Goal: Task Accomplishment & Management: Manage account settings

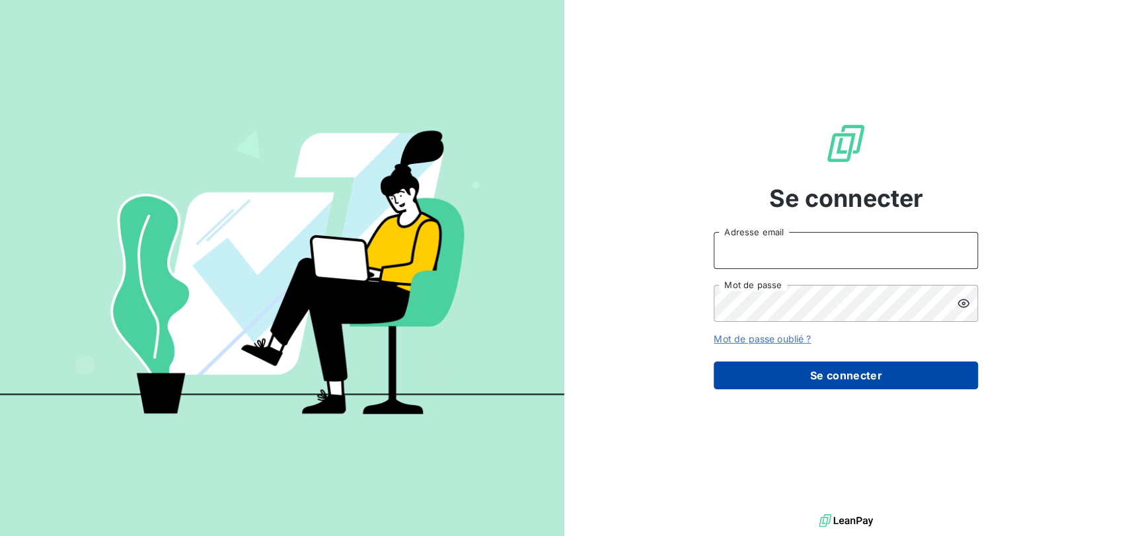
type input "[PERSON_NAME][EMAIL_ADDRESS][DOMAIN_NAME]"
click at [767, 375] on button "Se connecter" at bounding box center [846, 375] width 264 height 28
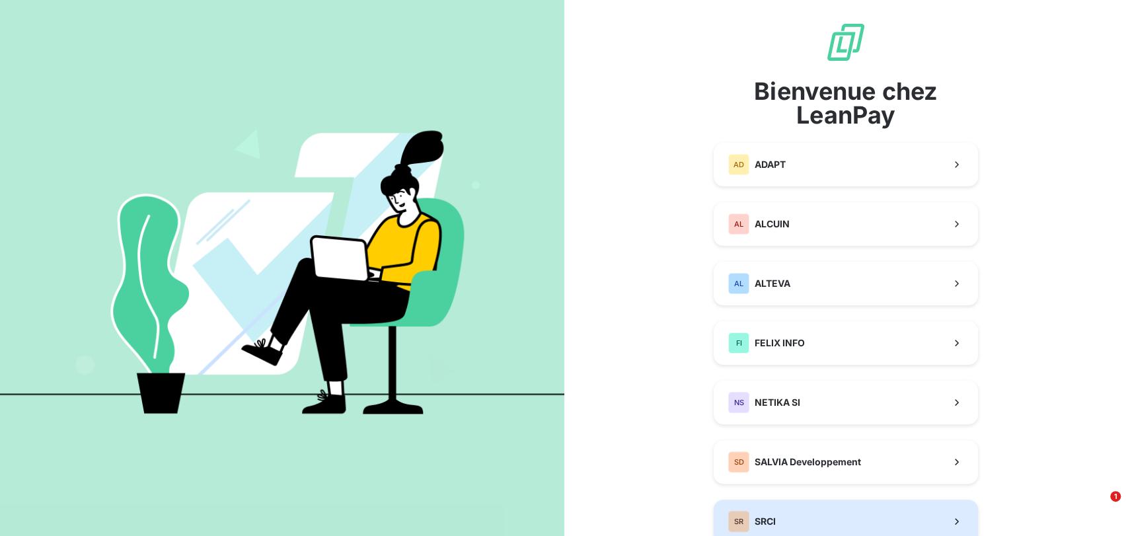
click at [761, 511] on div "SR SRCI" at bounding box center [752, 521] width 48 height 21
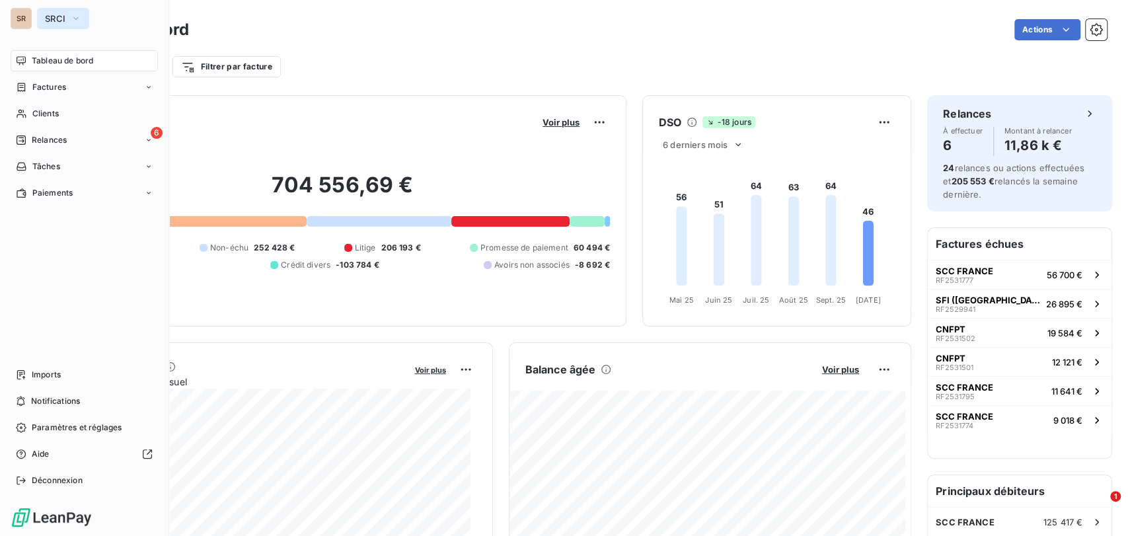
click at [78, 20] on icon "button" at bounding box center [76, 18] width 11 height 13
click at [143, 86] on div "Factures" at bounding box center [84, 87] width 147 height 21
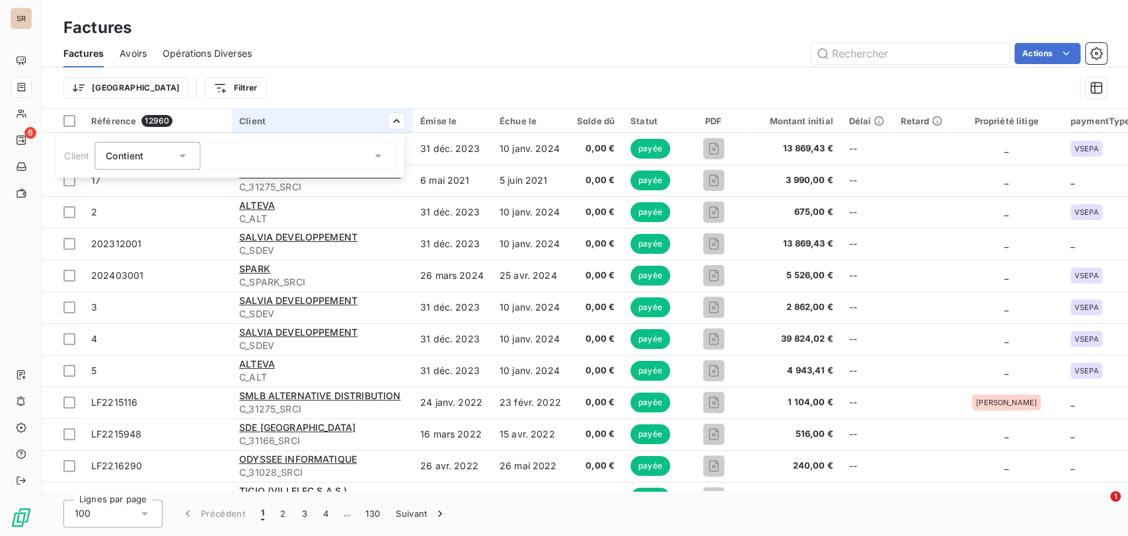
click at [382, 155] on icon at bounding box center [377, 155] width 13 height 13
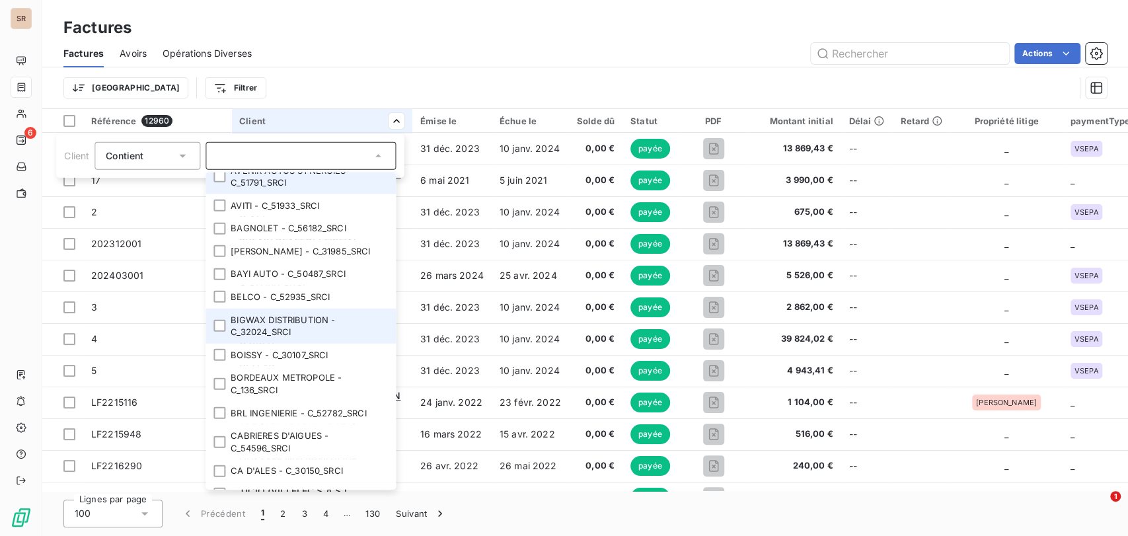
scroll to position [1835, 0]
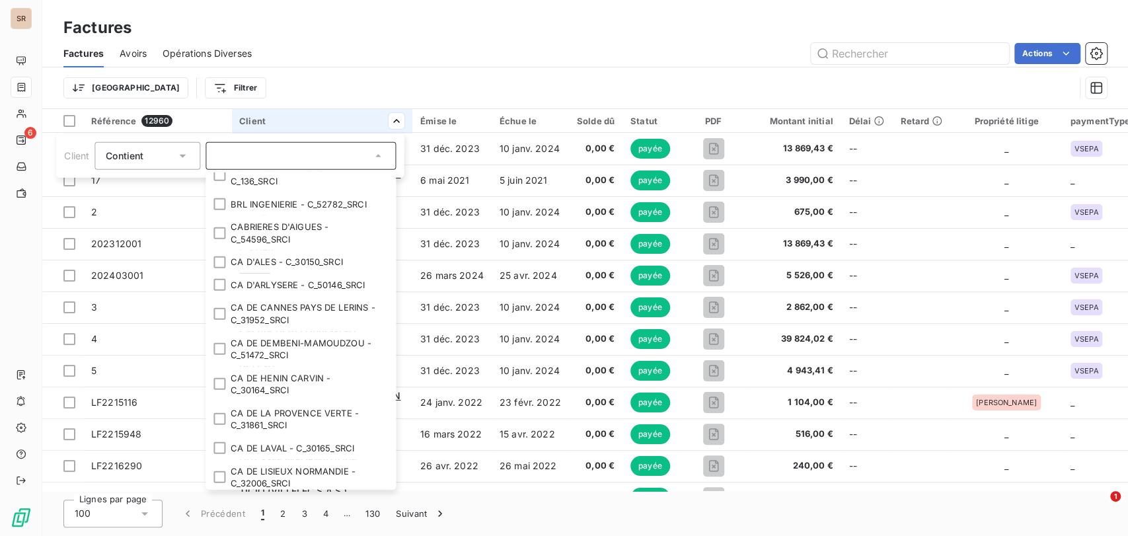
drag, startPoint x: 348, startPoint y: 52, endPoint x: 5, endPoint y: 15, distance: 344.3
click at [348, 51] on html "SR 6 Factures Factures Avoirs Opérations Diverses Actions Trier Filtrer Référen…" at bounding box center [564, 268] width 1128 height 536
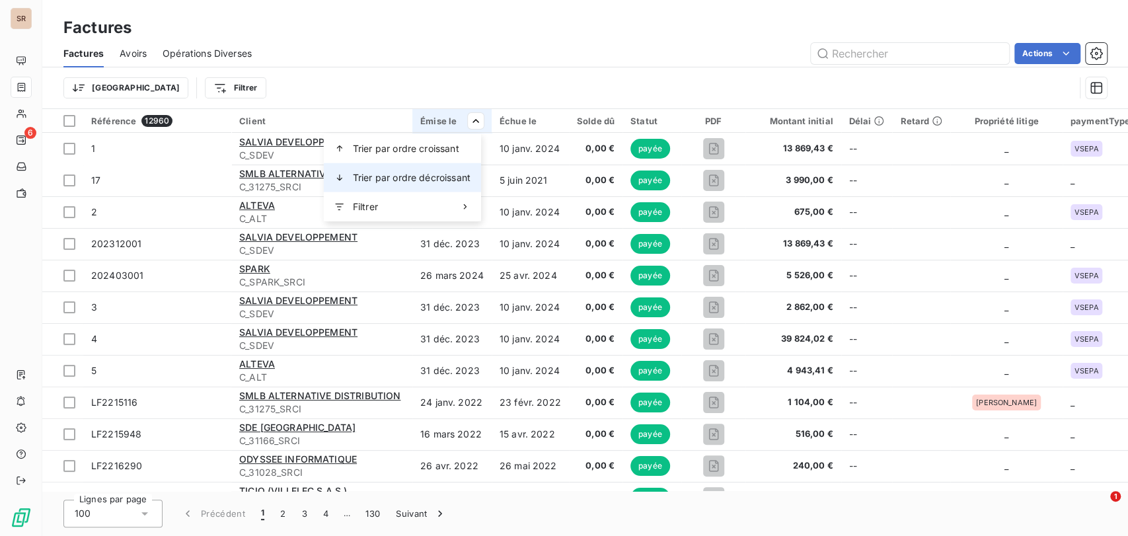
click at [419, 176] on span "Trier par ordre décroissant" at bounding box center [412, 177] width 118 height 13
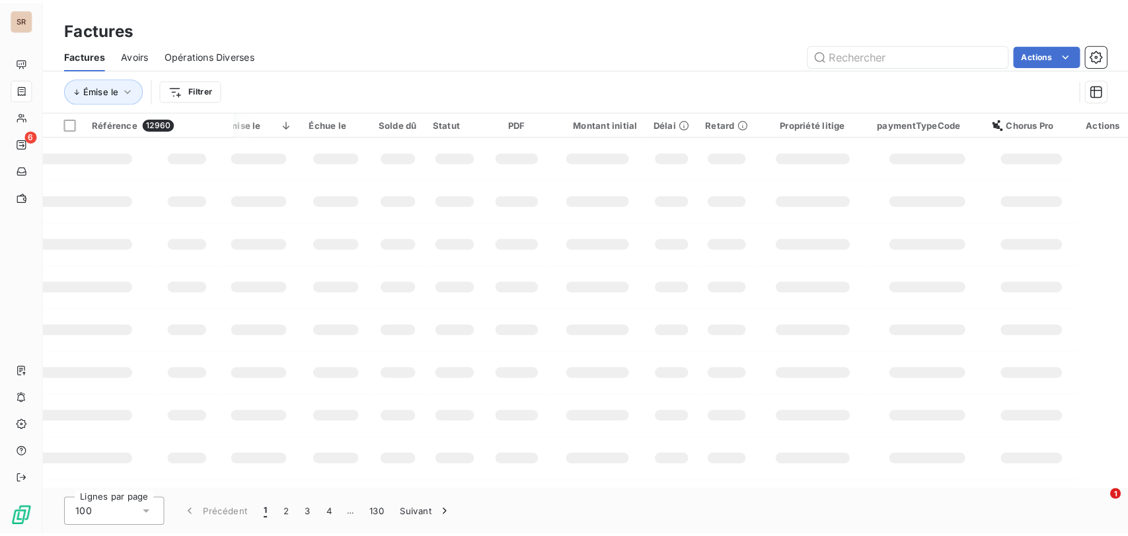
scroll to position [0, 58]
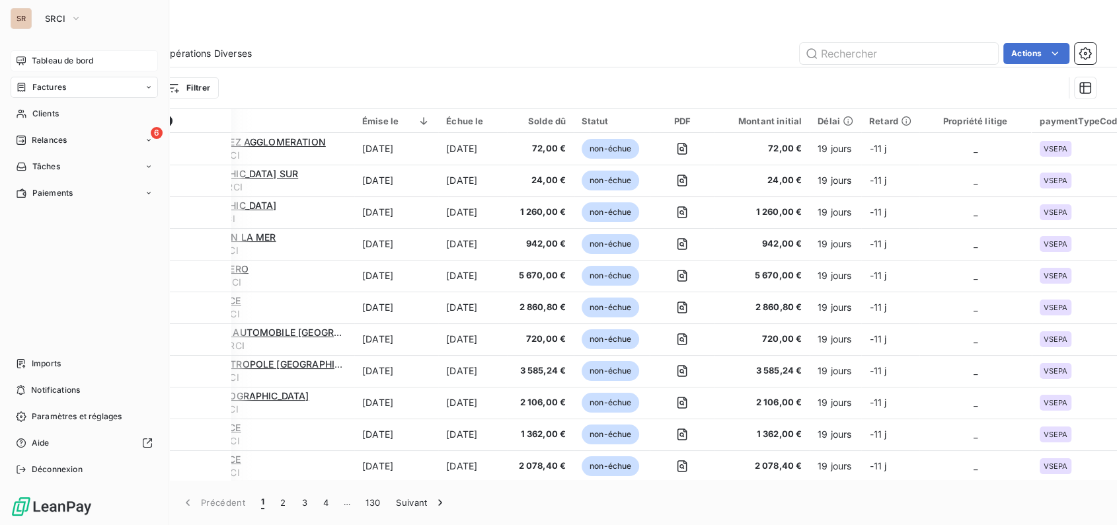
click at [54, 61] on span "Tableau de bord" at bounding box center [62, 61] width 61 height 12
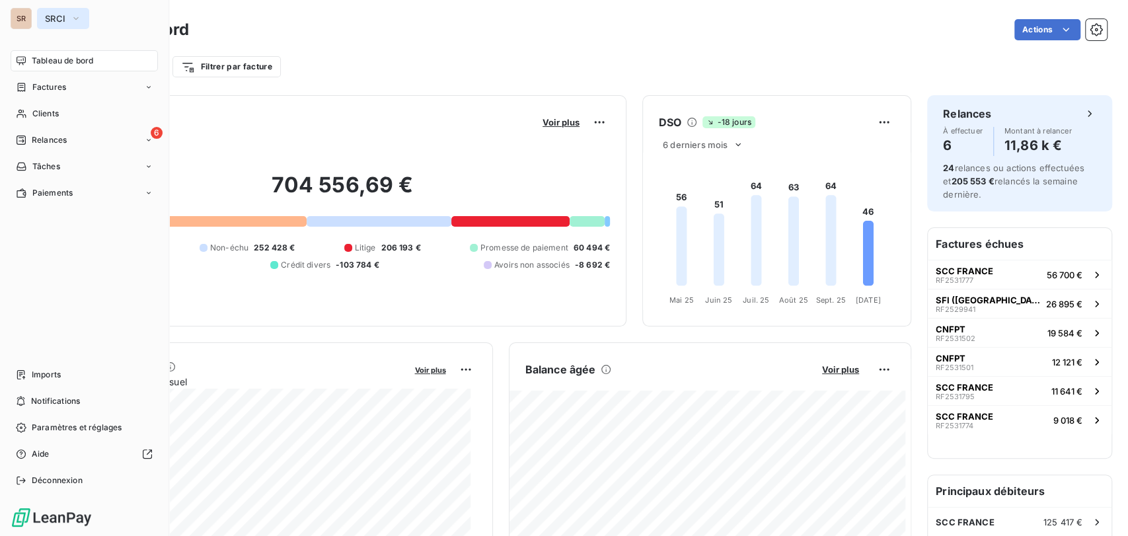
click at [81, 16] on button "SRCI" at bounding box center [63, 18] width 52 height 21
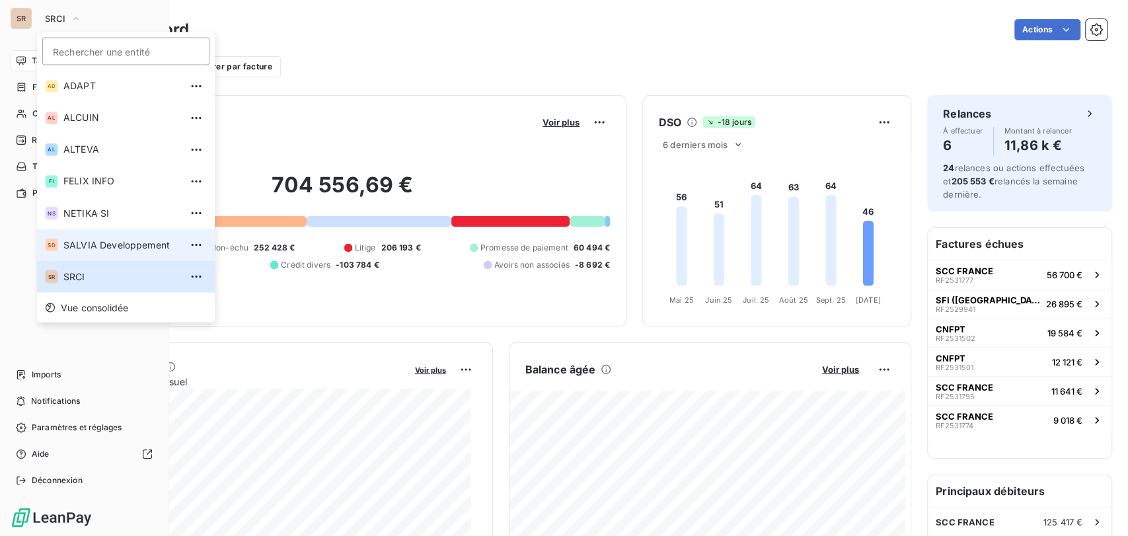
click at [67, 240] on span "SALVIA Developpement" at bounding box center [121, 244] width 117 height 13
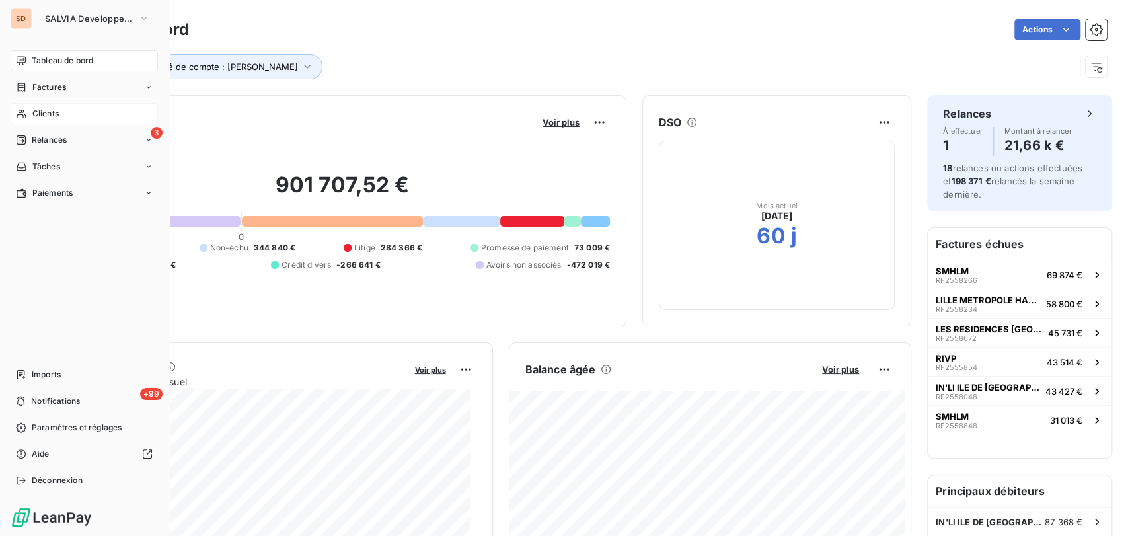
click at [44, 116] on span "Clients" at bounding box center [45, 114] width 26 height 12
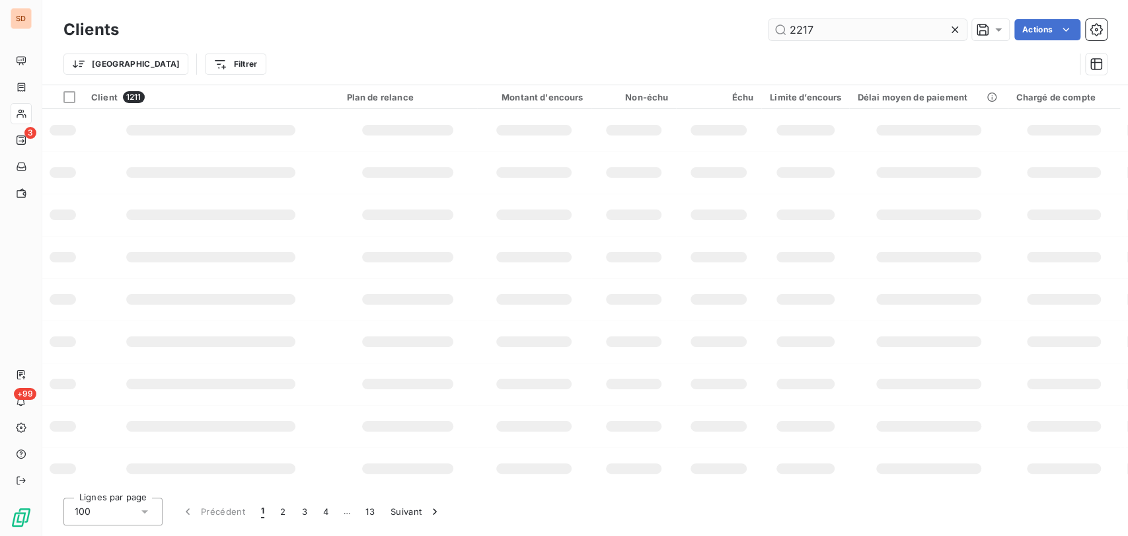
type input "2217"
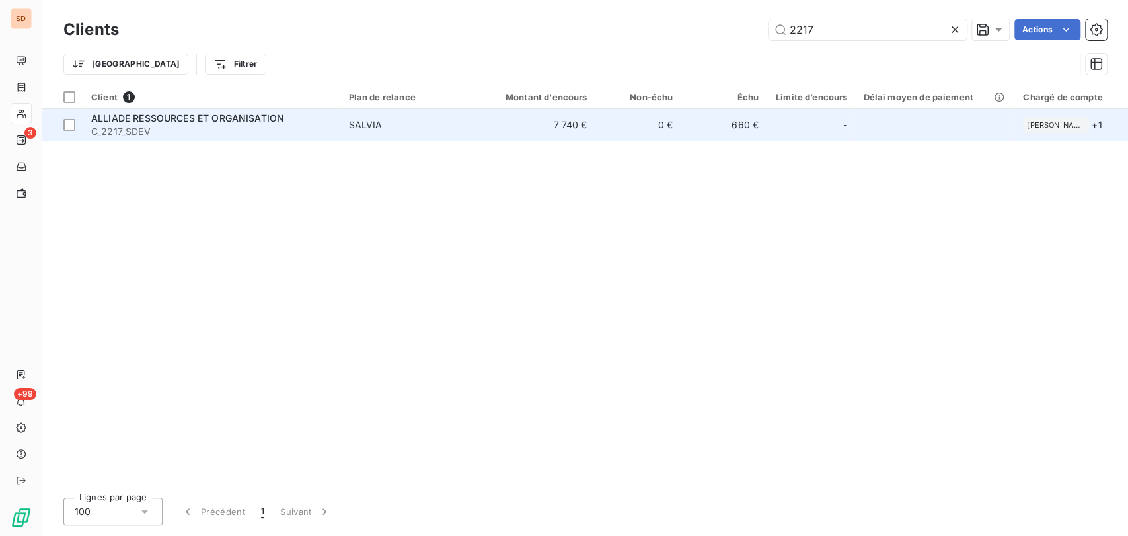
click at [114, 135] on span "C_2217_SDEV" at bounding box center [211, 131] width 241 height 13
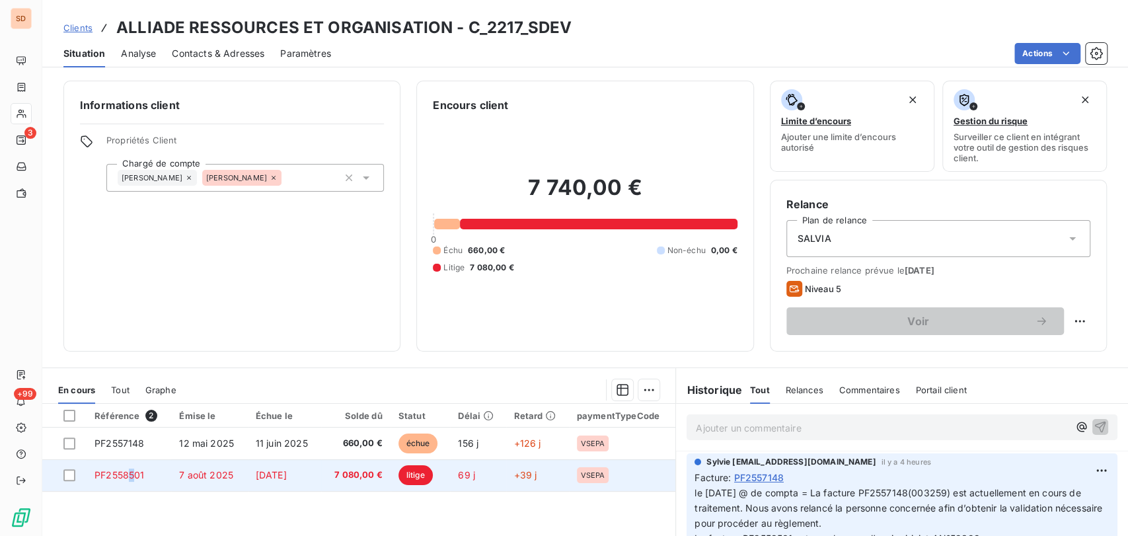
click at [132, 472] on span "PF2558501" at bounding box center [120, 474] width 50 height 11
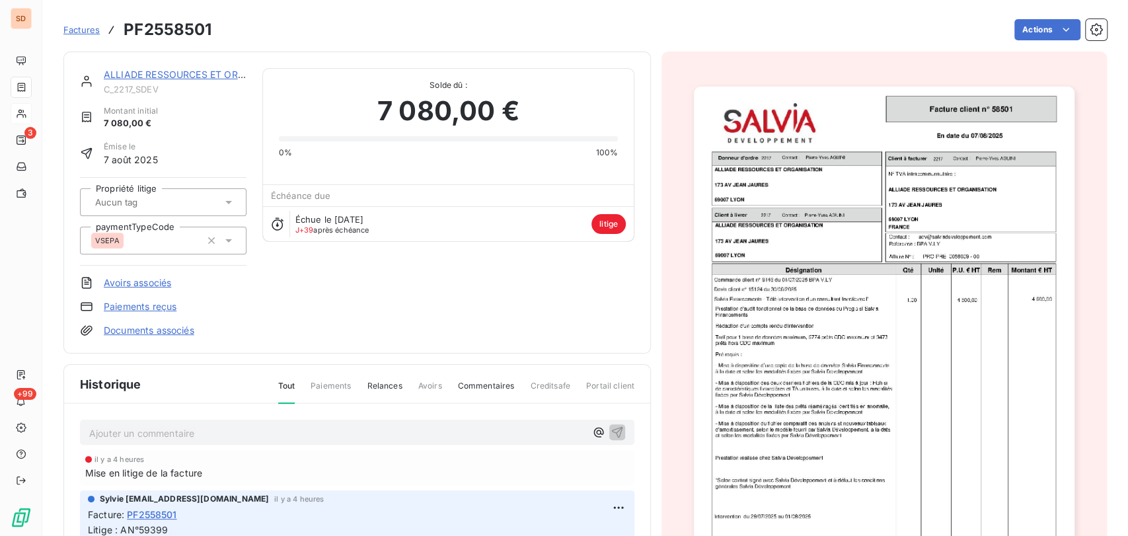
click at [139, 75] on link "ALLIADE RESSOURCES ET ORGANISATION" at bounding box center [200, 74] width 193 height 11
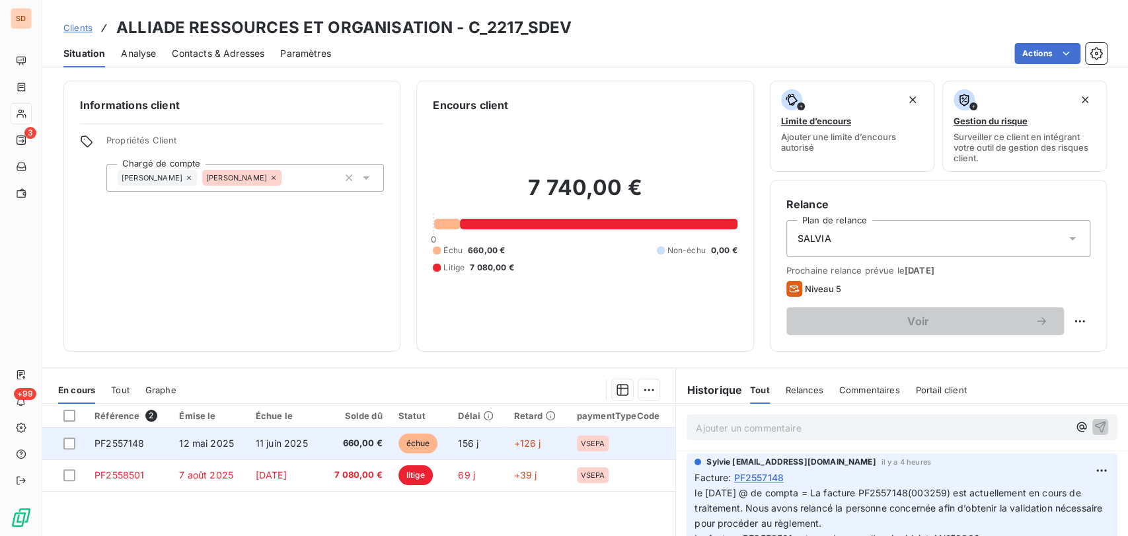
click at [125, 440] on span "PF2557148" at bounding box center [120, 442] width 50 height 11
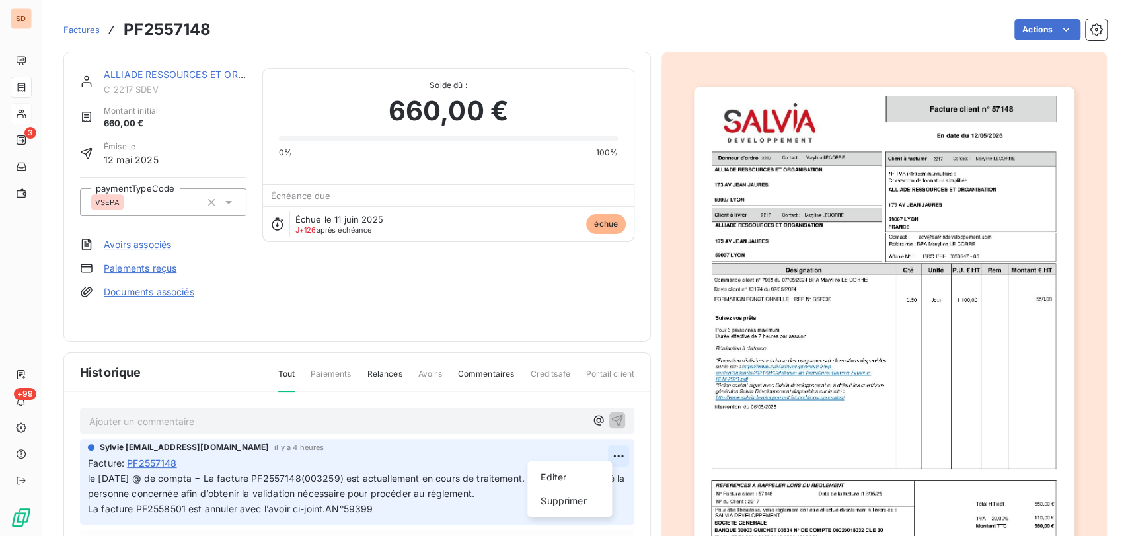
click at [598, 443] on html "SD 3 +99 Factures PF2557148 Actions ALLIADE RESSOURCES ET ORGANISATION C_2217_S…" at bounding box center [564, 268] width 1128 height 536
click at [544, 474] on div "Editer" at bounding box center [570, 477] width 74 height 21
click at [88, 473] on span "le [DATE] @ de compta = La facture PF2557148(003259) est actuellement en cours …" at bounding box center [335, 486] width 494 height 26
click at [95, 471] on p "le [DATE] @ de compta = La facture PF2557148(003259) est actuellement en cours …" at bounding box center [349, 494] width 523 height 46
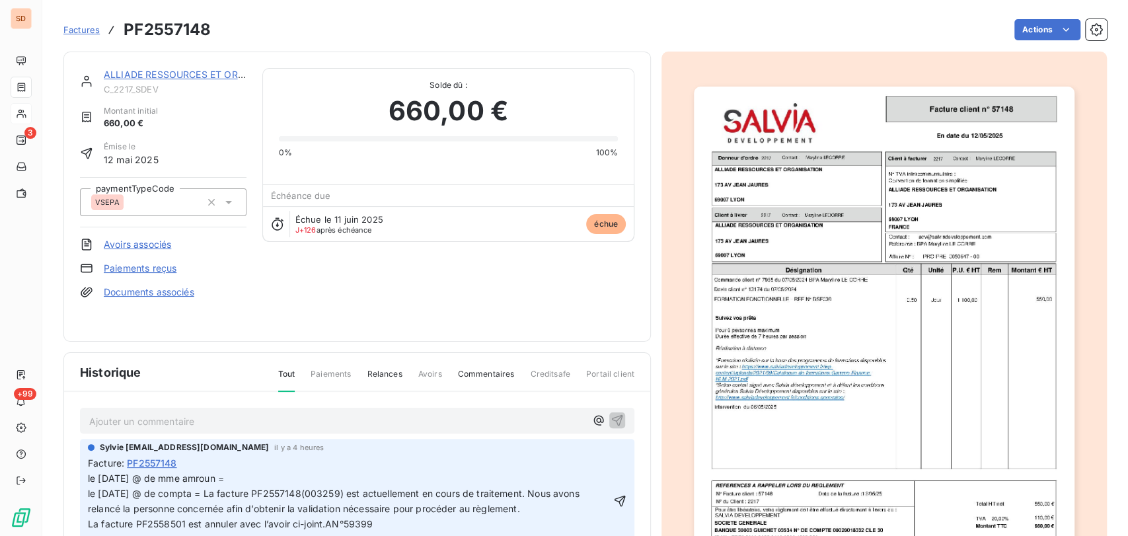
click at [256, 471] on p "le [DATE] @ de mme amroun = le [DATE] @ de compta = La facture PF2557148(003259…" at bounding box center [349, 501] width 523 height 61
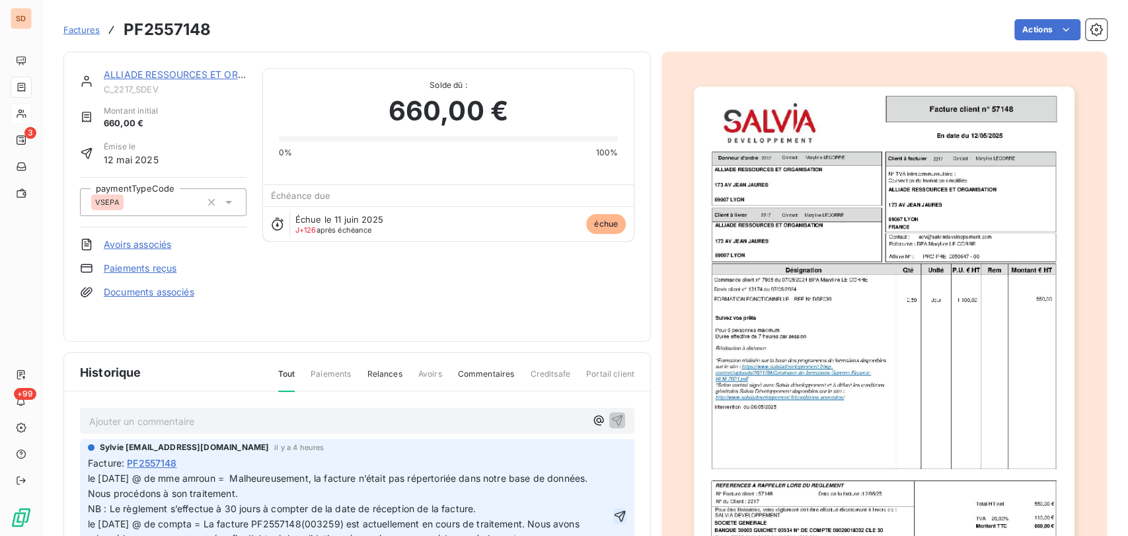
click at [613, 510] on icon "button" at bounding box center [619, 516] width 13 height 13
click at [196, 73] on link "ALLIADE RESSOURCES ET ORGANISATION" at bounding box center [200, 74] width 193 height 11
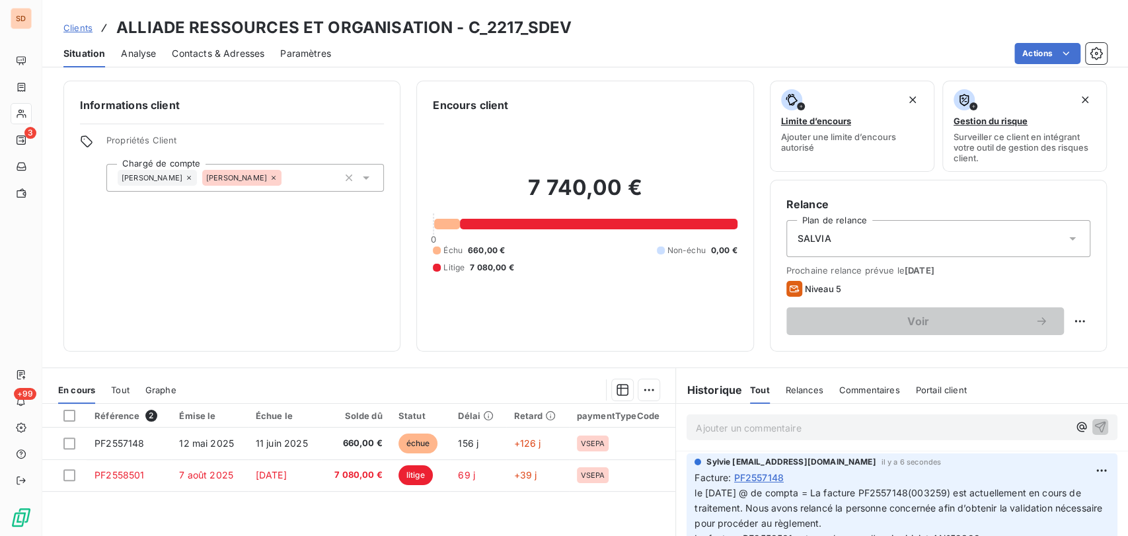
click at [231, 57] on span "Contacts & Adresses" at bounding box center [218, 53] width 93 height 13
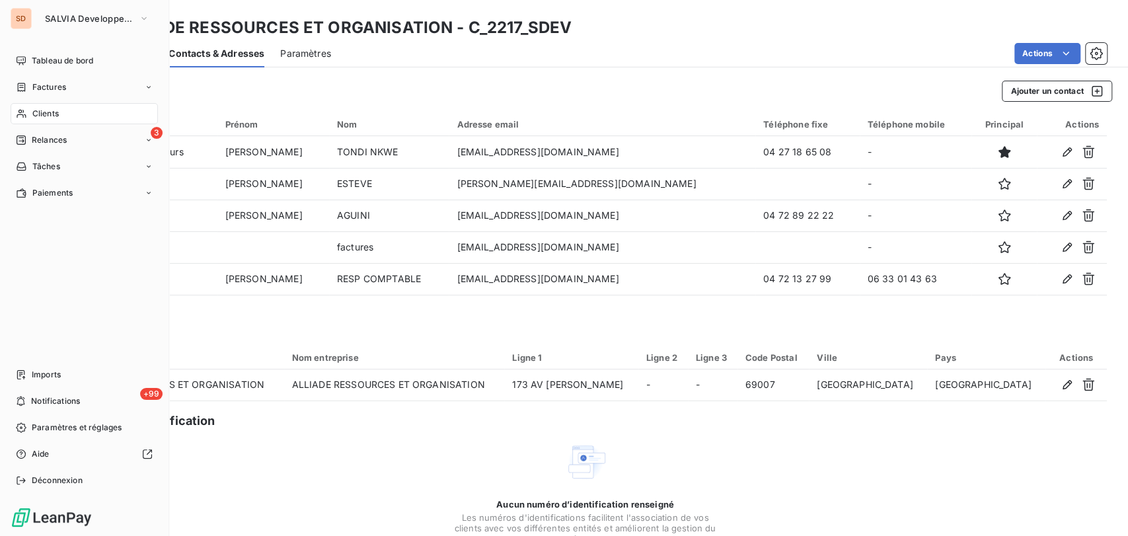
drag, startPoint x: 43, startPoint y: 111, endPoint x: 57, endPoint y: 116, distance: 14.9
click at [46, 112] on span "Clients" at bounding box center [45, 114] width 26 height 12
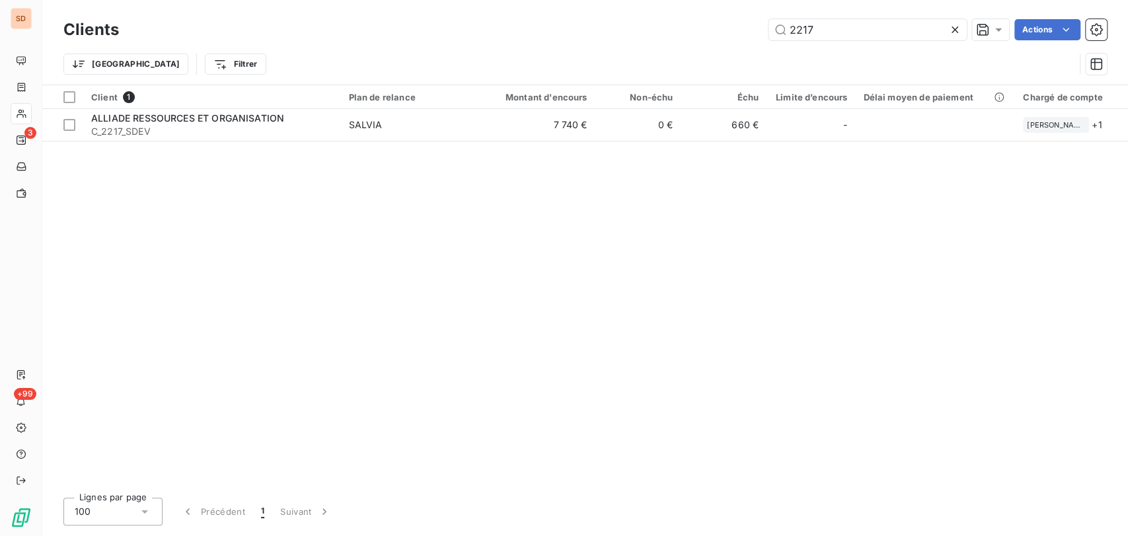
drag, startPoint x: 817, startPoint y: 33, endPoint x: 722, endPoint y: 32, distance: 95.8
click at [724, 32] on div "2217 Actions" at bounding box center [621, 29] width 972 height 21
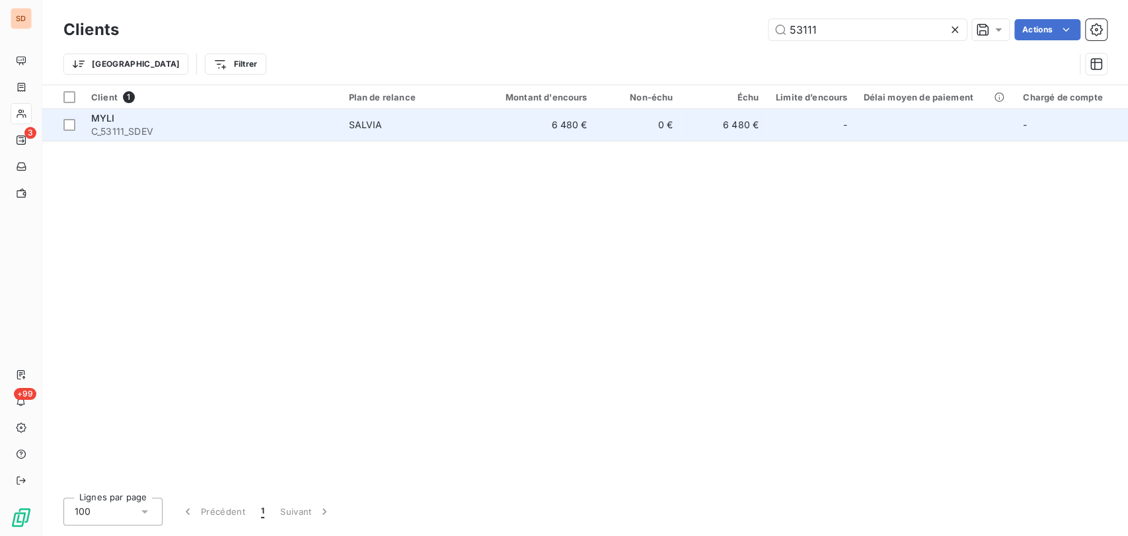
type input "53111"
click at [113, 120] on span "MYLI" at bounding box center [103, 117] width 24 height 11
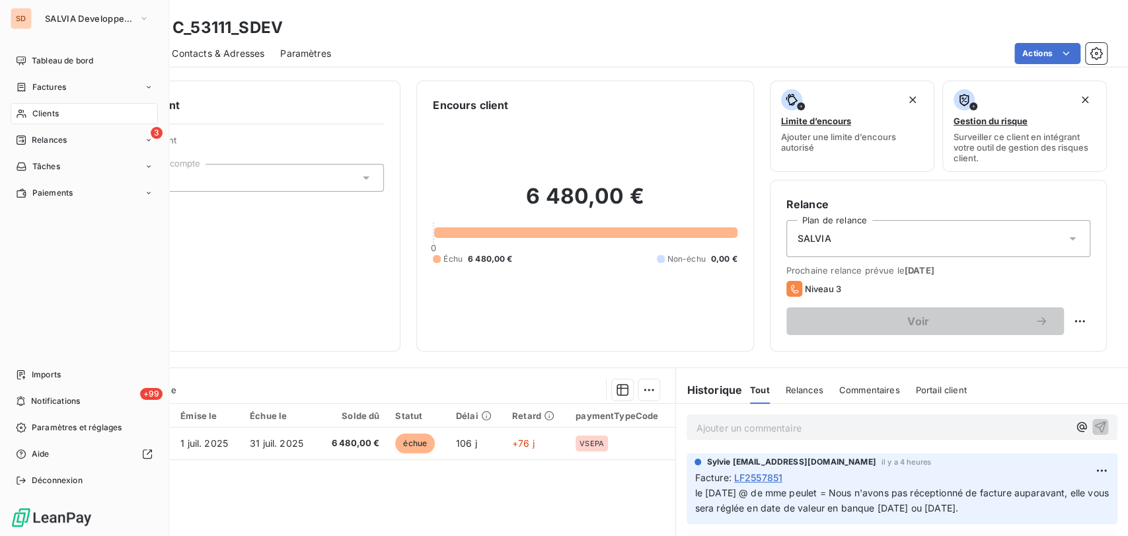
drag, startPoint x: 30, startPoint y: 109, endPoint x: 63, endPoint y: 107, distance: 32.4
click at [30, 110] on div "Clients" at bounding box center [84, 113] width 147 height 21
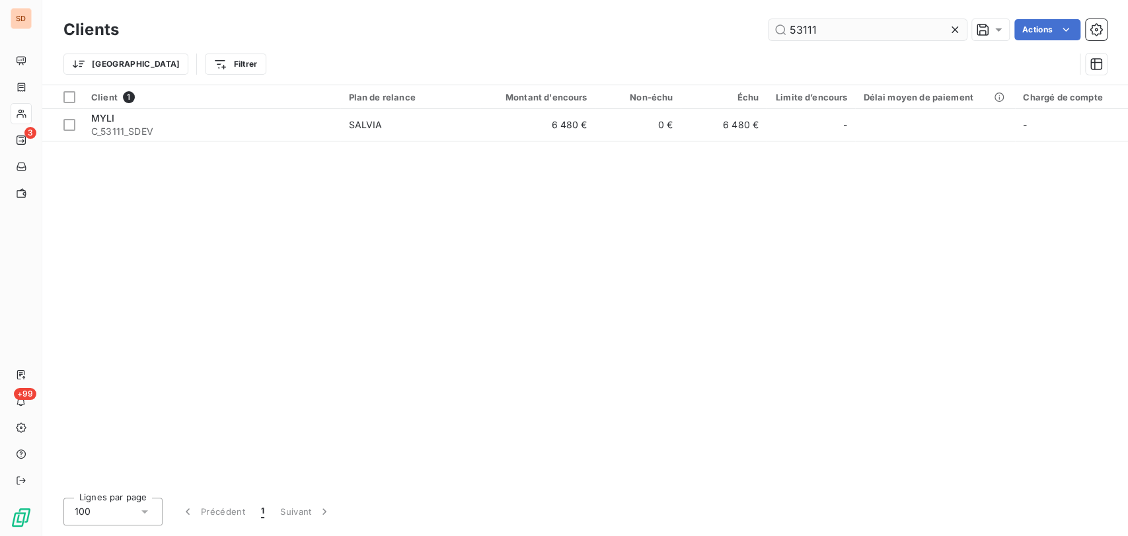
drag, startPoint x: 823, startPoint y: 22, endPoint x: 767, endPoint y: 22, distance: 56.2
click at [770, 24] on input "53111" at bounding box center [868, 29] width 198 height 21
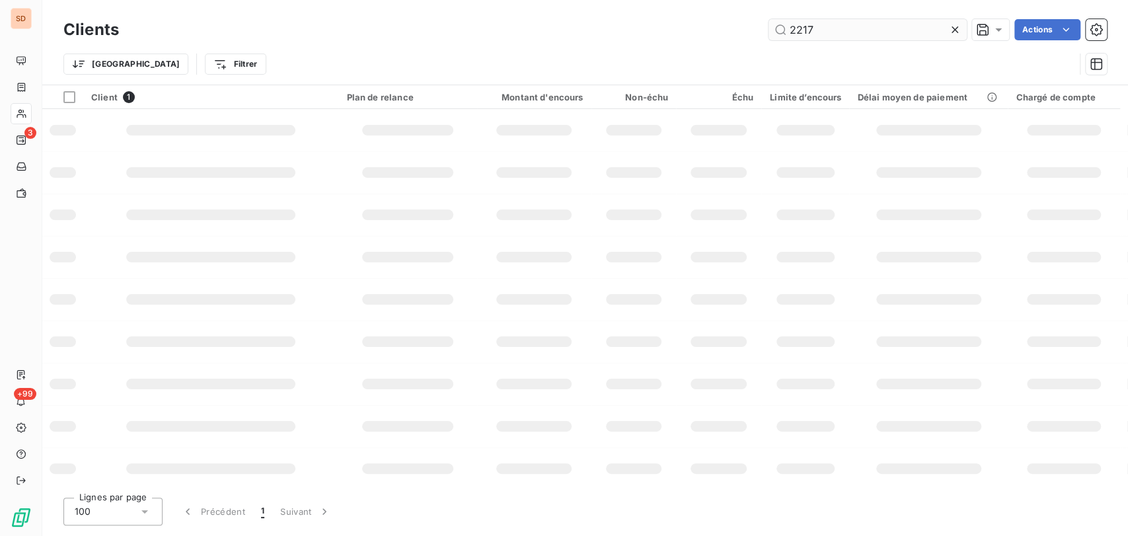
type input "2217"
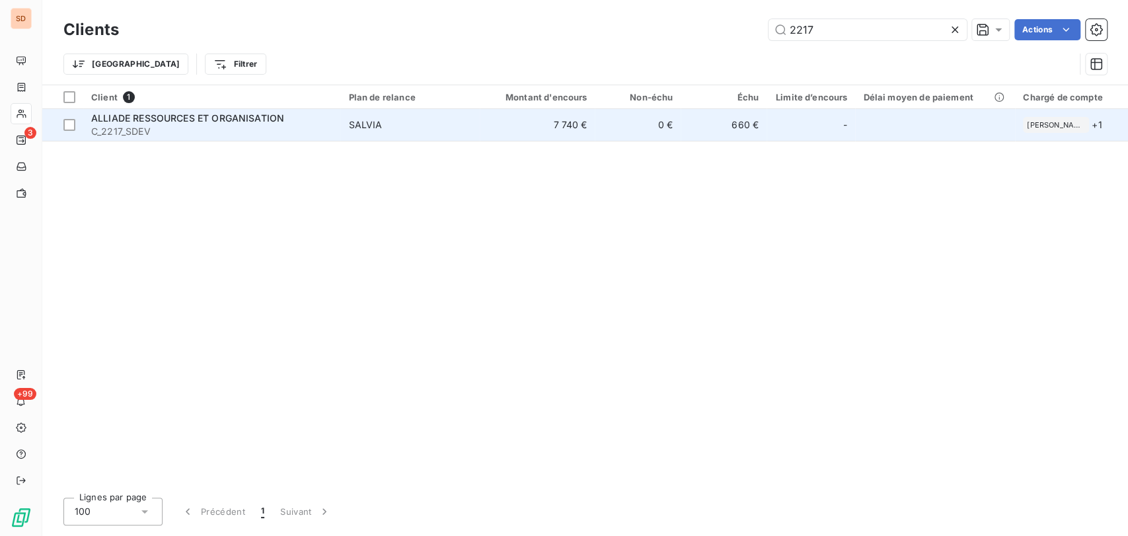
click at [126, 118] on span "ALLIADE RESSOURCES ET ORGANISATION" at bounding box center [187, 117] width 193 height 11
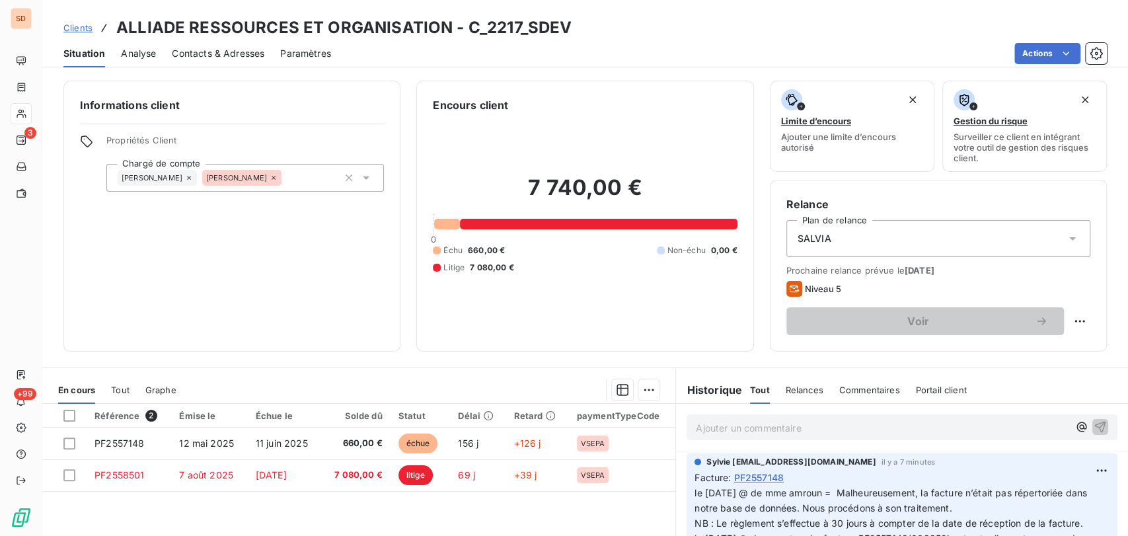
scroll to position [73, 0]
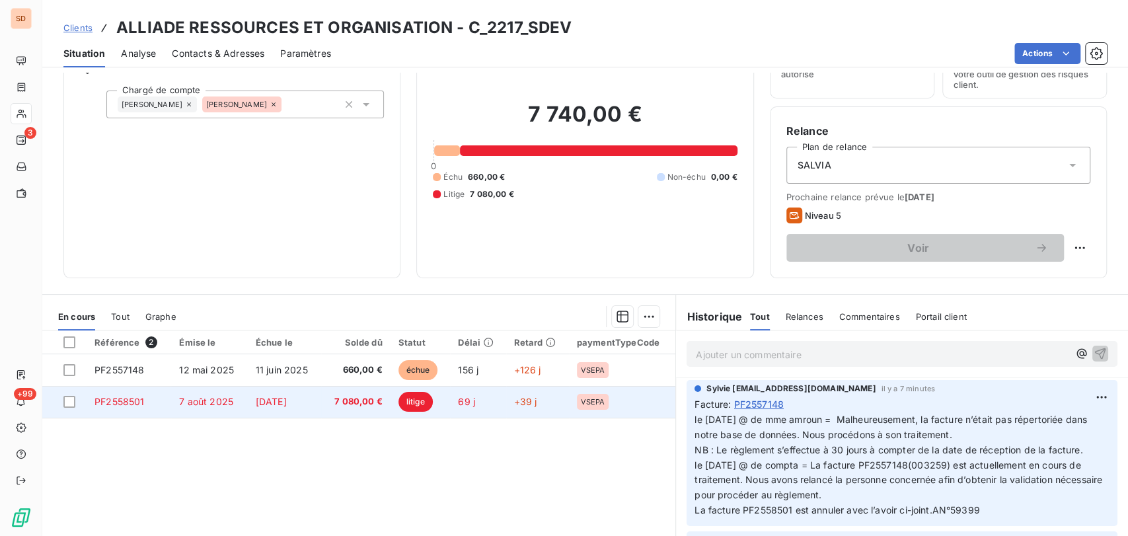
click at [122, 404] on span "PF2558501" at bounding box center [120, 401] width 50 height 11
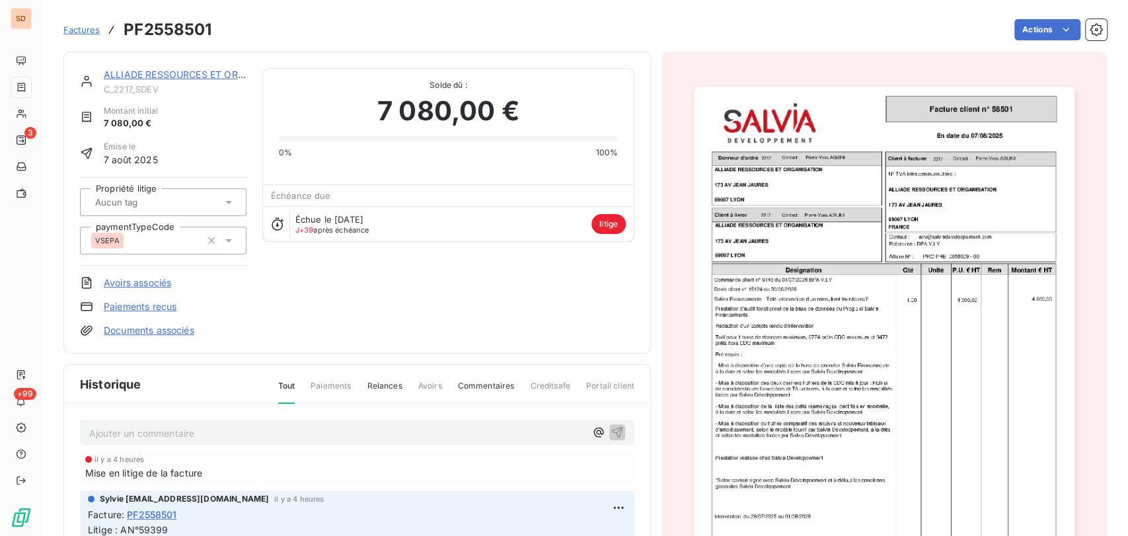
click at [120, 77] on link "ALLIADE RESSOURCES ET ORGANISATION" at bounding box center [200, 74] width 193 height 11
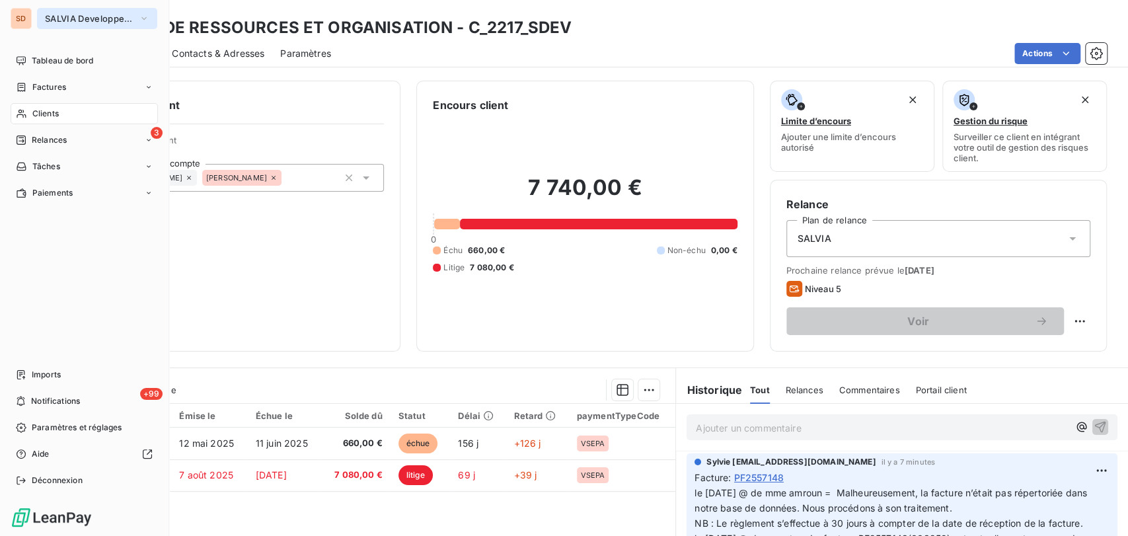
click at [148, 17] on icon "button" at bounding box center [144, 18] width 11 height 13
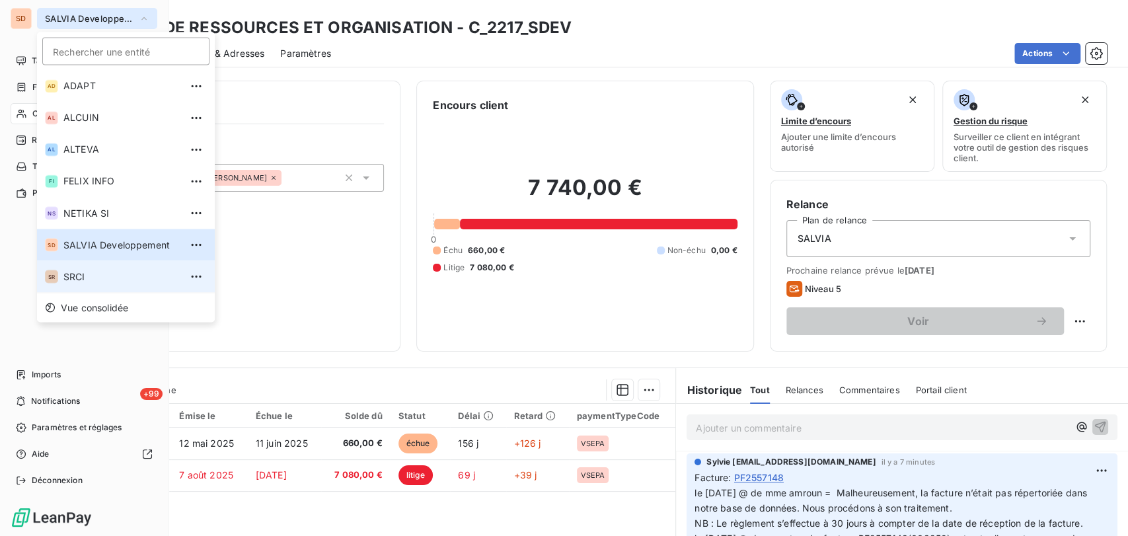
click at [69, 282] on span "SRCI" at bounding box center [121, 276] width 117 height 13
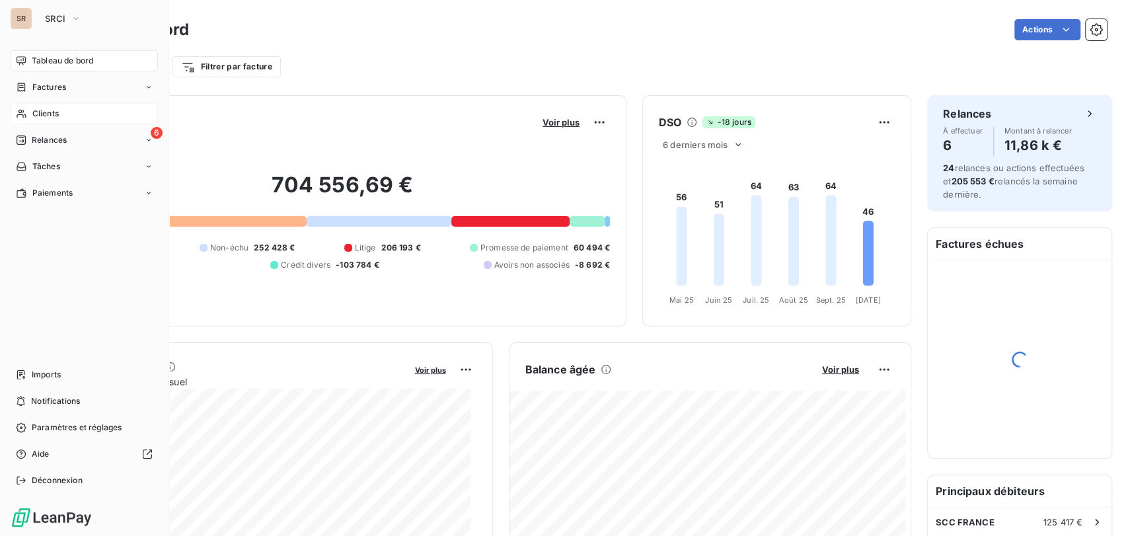
click at [47, 112] on span "Clients" at bounding box center [45, 114] width 26 height 12
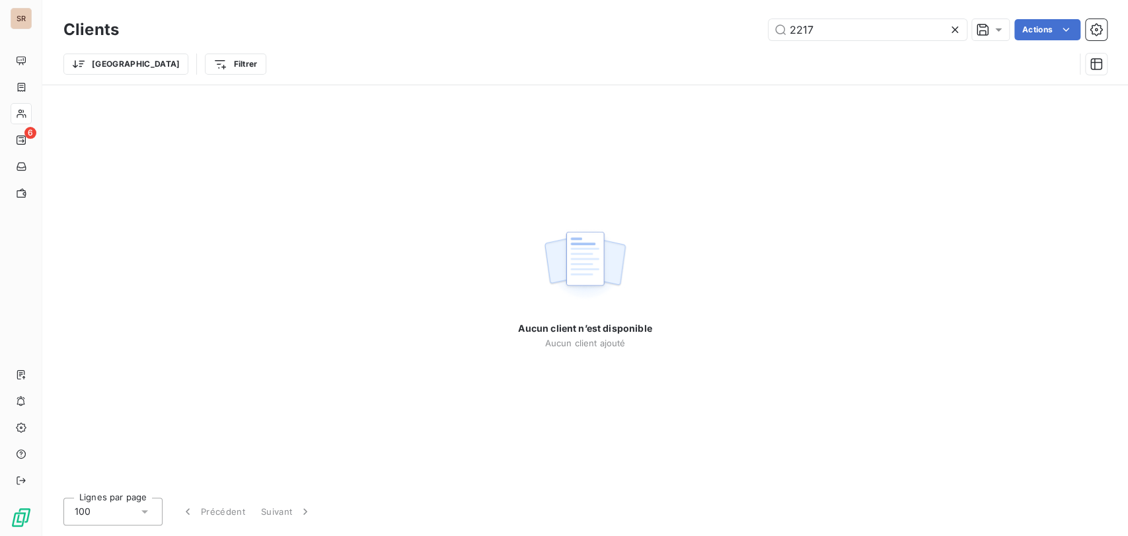
drag, startPoint x: 777, startPoint y: 27, endPoint x: 751, endPoint y: 24, distance: 26.6
click at [753, 28] on div "2217 Actions" at bounding box center [621, 29] width 972 height 21
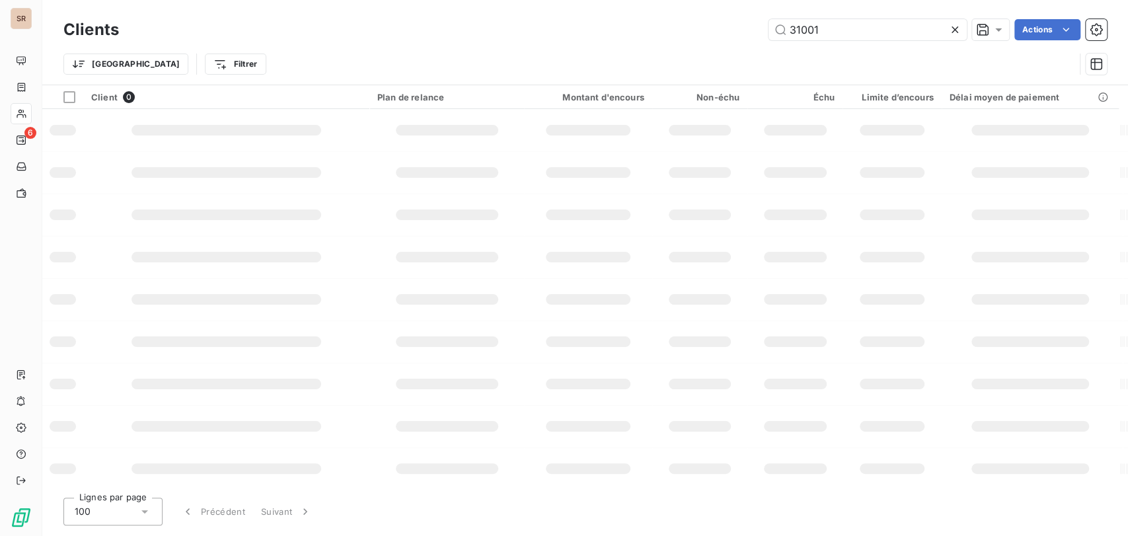
type input "31001"
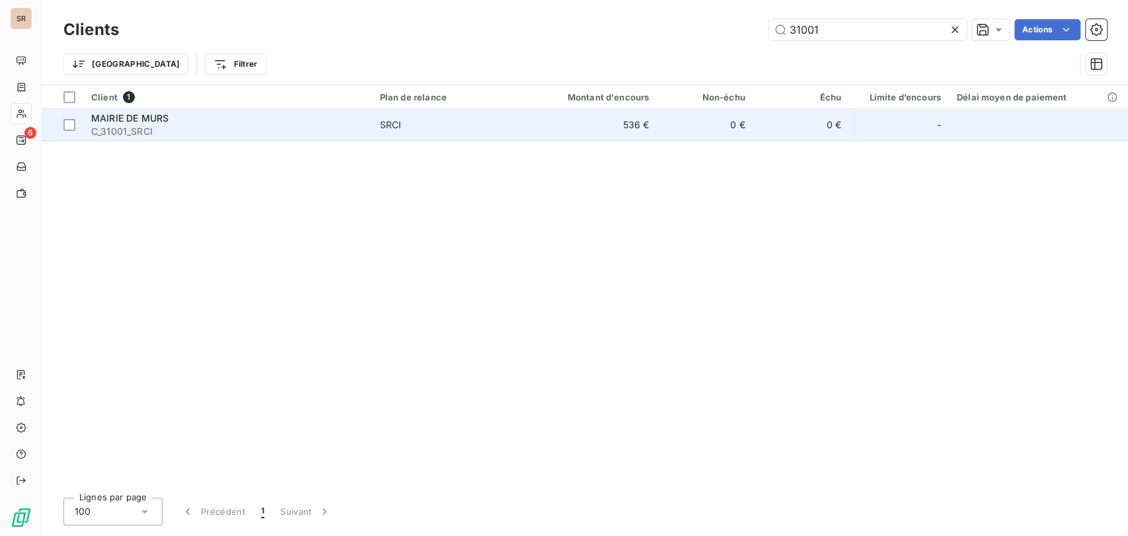
click at [122, 121] on span "MAIRIE DE MURS" at bounding box center [129, 117] width 77 height 11
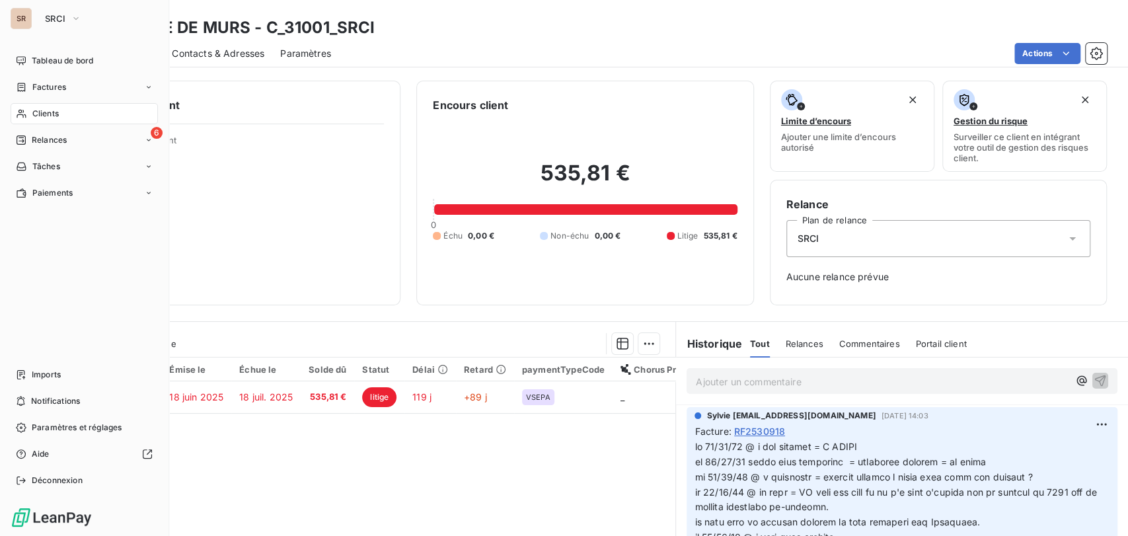
drag, startPoint x: 33, startPoint y: 111, endPoint x: 93, endPoint y: 116, distance: 59.7
click at [37, 112] on span "Clients" at bounding box center [45, 114] width 26 height 12
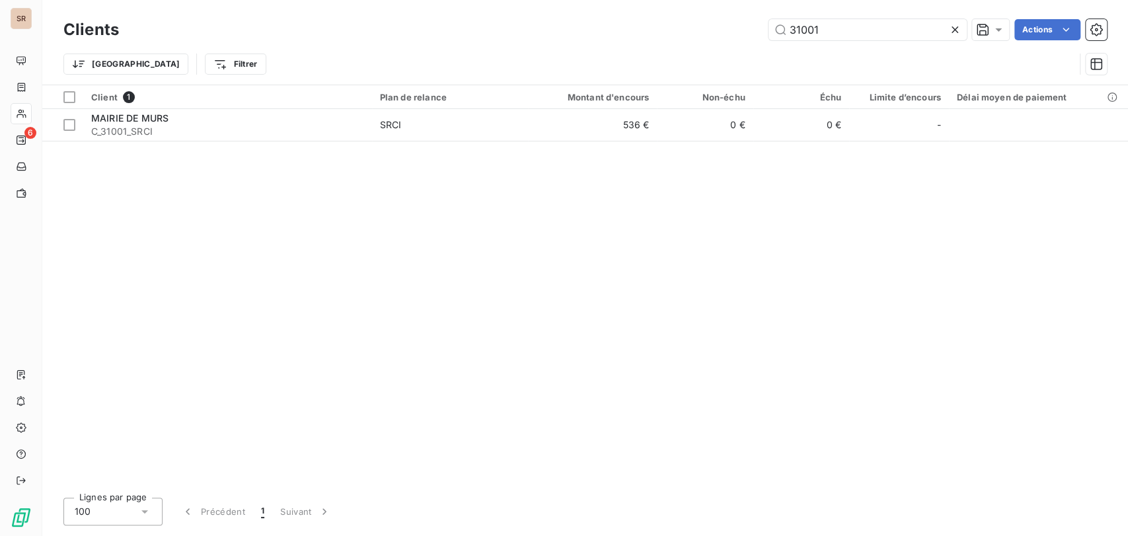
drag, startPoint x: 807, startPoint y: 30, endPoint x: 738, endPoint y: 41, distance: 70.3
click at [738, 41] on div "Clients 31001 Actions" at bounding box center [584, 30] width 1043 height 28
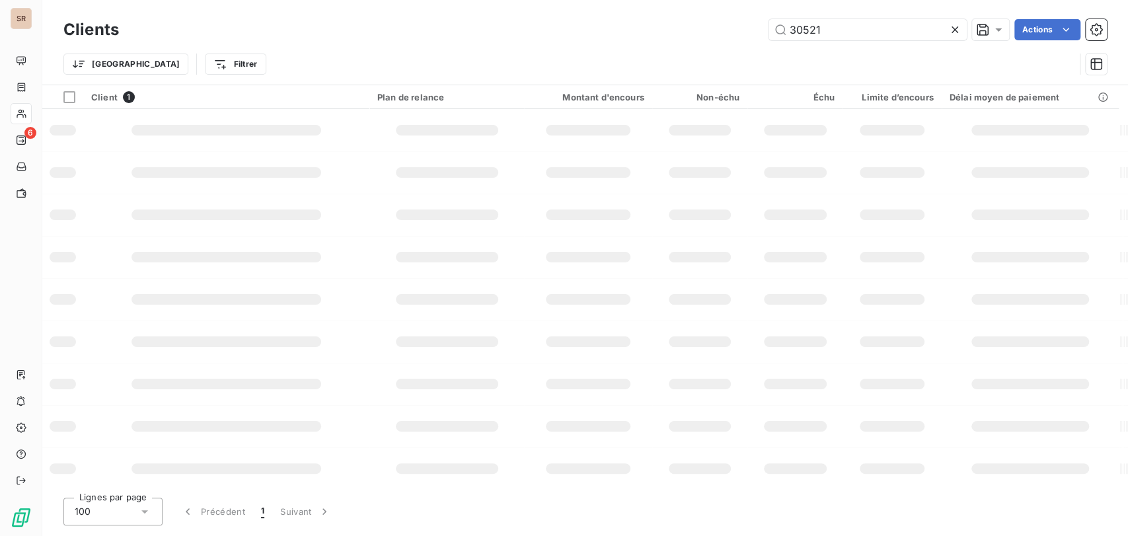
type input "30521"
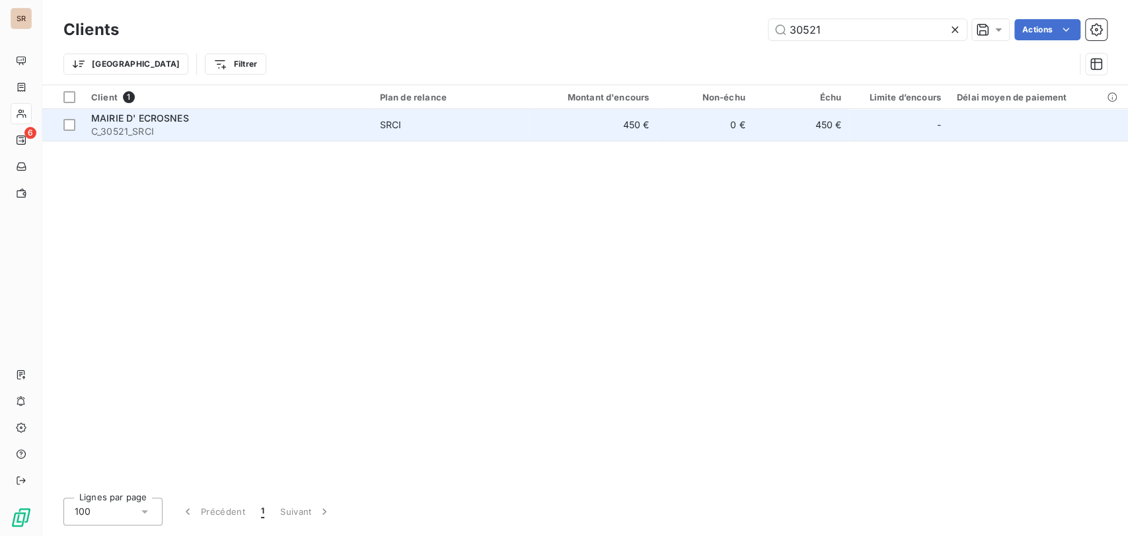
click at [122, 127] on span "C_30521_SRCI" at bounding box center [227, 131] width 273 height 13
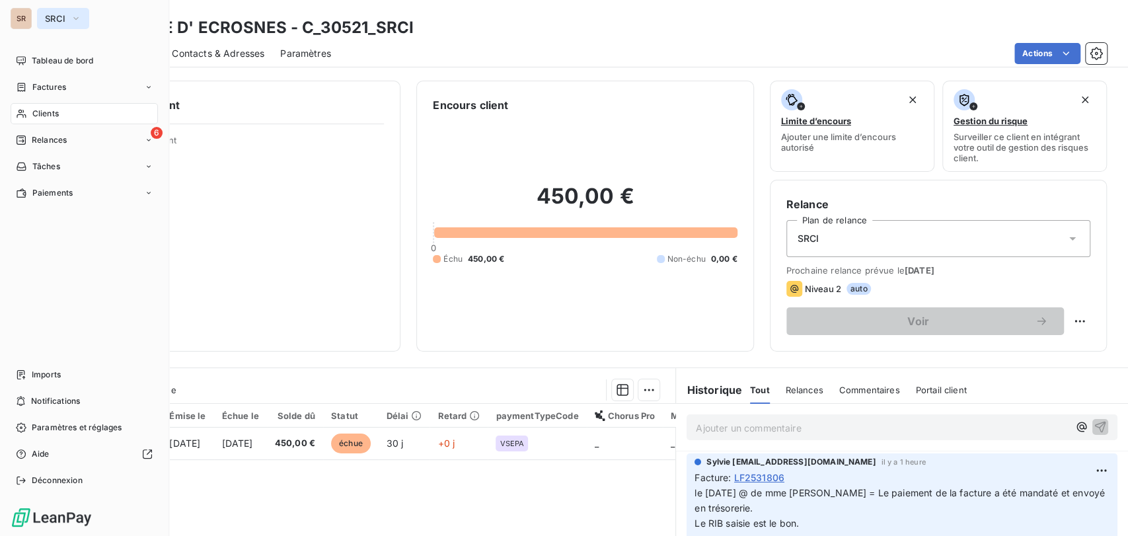
click at [73, 20] on icon "button" at bounding box center [76, 18] width 11 height 13
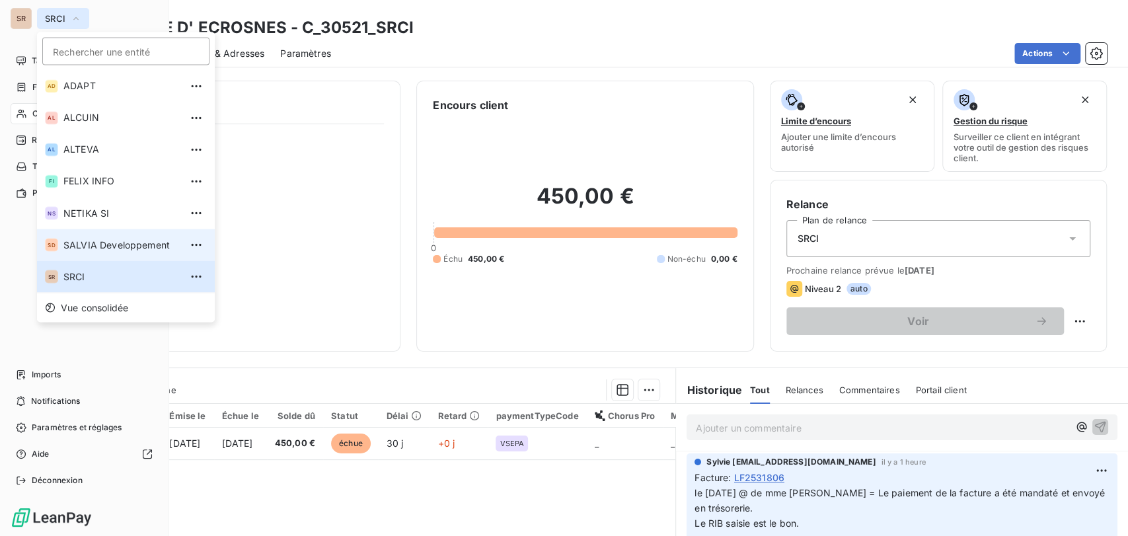
click at [92, 244] on span "SALVIA Developpement" at bounding box center [121, 244] width 117 height 13
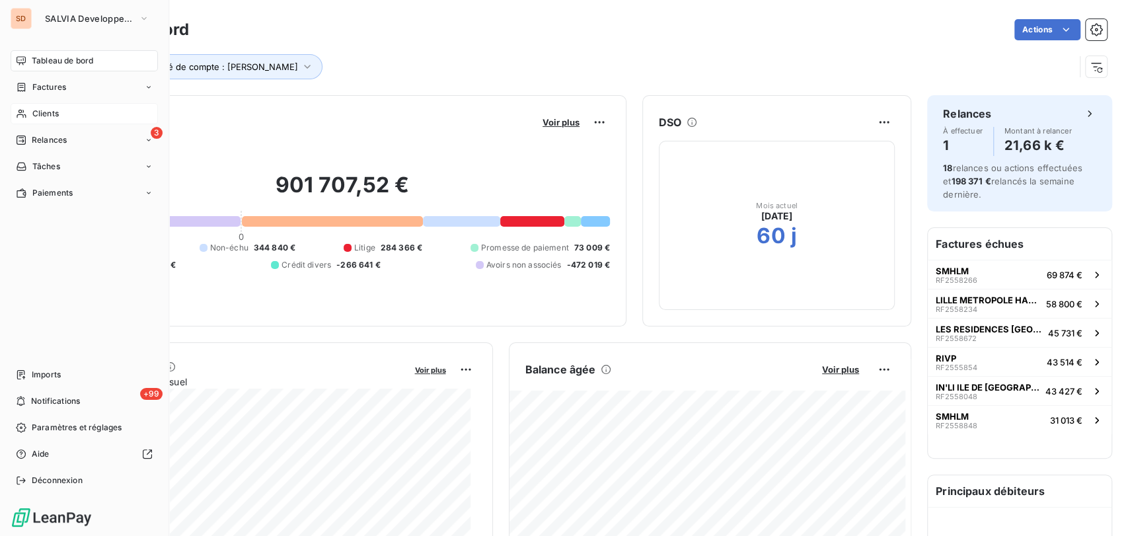
click at [47, 114] on span "Clients" at bounding box center [45, 114] width 26 height 12
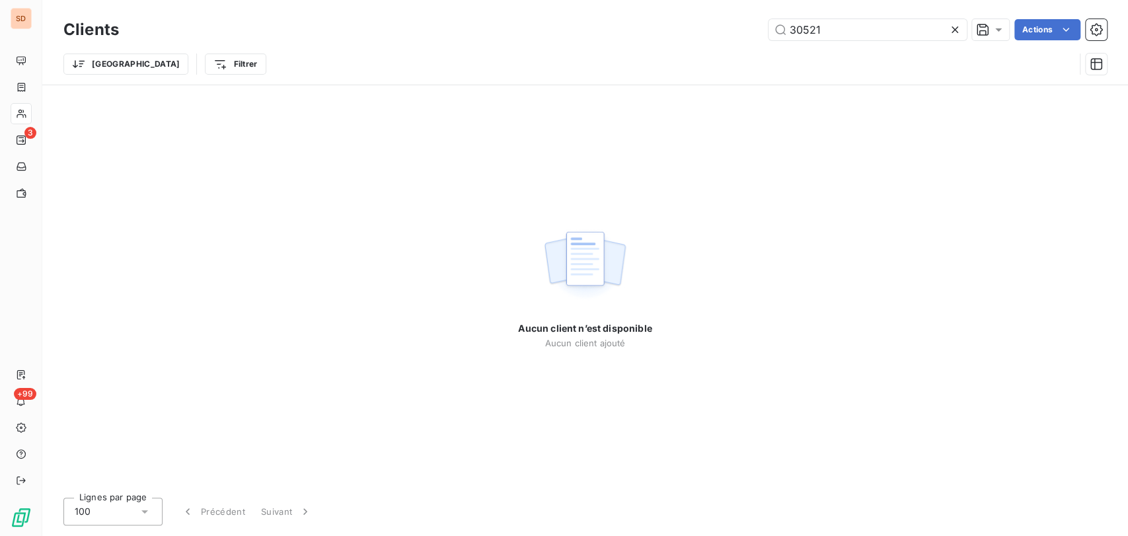
drag, startPoint x: 792, startPoint y: 30, endPoint x: 719, endPoint y: 34, distance: 72.8
click at [719, 34] on div "30521 Actions" at bounding box center [621, 29] width 972 height 21
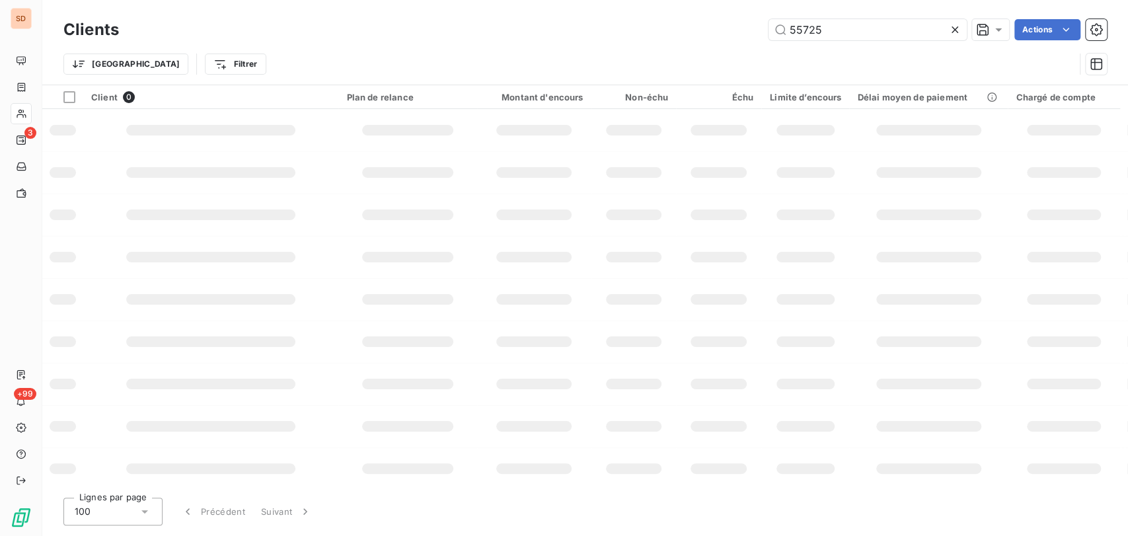
type input "55725"
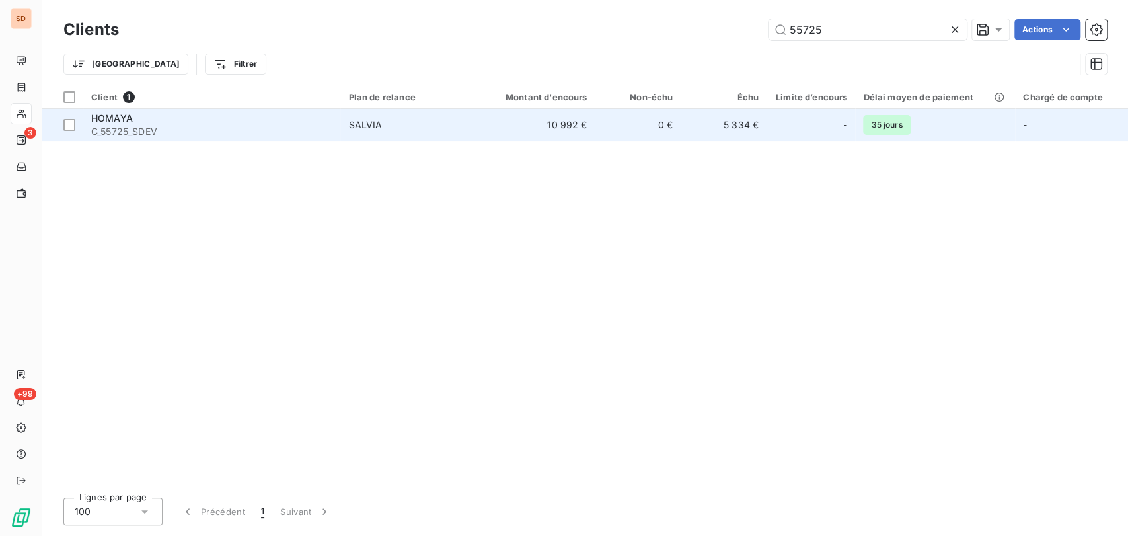
click at [126, 122] on span "HOMAYA" at bounding box center [112, 117] width 42 height 11
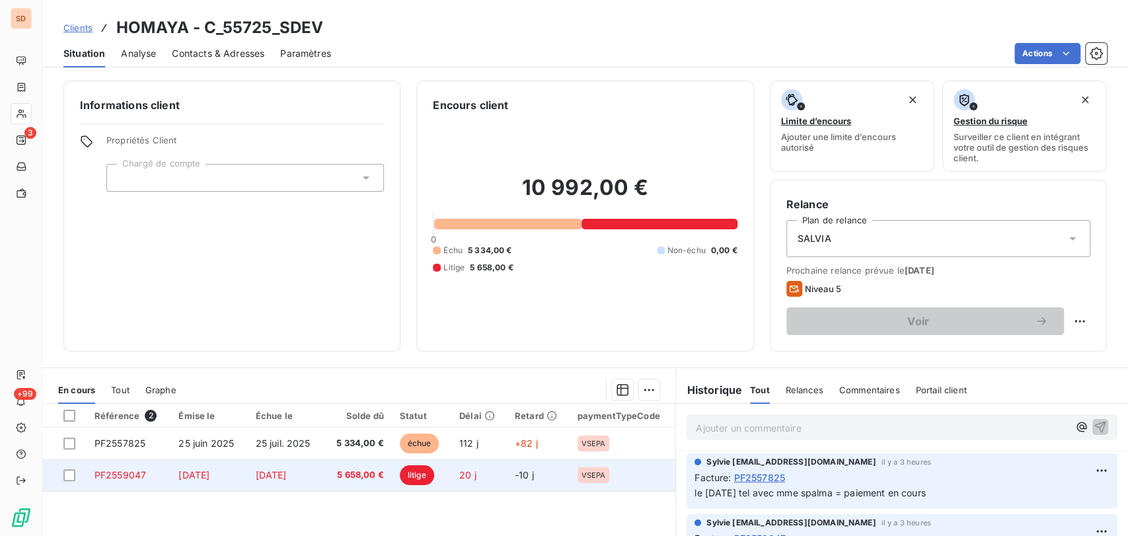
click at [124, 471] on span "PF2559047" at bounding box center [121, 474] width 52 height 11
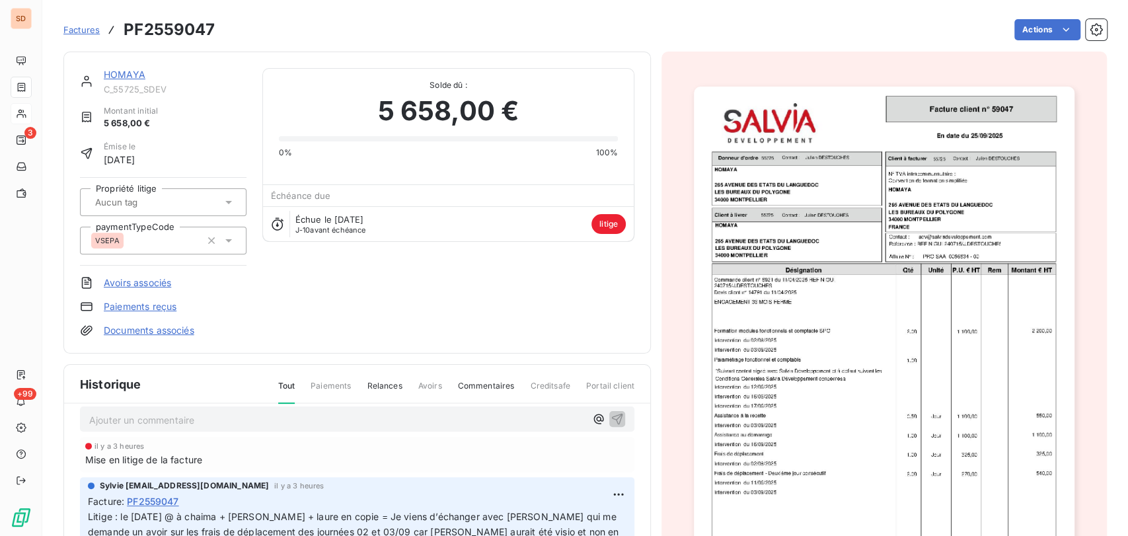
scroll to position [24, 0]
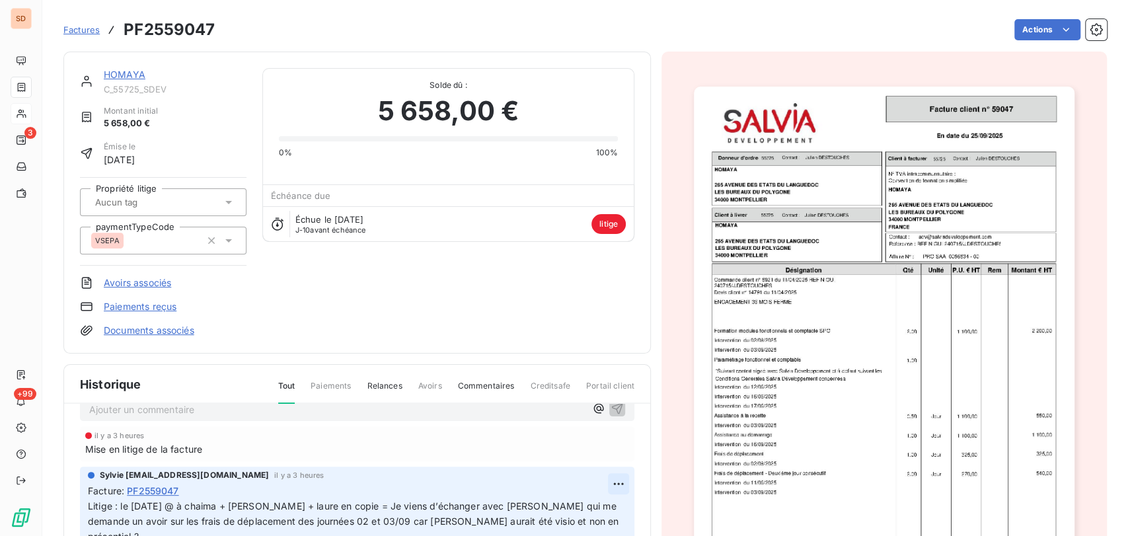
click at [601, 476] on html "SD 3 +99 Factures PF2559047 Actions HOMAYA C_55725_SDEV Montant initial 5 658,0…" at bounding box center [564, 268] width 1128 height 536
click at [543, 431] on div "Editer" at bounding box center [570, 430] width 74 height 21
click at [120, 508] on span "Litige : le [DATE] @ à chaima + [PERSON_NAME] + laure en copie = Je viens d’éch…" at bounding box center [346, 536] width 517 height 72
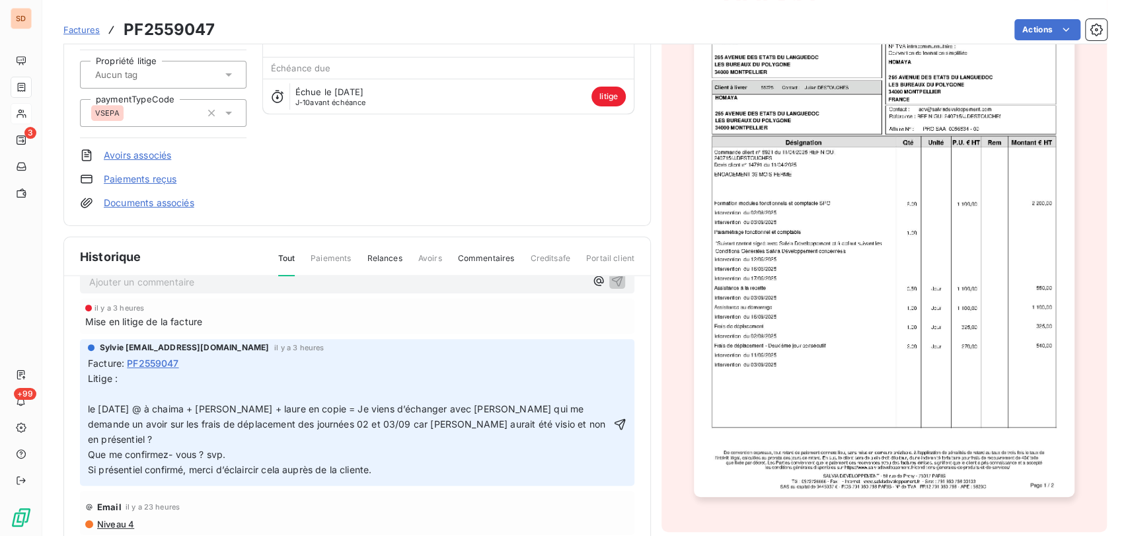
scroll to position [130, 0]
click at [100, 393] on p "Litige : le [DATE] @ à chaima + [PERSON_NAME] + laure en copie = Je viens d’éch…" at bounding box center [349, 423] width 523 height 106
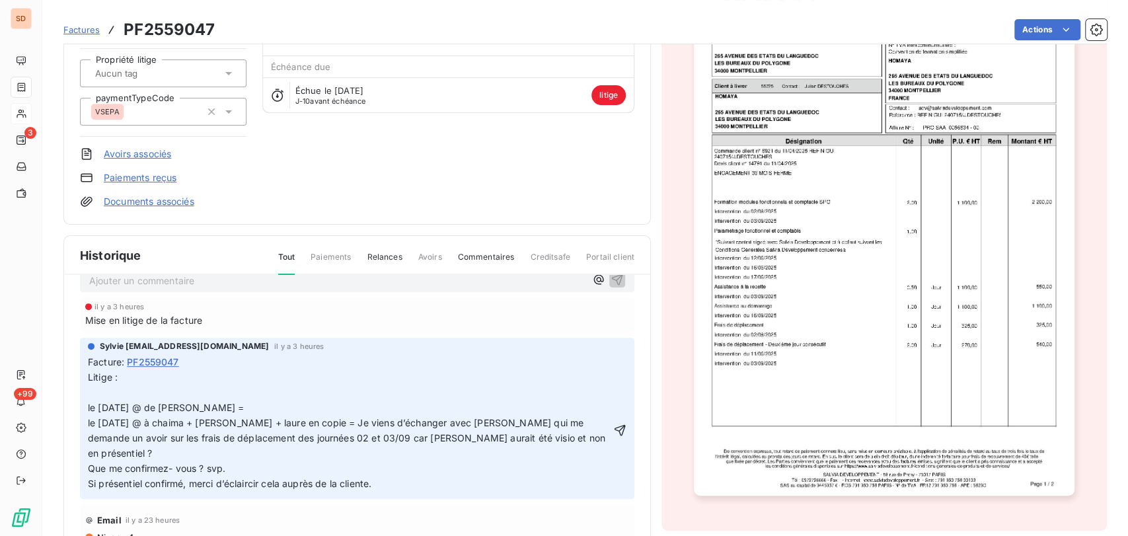
click at [218, 410] on p "Litige : le [DATE] @ de [PERSON_NAME] = le [DATE] @ à chaima + [PERSON_NAME] + …" at bounding box center [349, 430] width 523 height 121
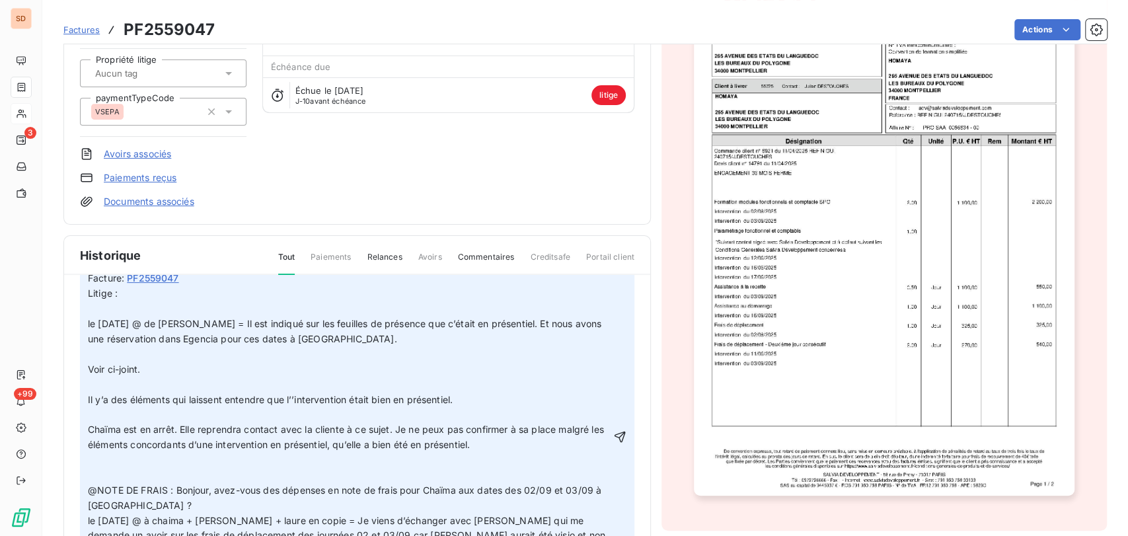
scroll to position [171, 0]
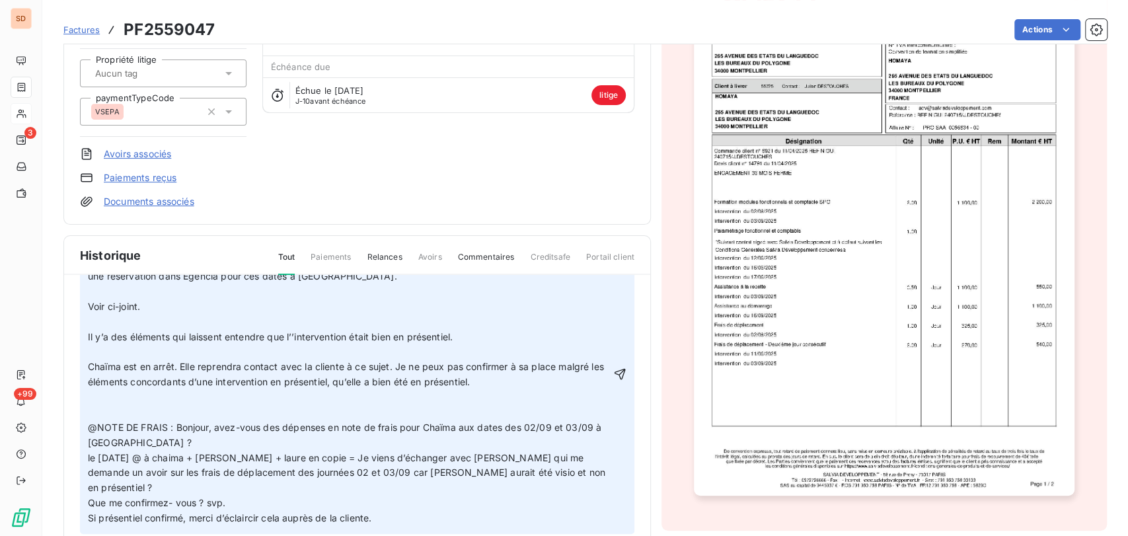
click at [100, 406] on p "﻿" at bounding box center [349, 412] width 523 height 15
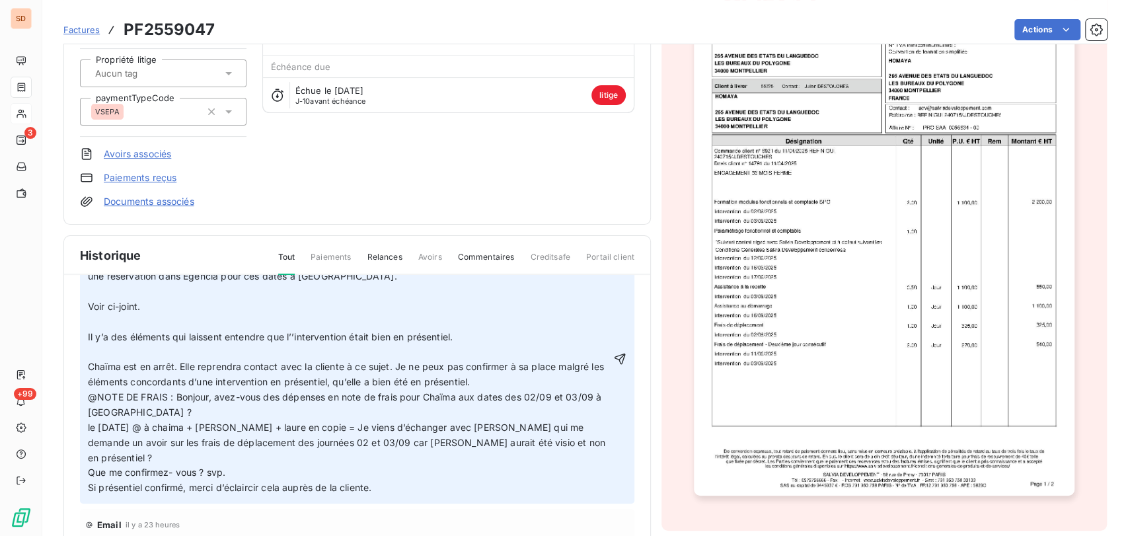
click at [101, 349] on p "﻿" at bounding box center [349, 351] width 523 height 15
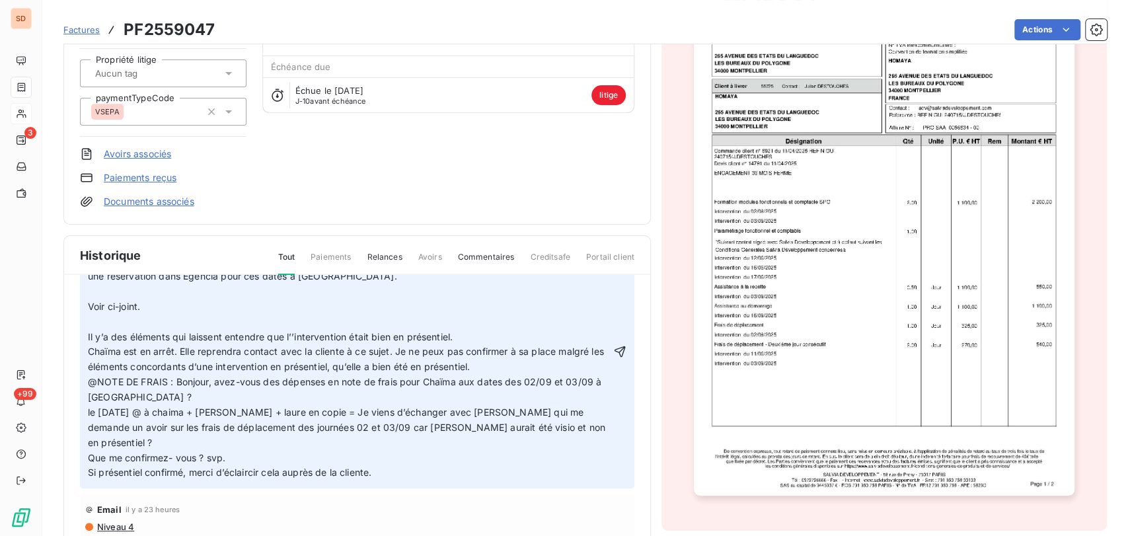
click at [95, 321] on p "﻿" at bounding box center [349, 322] width 523 height 15
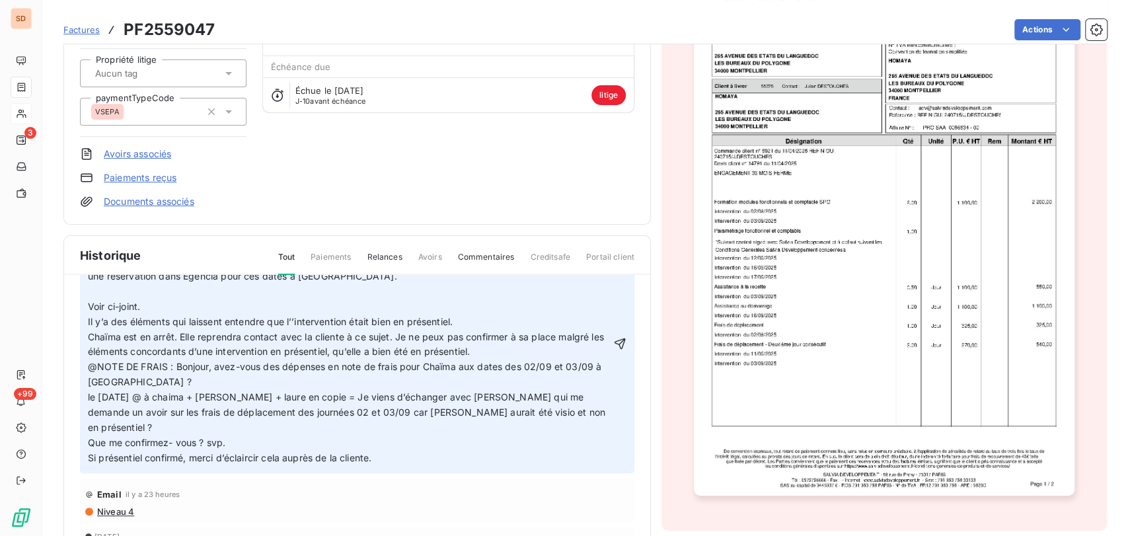
click at [98, 295] on p "﻿" at bounding box center [349, 291] width 523 height 15
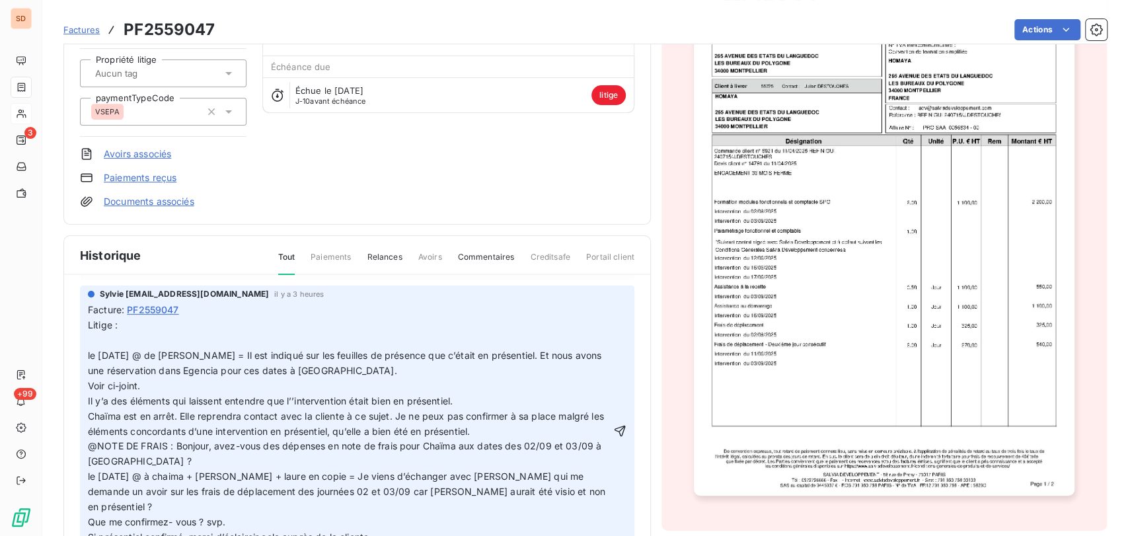
scroll to position [0, 0]
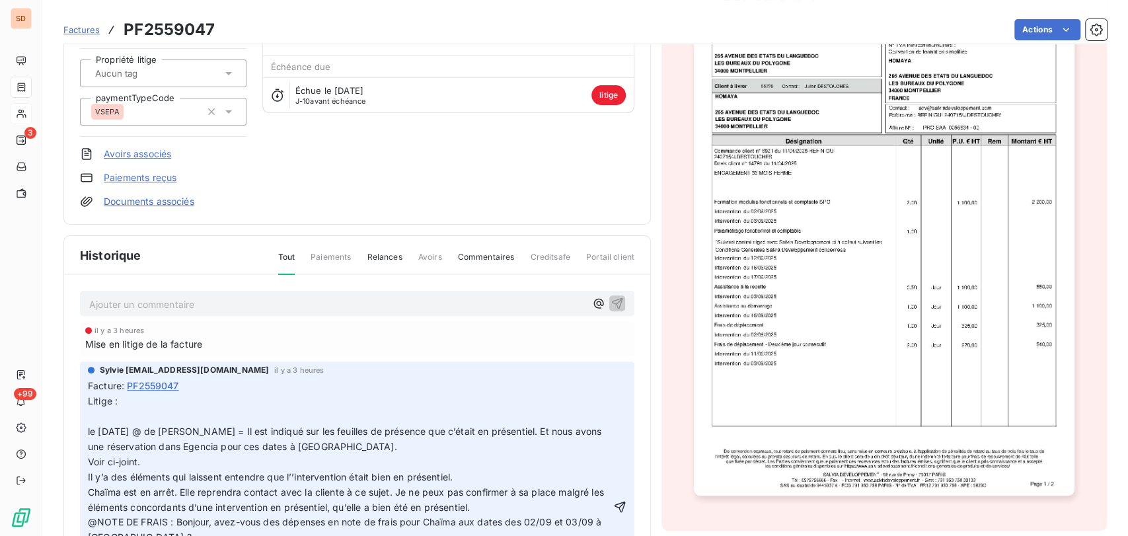
click at [99, 421] on p "Litige : le [DATE] @ de [PERSON_NAME] = Il est indiqué sur les feuilles de prés…" at bounding box center [349, 424] width 523 height 61
click at [613, 500] on icon "button" at bounding box center [619, 506] width 13 height 13
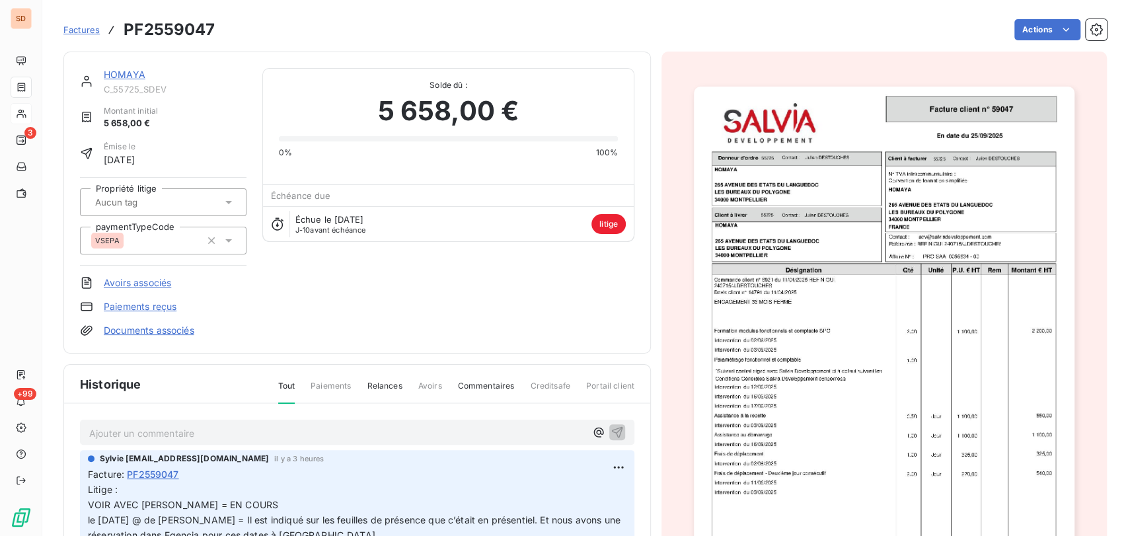
click at [132, 72] on link "HOMAYA" at bounding box center [125, 74] width 42 height 11
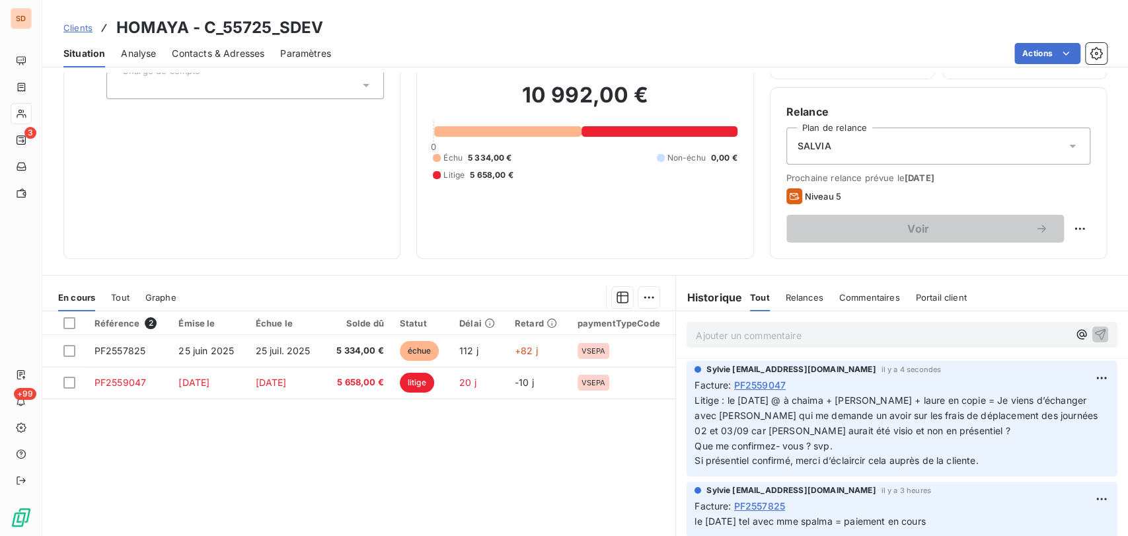
scroll to position [70, 0]
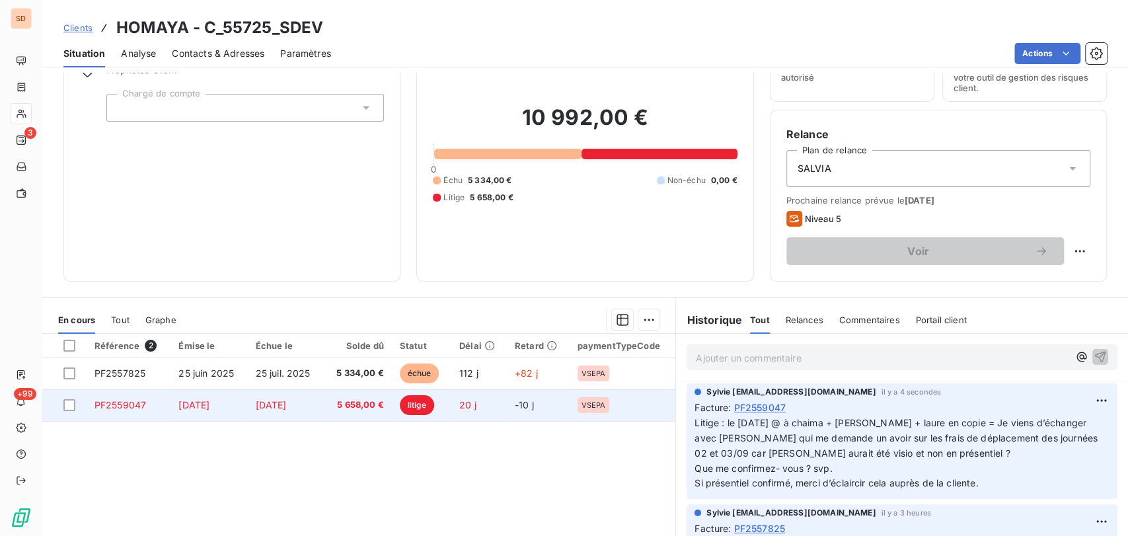
click at [122, 403] on span "PF2559047" at bounding box center [121, 404] width 52 height 11
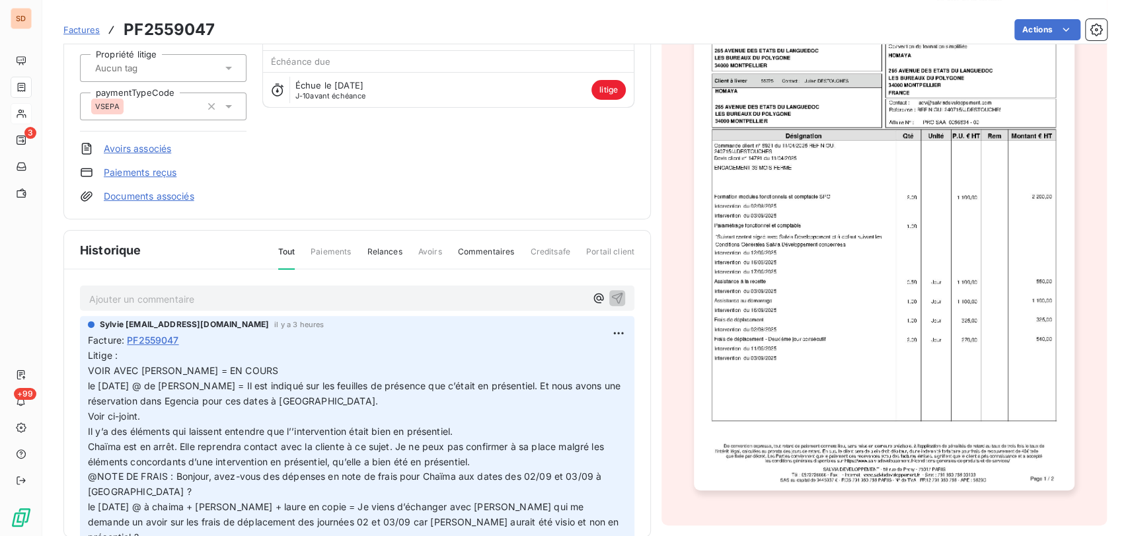
scroll to position [157, 0]
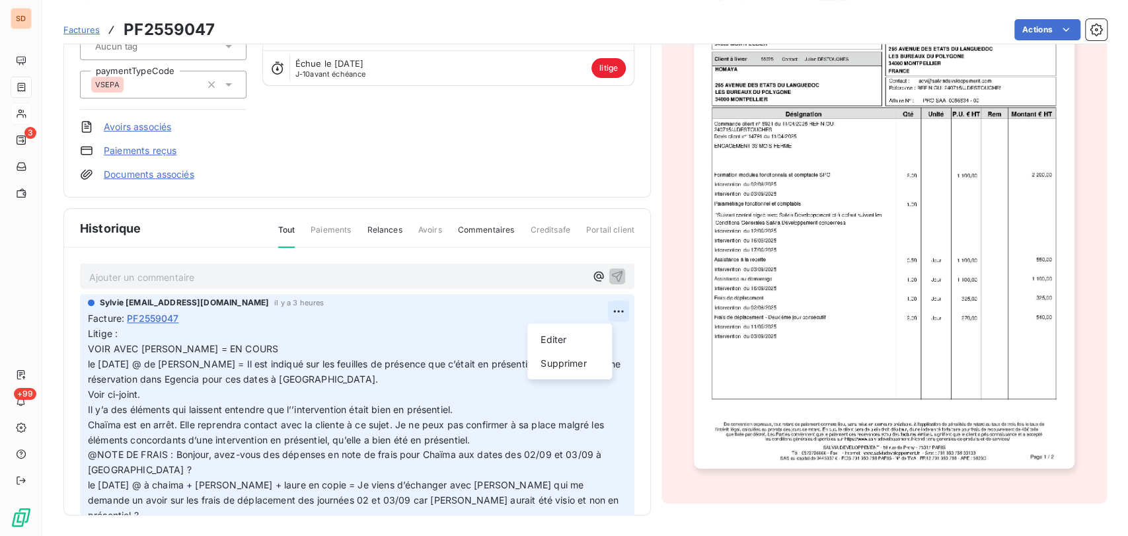
click at [599, 311] on html "SD 3 +99 Factures PF2559047 Actions HOMAYA C_55725_SDEV Montant initial 5 658,0…" at bounding box center [564, 268] width 1128 height 536
drag, startPoint x: 567, startPoint y: 335, endPoint x: 346, endPoint y: 346, distance: 221.0
click at [560, 335] on div "Editer" at bounding box center [570, 339] width 74 height 21
click at [178, 348] on span "Litige : VOIR AVEC [PERSON_NAME] = EN COURS le [DATE] @ de [PERSON_NAME] = Il e…" at bounding box center [346, 356] width 516 height 57
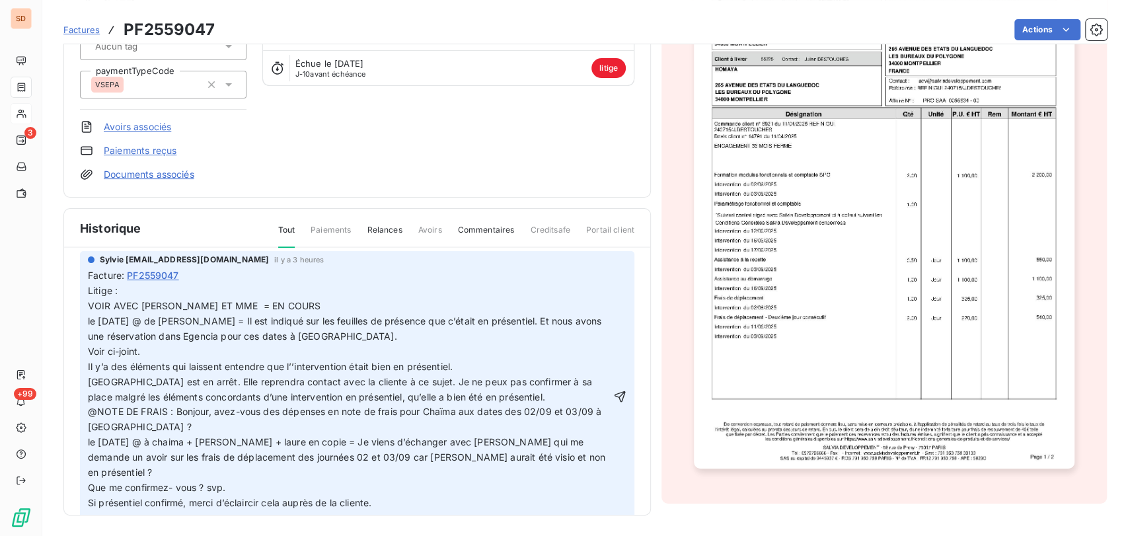
scroll to position [0, 0]
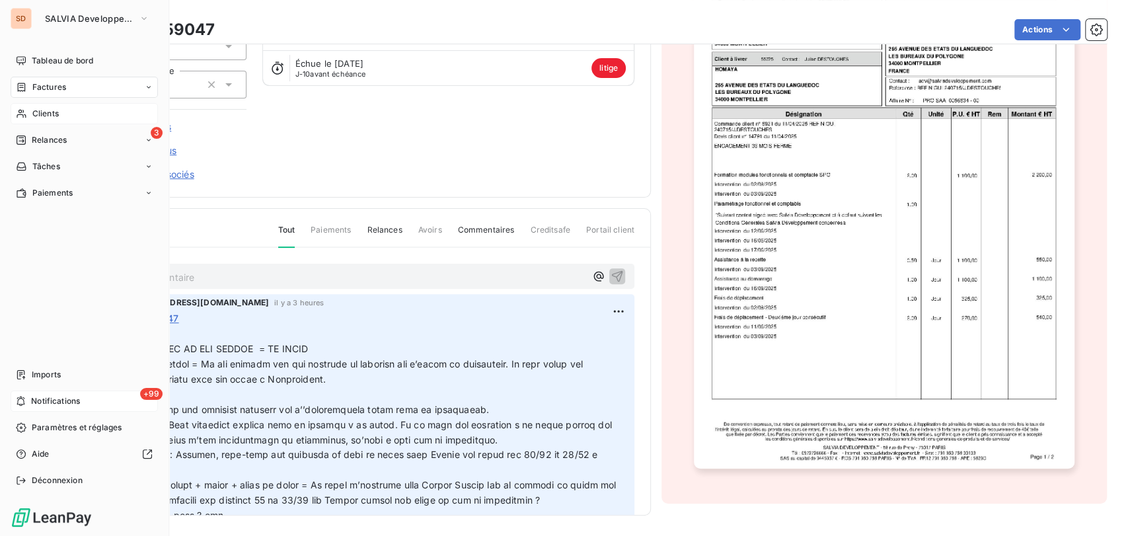
click at [30, 400] on div "+99 Notifications" at bounding box center [84, 401] width 147 height 21
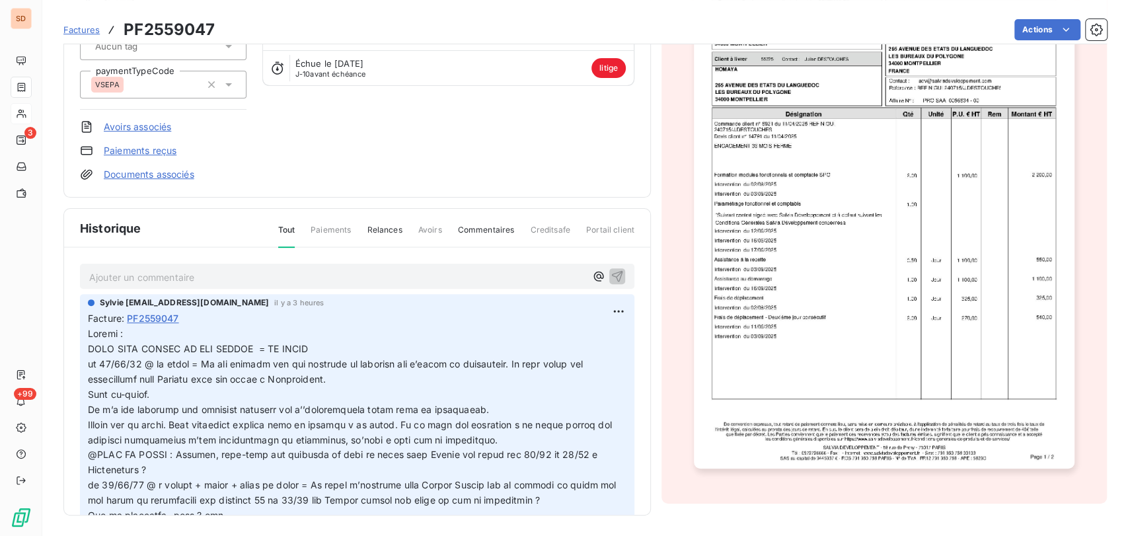
click at [371, 153] on div "HOMAYA C_55725_SDEV Montant initial 5 658,00 € Émise le [DATE] Propriété litige…" at bounding box center [357, 46] width 554 height 269
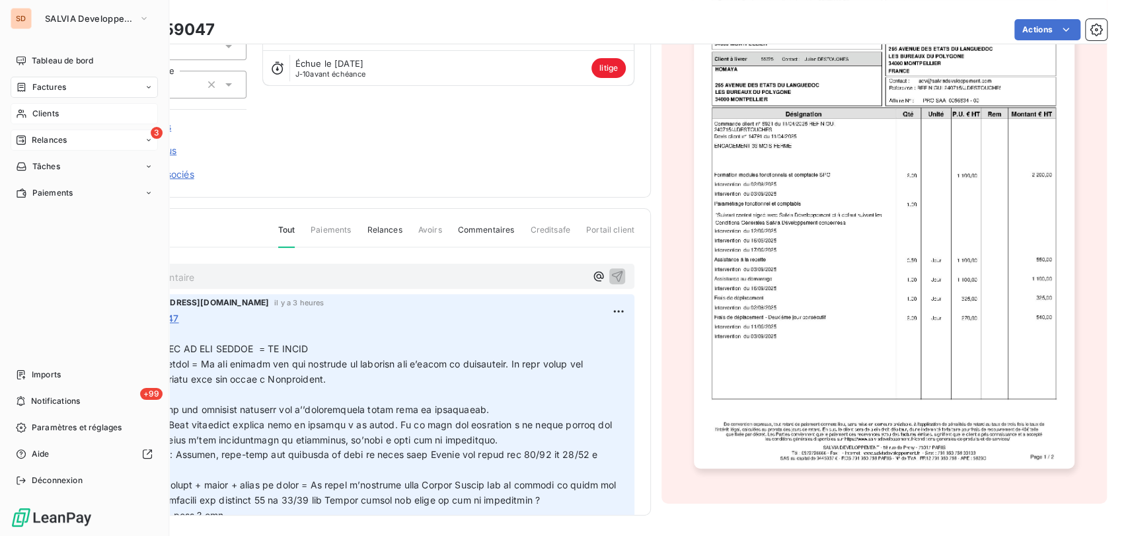
click at [81, 139] on div "3 Relances" at bounding box center [84, 140] width 147 height 21
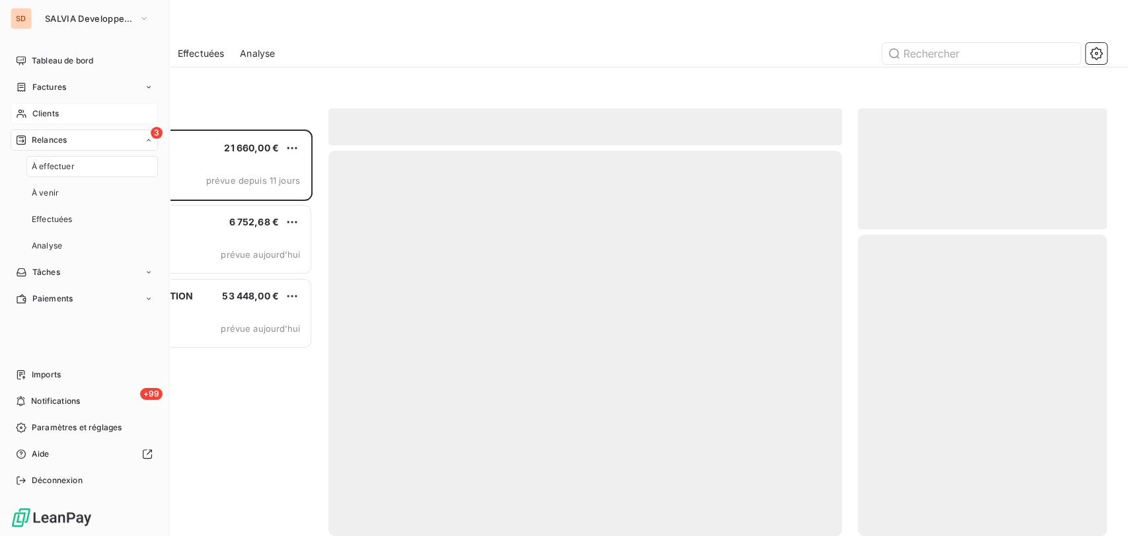
scroll to position [395, 238]
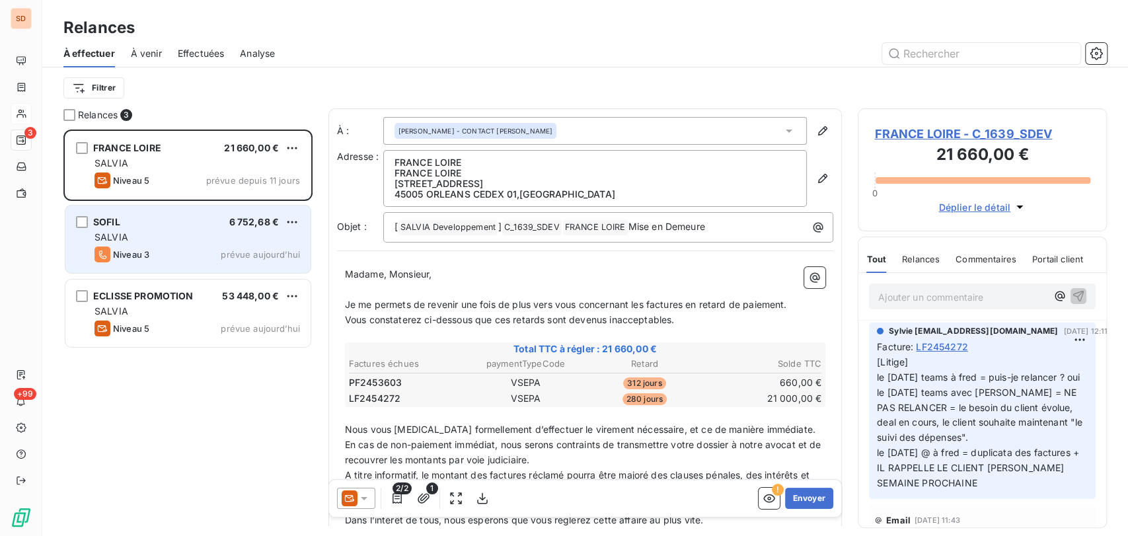
click at [129, 223] on div "SOFIL 6 752,68 €" at bounding box center [198, 222] width 206 height 12
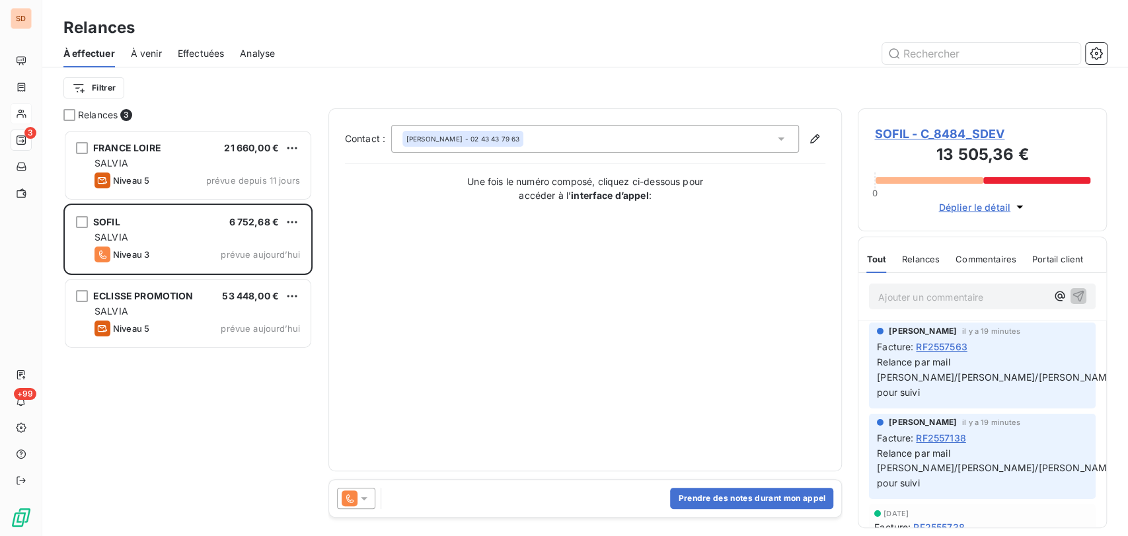
click at [911, 135] on span "SOFIL - C_8484_SDEV" at bounding box center [982, 134] width 216 height 18
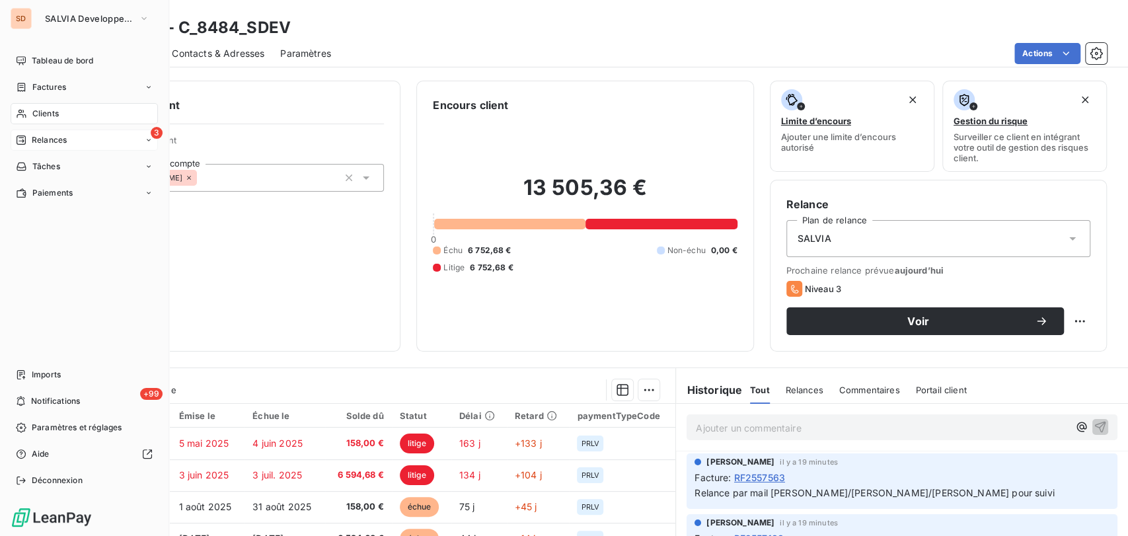
click at [37, 139] on span "Relances" at bounding box center [49, 140] width 35 height 12
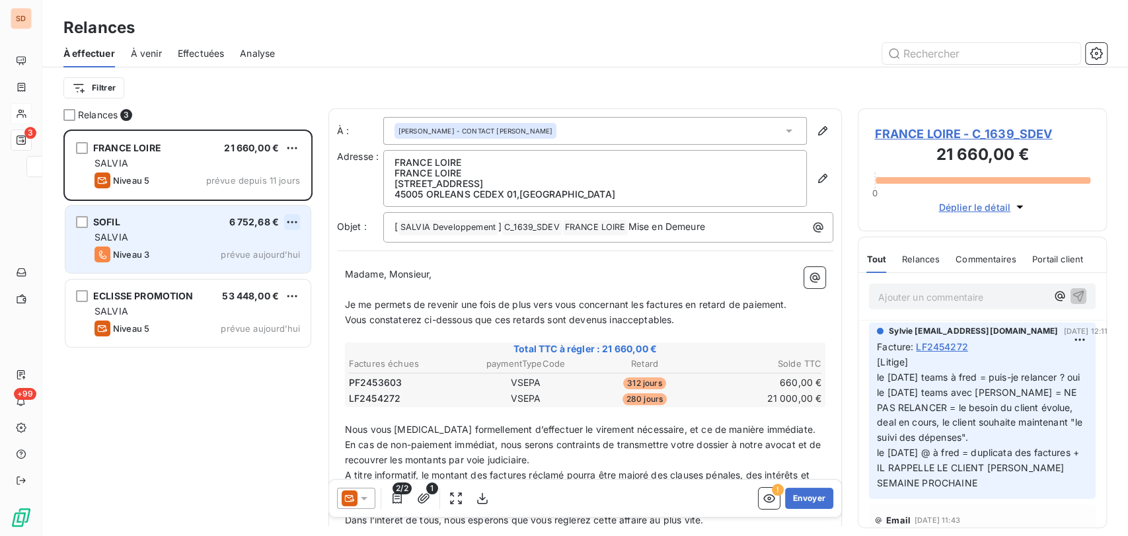
scroll to position [395, 238]
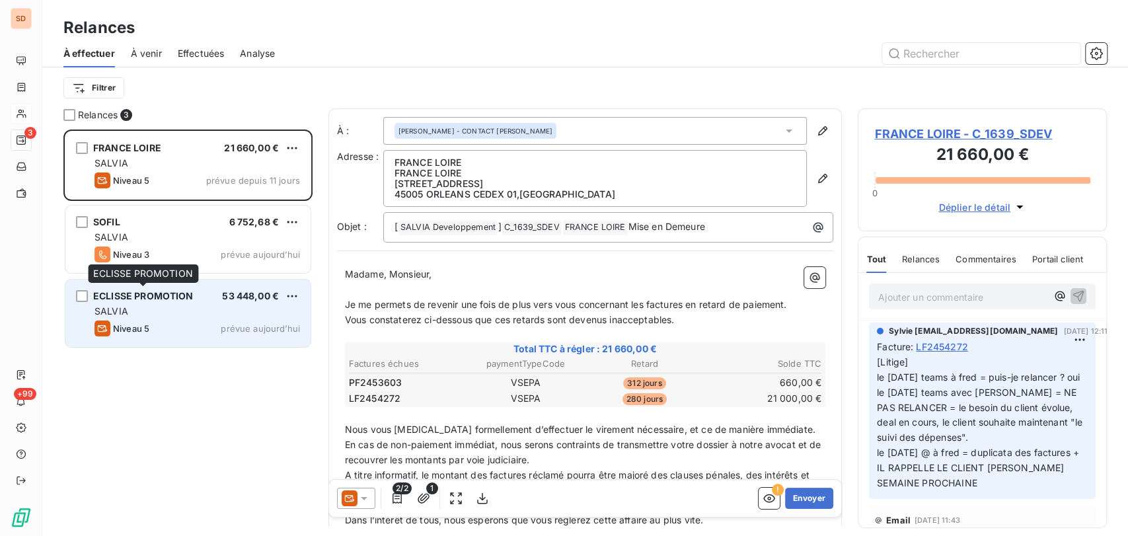
click at [190, 291] on span "ECLISSE PROMOTION" at bounding box center [143, 295] width 100 height 11
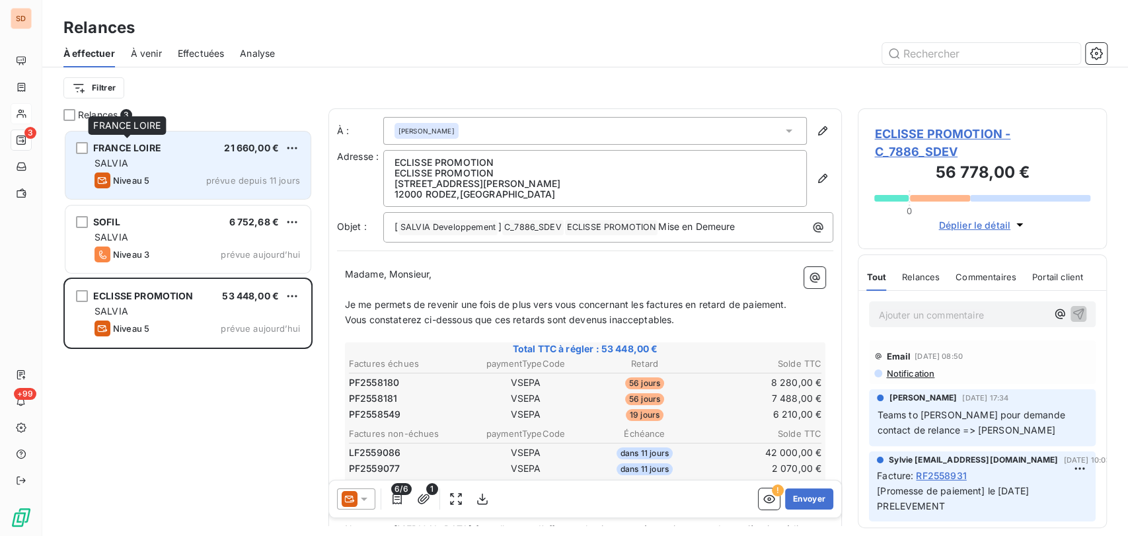
click at [115, 145] on span "FRANCE LOIRE" at bounding box center [127, 147] width 68 height 11
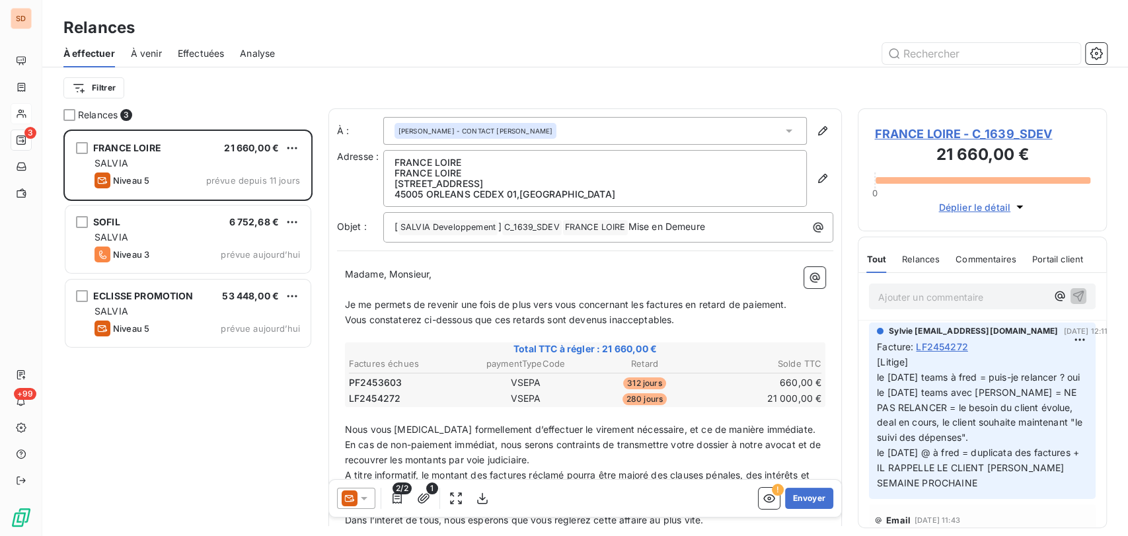
click at [923, 137] on span "FRANCE LOIRE - C_1639_SDEV" at bounding box center [982, 134] width 216 height 18
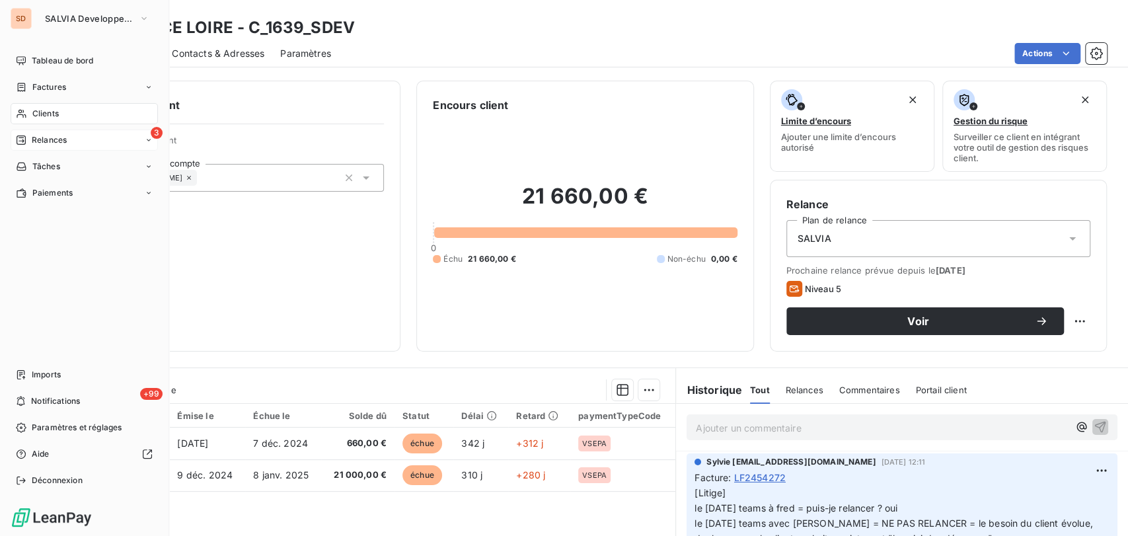
click at [52, 116] on span "Clients" at bounding box center [45, 114] width 26 height 12
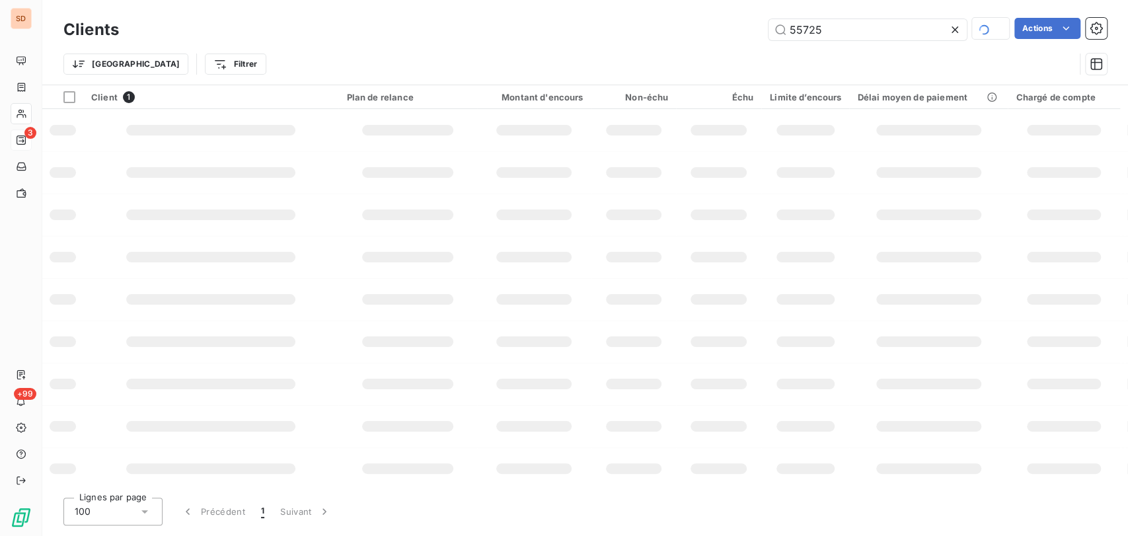
drag, startPoint x: 843, startPoint y: 36, endPoint x: 710, endPoint y: 49, distance: 132.8
click at [719, 47] on div "Clients 55725 Actions Trier Filtrer" at bounding box center [584, 50] width 1043 height 69
type input "54977"
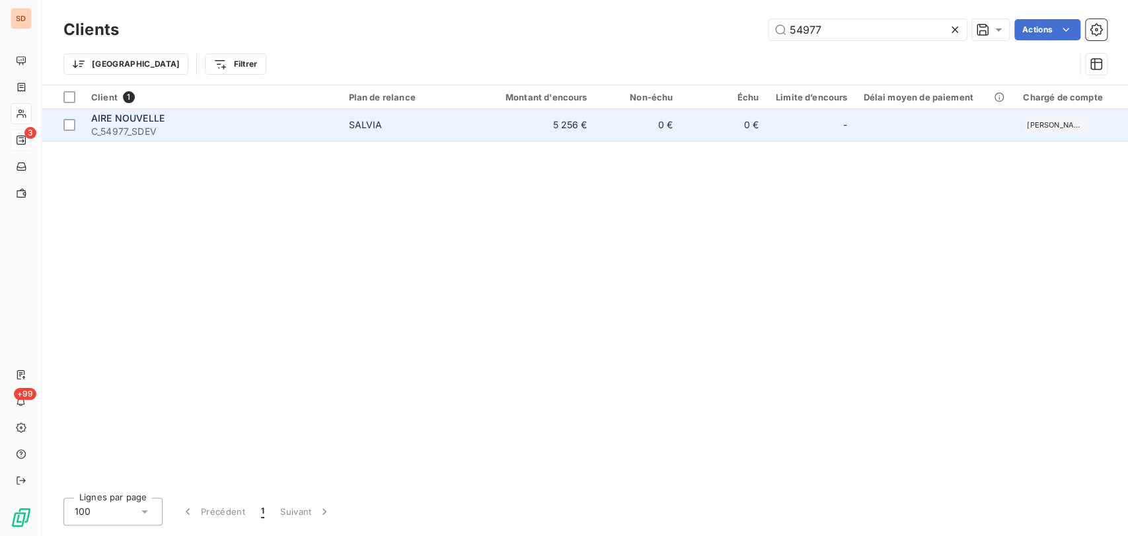
click at [118, 127] on span "C_54977_SDEV" at bounding box center [211, 131] width 241 height 13
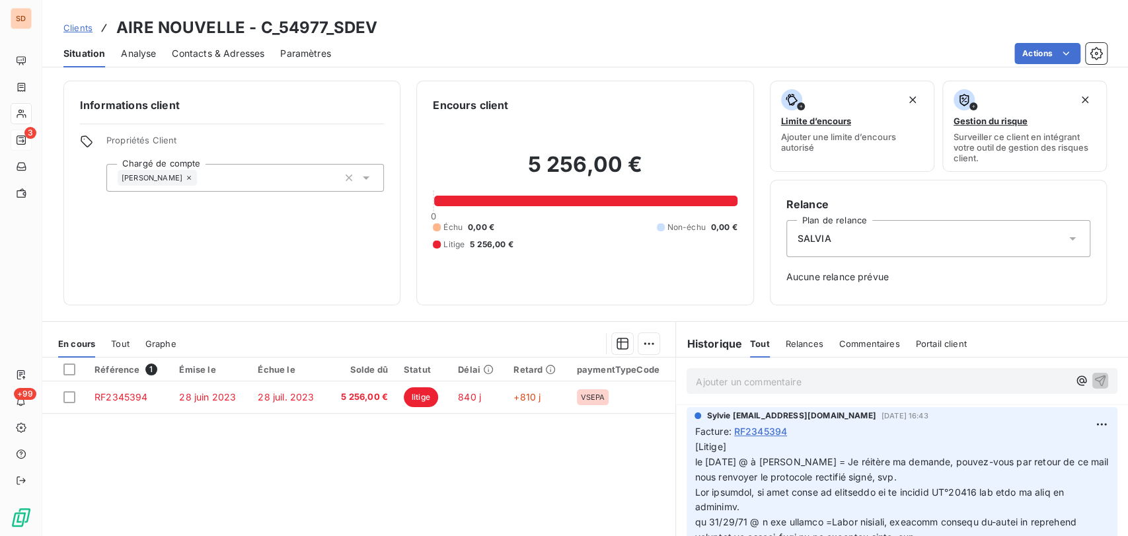
click at [223, 52] on span "Contacts & Adresses" at bounding box center [218, 53] width 93 height 13
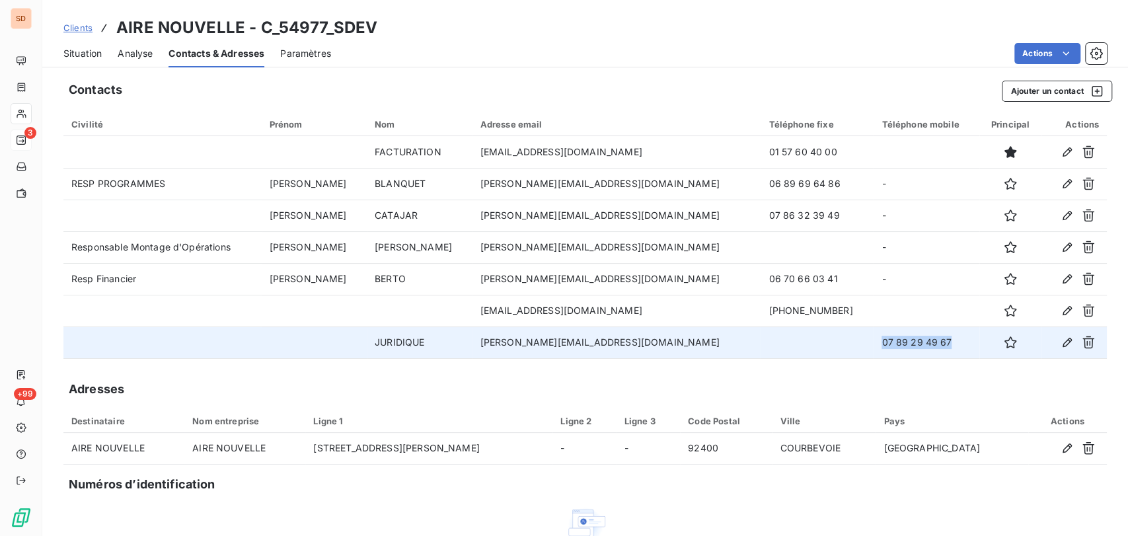
drag, startPoint x: 921, startPoint y: 348, endPoint x: 848, endPoint y: 347, distance: 73.4
click at [874, 347] on td "07 89 29 49 67" at bounding box center [927, 342] width 106 height 32
copy td "07 89 29 49 67"
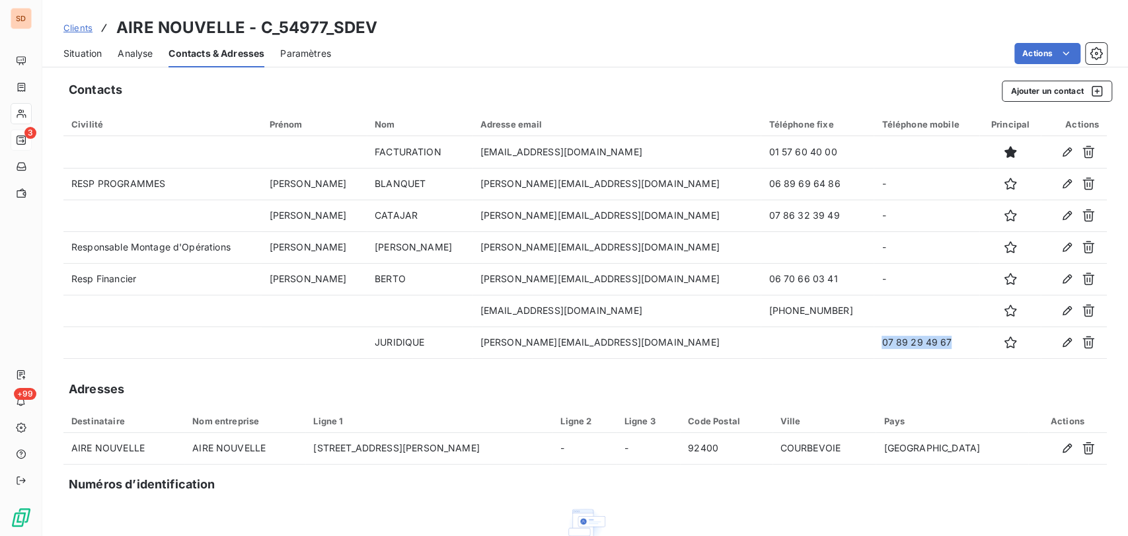
drag, startPoint x: 88, startPoint y: 50, endPoint x: 112, endPoint y: 70, distance: 31.5
click at [89, 50] on span "Situation" at bounding box center [82, 53] width 38 height 13
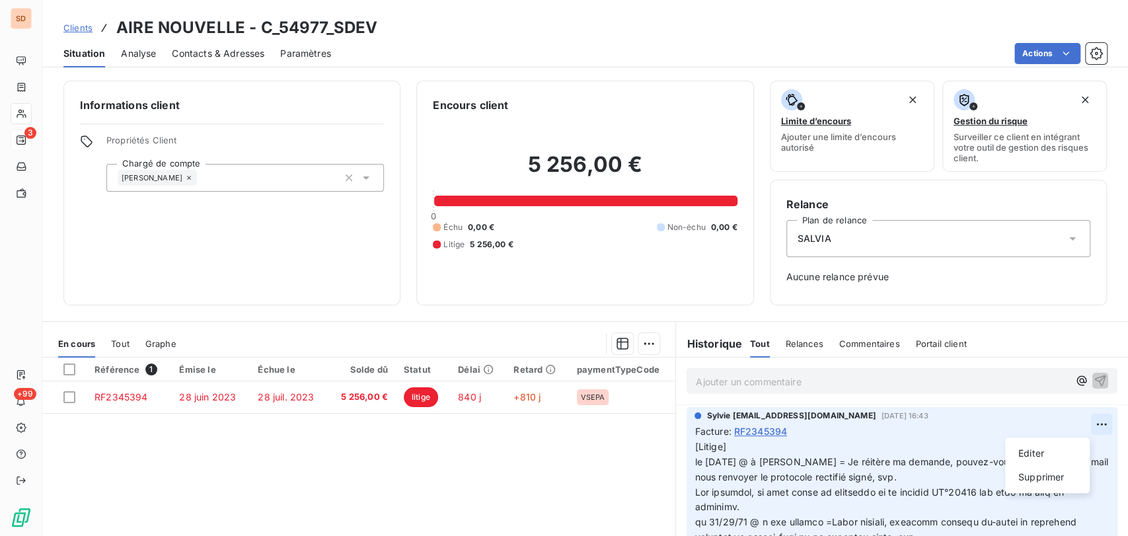
click at [1084, 424] on html "SD 3 +99 Clients AIRE NOUVELLE - C_54977_SDEV Situation Analyse Contacts & Adre…" at bounding box center [564, 268] width 1128 height 536
drag, startPoint x: 1028, startPoint y: 451, endPoint x: 807, endPoint y: 439, distance: 221.0
click at [1013, 451] on div "Editer" at bounding box center [1047, 453] width 74 height 21
click at [695, 461] on span "[Litige] le [DATE] @ à [PERSON_NAME] = Je réitère ma demande, pouvez-vous par r…" at bounding box center [893, 462] width 396 height 42
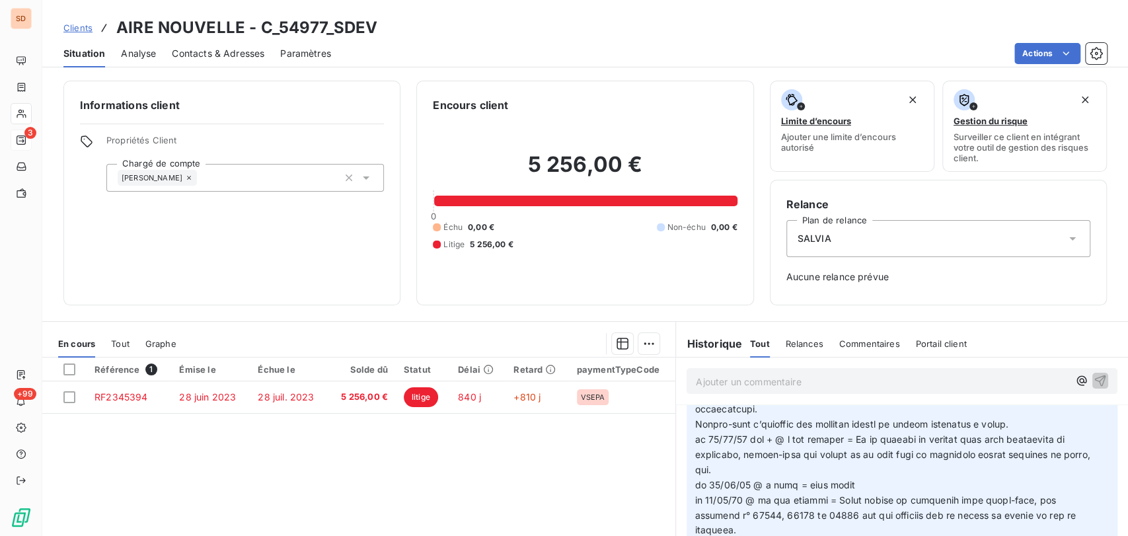
scroll to position [249, 0]
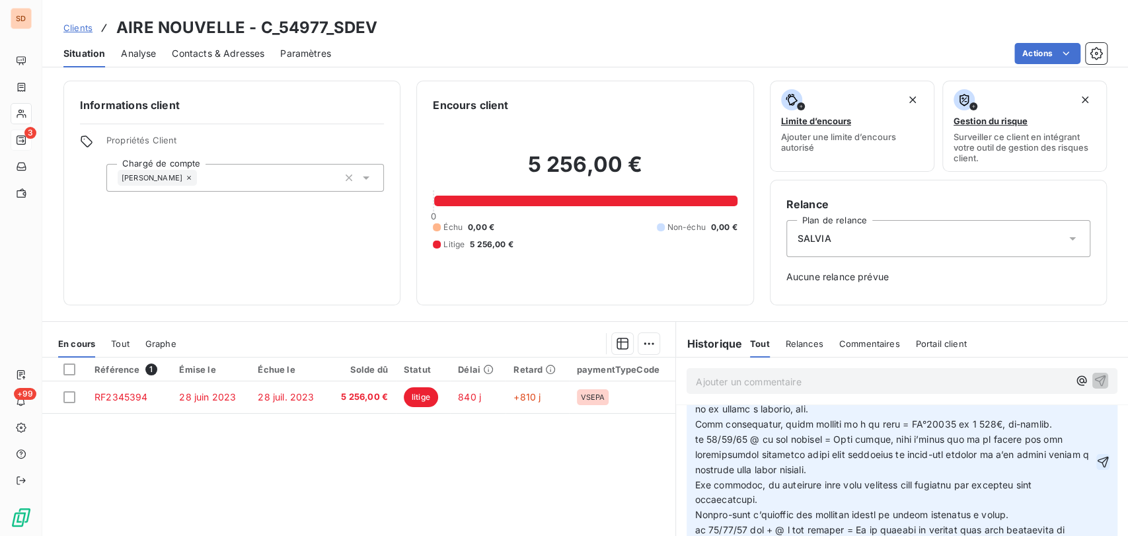
click at [1098, 458] on icon "button" at bounding box center [1103, 461] width 11 height 11
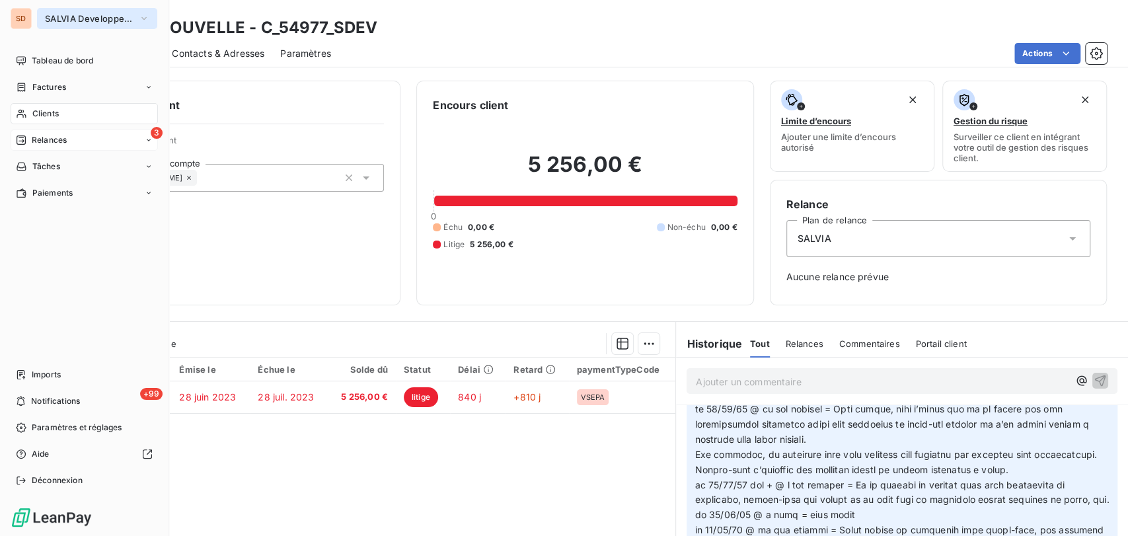
click at [60, 14] on span "SALVIA Developpement" at bounding box center [89, 18] width 89 height 11
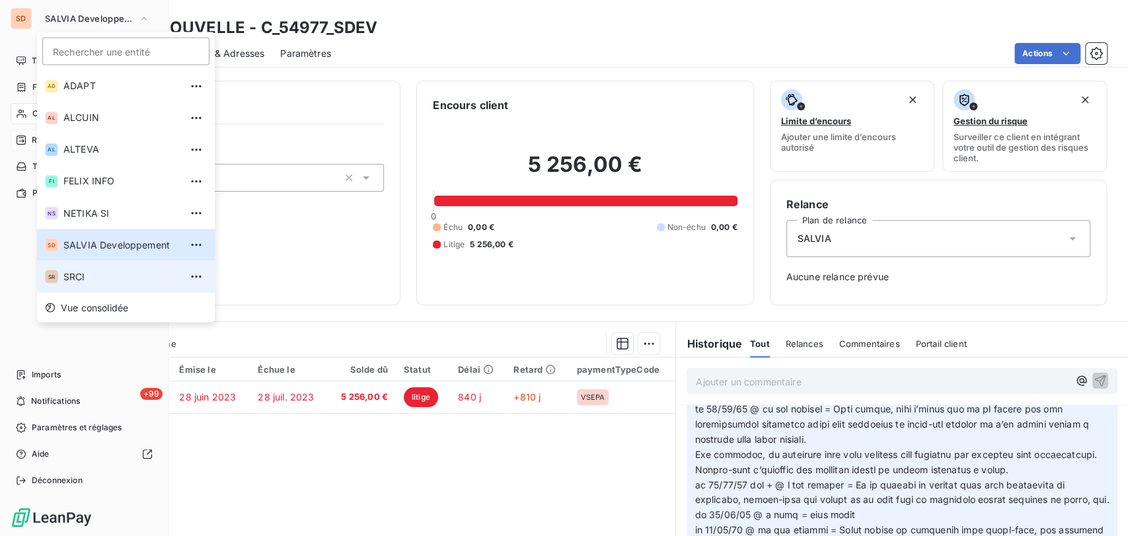
click at [69, 273] on span "SRCI" at bounding box center [121, 276] width 117 height 13
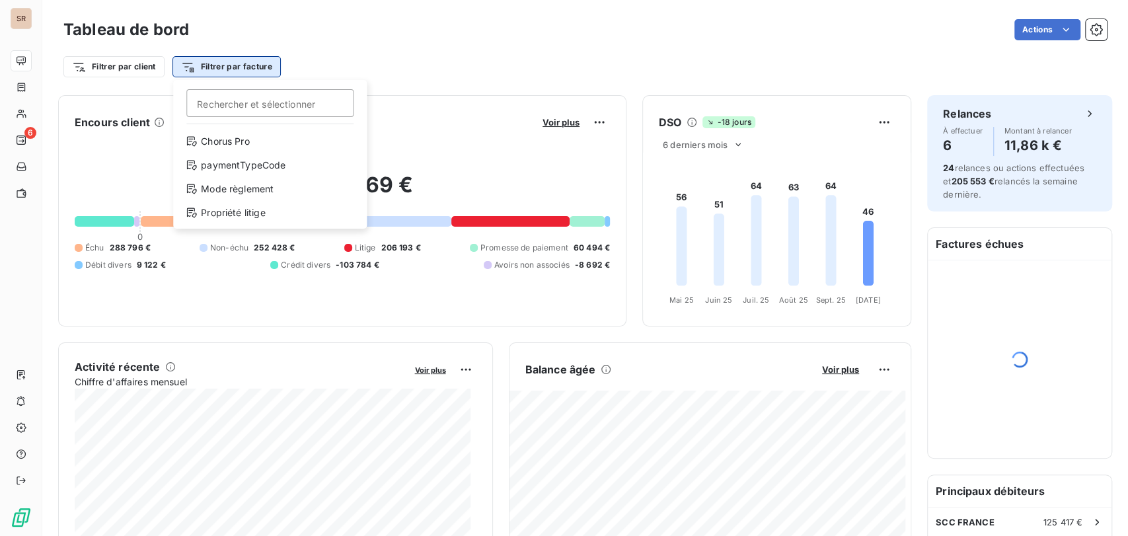
click at [219, 63] on html "SR 6 Tableau de bord Actions Filtrer par client Filtrer par facture Rechercher …" at bounding box center [564, 268] width 1128 height 536
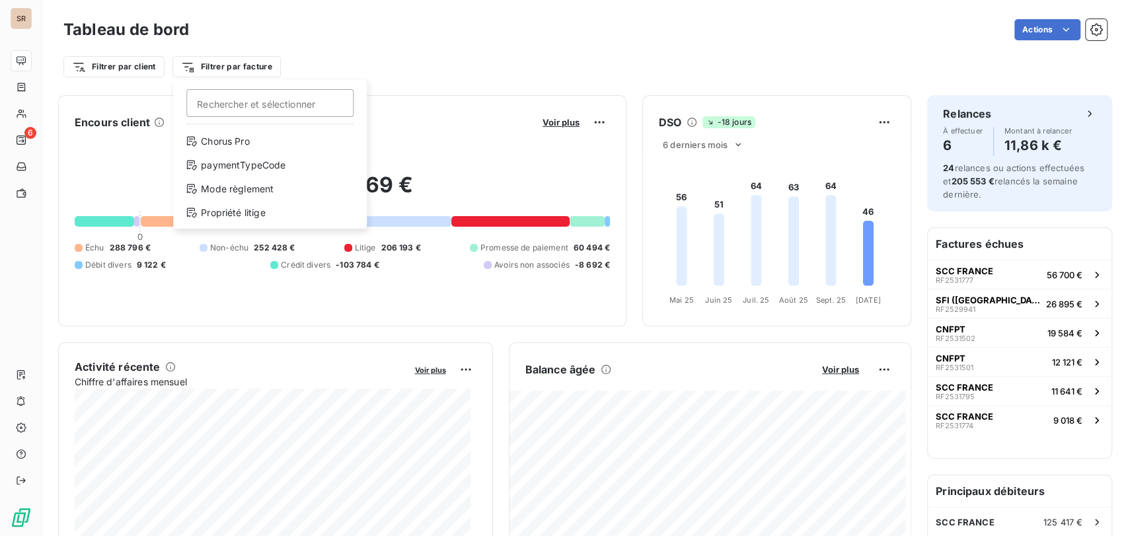
click at [28, 112] on html "SR 6 Tableau de bord Actions Filtrer par client Filtrer par facture Rechercher …" at bounding box center [564, 268] width 1128 height 536
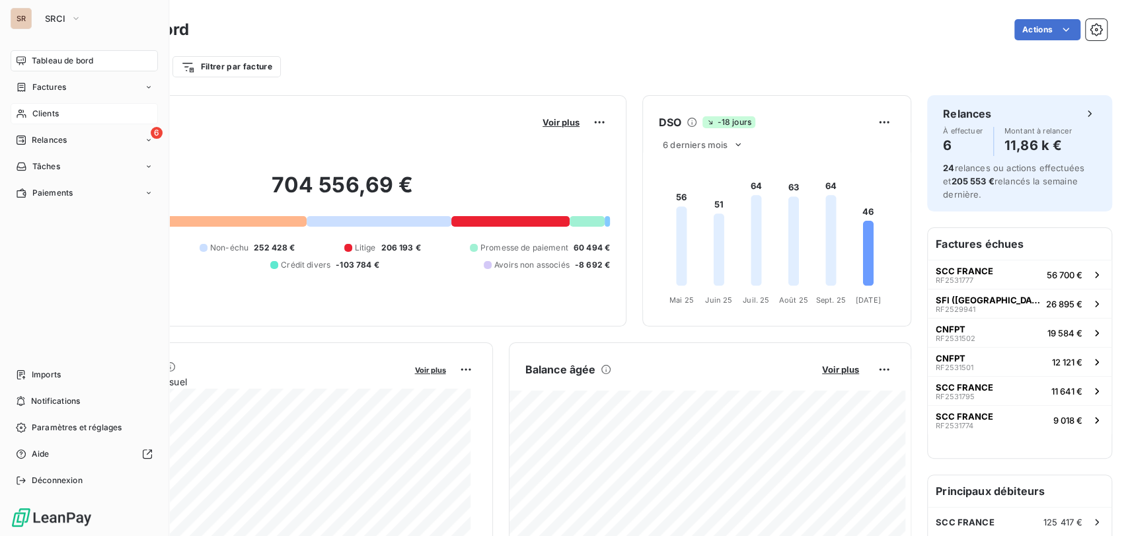
click at [30, 117] on div "Clients" at bounding box center [84, 113] width 147 height 21
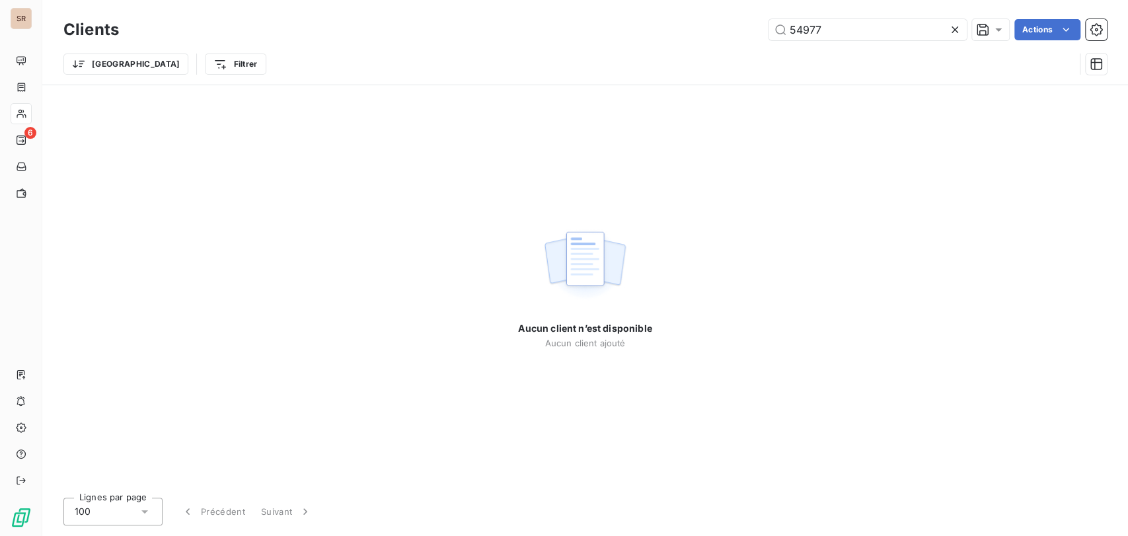
drag, startPoint x: 832, startPoint y: 38, endPoint x: 722, endPoint y: 37, distance: 110.4
click at [724, 37] on div "54977 Actions" at bounding box center [621, 29] width 972 height 21
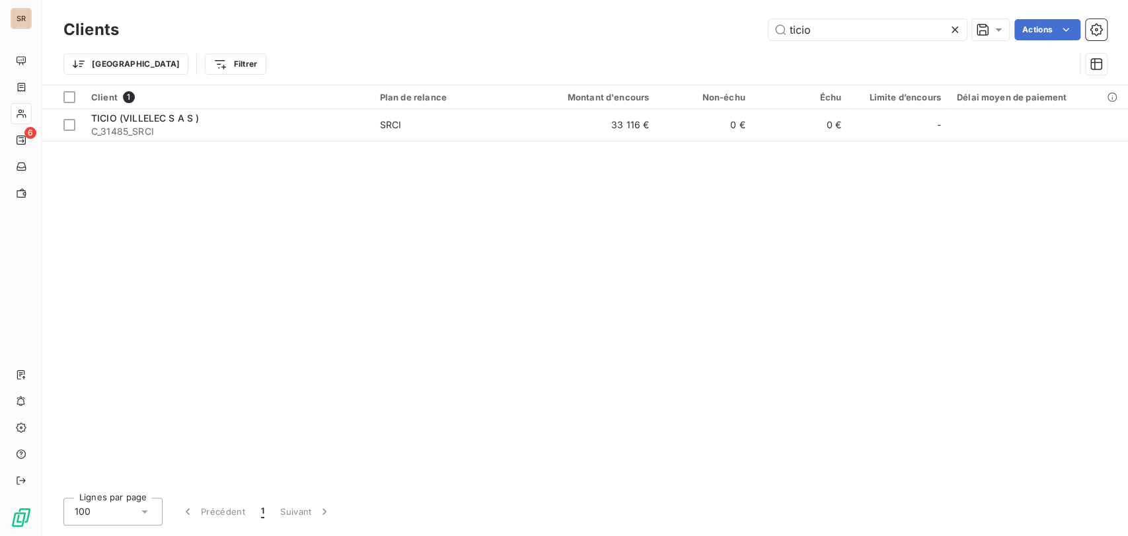
type input "ticio"
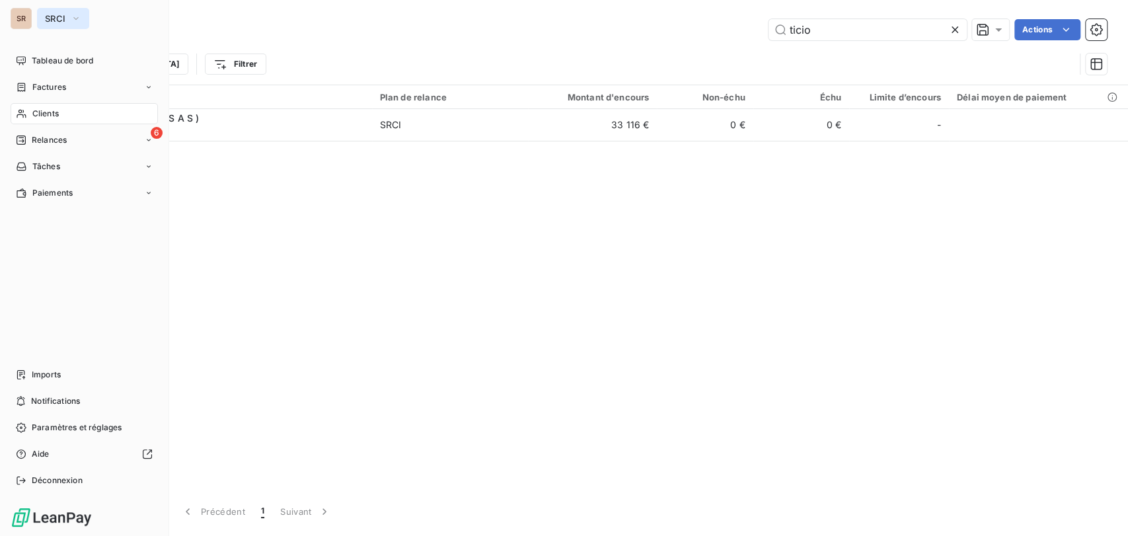
click at [79, 19] on icon "button" at bounding box center [76, 18] width 11 height 13
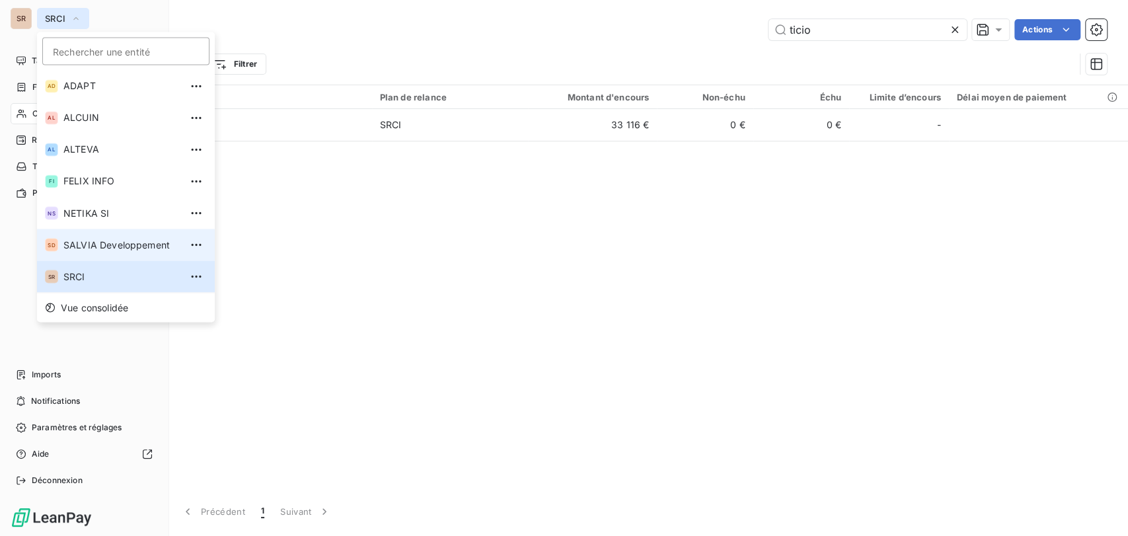
click at [74, 241] on span "SALVIA Developpement" at bounding box center [121, 244] width 117 height 13
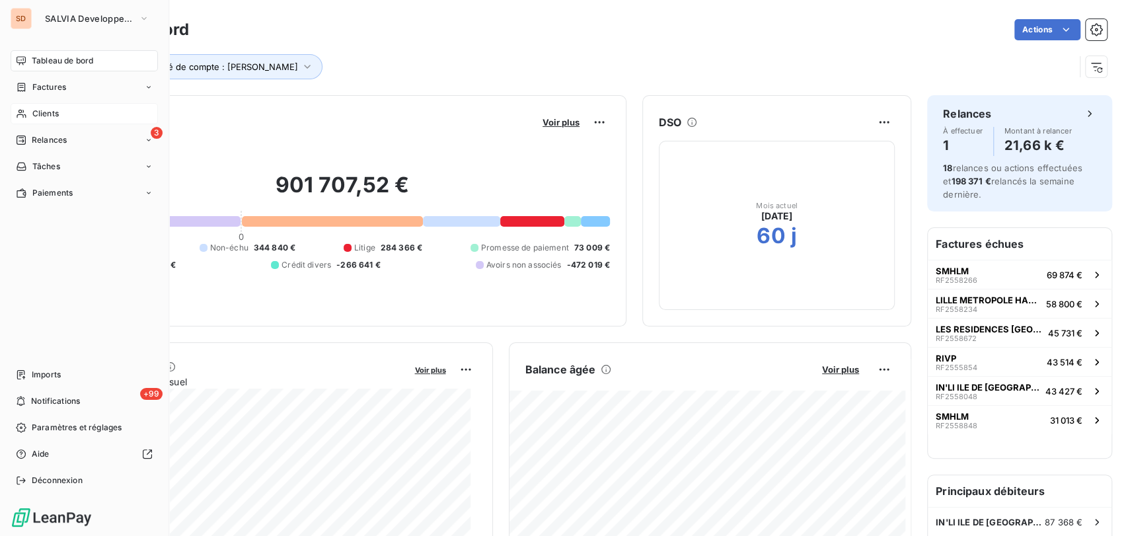
click at [47, 110] on span "Clients" at bounding box center [45, 114] width 26 height 12
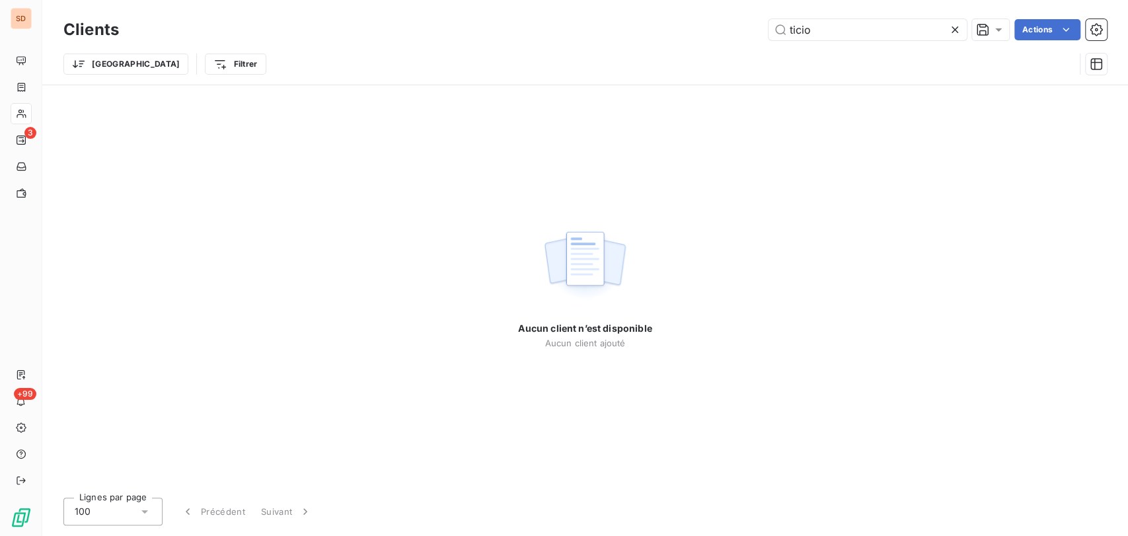
drag, startPoint x: 809, startPoint y: 32, endPoint x: 704, endPoint y: 32, distance: 104.4
click at [703, 30] on div "ticio Actions" at bounding box center [621, 29] width 972 height 21
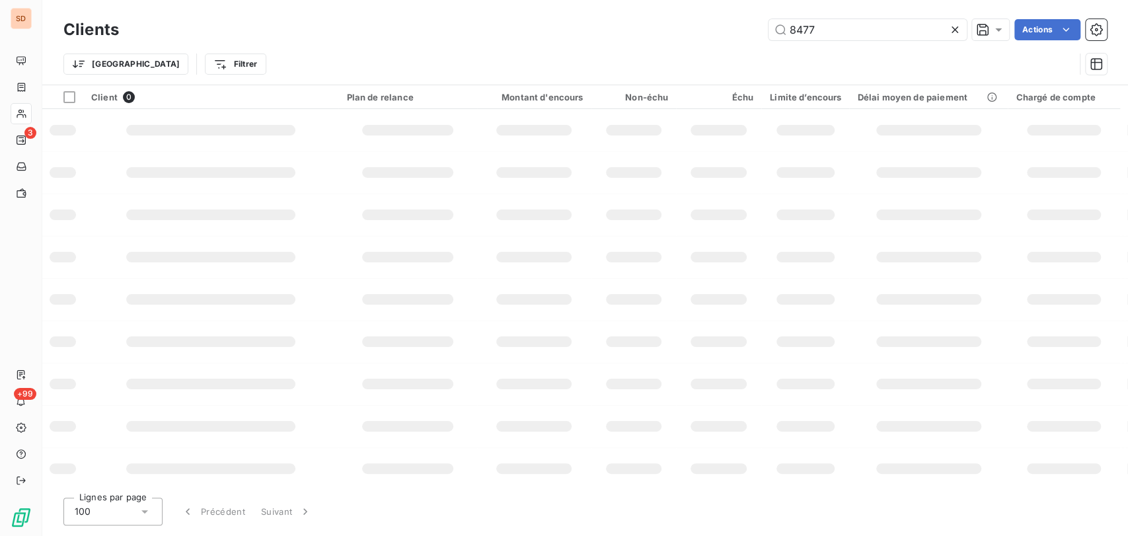
type input "8477"
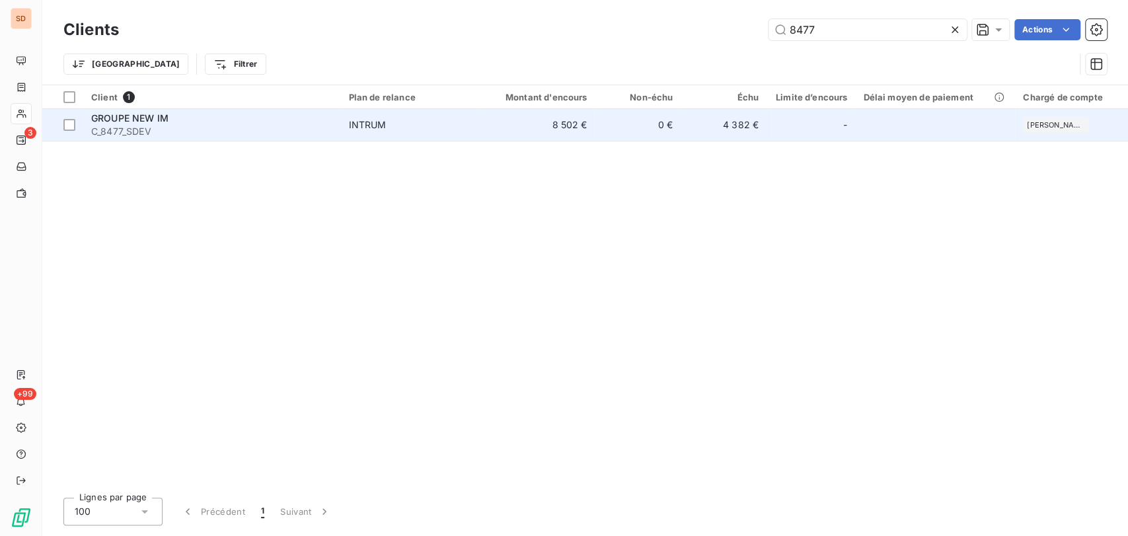
click at [121, 121] on span "GROUPE NEW IM" at bounding box center [129, 117] width 77 height 11
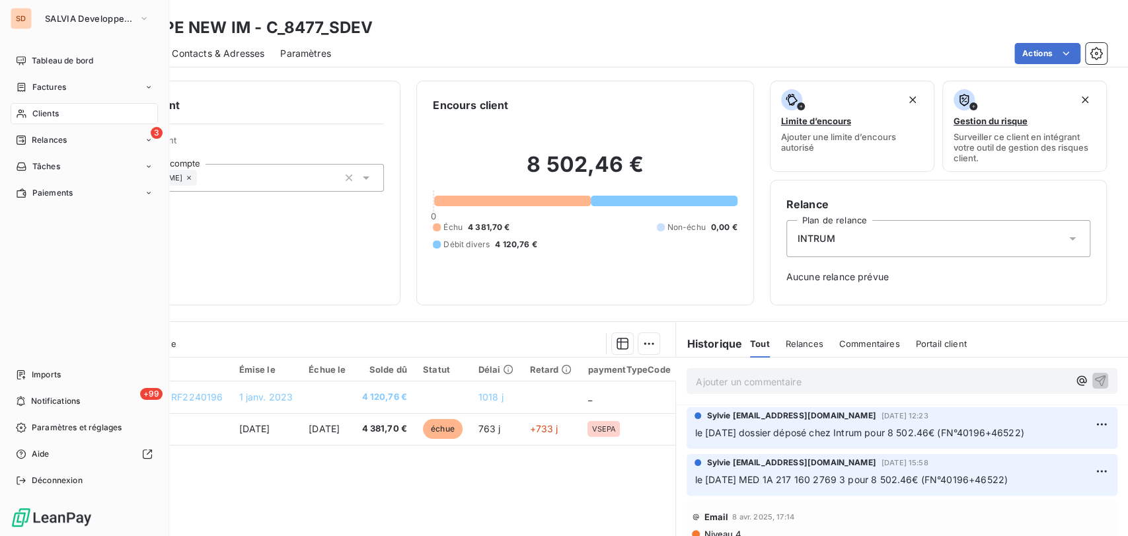
drag, startPoint x: 49, startPoint y: 116, endPoint x: 133, endPoint y: 116, distance: 83.9
click at [50, 117] on span "Clients" at bounding box center [45, 114] width 26 height 12
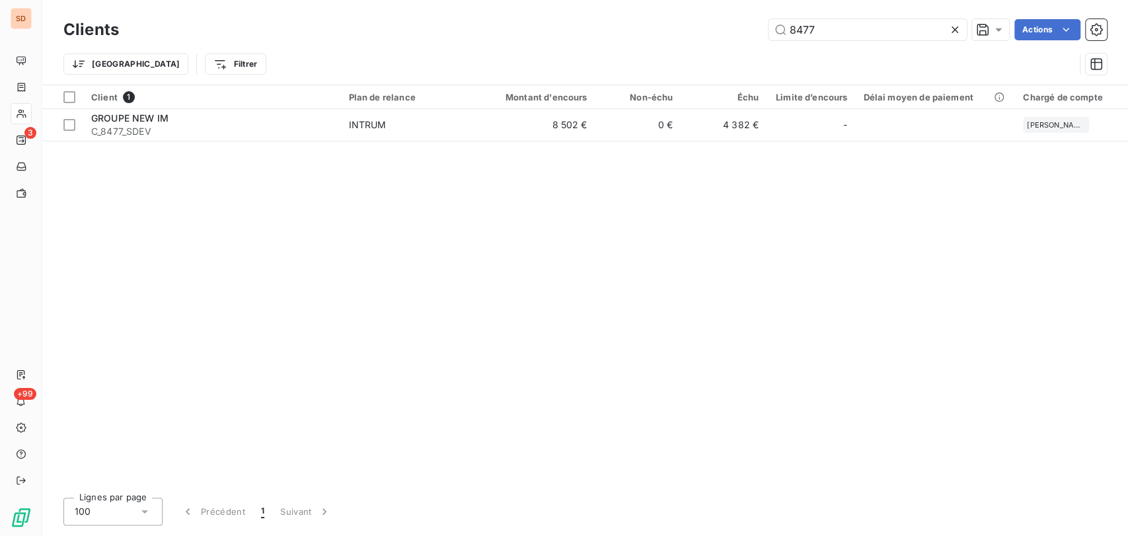
drag, startPoint x: 826, startPoint y: 31, endPoint x: 722, endPoint y: 38, distance: 104.7
click at [726, 39] on div "8477 Actions" at bounding box center [621, 29] width 972 height 21
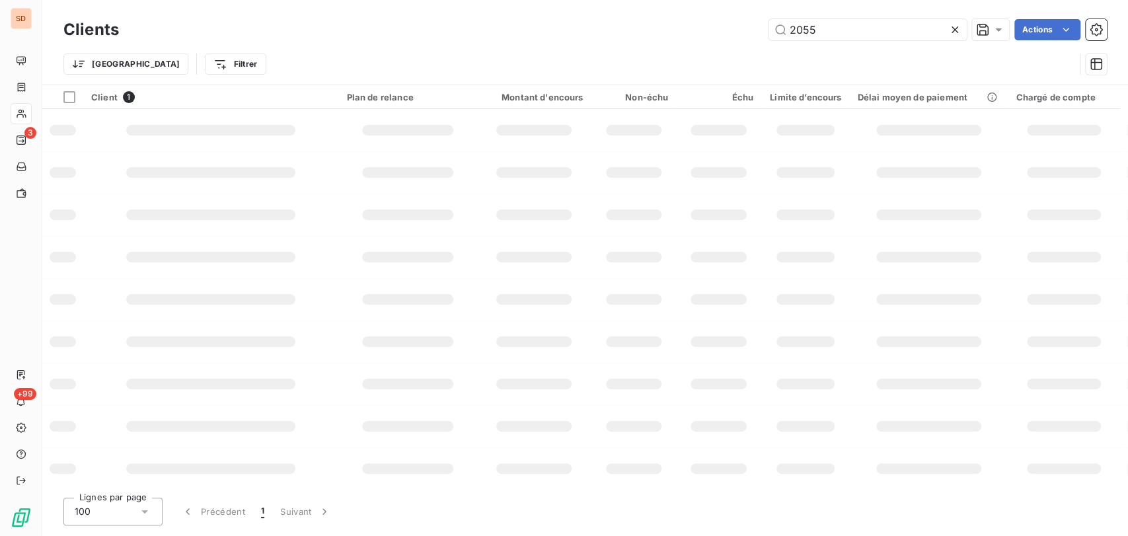
type input "2055"
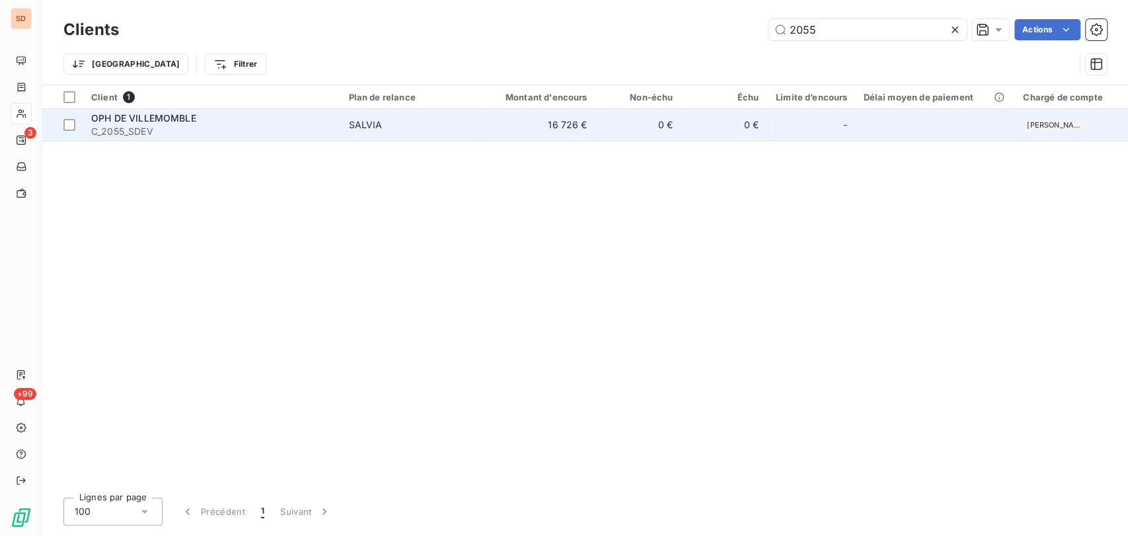
click at [145, 118] on span "OPH DE VILLEMOMBLE" at bounding box center [143, 117] width 105 height 11
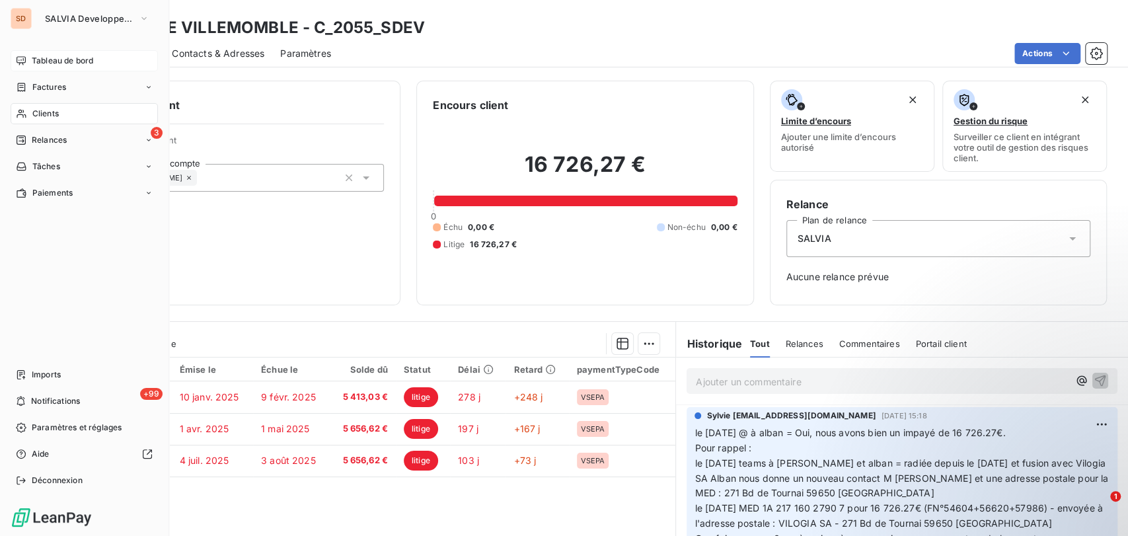
click at [50, 59] on span "Tableau de bord" at bounding box center [62, 61] width 61 height 12
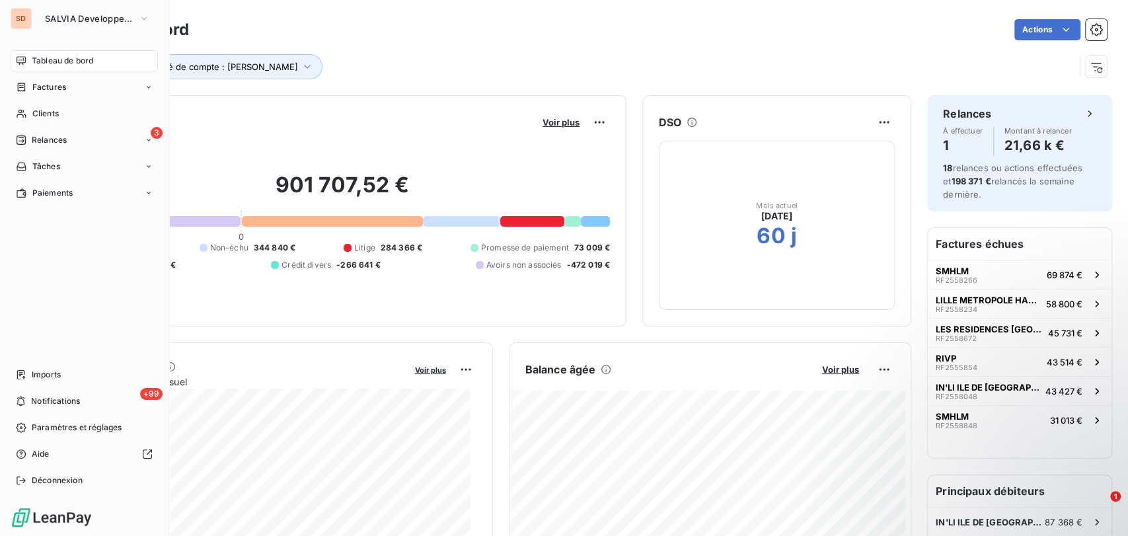
drag, startPoint x: 43, startPoint y: 110, endPoint x: 477, endPoint y: 60, distance: 437.1
click at [48, 112] on span "Clients" at bounding box center [45, 114] width 26 height 12
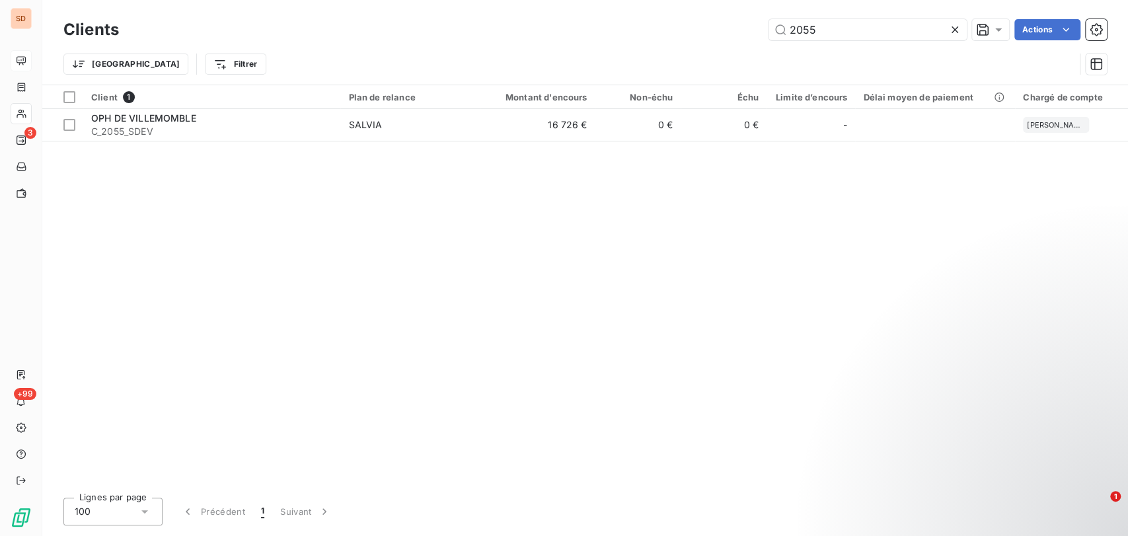
drag, startPoint x: 877, startPoint y: 30, endPoint x: 739, endPoint y: 40, distance: 137.9
click at [748, 43] on div "Clients 2055 Actions" at bounding box center [584, 30] width 1043 height 28
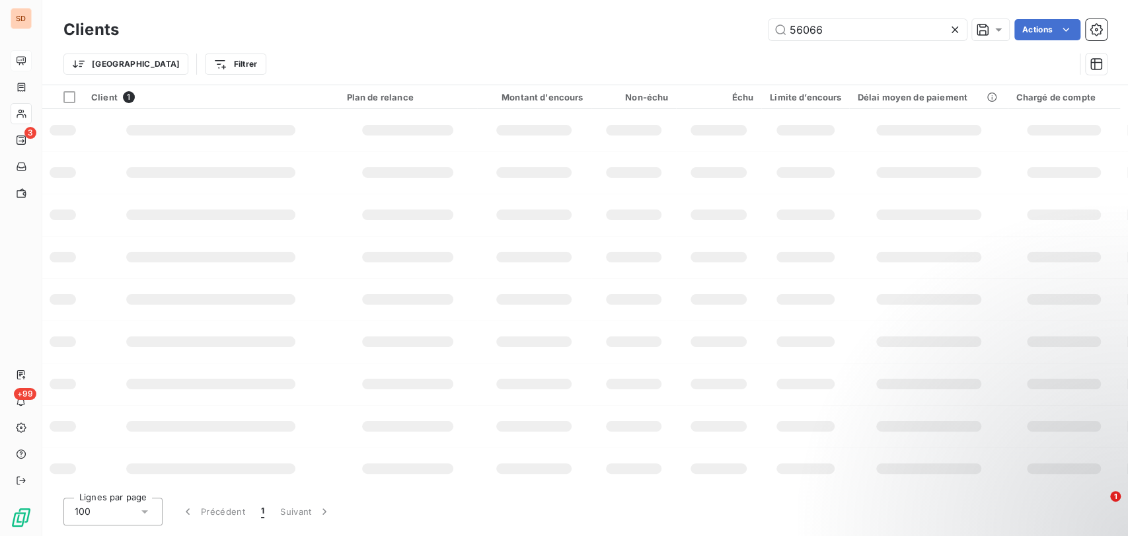
type input "56066"
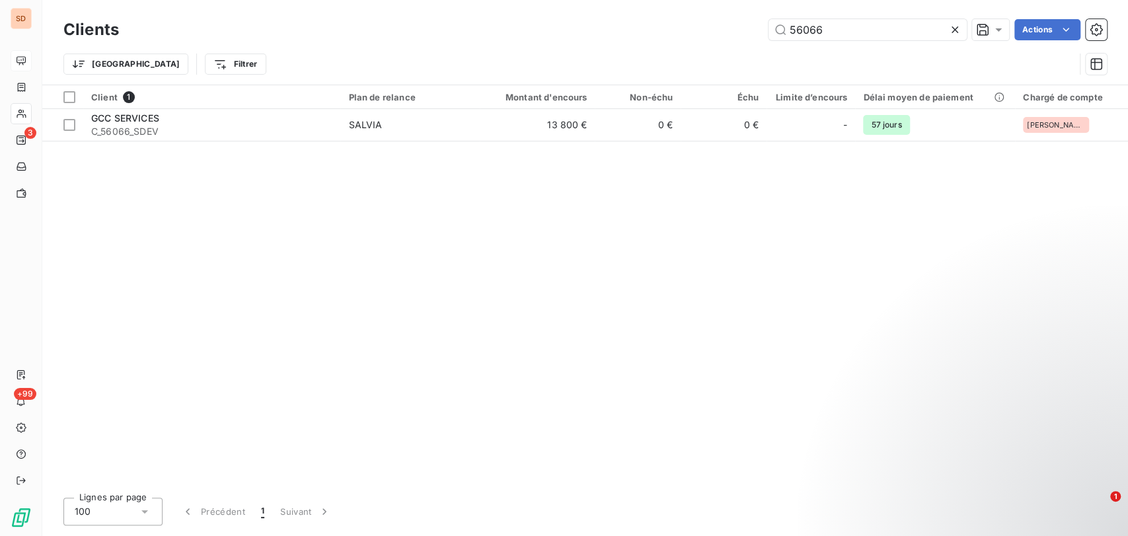
drag, startPoint x: 127, startPoint y: 123, endPoint x: 153, endPoint y: 147, distance: 36.0
click at [126, 123] on div "GCC SERVICES" at bounding box center [211, 118] width 241 height 13
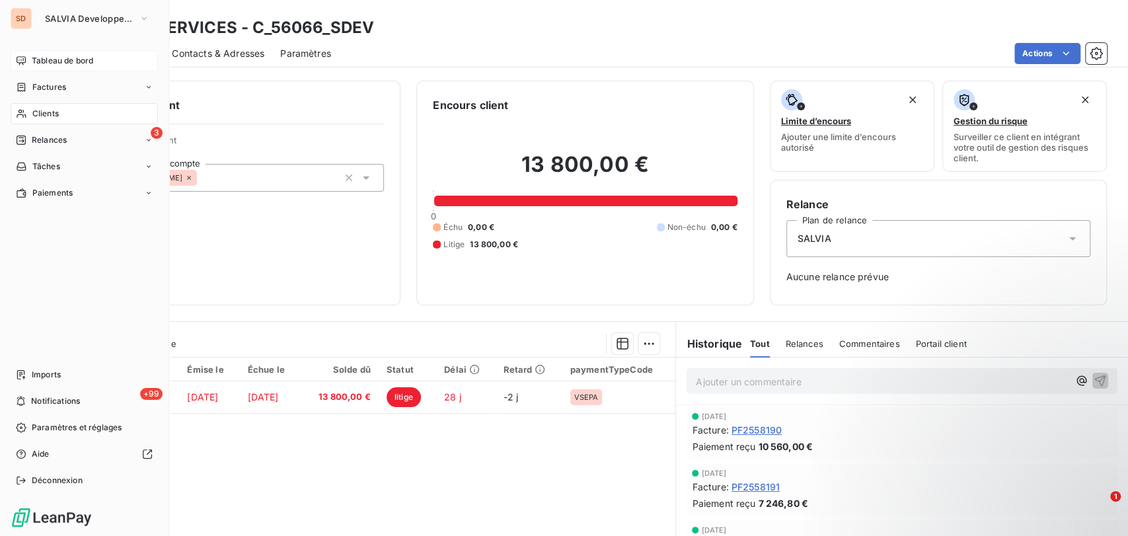
drag, startPoint x: 32, startPoint y: 63, endPoint x: 41, endPoint y: 65, distance: 9.5
click at [32, 63] on span "Tableau de bord" at bounding box center [62, 61] width 61 height 12
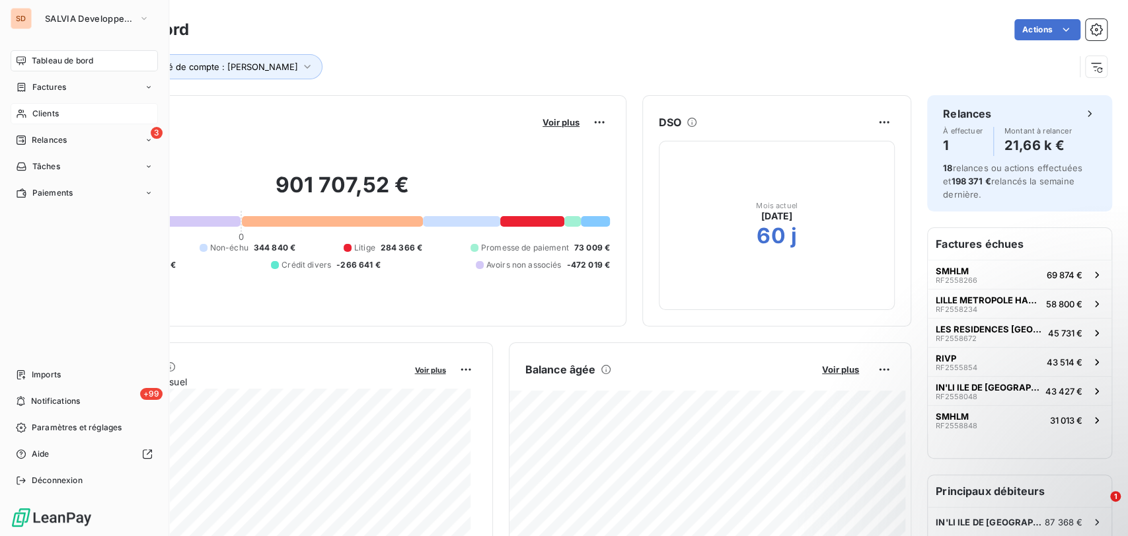
click at [38, 112] on span "Clients" at bounding box center [45, 114] width 26 height 12
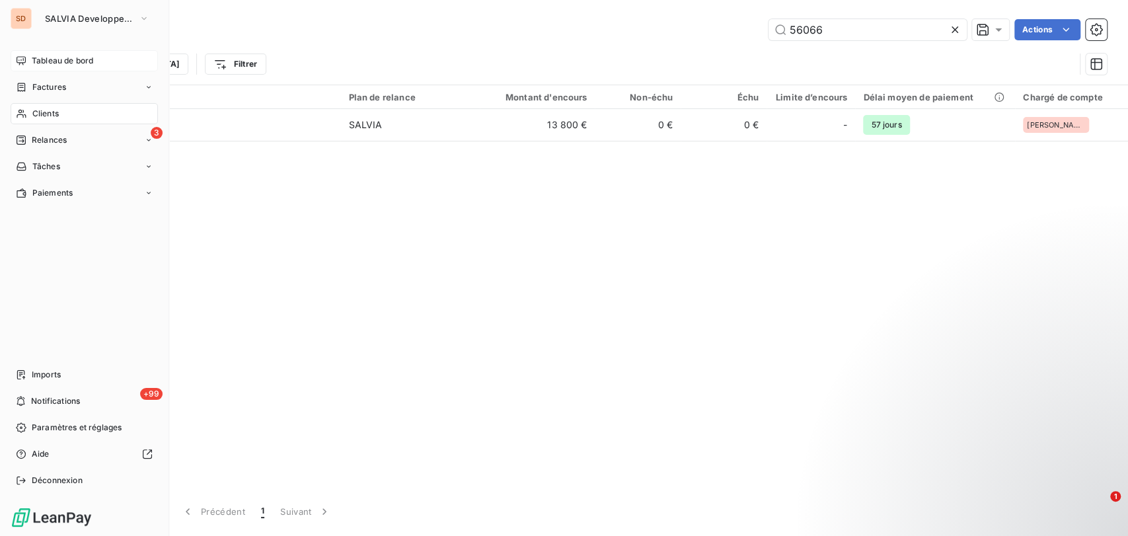
click at [21, 115] on icon at bounding box center [21, 113] width 11 height 11
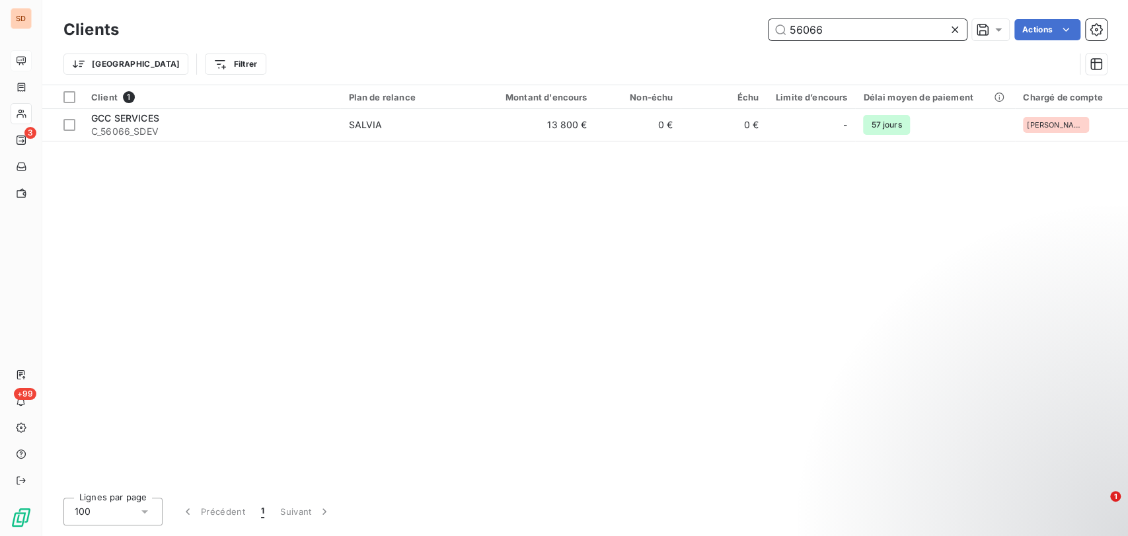
drag, startPoint x: 780, startPoint y: 29, endPoint x: 718, endPoint y: 30, distance: 62.1
click at [730, 39] on div "56066 Actions" at bounding box center [621, 29] width 972 height 21
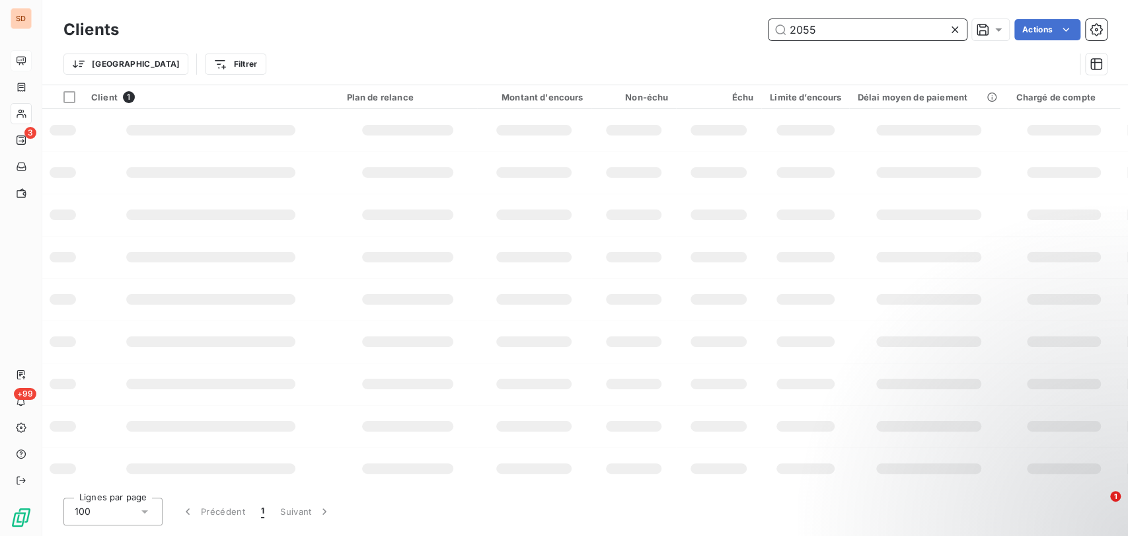
type input "2055"
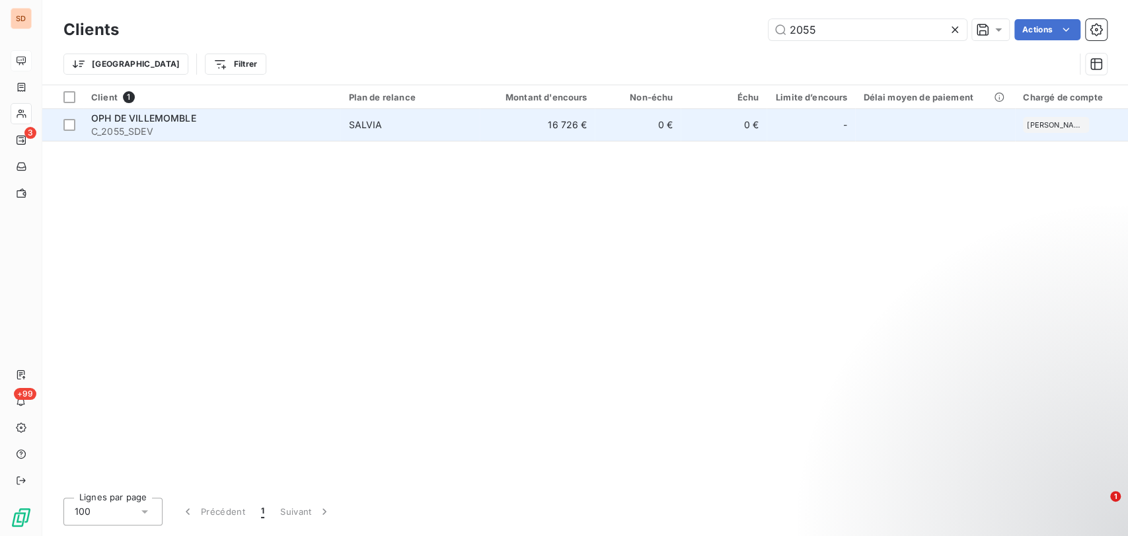
click at [130, 121] on span "OPH DE VILLEMOMBLE" at bounding box center [143, 117] width 105 height 11
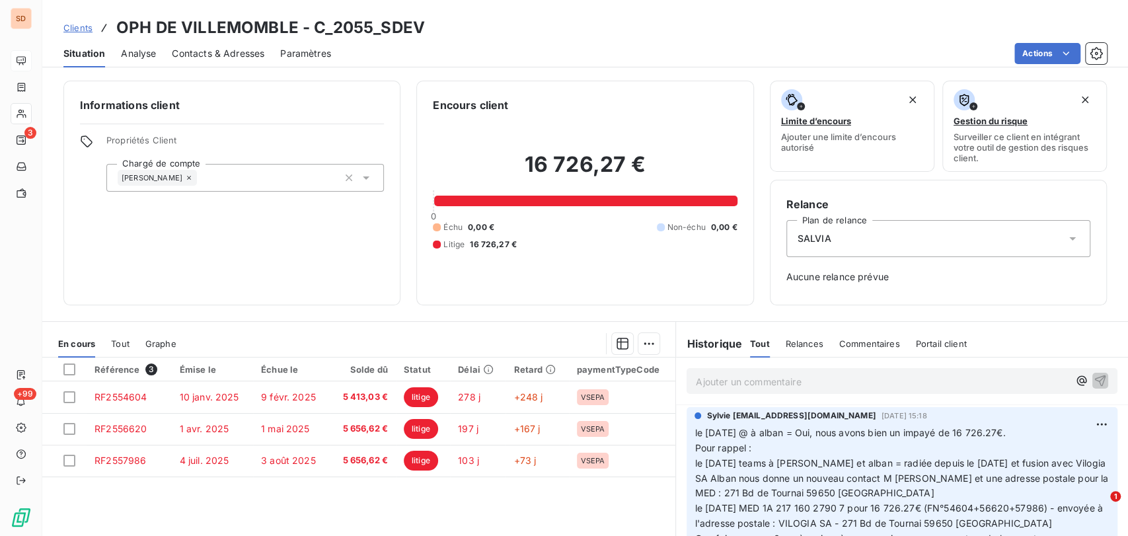
click at [702, 378] on p "Ajouter un commentaire ﻿" at bounding box center [882, 381] width 373 height 17
click at [1094, 375] on icon "button" at bounding box center [1100, 379] width 13 height 13
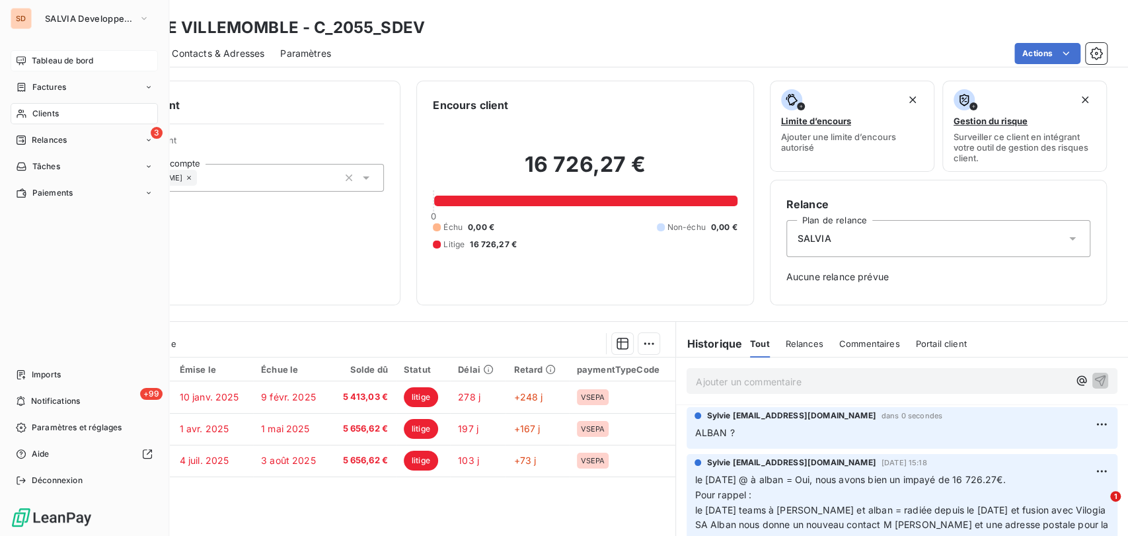
click at [40, 112] on span "Clients" at bounding box center [45, 114] width 26 height 12
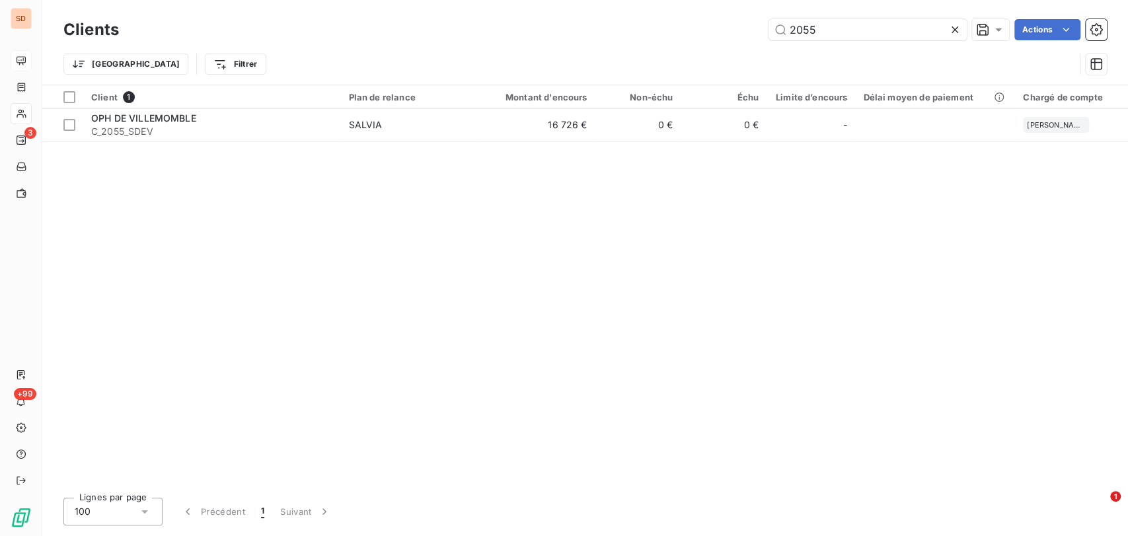
drag, startPoint x: 819, startPoint y: 28, endPoint x: 747, endPoint y: 34, distance: 72.3
click at [749, 34] on div "2055 Actions" at bounding box center [621, 29] width 972 height 21
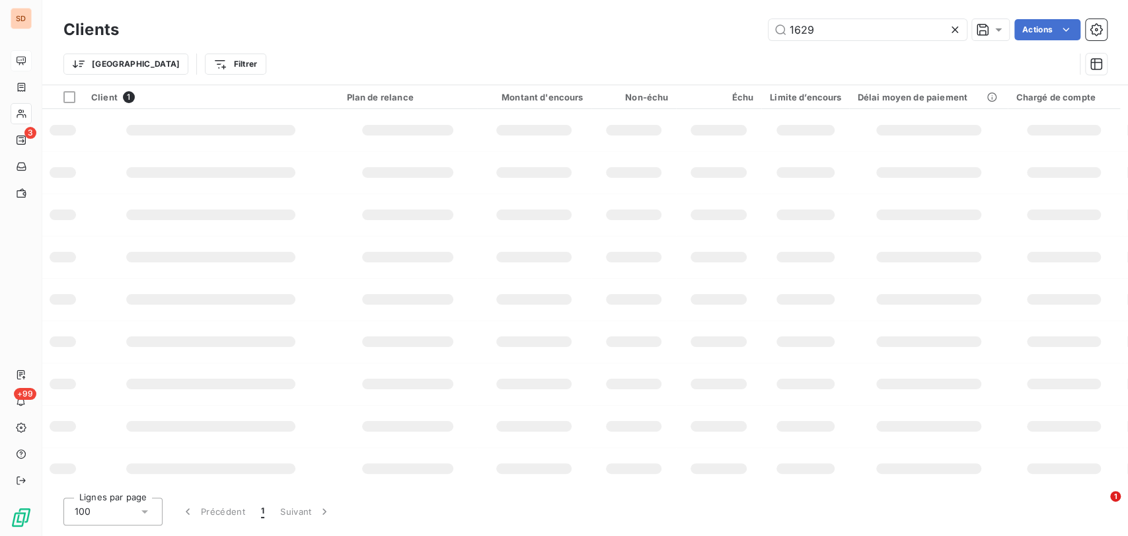
type input "1629"
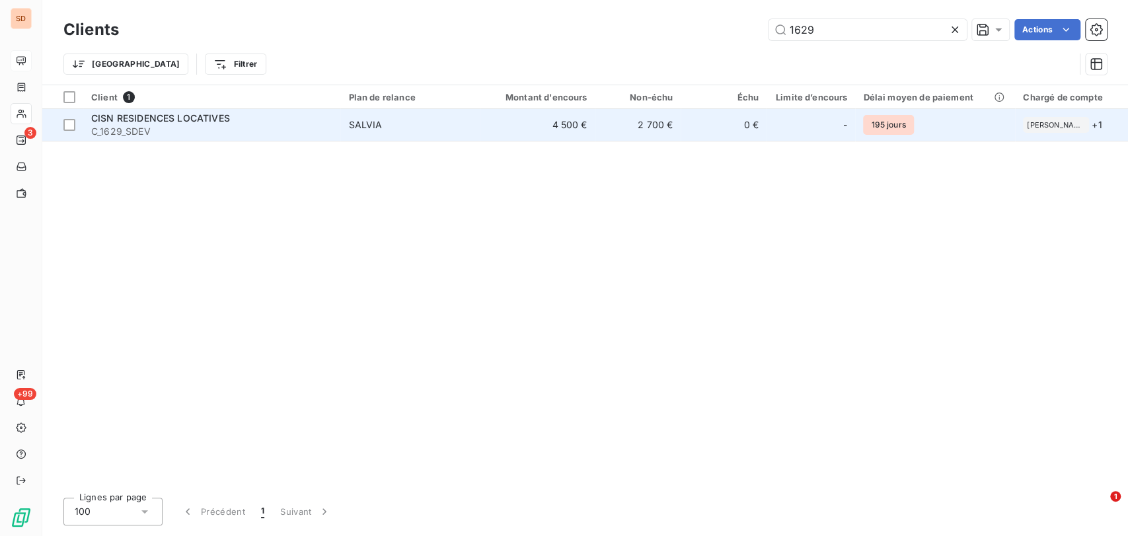
click at [132, 125] on span "C_1629_SDEV" at bounding box center [211, 131] width 241 height 13
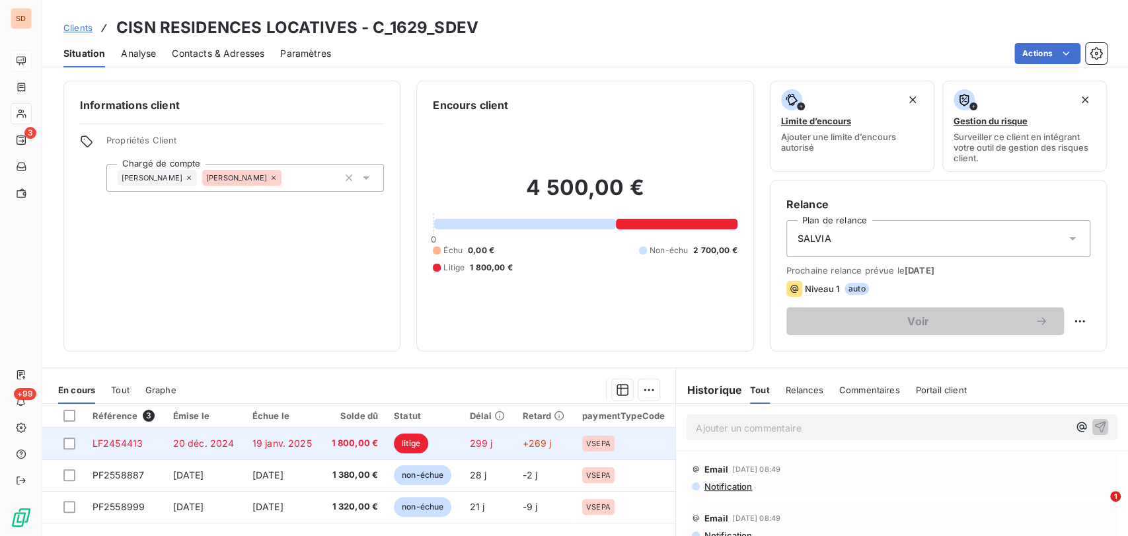
click at [173, 447] on span "20 déc. 2024" at bounding box center [203, 442] width 61 height 11
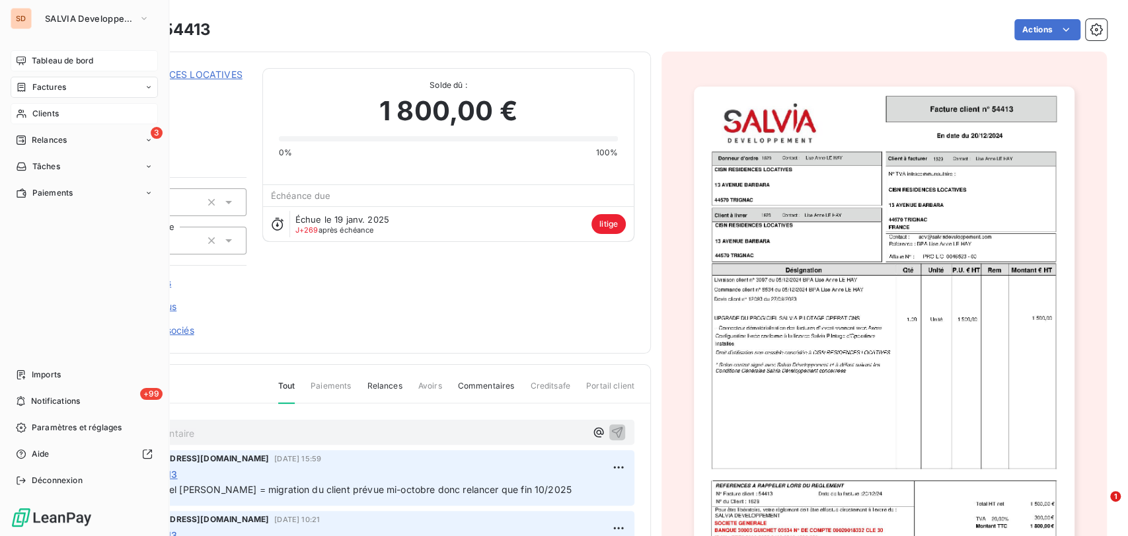
drag, startPoint x: 42, startPoint y: 114, endPoint x: 34, endPoint y: 115, distance: 7.4
click at [34, 115] on span "Clients" at bounding box center [45, 114] width 26 height 12
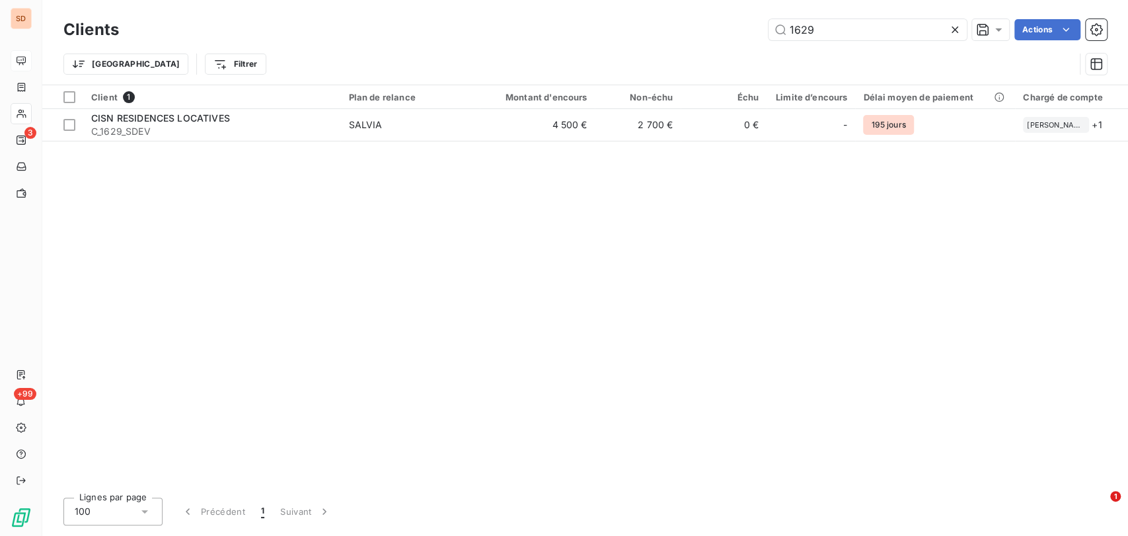
drag, startPoint x: 828, startPoint y: 33, endPoint x: 708, endPoint y: 34, distance: 119.6
click at [710, 34] on div "1629 Actions" at bounding box center [621, 29] width 972 height 21
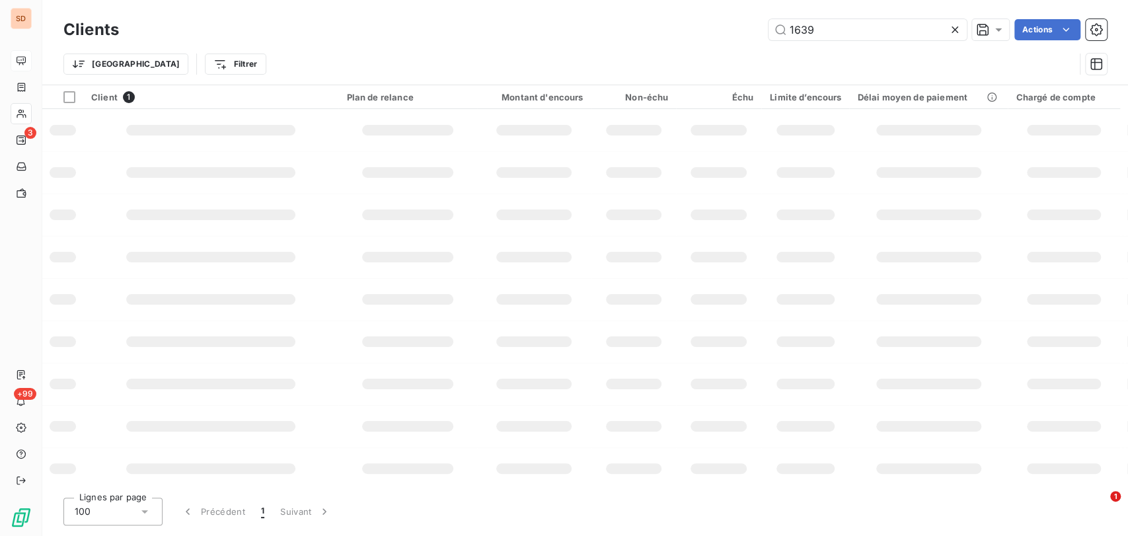
type input "1639"
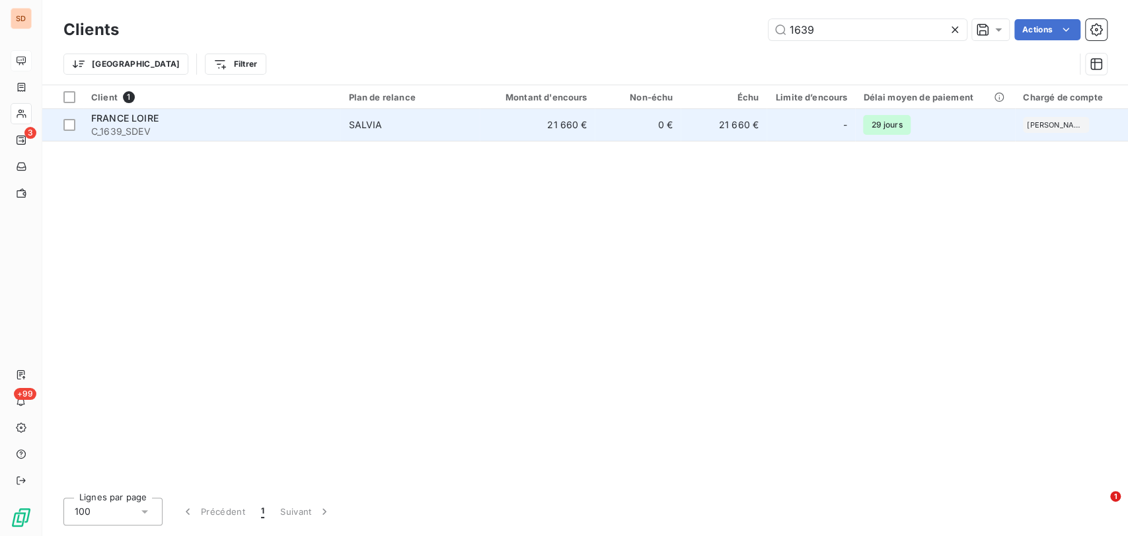
click at [112, 122] on span "FRANCE LOIRE" at bounding box center [124, 117] width 67 height 11
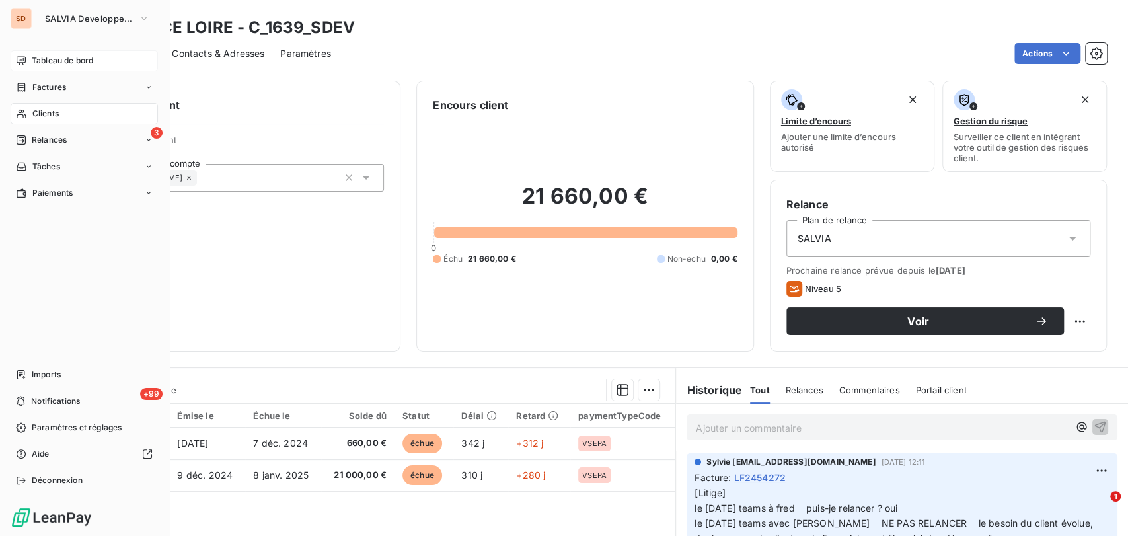
click at [38, 114] on span "Clients" at bounding box center [45, 114] width 26 height 12
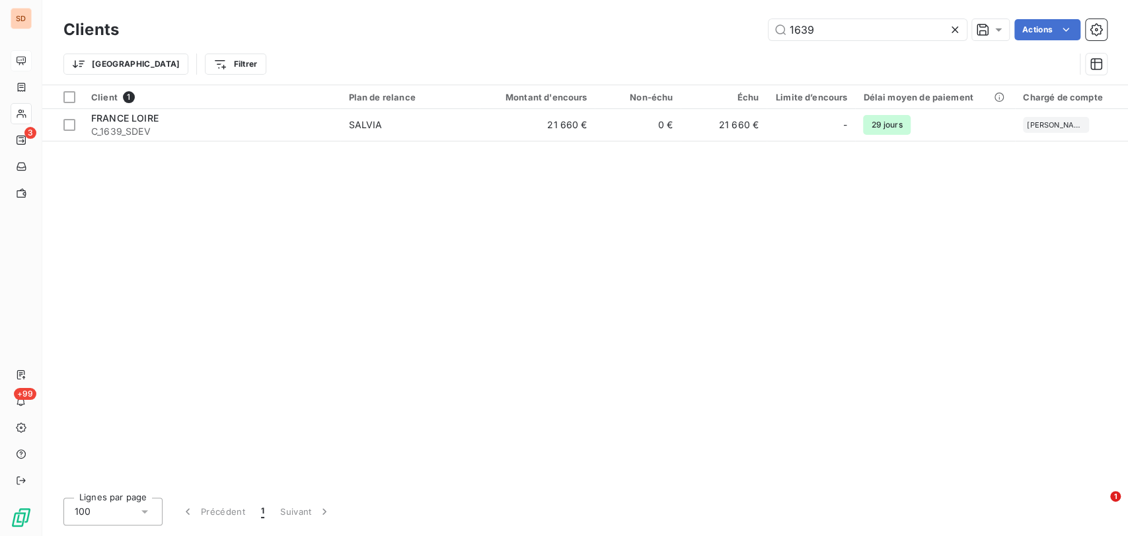
drag, startPoint x: 825, startPoint y: 22, endPoint x: 708, endPoint y: 30, distance: 116.5
click at [708, 30] on div "1639 Actions" at bounding box center [621, 29] width 972 height 21
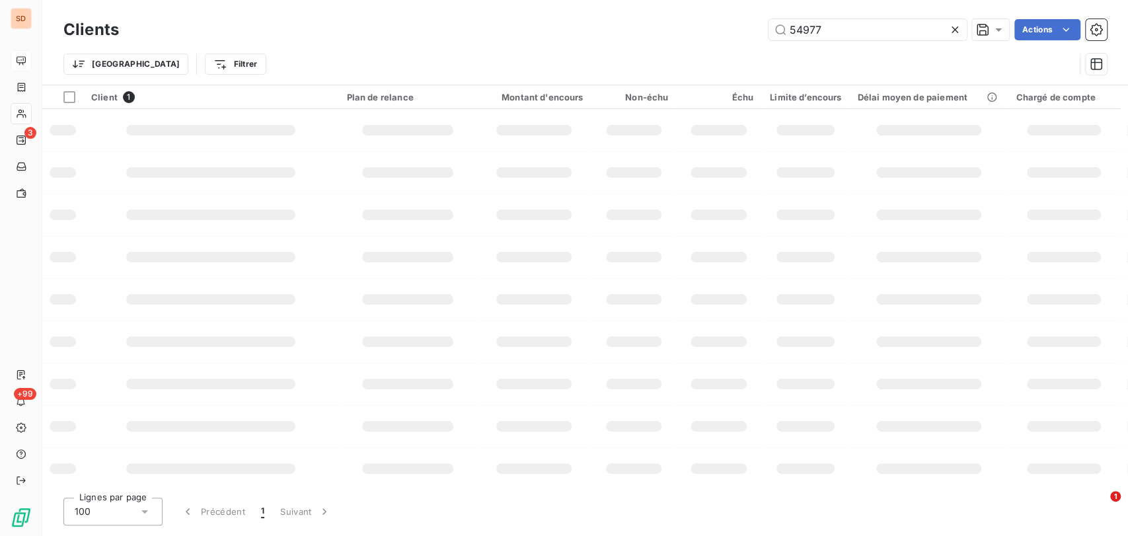
type input "54977"
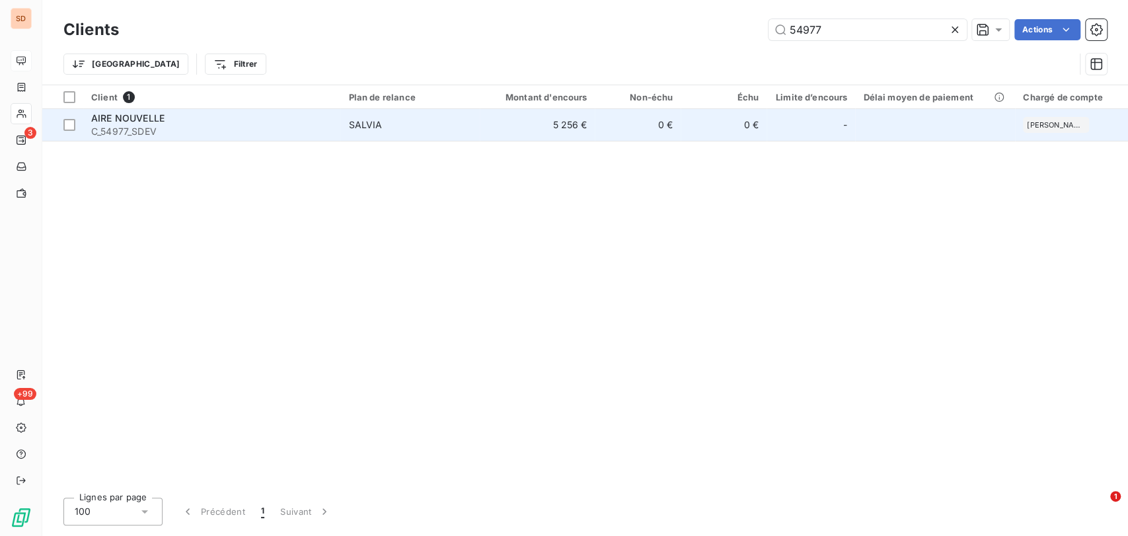
click at [148, 125] on span "C_54977_SDEV" at bounding box center [211, 131] width 241 height 13
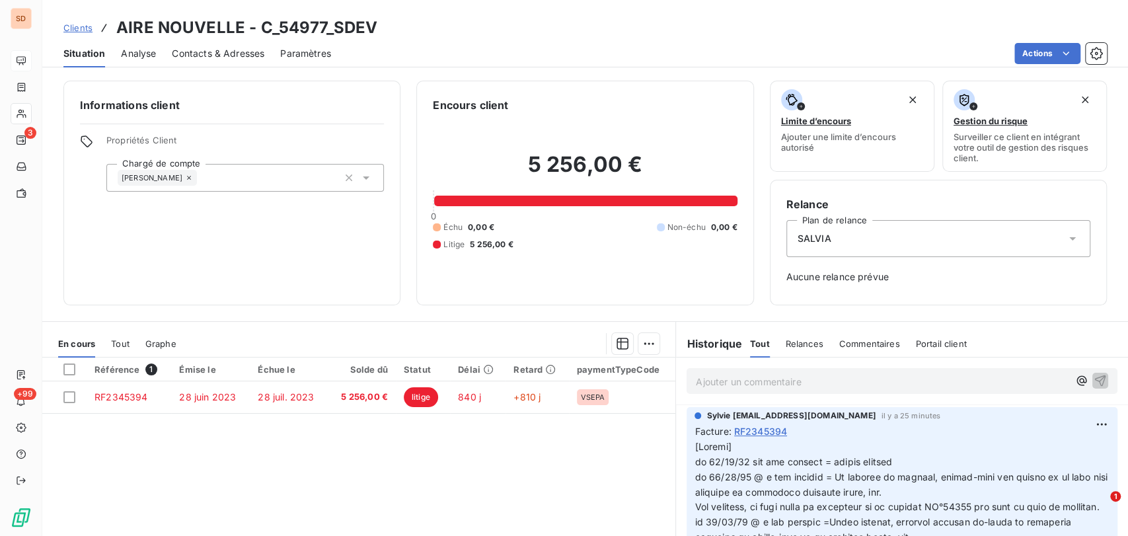
click at [42, 109] on div "Informations client Propriétés Client Chargé de compte [PERSON_NAME] client 5 2…" at bounding box center [585, 193] width 1086 height 225
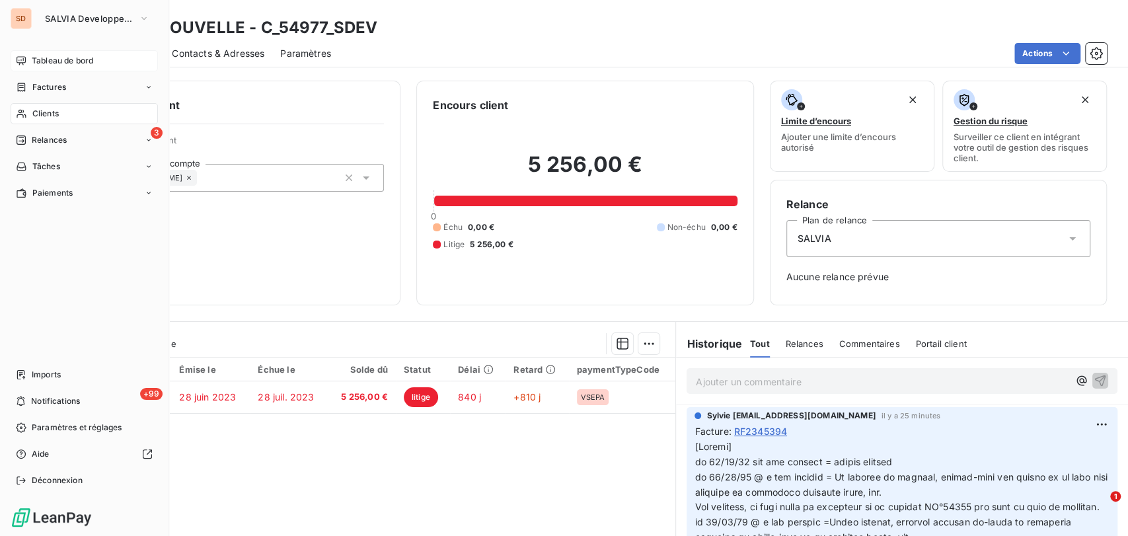
click at [32, 113] on span "Clients" at bounding box center [45, 114] width 26 height 12
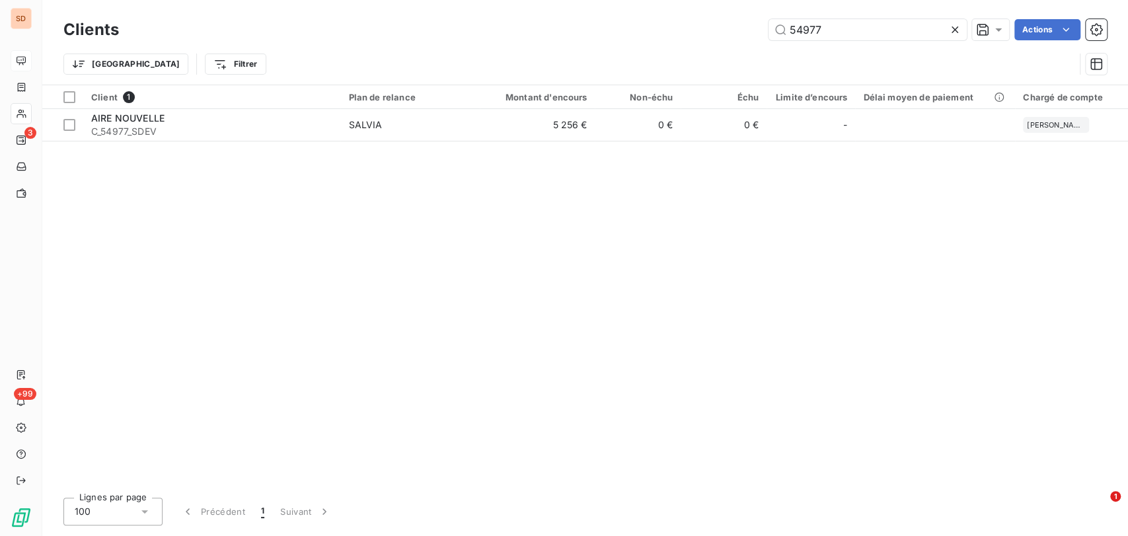
drag, startPoint x: 842, startPoint y: 30, endPoint x: 624, endPoint y: 42, distance: 218.4
click at [627, 42] on div "Clients 54977 Actions" at bounding box center [584, 30] width 1043 height 28
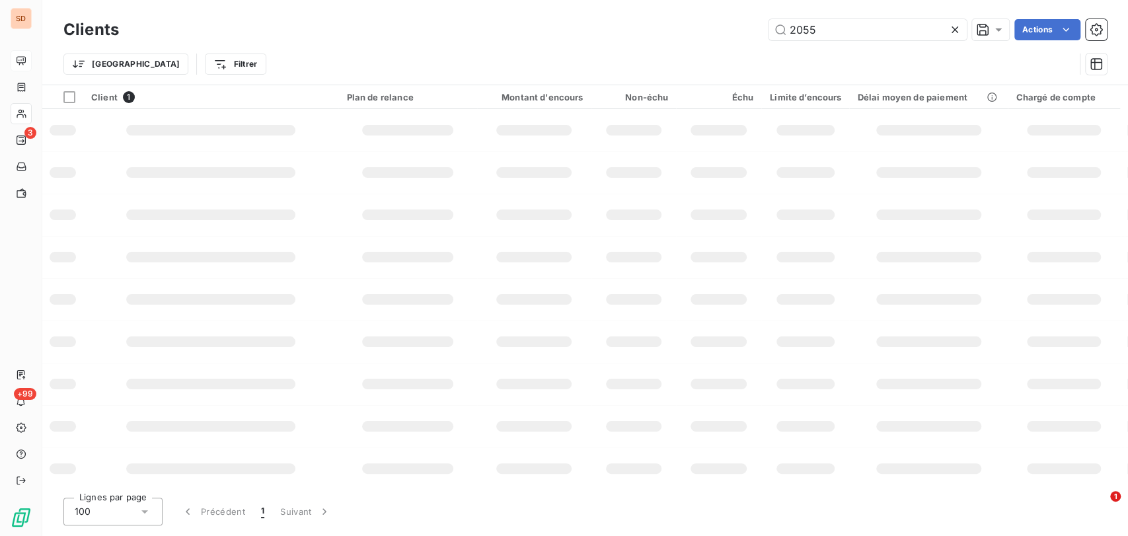
type input "2055"
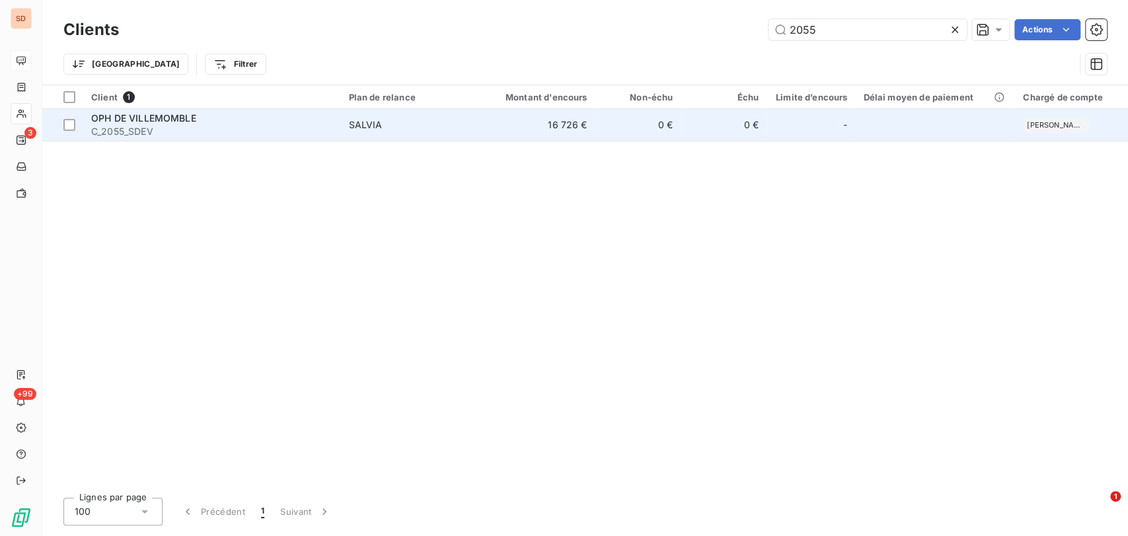
click at [132, 118] on span "OPH DE VILLEMOMBLE" at bounding box center [143, 117] width 105 height 11
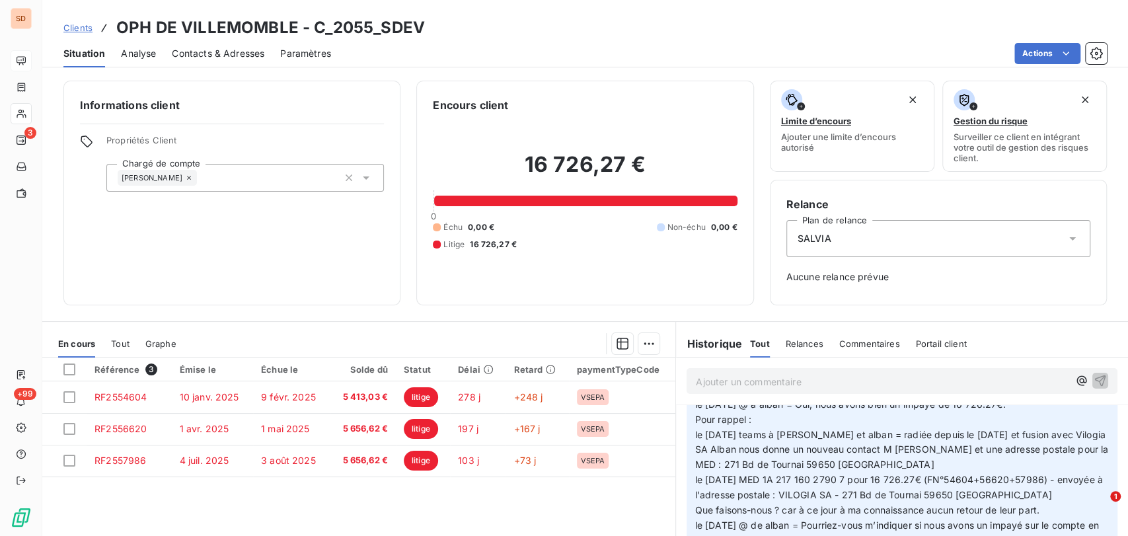
scroll to position [87, 0]
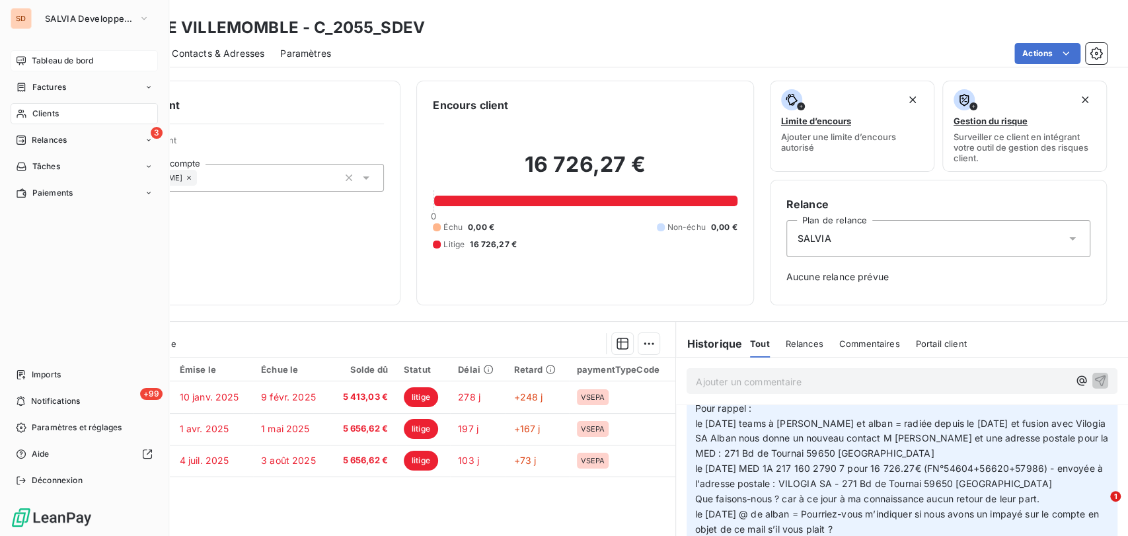
click at [28, 114] on div "Clients" at bounding box center [84, 113] width 147 height 21
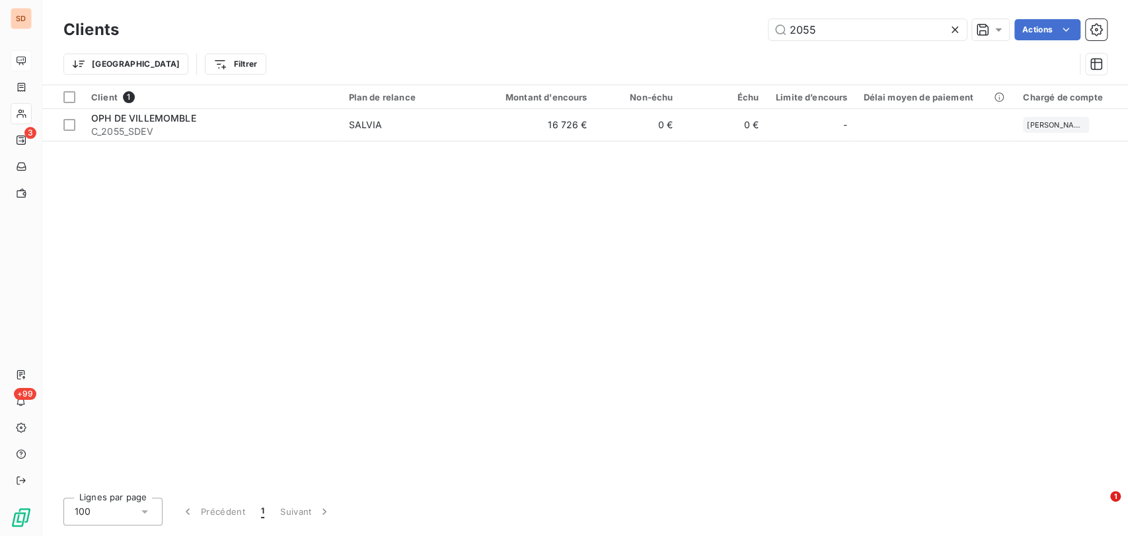
drag, startPoint x: 836, startPoint y: 26, endPoint x: 708, endPoint y: 38, distance: 128.0
click at [710, 38] on div "2055 Actions" at bounding box center [621, 29] width 972 height 21
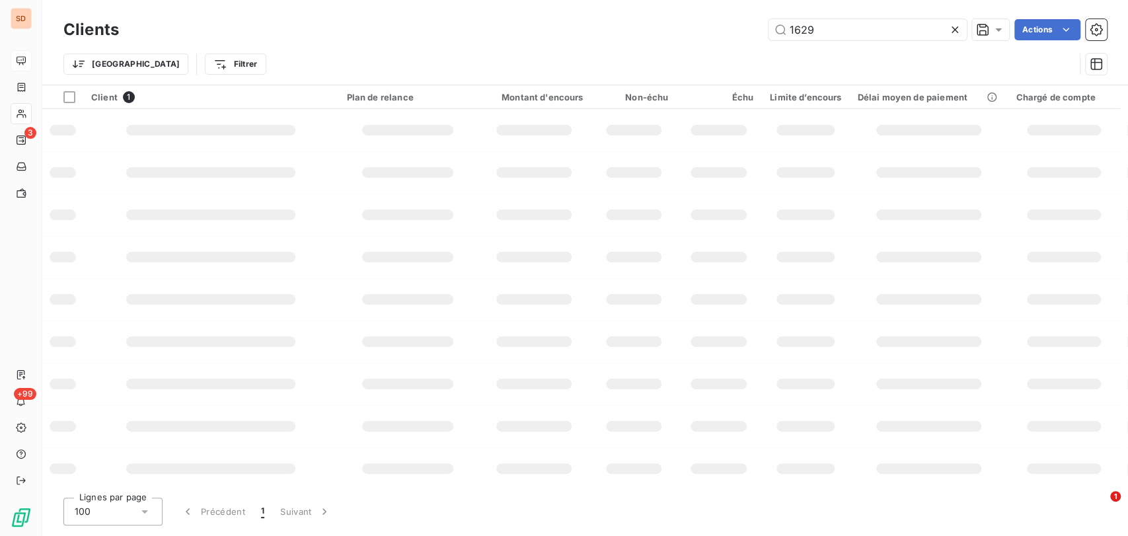
type input "1629"
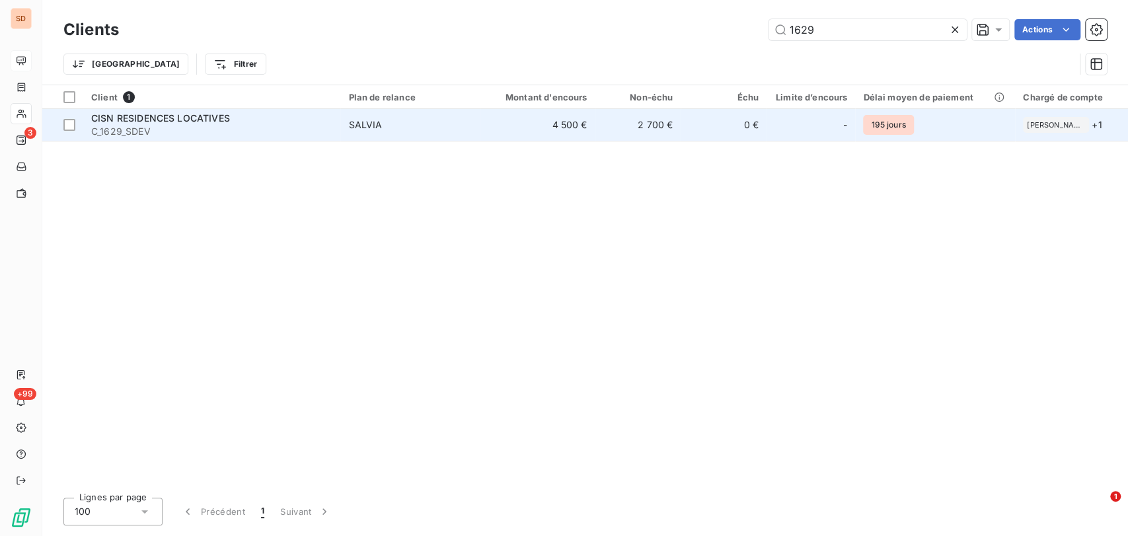
click at [130, 118] on span "CISN RESIDENCES LOCATIVES" at bounding box center [160, 117] width 139 height 11
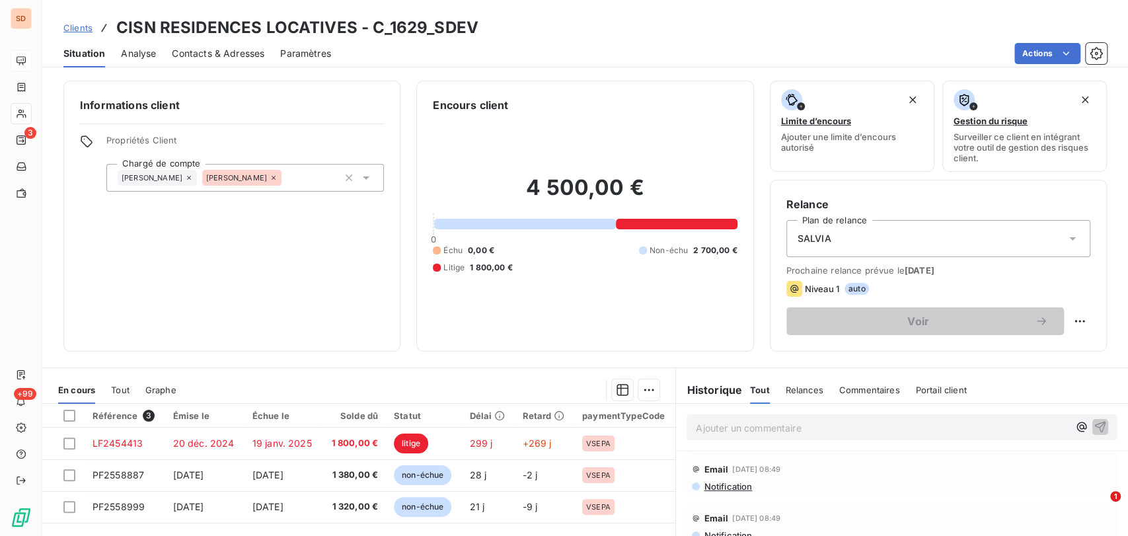
click at [328, 104] on h6 "Informations client" at bounding box center [232, 105] width 304 height 16
drag, startPoint x: 352, startPoint y: 26, endPoint x: 123, endPoint y: 31, distance: 228.7
click at [122, 28] on h3 "CISN RESIDENCES LOCATIVES - C_1629_SDEV" at bounding box center [297, 28] width 362 height 24
copy h3 "CISN RESIDENCES LOCATIVES"
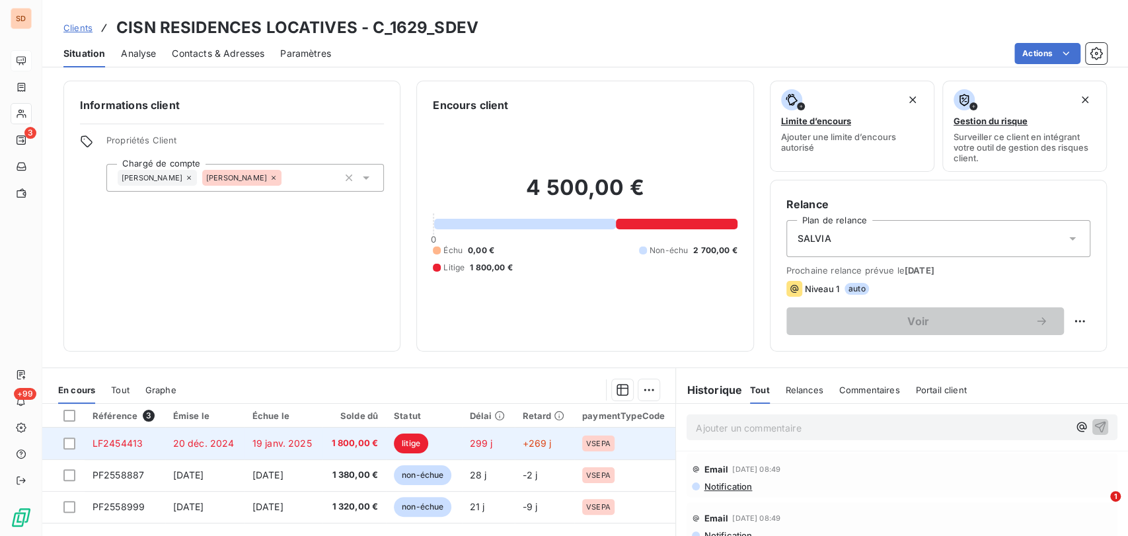
click at [99, 439] on span "LF2454413" at bounding box center [118, 442] width 50 height 11
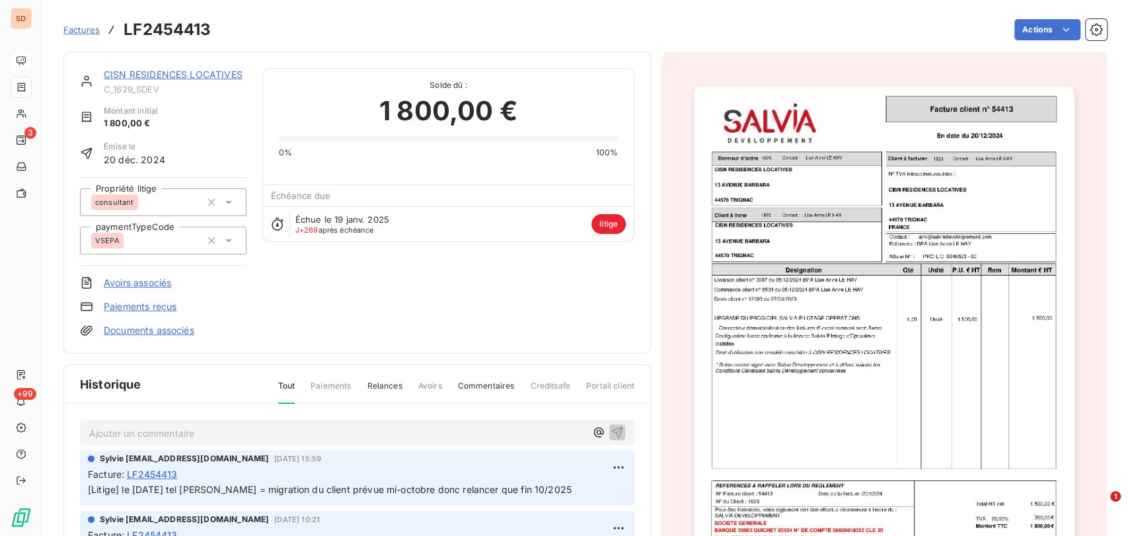
drag, startPoint x: 582, startPoint y: 490, endPoint x: 122, endPoint y: 488, distance: 459.3
click at [122, 488] on p "[Litige] le [DATE] tel [PERSON_NAME] = migration du client prévue mi-octobre do…" at bounding box center [357, 489] width 539 height 15
copy span "le [DATE] tel [PERSON_NAME] = migration du client prévue mi-octobre donc relanc…"
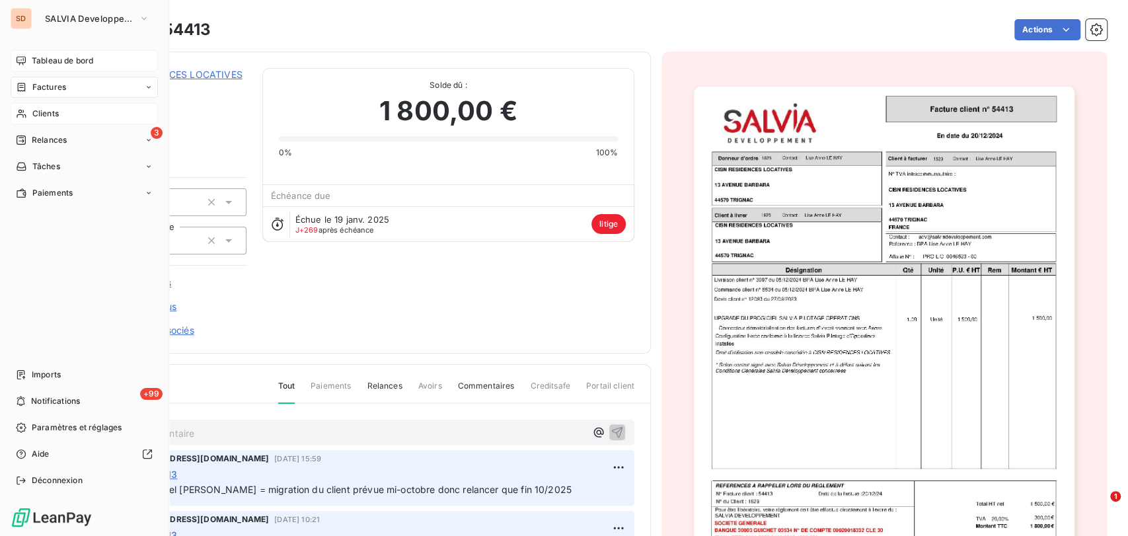
click at [42, 115] on span "Clients" at bounding box center [45, 114] width 26 height 12
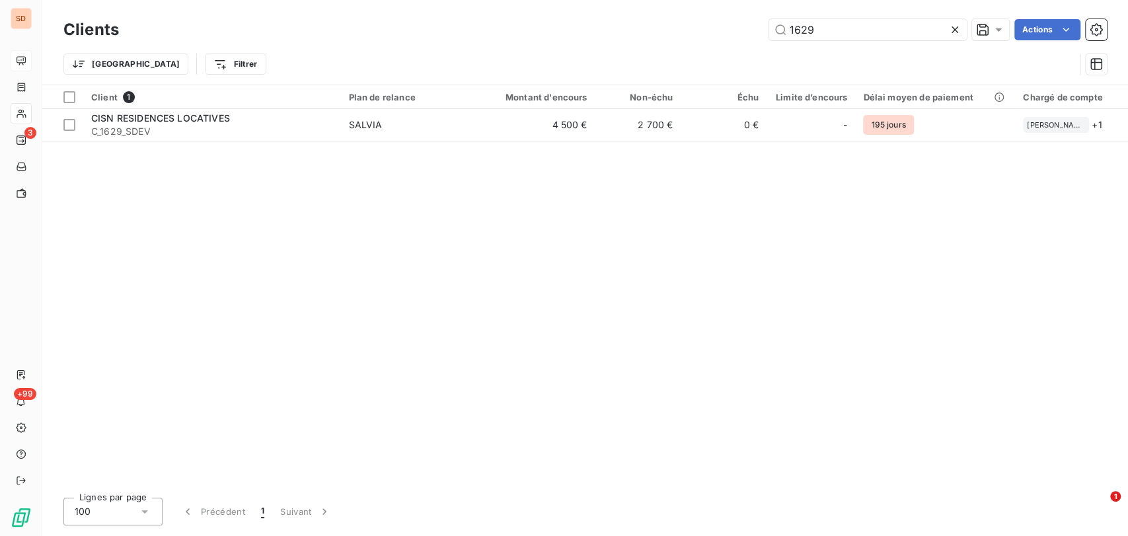
drag, startPoint x: 827, startPoint y: 28, endPoint x: 698, endPoint y: 36, distance: 129.1
click at [698, 36] on div "1629 Actions" at bounding box center [621, 29] width 972 height 21
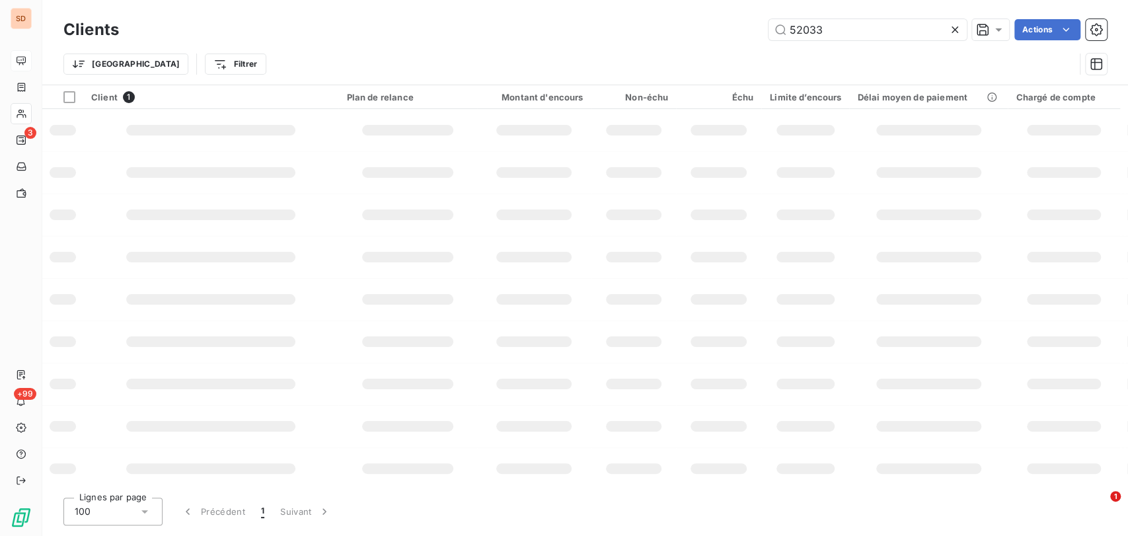
type input "52033"
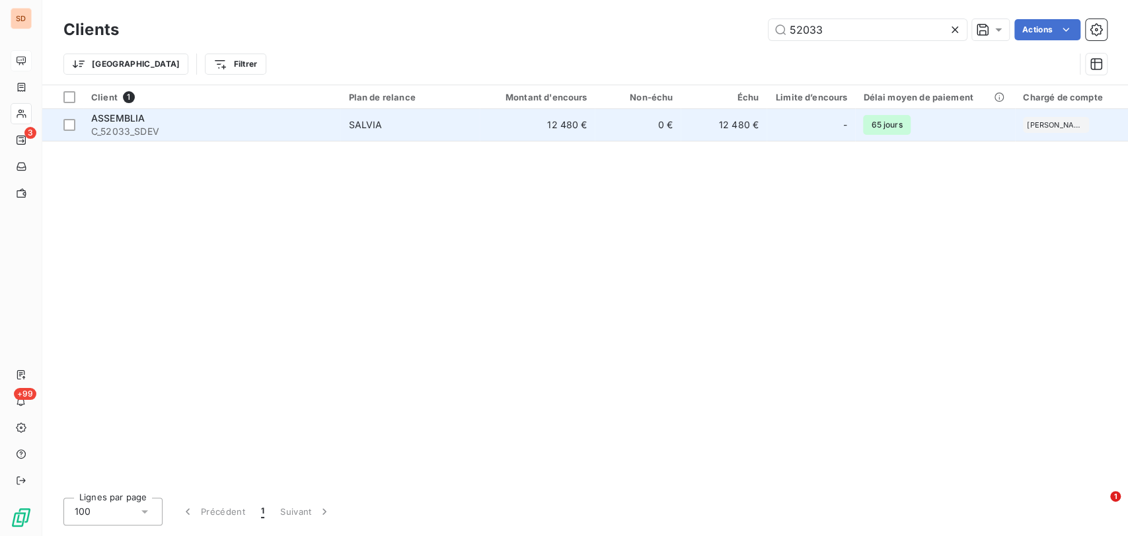
click at [129, 122] on span "ASSEMBLIA" at bounding box center [118, 117] width 54 height 11
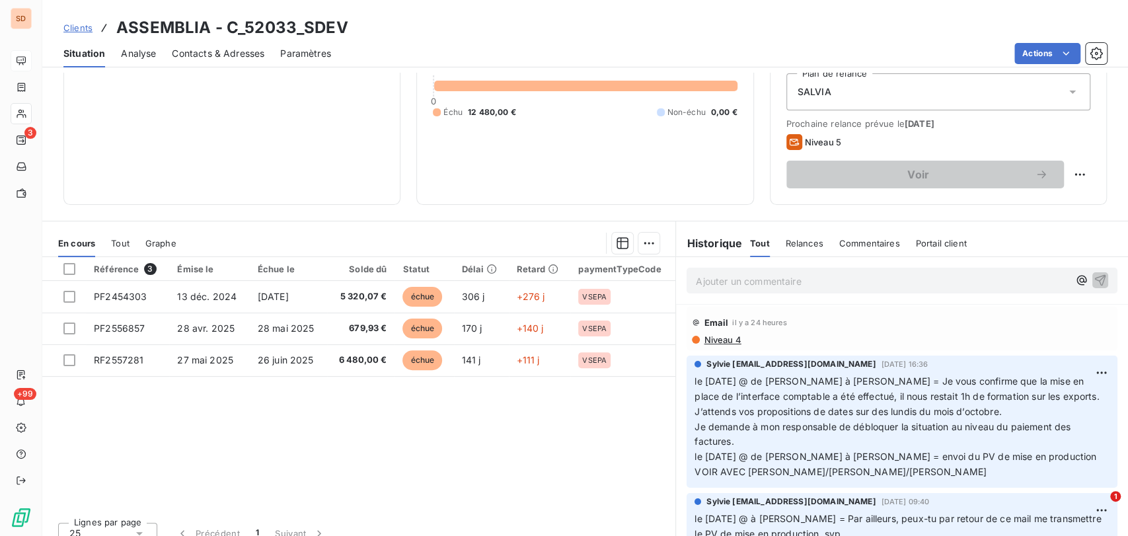
drag, startPoint x: 796, startPoint y: 446, endPoint x: 744, endPoint y: 450, distance: 52.4
click at [795, 446] on p "le [DATE] @ de [PERSON_NAME] à [PERSON_NAME] = Je vous confirme que la mise en …" at bounding box center [902, 427] width 415 height 106
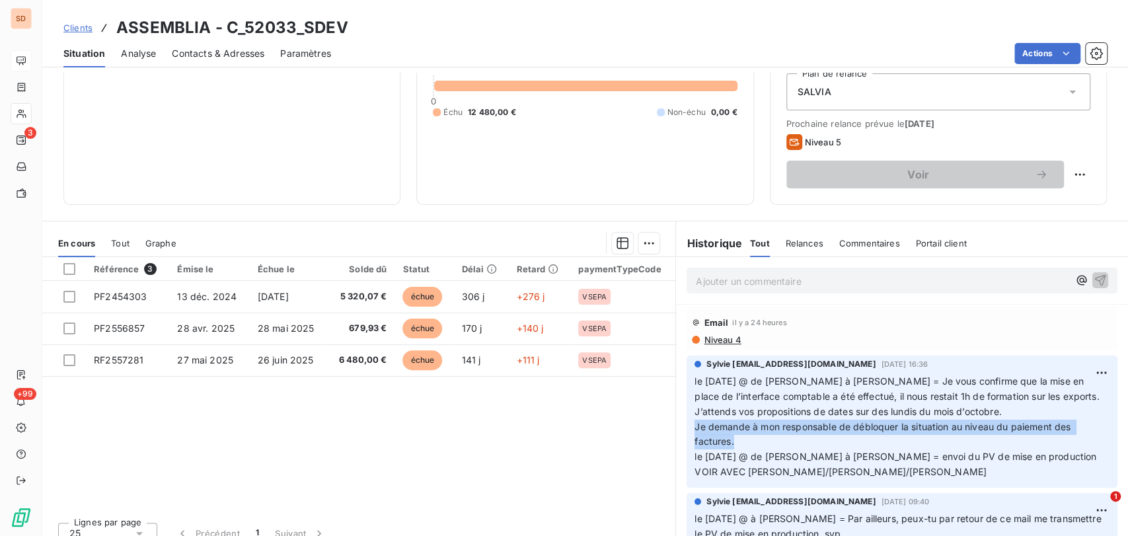
drag, startPoint x: 732, startPoint y: 441, endPoint x: 687, endPoint y: 430, distance: 46.5
click at [687, 430] on div "Sylvie [EMAIL_ADDRESS][DOMAIN_NAME] [DATE] 16:36 le [DATE] @ de [PERSON_NAME] à…" at bounding box center [902, 422] width 431 height 132
copy span "Je demande à mon responsable de débloquer la situation au niveau du paiement de…"
click at [233, 48] on span "Contacts & Adresses" at bounding box center [218, 53] width 93 height 13
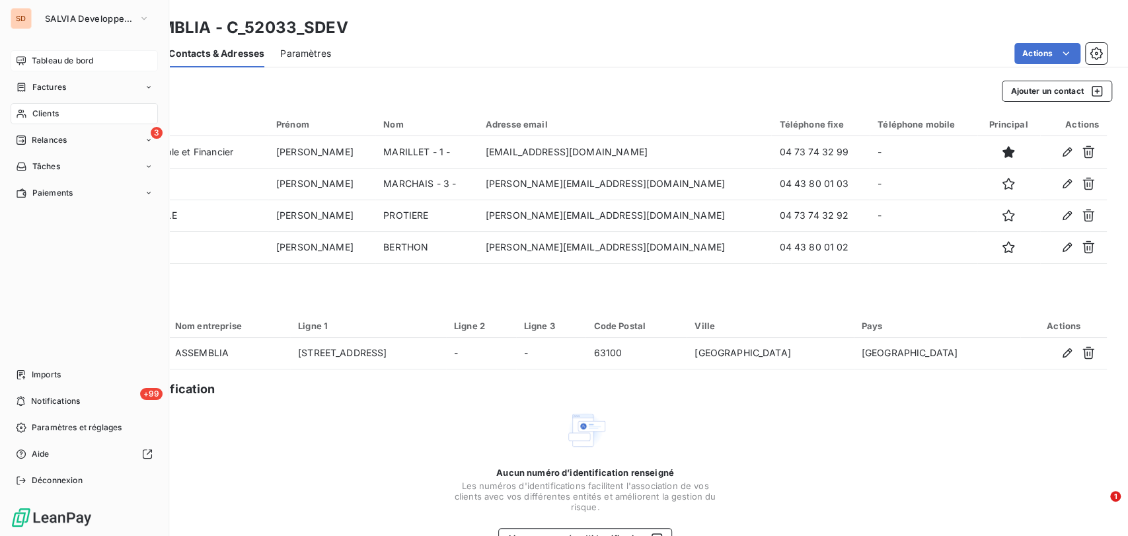
drag, startPoint x: 25, startPoint y: 113, endPoint x: 113, endPoint y: 113, distance: 87.9
click at [26, 113] on icon at bounding box center [21, 113] width 11 height 11
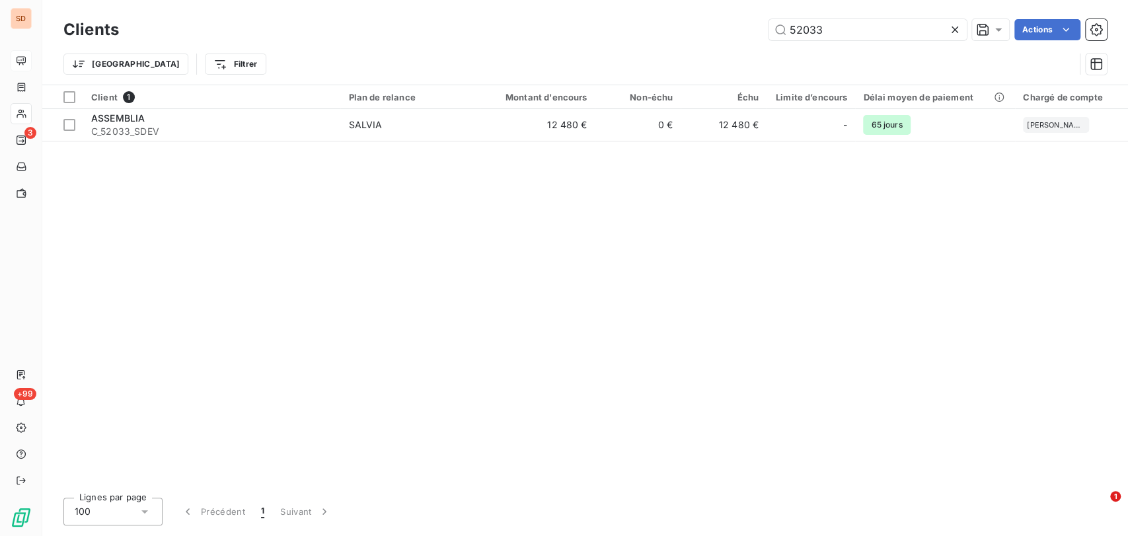
drag, startPoint x: 838, startPoint y: 24, endPoint x: 751, endPoint y: 26, distance: 86.6
click at [751, 26] on div "52033 Actions" at bounding box center [621, 29] width 972 height 21
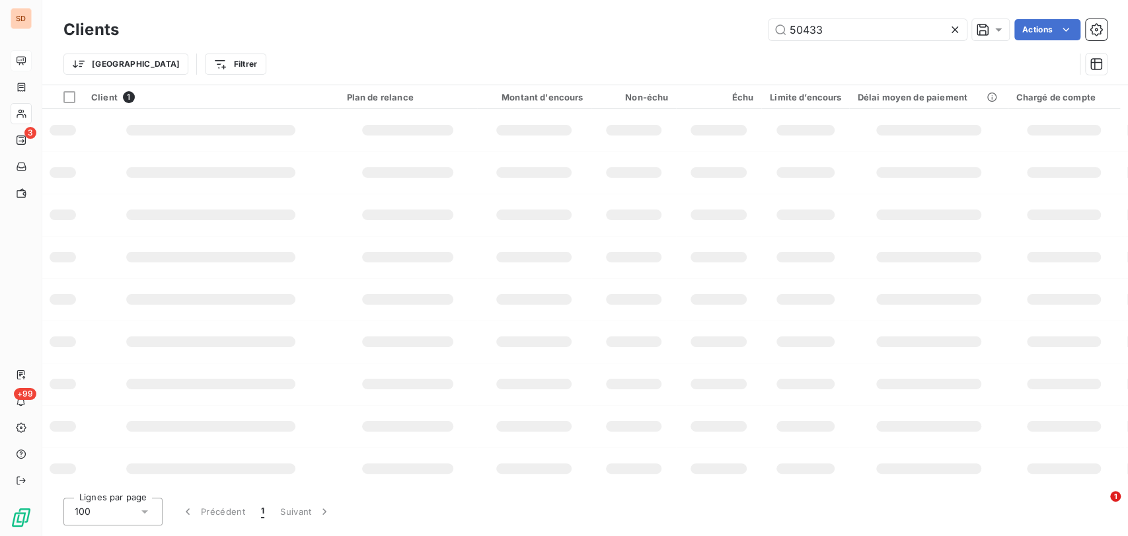
type input "50433"
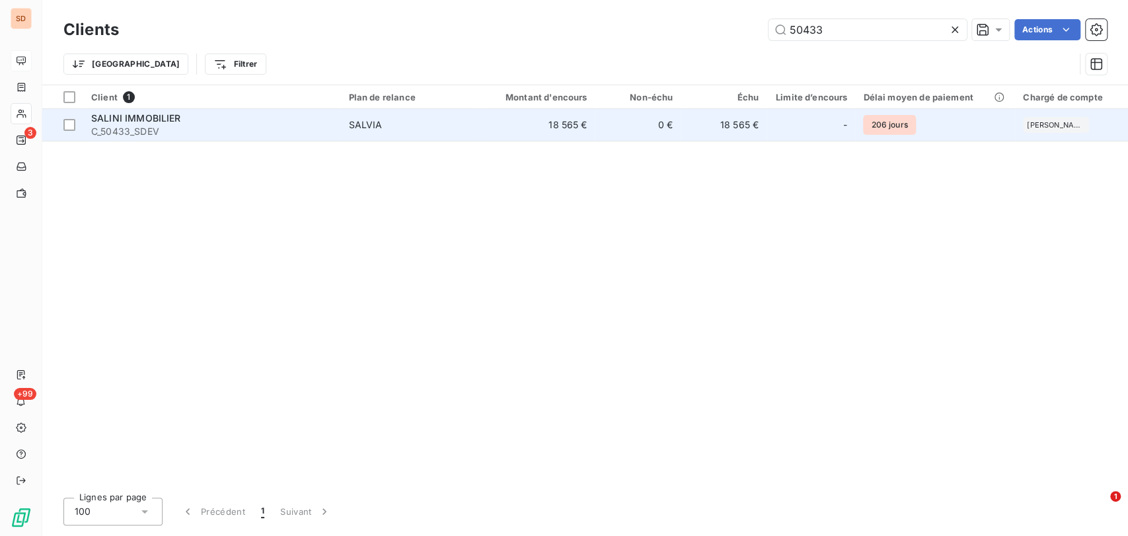
click at [129, 126] on span "C_50433_SDEV" at bounding box center [211, 131] width 241 height 13
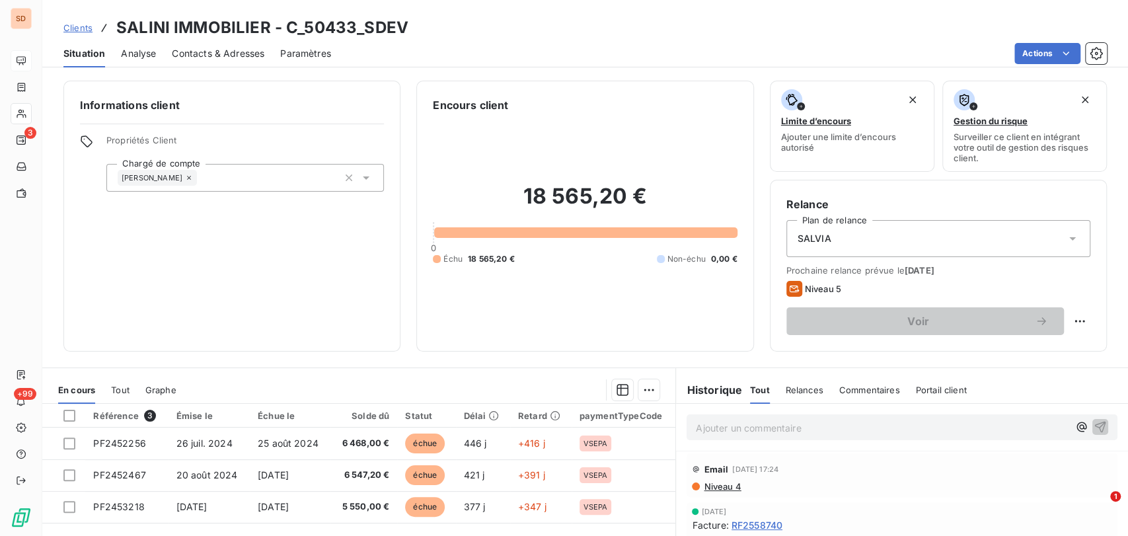
scroll to position [162, 0]
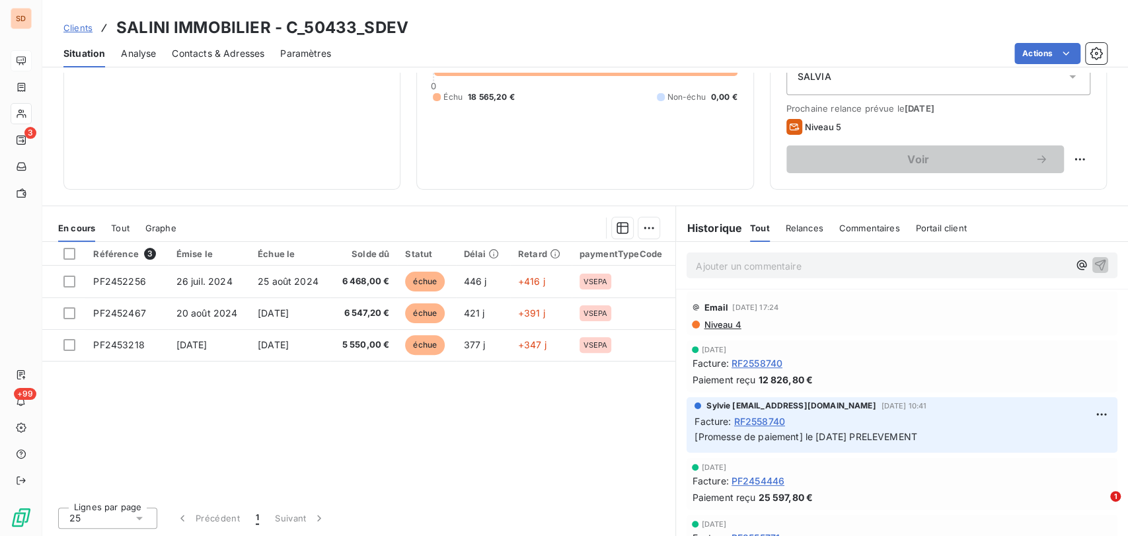
click at [226, 55] on span "Contacts & Adresses" at bounding box center [218, 53] width 93 height 13
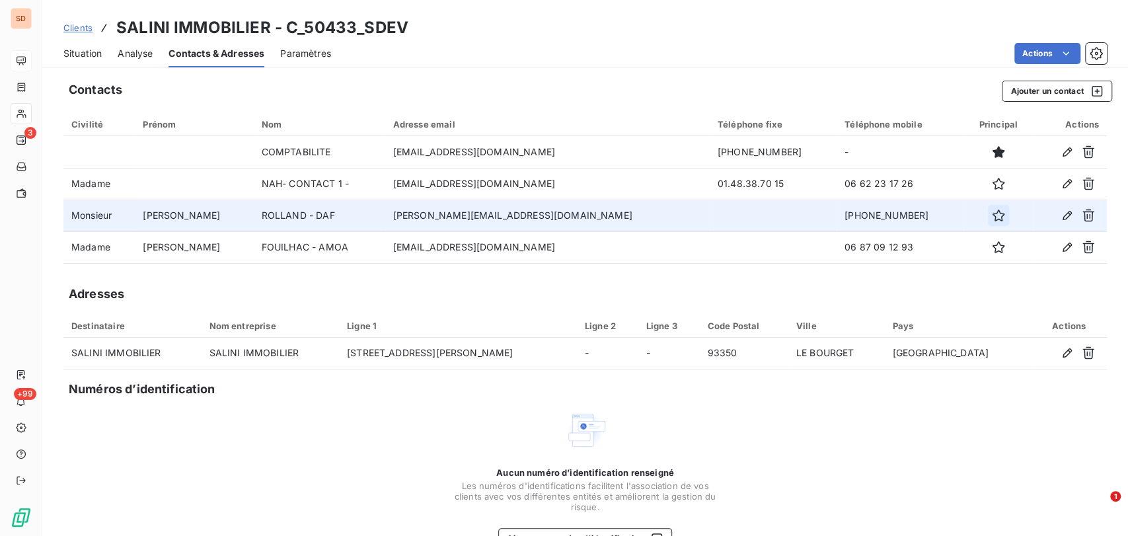
click at [992, 215] on icon "button" at bounding box center [998, 215] width 13 height 13
click at [83, 50] on span "Situation" at bounding box center [82, 53] width 38 height 13
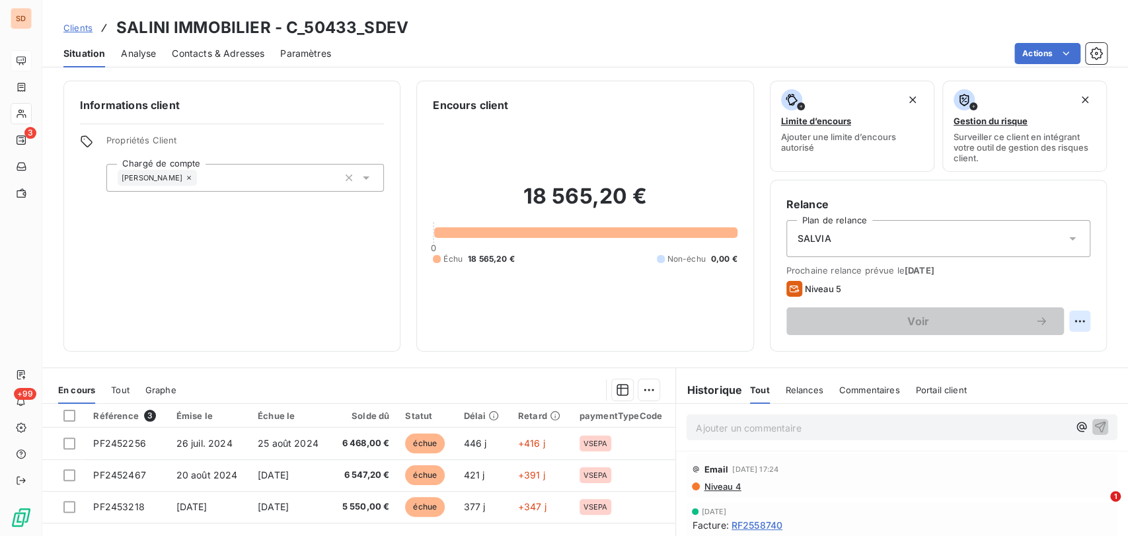
click at [1071, 322] on html "SD 3 +99 Clients SALINI IMMOBILIER - C_50433_SDEV Situation Analyse Contacts & …" at bounding box center [564, 268] width 1128 height 536
click at [1030, 353] on div "Replanifier cette action" at bounding box center [1014, 350] width 118 height 21
select select "9"
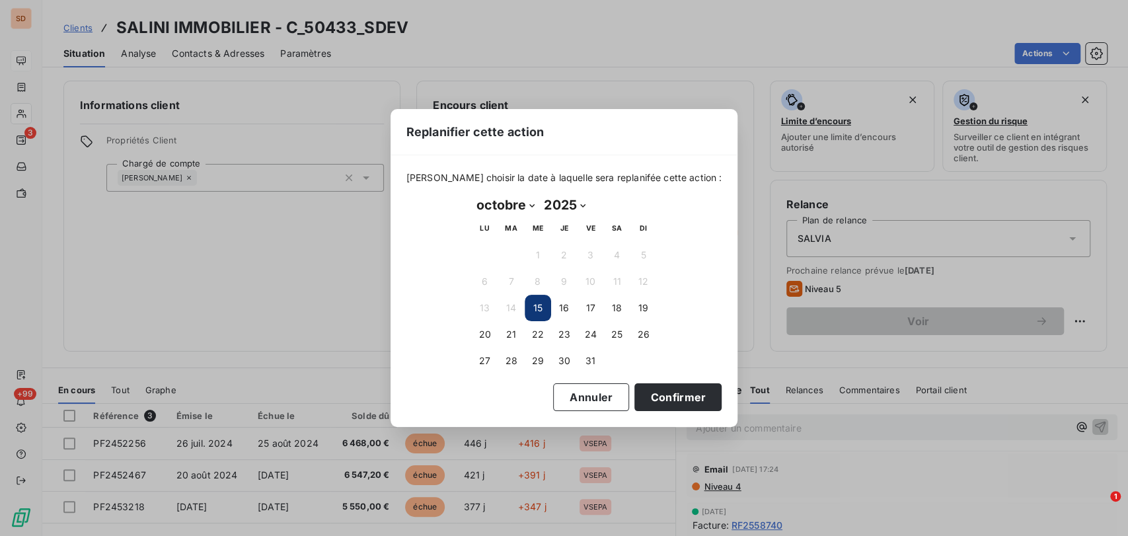
click at [537, 306] on button "15" at bounding box center [538, 308] width 26 height 26
click at [648, 393] on button "Confirmer" at bounding box center [677, 397] width 87 height 28
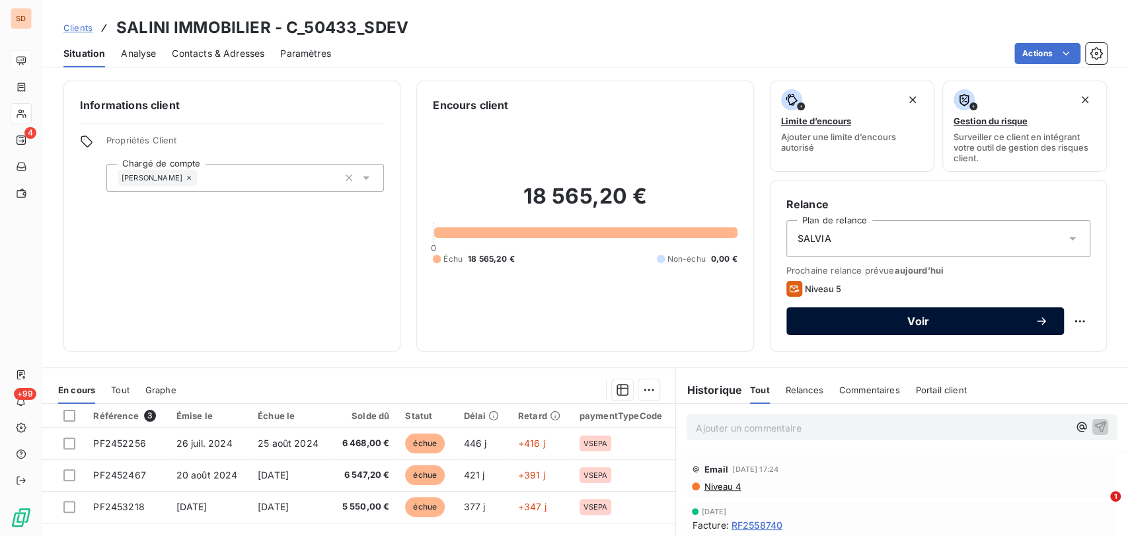
click at [811, 327] on div "Voir" at bounding box center [925, 321] width 246 height 13
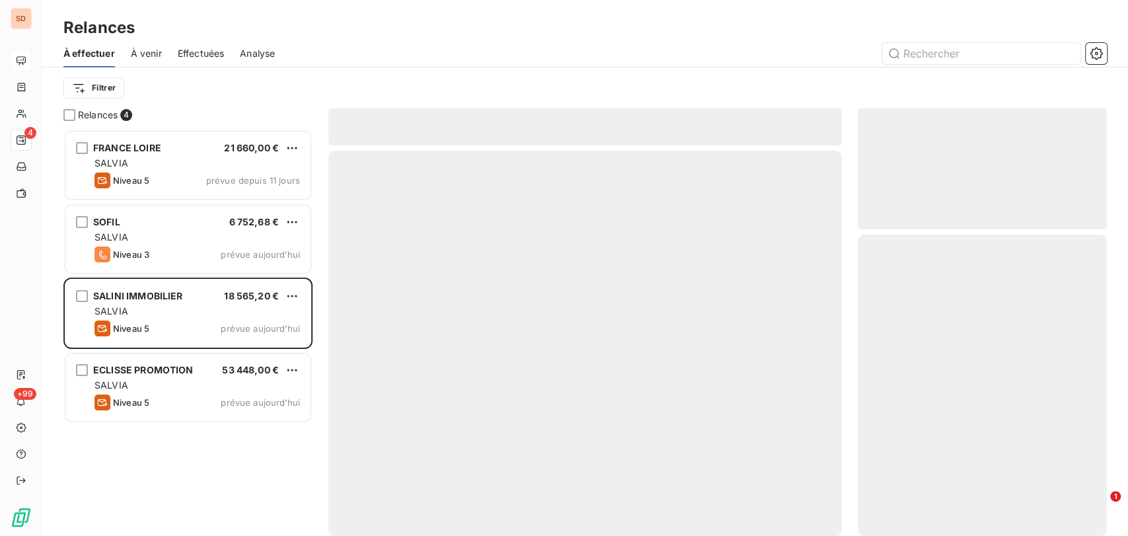
scroll to position [395, 238]
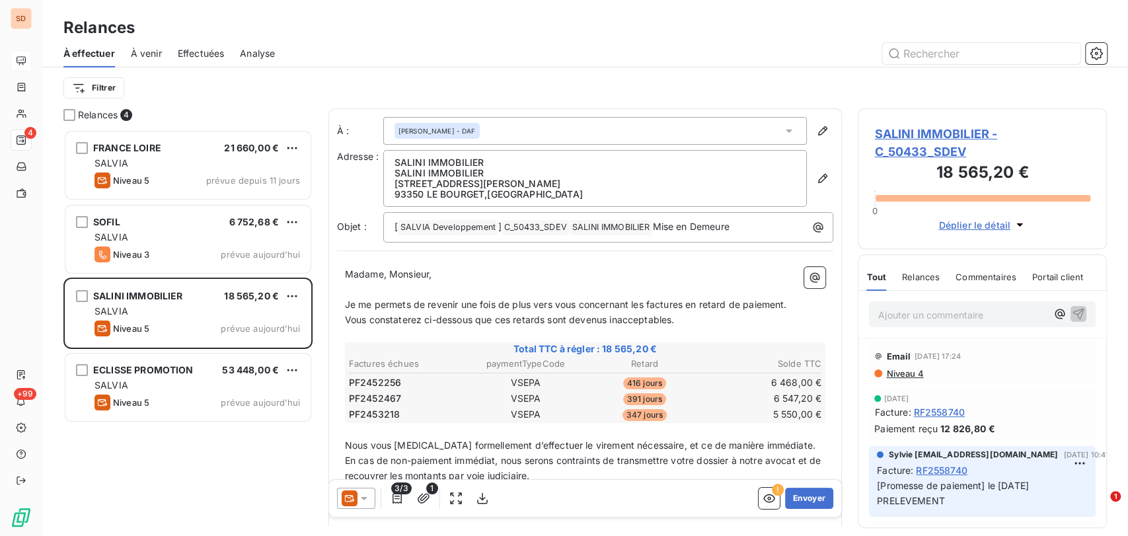
click at [371, 494] on div at bounding box center [356, 498] width 38 height 21
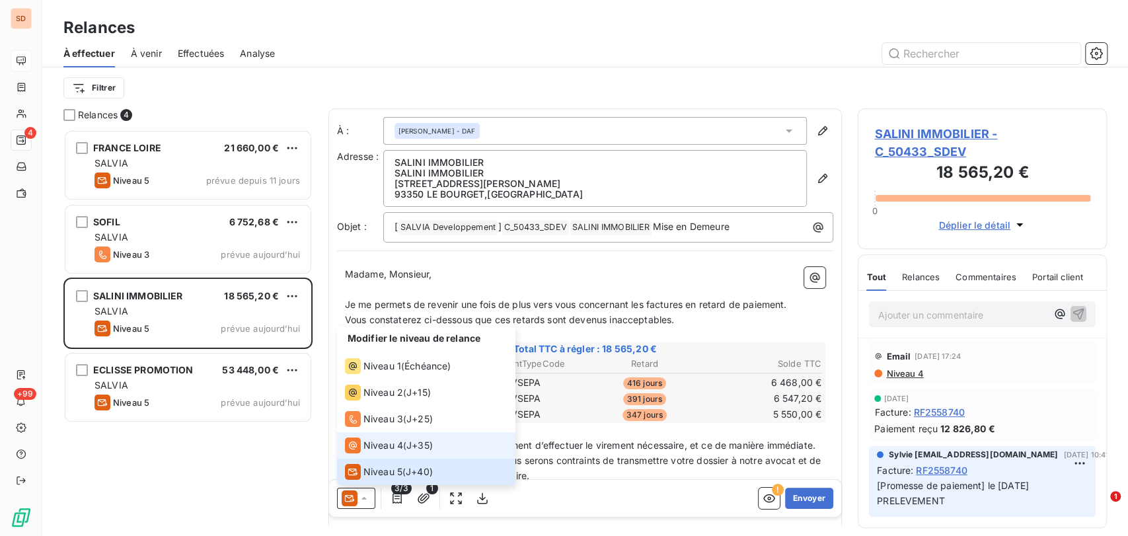
click at [375, 441] on span "Niveau 4" at bounding box center [383, 445] width 40 height 13
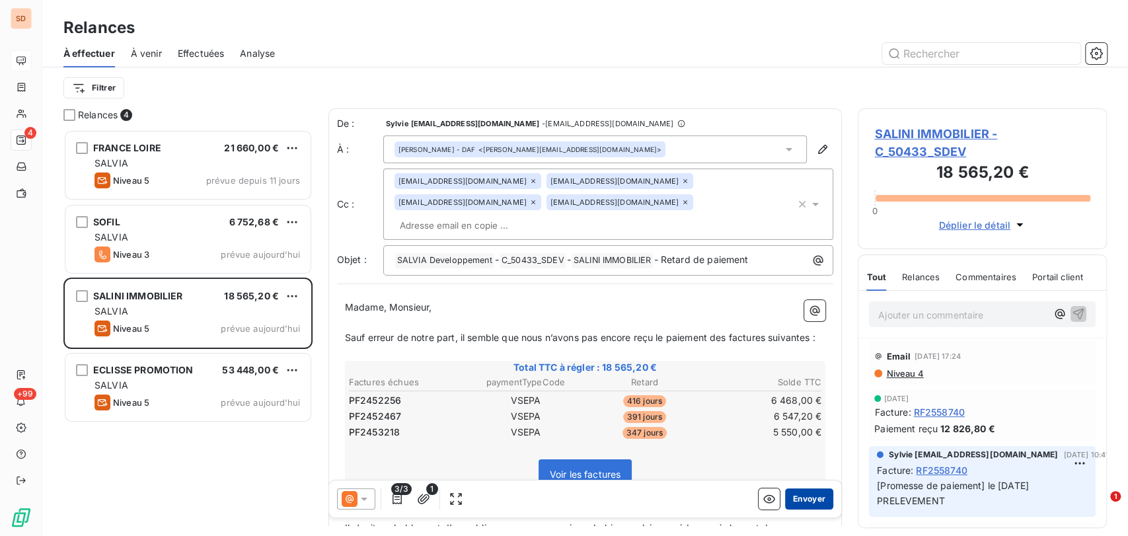
click at [794, 496] on button "Envoyer" at bounding box center [809, 498] width 48 height 21
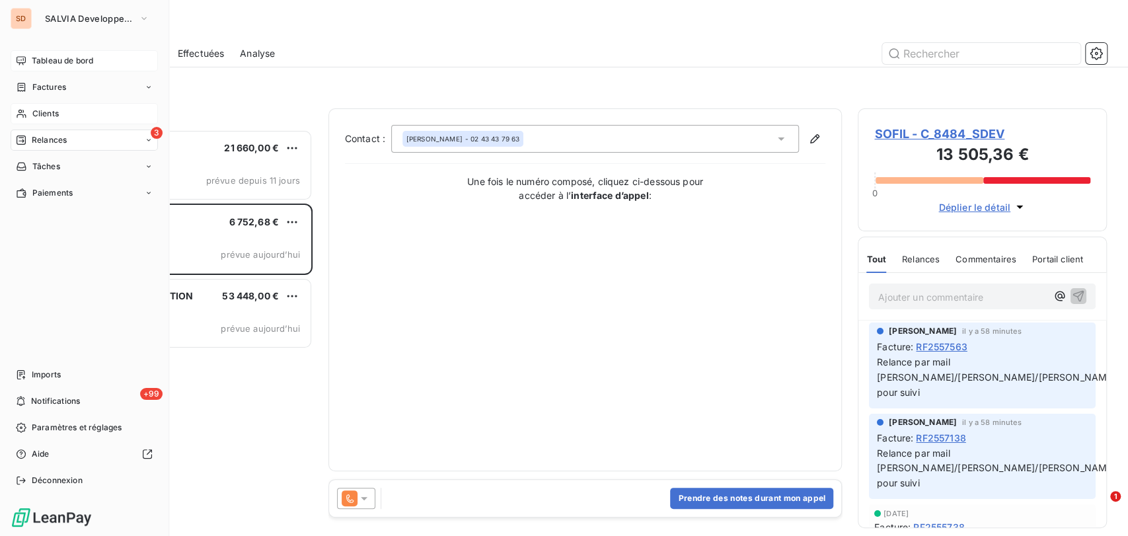
click at [40, 110] on span "Clients" at bounding box center [45, 114] width 26 height 12
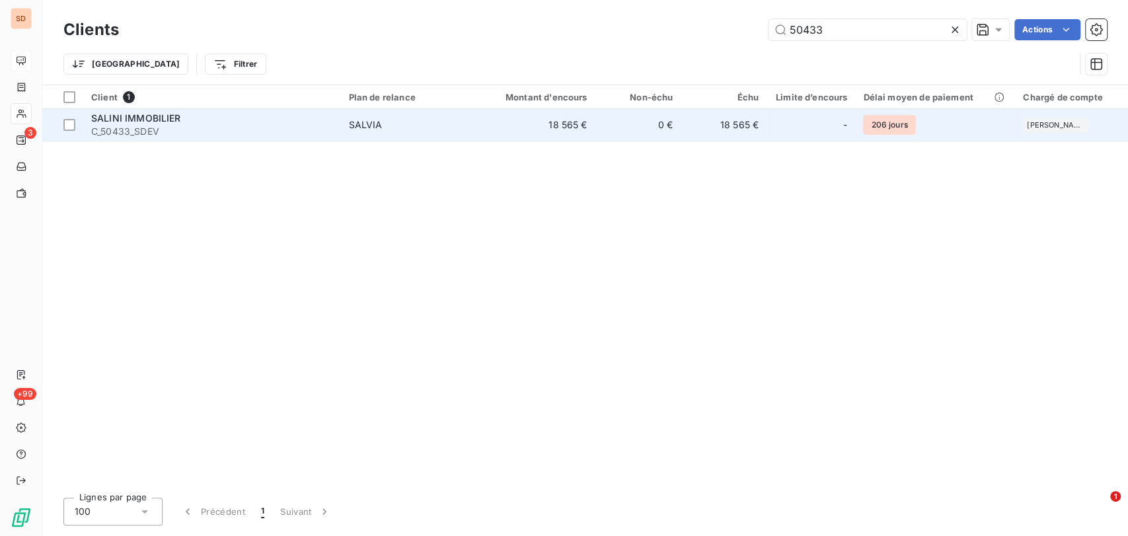
click at [150, 120] on span "SALINI IMMOBILIER" at bounding box center [136, 117] width 90 height 11
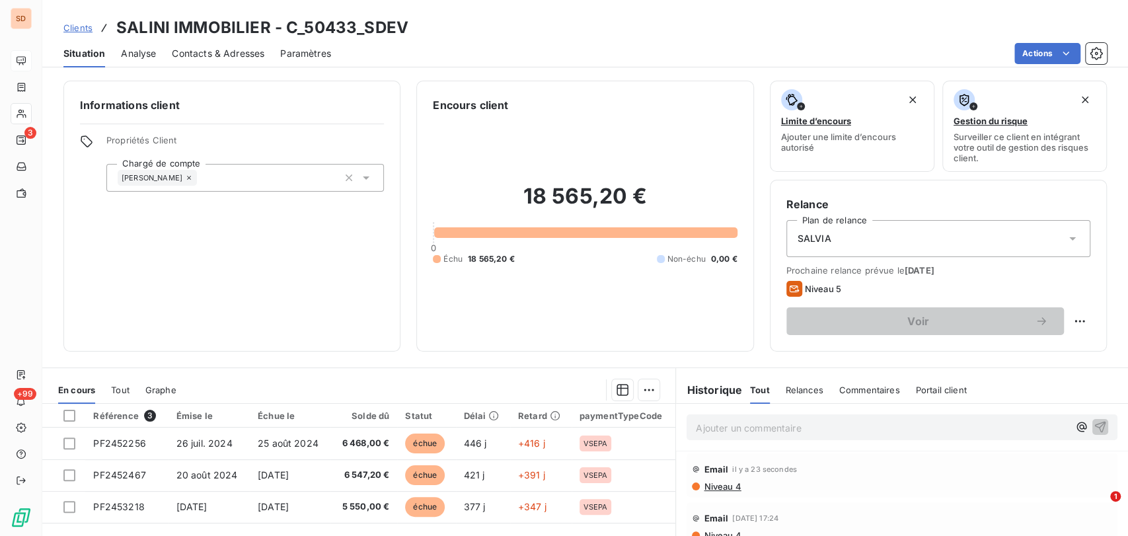
click at [204, 52] on span "Contacts & Adresses" at bounding box center [218, 53] width 93 height 13
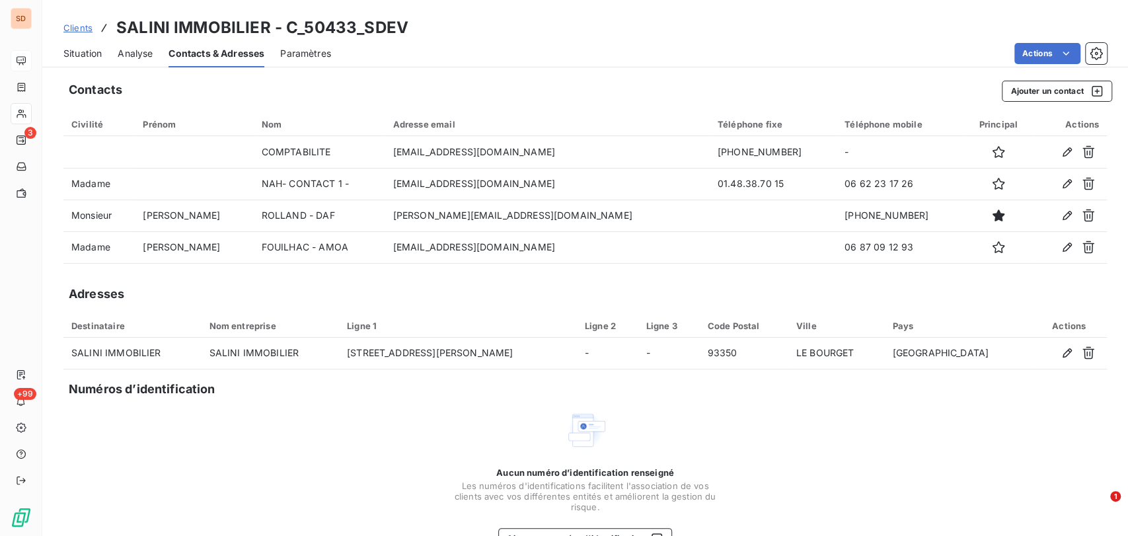
click at [73, 52] on span "Situation" at bounding box center [82, 53] width 38 height 13
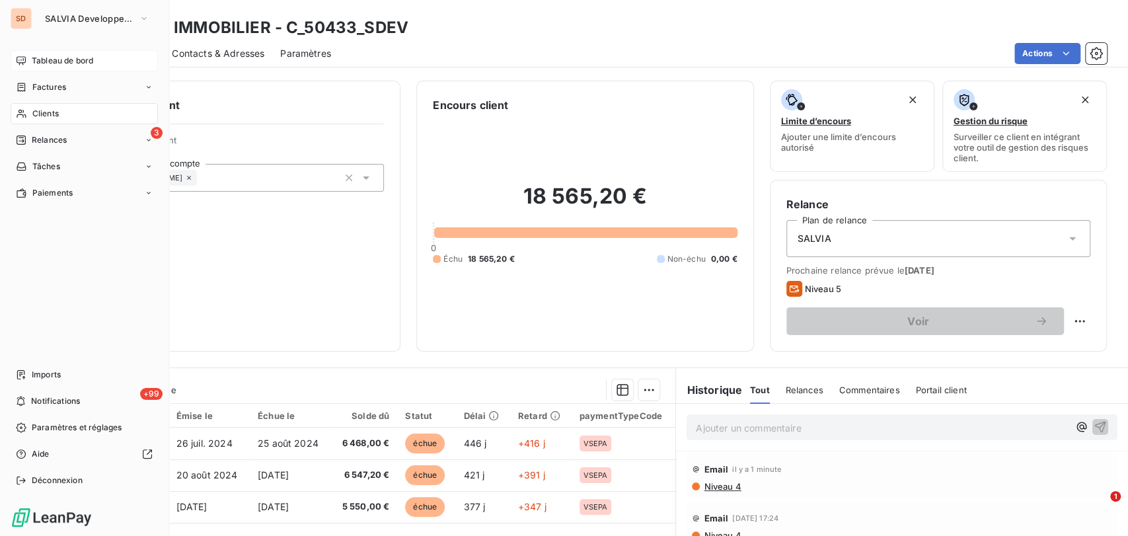
drag, startPoint x: 38, startPoint y: 117, endPoint x: 100, endPoint y: 113, distance: 62.2
click at [38, 117] on span "Clients" at bounding box center [45, 114] width 26 height 12
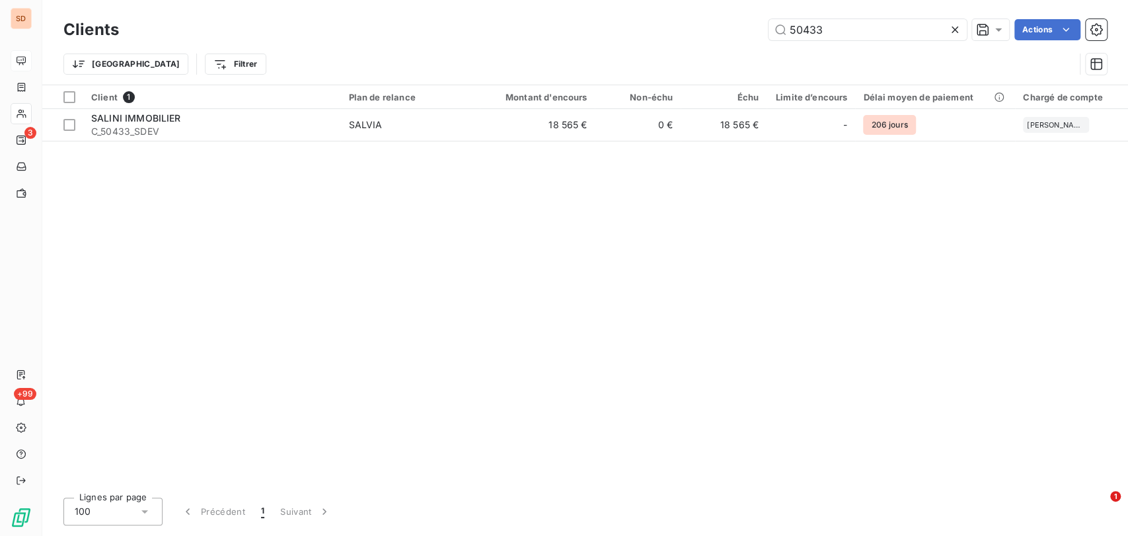
drag, startPoint x: 835, startPoint y: 29, endPoint x: 568, endPoint y: 59, distance: 269.3
click at [624, 63] on div "Clients 50433 Actions Trier Filtrer" at bounding box center [584, 50] width 1043 height 69
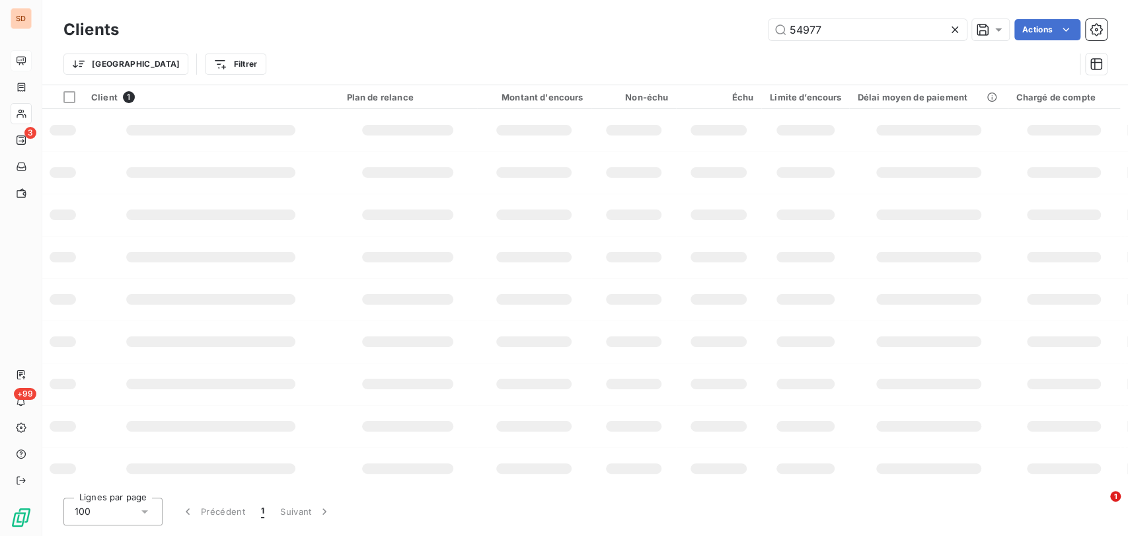
type input "54977"
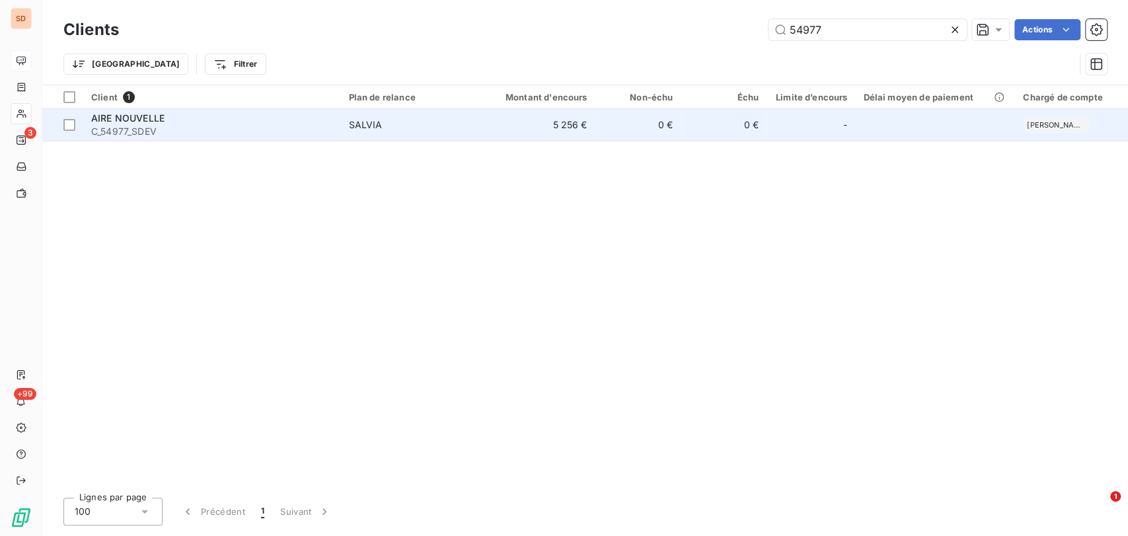
click at [126, 128] on span "C_54977_SDEV" at bounding box center [211, 131] width 241 height 13
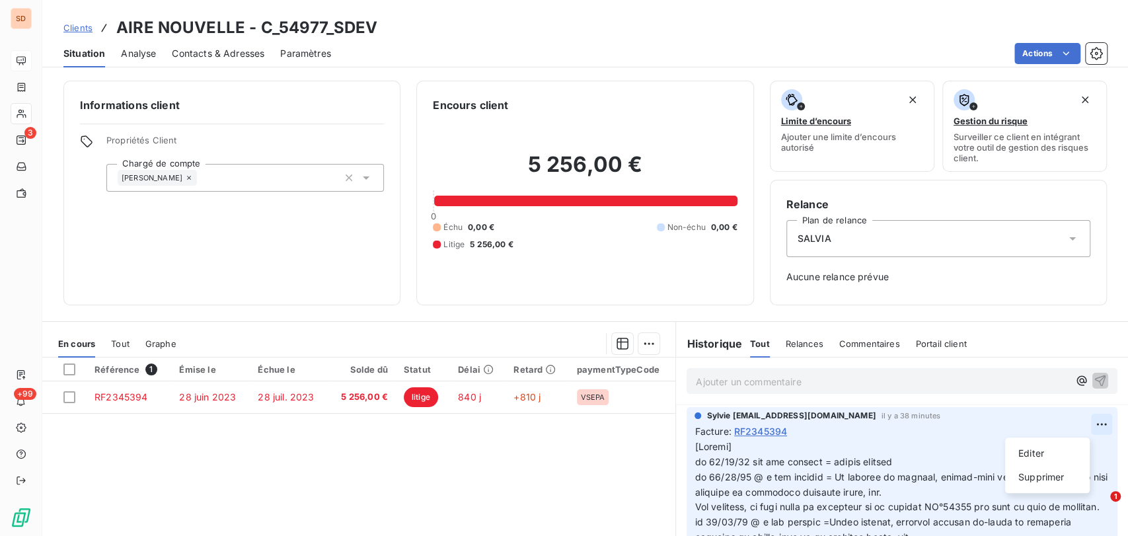
click at [1075, 429] on html "SD 3 +99 Clients AIRE NOUVELLE - C_54977_SDEV Situation Analyse Contacts & Adre…" at bounding box center [564, 268] width 1128 height 536
click at [1042, 448] on div "Editer" at bounding box center [1047, 453] width 74 height 21
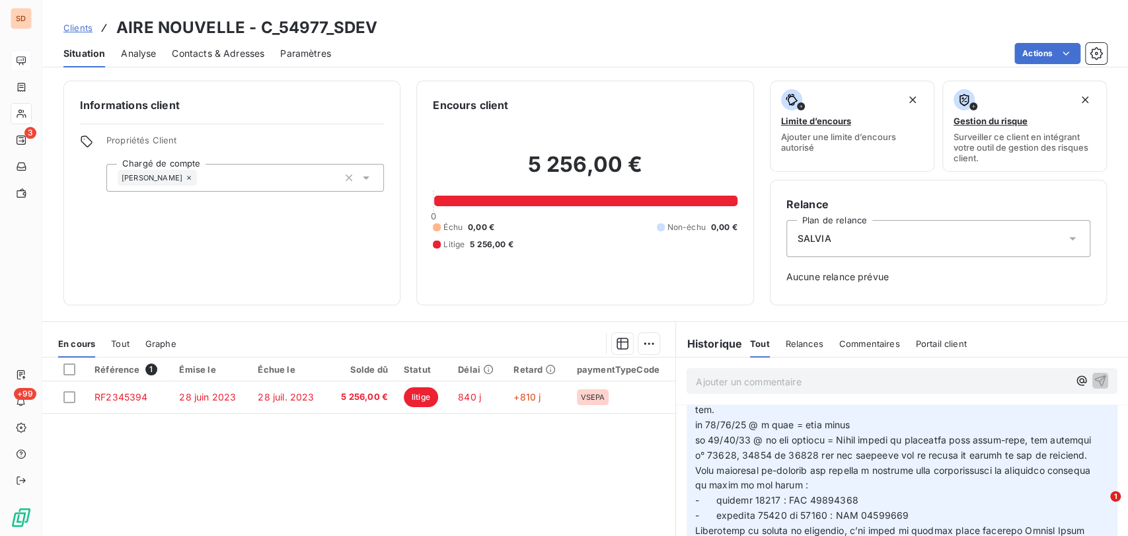
scroll to position [241, 0]
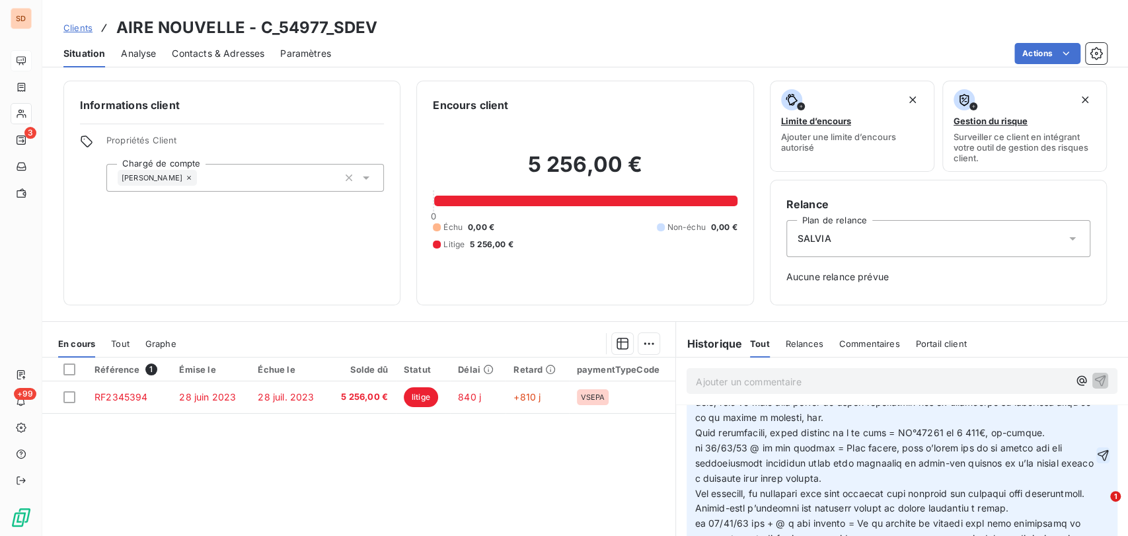
click at [1096, 462] on icon "button" at bounding box center [1102, 455] width 13 height 13
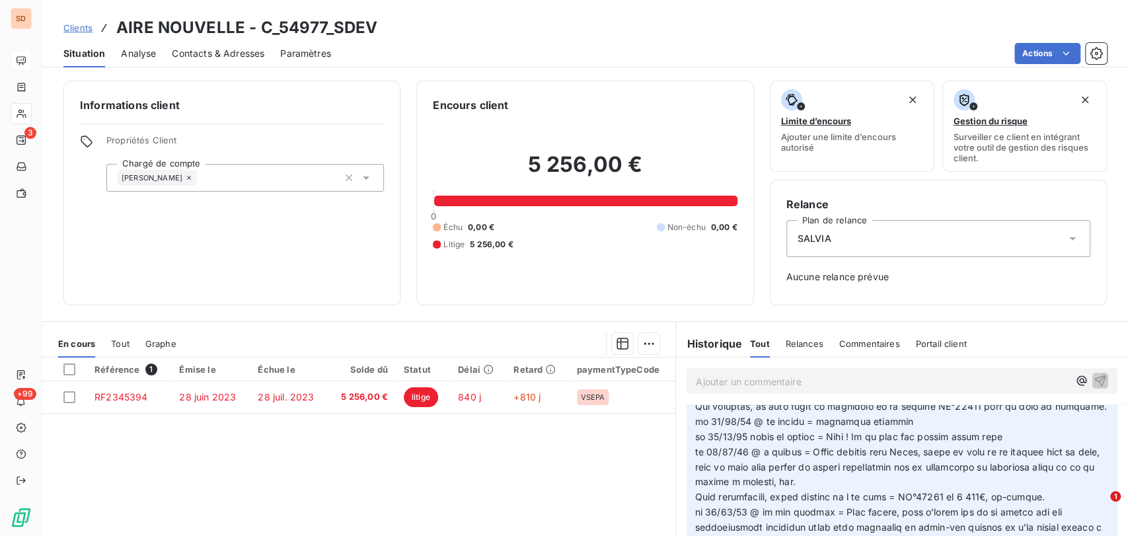
scroll to position [94, 0]
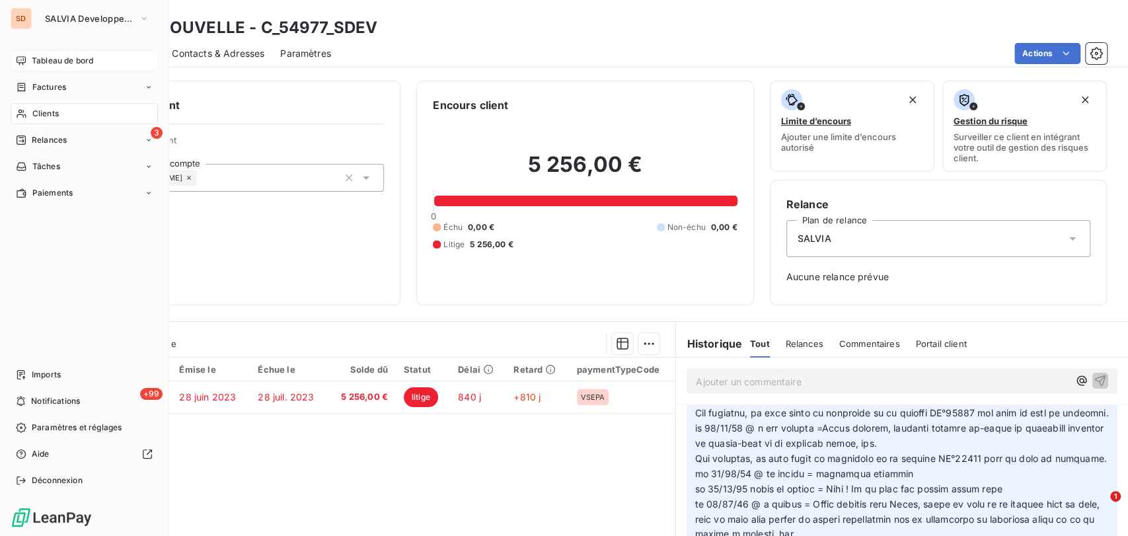
click at [42, 108] on span "Clients" at bounding box center [45, 114] width 26 height 12
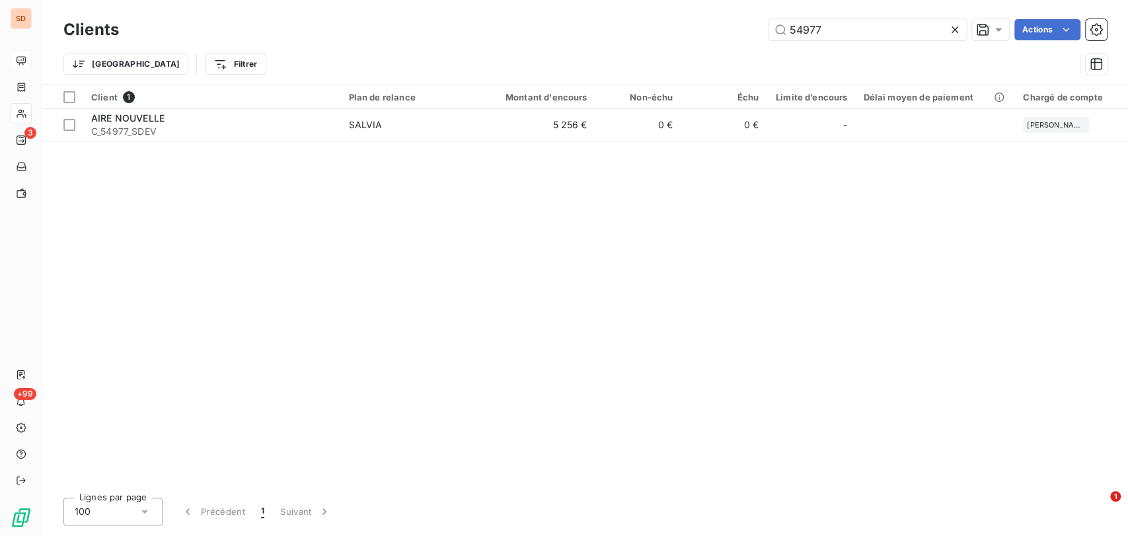
drag, startPoint x: 835, startPoint y: 31, endPoint x: 687, endPoint y: 26, distance: 148.8
click at [687, 26] on div "54977 Actions" at bounding box center [621, 29] width 972 height 21
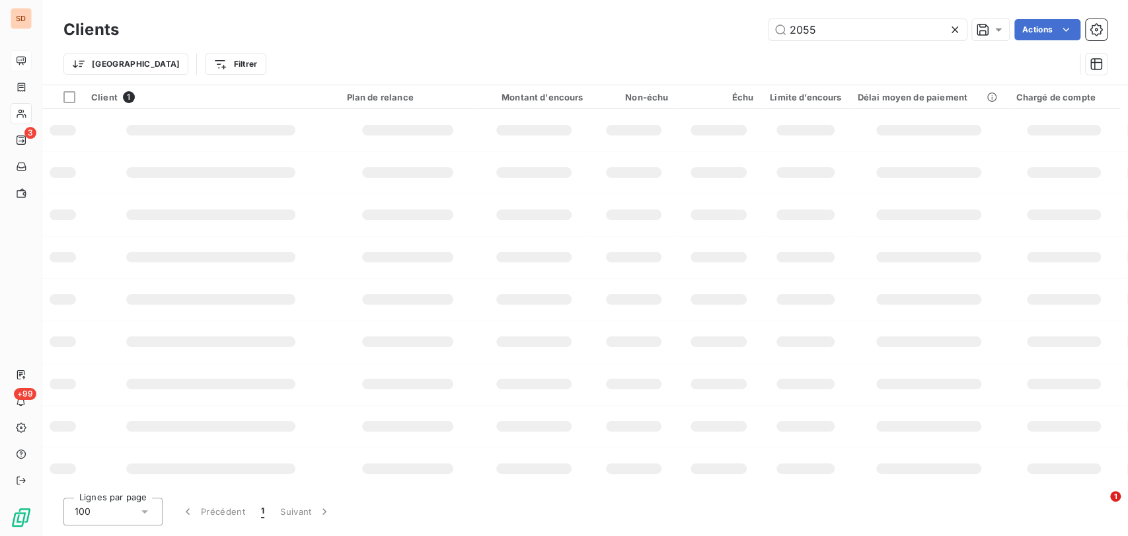
type input "2055"
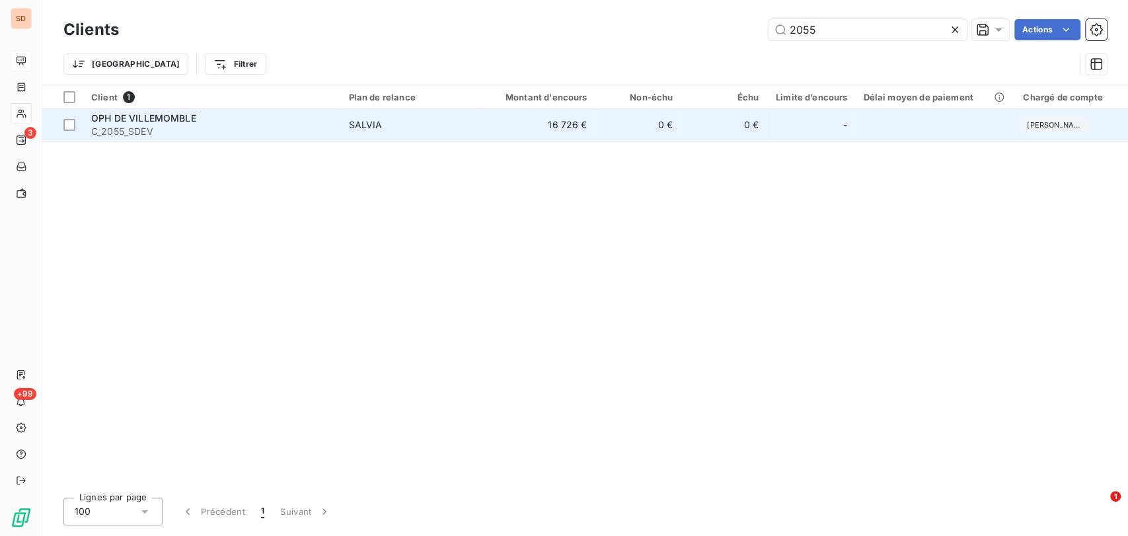
click at [105, 119] on span "OPH DE VILLEMOMBLE" at bounding box center [143, 117] width 105 height 11
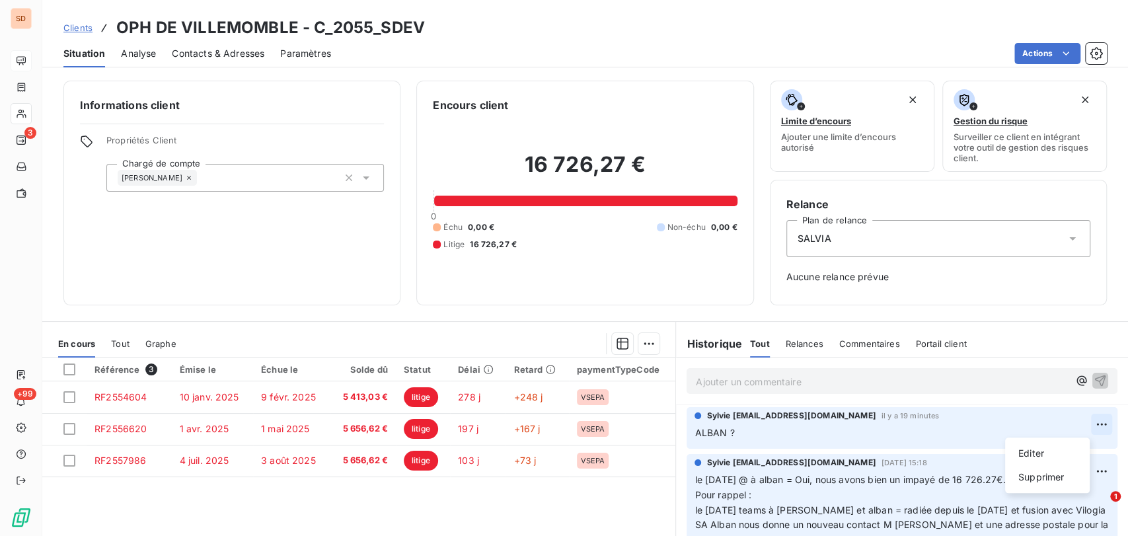
click at [1071, 423] on html "SD 3 +99 Clients OPH DE VILLEMOMBLE - C_2055_SDEV Situation Analyse Contacts & …" at bounding box center [564, 268] width 1128 height 536
drag, startPoint x: 1024, startPoint y: 453, endPoint x: 938, endPoint y: 446, distance: 85.5
click at [1019, 451] on div "Editer" at bounding box center [1047, 453] width 74 height 21
click at [695, 433] on span "ALBAN ?" at bounding box center [715, 432] width 40 height 11
click at [1095, 434] on icon "button" at bounding box center [1101, 432] width 13 height 13
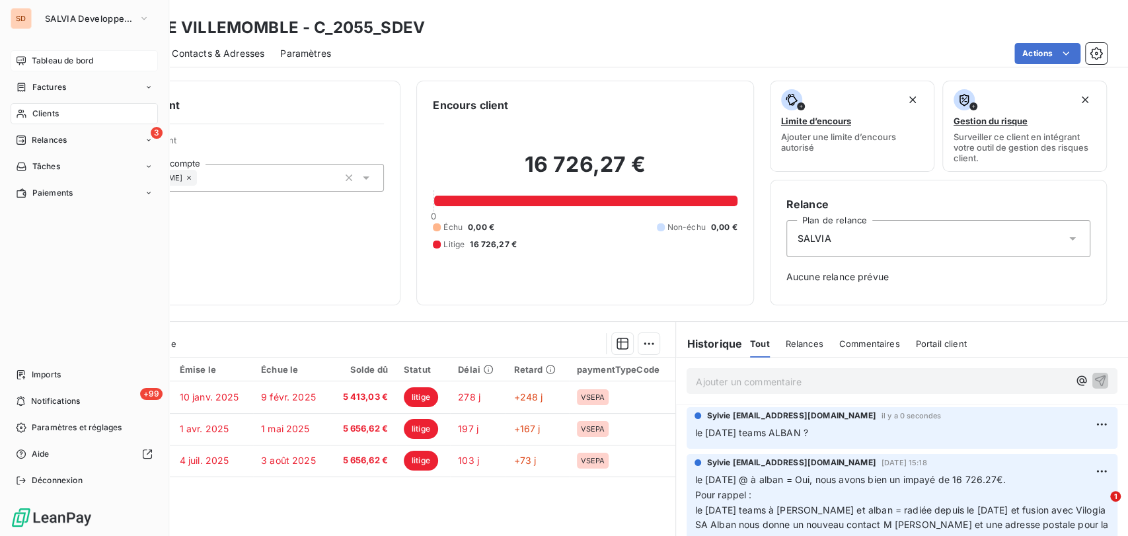
click at [40, 117] on span "Clients" at bounding box center [45, 114] width 26 height 12
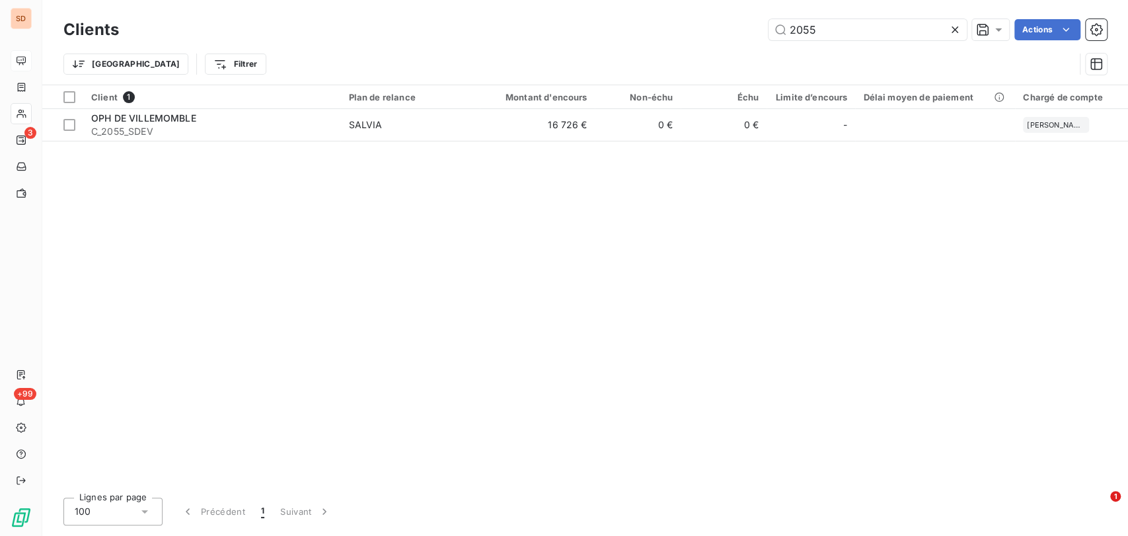
drag, startPoint x: 823, startPoint y: 32, endPoint x: 751, endPoint y: 30, distance: 72.7
click at [754, 30] on div "2055 Actions" at bounding box center [621, 29] width 972 height 21
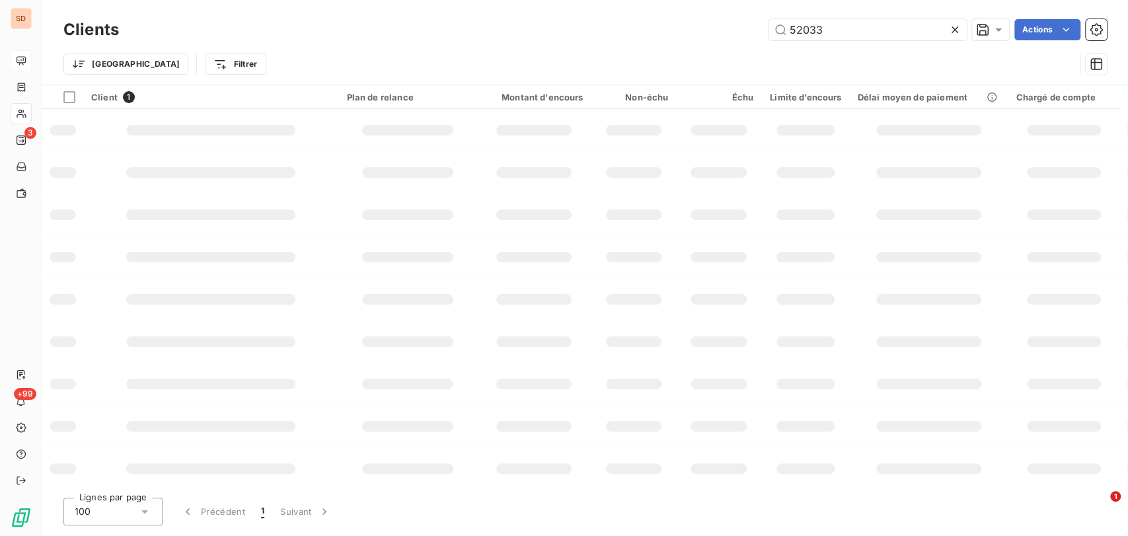
type input "52033"
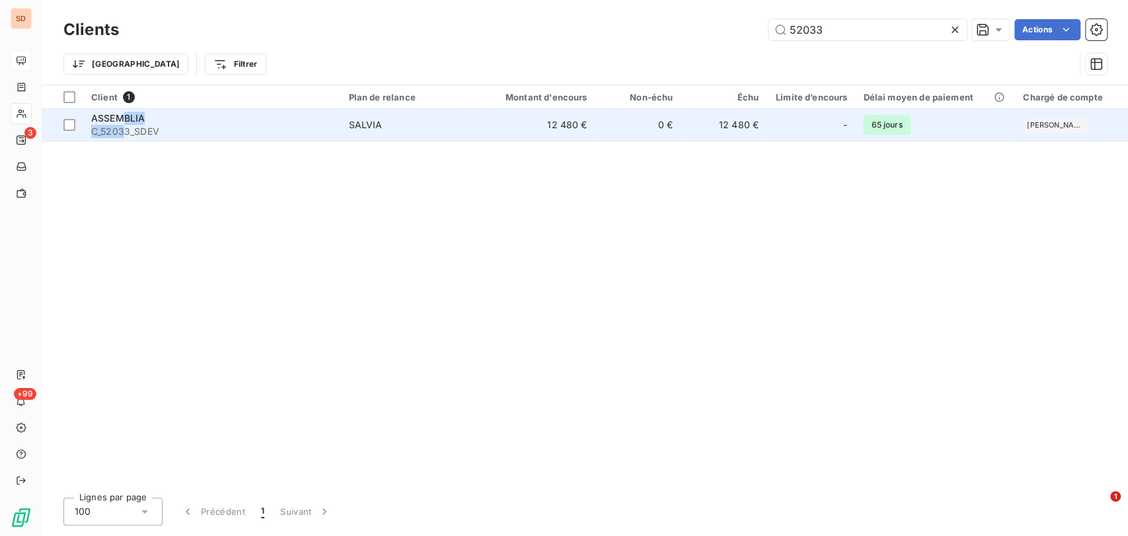
click at [126, 124] on div "ASSEMBLIA C_52033_SDEV" at bounding box center [211, 125] width 241 height 26
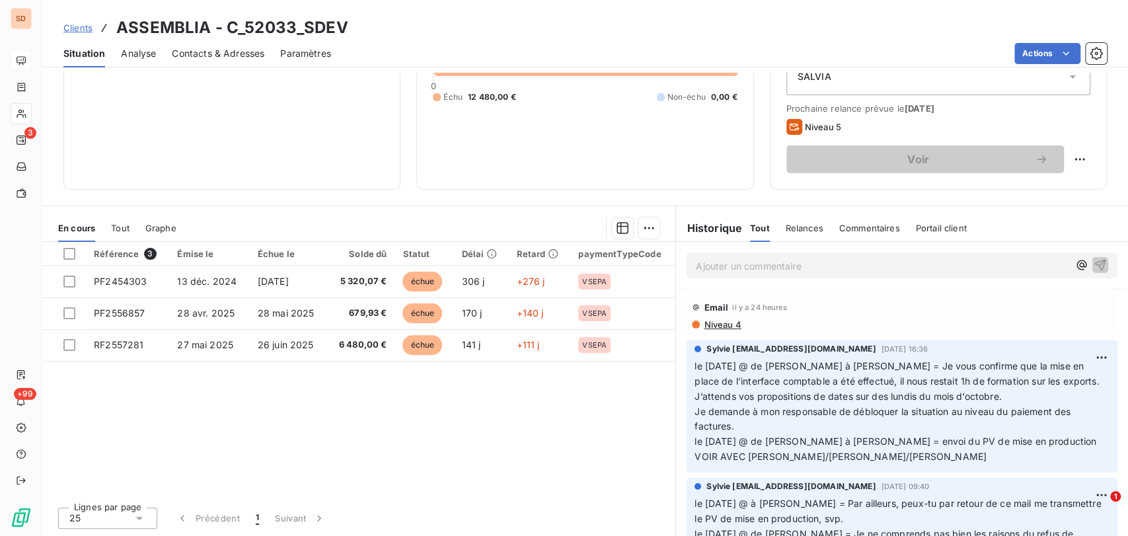
scroll to position [89, 0]
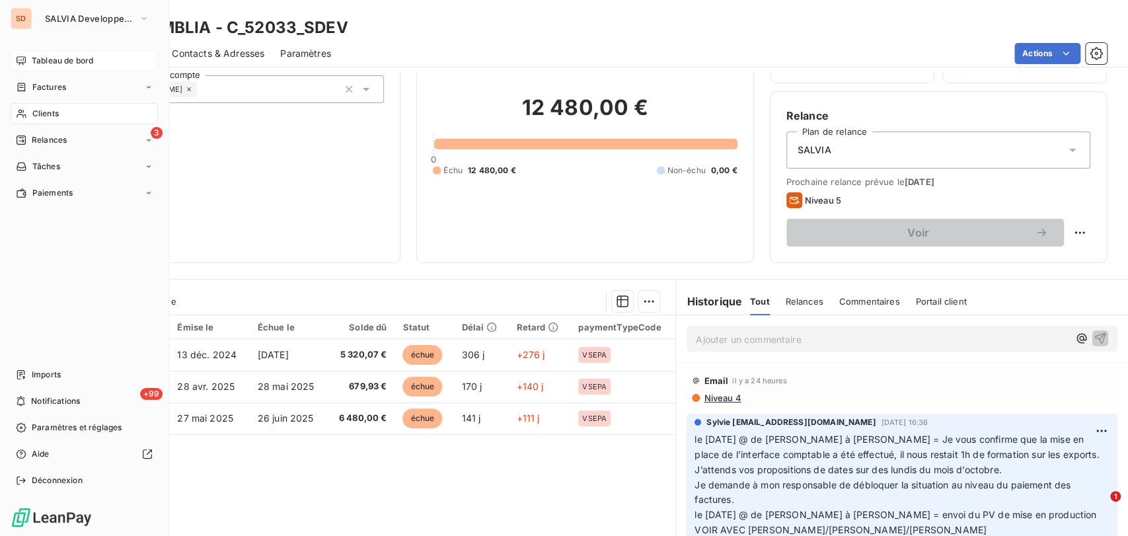
click at [45, 114] on span "Clients" at bounding box center [45, 114] width 26 height 12
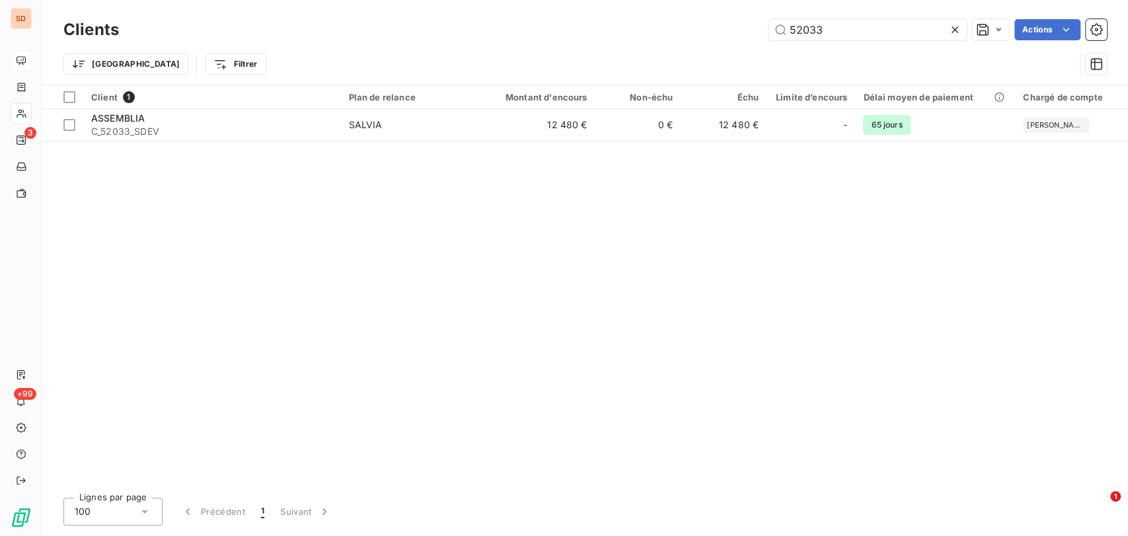
drag, startPoint x: 828, startPoint y: 28, endPoint x: 665, endPoint y: 41, distance: 163.8
click at [665, 41] on div "Clients 52033 Actions" at bounding box center [584, 30] width 1043 height 28
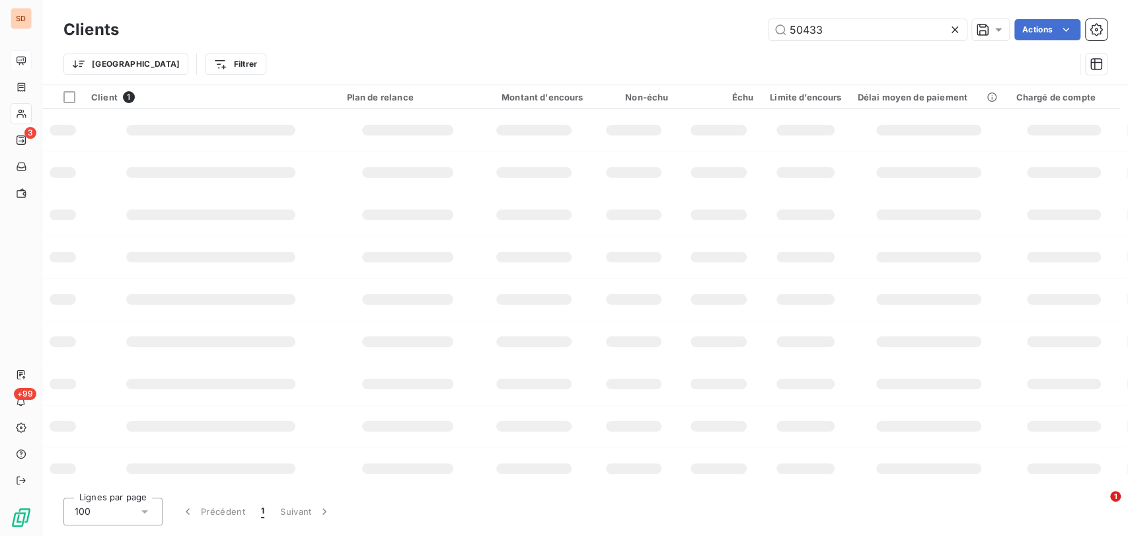
type input "50433"
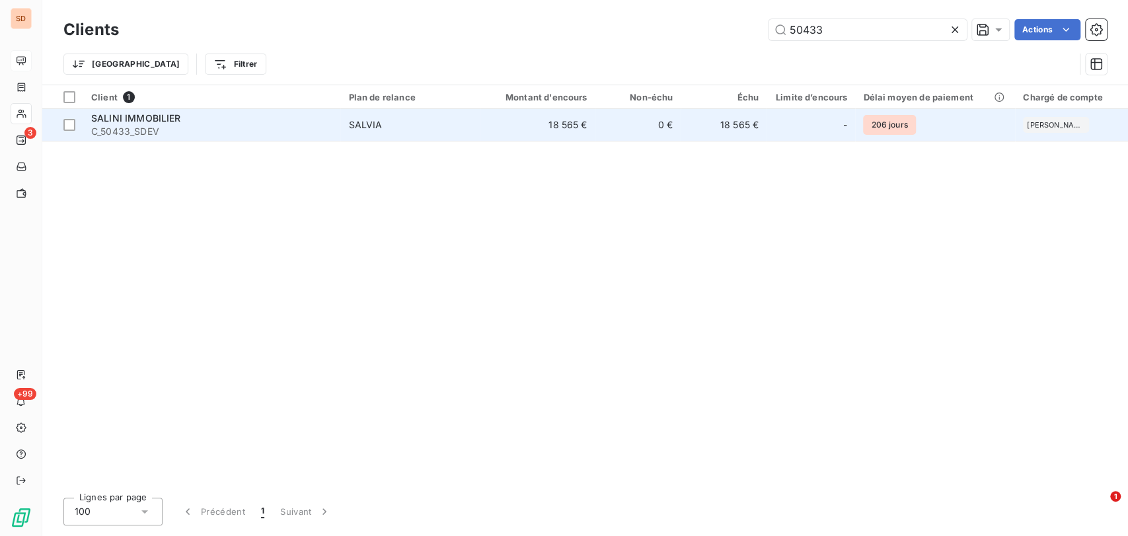
click at [140, 128] on span "C_50433_SDEV" at bounding box center [211, 131] width 241 height 13
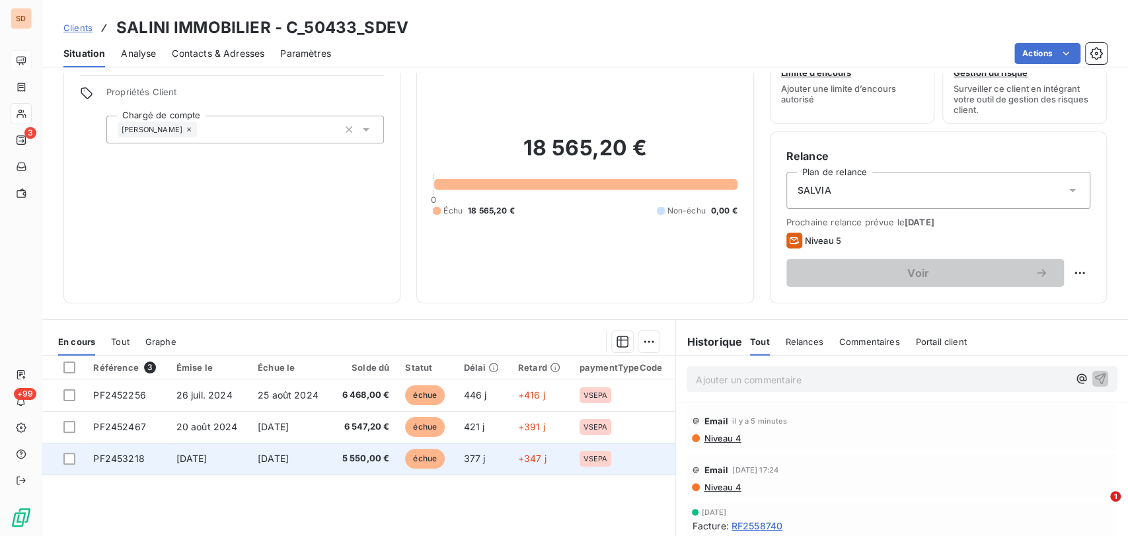
scroll to position [73, 0]
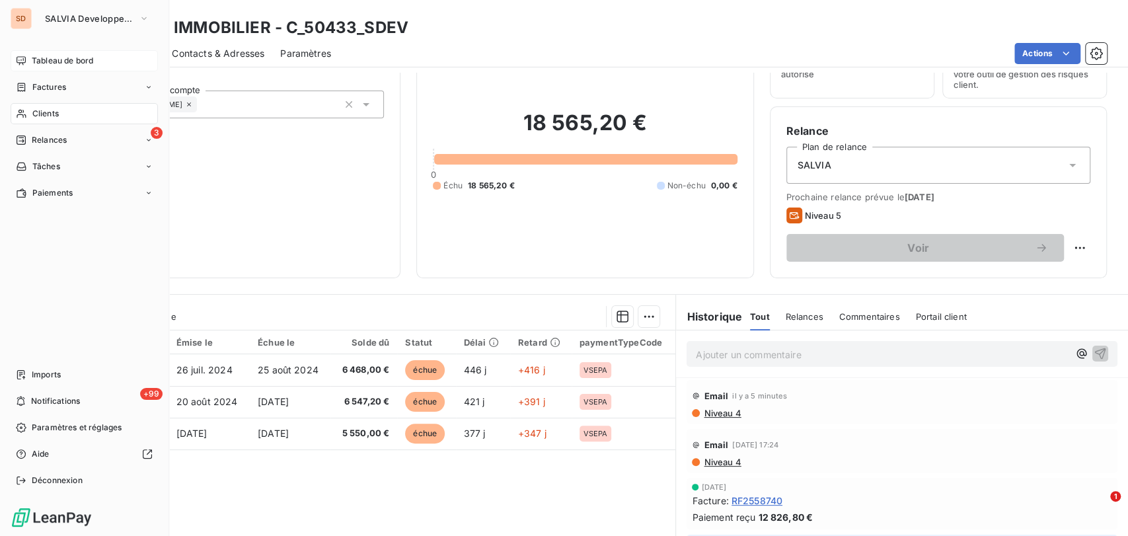
click at [32, 113] on span "Clients" at bounding box center [45, 114] width 26 height 12
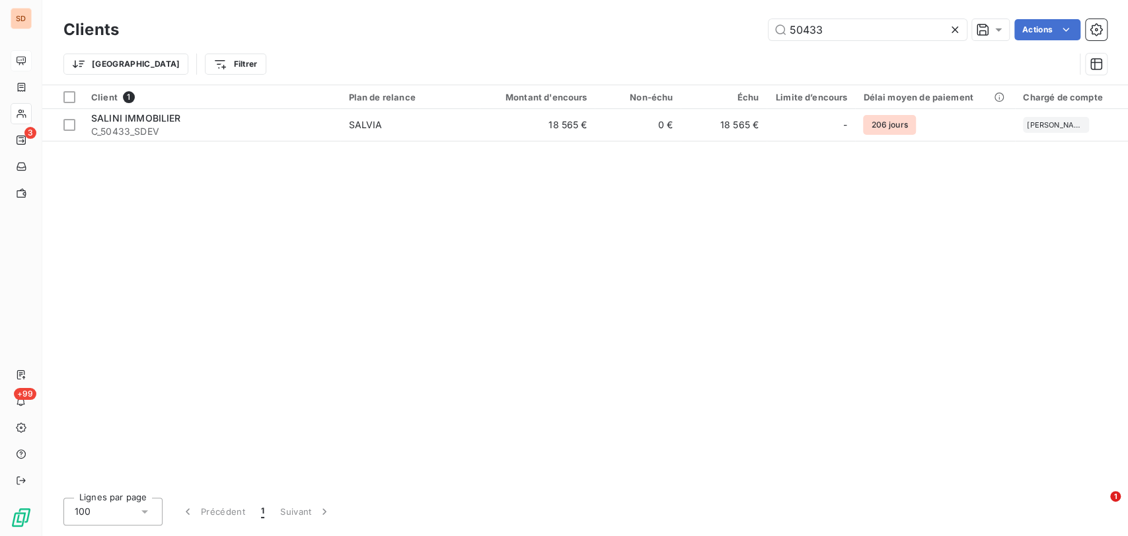
drag, startPoint x: 830, startPoint y: 24, endPoint x: 759, endPoint y: 33, distance: 71.9
click at [759, 33] on div "50433 Actions" at bounding box center [621, 29] width 972 height 21
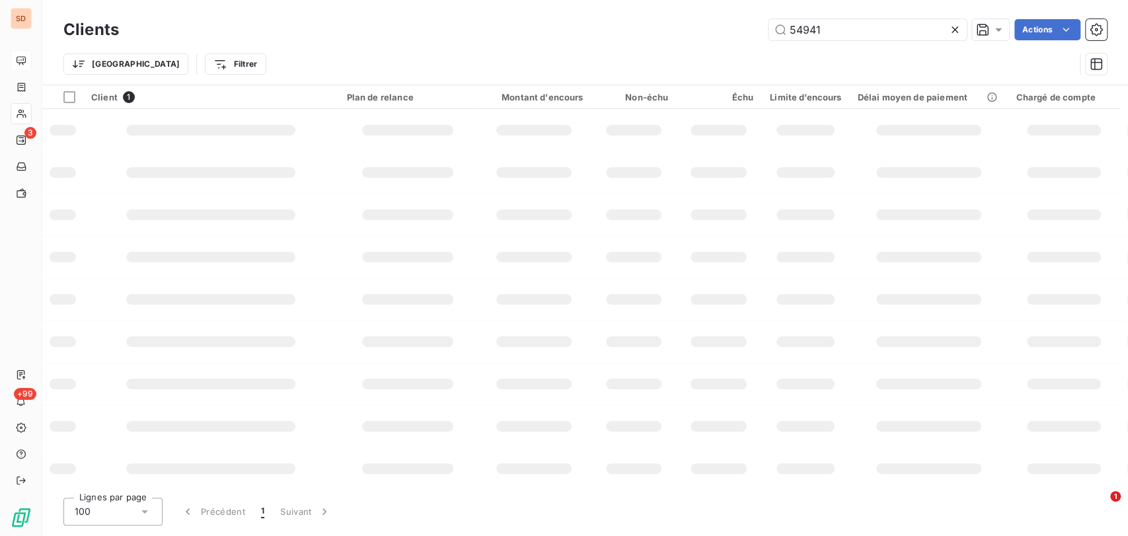
type input "54941"
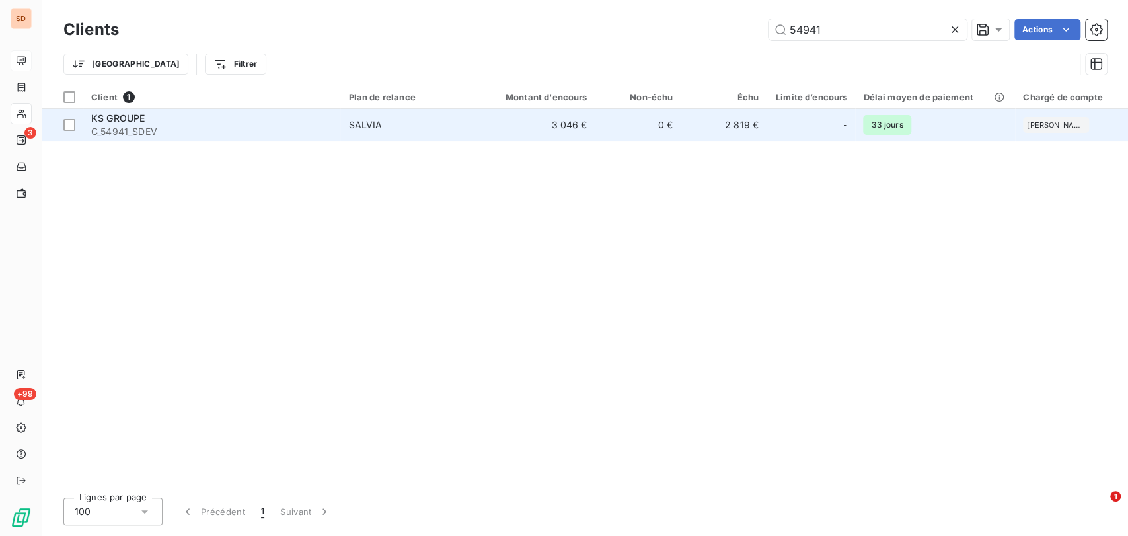
click at [130, 127] on span "C_54941_SDEV" at bounding box center [211, 131] width 241 height 13
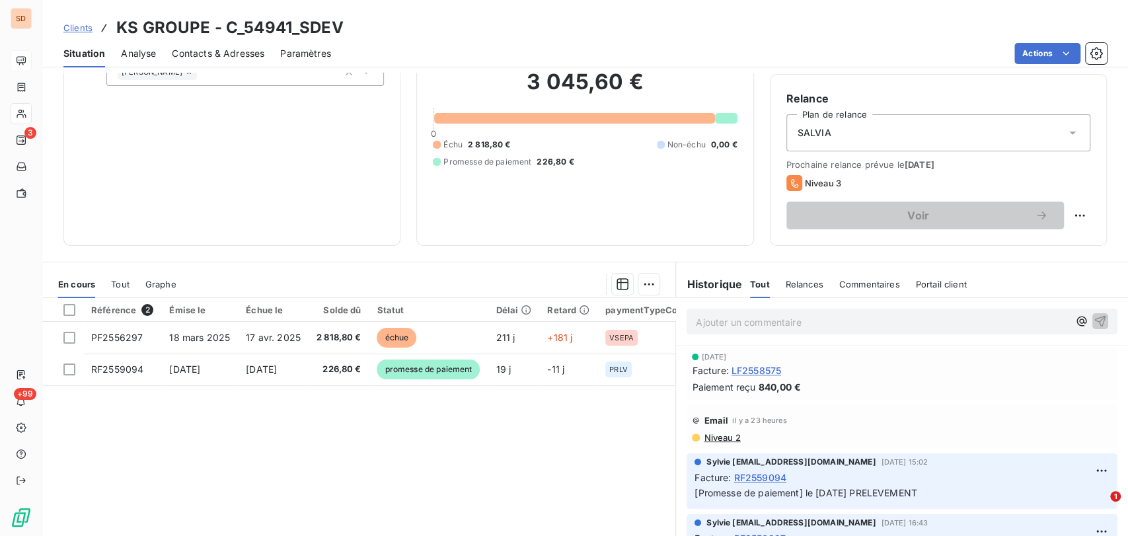
scroll to position [147, 0]
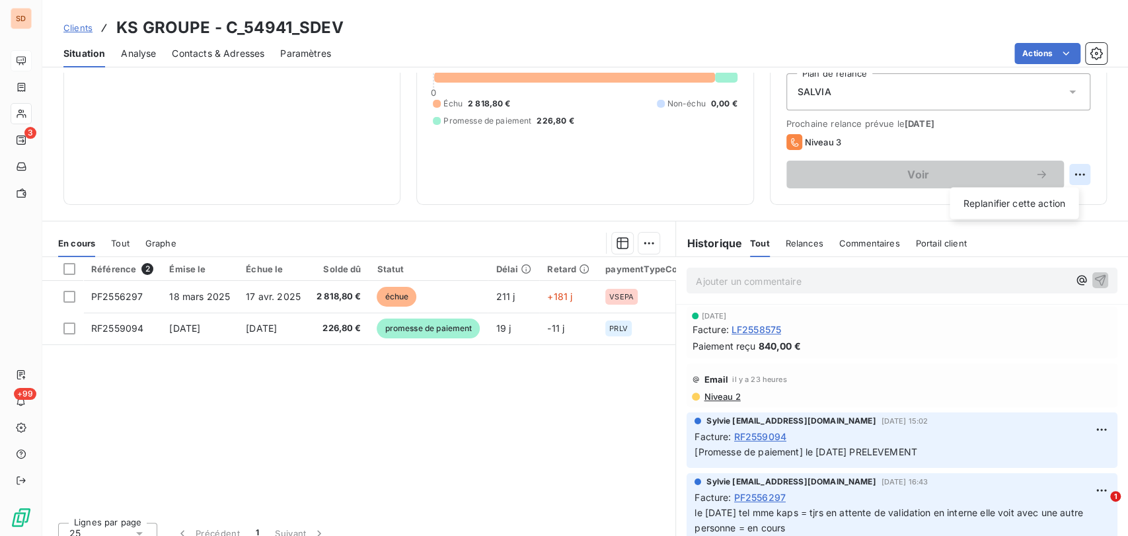
click at [1064, 174] on html "SD 3 +99 Clients KS GROUPE - C_54941_SDEV Situation Analyse Contacts & Adresses…" at bounding box center [564, 268] width 1128 height 536
click at [991, 202] on div "Replanifier cette action" at bounding box center [1014, 203] width 118 height 21
select select "9"
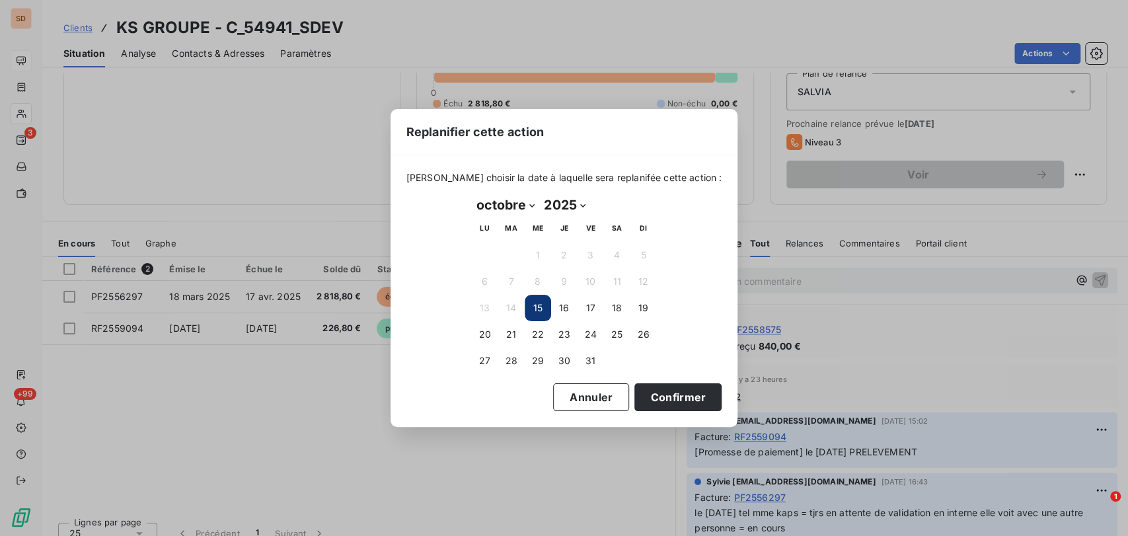
click at [532, 305] on button "15" at bounding box center [538, 308] width 26 height 26
click at [666, 389] on button "Confirmer" at bounding box center [677, 397] width 87 height 28
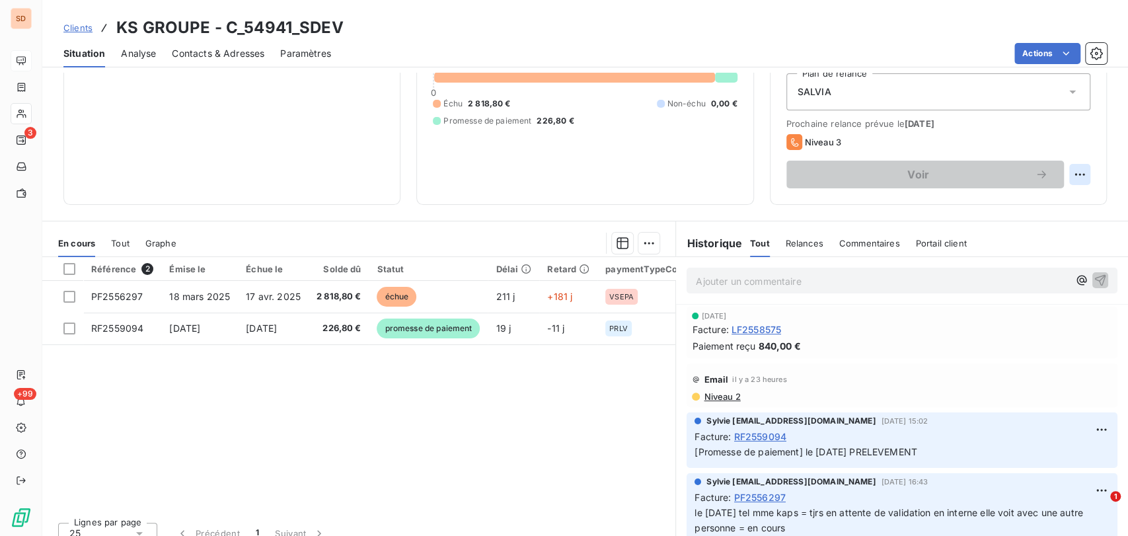
click at [1063, 171] on html "SD 3 +99 Clients KS GROUPE - C_54941_SDEV Situation Analyse Contacts & Adresses…" at bounding box center [564, 268] width 1128 height 536
click at [973, 203] on div "Replanifier cette action" at bounding box center [1014, 203] width 118 height 21
select select "9"
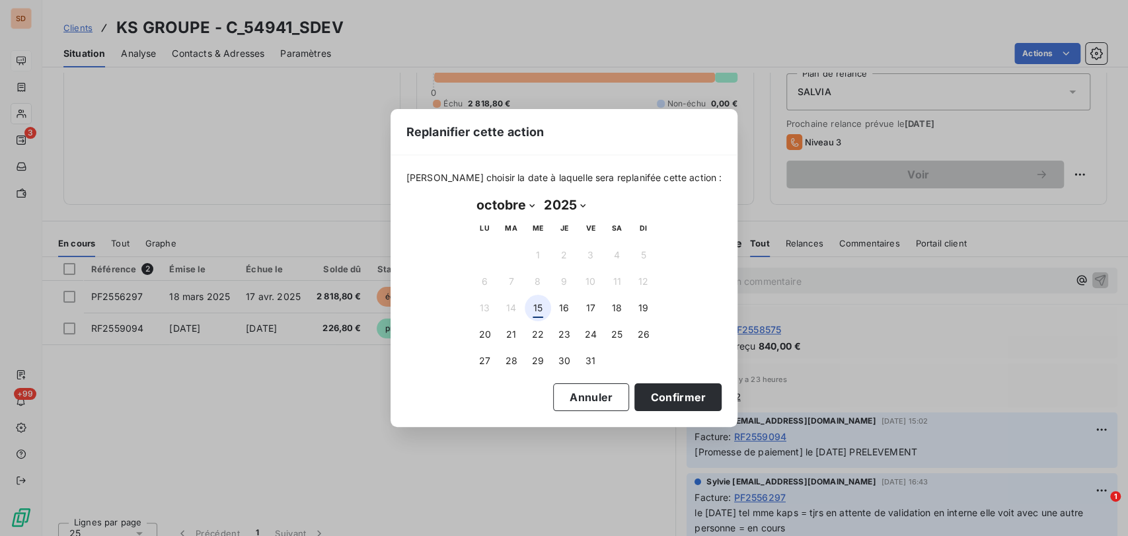
click at [539, 309] on button "15" at bounding box center [538, 308] width 26 height 26
click at [634, 393] on button "Confirmer" at bounding box center [677, 397] width 87 height 28
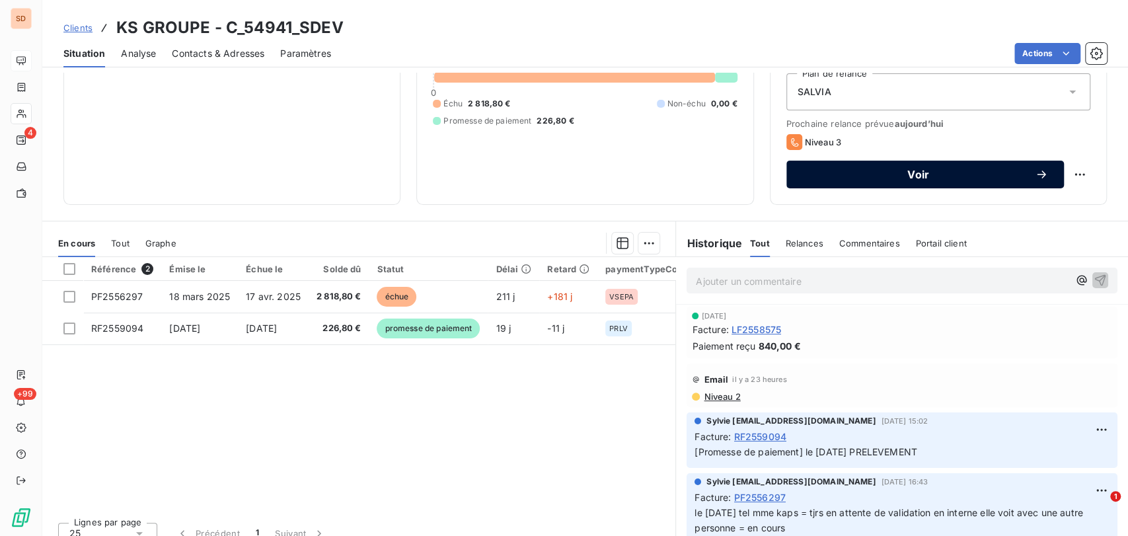
click at [827, 180] on div "Voir" at bounding box center [925, 174] width 246 height 13
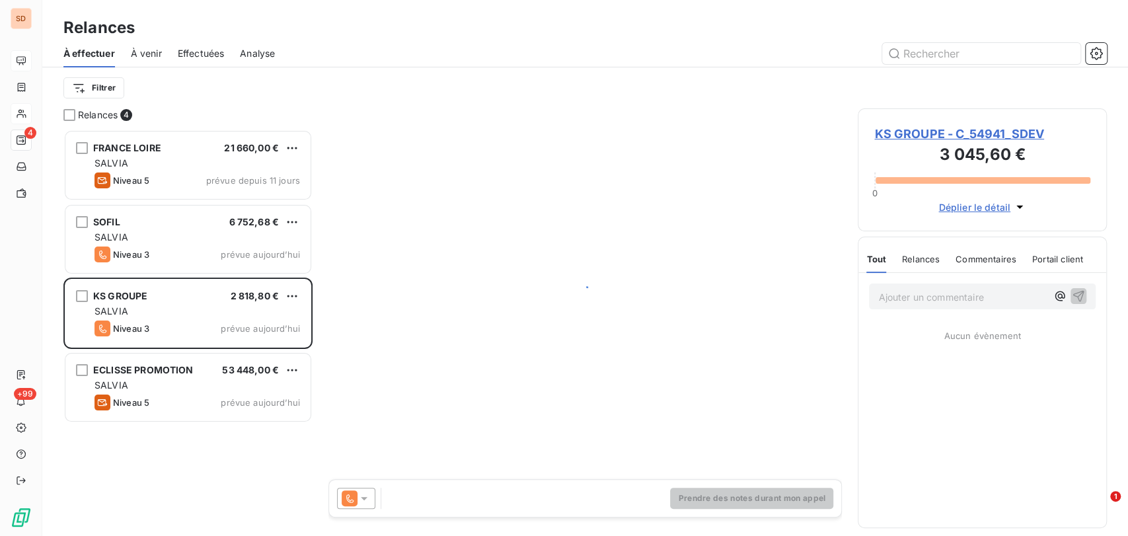
scroll to position [395, 238]
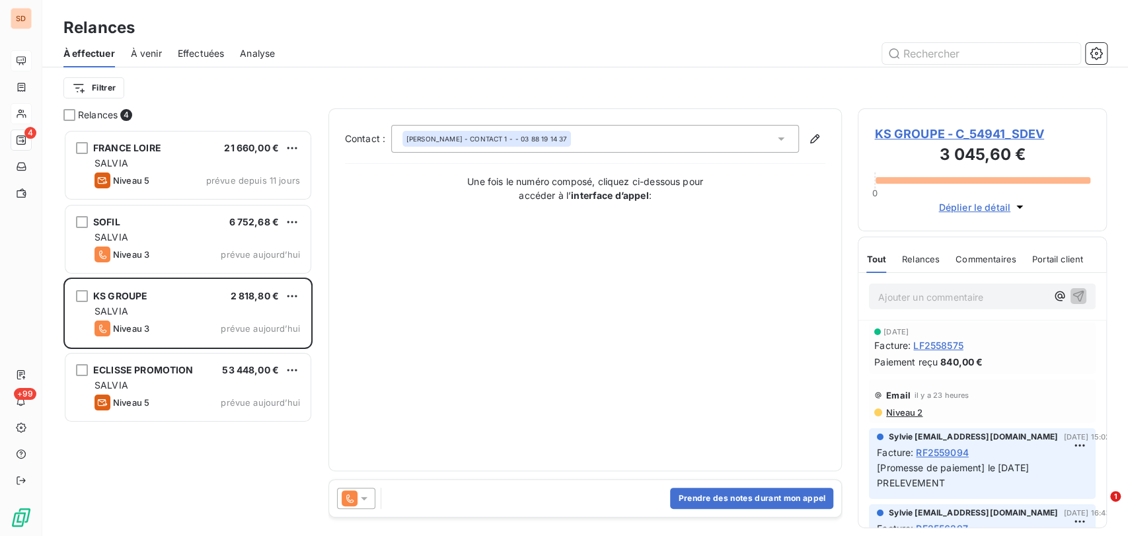
click at [370, 498] on div at bounding box center [356, 498] width 38 height 21
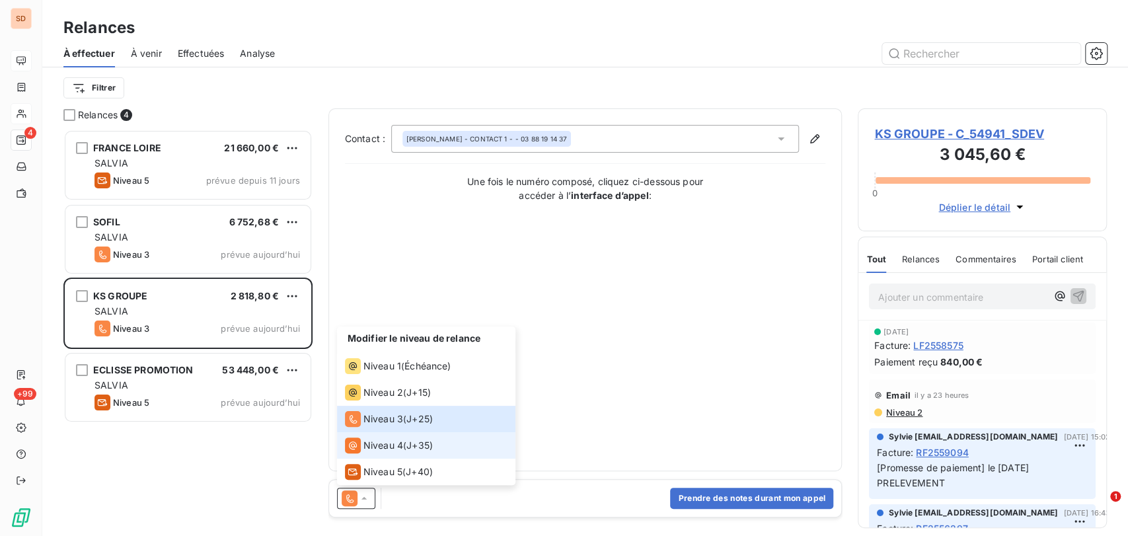
click at [368, 437] on div "Niveau 4" at bounding box center [374, 445] width 58 height 16
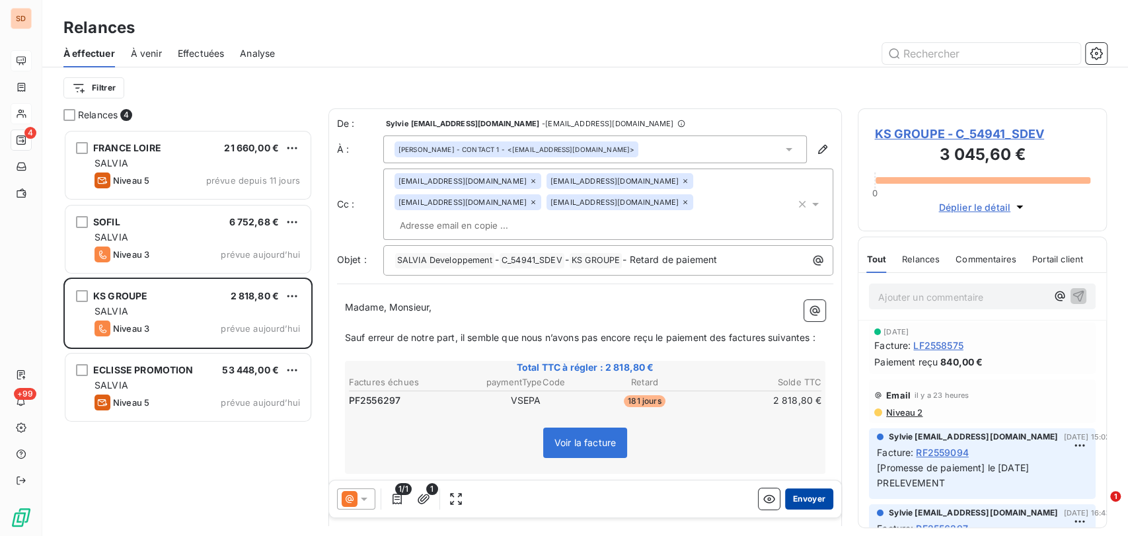
click at [800, 492] on button "Envoyer" at bounding box center [809, 498] width 48 height 21
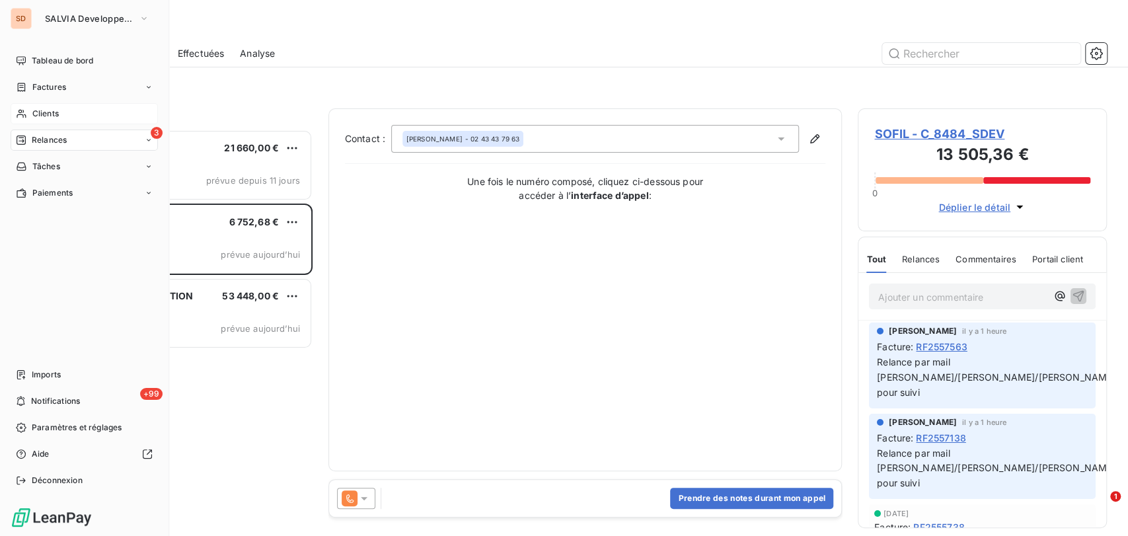
click at [30, 112] on div "Clients" at bounding box center [84, 113] width 147 height 21
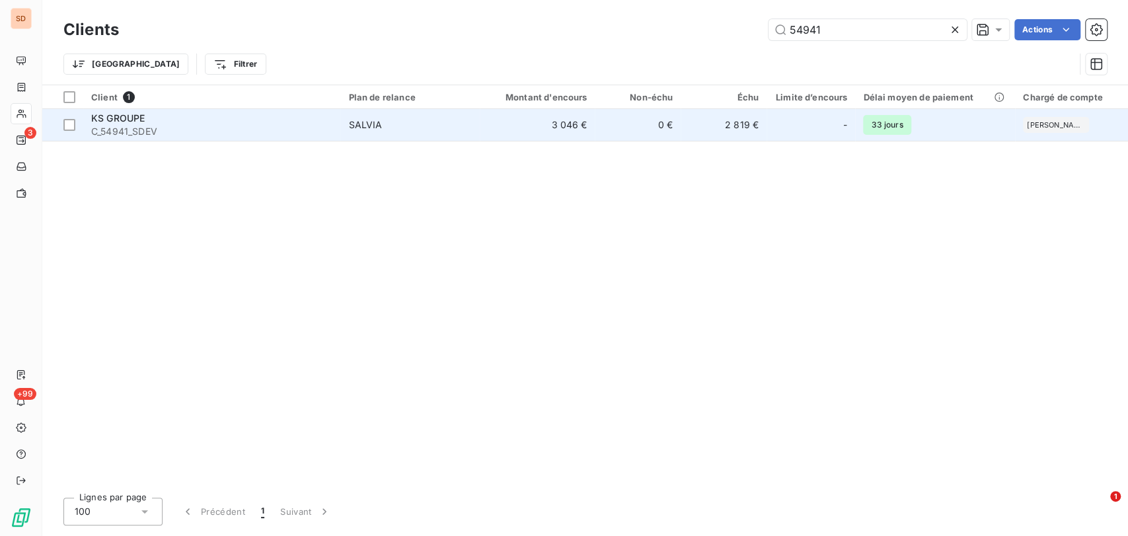
click at [124, 132] on span "C_54941_SDEV" at bounding box center [211, 131] width 241 height 13
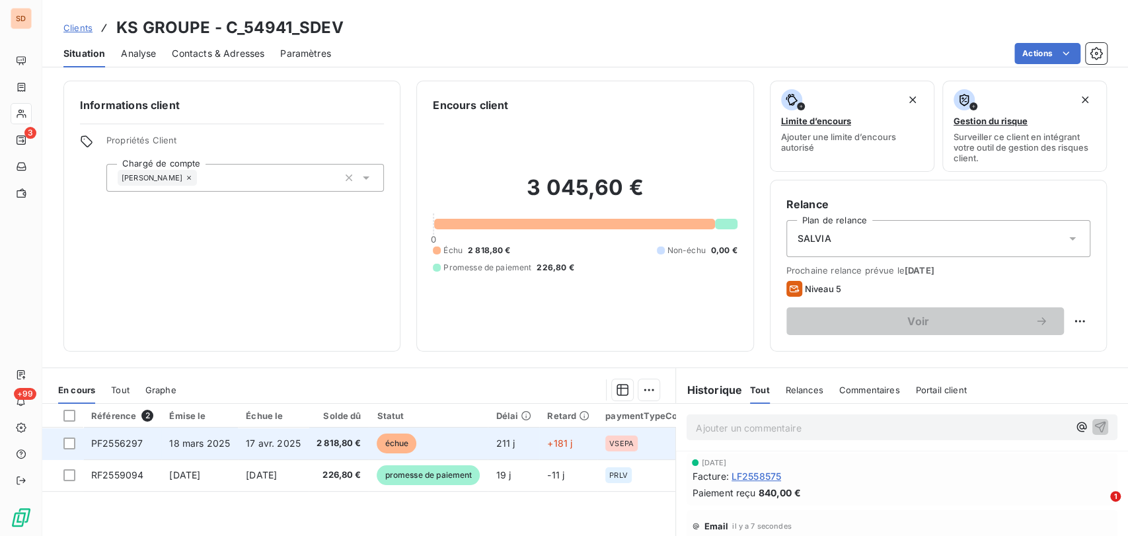
click at [118, 437] on span "PF2556297" at bounding box center [117, 442] width 52 height 11
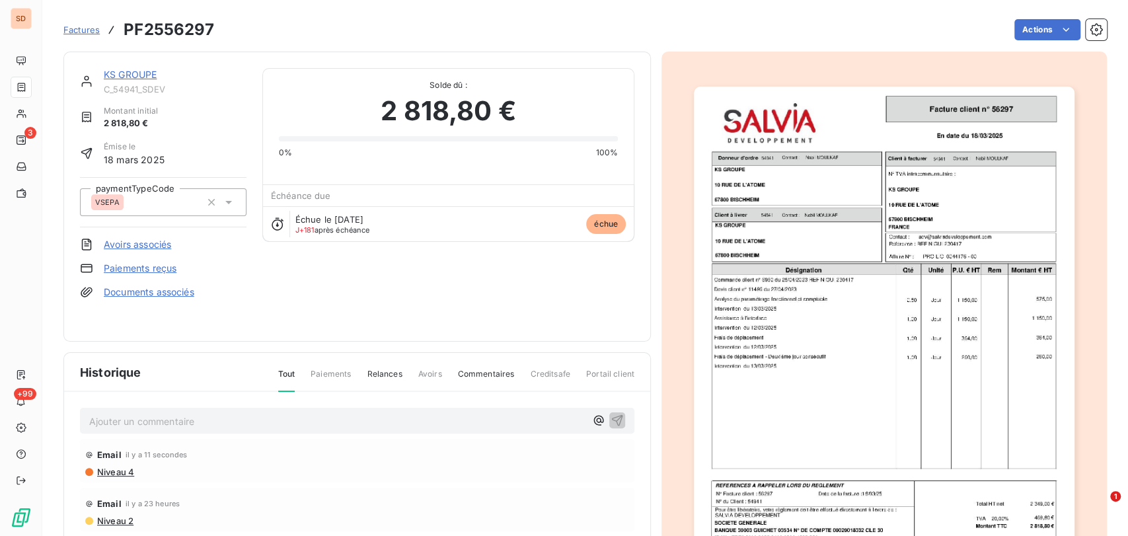
click at [128, 78] on link "KS GROUPE" at bounding box center [130, 74] width 53 height 11
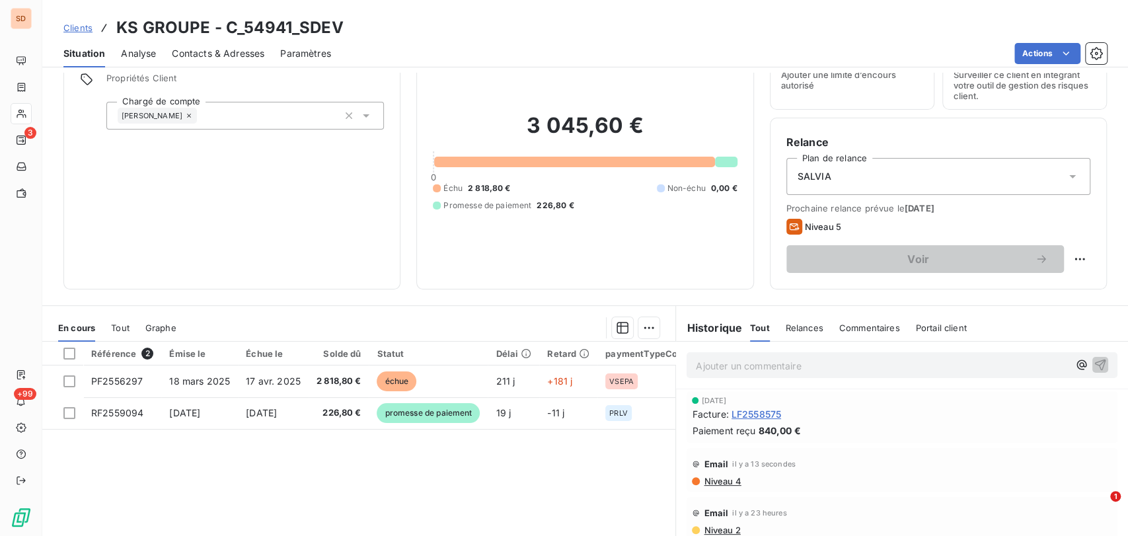
scroll to position [162, 0]
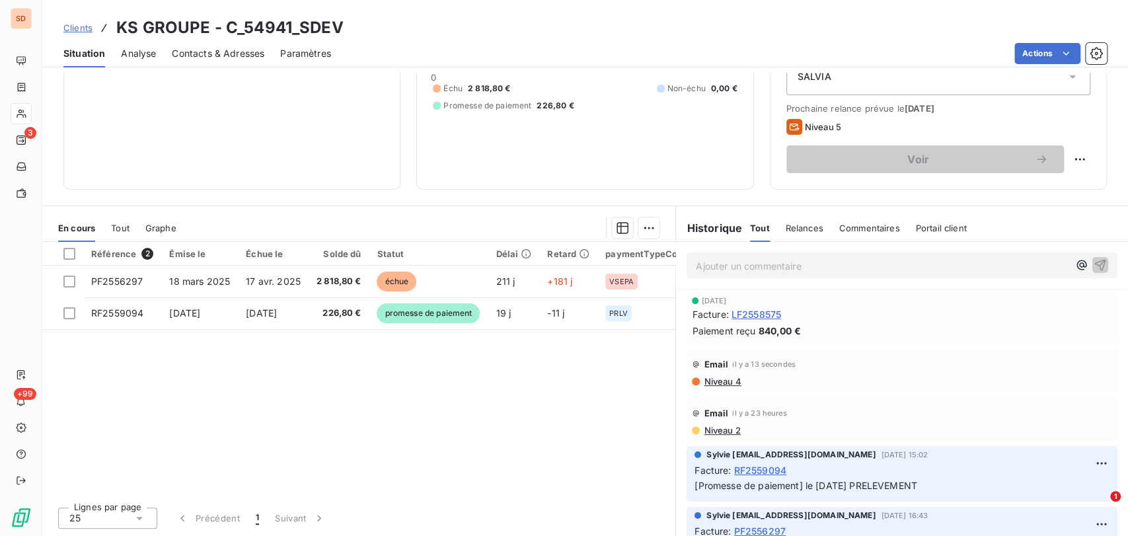
click at [724, 380] on span "Niveau 4" at bounding box center [721, 381] width 38 height 11
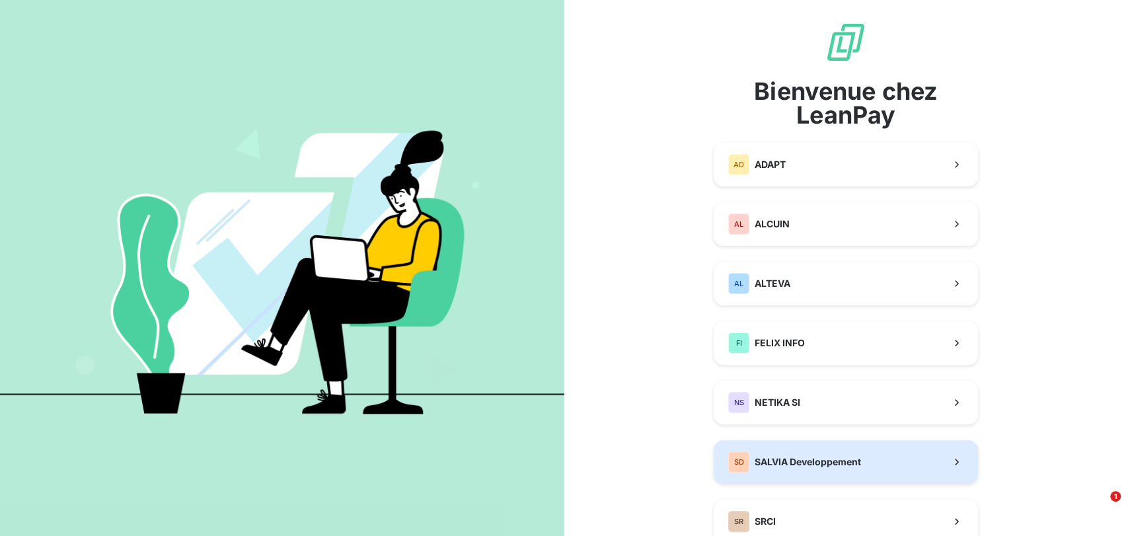
click at [790, 461] on span "SALVIA Developpement" at bounding box center [808, 461] width 106 height 13
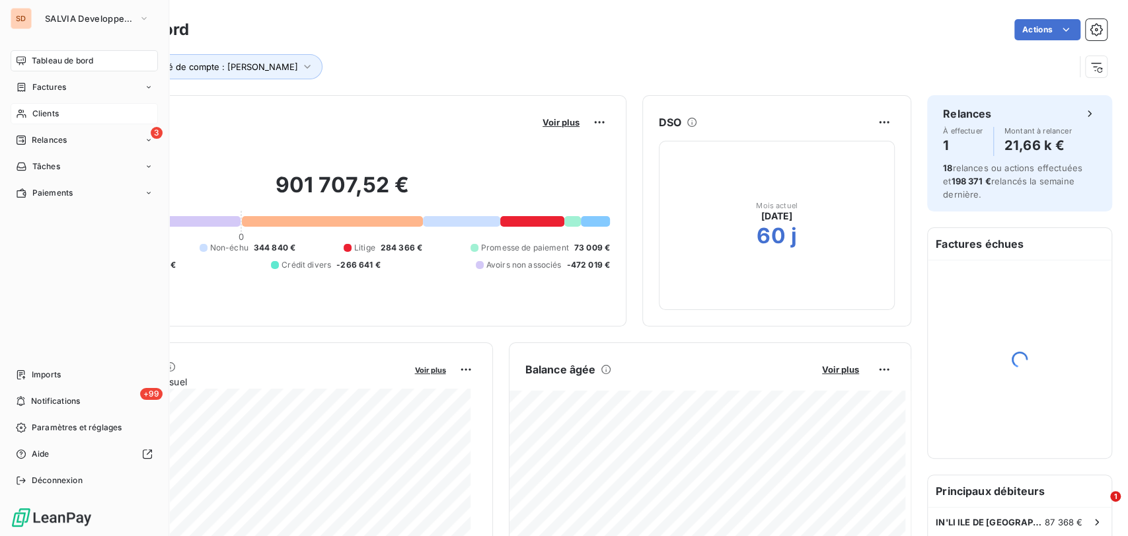
click at [30, 107] on div "Clients" at bounding box center [84, 113] width 147 height 21
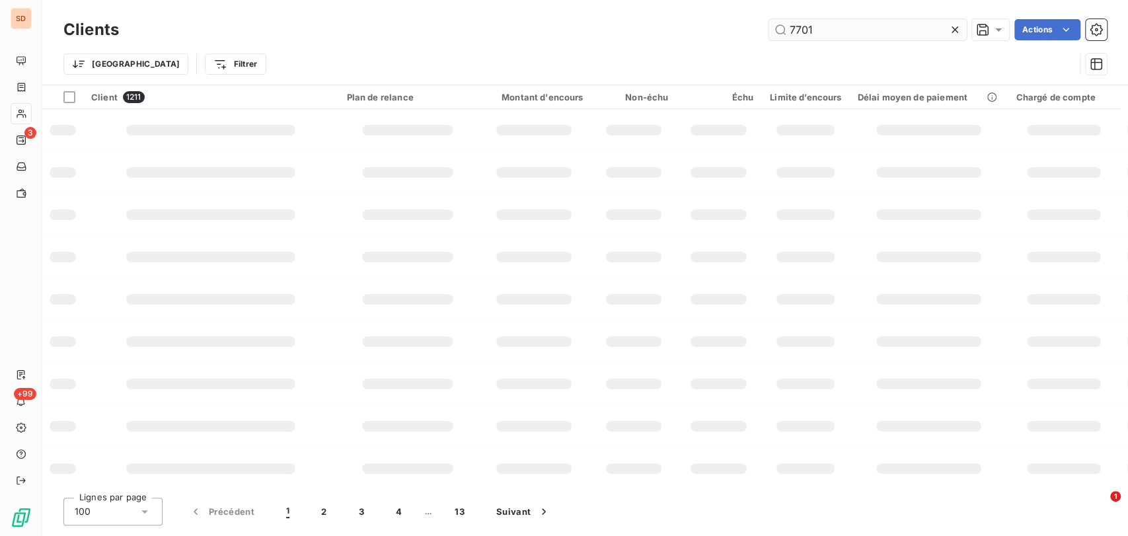
type input "7701"
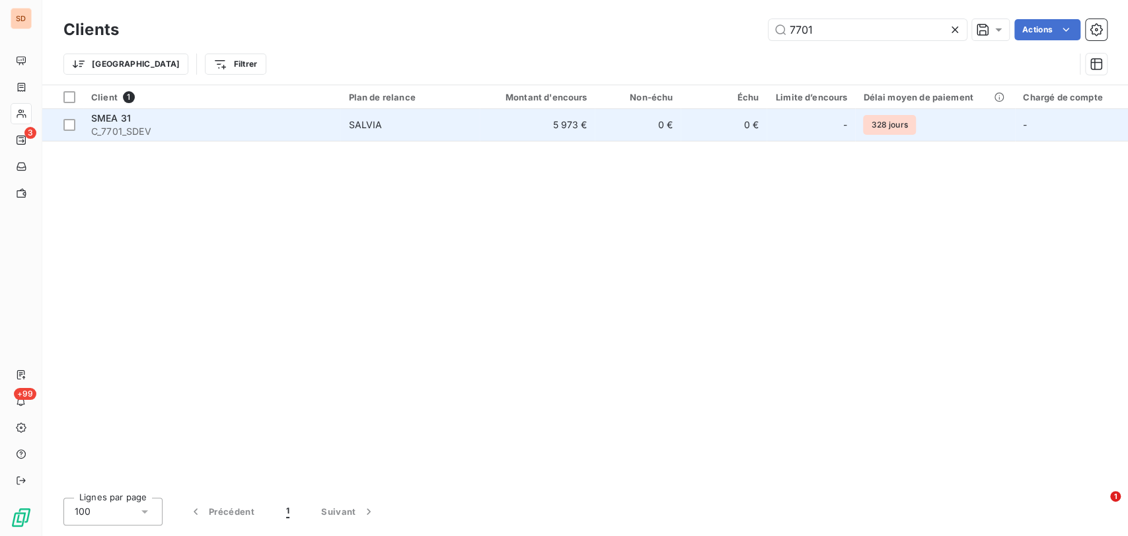
click at [113, 120] on span "SMEA 31" at bounding box center [111, 117] width 40 height 11
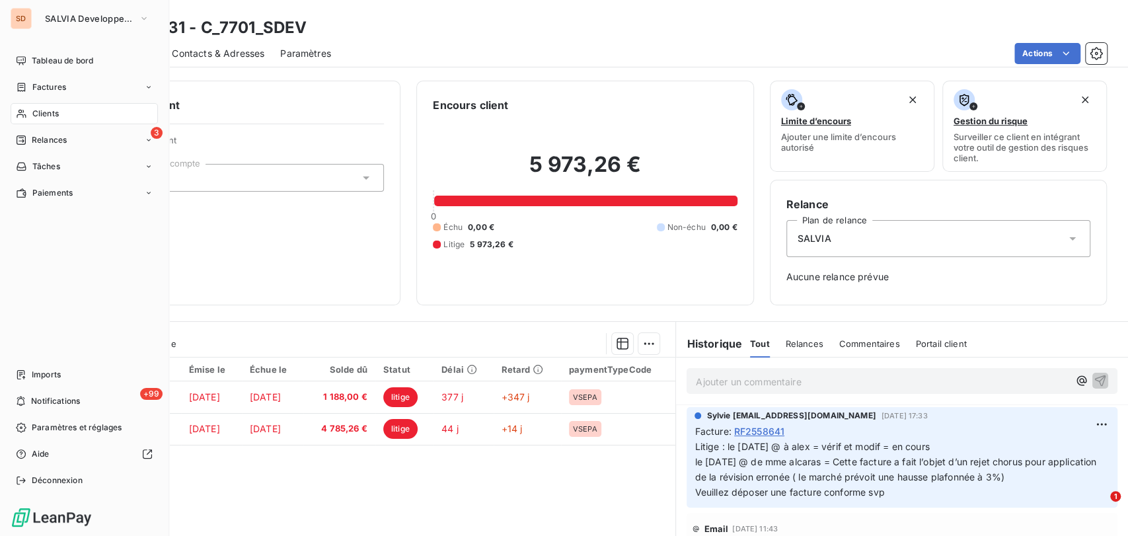
click at [36, 113] on span "Clients" at bounding box center [45, 114] width 26 height 12
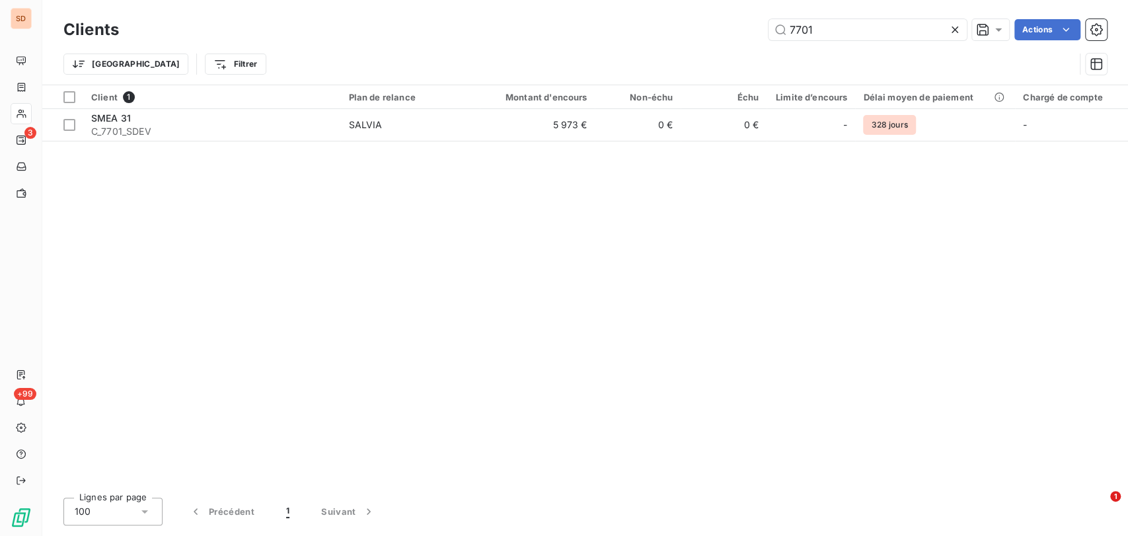
drag, startPoint x: 816, startPoint y: 33, endPoint x: 756, endPoint y: 30, distance: 60.2
click at [762, 30] on div "7701 Actions" at bounding box center [621, 29] width 972 height 21
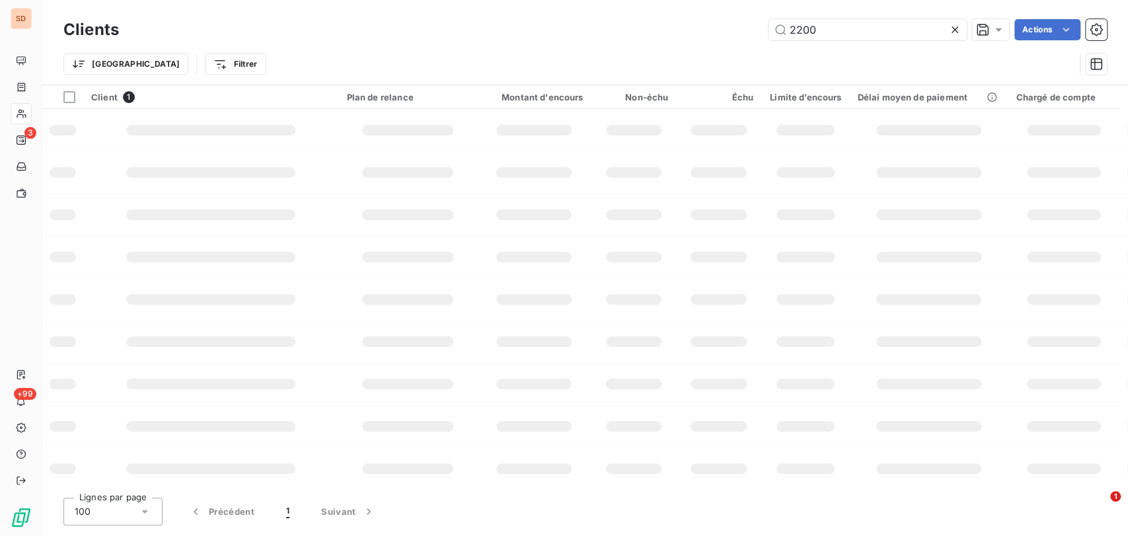
type input "2200"
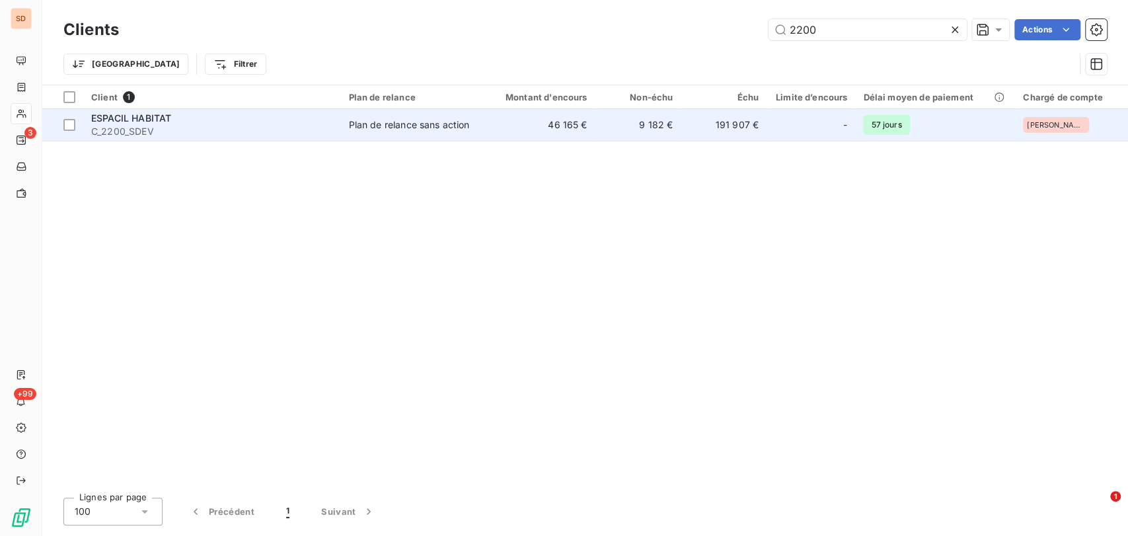
click at [151, 118] on span "ESPACIL HABITAT" at bounding box center [131, 117] width 80 height 11
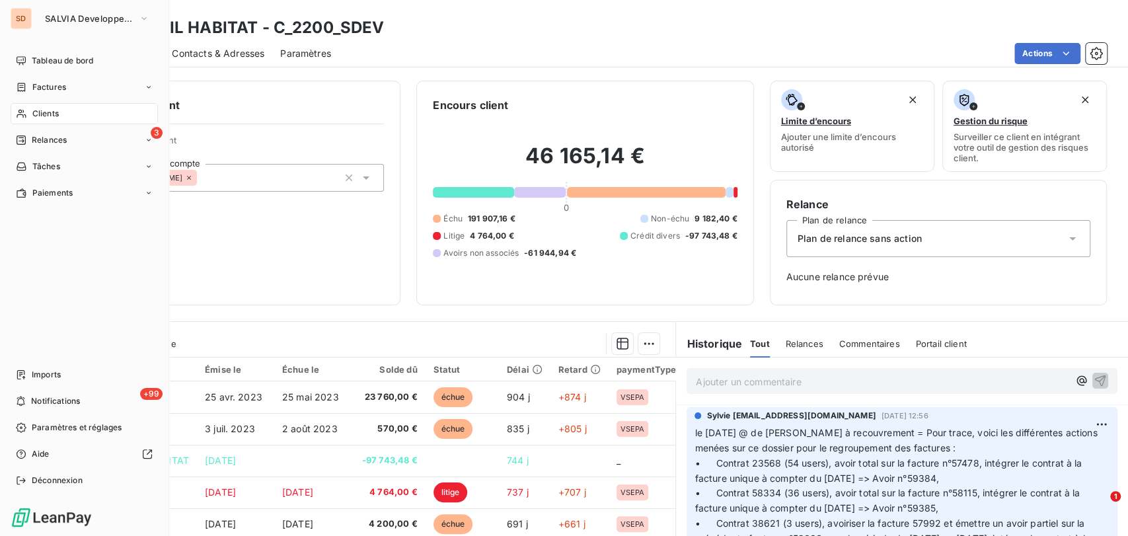
drag, startPoint x: 39, startPoint y: 116, endPoint x: 73, endPoint y: 116, distance: 33.7
click at [40, 116] on span "Clients" at bounding box center [45, 114] width 26 height 12
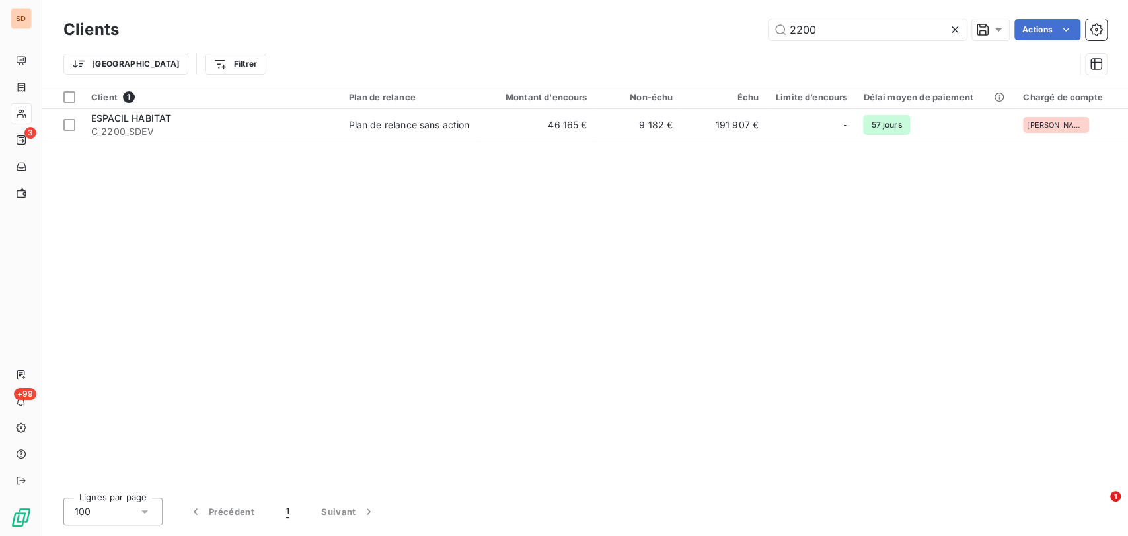
drag, startPoint x: 825, startPoint y: 29, endPoint x: 727, endPoint y: 41, distance: 99.2
click at [744, 38] on div "2200 Actions" at bounding box center [621, 29] width 972 height 21
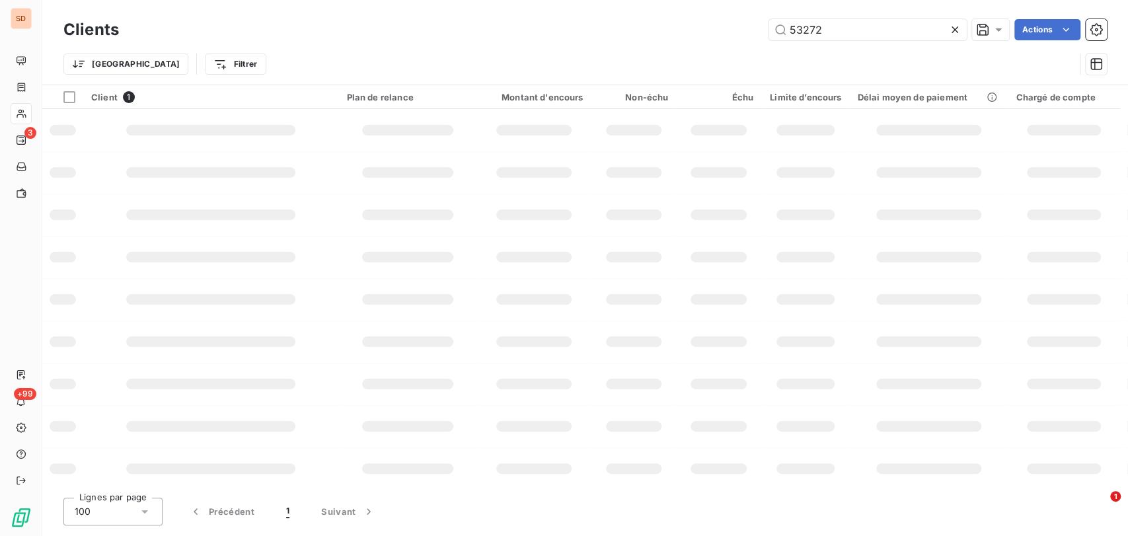
type input "53272"
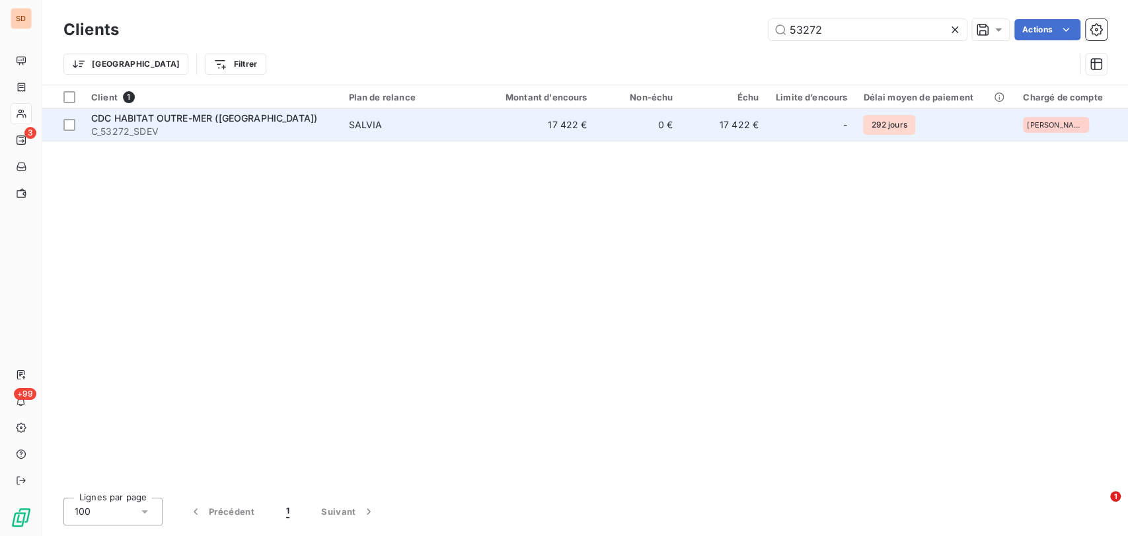
click at [164, 123] on span "CDC HABITAT OUTRE-MER (MARTINIQUE)" at bounding box center [204, 117] width 226 height 11
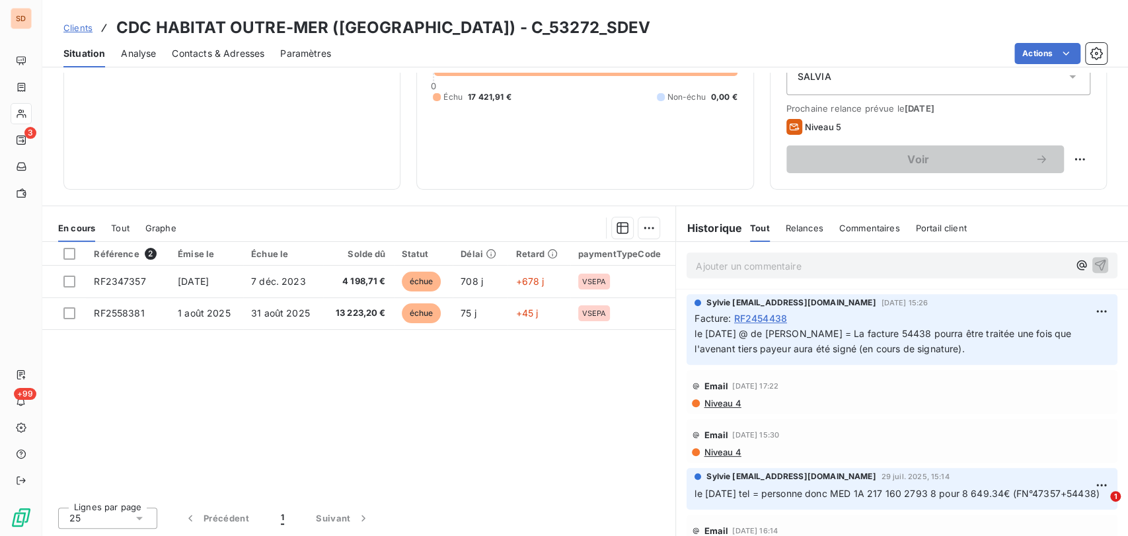
scroll to position [513, 0]
click at [1065, 158] on html "SD 3 +99 Clients CDC HABITAT OUTRE-MER (MARTINIQUE) - C_53272_SDEV Situation An…" at bounding box center [564, 268] width 1128 height 536
click at [1035, 186] on div "Replanifier cette action" at bounding box center [1014, 187] width 118 height 21
select select "9"
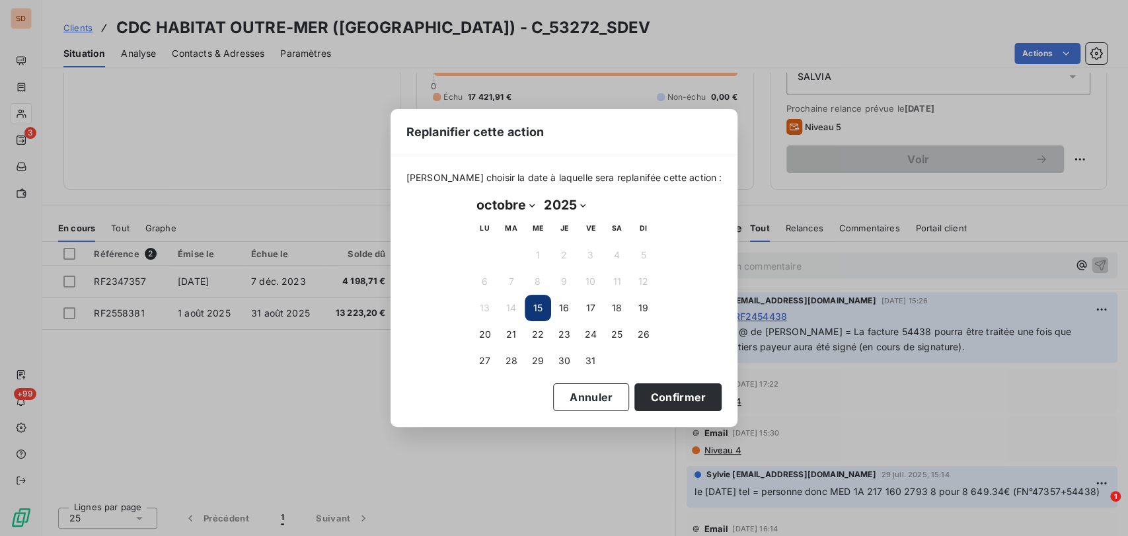
click at [543, 305] on button "15" at bounding box center [538, 308] width 26 height 26
click at [656, 398] on button "Confirmer" at bounding box center [677, 397] width 87 height 28
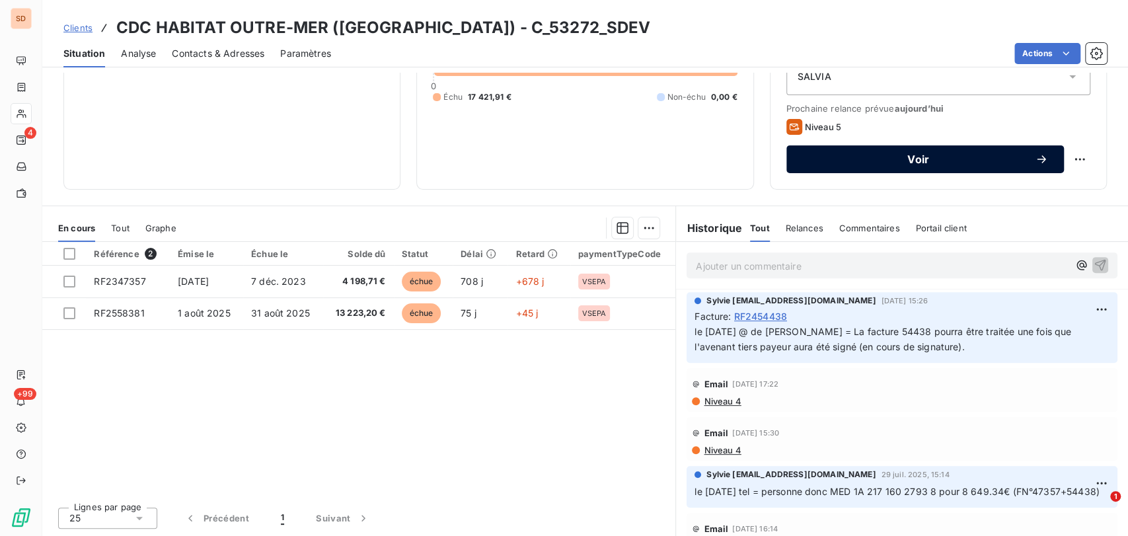
click at [793, 163] on button "Voir" at bounding box center [925, 159] width 278 height 28
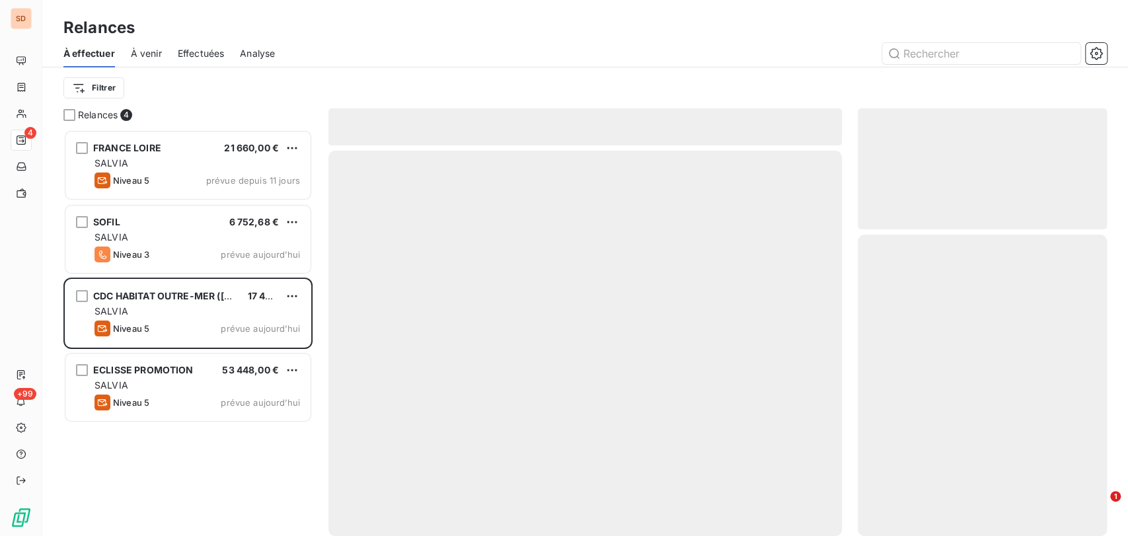
scroll to position [395, 238]
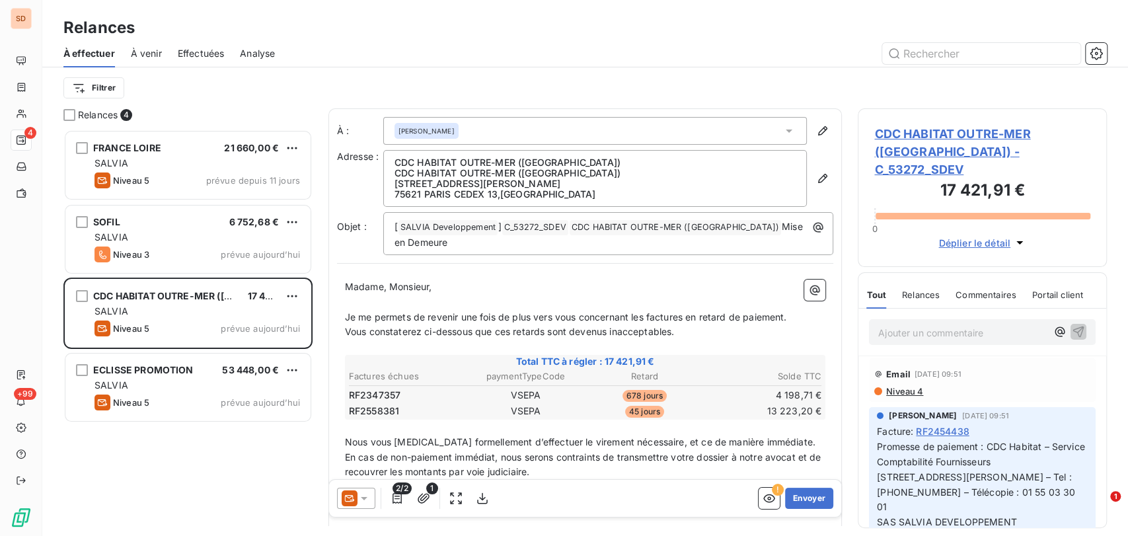
click at [375, 492] on div "2/2 1" at bounding box center [415, 498] width 156 height 21
click at [369, 496] on icon at bounding box center [364, 498] width 13 height 13
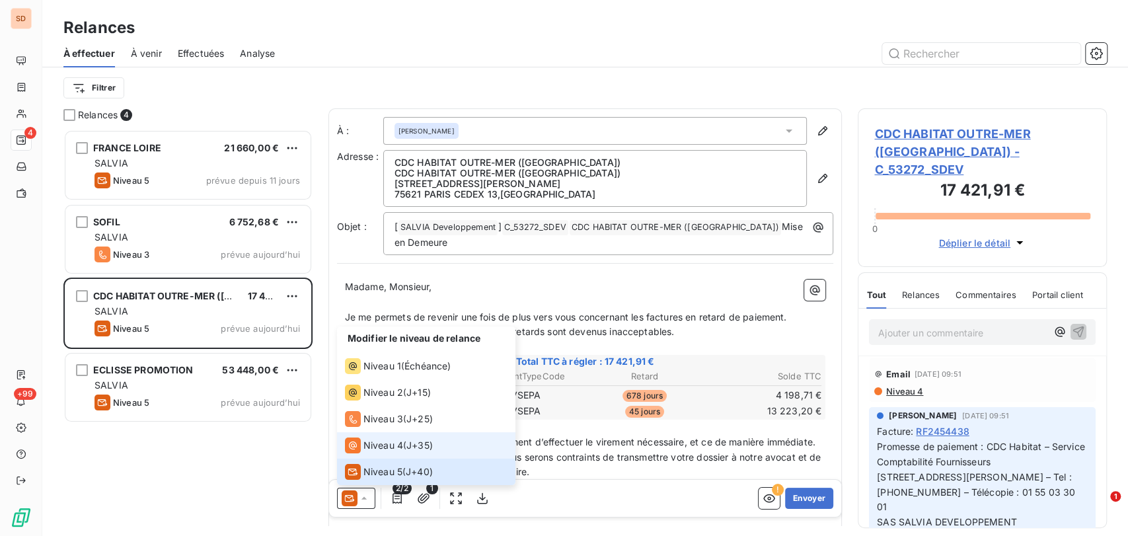
click at [371, 449] on span "Niveau 4" at bounding box center [383, 445] width 40 height 13
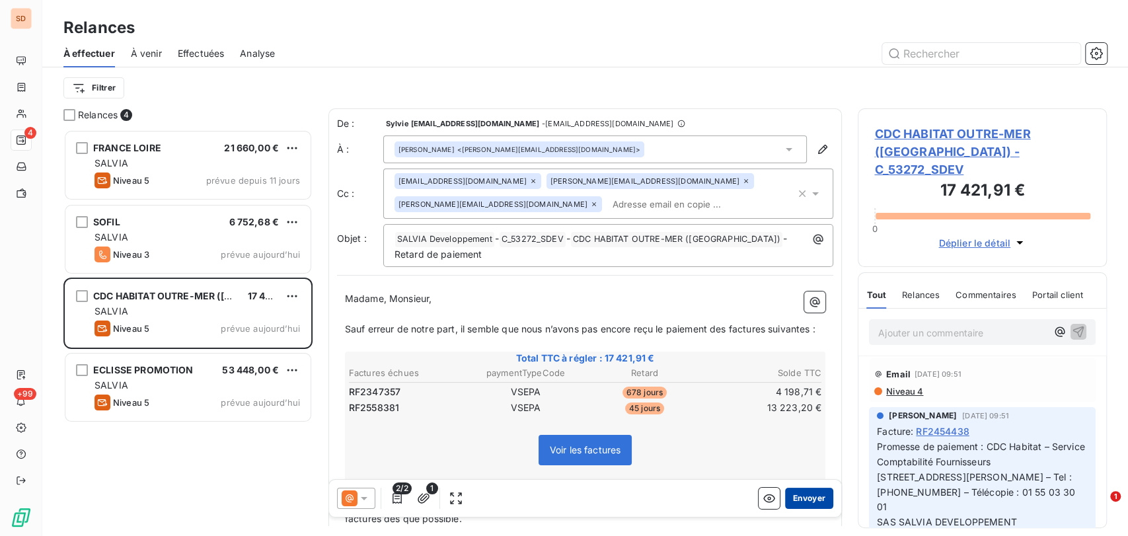
click at [800, 496] on button "Envoyer" at bounding box center [809, 498] width 48 height 21
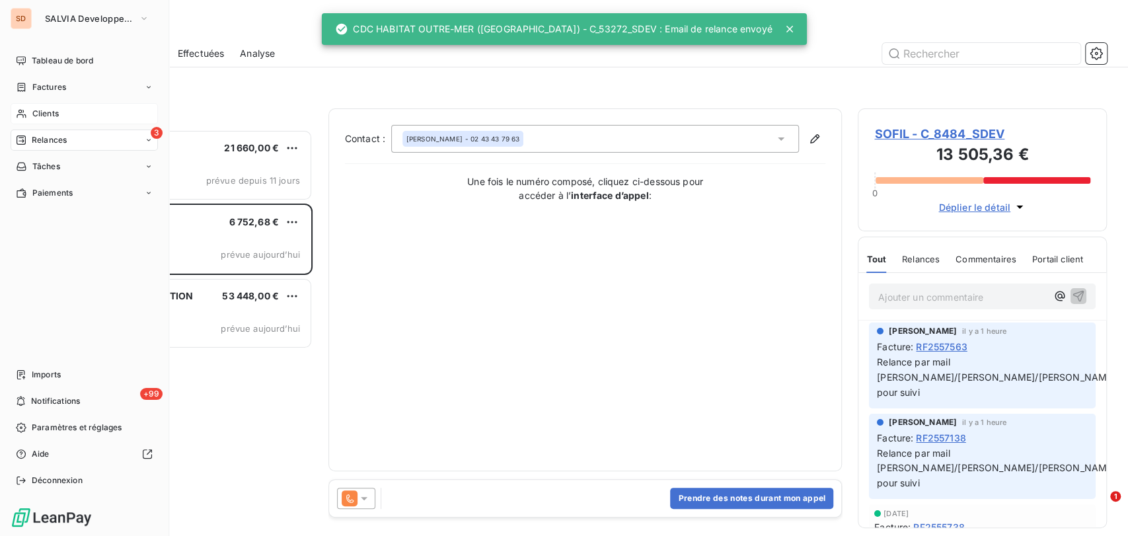
click at [36, 112] on span "Clients" at bounding box center [45, 114] width 26 height 12
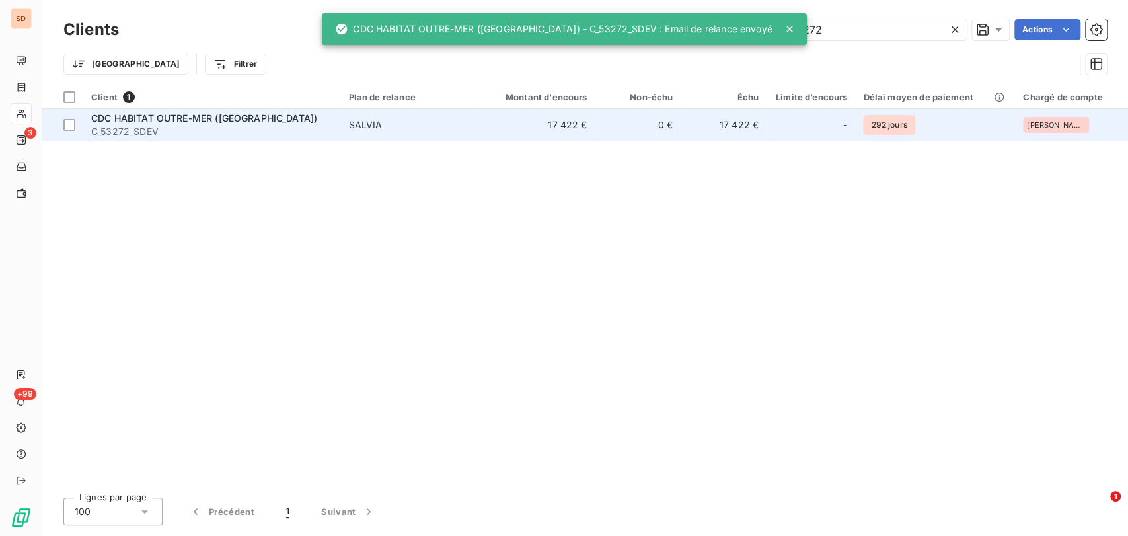
click at [115, 109] on td "CDC HABITAT OUTRE-MER (MARTINIQUE) C_53272_SDEV" at bounding box center [211, 125] width 257 height 32
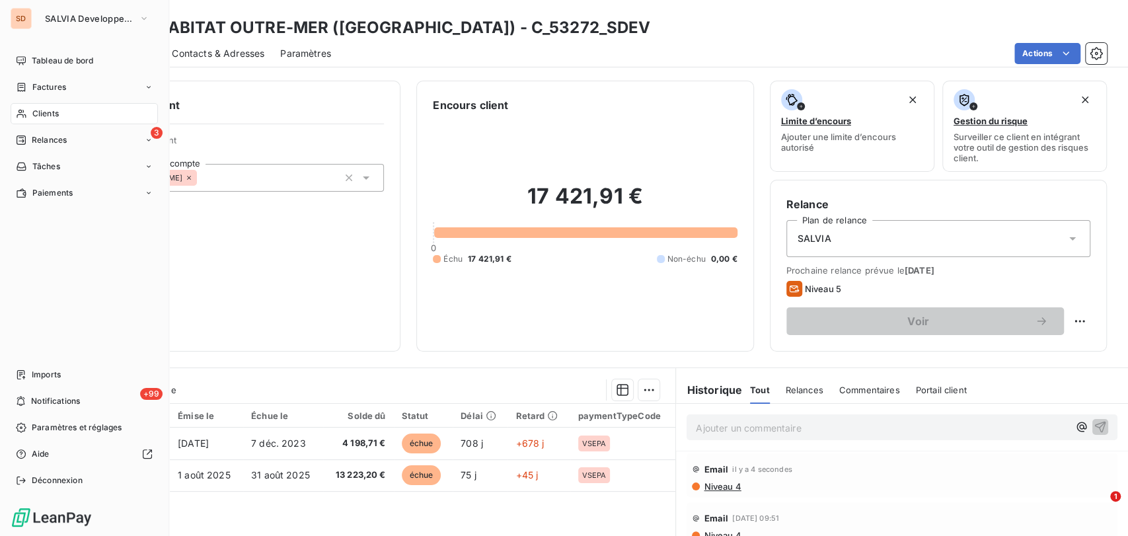
drag, startPoint x: 36, startPoint y: 116, endPoint x: 61, endPoint y: 107, distance: 26.5
click at [39, 112] on span "Clients" at bounding box center [45, 114] width 26 height 12
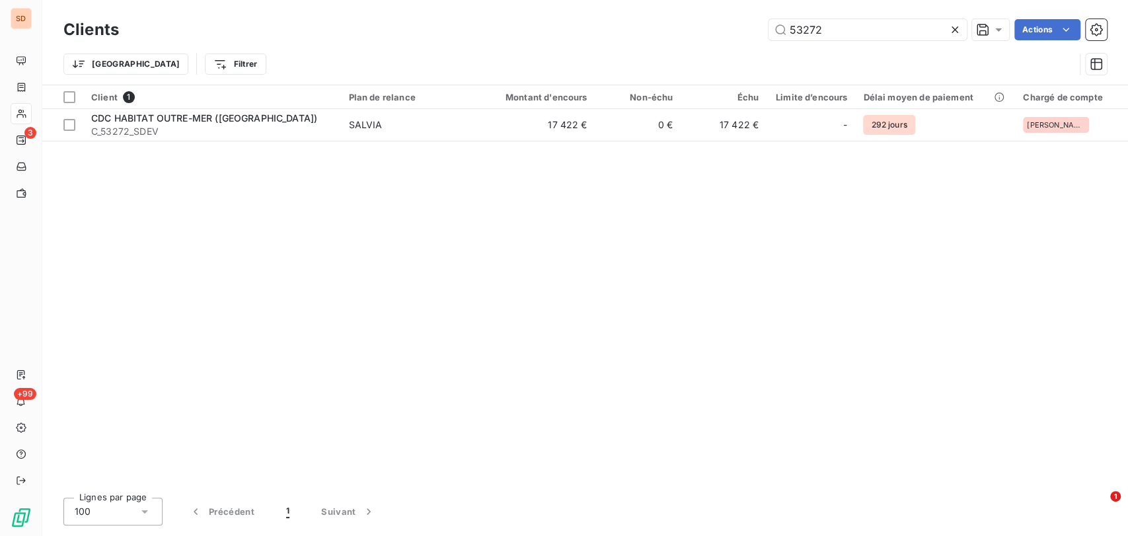
drag, startPoint x: 829, startPoint y: 24, endPoint x: 711, endPoint y: 29, distance: 117.8
click at [724, 33] on div "53272 Actions" at bounding box center [621, 29] width 972 height 21
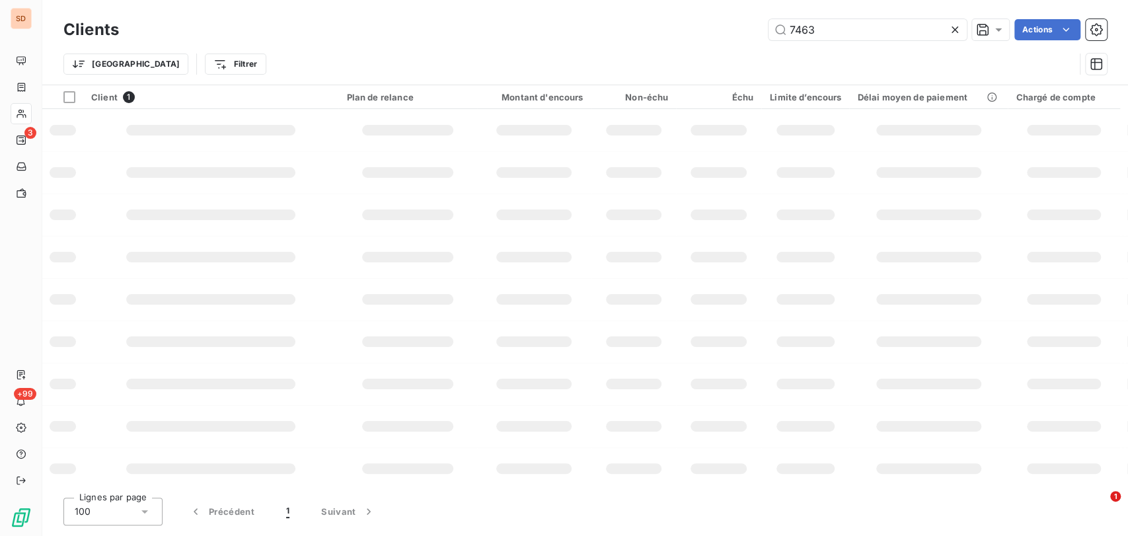
type input "7463"
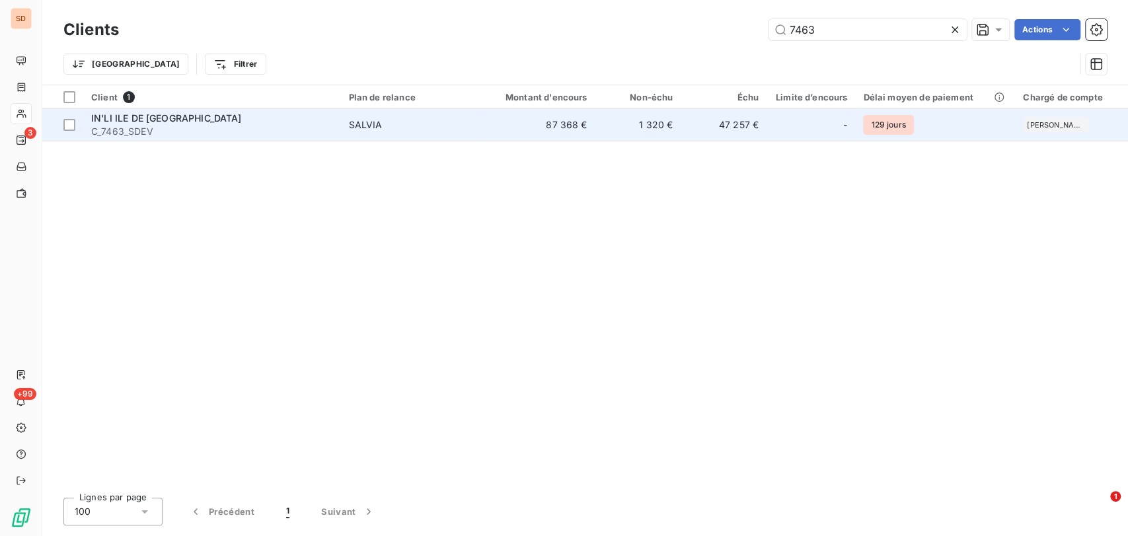
click at [130, 126] on span "C_7463_SDEV" at bounding box center [211, 131] width 241 height 13
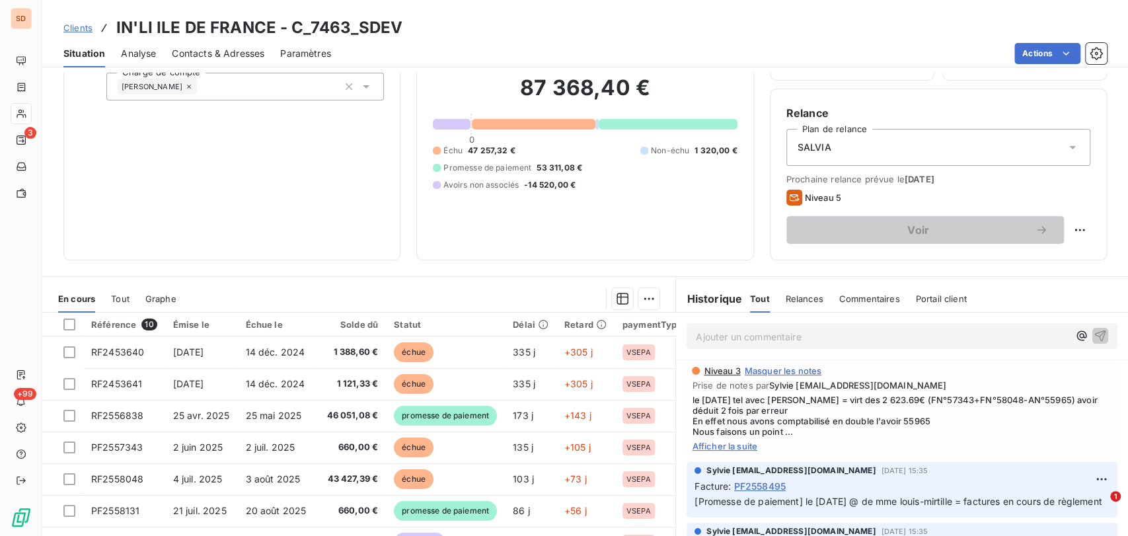
scroll to position [102, 0]
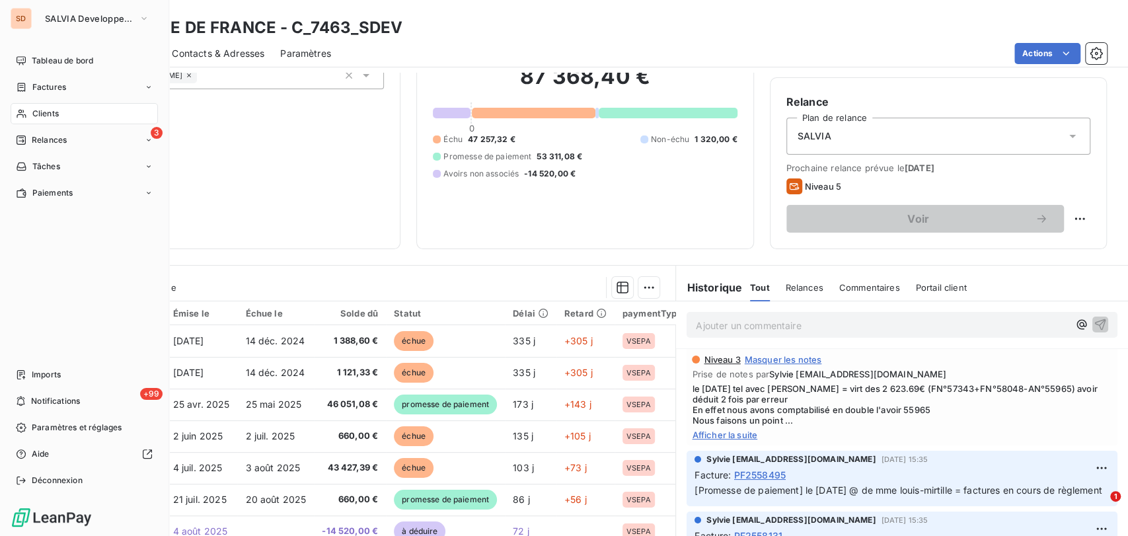
click at [25, 109] on icon at bounding box center [21, 113] width 11 height 11
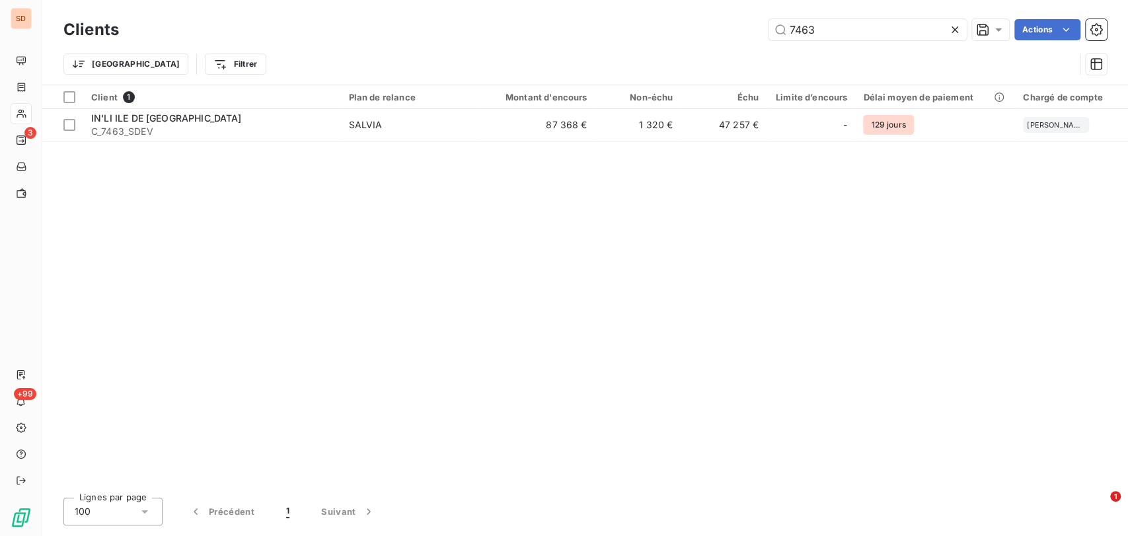
drag, startPoint x: 788, startPoint y: 24, endPoint x: 720, endPoint y: 31, distance: 67.7
click at [722, 31] on div "7463 Actions" at bounding box center [621, 29] width 972 height 21
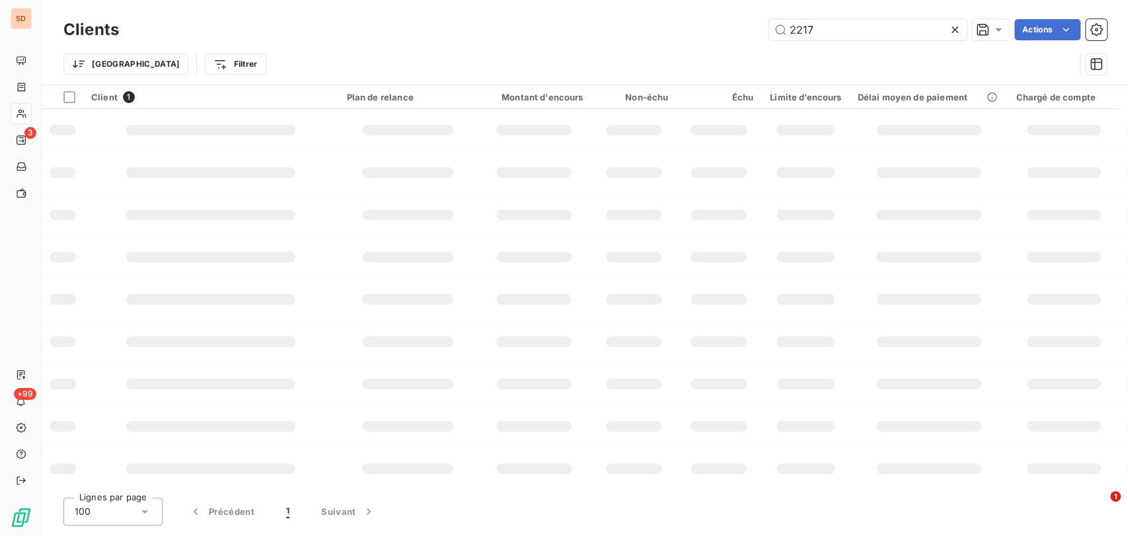
type input "2217"
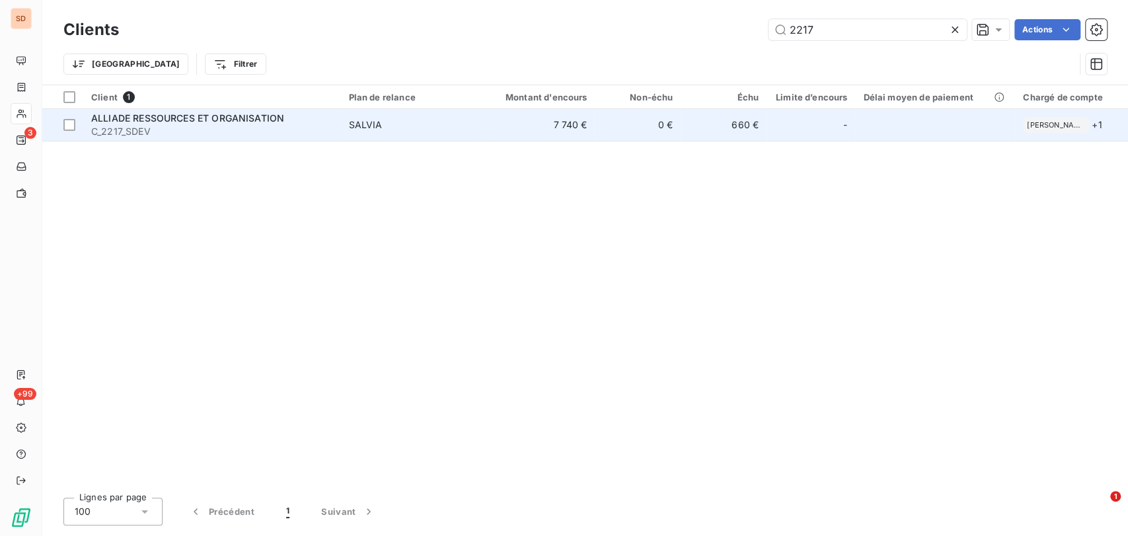
click at [120, 118] on span "ALLIADE RESSOURCES ET ORGANISATION" at bounding box center [187, 117] width 193 height 11
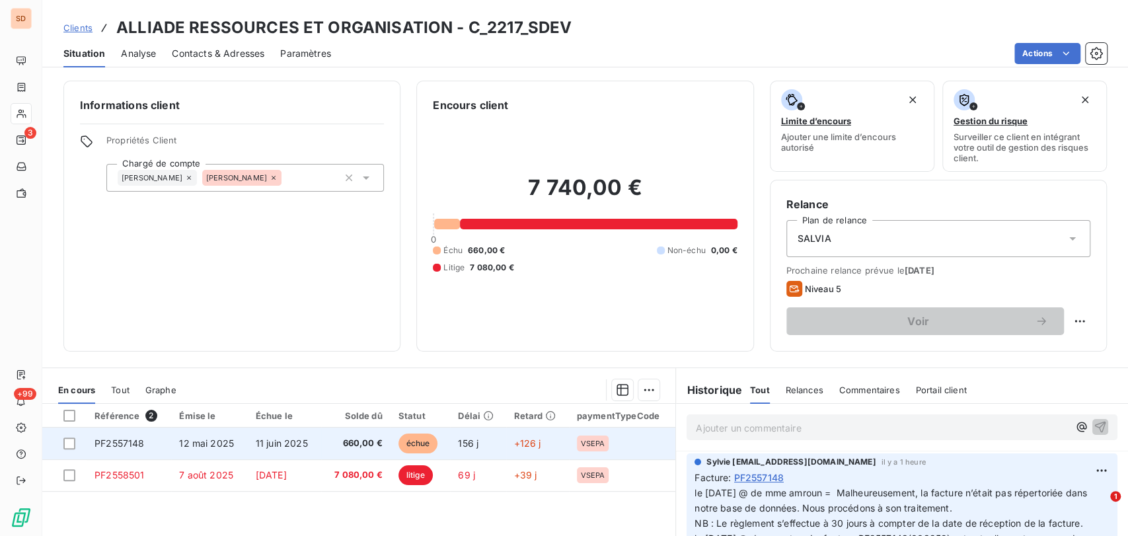
click at [125, 441] on span "PF2557148" at bounding box center [120, 442] width 50 height 11
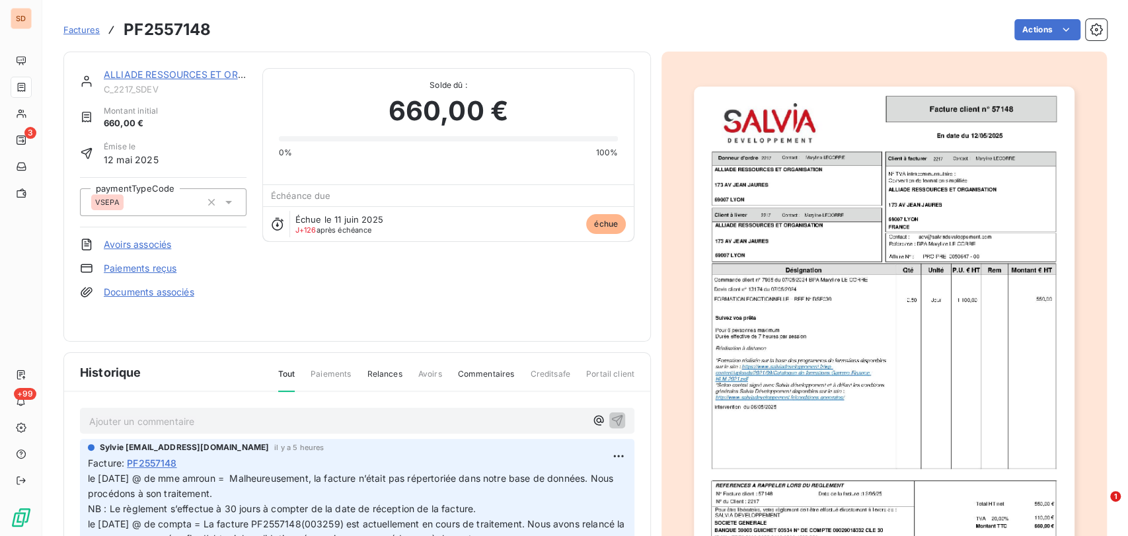
click at [813, 378] on img "button" at bounding box center [884, 356] width 381 height 538
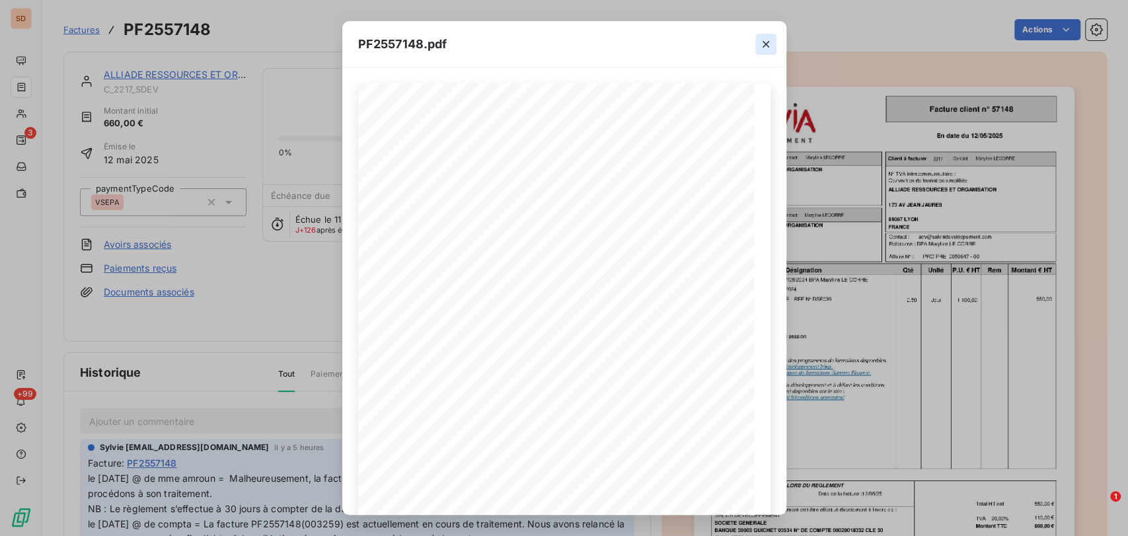
click at [764, 46] on icon "button" at bounding box center [765, 44] width 13 height 13
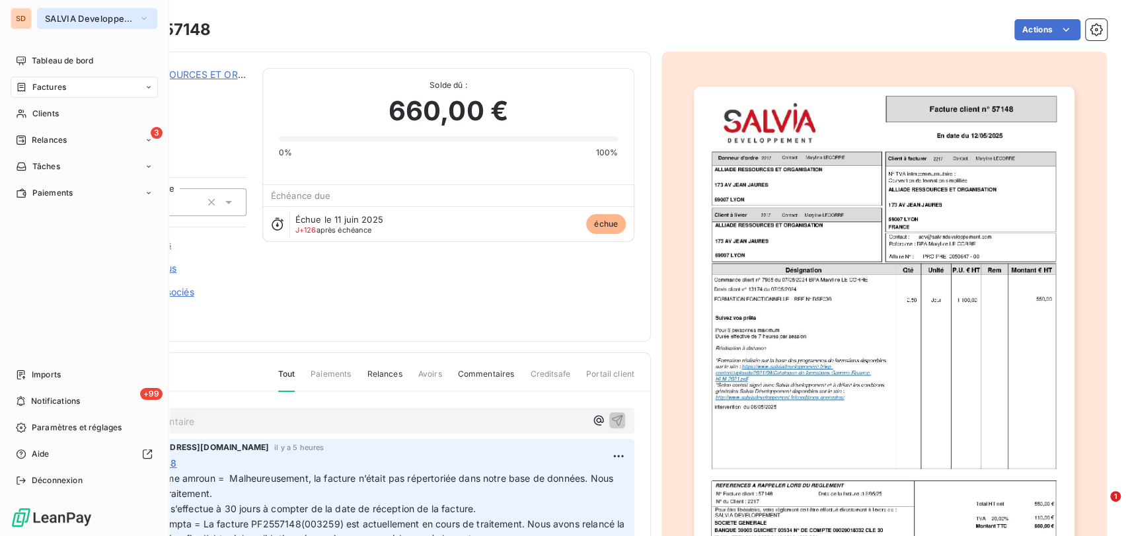
click at [147, 19] on icon "button" at bounding box center [144, 18] width 11 height 13
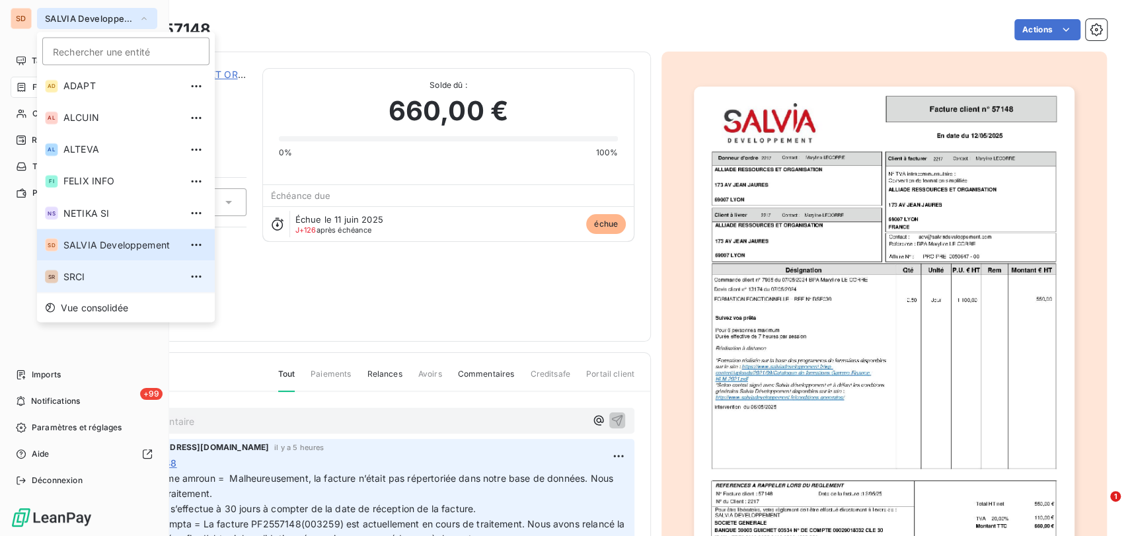
click at [81, 273] on span "SRCI" at bounding box center [121, 276] width 117 height 13
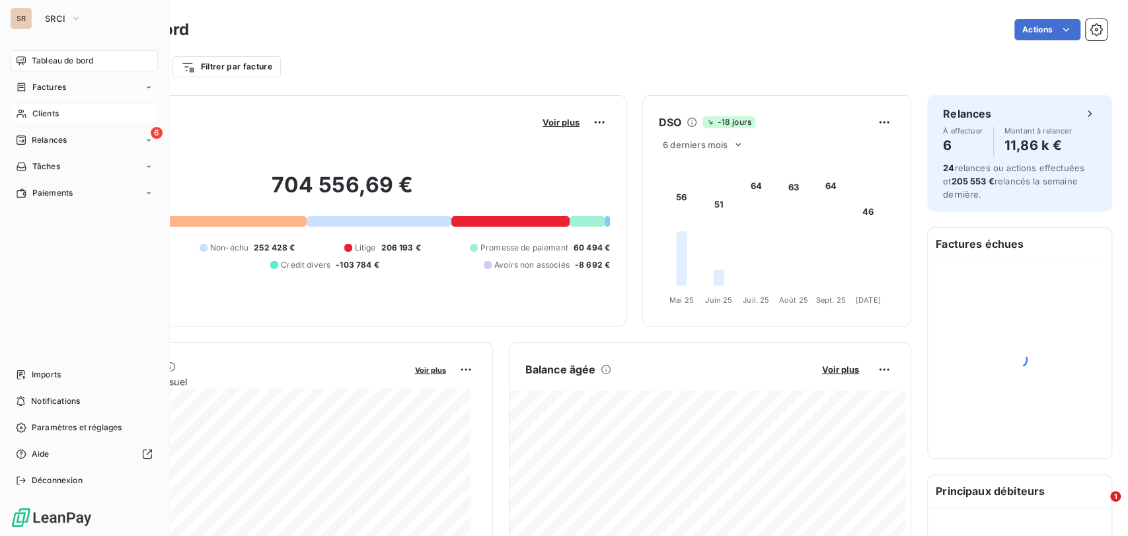
click at [42, 117] on span "Clients" at bounding box center [45, 114] width 26 height 12
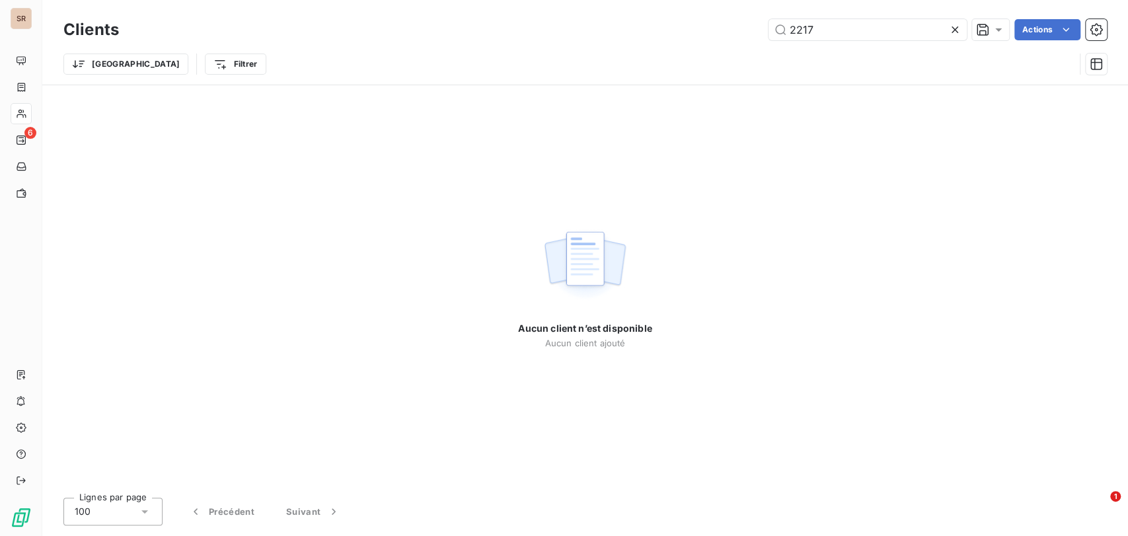
drag, startPoint x: 822, startPoint y: 33, endPoint x: 690, endPoint y: 31, distance: 132.2
click at [698, 31] on div "2217 Actions" at bounding box center [621, 29] width 972 height 21
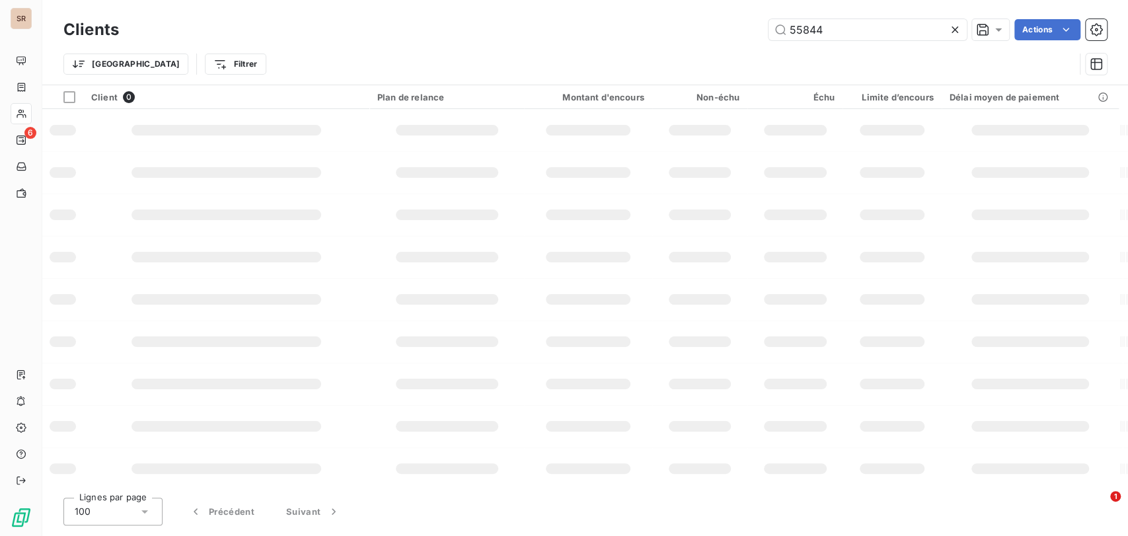
type input "55844"
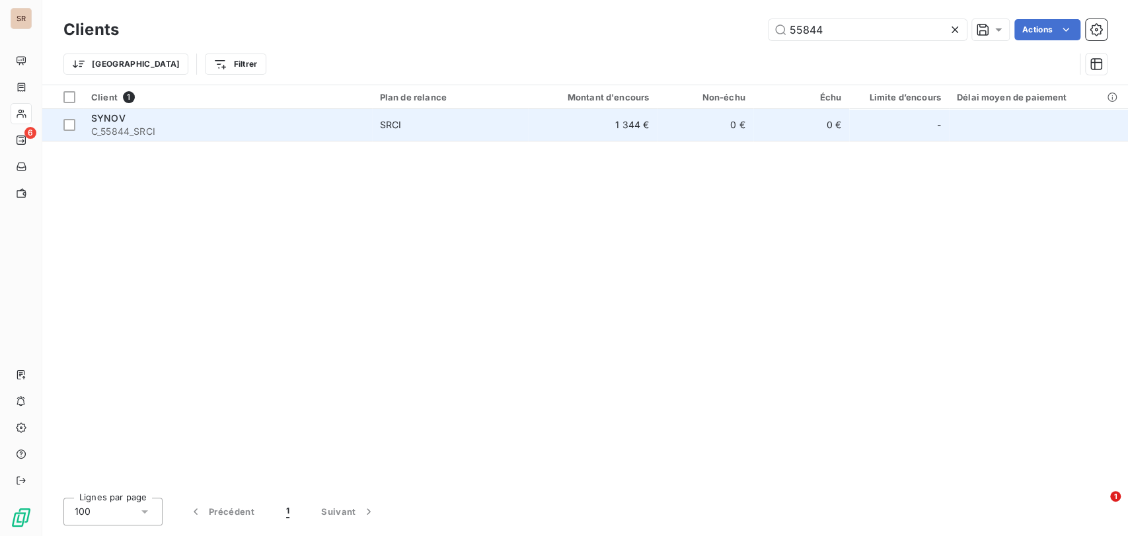
click at [110, 127] on span "C_55844_SRCI" at bounding box center [227, 131] width 273 height 13
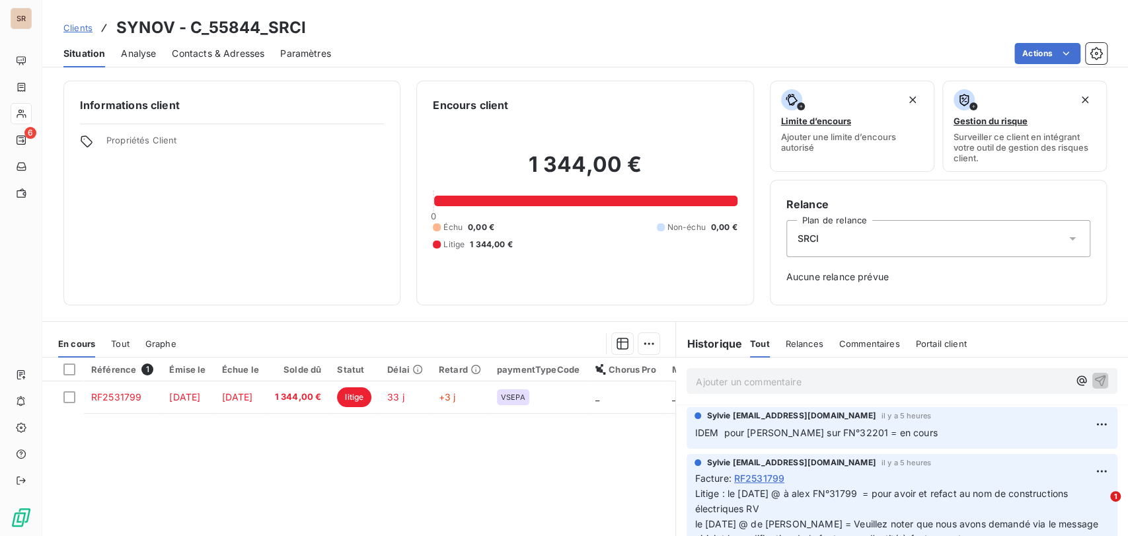
click at [707, 374] on p "Ajouter un commentaire ﻿" at bounding box center [882, 381] width 373 height 17
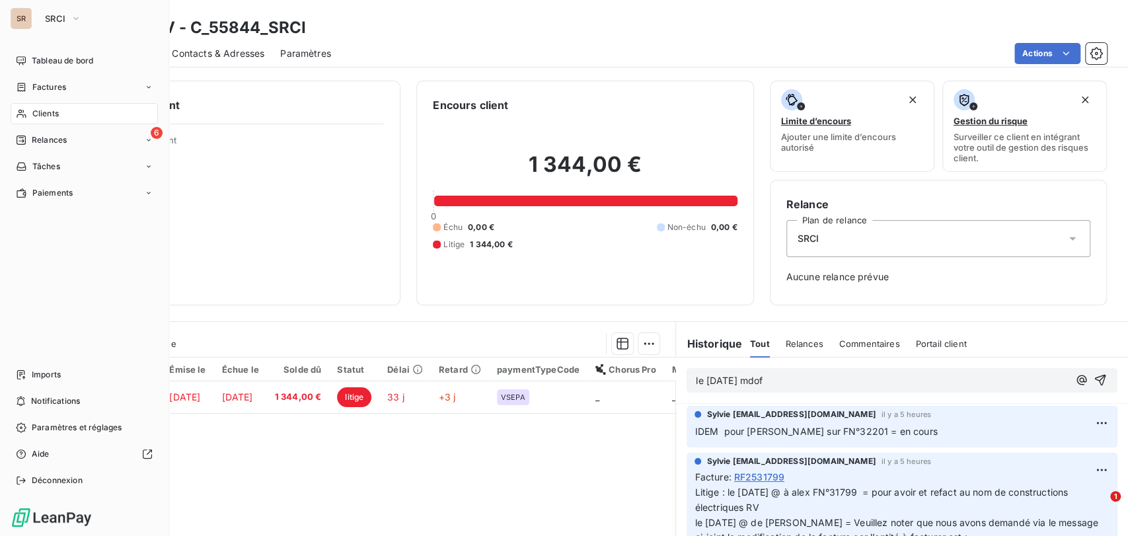
click at [40, 114] on span "Clients" at bounding box center [45, 114] width 26 height 12
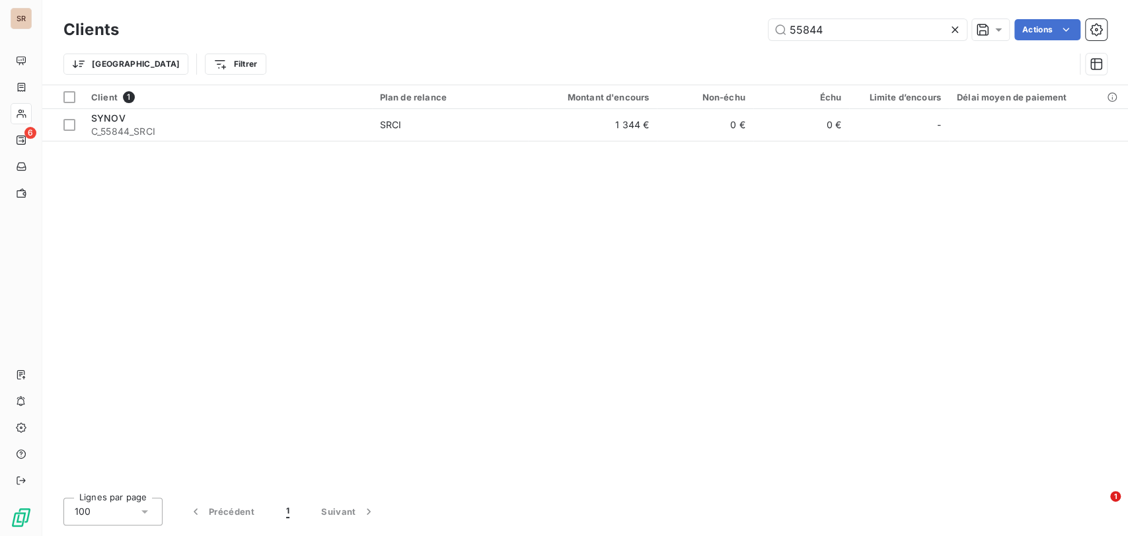
drag, startPoint x: 828, startPoint y: 35, endPoint x: 740, endPoint y: 32, distance: 87.9
click at [740, 32] on div "55844 Actions" at bounding box center [621, 29] width 972 height 21
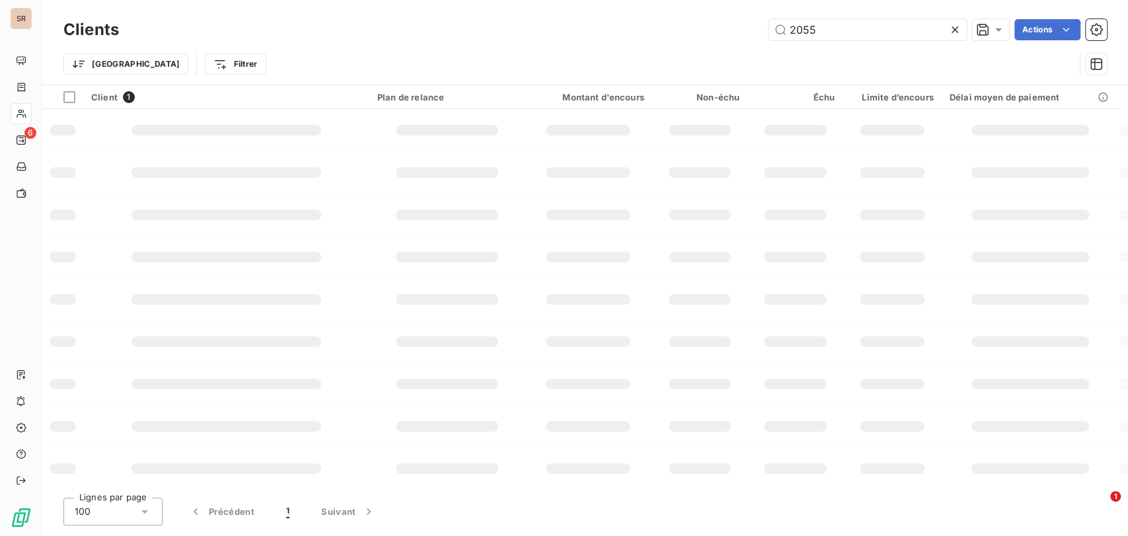
type input "2055"
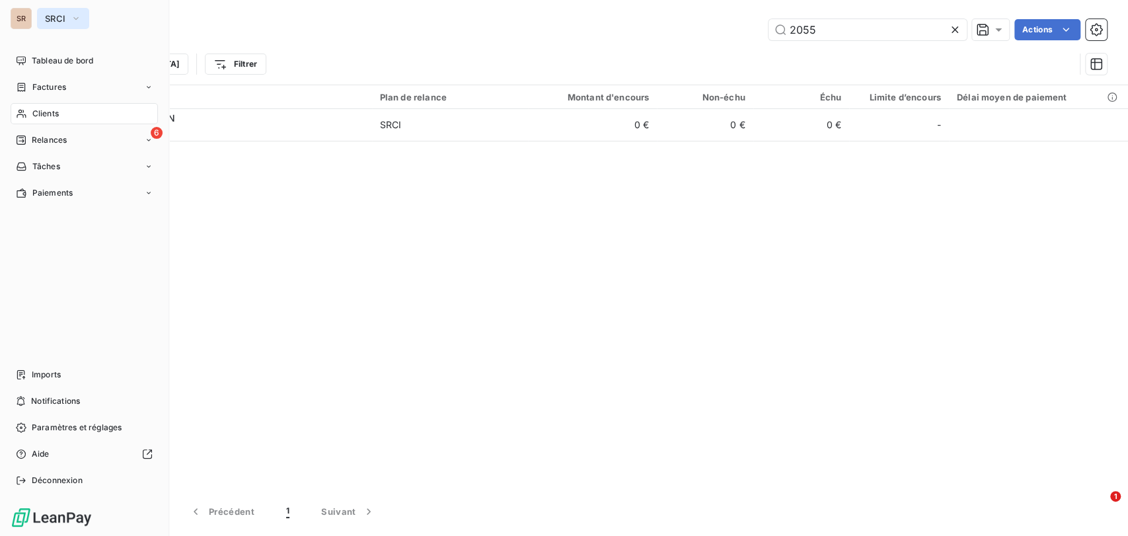
click at [84, 20] on button "SRCI" at bounding box center [63, 18] width 52 height 21
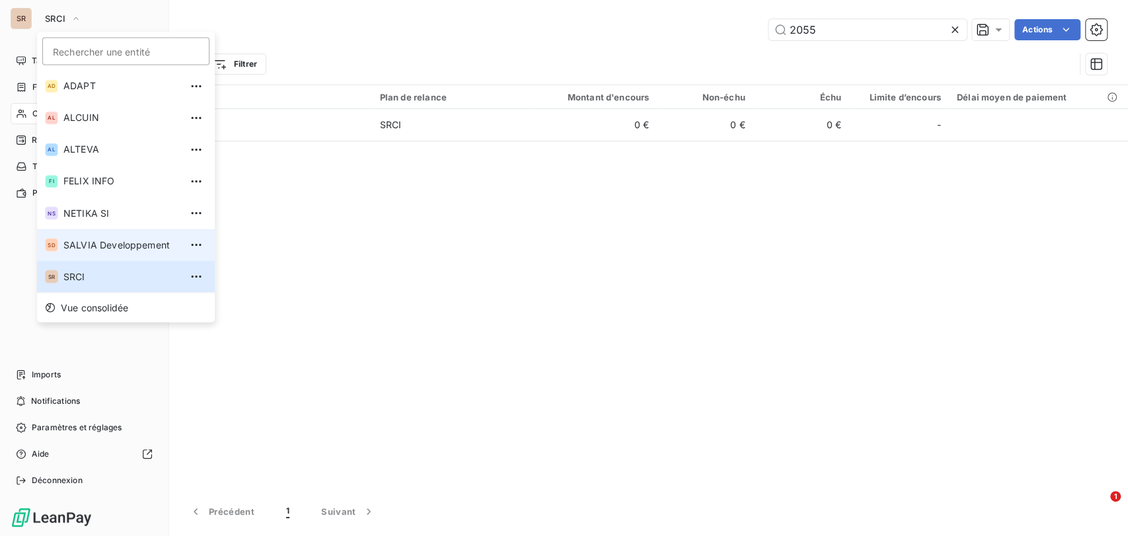
click at [79, 245] on span "SALVIA Developpement" at bounding box center [121, 244] width 117 height 13
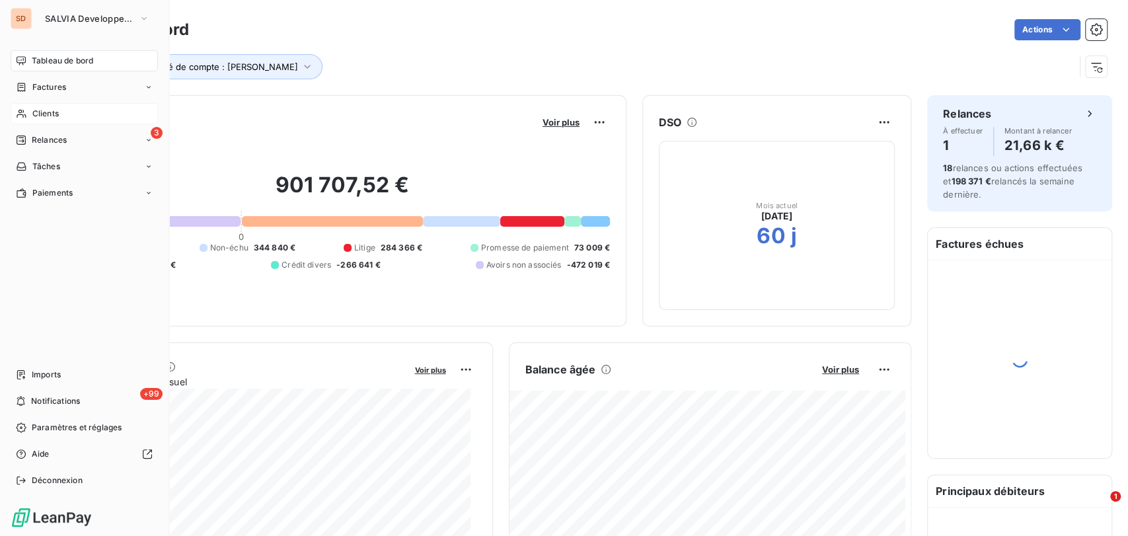
click at [45, 116] on span "Clients" at bounding box center [45, 114] width 26 height 12
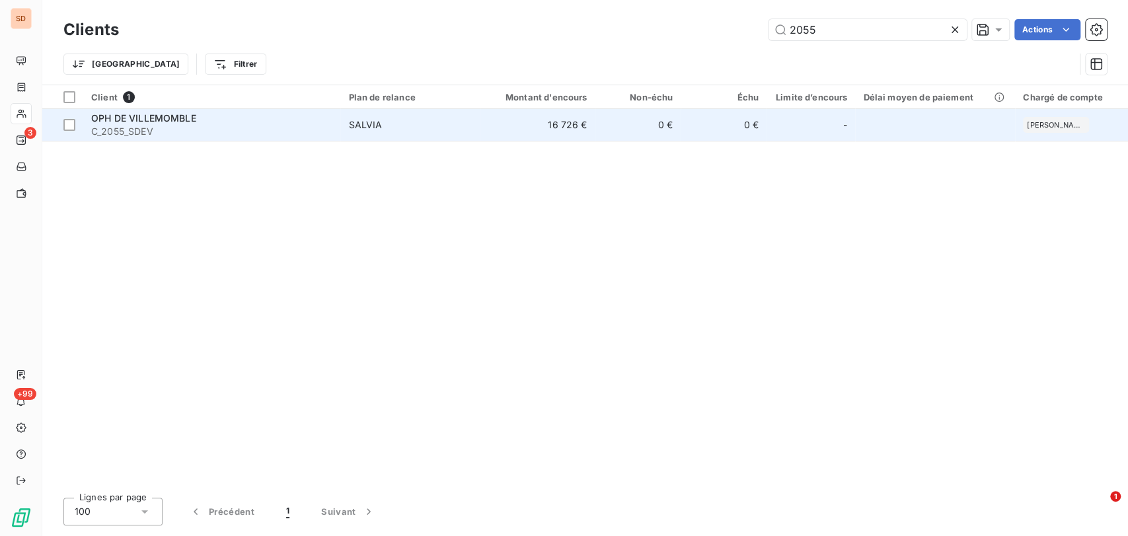
click at [149, 118] on span "OPH DE VILLEMOMBLE" at bounding box center [143, 117] width 105 height 11
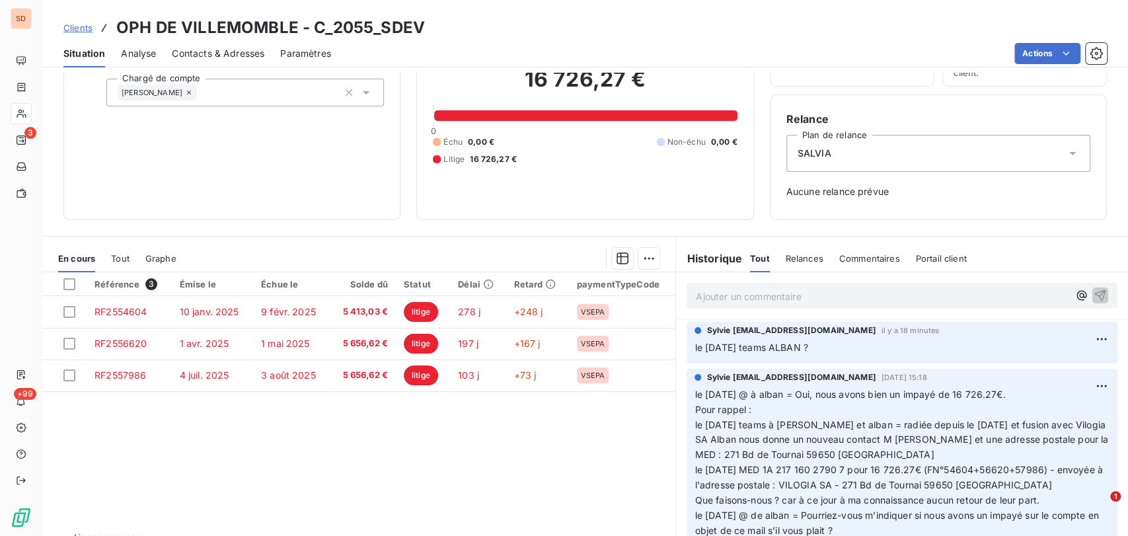
scroll to position [116, 0]
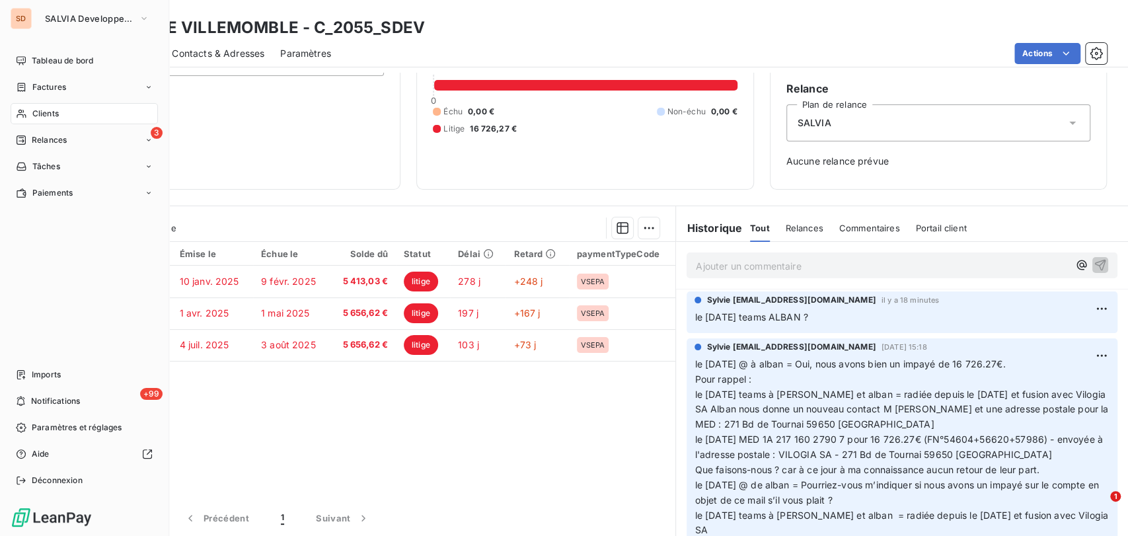
drag, startPoint x: 40, startPoint y: 118, endPoint x: 160, endPoint y: 108, distance: 120.1
click at [40, 118] on span "Clients" at bounding box center [45, 114] width 26 height 12
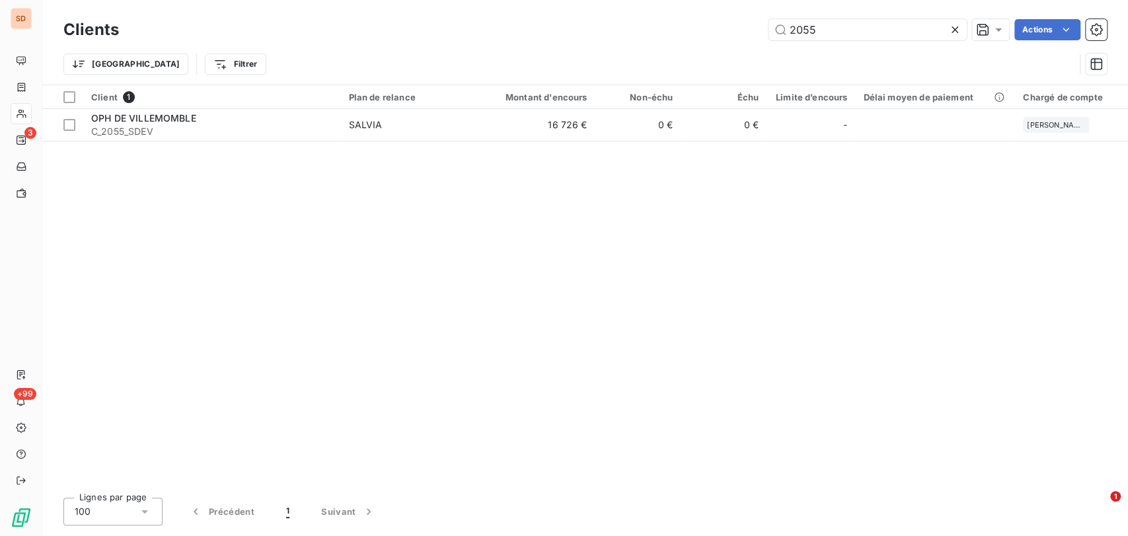
drag, startPoint x: 824, startPoint y: 28, endPoint x: 714, endPoint y: 23, distance: 109.8
click at [716, 23] on div "2055 Actions" at bounding box center [621, 29] width 972 height 21
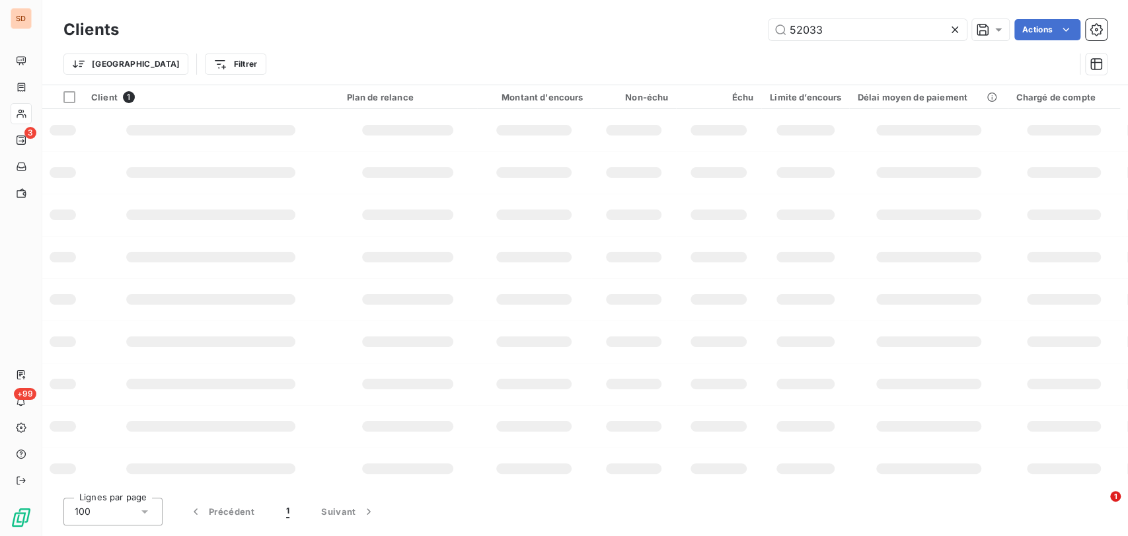
type input "52033"
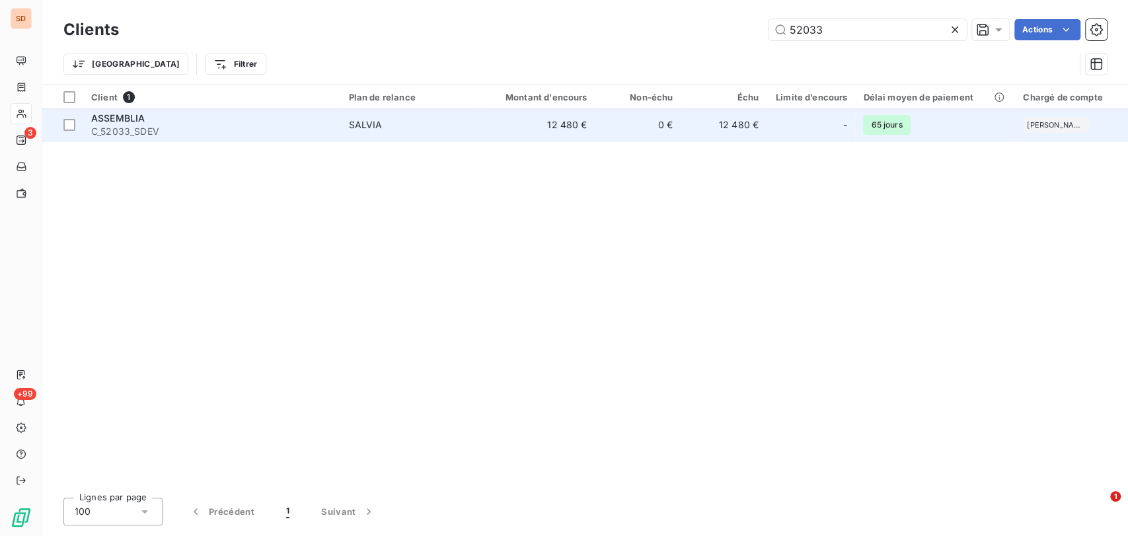
click at [124, 125] on span "C_52033_SDEV" at bounding box center [211, 131] width 241 height 13
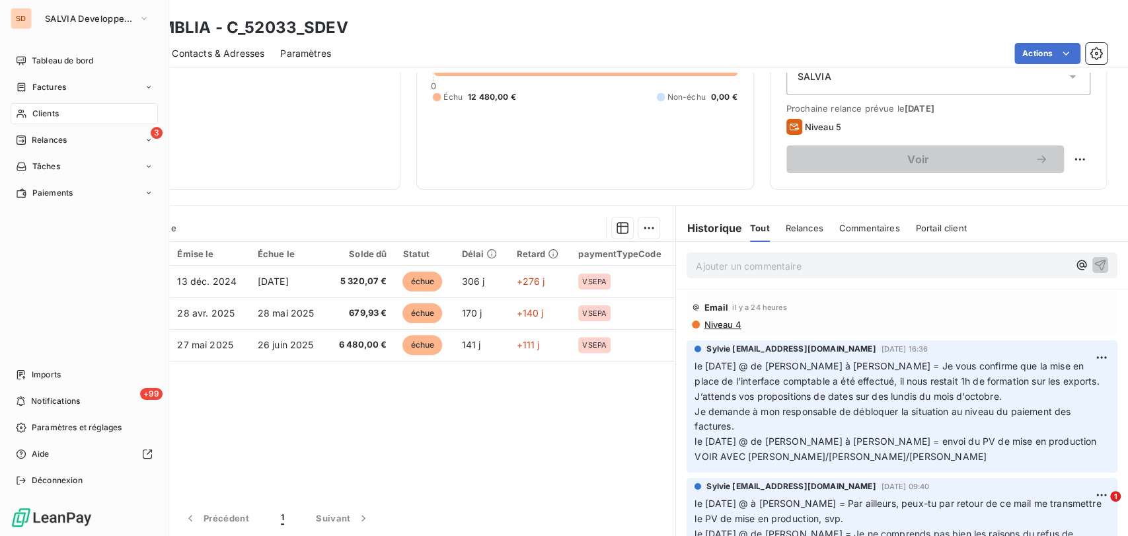
click at [30, 112] on div "Clients" at bounding box center [84, 113] width 147 height 21
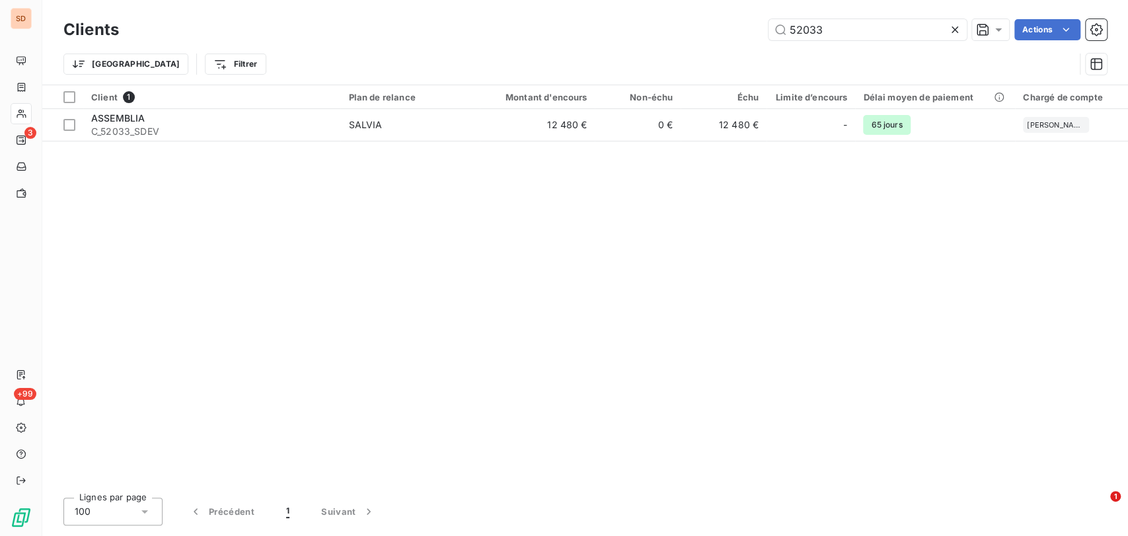
drag, startPoint x: 843, startPoint y: 34, endPoint x: 707, endPoint y: 28, distance: 136.3
click at [726, 32] on div "52033 Actions" at bounding box center [621, 29] width 972 height 21
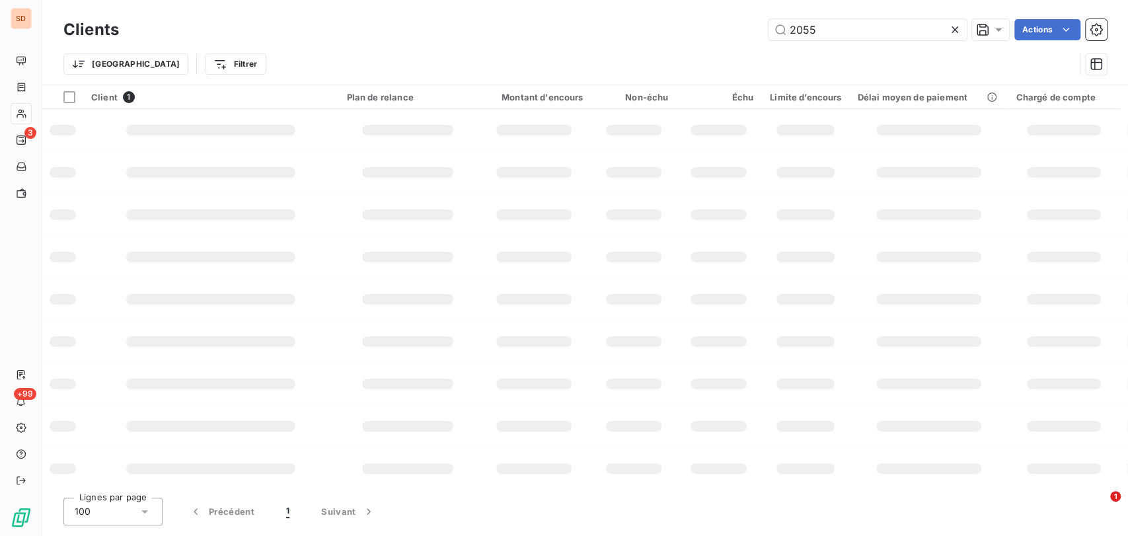
type input "2055"
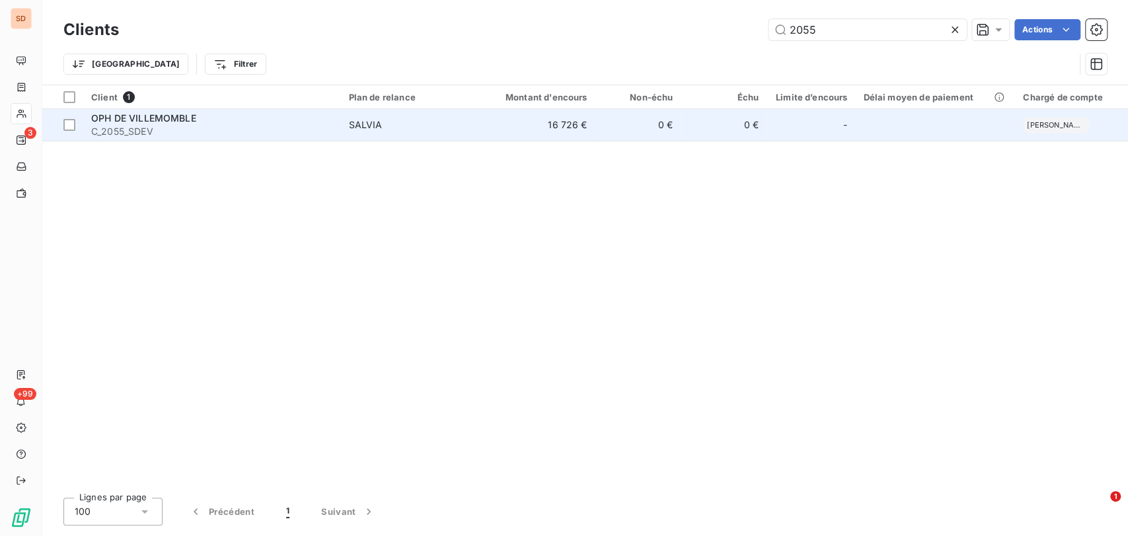
click at [159, 122] on span "OPH DE VILLEMOMBLE" at bounding box center [143, 117] width 105 height 11
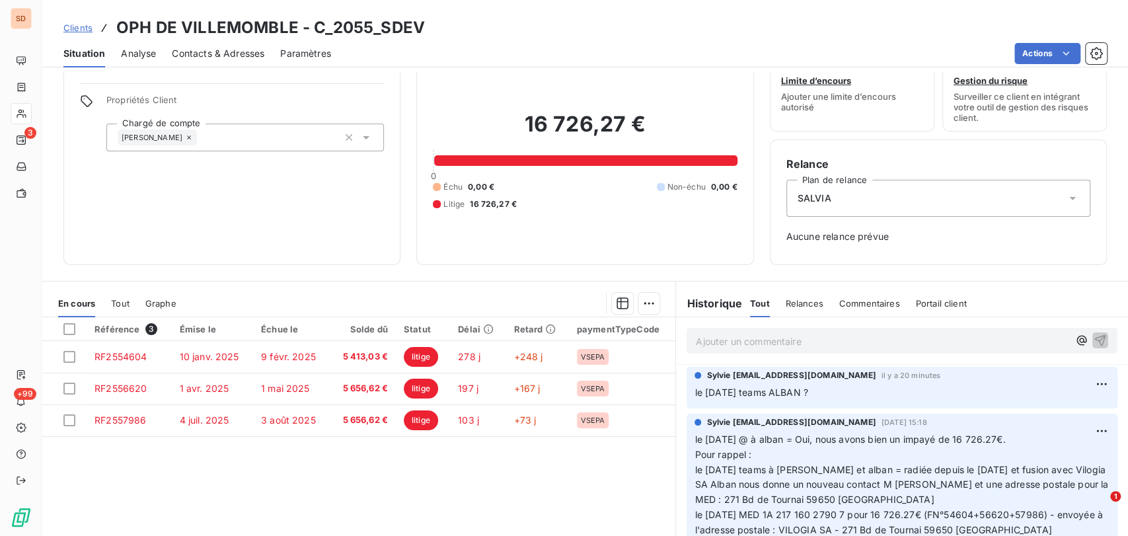
scroll to position [50, 0]
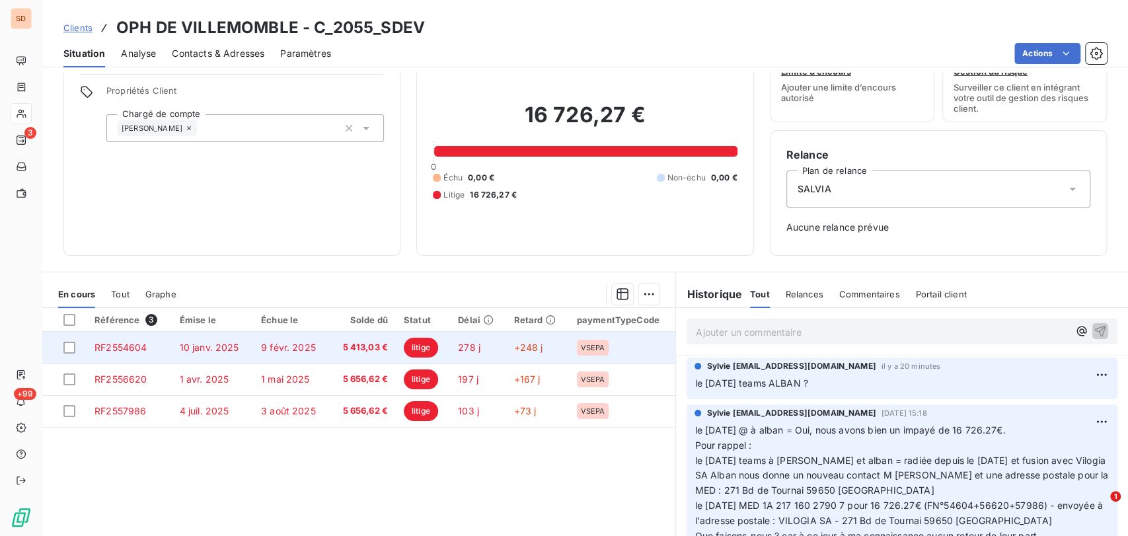
click at [115, 349] on span "RF2554604" at bounding box center [121, 347] width 52 height 11
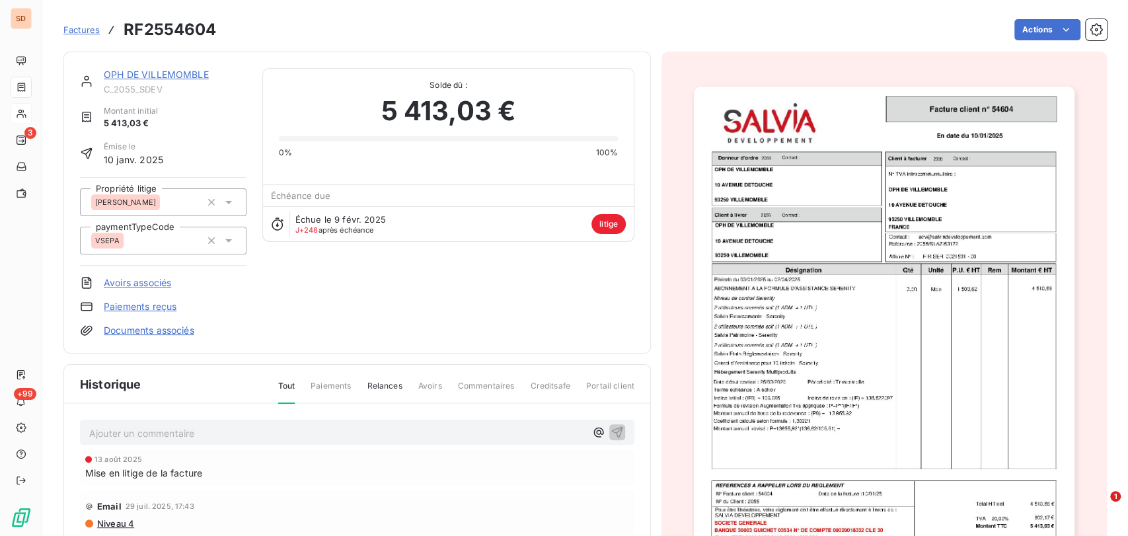
click at [123, 76] on link "OPH DE VILLEMOMBLE" at bounding box center [156, 74] width 105 height 11
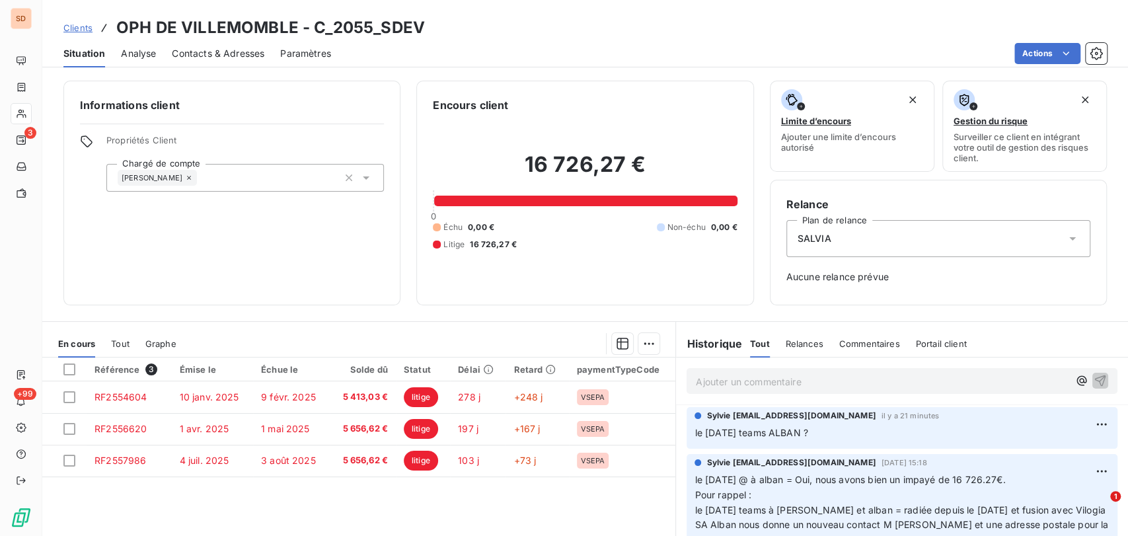
click at [201, 53] on span "Contacts & Adresses" at bounding box center [218, 53] width 93 height 13
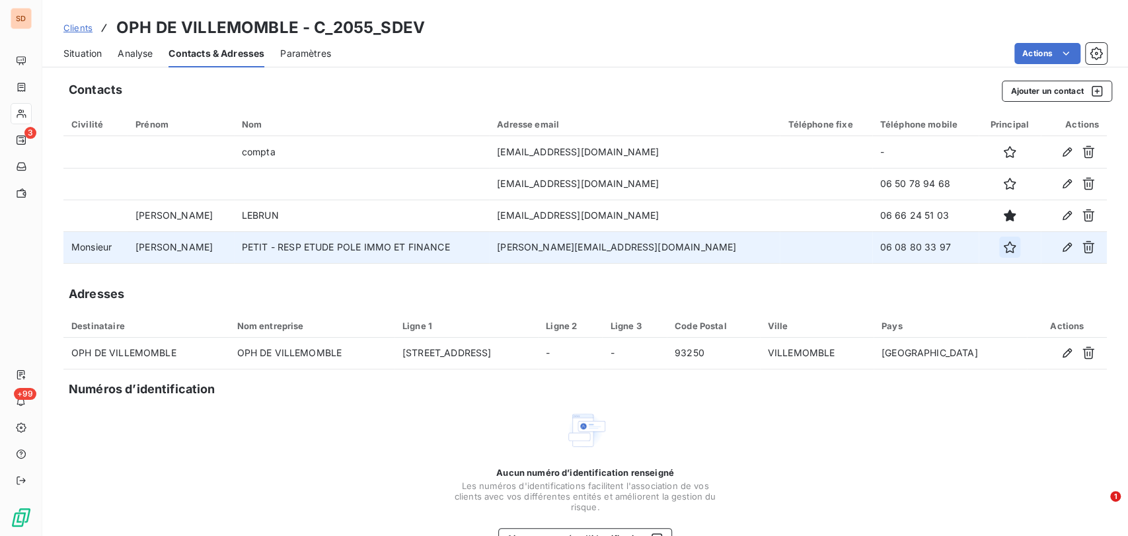
click at [1003, 247] on icon "button" at bounding box center [1009, 247] width 13 height 13
drag, startPoint x: 921, startPoint y: 244, endPoint x: 847, endPoint y: 245, distance: 74.0
click at [872, 245] on td "06 08 80 33 97" at bounding box center [925, 247] width 106 height 32
copy td "06 08 80 33 97"
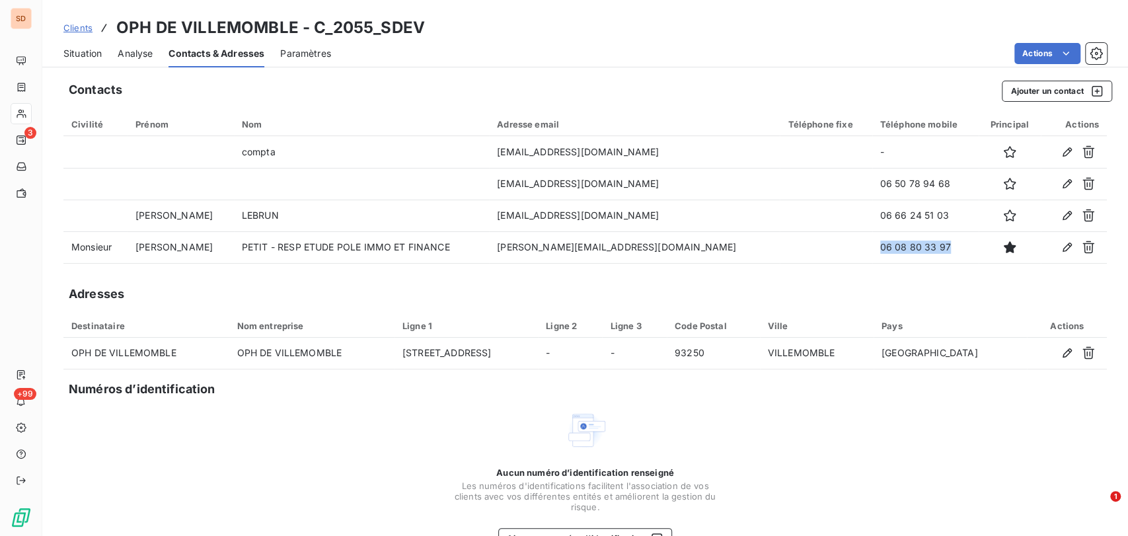
click at [83, 48] on span "Situation" at bounding box center [82, 53] width 38 height 13
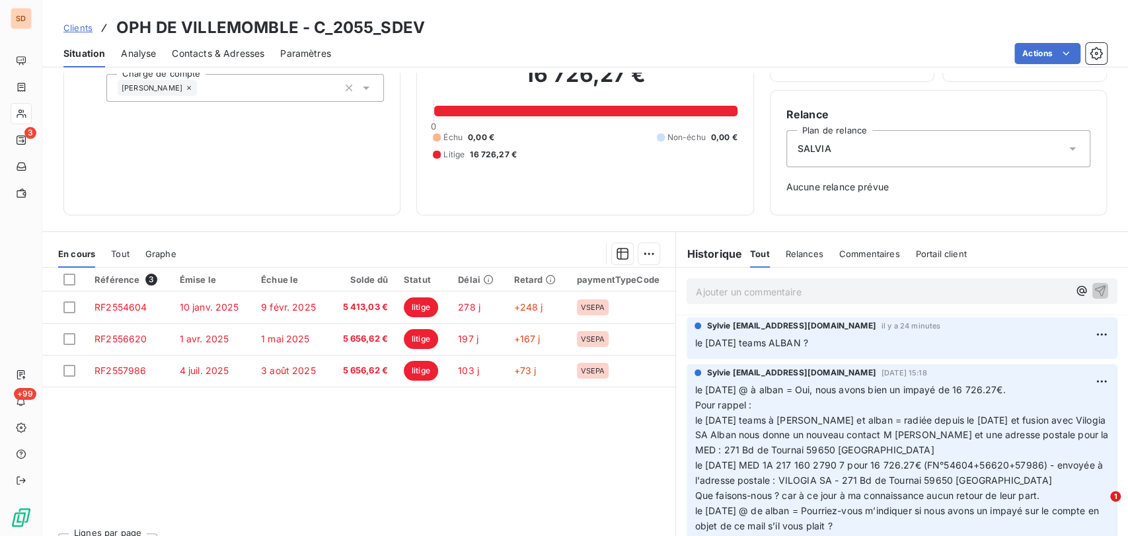
scroll to position [116, 0]
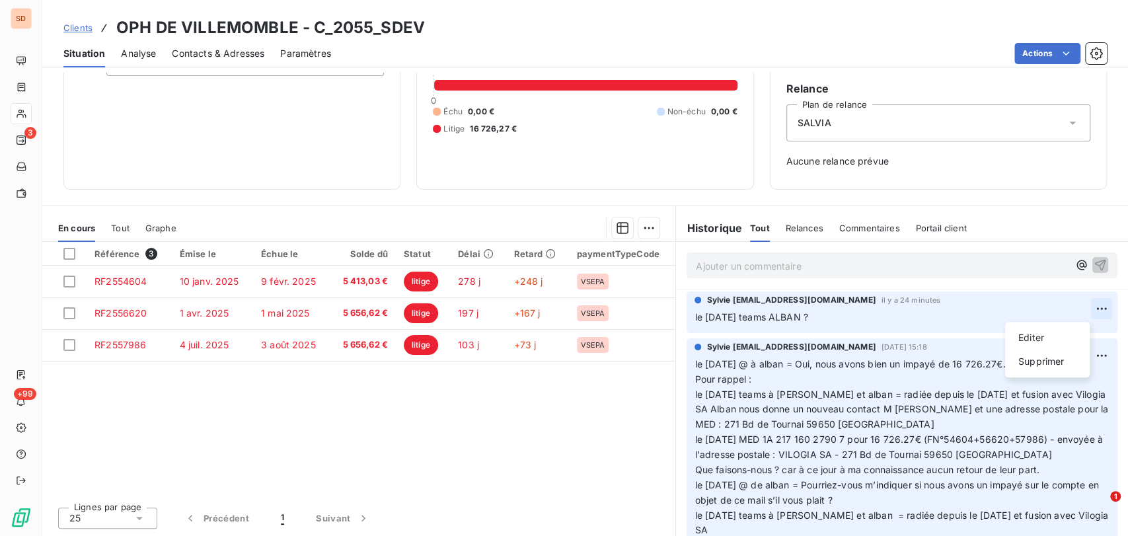
click at [1073, 308] on html "SD 3 +99 Clients OPH DE VILLEMOMBLE - C_2055_SDEV Situation Analyse Contacts & …" at bounding box center [564, 268] width 1128 height 536
click at [1032, 330] on div "Editer" at bounding box center [1047, 337] width 74 height 21
click at [798, 313] on span "le [DATE] teams ALBAN ?" at bounding box center [751, 316] width 113 height 11
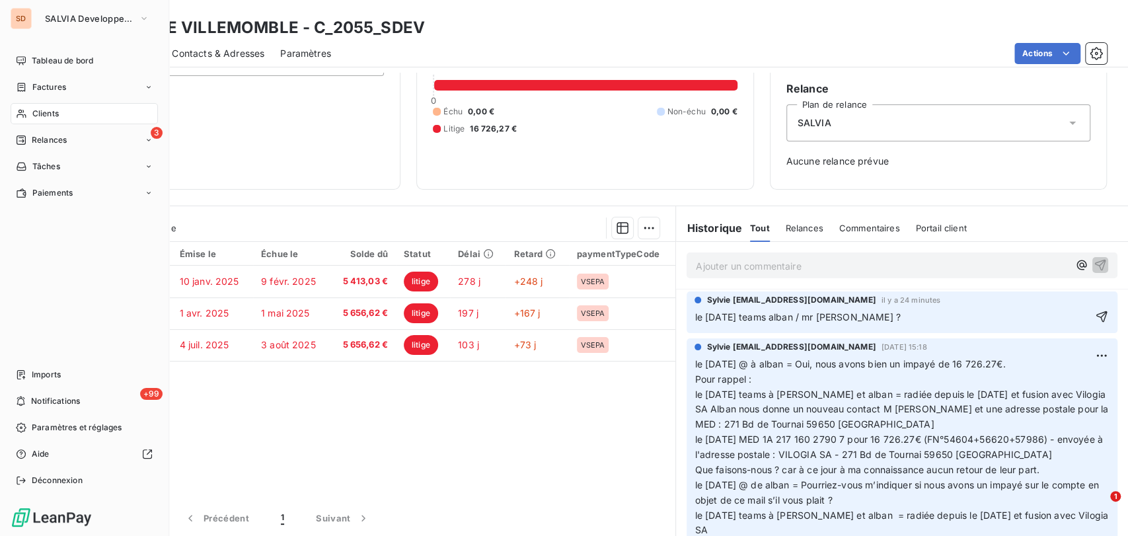
click at [35, 118] on span "Clients" at bounding box center [45, 114] width 26 height 12
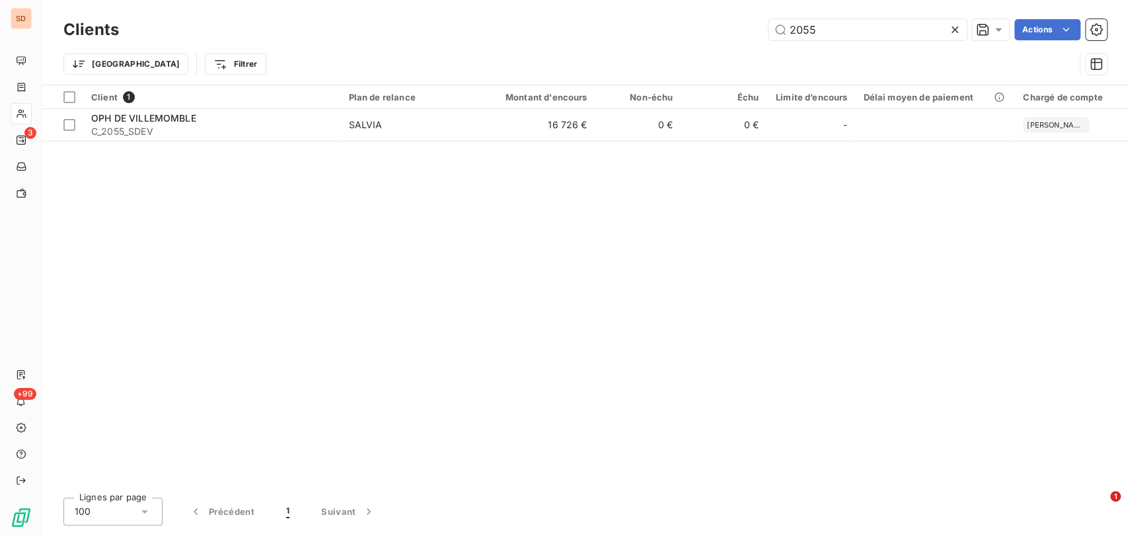
drag, startPoint x: 774, startPoint y: 35, endPoint x: 738, endPoint y: 40, distance: 36.1
click at [747, 39] on div "2055 Actions" at bounding box center [621, 29] width 972 height 21
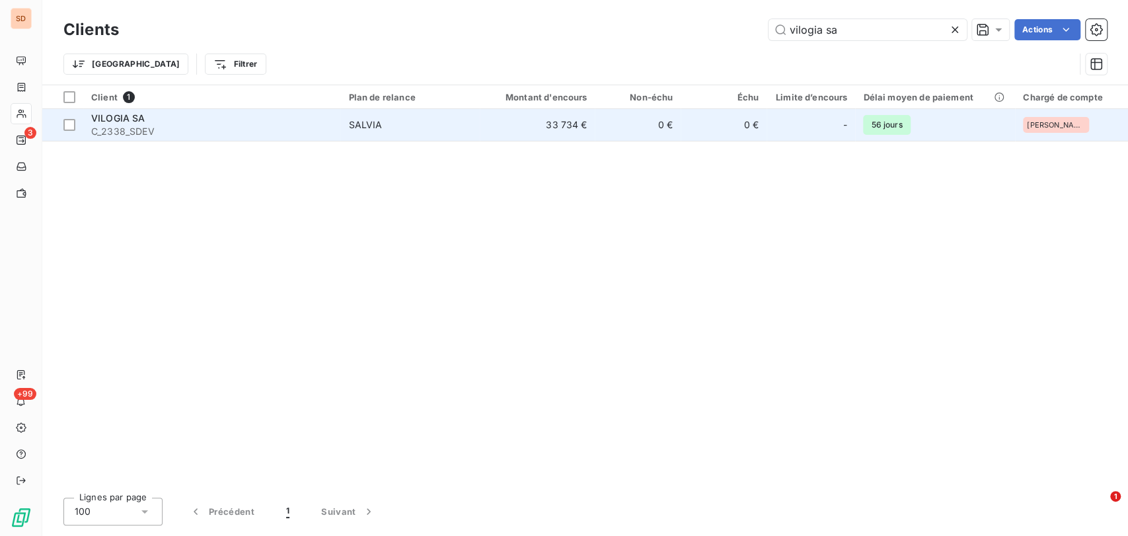
type input "vilogia sa"
click at [128, 126] on span "C_2338_SDEV" at bounding box center [211, 131] width 241 height 13
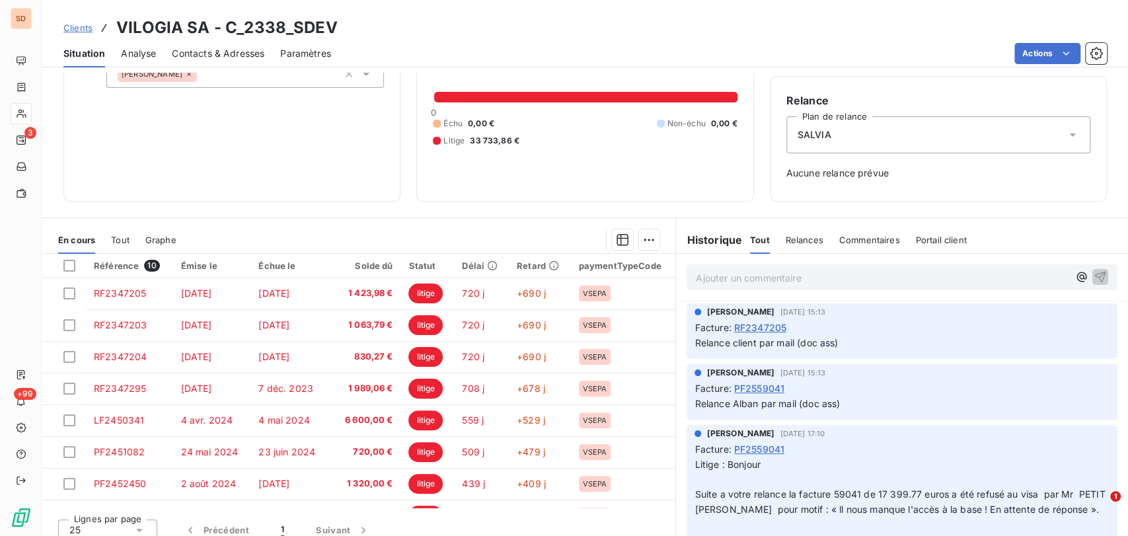
scroll to position [116, 0]
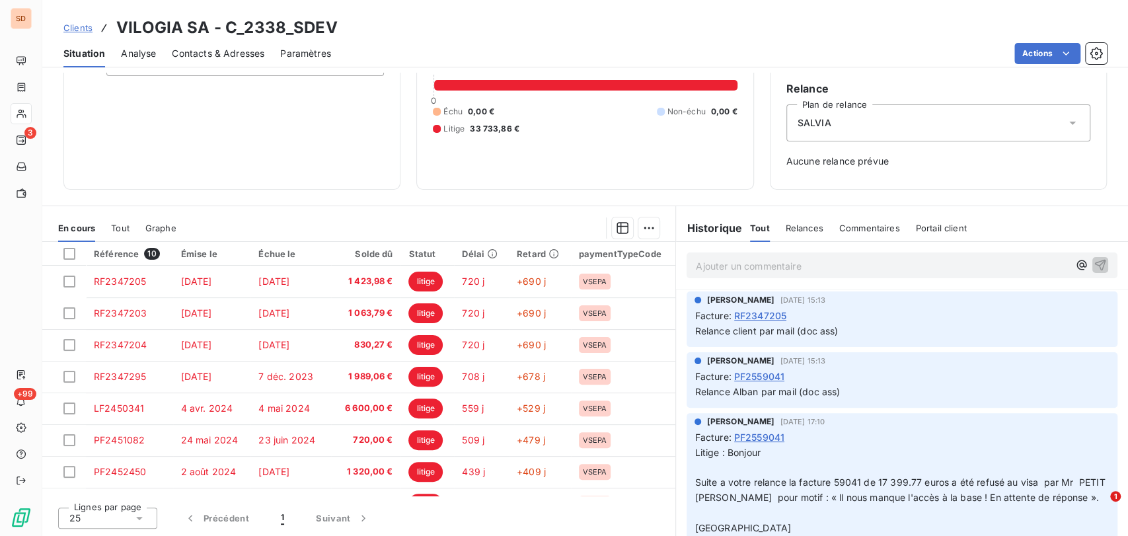
click at [137, 518] on icon at bounding box center [139, 518] width 13 height 13
click at [74, 466] on div at bounding box center [72, 469] width 13 height 13
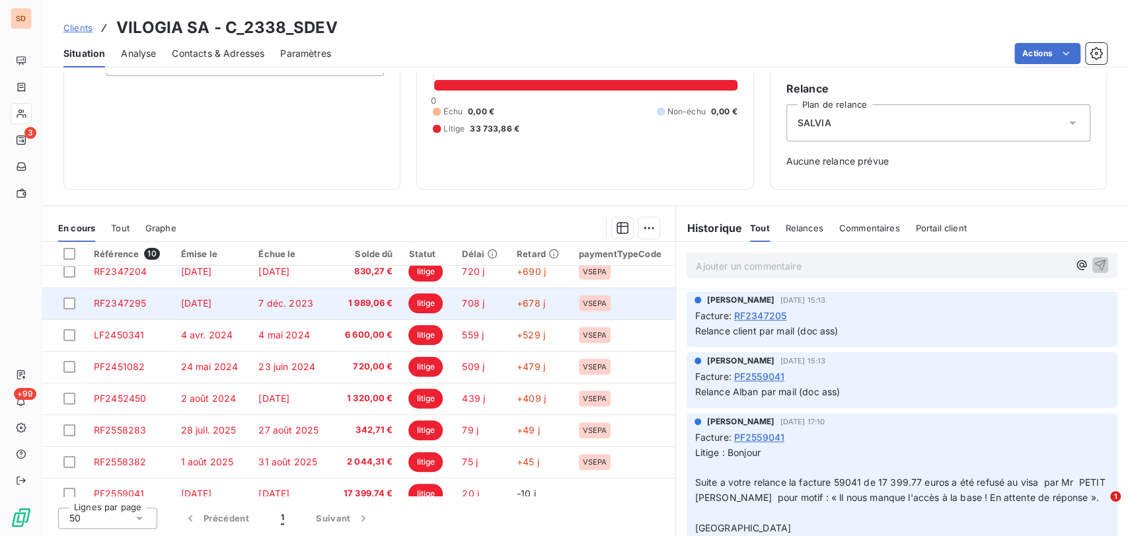
scroll to position [87, 0]
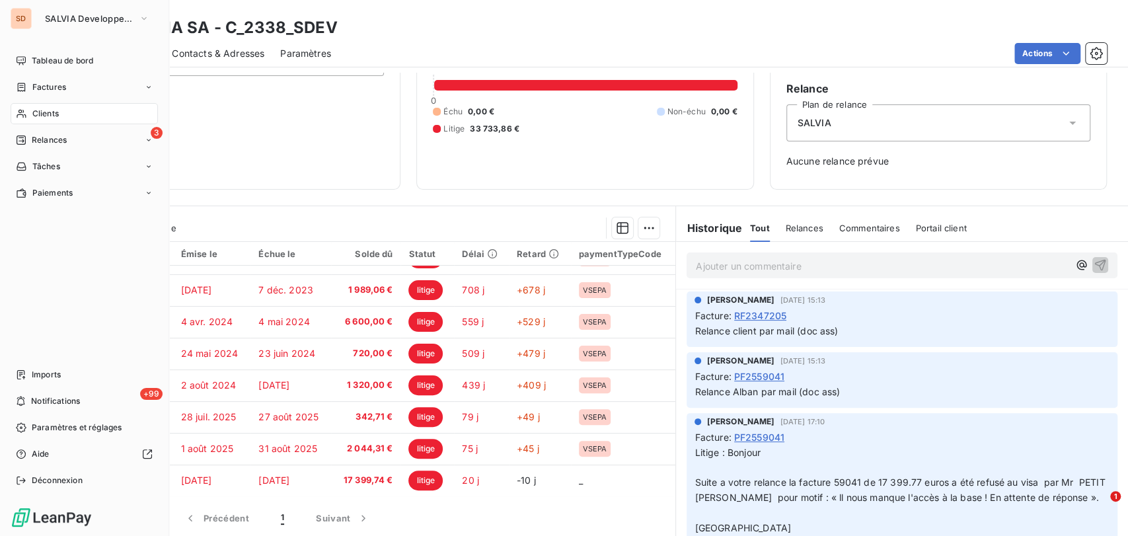
click at [36, 109] on span "Clients" at bounding box center [45, 114] width 26 height 12
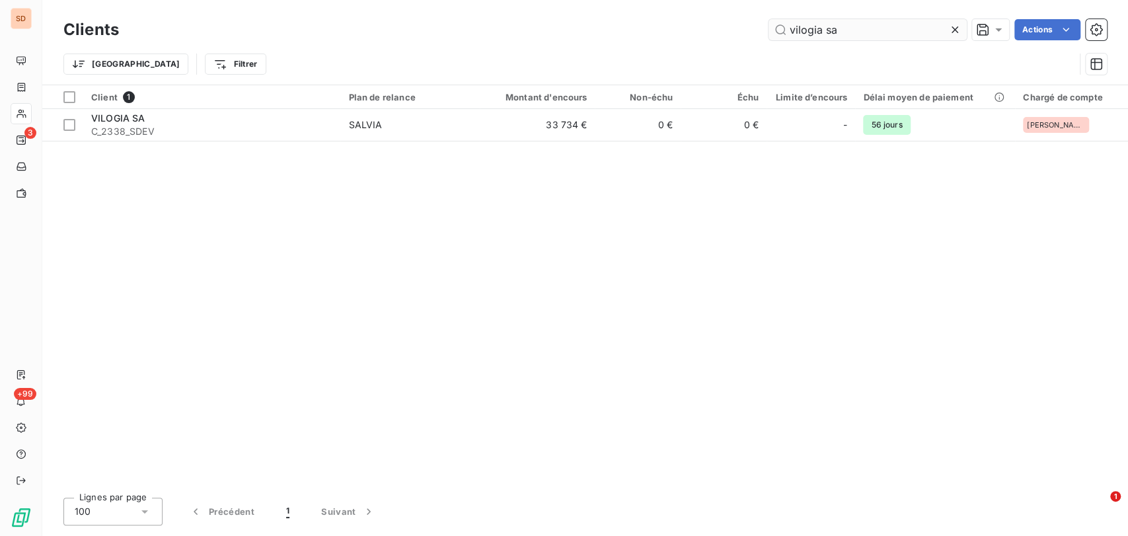
drag, startPoint x: 862, startPoint y: 24, endPoint x: 767, endPoint y: 22, distance: 94.5
click at [769, 22] on input "vilogia sa" at bounding box center [868, 29] width 198 height 21
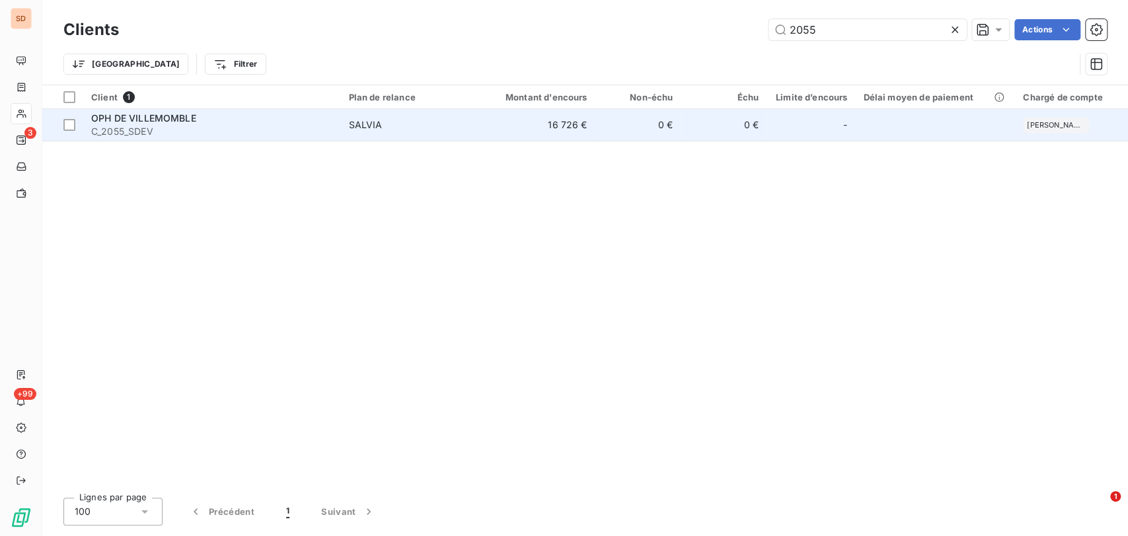
type input "2055"
click at [147, 118] on span "OPH DE VILLEMOMBLE" at bounding box center [143, 117] width 105 height 11
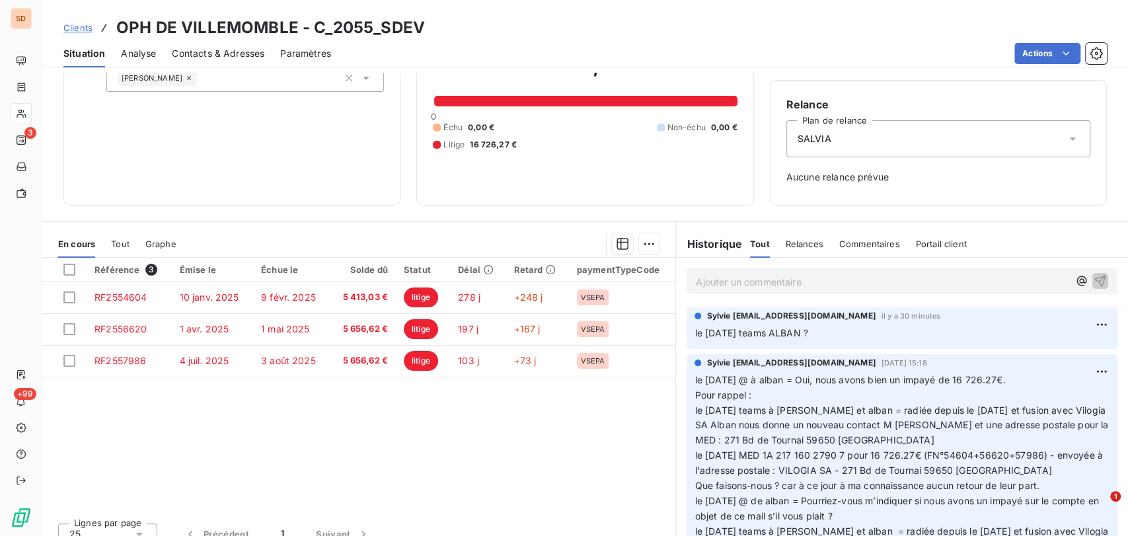
scroll to position [116, 0]
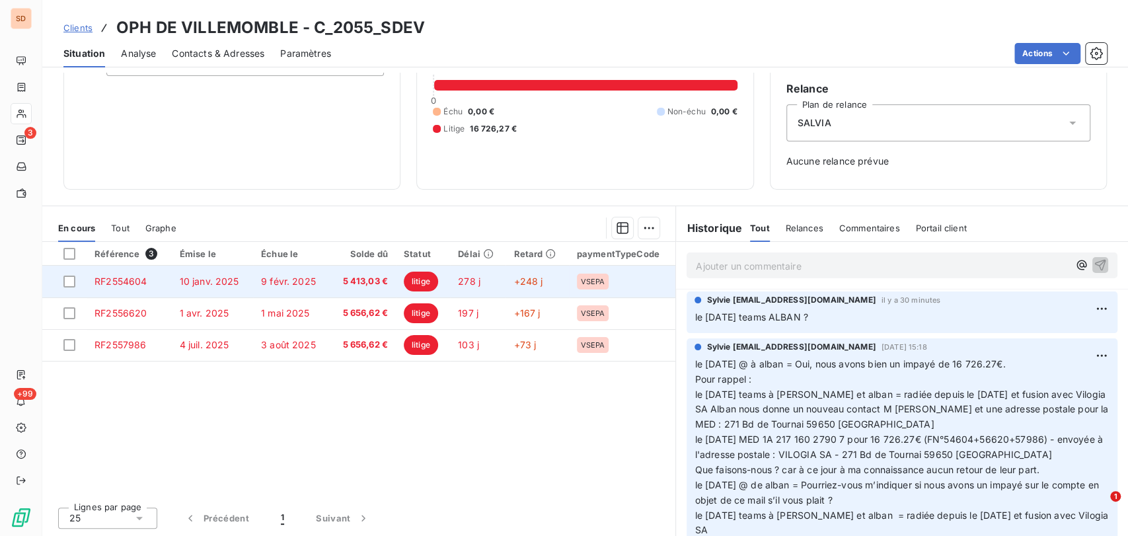
click at [128, 279] on span "RF2554604" at bounding box center [121, 281] width 52 height 11
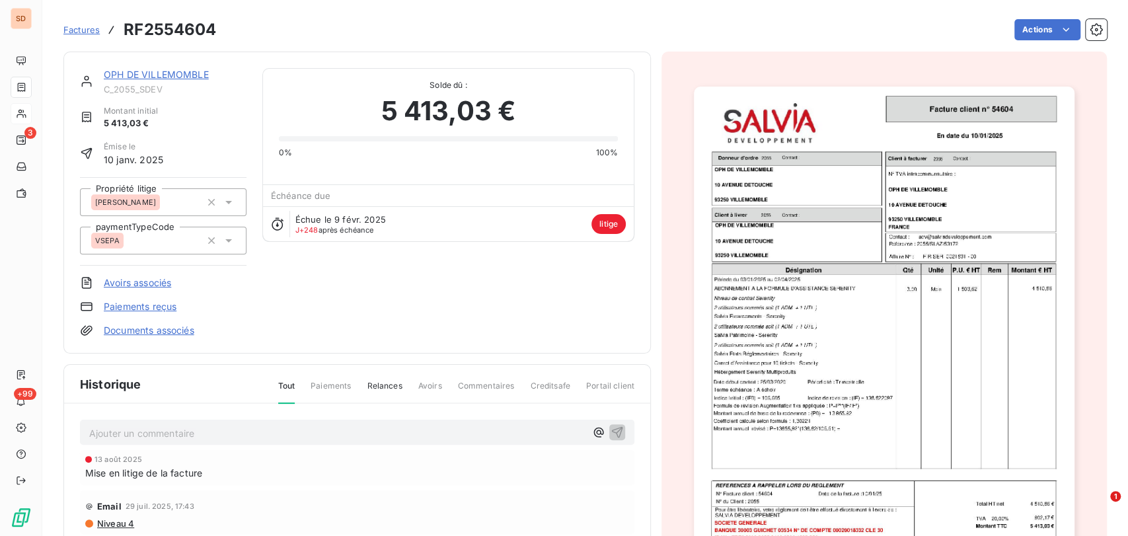
click at [128, 279] on div "OPH DE VILLEMOMBLE C_2055_SDEV Montant initial 5 413,03 € Émise le 10 janv. 202…" at bounding box center [163, 202] width 167 height 269
click at [870, 299] on img "button" at bounding box center [884, 356] width 381 height 538
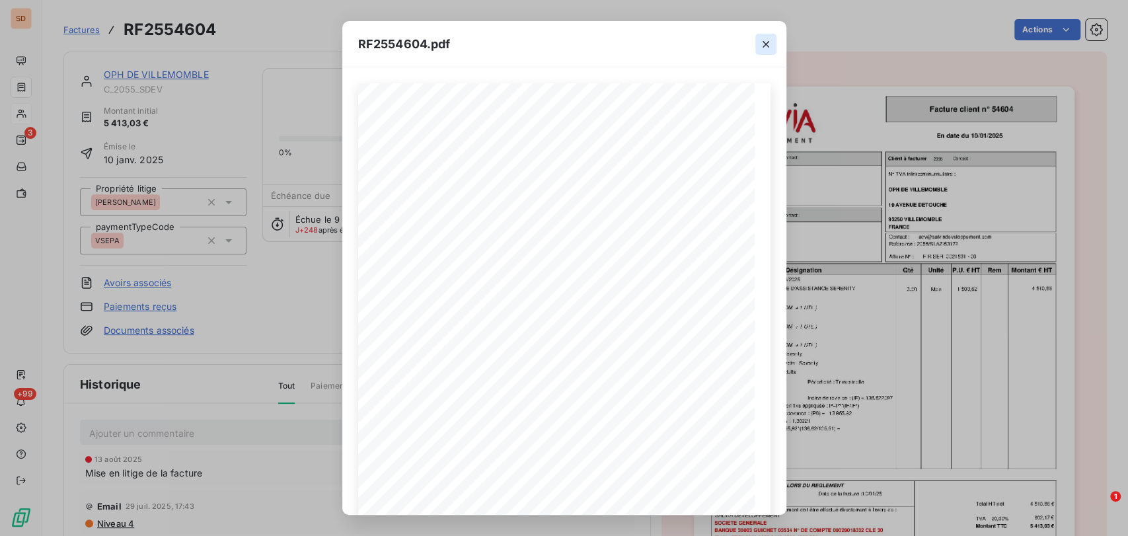
click at [772, 38] on icon "button" at bounding box center [765, 44] width 13 height 13
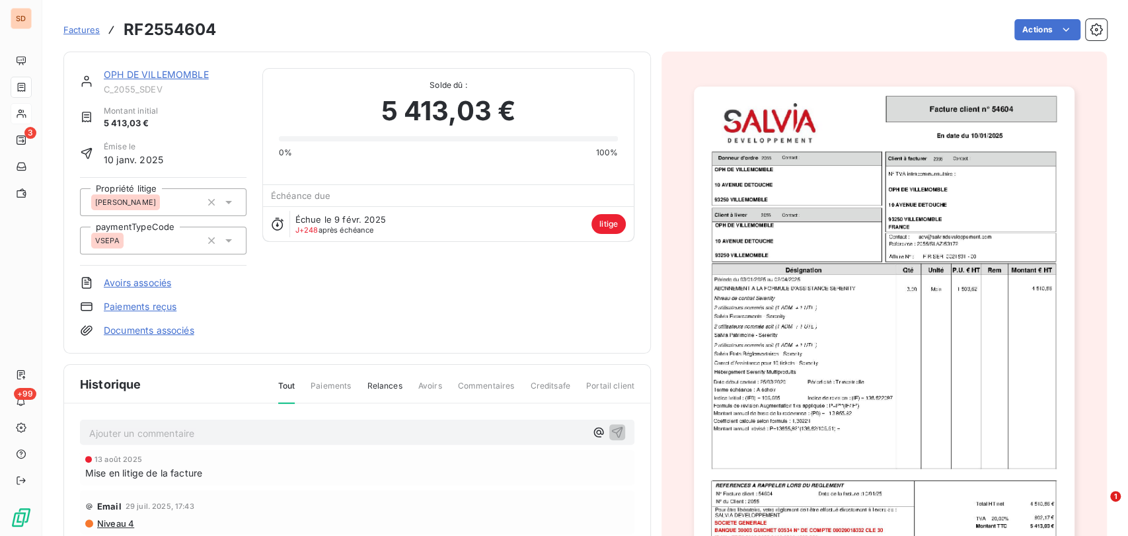
click at [809, 278] on img "button" at bounding box center [884, 356] width 381 height 538
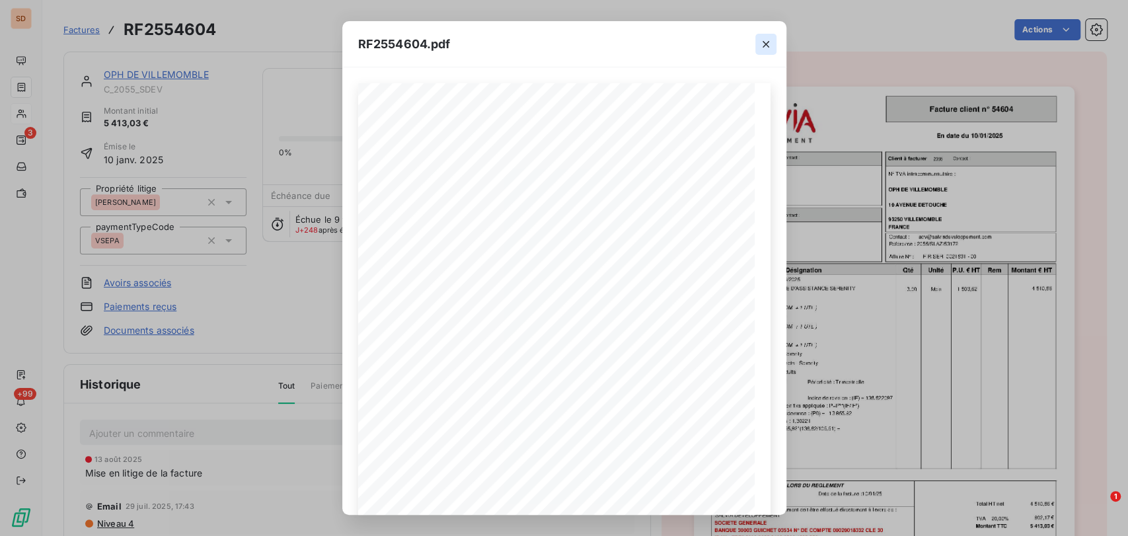
click at [763, 42] on icon "button" at bounding box center [766, 44] width 7 height 7
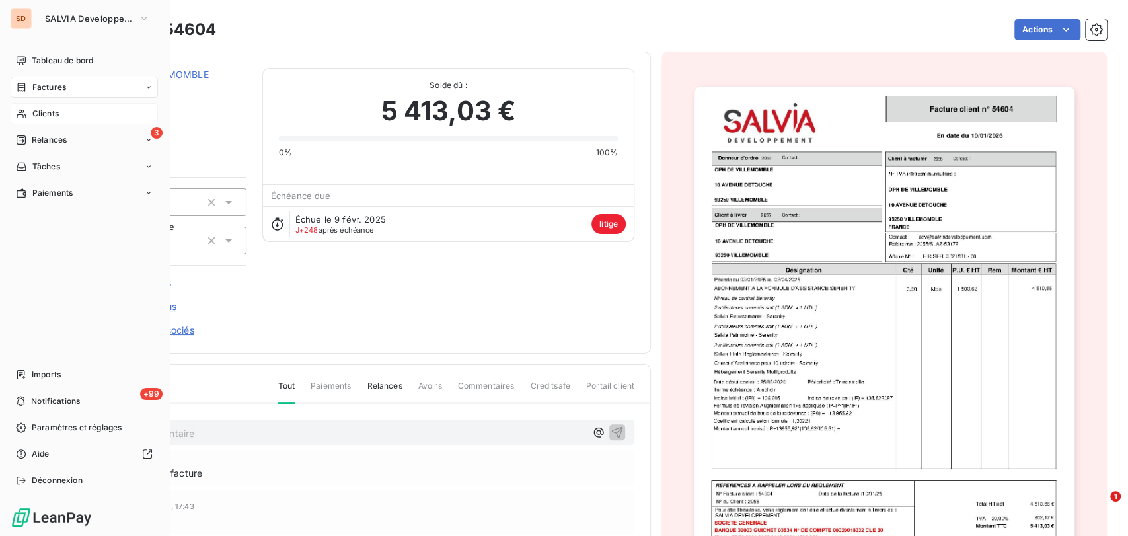
click at [40, 113] on span "Clients" at bounding box center [45, 114] width 26 height 12
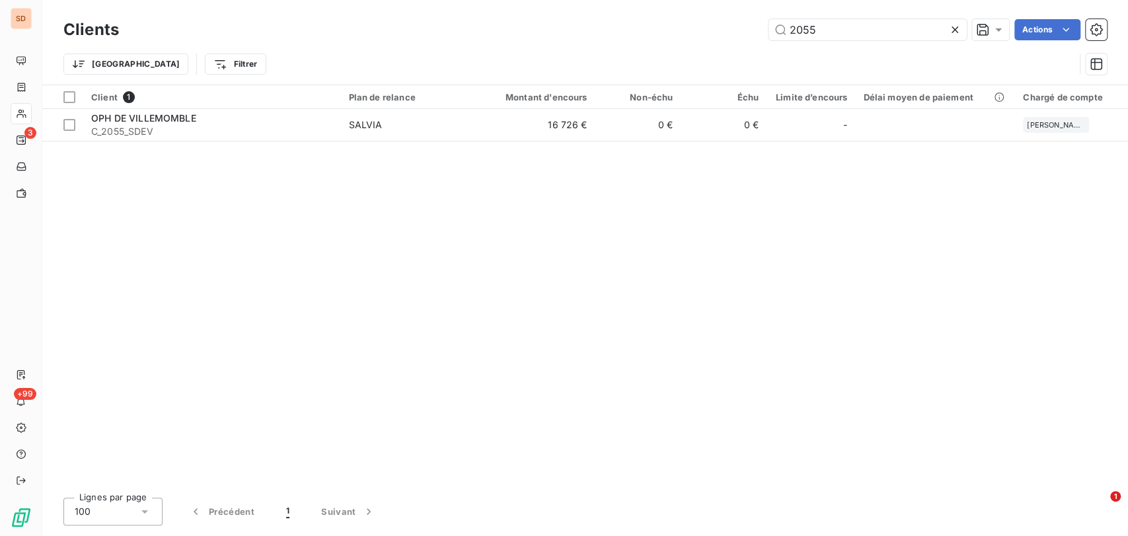
drag, startPoint x: 843, startPoint y: 31, endPoint x: 759, endPoint y: 32, distance: 83.9
click at [761, 32] on div "2055 Actions" at bounding box center [621, 29] width 972 height 21
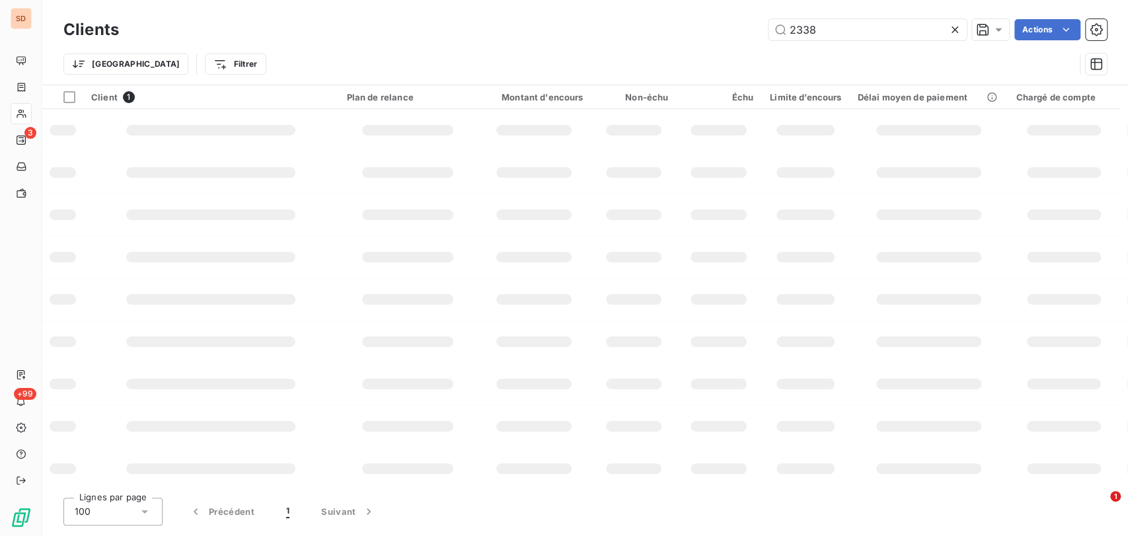
type input "2338"
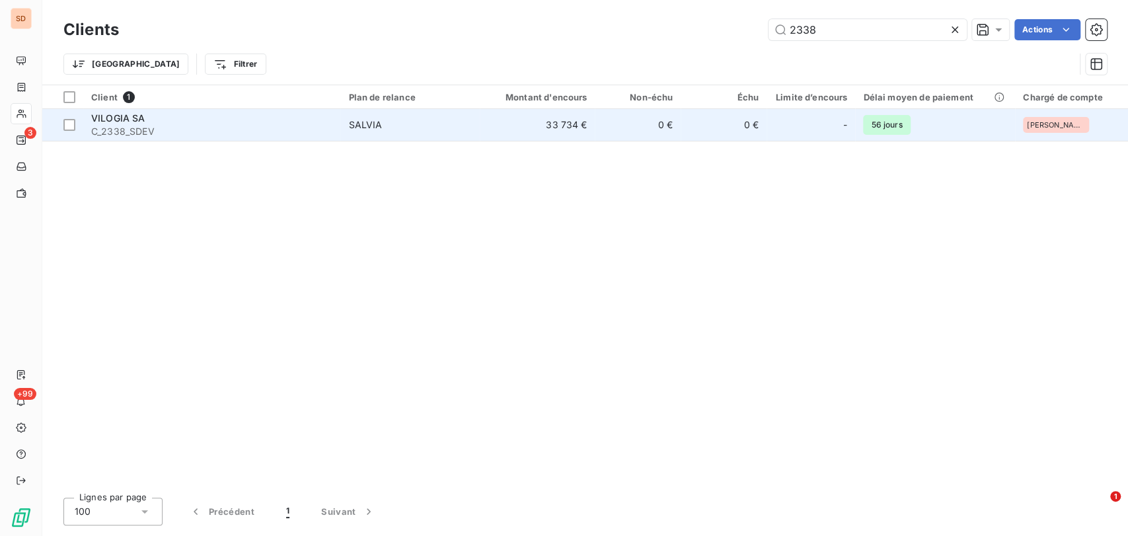
click at [119, 119] on span "VILOGIA SA" at bounding box center [118, 117] width 54 height 11
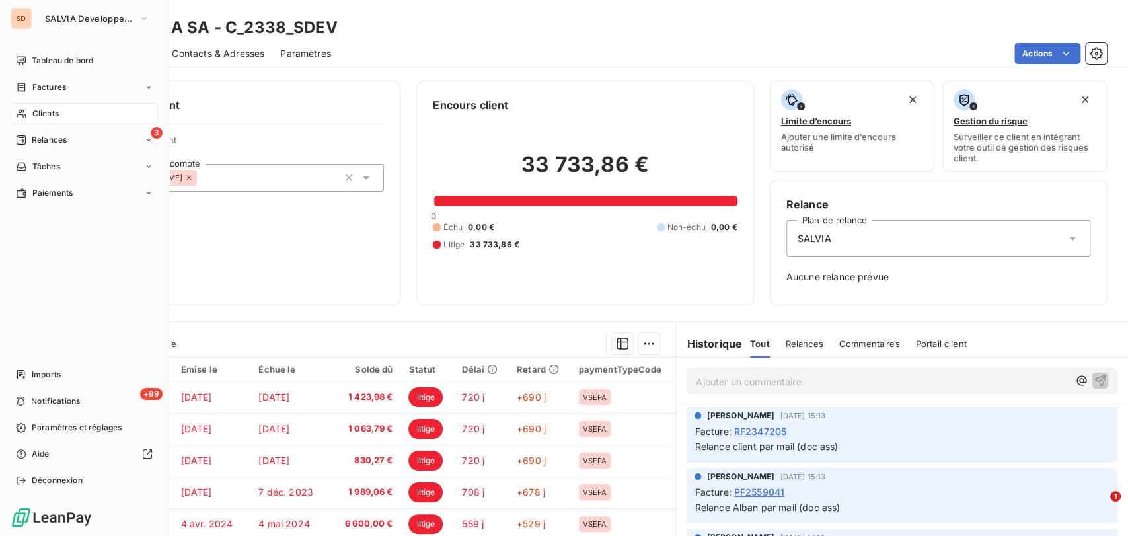
click at [30, 112] on div "Clients" at bounding box center [84, 113] width 147 height 21
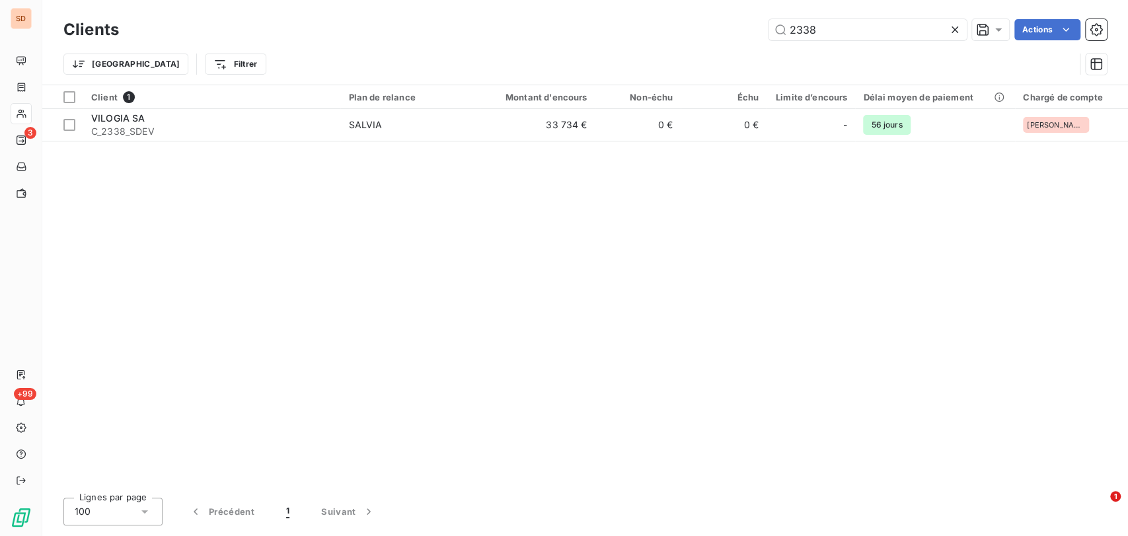
drag, startPoint x: 813, startPoint y: 25, endPoint x: 688, endPoint y: 30, distance: 125.0
click at [689, 30] on div "2338 Actions" at bounding box center [621, 29] width 972 height 21
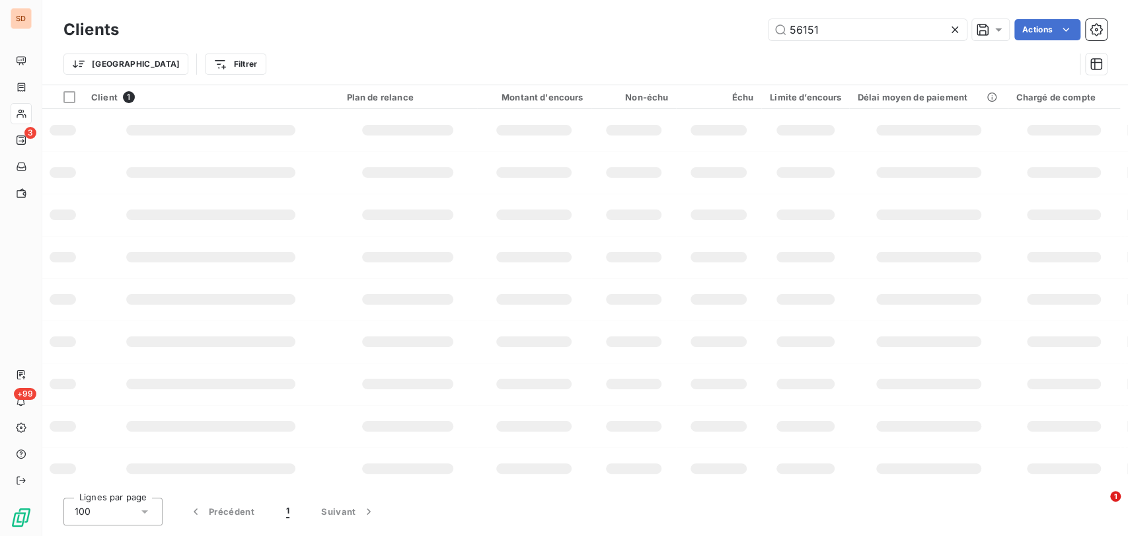
type input "56151"
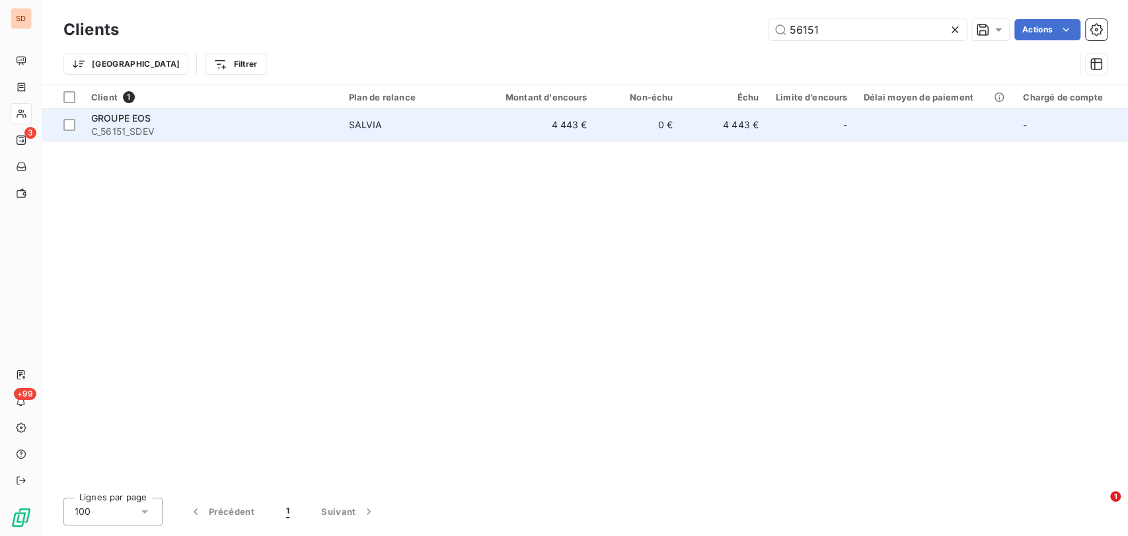
click at [119, 118] on span "GROUPE EOS" at bounding box center [121, 117] width 60 height 11
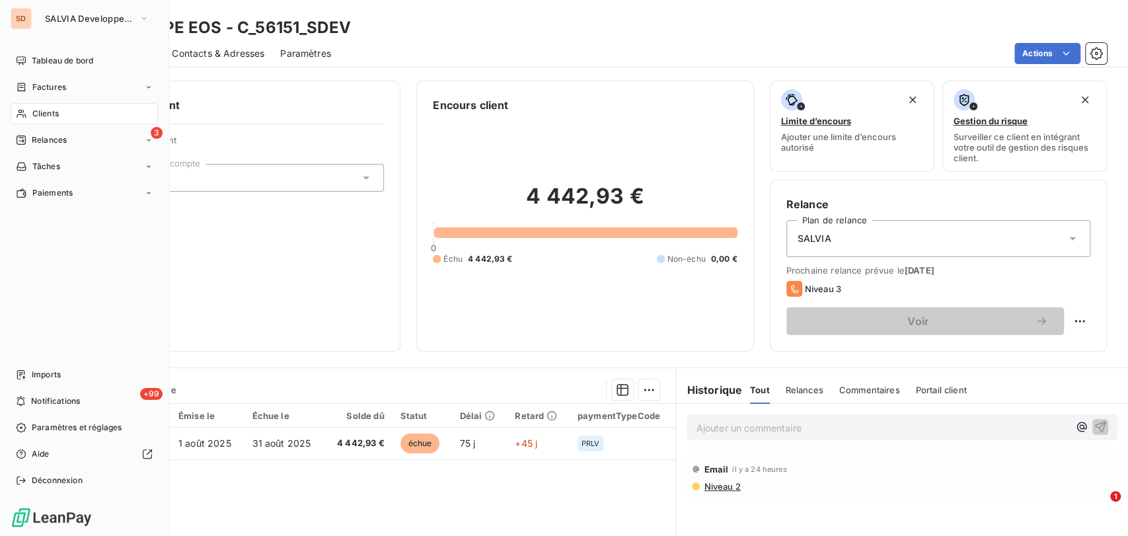
click at [30, 110] on div "Clients" at bounding box center [84, 113] width 147 height 21
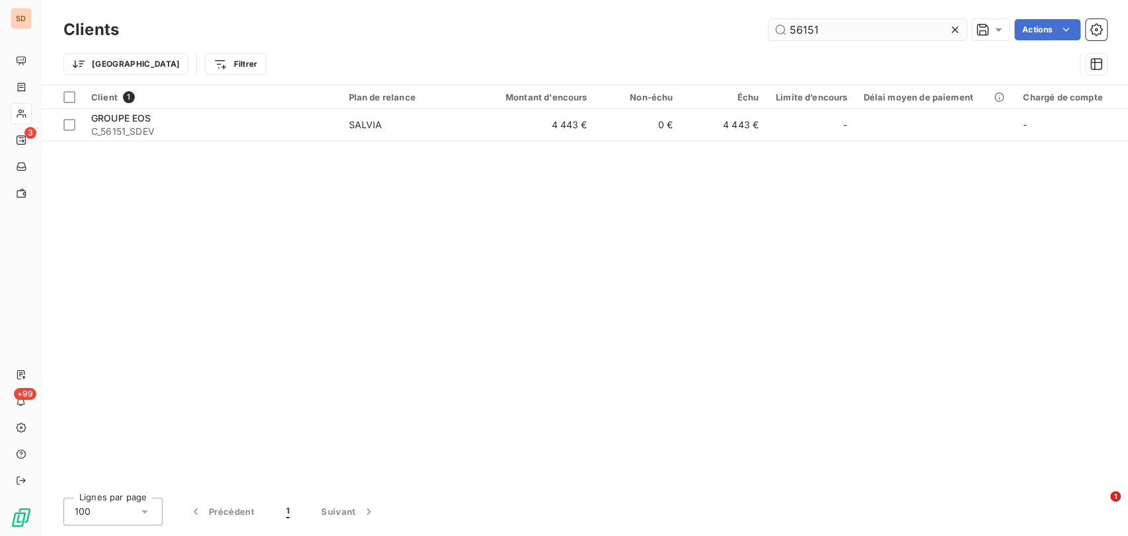
drag, startPoint x: 777, startPoint y: 27, endPoint x: 767, endPoint y: 30, distance: 10.9
click at [769, 30] on input "56151" at bounding box center [868, 29] width 198 height 21
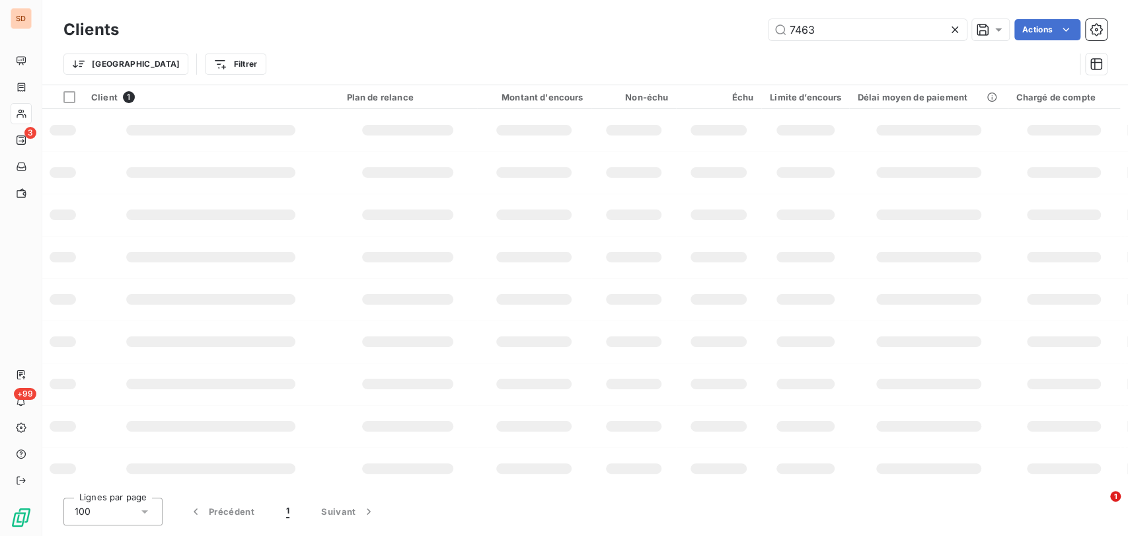
type input "7463"
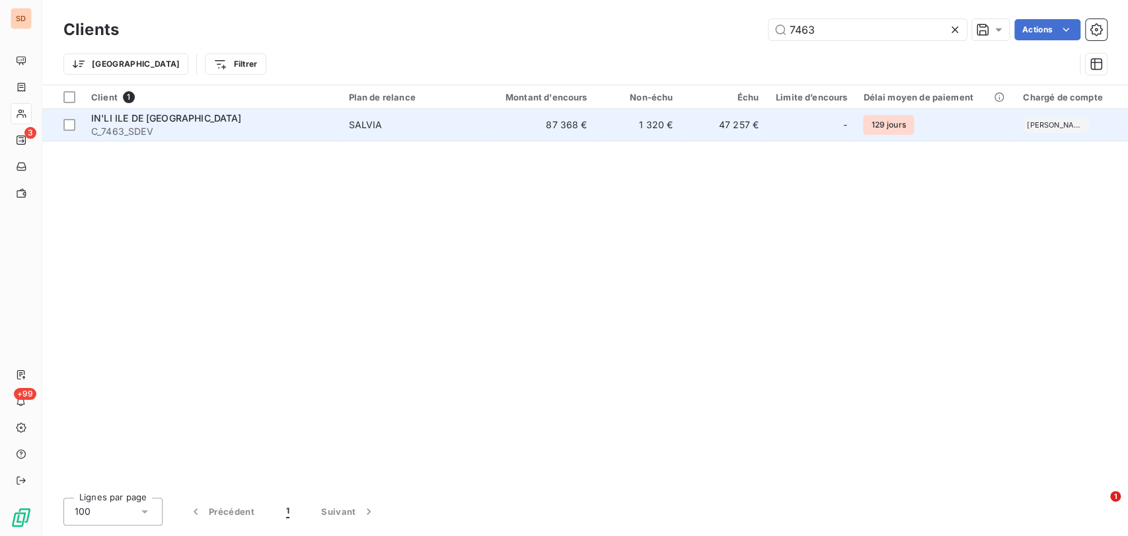
click at [122, 126] on span "C_7463_SDEV" at bounding box center [211, 131] width 241 height 13
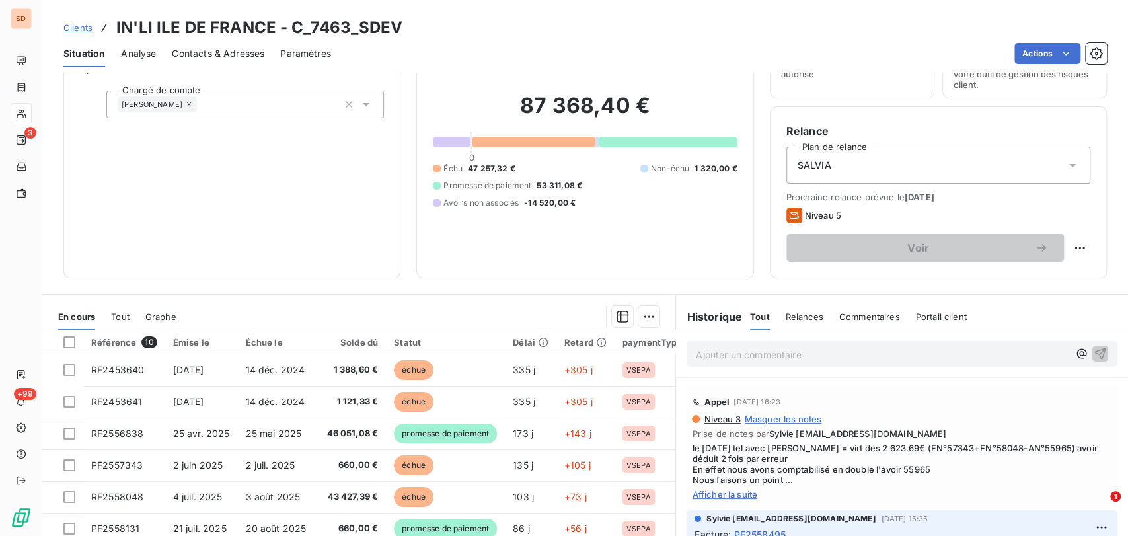
scroll to position [65, 0]
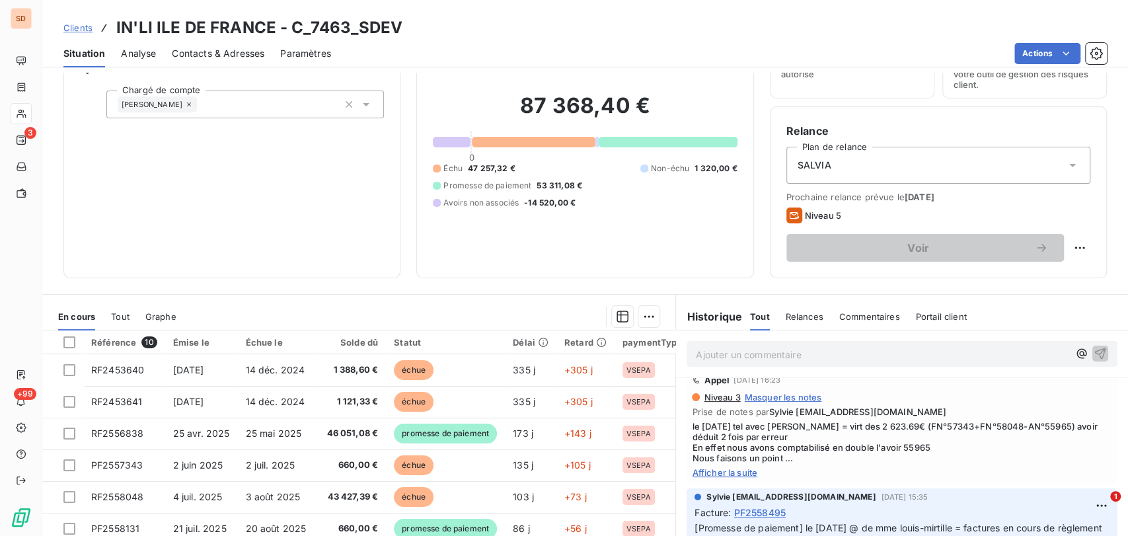
click at [730, 470] on span "Afficher la suite" at bounding box center [902, 472] width 420 height 11
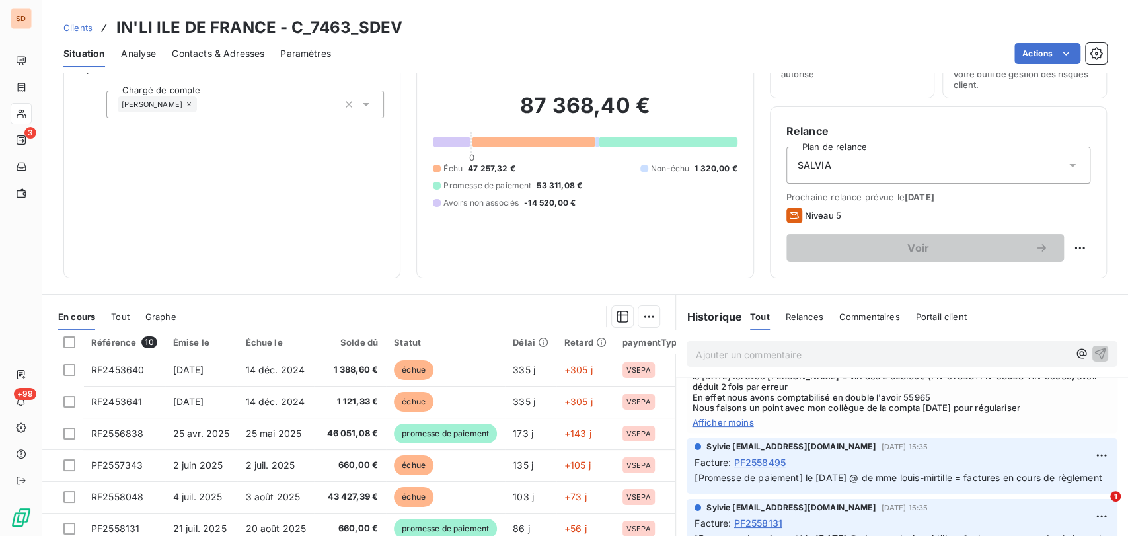
click at [214, 50] on span "Contacts & Adresses" at bounding box center [218, 53] width 93 height 13
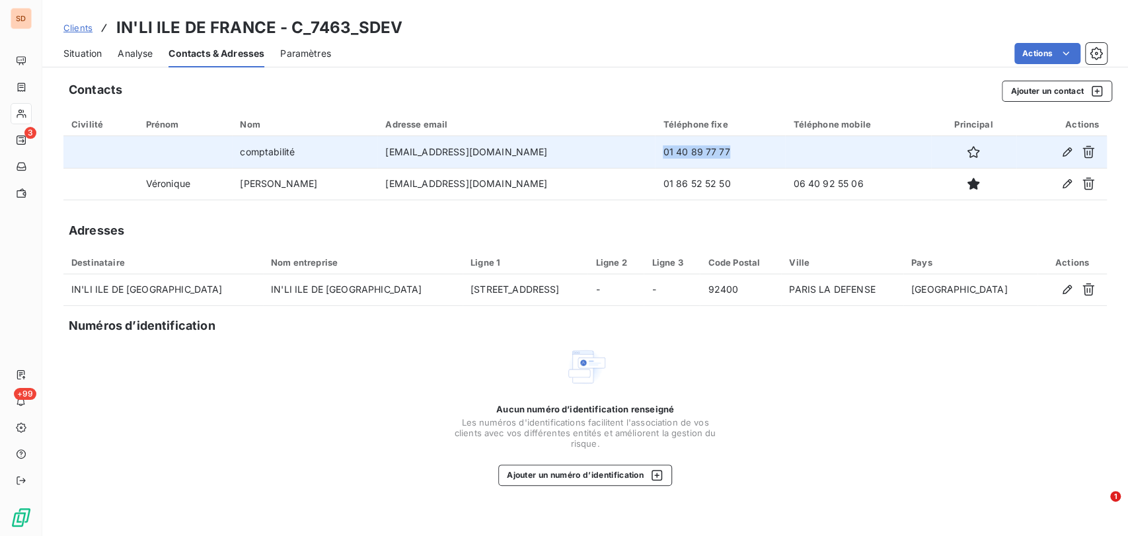
drag, startPoint x: 688, startPoint y: 155, endPoint x: 615, endPoint y: 156, distance: 73.4
click at [655, 156] on td "01 40 89 77 77" at bounding box center [720, 152] width 130 height 32
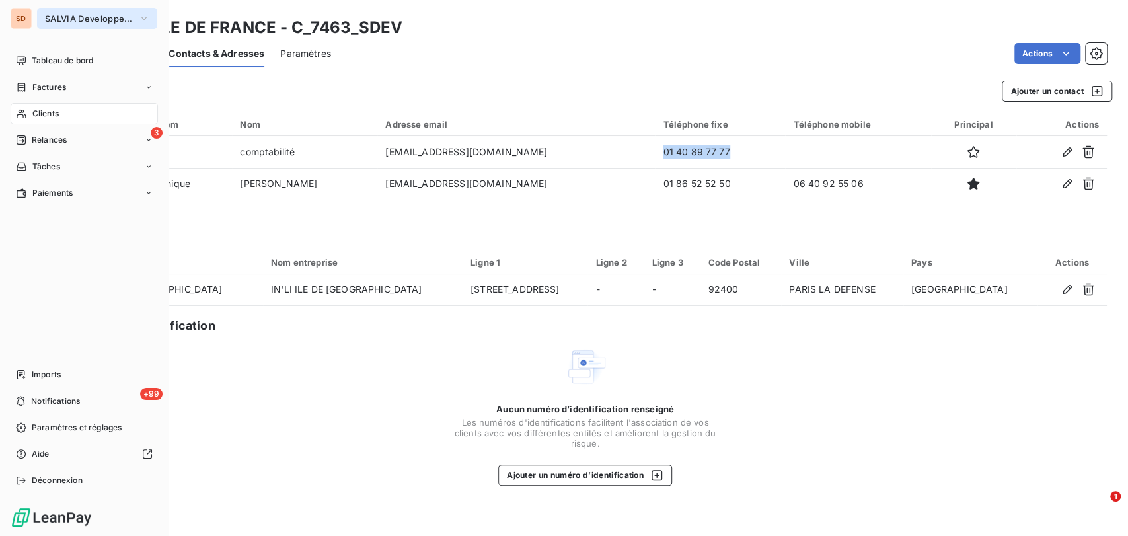
click at [141, 16] on icon "button" at bounding box center [144, 18] width 11 height 13
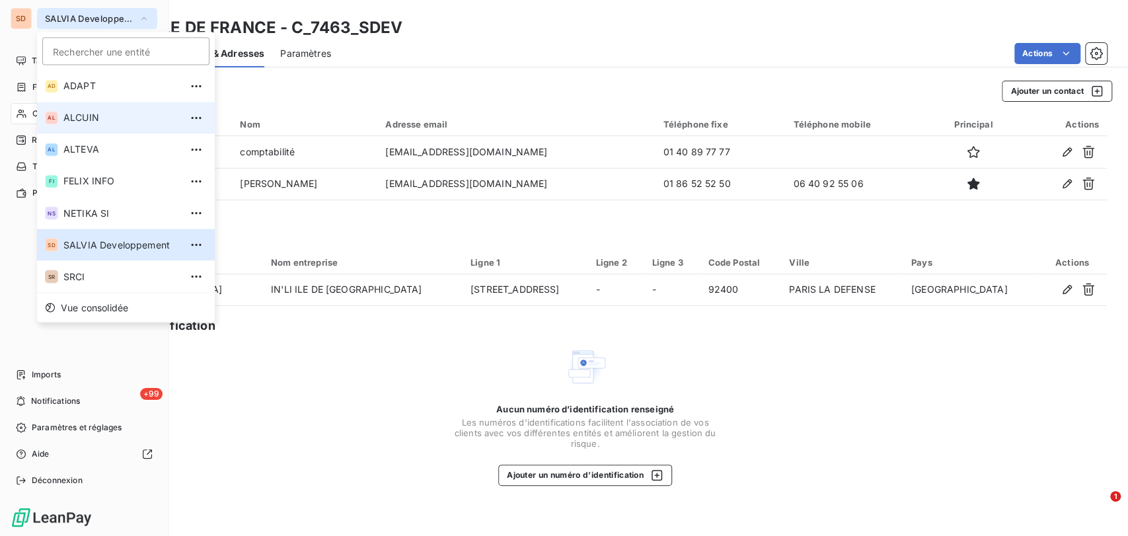
click at [80, 116] on span "ALCUIN" at bounding box center [121, 117] width 117 height 13
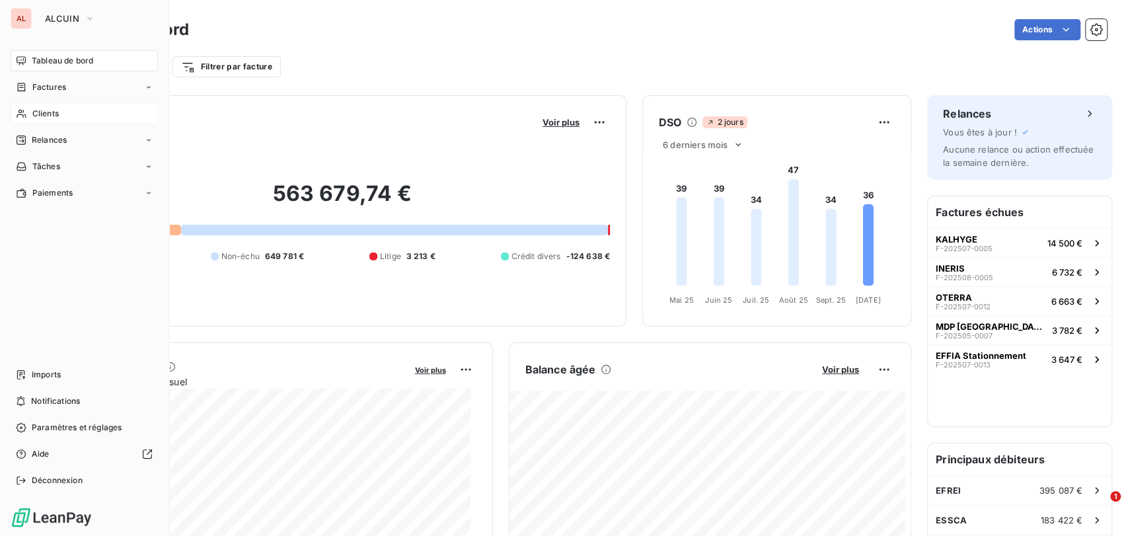
click at [48, 118] on span "Clients" at bounding box center [45, 114] width 26 height 12
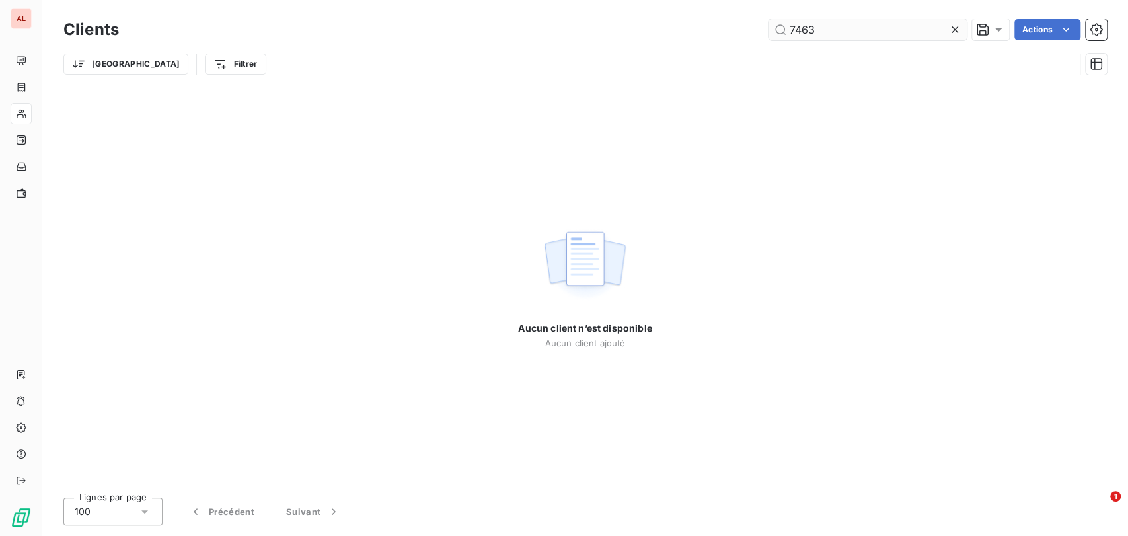
click at [809, 27] on input "7463" at bounding box center [868, 29] width 198 height 21
drag, startPoint x: 828, startPoint y: 24, endPoint x: 742, endPoint y: 35, distance: 86.6
click at [745, 36] on div "7463 Actions" at bounding box center [621, 29] width 972 height 21
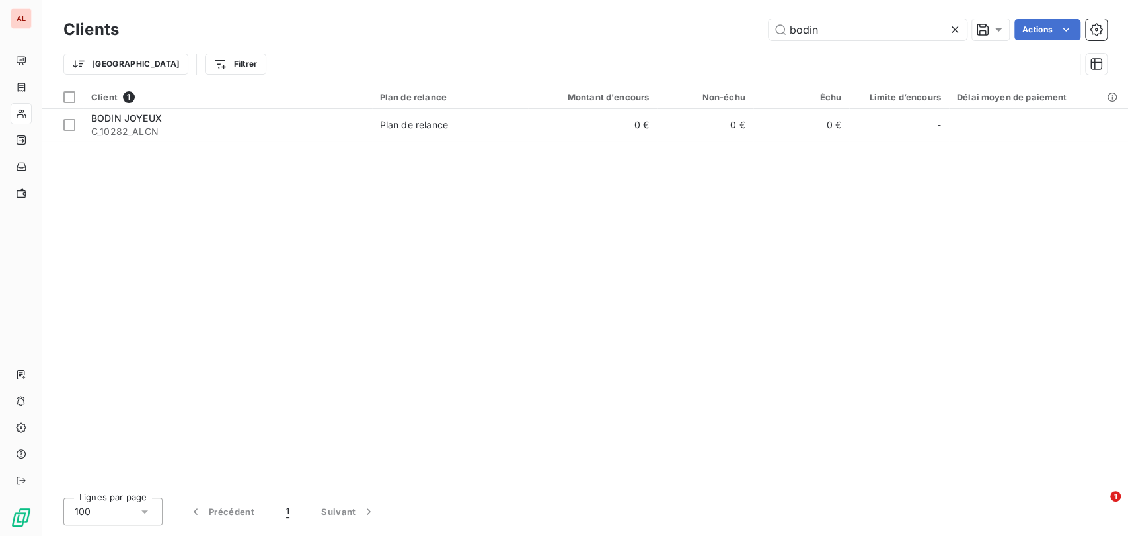
type input "bodin"
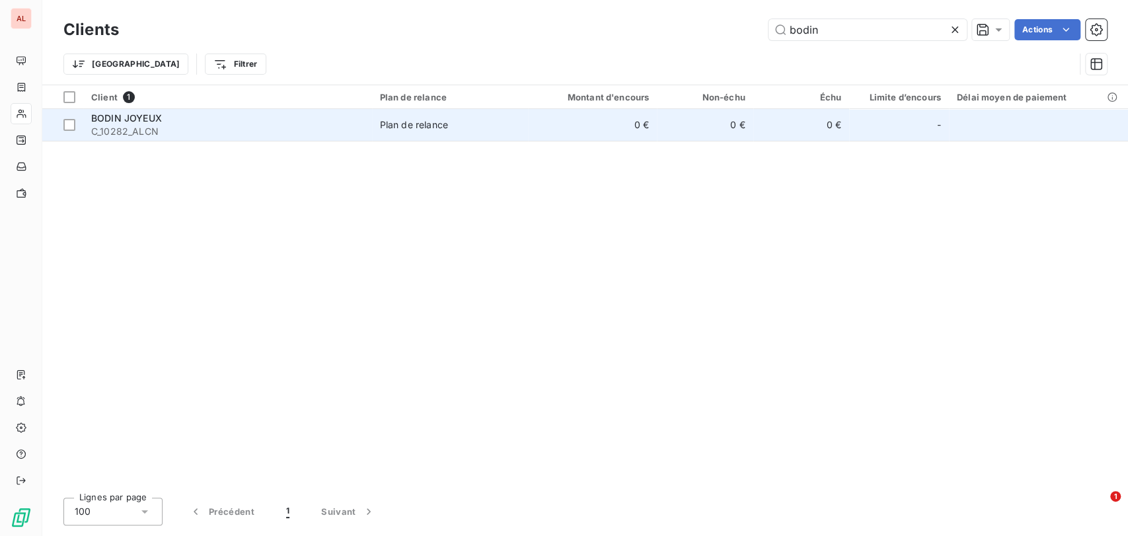
click at [126, 132] on span "C_10282_ALCN" at bounding box center [227, 131] width 273 height 13
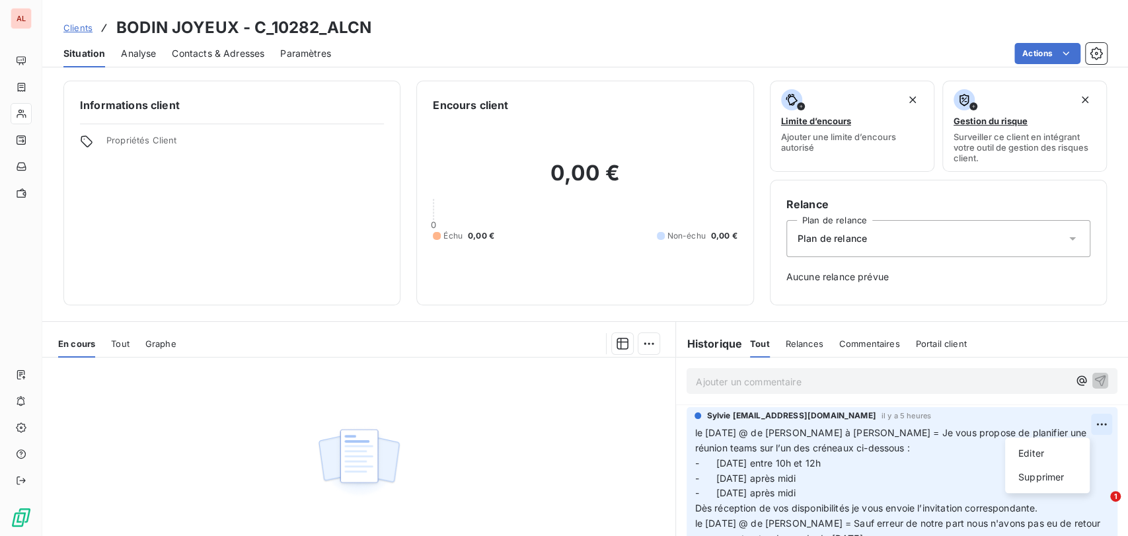
click at [1079, 420] on html "AL Clients BODIN JOYEUX - C_10282_ALCN Situation Analyse Contacts & Adresses Pa…" at bounding box center [564, 268] width 1128 height 536
click at [1034, 453] on div "Editer" at bounding box center [1047, 453] width 74 height 21
click at [695, 430] on span "le 15/10/25 @ de kévin à mme marcesche = Je vous propose de planifier une réuni…" at bounding box center [893, 500] width 397 height 147
click at [695, 433] on p "le 15/10/25 @ de kévin à mme marcesche = Je vous propose de planifier une réuni…" at bounding box center [894, 501] width 399 height 151
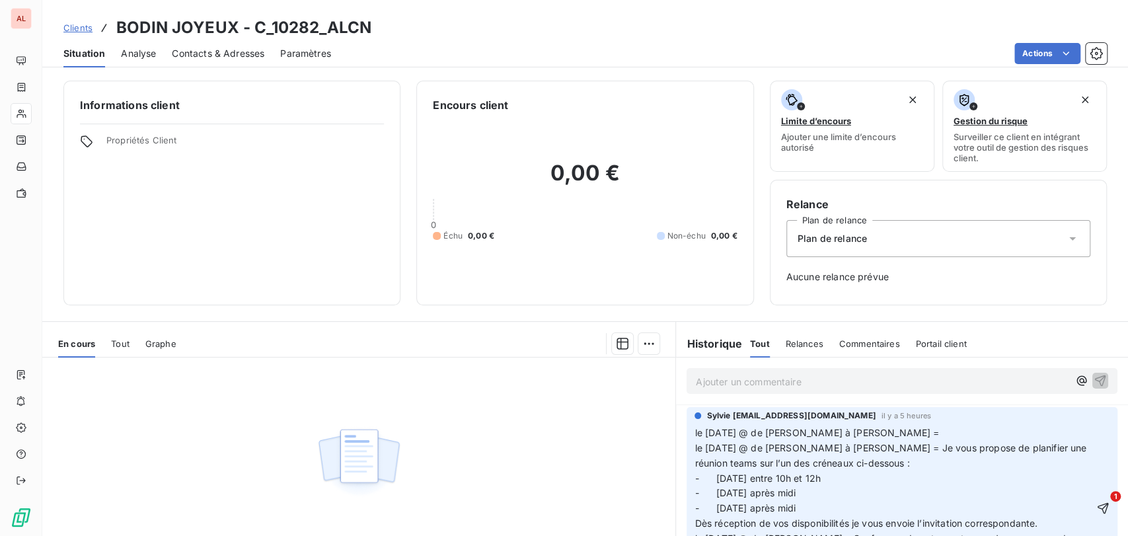
click at [858, 434] on span "le 15/10/25 @ de kévin à mme antoine = le 15/10/25 @ de kévin à mme marcesche =…" at bounding box center [893, 508] width 397 height 163
drag, startPoint x: 882, startPoint y: 447, endPoint x: 825, endPoint y: 447, distance: 56.2
click at [825, 447] on span "le 15/10/25 @ de kévin à mme antoine et mme = le 15/10/25 @ de kévin à mme marc…" at bounding box center [893, 508] width 397 height 163
copy span "marcesche ="
click at [895, 435] on span "le 15/10/25 @ de kévin à mme antoine et mme = le 15/10/25 @ de kévin à mme marc…" at bounding box center [893, 508] width 397 height 163
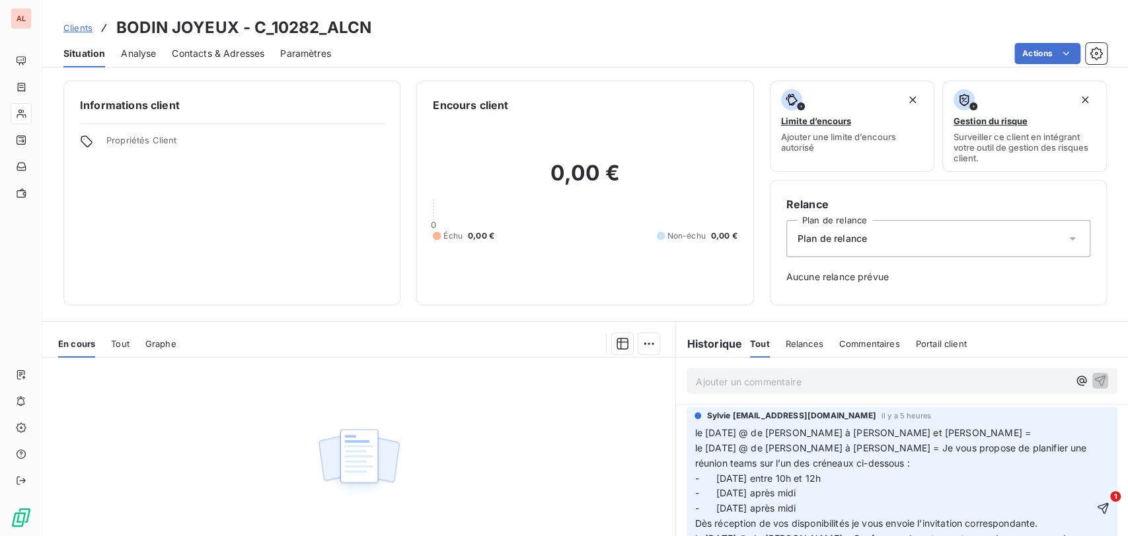
click at [963, 434] on p "le 15/10/25 @ de kévin à mme antoine et mme marcesche = le 15/10/25 @ de kévin …" at bounding box center [894, 509] width 399 height 167
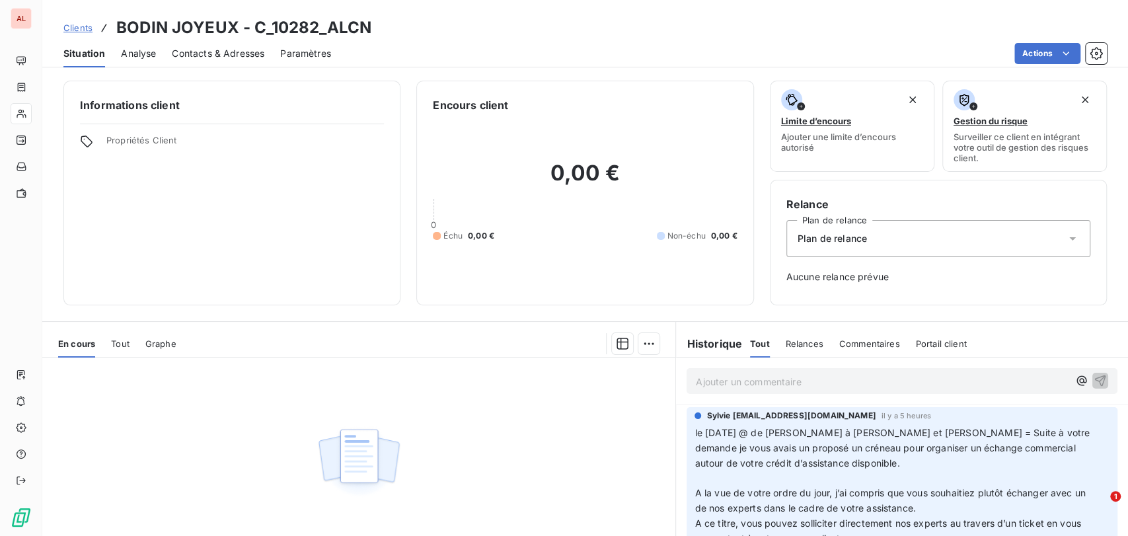
click at [719, 475] on p "﻿" at bounding box center [894, 478] width 399 height 15
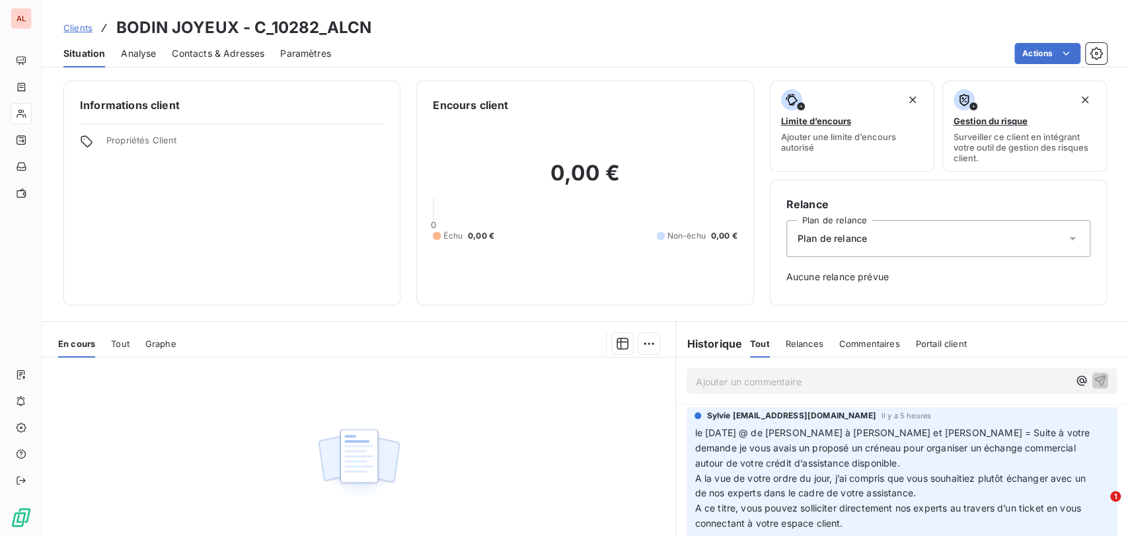
scroll to position [73, 0]
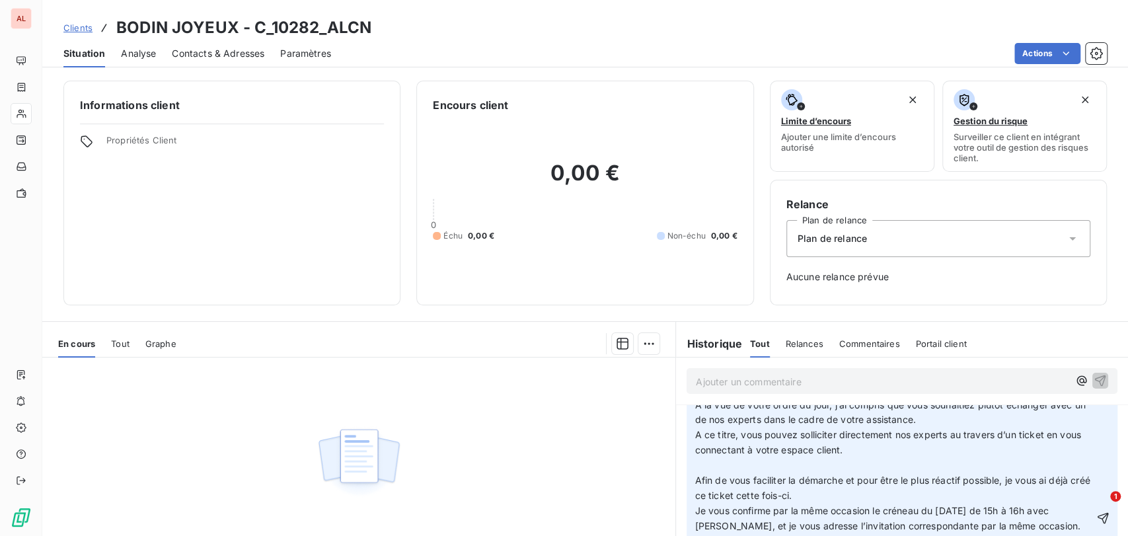
click at [720, 457] on p "A ce titre, vous pouvez solliciter directement nos experts au travers d’un tick…" at bounding box center [894, 443] width 399 height 30
click at [702, 467] on p "﻿" at bounding box center [894, 465] width 399 height 15
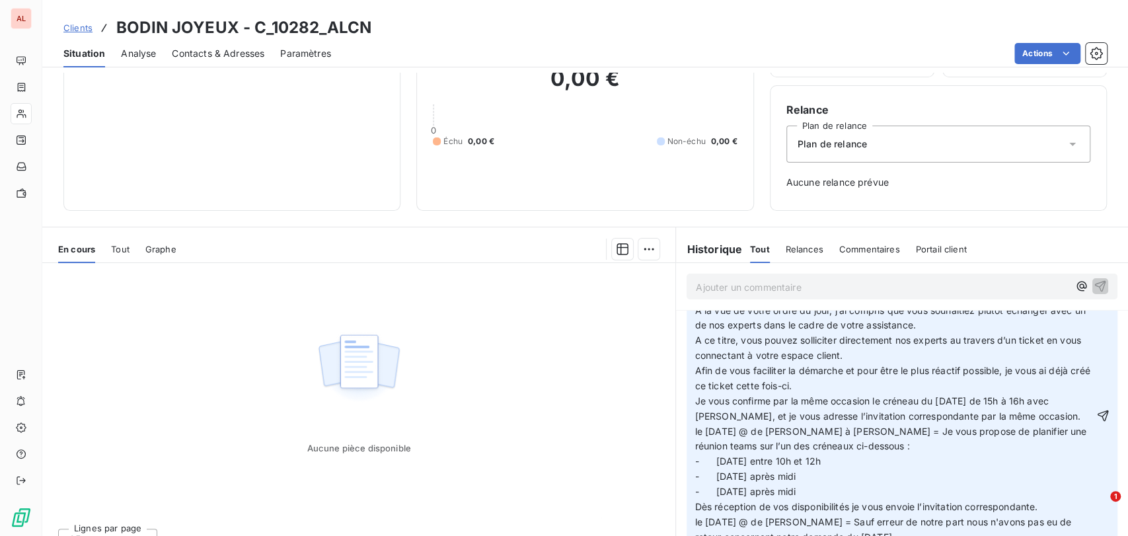
scroll to position [116, 0]
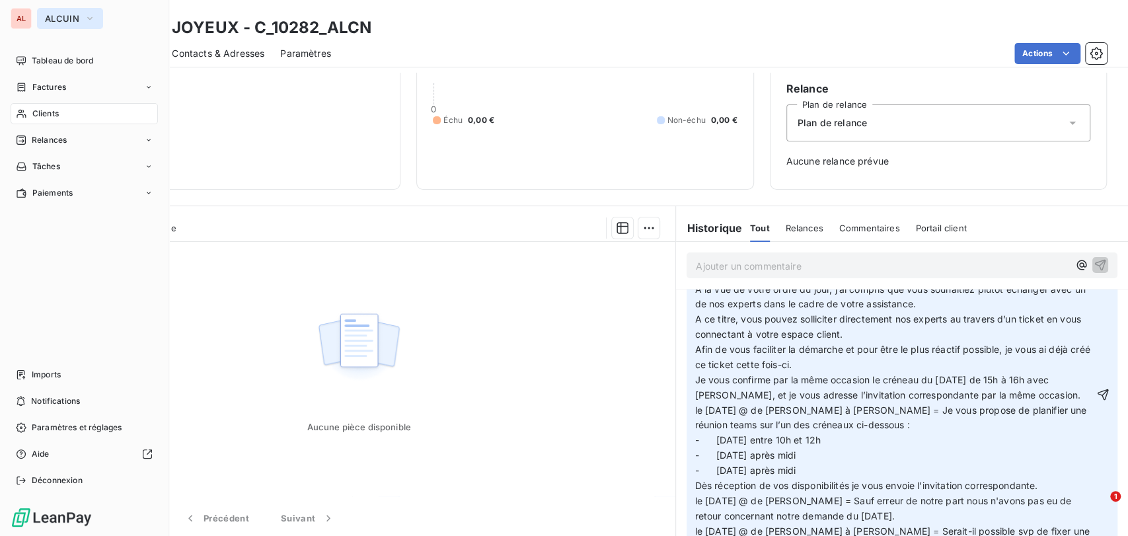
click at [89, 15] on icon "button" at bounding box center [90, 18] width 11 height 13
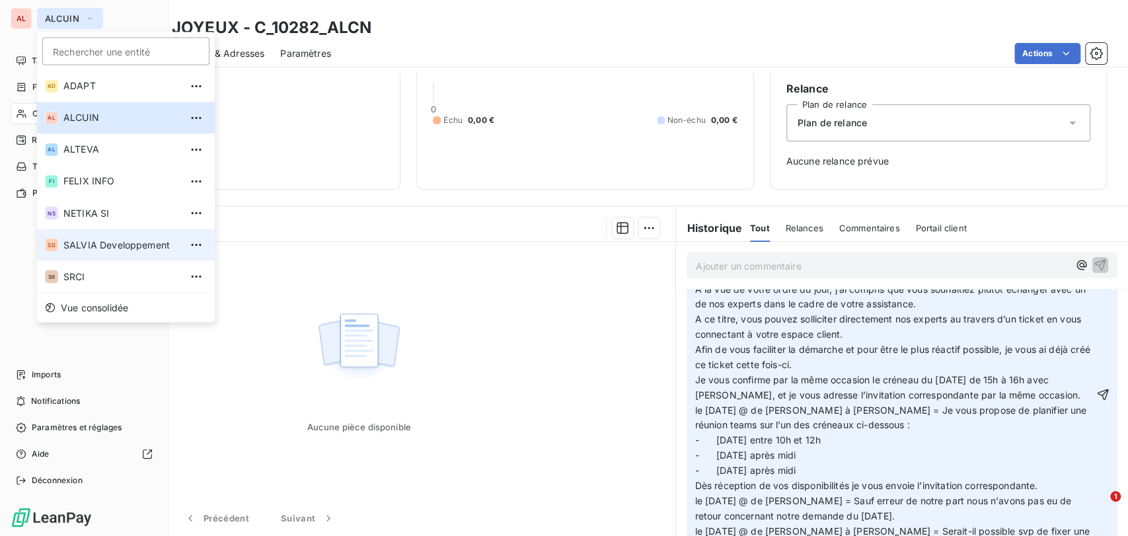
click at [81, 239] on span "SALVIA Developpement" at bounding box center [121, 244] width 117 height 13
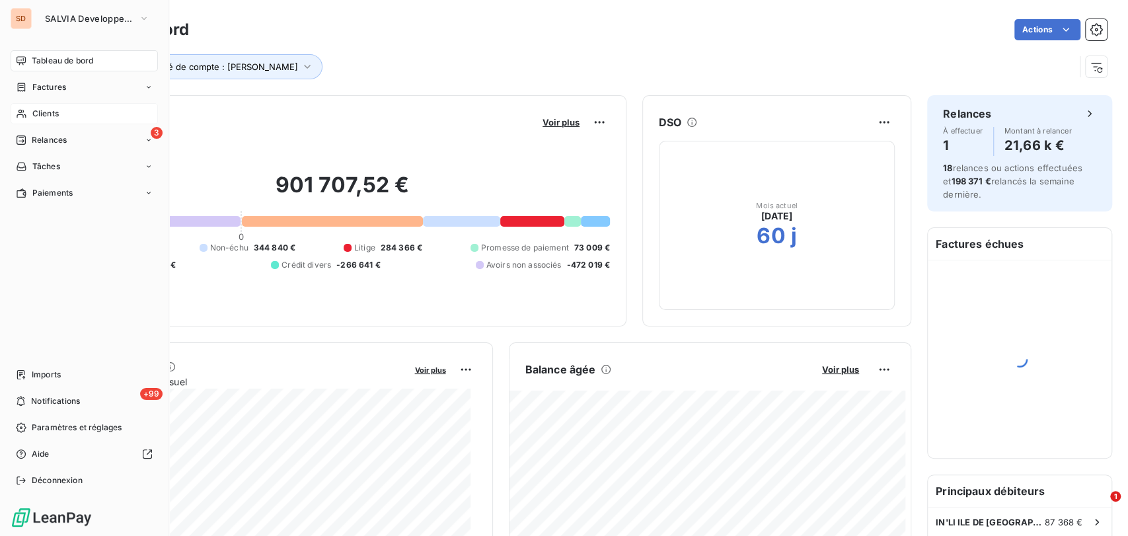
click at [51, 115] on span "Clients" at bounding box center [45, 114] width 26 height 12
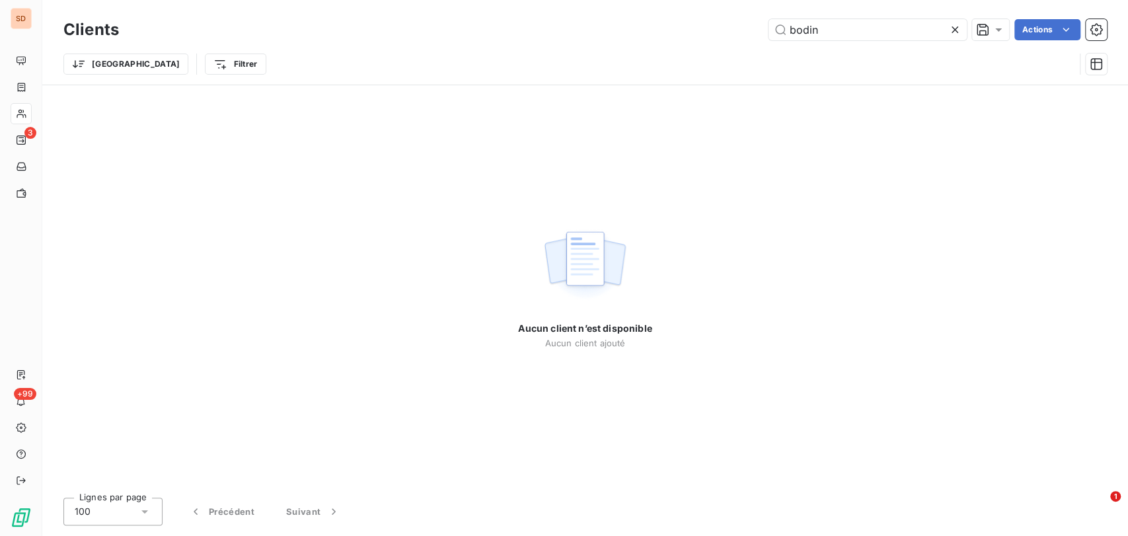
drag, startPoint x: 832, startPoint y: 31, endPoint x: 668, endPoint y: 48, distance: 164.8
click at [674, 50] on div "Clients bodin Actions Trier Filtrer" at bounding box center [584, 50] width 1043 height 69
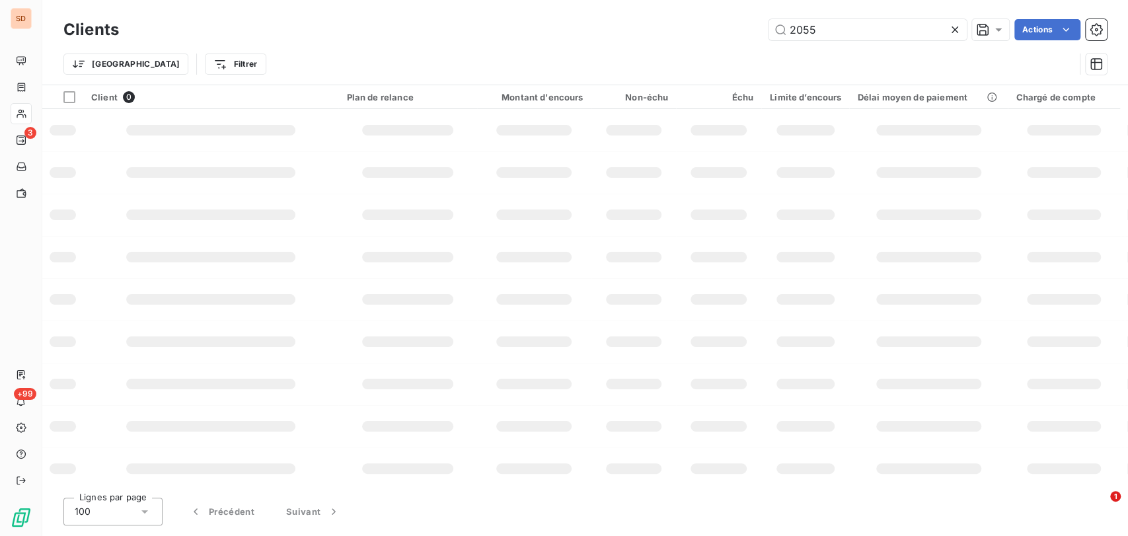
type input "2055"
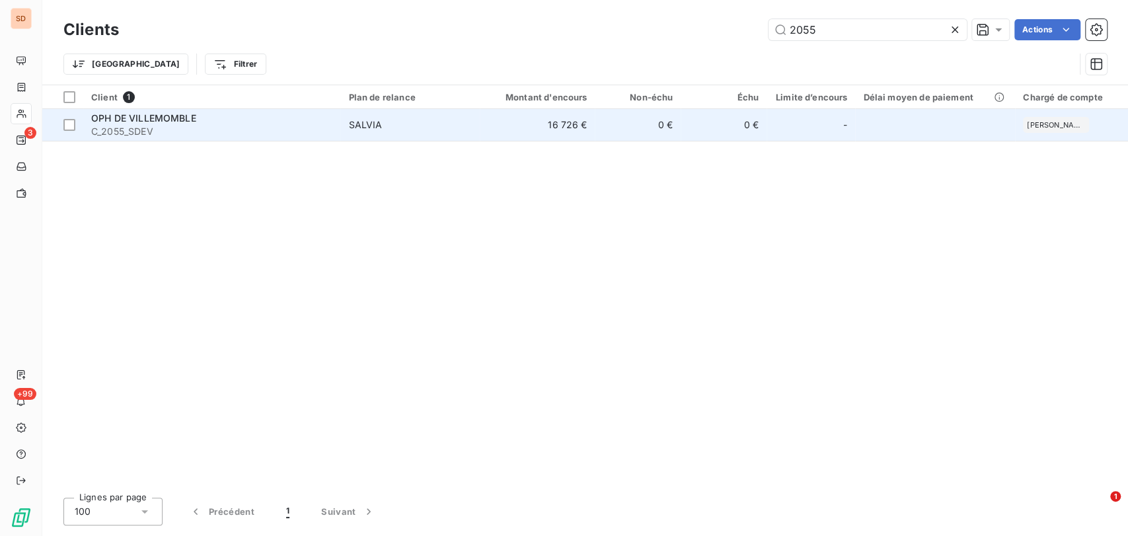
click at [118, 128] on span "C_2055_SDEV" at bounding box center [211, 131] width 241 height 13
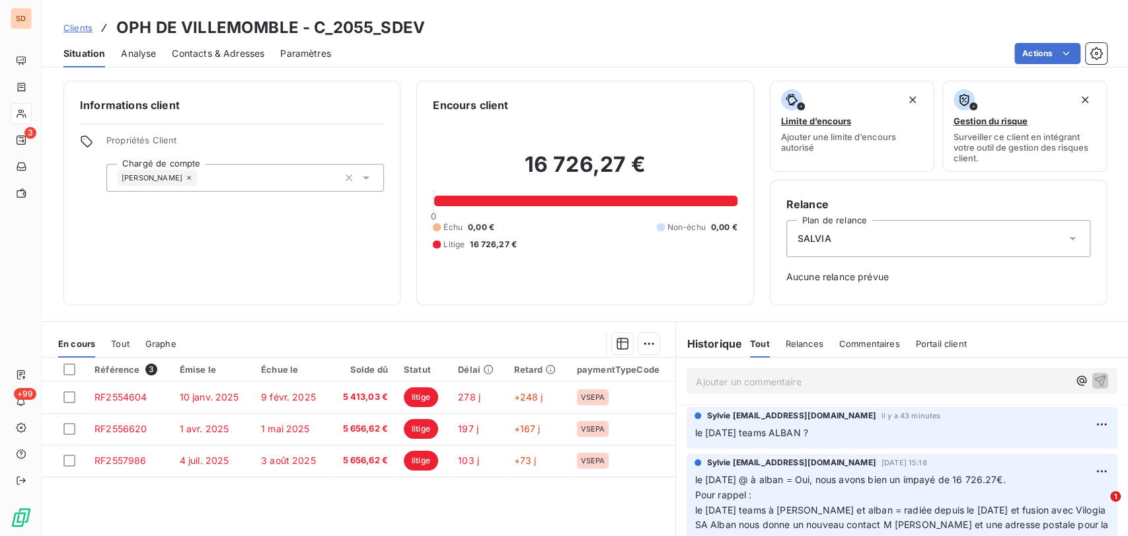
click at [231, 50] on span "Contacts & Adresses" at bounding box center [218, 53] width 93 height 13
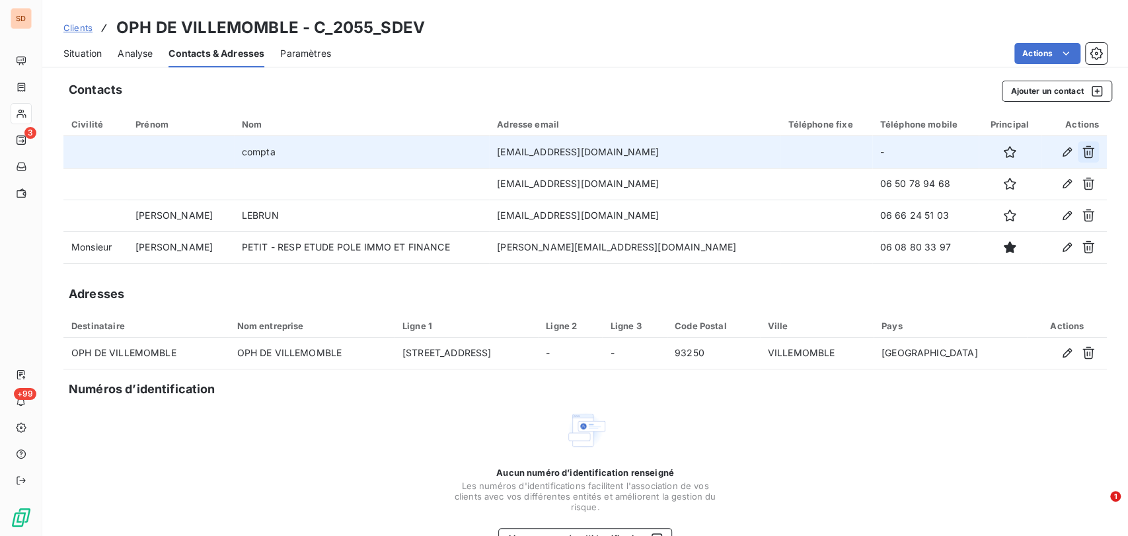
click at [1082, 149] on icon "button" at bounding box center [1088, 151] width 13 height 13
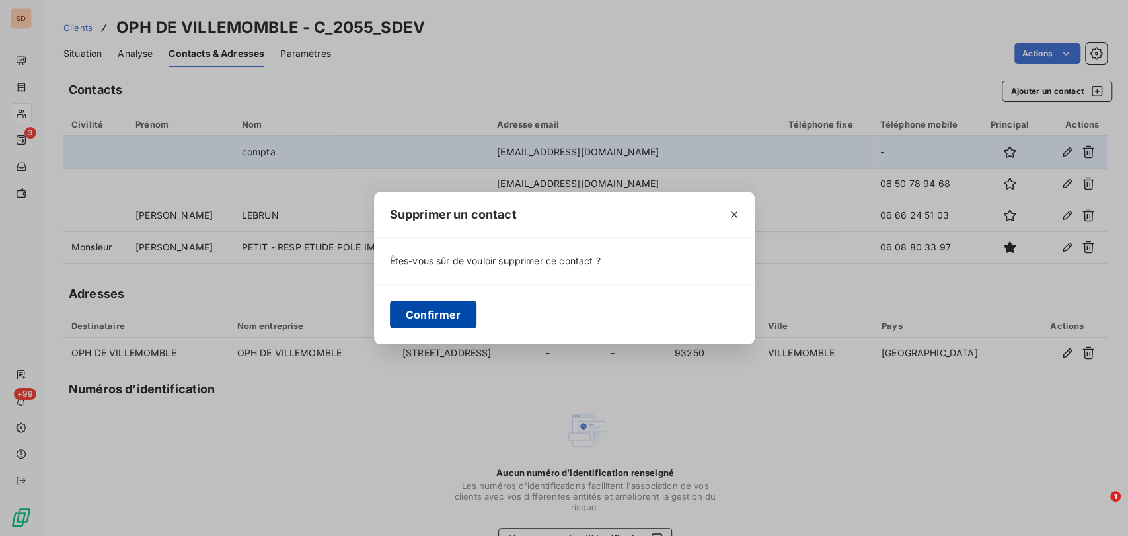
click at [443, 316] on button "Confirmer" at bounding box center [433, 315] width 87 height 28
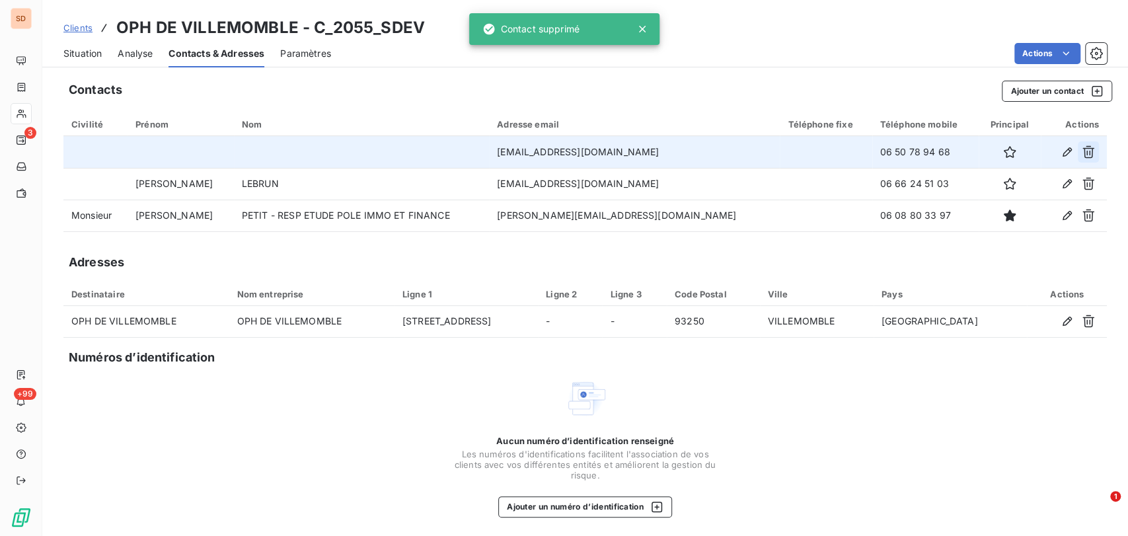
click at [1082, 147] on icon "button" at bounding box center [1088, 151] width 13 height 13
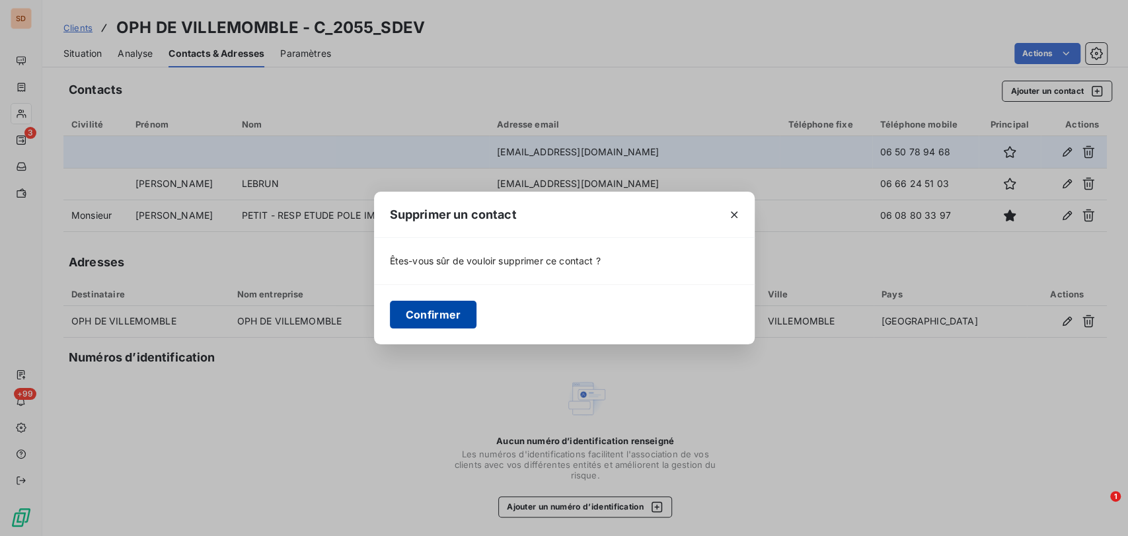
click at [449, 309] on button "Confirmer" at bounding box center [433, 315] width 87 height 28
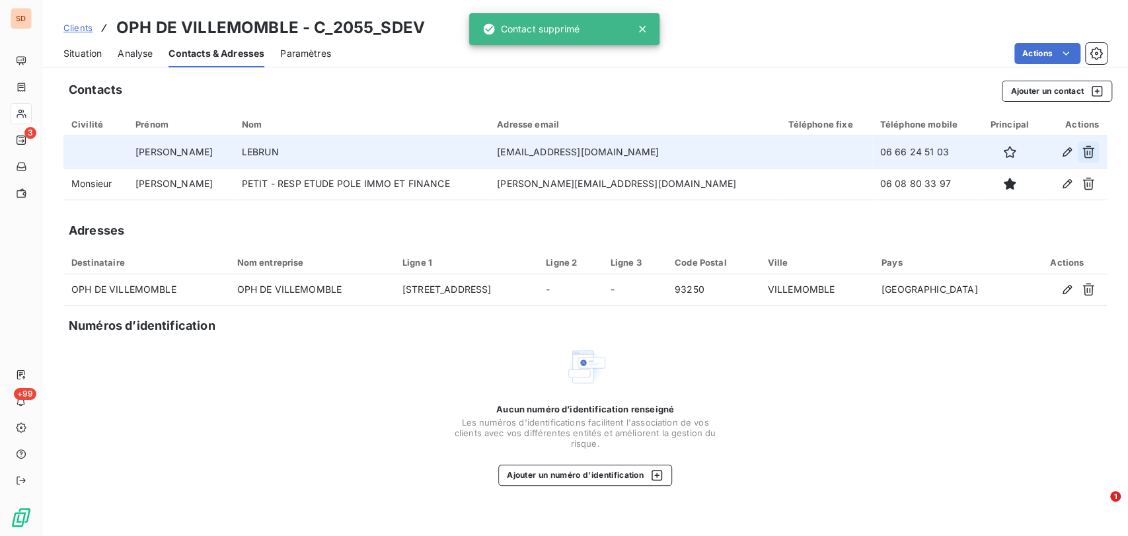
click at [1091, 150] on icon "button" at bounding box center [1088, 151] width 13 height 13
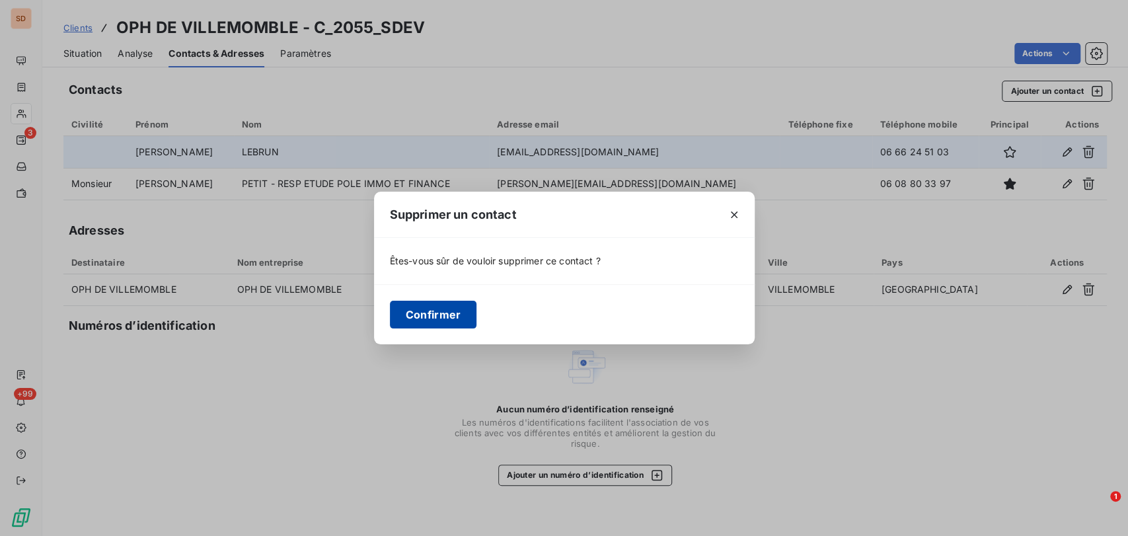
click at [443, 312] on button "Confirmer" at bounding box center [433, 315] width 87 height 28
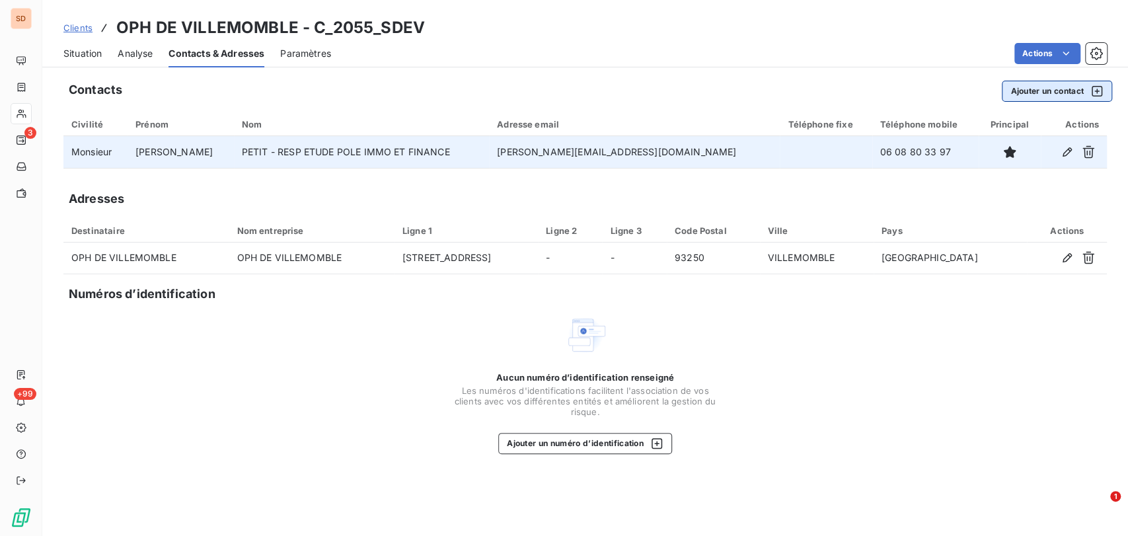
click at [1055, 94] on button "Ajouter un contact" at bounding box center [1057, 91] width 110 height 21
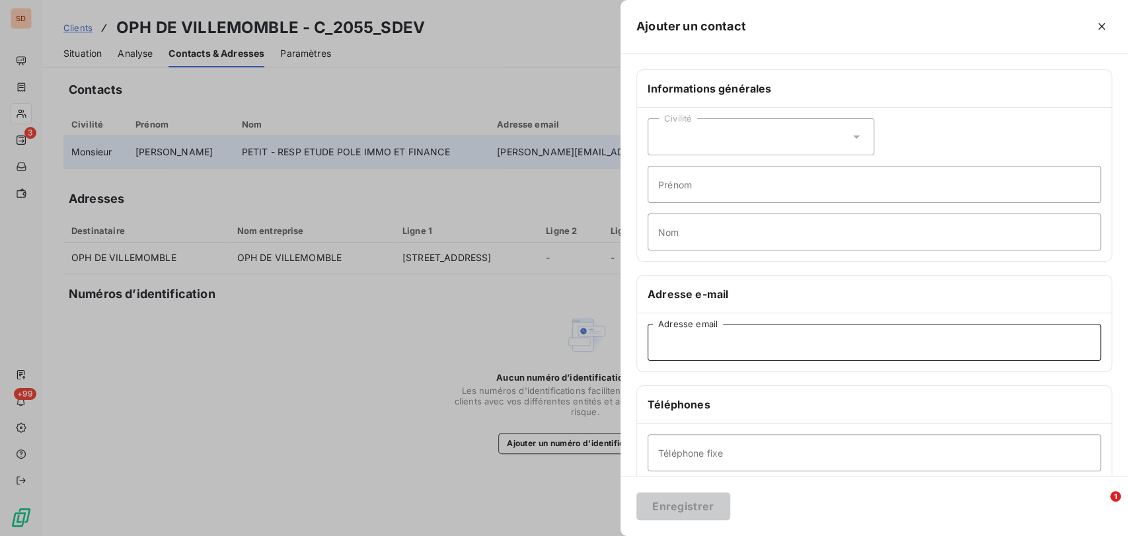
click at [682, 345] on input "Adresse email" at bounding box center [874, 342] width 453 height 37
type input "relances]@vilogia.fr"
click at [687, 229] on input "Nom" at bounding box center [874, 231] width 453 height 37
type input "REALNCE"
click at [698, 340] on input "relances]@vilogia.fr" at bounding box center [874, 342] width 453 height 37
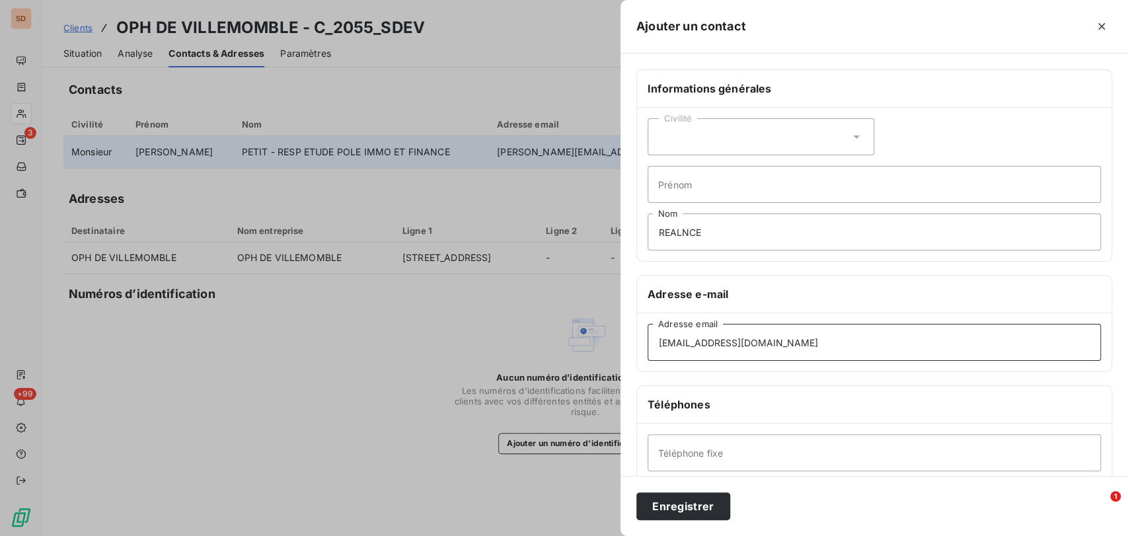
type input "relances@vilogia.fr"
click at [679, 231] on input "REALNCE" at bounding box center [874, 231] width 453 height 37
type input "RELANCE"
click at [695, 502] on button "Enregistrer" at bounding box center [683, 506] width 94 height 28
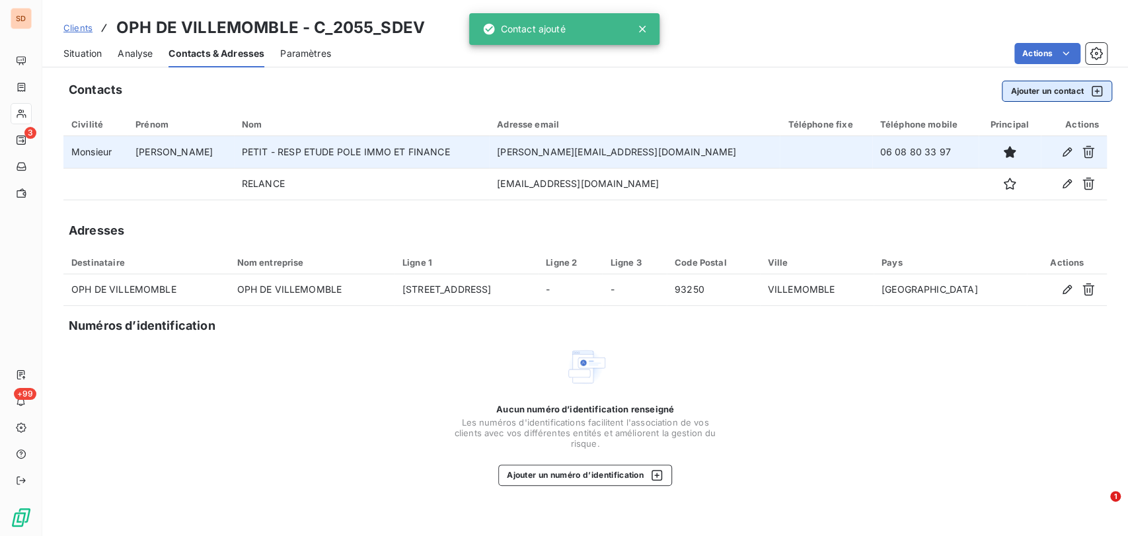
click at [1025, 91] on button "Ajouter un contact" at bounding box center [1057, 91] width 110 height 21
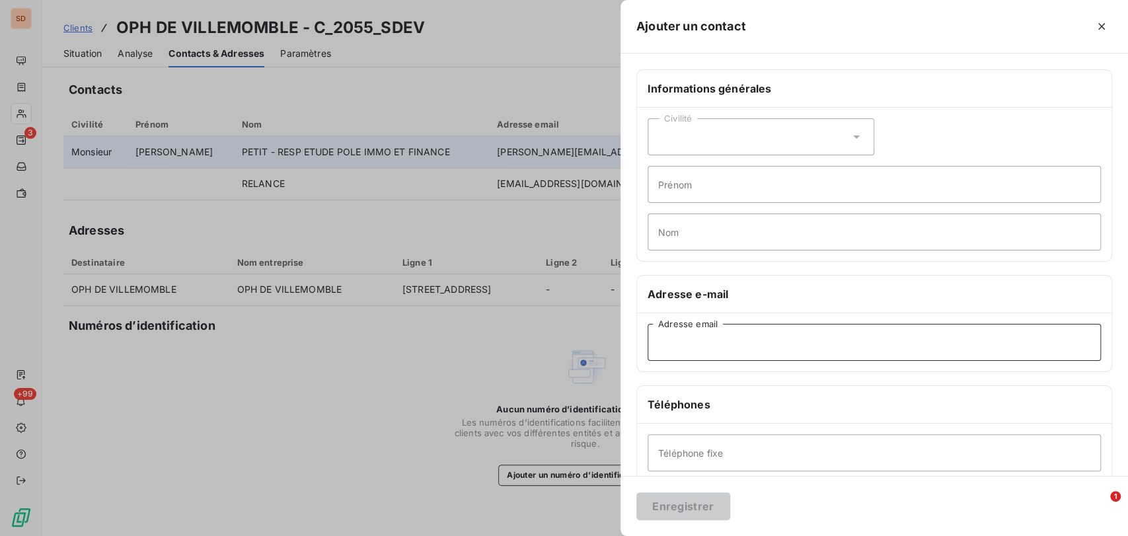
click at [674, 342] on input "Adresse email" at bounding box center [874, 342] width 453 height 37
type input "fonctionnement@vilogia.fr"
click at [687, 498] on button "Enregistrer" at bounding box center [683, 506] width 94 height 28
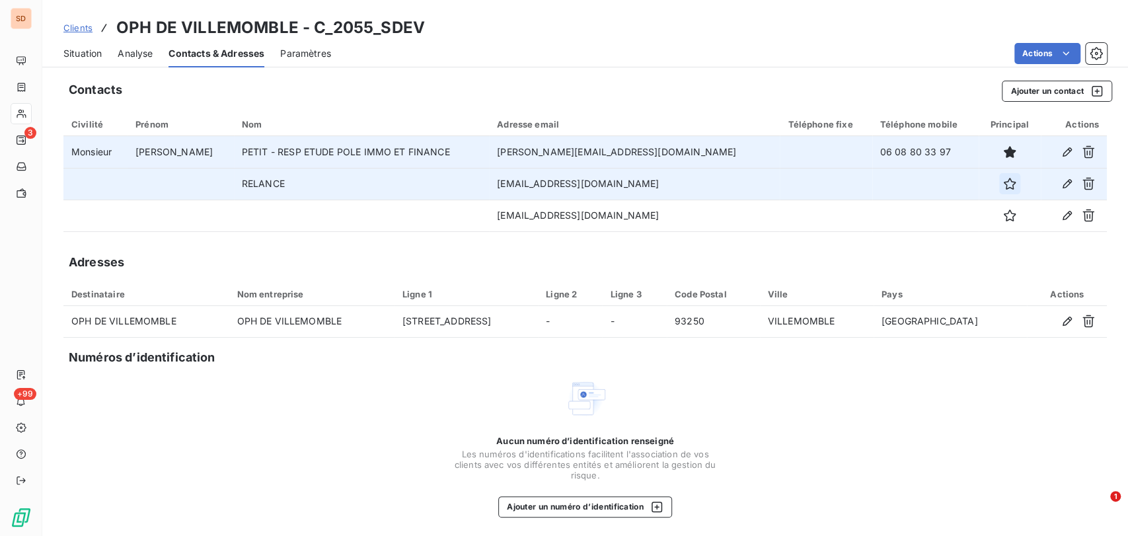
click at [1004, 188] on icon "button" at bounding box center [1010, 184] width 12 height 12
click at [78, 57] on span "Situation" at bounding box center [82, 53] width 38 height 13
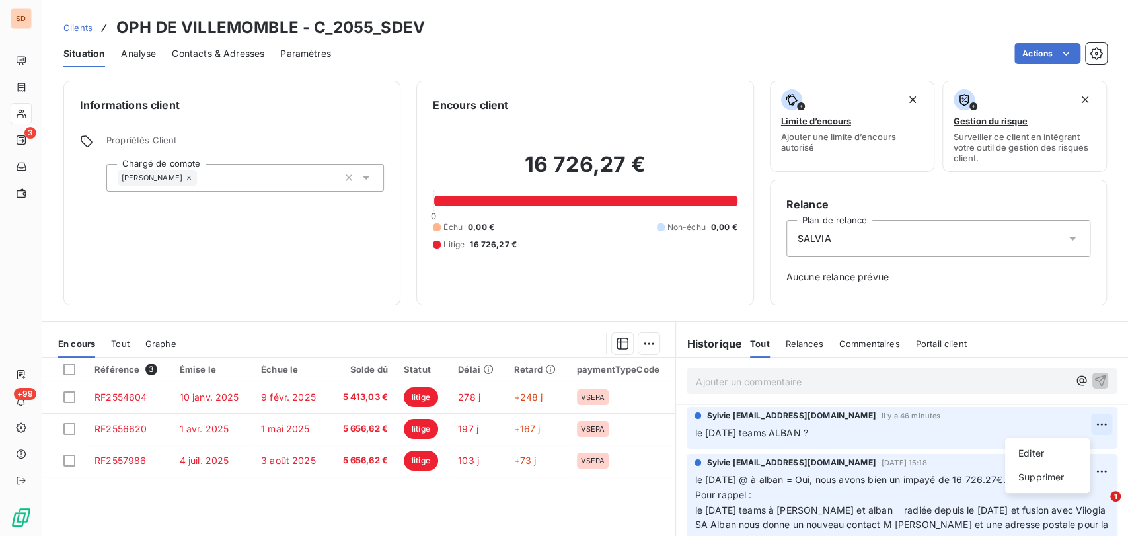
click at [1078, 426] on html "SD 3 +99 Clients OPH DE VILLEMOMBLE - C_2055_SDEV Situation Analyse Contacts & …" at bounding box center [564, 268] width 1128 height 536
click at [1043, 477] on div "Supprimer" at bounding box center [1047, 477] width 74 height 21
click at [1082, 424] on html "SD 3 +99 Clients OPH DE VILLEMOMBLE - C_2055_SDEV Situation Analyse Contacts & …" at bounding box center [564, 268] width 1128 height 536
click at [1042, 504] on span "le [DATE] teams à [PERSON_NAME] et alban = radiée depuis le [DATE] et fusion av…" at bounding box center [903, 525] width 416 height 42
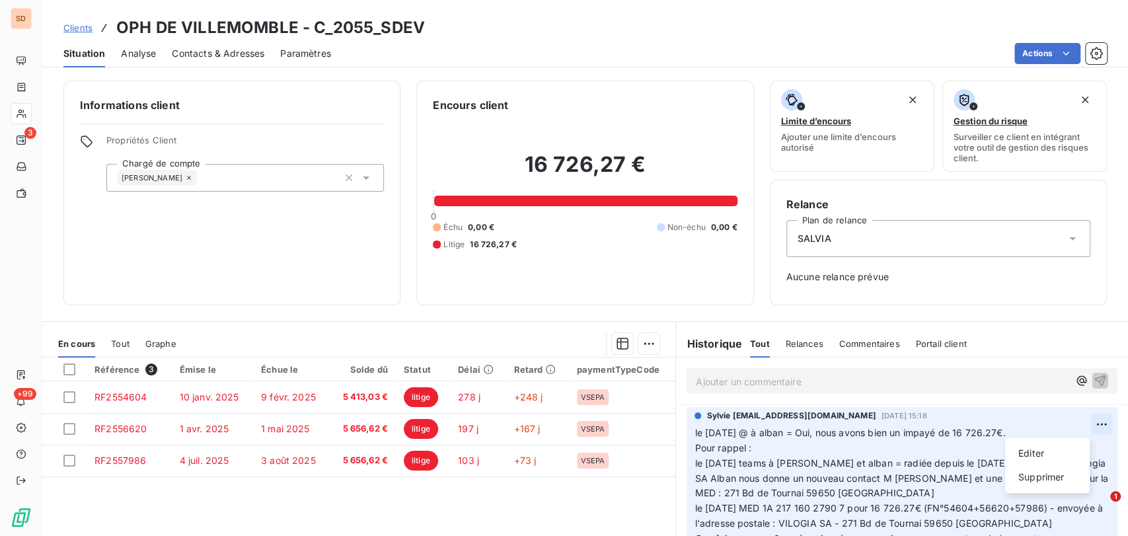
click at [1074, 425] on html "SD 3 +99 Clients OPH DE VILLEMOMBLE - C_2055_SDEV Situation Analyse Contacts & …" at bounding box center [564, 268] width 1128 height 536
drag, startPoint x: 1049, startPoint y: 449, endPoint x: 899, endPoint y: 455, distance: 150.8
click at [1049, 449] on div "Editer" at bounding box center [1047, 453] width 74 height 21
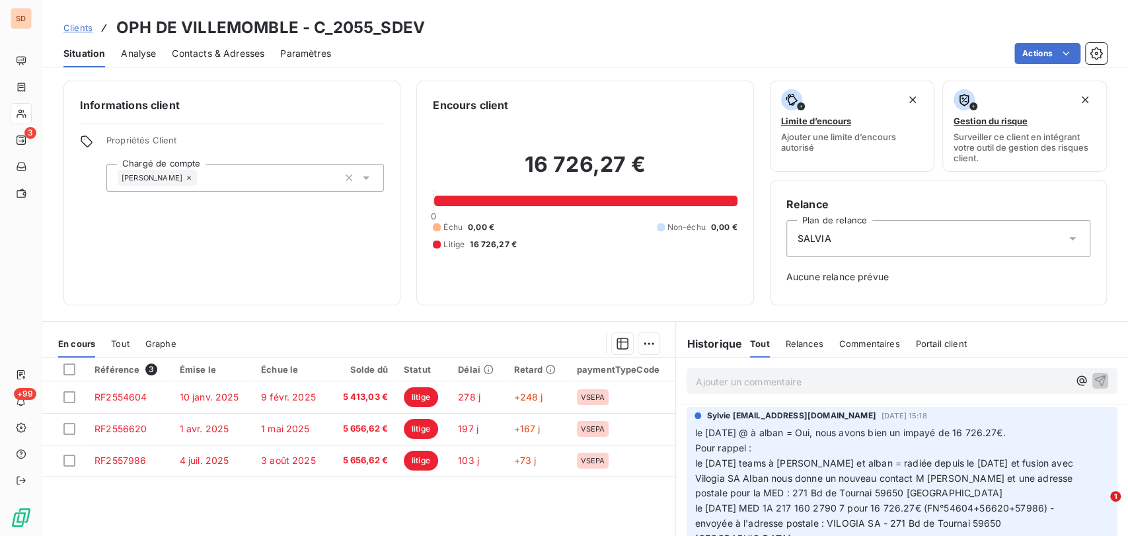
click at [695, 430] on span "le [DATE] @ à alban = Oui, nous avons bien un impayé de 16 726.27€." at bounding box center [850, 432] width 311 height 11
drag, startPoint x: 691, startPoint y: 428, endPoint x: 717, endPoint y: 433, distance: 26.8
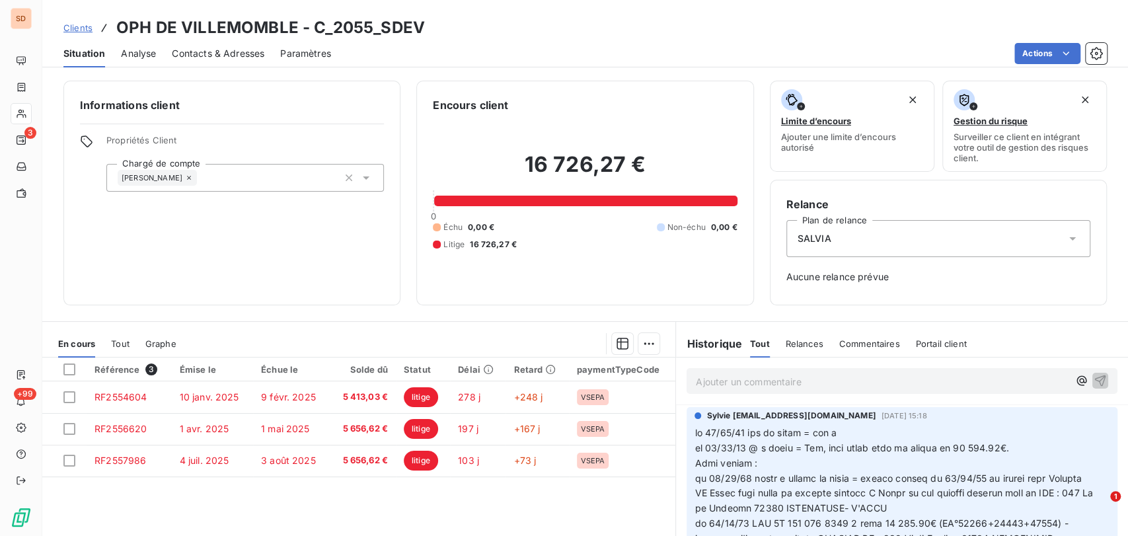
scroll to position [116, 0]
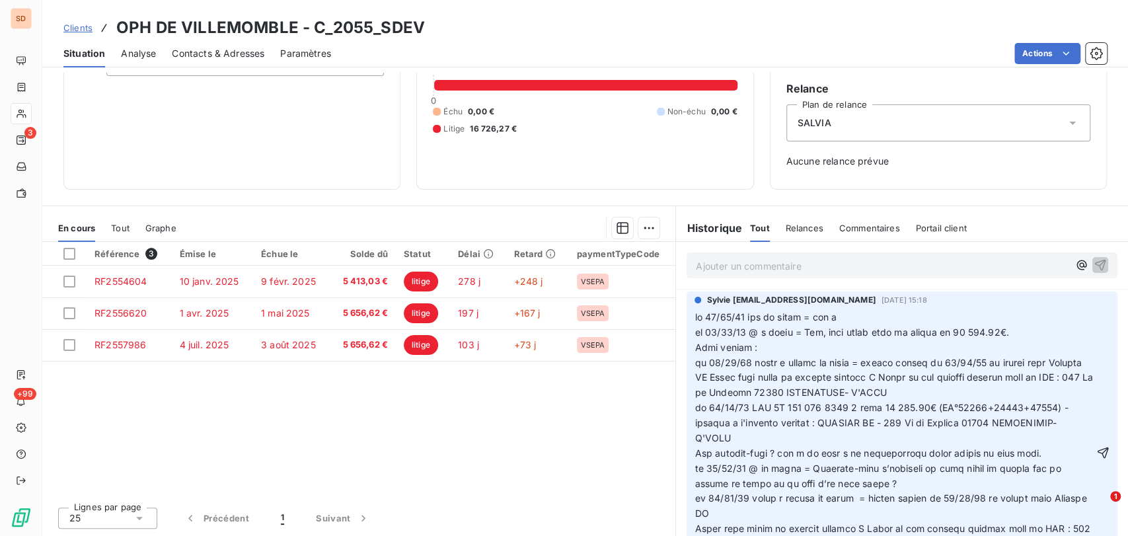
click button "button" at bounding box center [1102, 453] width 13 height 16
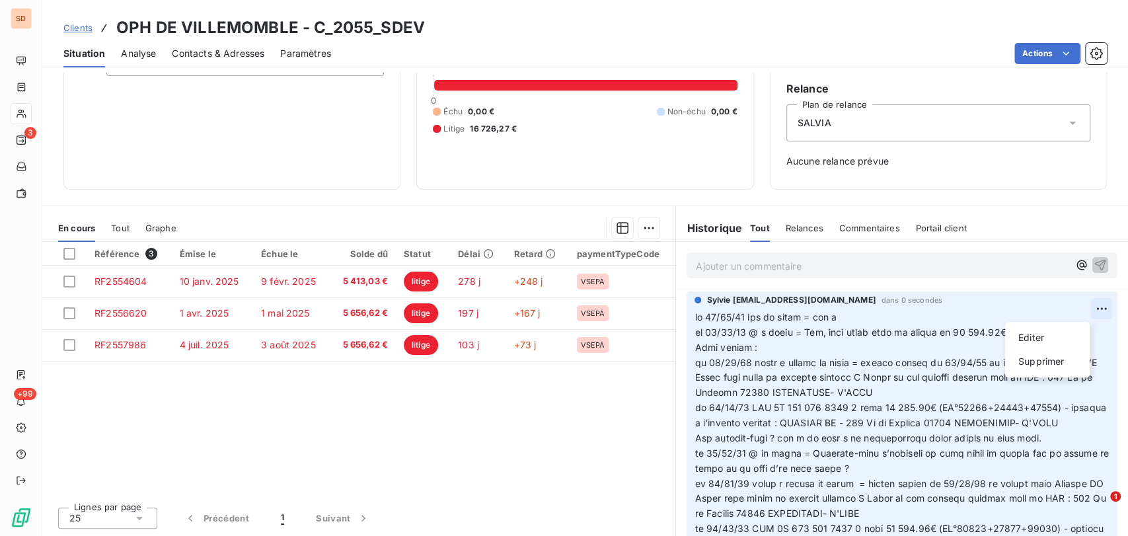
click at [1073, 307] on html "SD 3 +99 Clients OPH DE VILLEMOMBLE - C_2055_SDEV Situation Analyse Contacts & …" at bounding box center [564, 268] width 1128 height 536
drag, startPoint x: 1049, startPoint y: 334, endPoint x: 1020, endPoint y: 334, distance: 28.4
click at [1044, 334] on div "Editer" at bounding box center [1047, 337] width 74 height 21
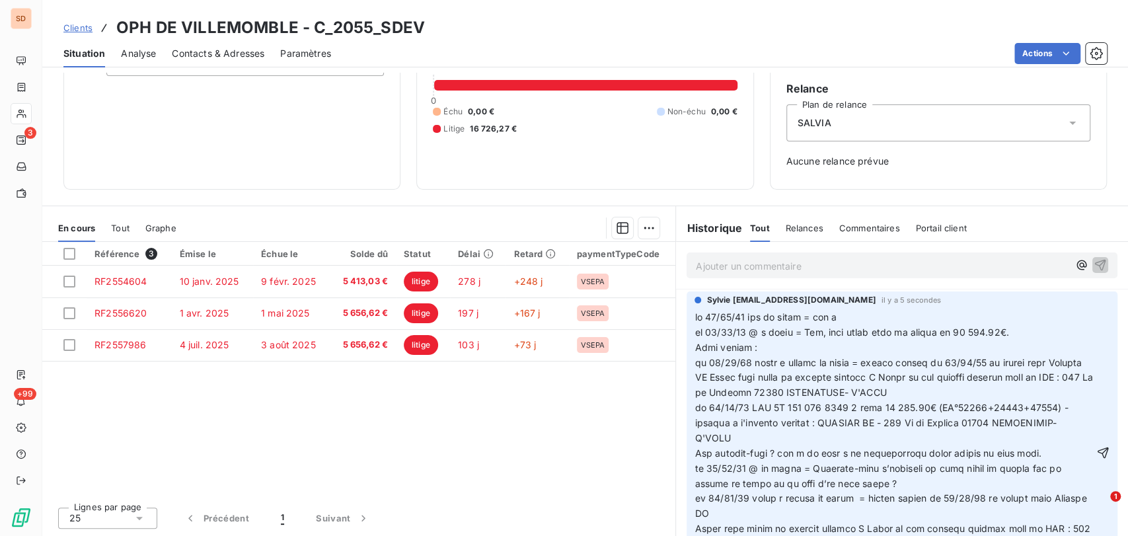
click at [824, 326] on span at bounding box center [895, 453] width 401 height 284
click at [821, 314] on p at bounding box center [894, 453] width 399 height 287
click at [1096, 450] on icon "button" at bounding box center [1102, 452] width 13 height 13
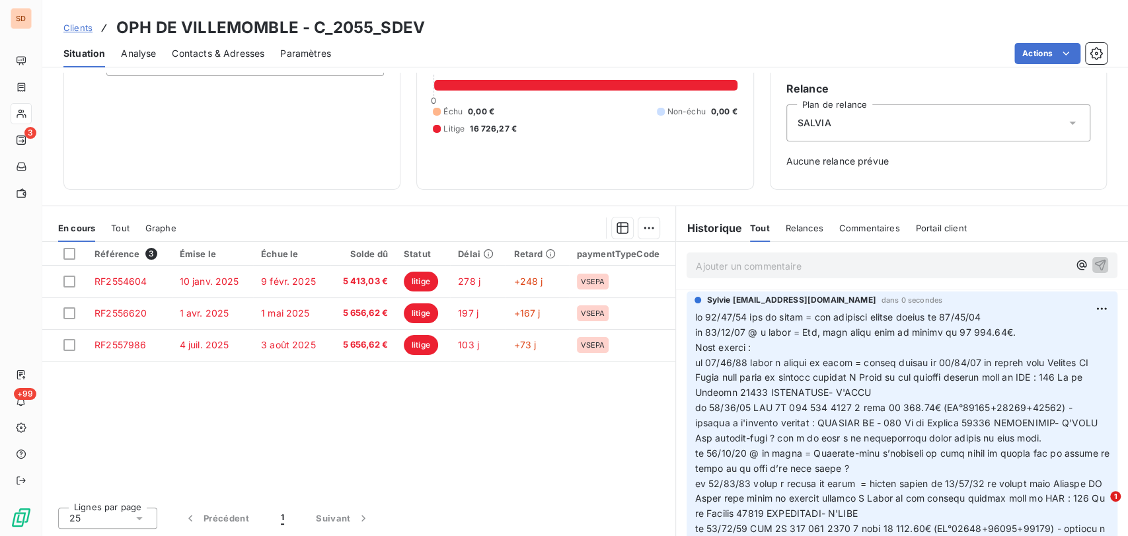
click at [706, 264] on p "Ajouter un commentaire ﻿" at bounding box center [882, 266] width 373 height 17
click at [1095, 260] on icon "button" at bounding box center [1100, 264] width 11 height 11
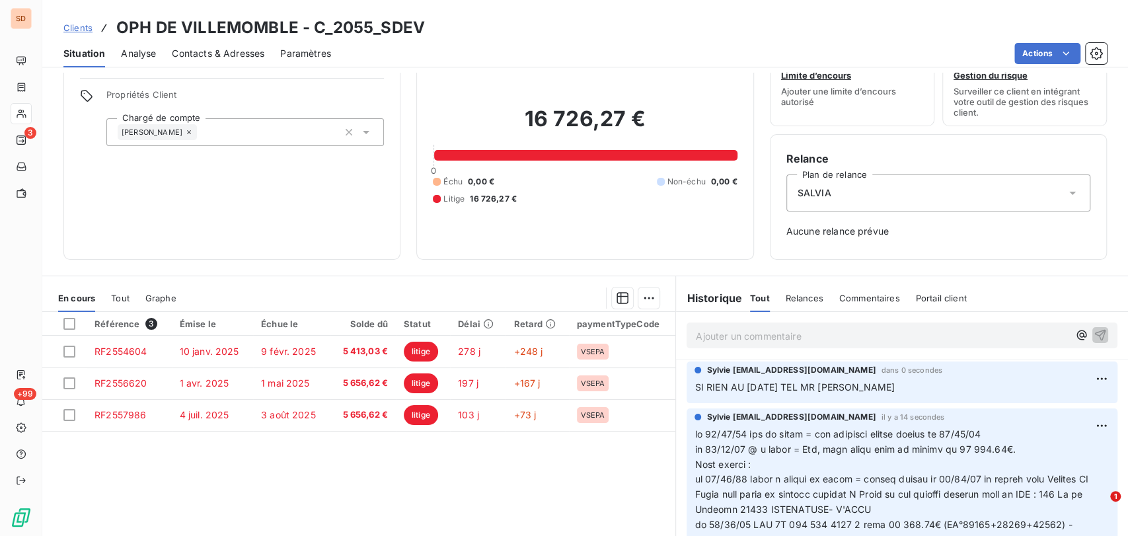
scroll to position [0, 0]
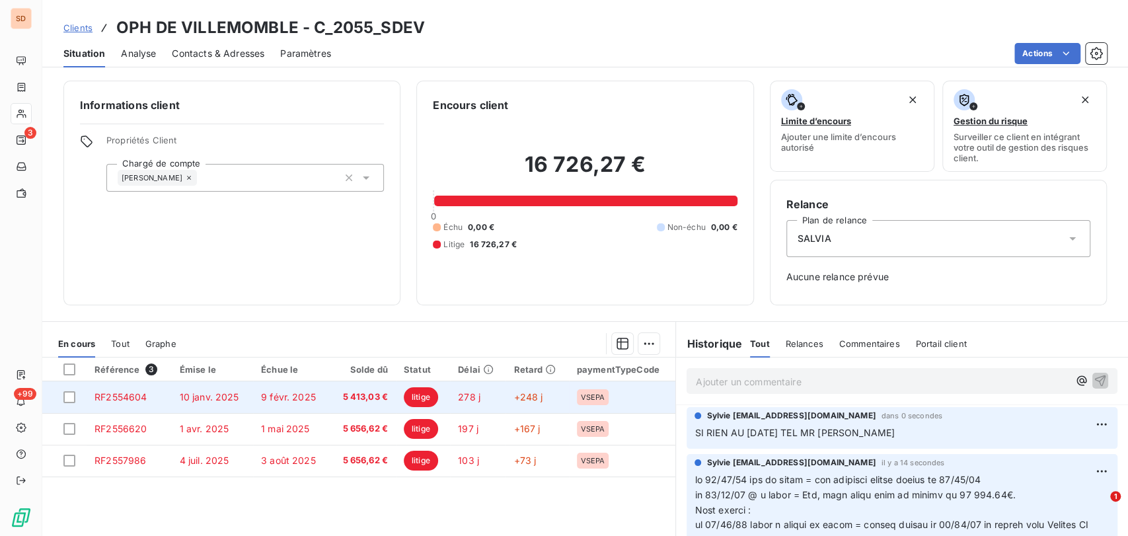
click at [121, 398] on span "RF2554604" at bounding box center [121, 396] width 52 height 11
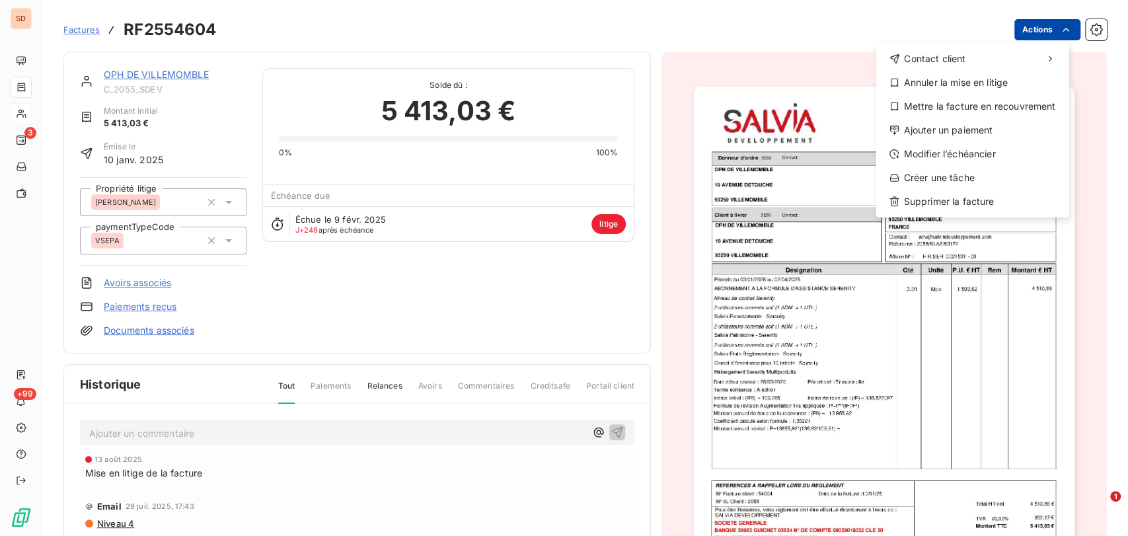
click at [1036, 38] on html "SD 3 +99 Factures RF2554604 Actions Contact client Annuler la mise en litige Me…" at bounding box center [564, 268] width 1128 height 536
drag, startPoint x: 962, startPoint y: 83, endPoint x: 956, endPoint y: 87, distance: 6.8
click at [956, 87] on div "Annuler la mise en litige" at bounding box center [972, 82] width 182 height 21
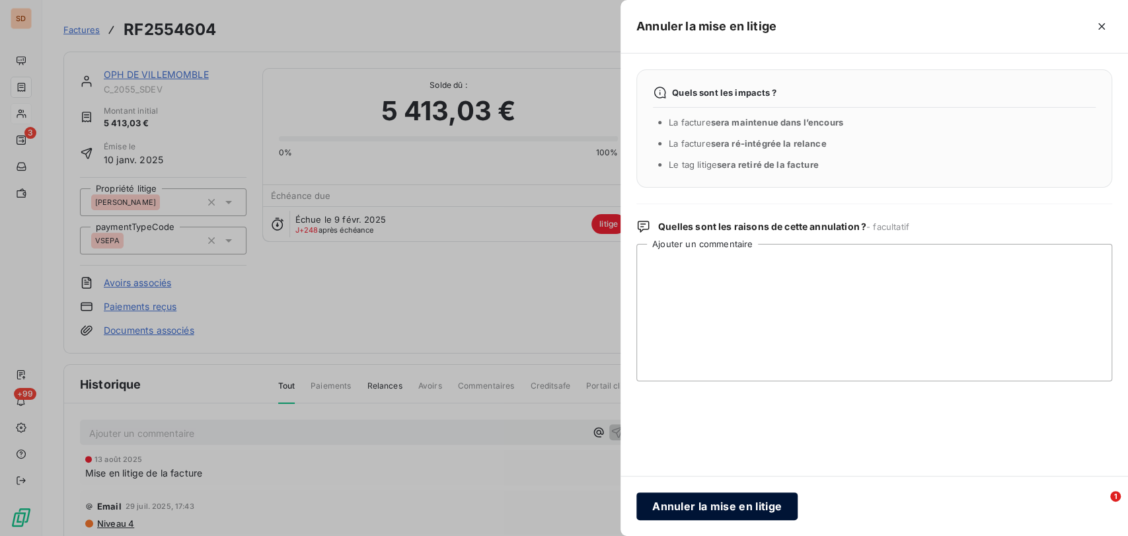
click at [714, 510] on button "Annuler la mise en litige" at bounding box center [716, 506] width 161 height 28
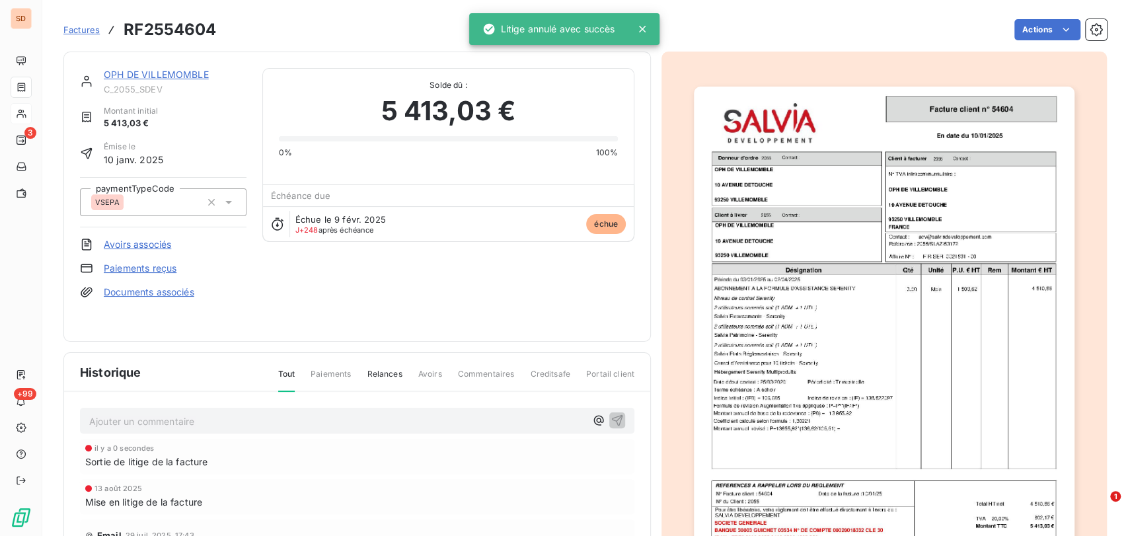
click at [153, 73] on link "OPH DE VILLEMOMBLE" at bounding box center [156, 74] width 105 height 11
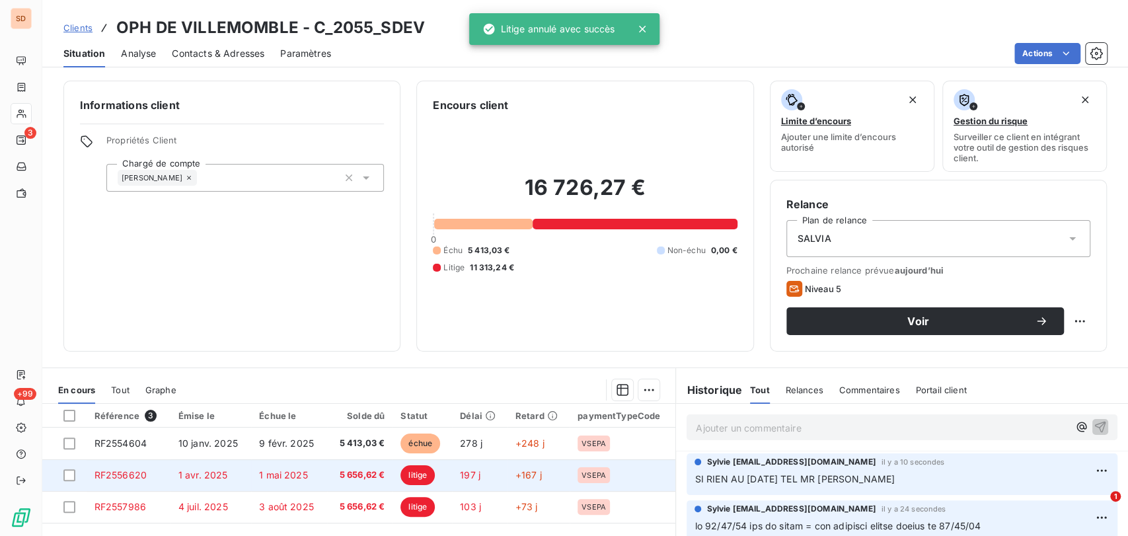
click at [135, 466] on td "RF2556620" at bounding box center [129, 475] width 84 height 32
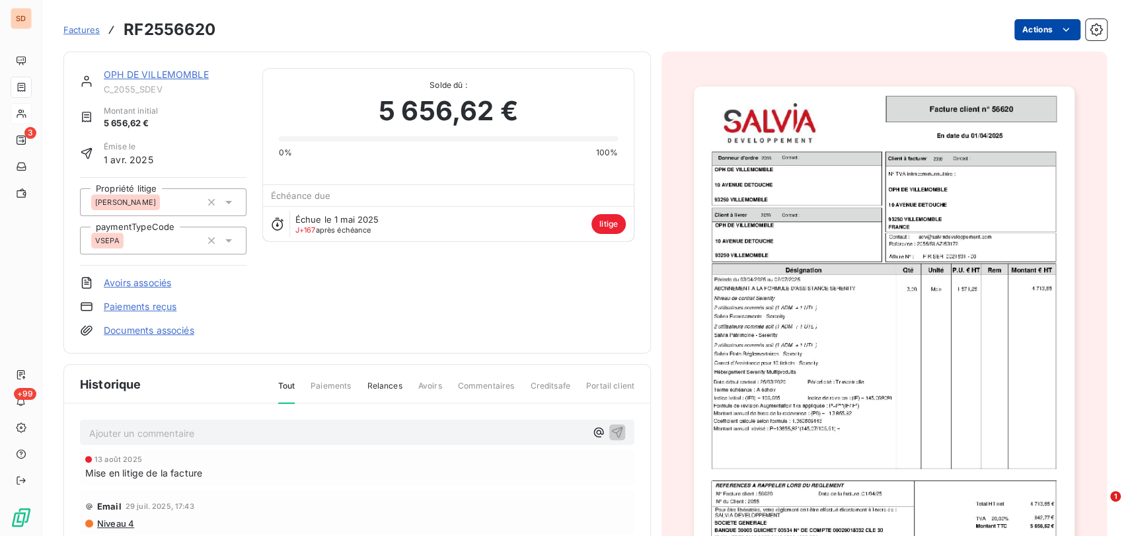
click at [1017, 30] on html "SD 3 +99 Factures RF2556620 Actions OPH DE VILLEMOMBLE C_2055_SDEV Montant init…" at bounding box center [564, 268] width 1128 height 536
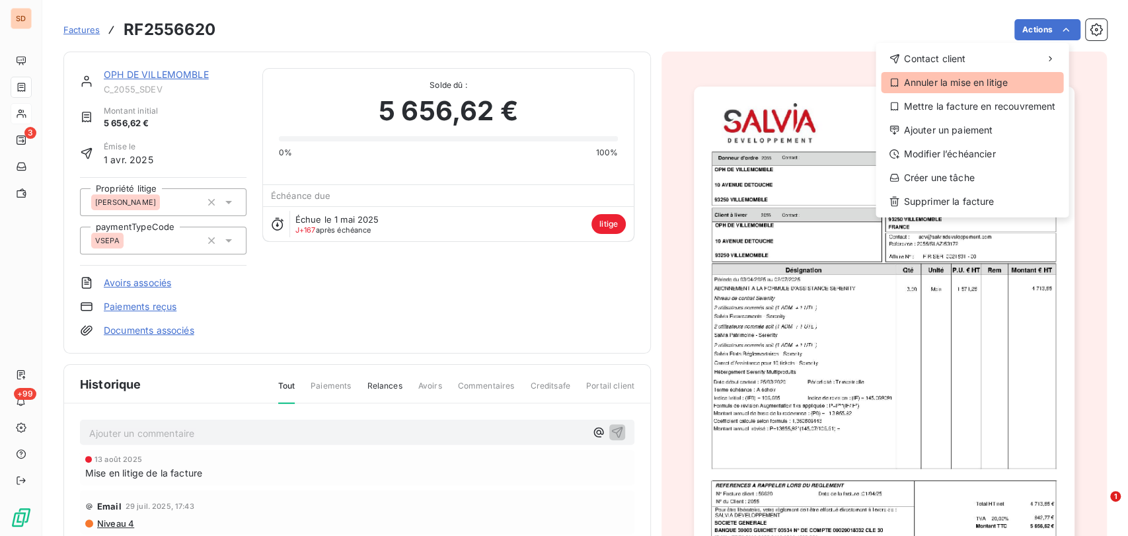
click at [936, 80] on div "Annuler la mise en litige" at bounding box center [972, 82] width 182 height 21
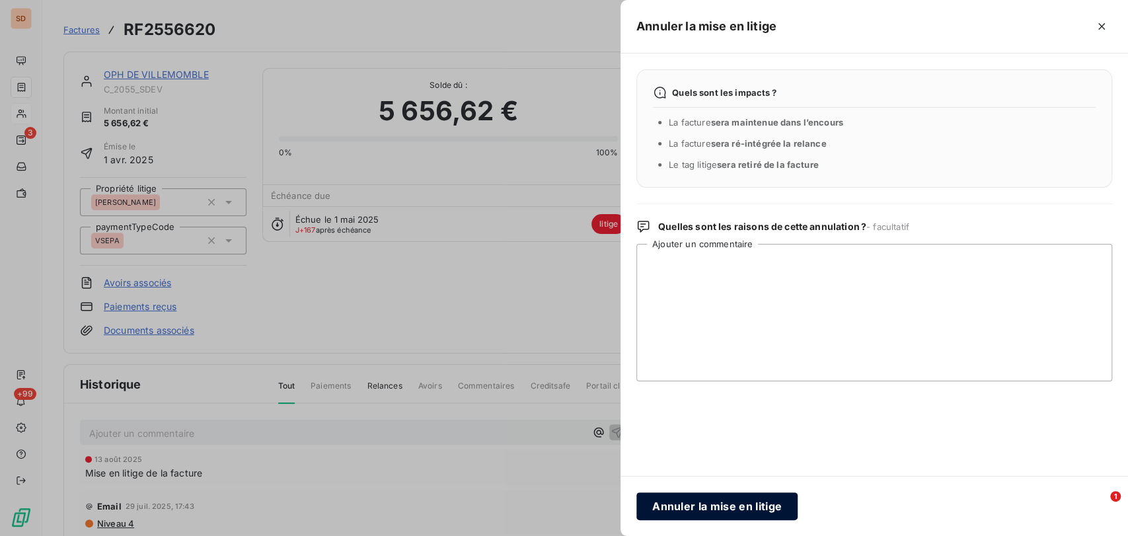
drag, startPoint x: 695, startPoint y: 506, endPoint x: 459, endPoint y: 317, distance: 302.8
click at [695, 506] on button "Annuler la mise en litige" at bounding box center [716, 506] width 161 height 28
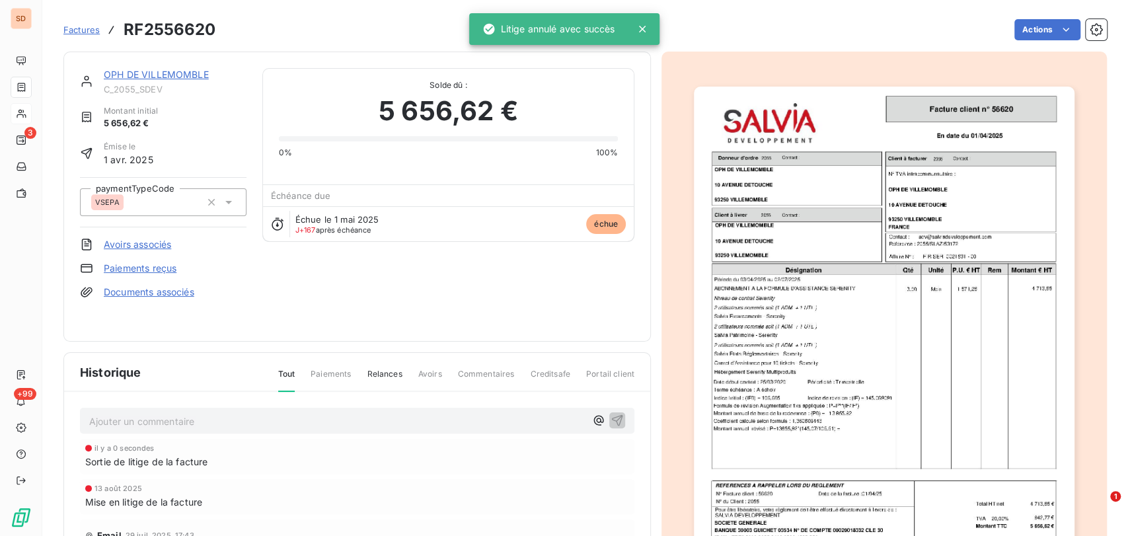
click at [137, 78] on link "OPH DE VILLEMOMBLE" at bounding box center [156, 74] width 105 height 11
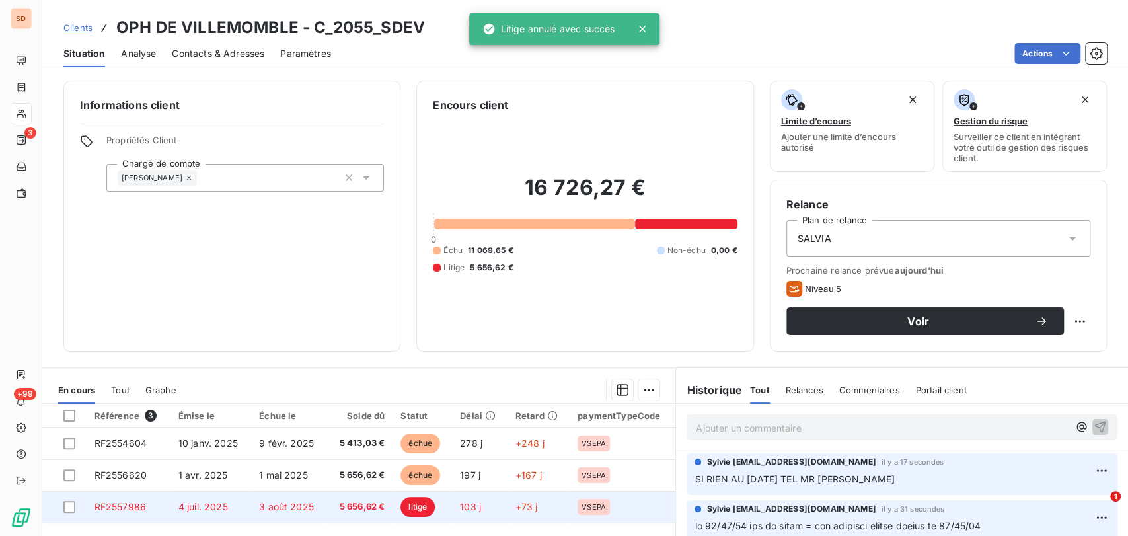
click at [138, 501] on span "RF2557986" at bounding box center [121, 506] width 52 height 11
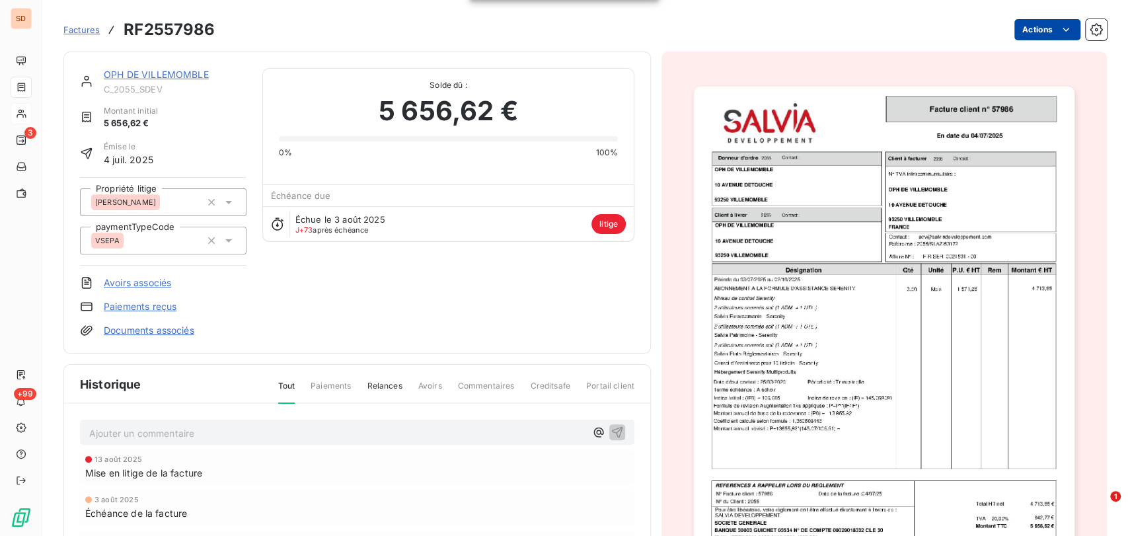
click at [1017, 33] on html "SD 3 +99 Factures RF2557986 Actions OPH DE VILLEMOMBLE C_2055_SDEV Montant init…" at bounding box center [564, 268] width 1128 height 536
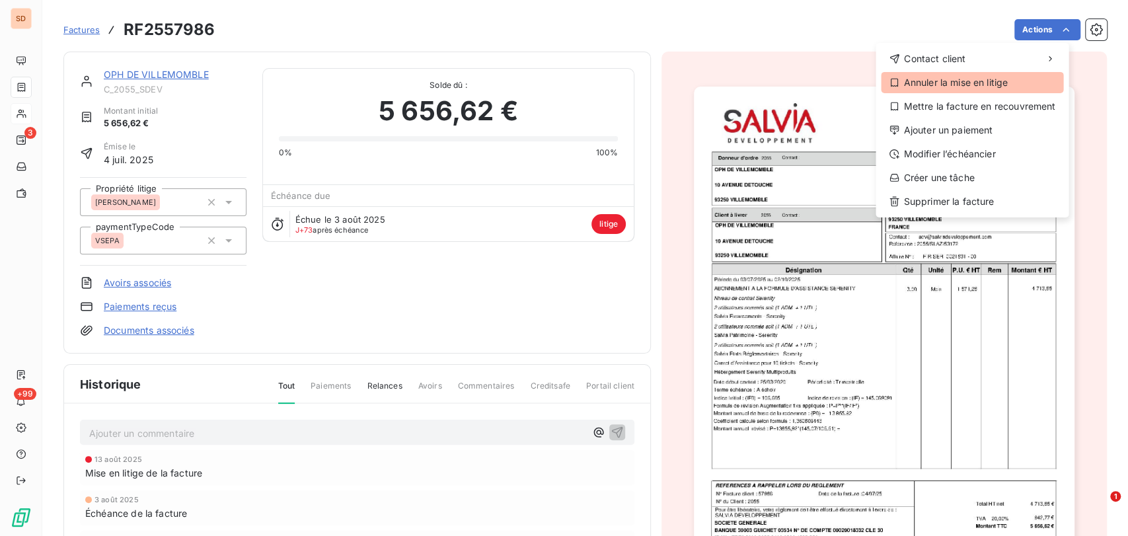
click at [962, 79] on div "Annuler la mise en litige" at bounding box center [972, 82] width 182 height 21
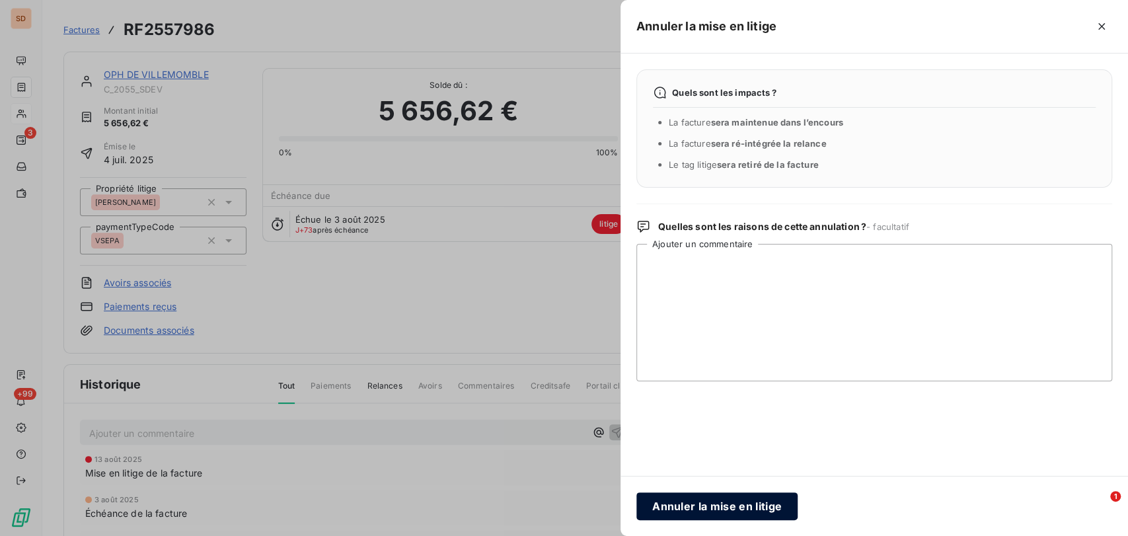
click at [720, 503] on button "Annuler la mise en litige" at bounding box center [716, 506] width 161 height 28
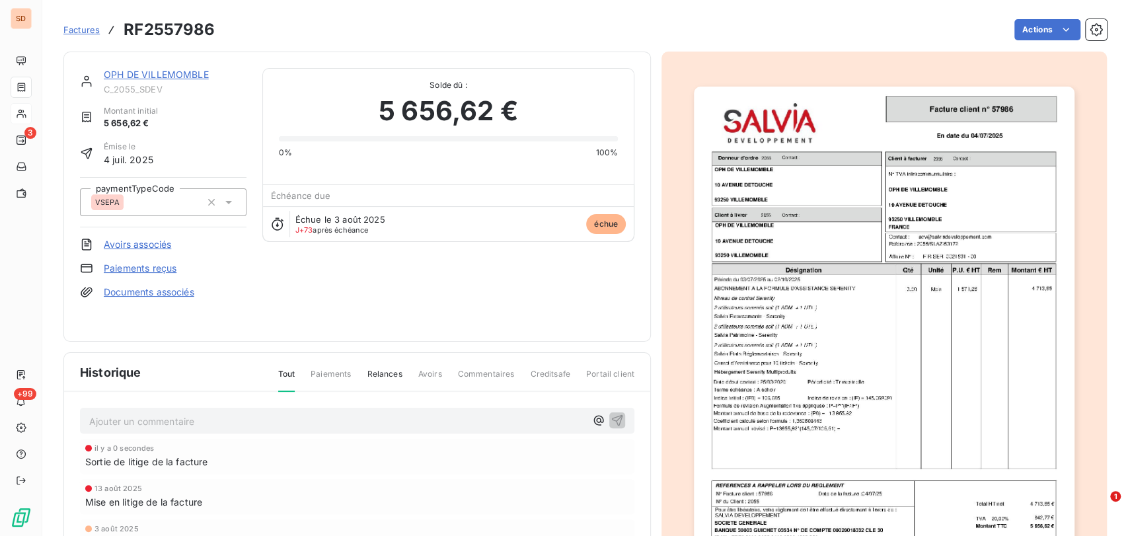
click at [164, 71] on link "OPH DE VILLEMOMBLE" at bounding box center [156, 74] width 105 height 11
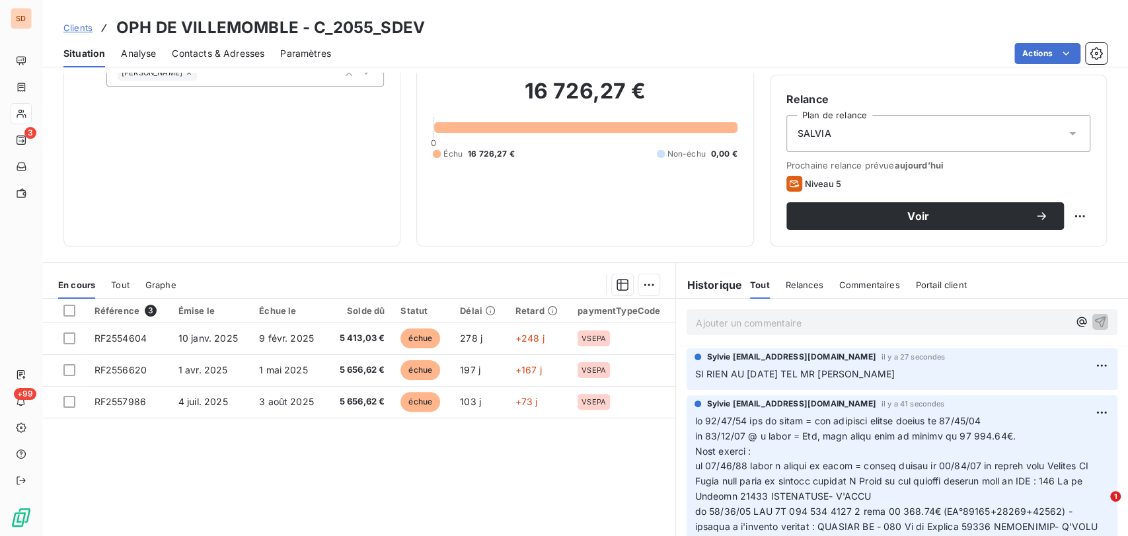
scroll to position [106, 0]
click at [1066, 357] on div "Sylvie s.bruchard@salviadeveloppement.com il y a 27 secondes" at bounding box center [902, 356] width 415 height 12
click at [1077, 364] on html "SD 3 +99 Clients OPH DE VILLEMOMBLE - C_2055_SDEV Situation Analyse Contacts & …" at bounding box center [564, 268] width 1128 height 536
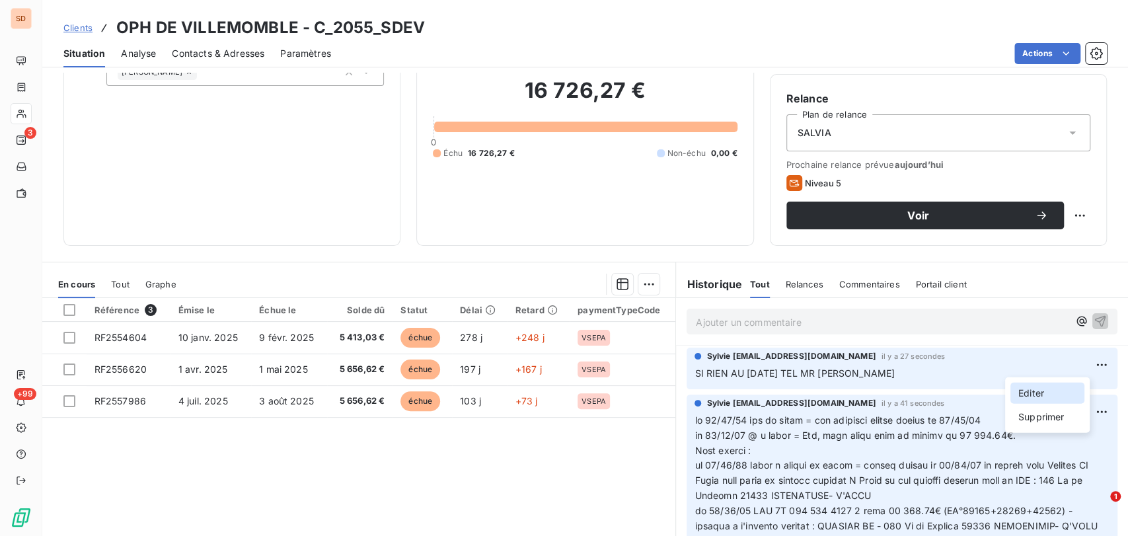
click at [1031, 393] on div "Editer" at bounding box center [1047, 393] width 74 height 21
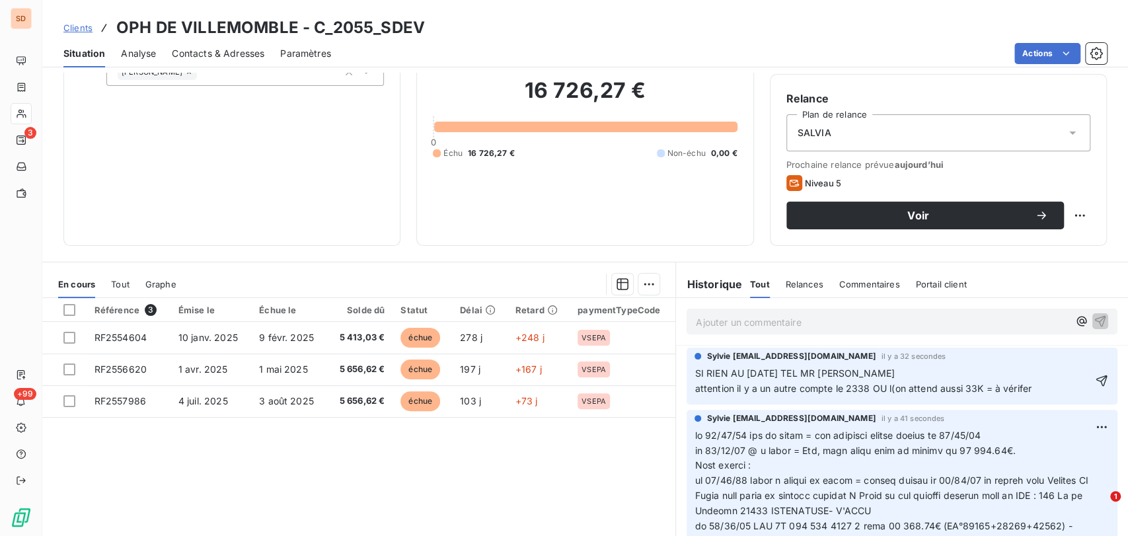
click at [695, 387] on span "SI RIEN AU 04/11/25 TEL MR PETIT attention il y a un autre compte le 2338 OU l(…" at bounding box center [863, 380] width 337 height 26
click at [888, 387] on span "SI RIEN AU 04/11/25 TEL MR PETIT Attention il y a un autre compte le 2338 OU l(…" at bounding box center [864, 380] width 338 height 26
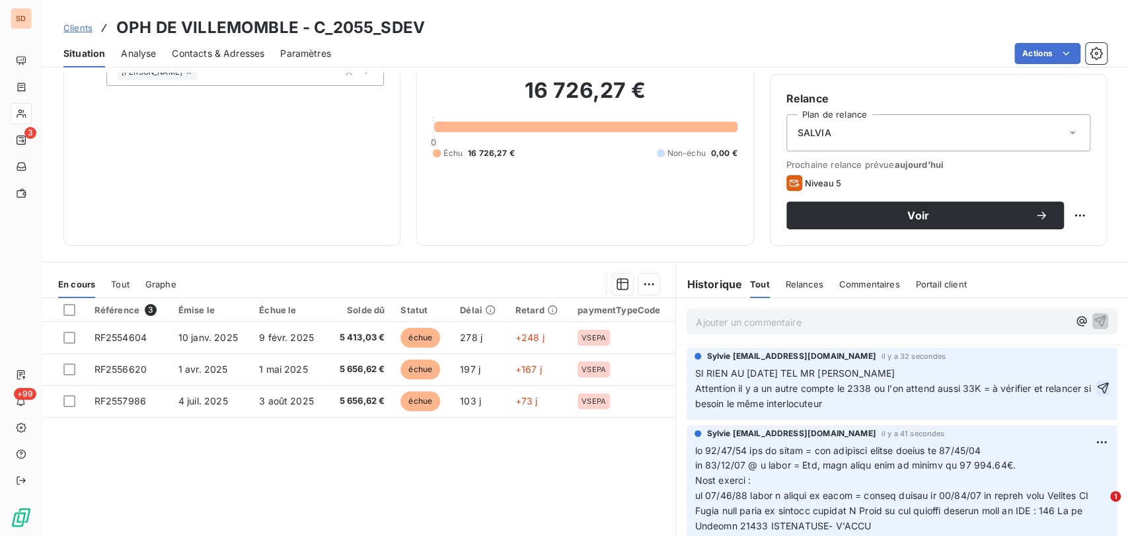
click at [1096, 387] on icon "button" at bounding box center [1102, 387] width 13 height 13
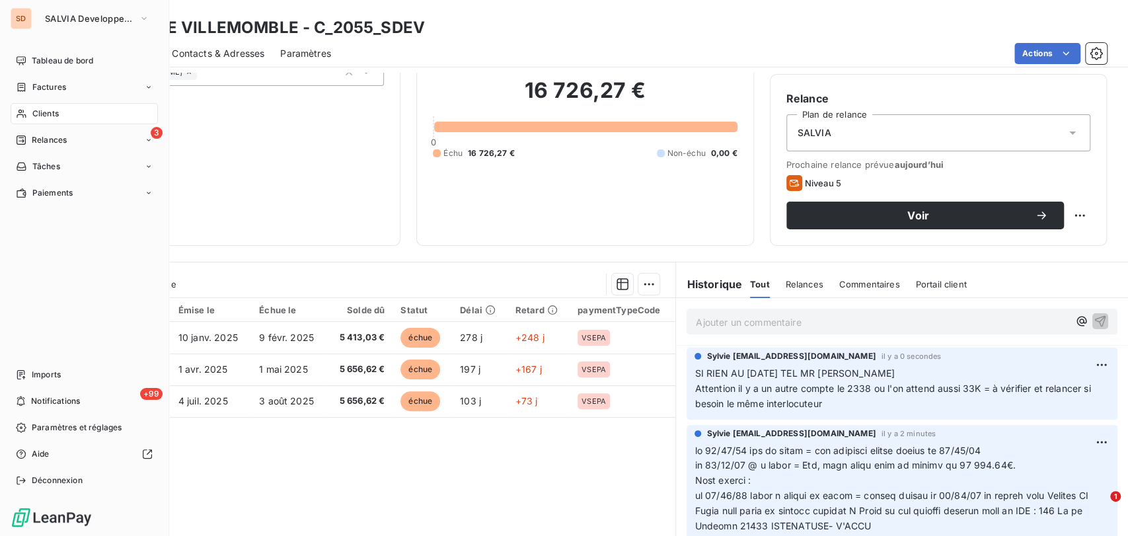
click at [42, 108] on span "Clients" at bounding box center [45, 114] width 26 height 12
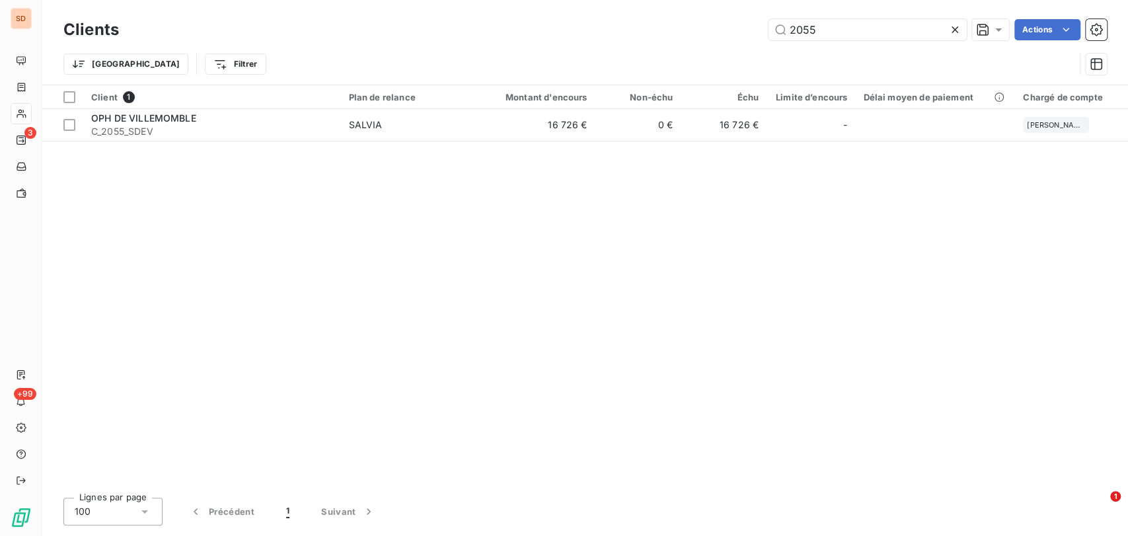
drag, startPoint x: 837, startPoint y: 24, endPoint x: 722, endPoint y: 47, distance: 116.6
click at [730, 48] on div "Clients 2055 Actions Trier Filtrer" at bounding box center [584, 50] width 1043 height 69
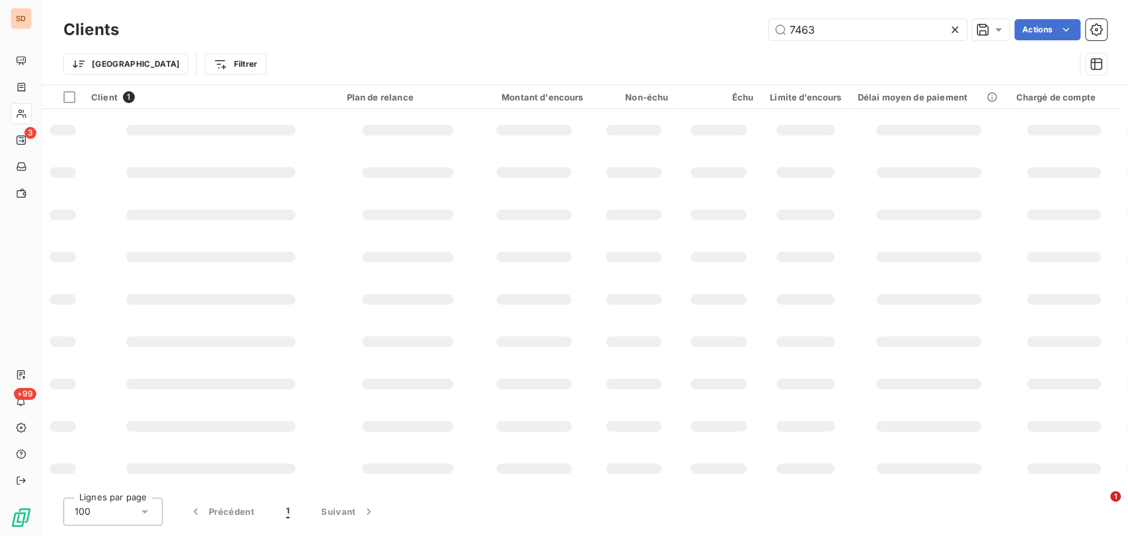
type input "7463"
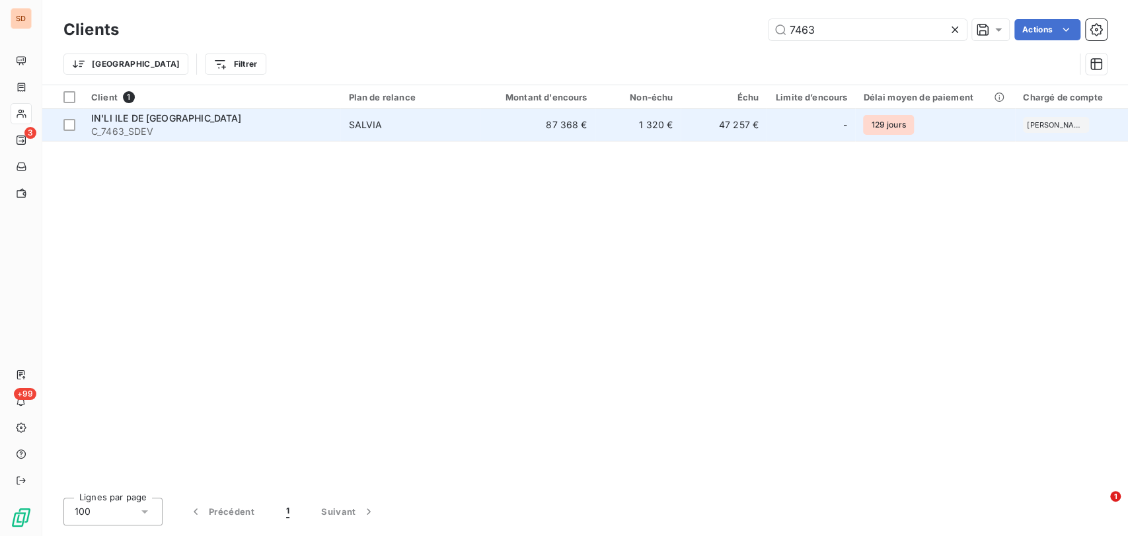
click at [143, 122] on span "IN'LI ILE DE [GEOGRAPHIC_DATA]" at bounding box center [166, 117] width 151 height 11
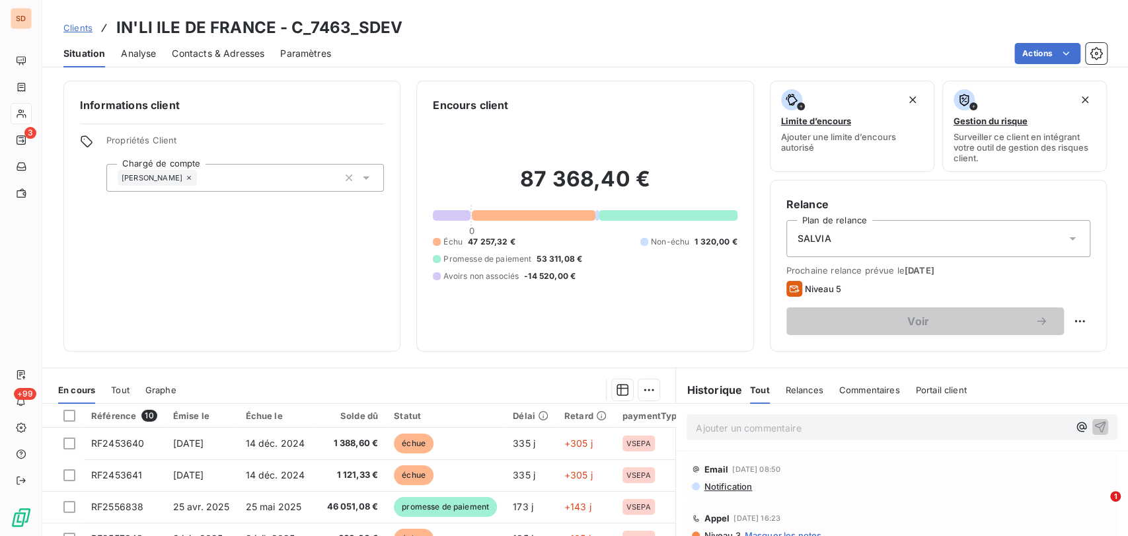
click at [226, 50] on span "Contacts & Adresses" at bounding box center [218, 53] width 93 height 13
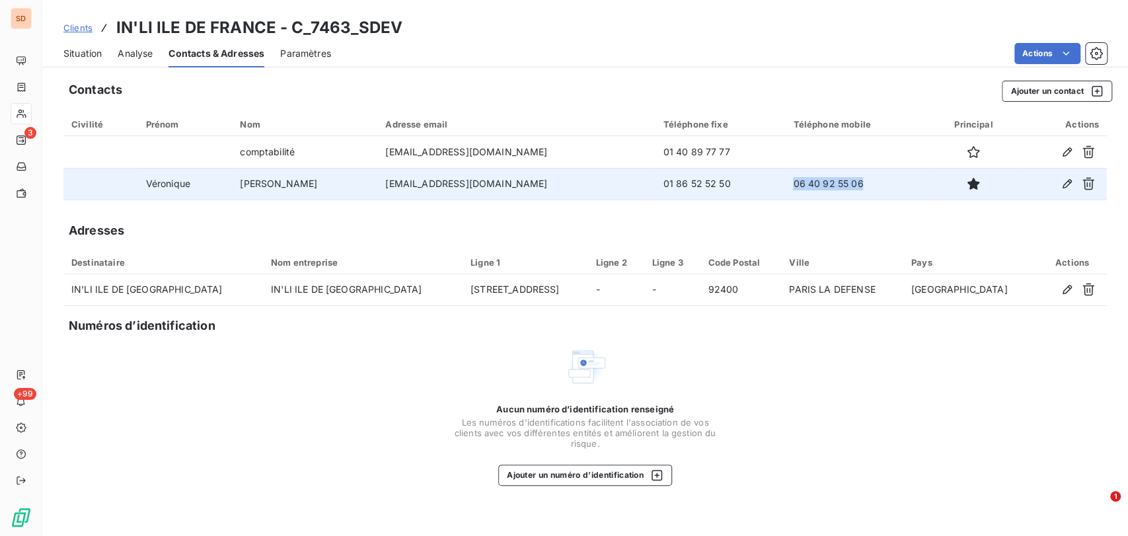
drag, startPoint x: 837, startPoint y: 183, endPoint x: 756, endPoint y: 189, distance: 80.8
click at [785, 189] on td "06 40 92 55 06" at bounding box center [858, 184] width 146 height 32
copy td "06 40 92 55 06"
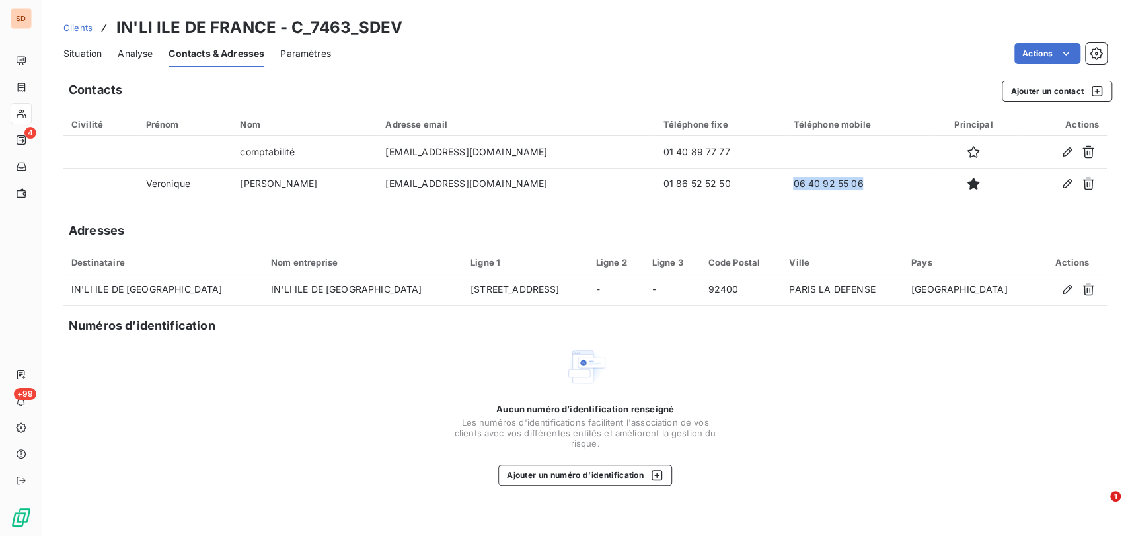
click at [90, 54] on span "Situation" at bounding box center [82, 53] width 38 height 13
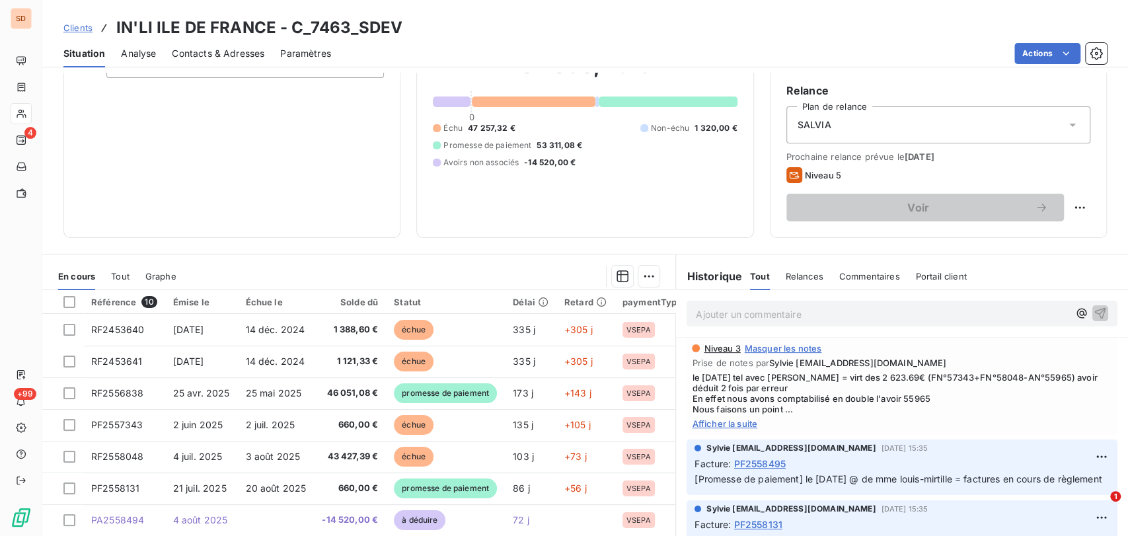
scroll to position [89, 0]
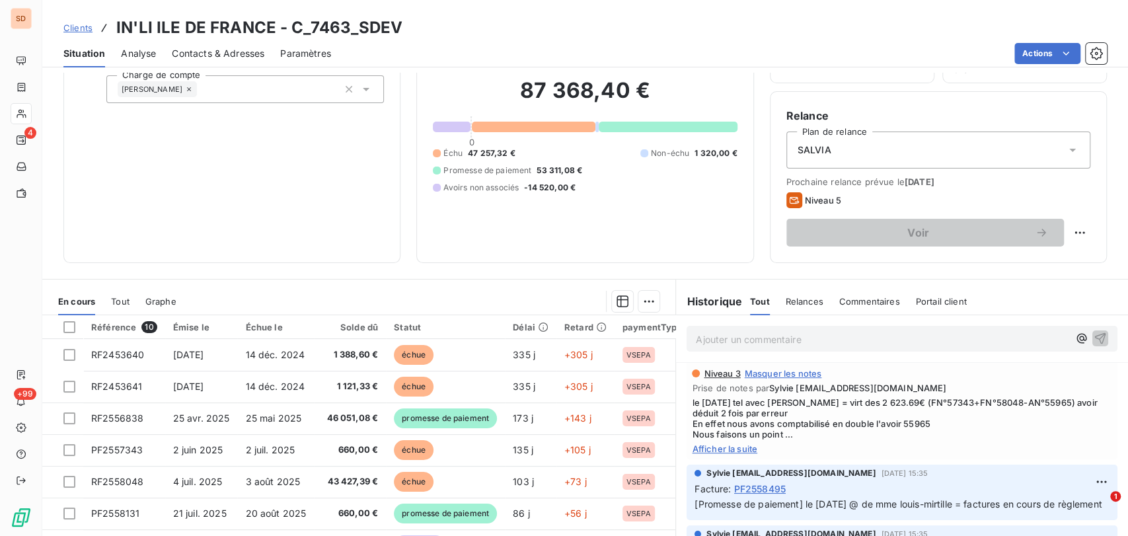
click at [225, 49] on span "Contacts & Adresses" at bounding box center [218, 53] width 93 height 13
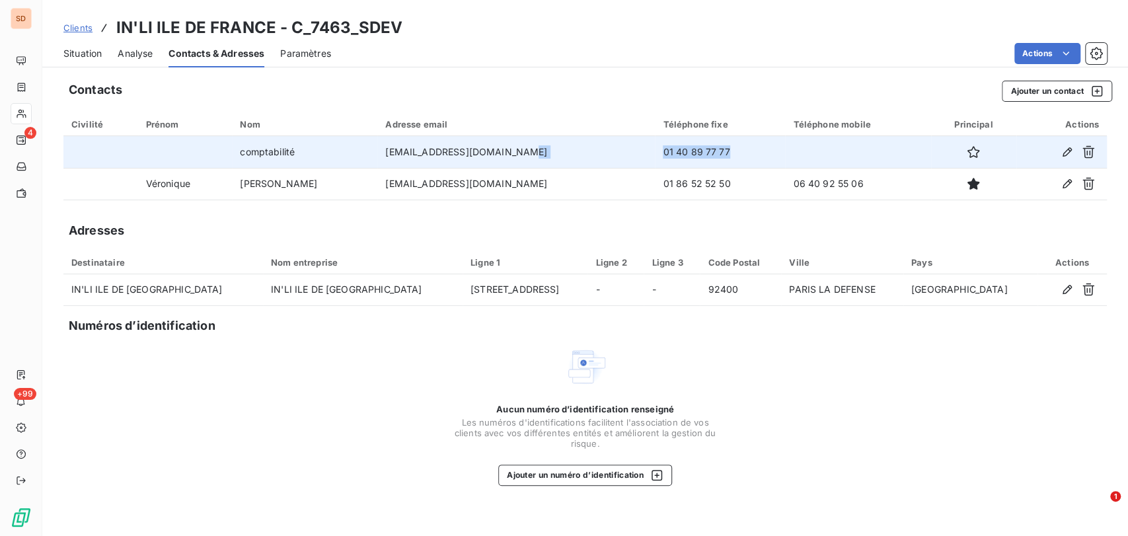
drag, startPoint x: 697, startPoint y: 149, endPoint x: 561, endPoint y: 156, distance: 135.6
click at [561, 156] on tr "comptabilité inli-facturessiege@inli.fr 01 40 89 77 77" at bounding box center [584, 152] width 1043 height 32
copy tr "01 40 89 77 77"
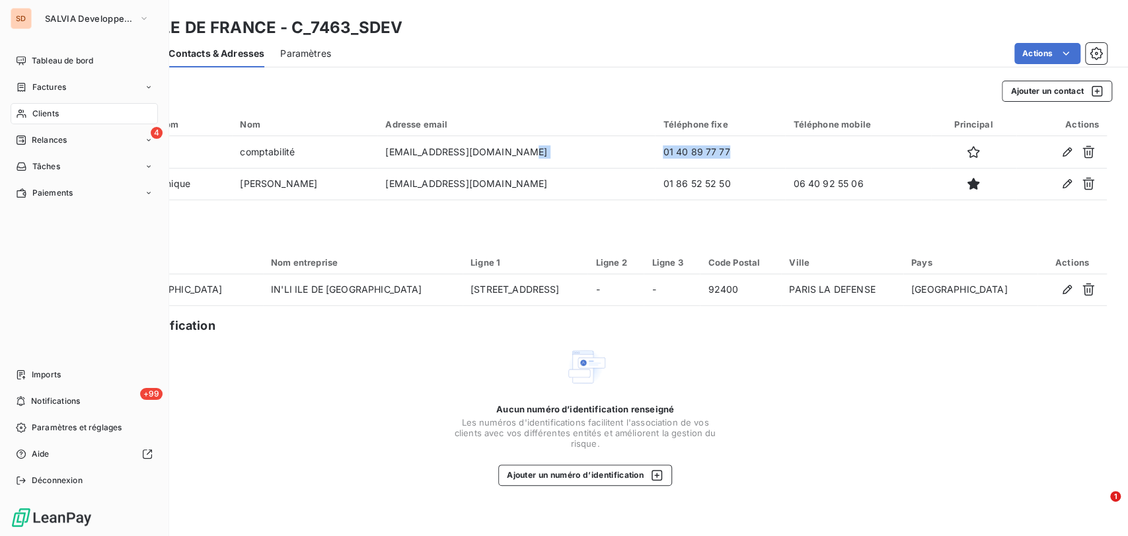
click at [34, 118] on span "Clients" at bounding box center [45, 114] width 26 height 12
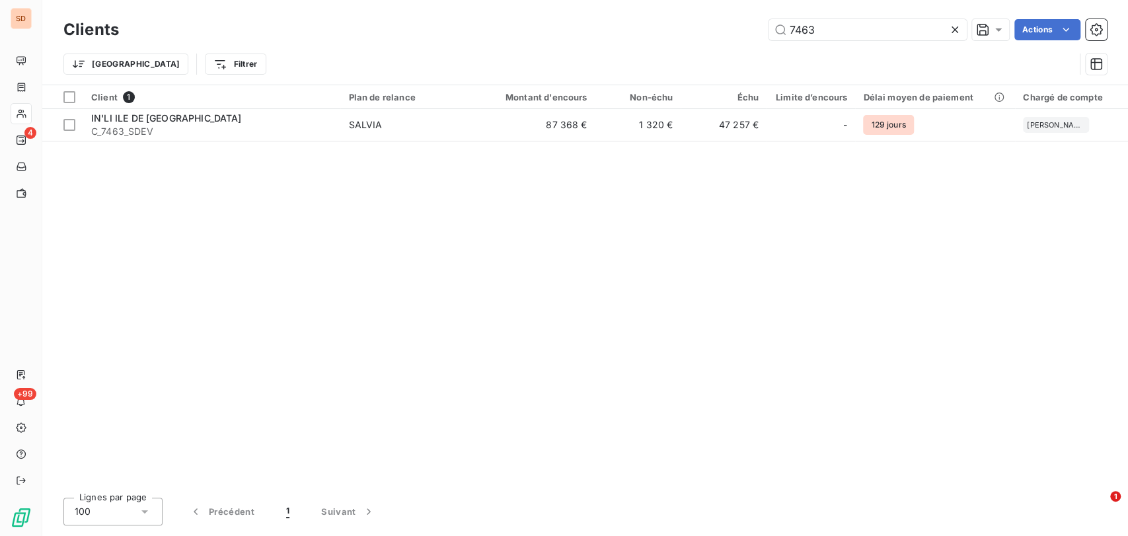
drag, startPoint x: 821, startPoint y: 22, endPoint x: 734, endPoint y: 37, distance: 88.4
click at [736, 40] on div "Clients 7463 Actions" at bounding box center [584, 30] width 1043 height 28
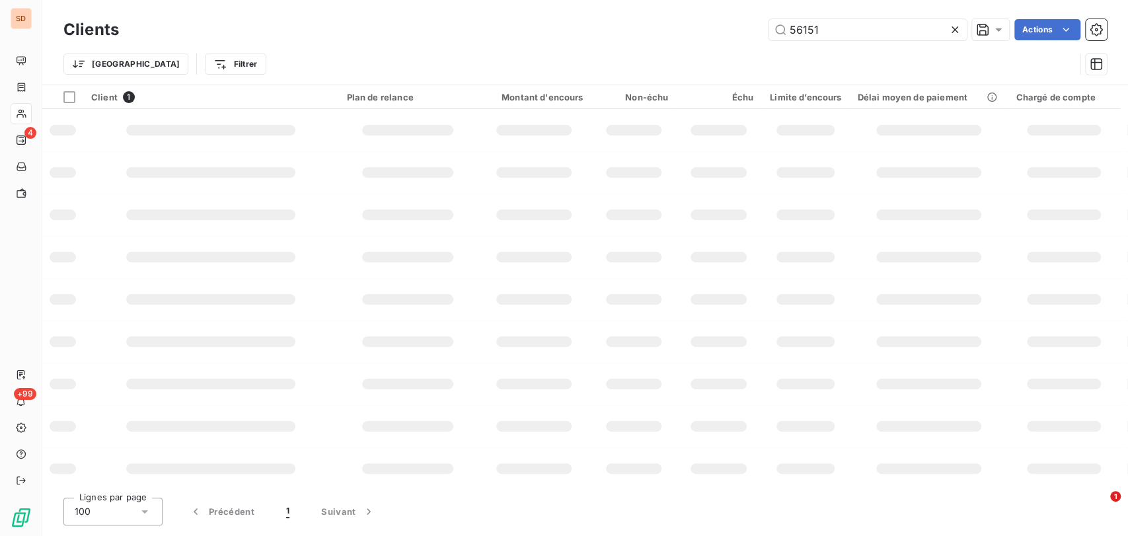
type input "56151"
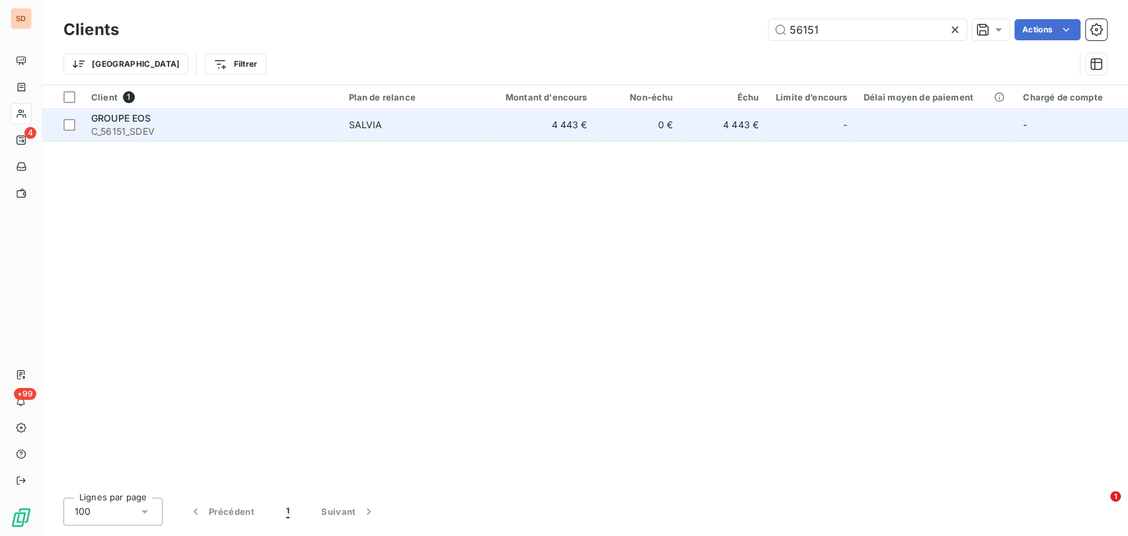
click at [118, 124] on div "GROUPE EOS" at bounding box center [211, 118] width 241 height 13
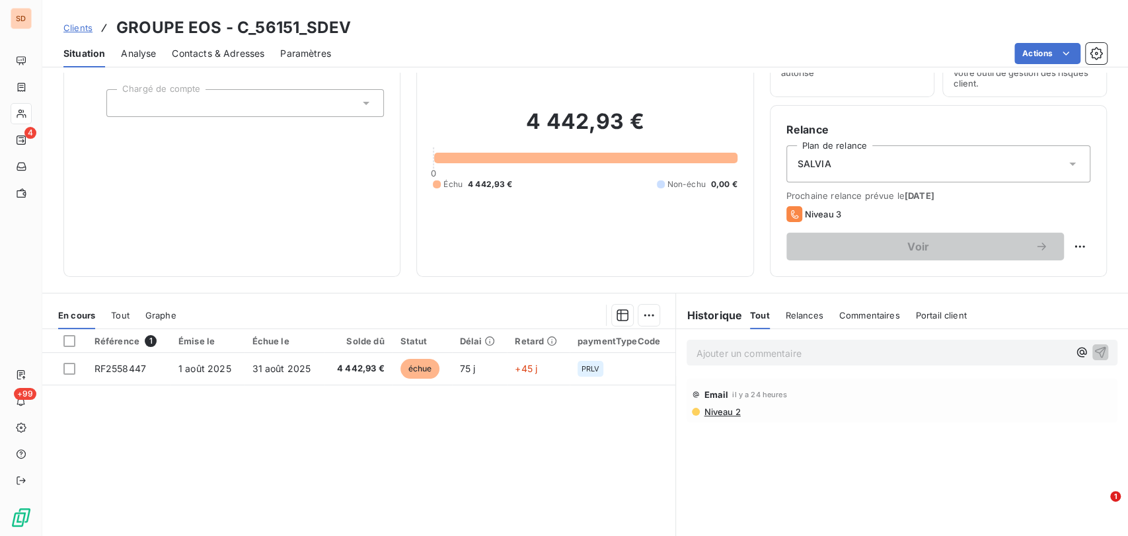
scroll to position [147, 0]
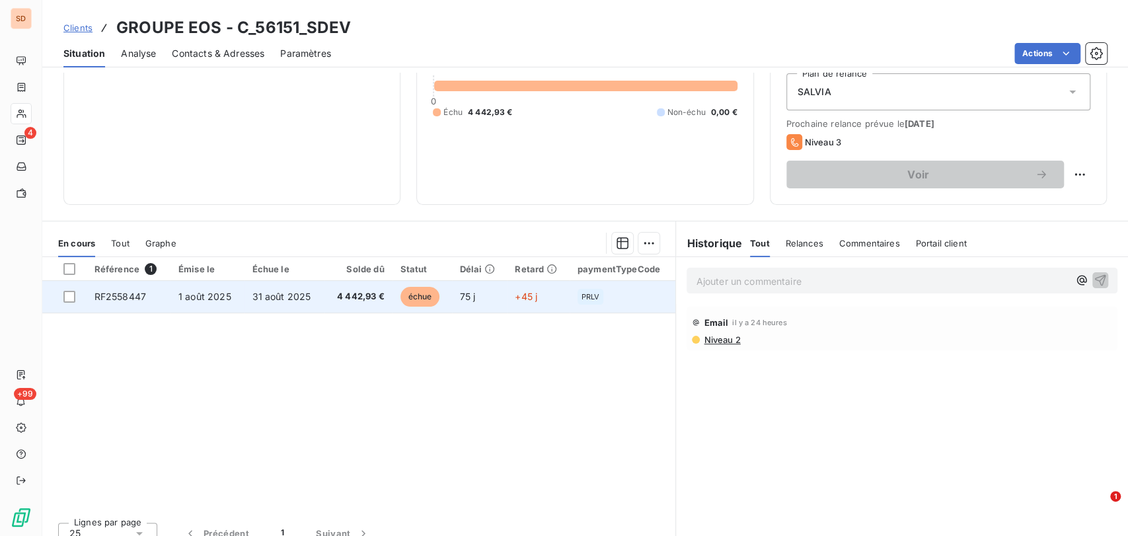
click at [116, 299] on span "RF2558447" at bounding box center [121, 296] width 52 height 11
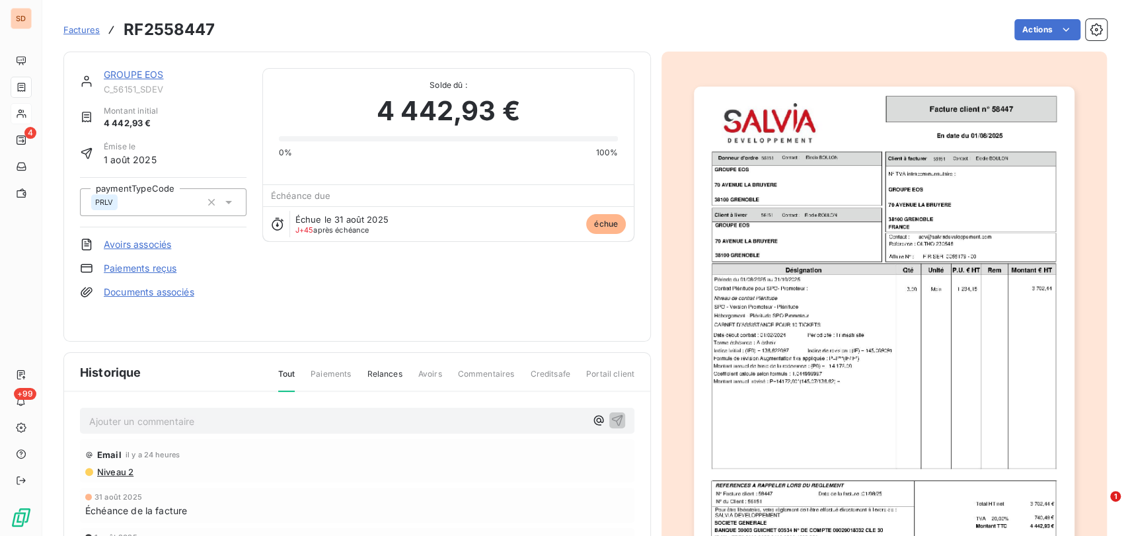
click at [856, 231] on img "button" at bounding box center [884, 356] width 381 height 538
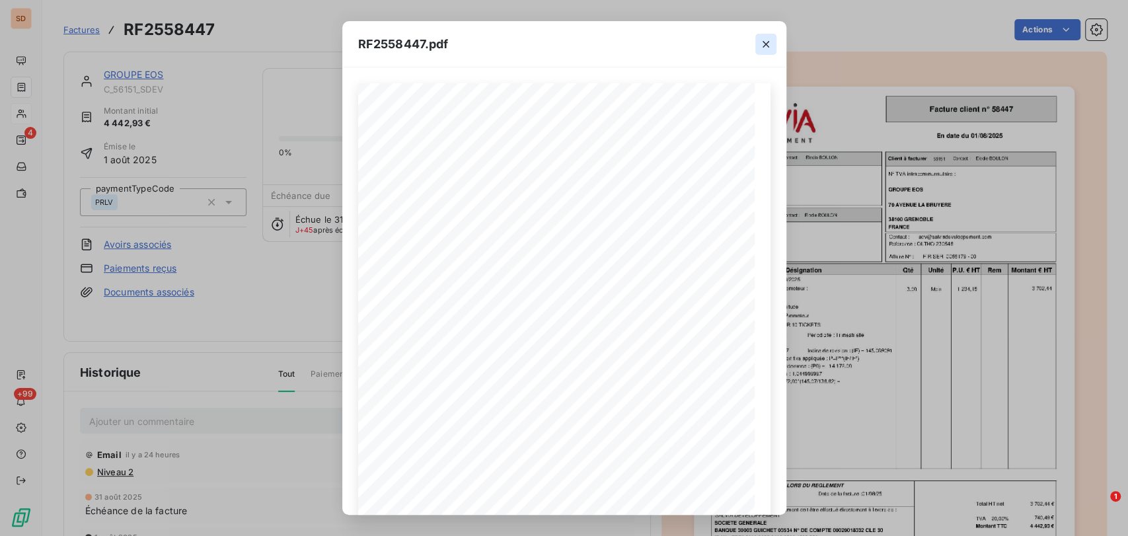
click at [767, 47] on icon "button" at bounding box center [765, 44] width 13 height 13
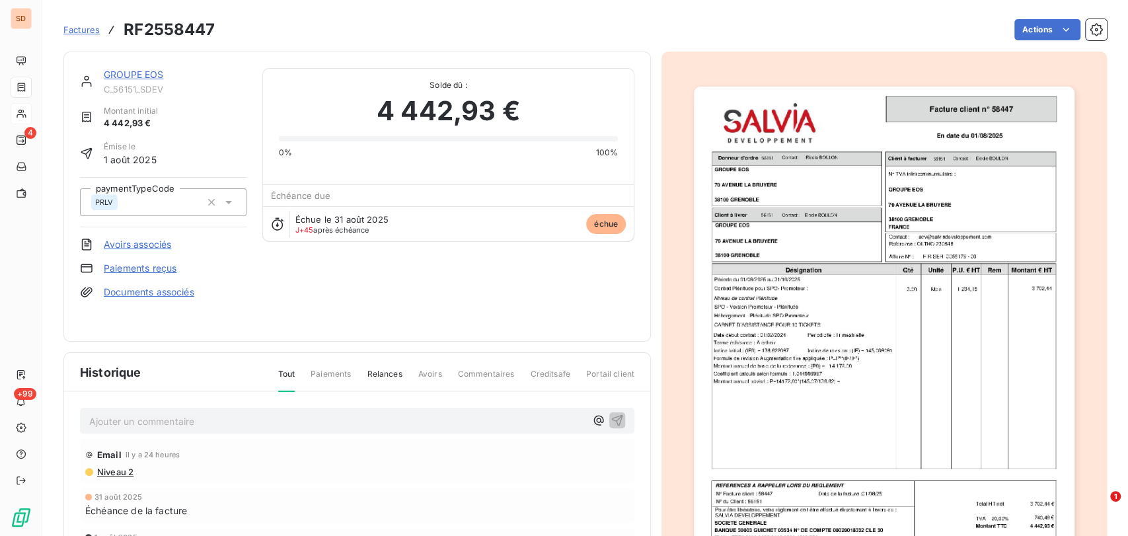
click at [127, 79] on link "GROUPE EOS" at bounding box center [134, 74] width 60 height 11
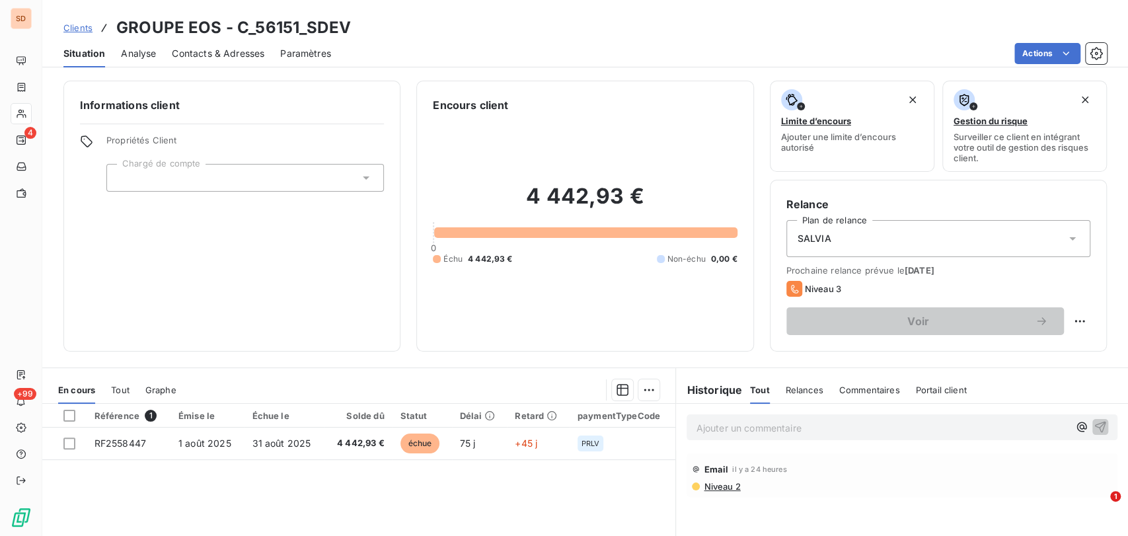
click at [243, 50] on span "Contacts & Adresses" at bounding box center [218, 53] width 93 height 13
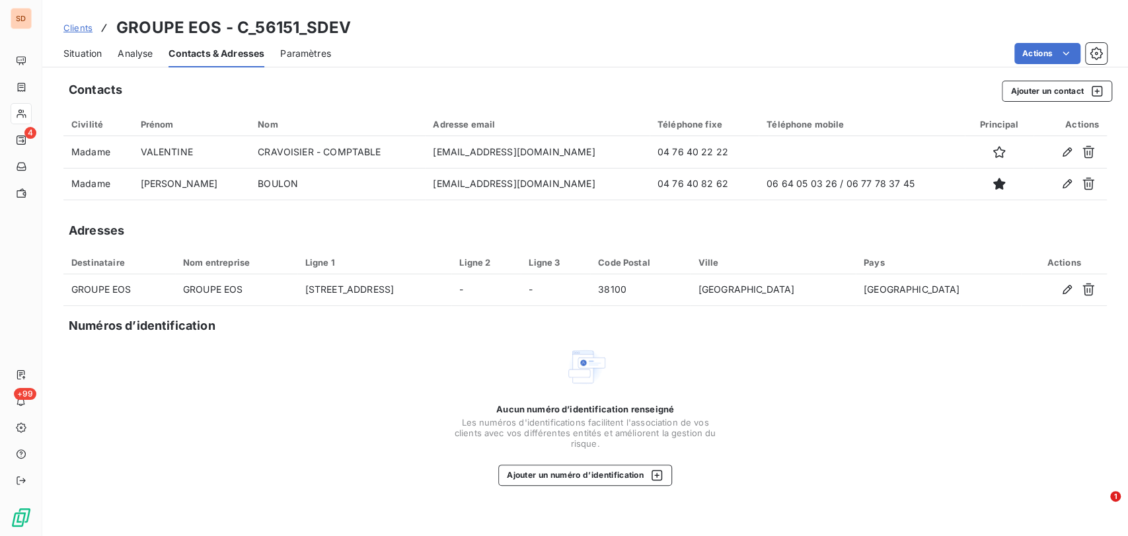
click at [83, 45] on div "Situation" at bounding box center [82, 54] width 38 height 28
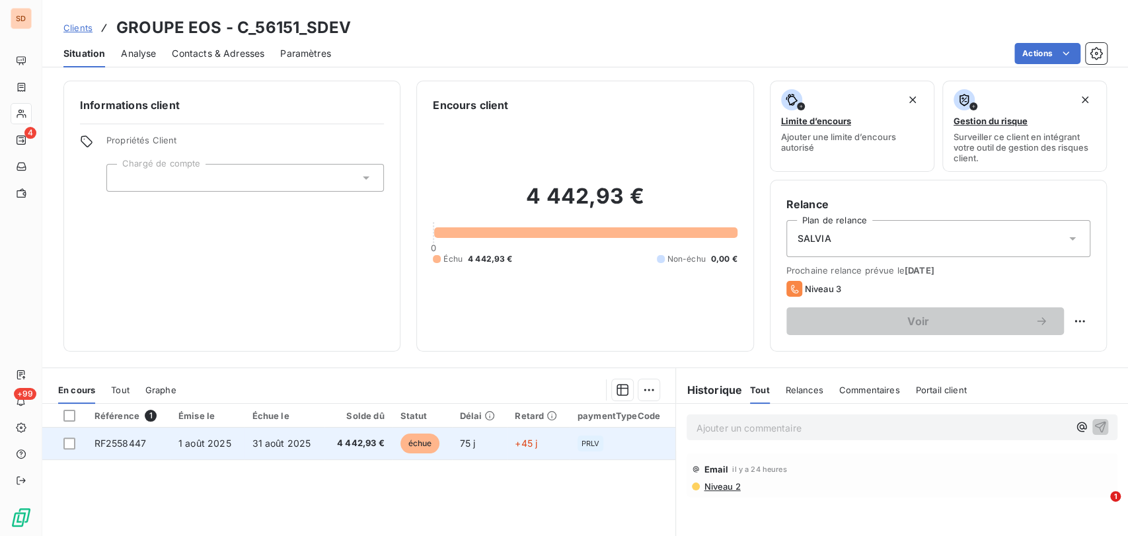
click at [121, 445] on span "RF2558447" at bounding box center [121, 442] width 52 height 11
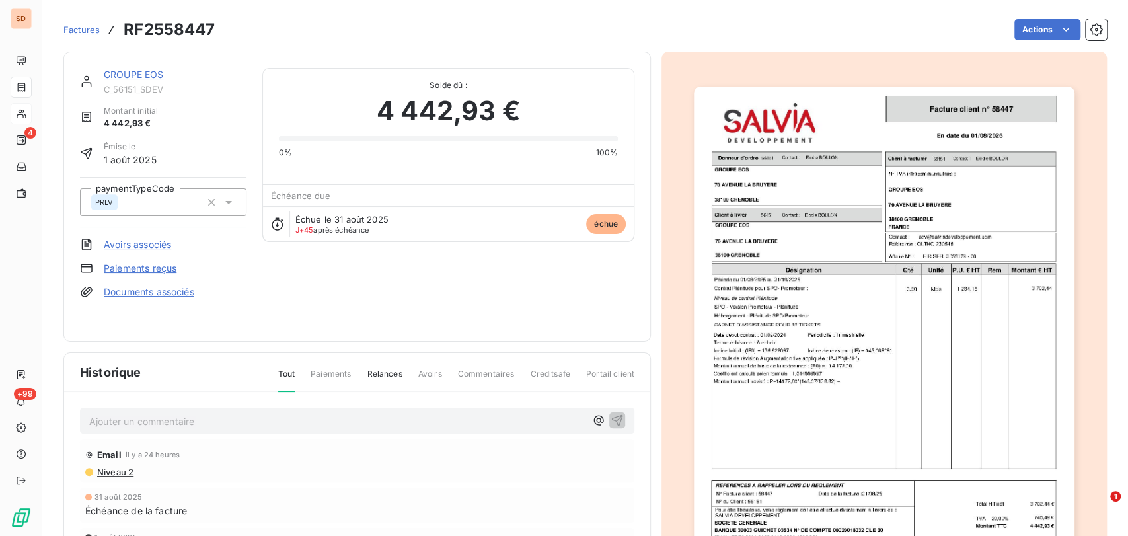
click at [850, 282] on img "button" at bounding box center [884, 356] width 381 height 538
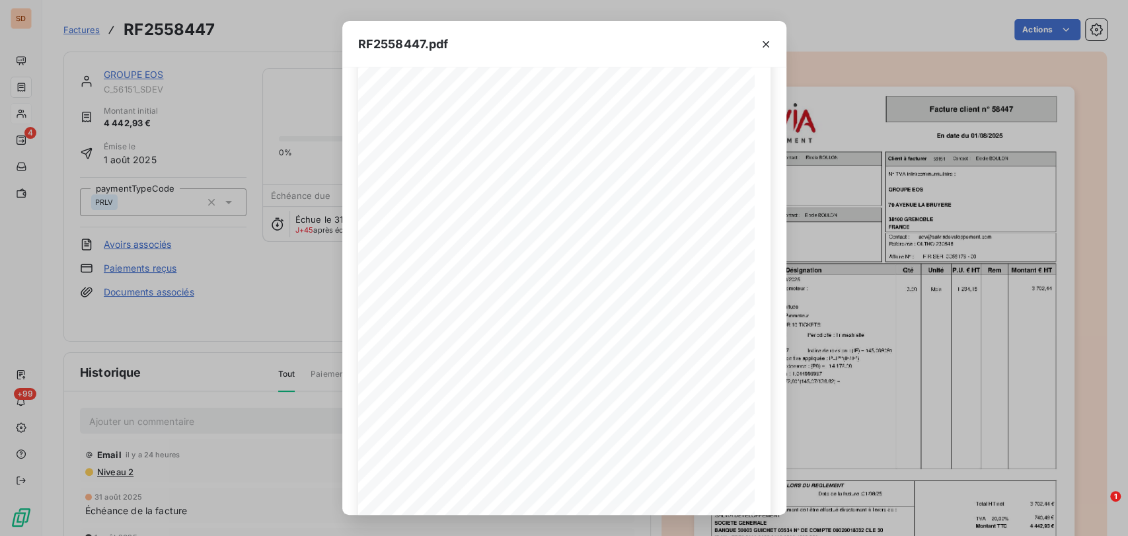
scroll to position [133, 0]
click at [767, 46] on icon "button" at bounding box center [765, 44] width 13 height 13
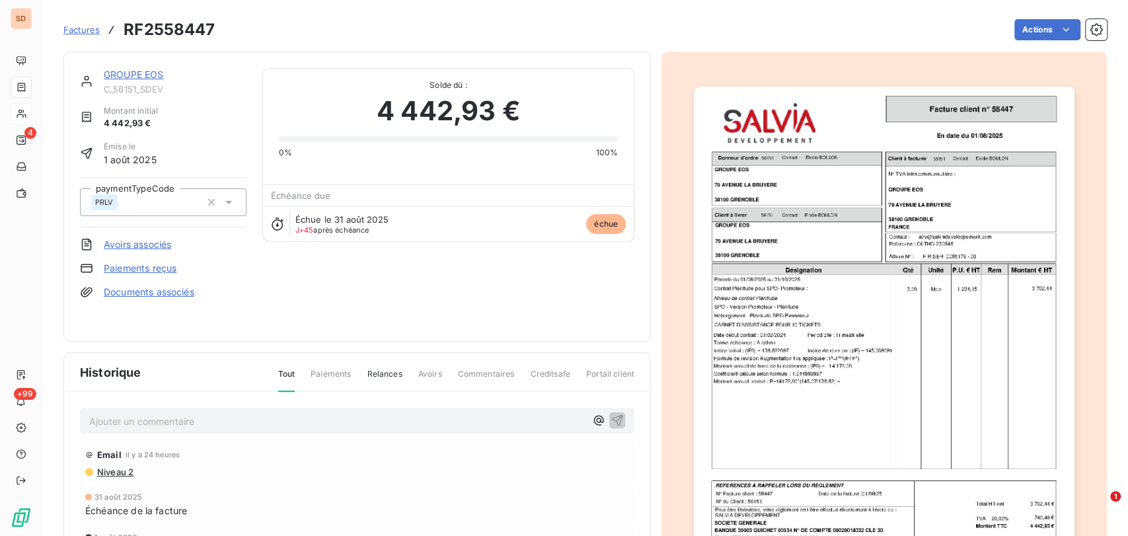
click at [132, 71] on link "GROUPE EOS" at bounding box center [134, 74] width 60 height 11
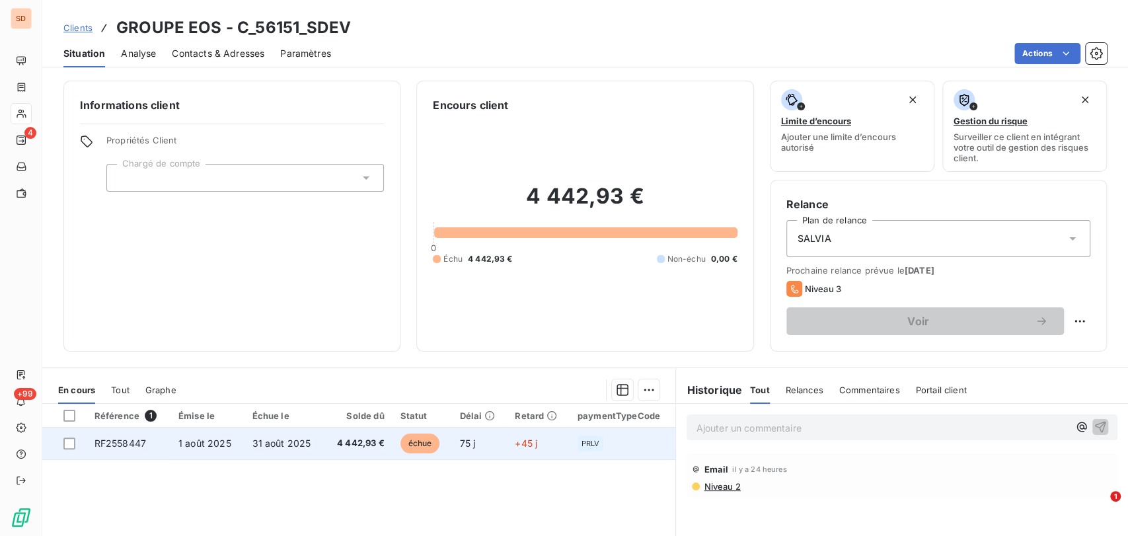
click at [116, 445] on span "RF2558447" at bounding box center [121, 442] width 52 height 11
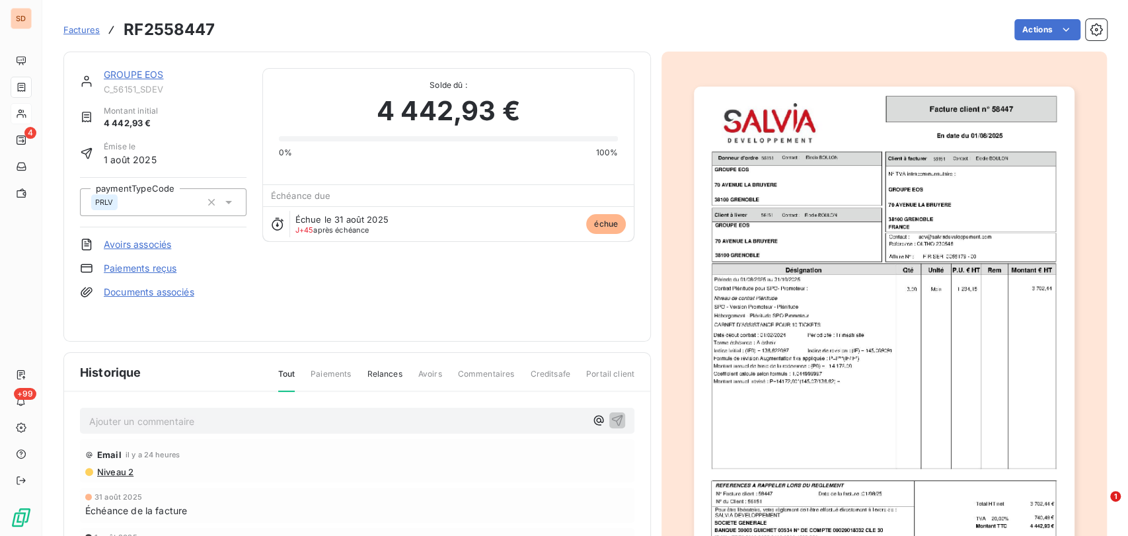
click at [860, 188] on img "button" at bounding box center [884, 356] width 381 height 538
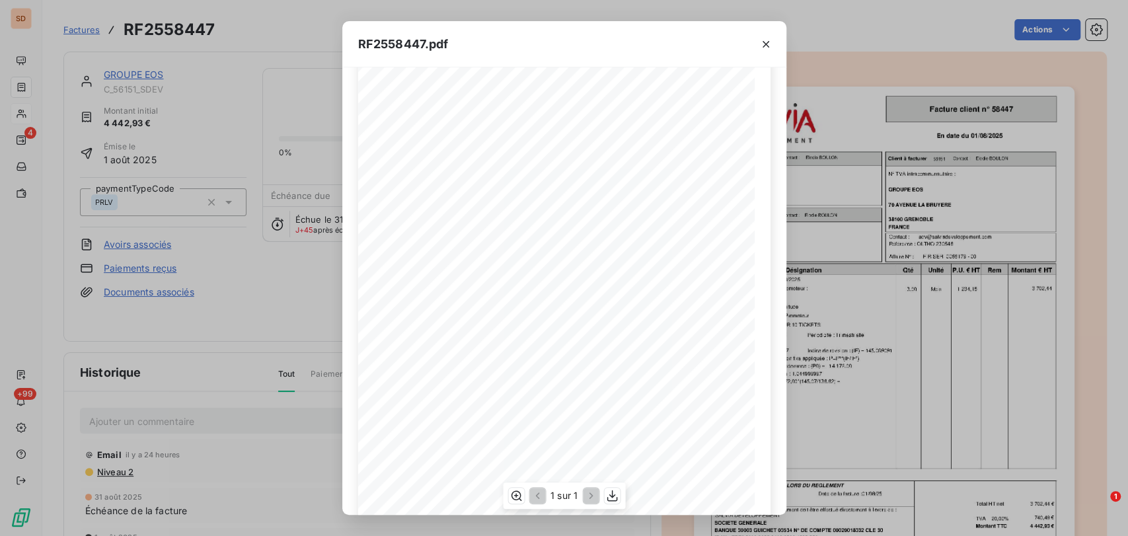
scroll to position [151, 0]
click at [761, 45] on icon "button" at bounding box center [765, 44] width 13 height 13
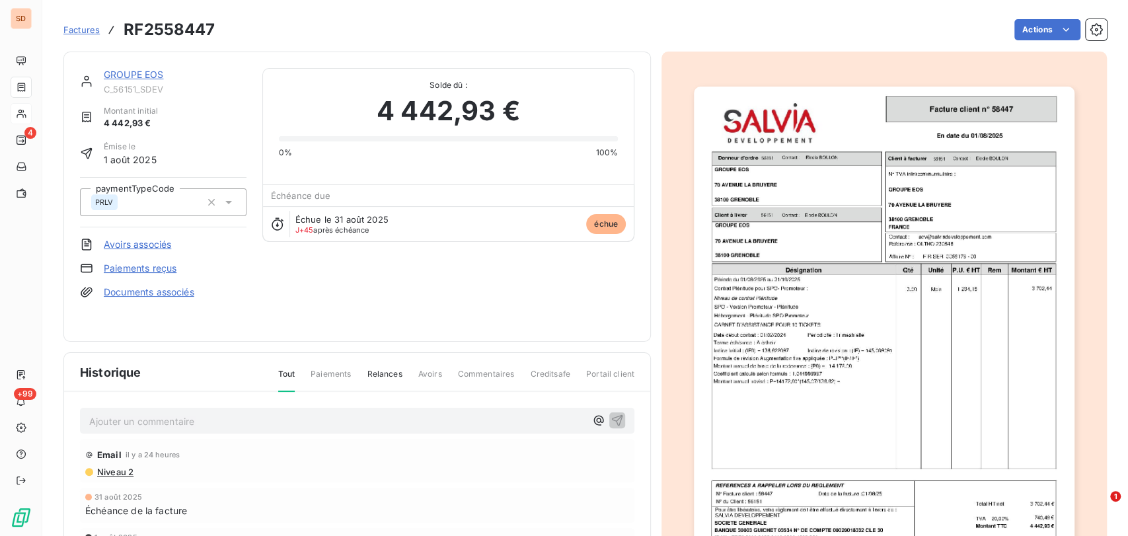
click at [120, 75] on link "GROUPE EOS" at bounding box center [134, 74] width 60 height 11
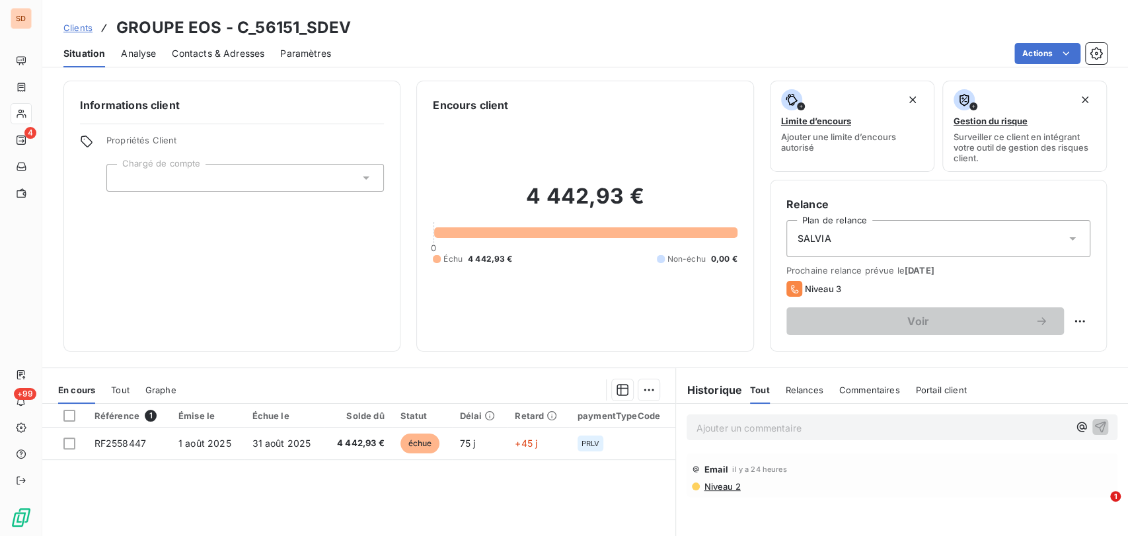
click at [191, 52] on span "Contacts & Adresses" at bounding box center [218, 53] width 93 height 13
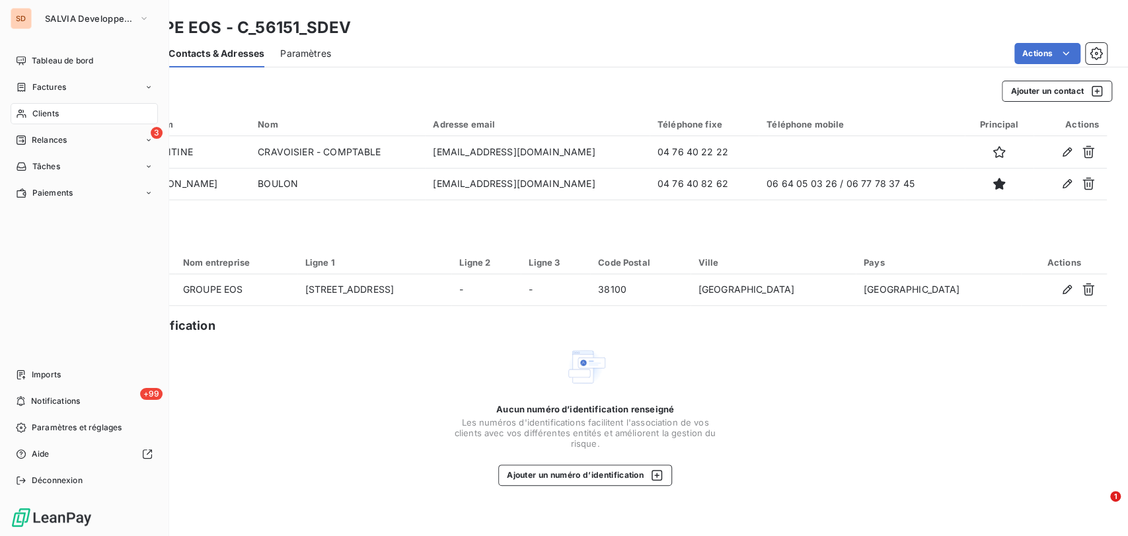
drag, startPoint x: 28, startPoint y: 117, endPoint x: 61, endPoint y: 110, distance: 33.2
click at [28, 117] on div "Clients" at bounding box center [84, 113] width 147 height 21
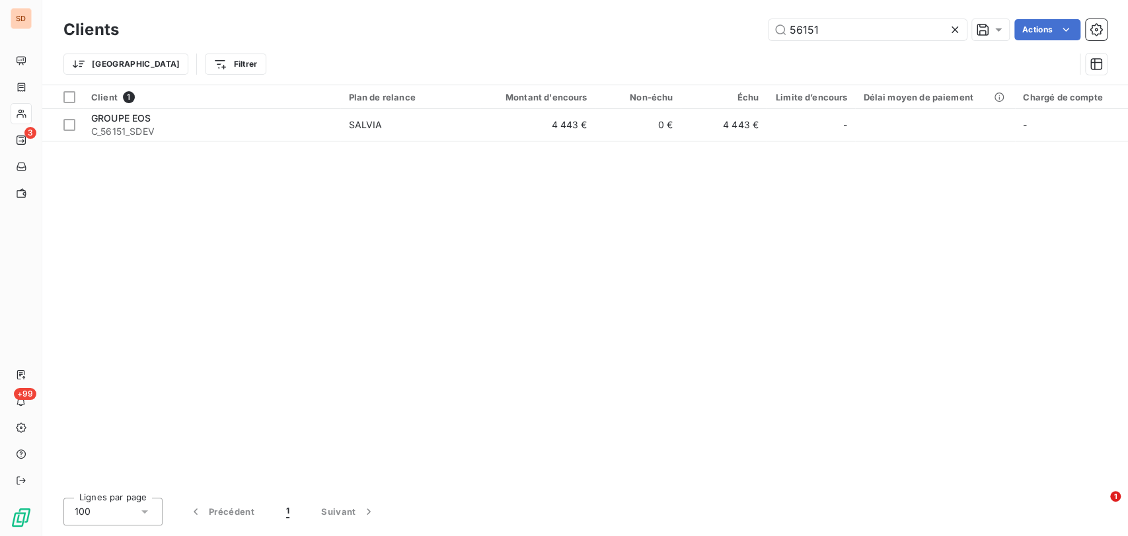
drag, startPoint x: 830, startPoint y: 28, endPoint x: 598, endPoint y: 44, distance: 232.5
click at [599, 44] on div "Clients 56151 Actions Trier Filtrer" at bounding box center [584, 50] width 1043 height 69
type input "I"
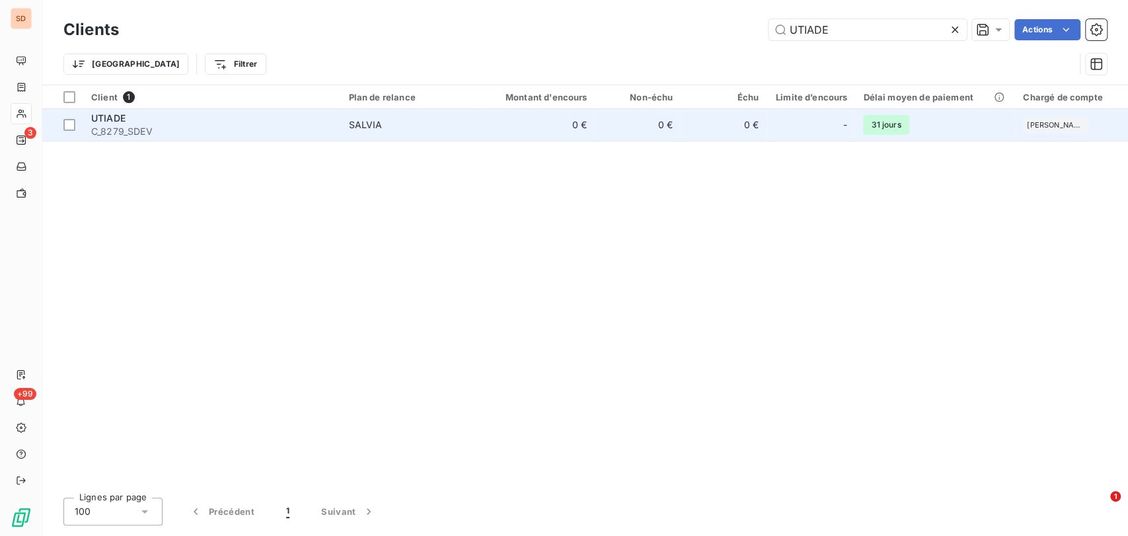
type input "UTIADE"
click at [101, 130] on span "C_8279_SDEV" at bounding box center [211, 131] width 241 height 13
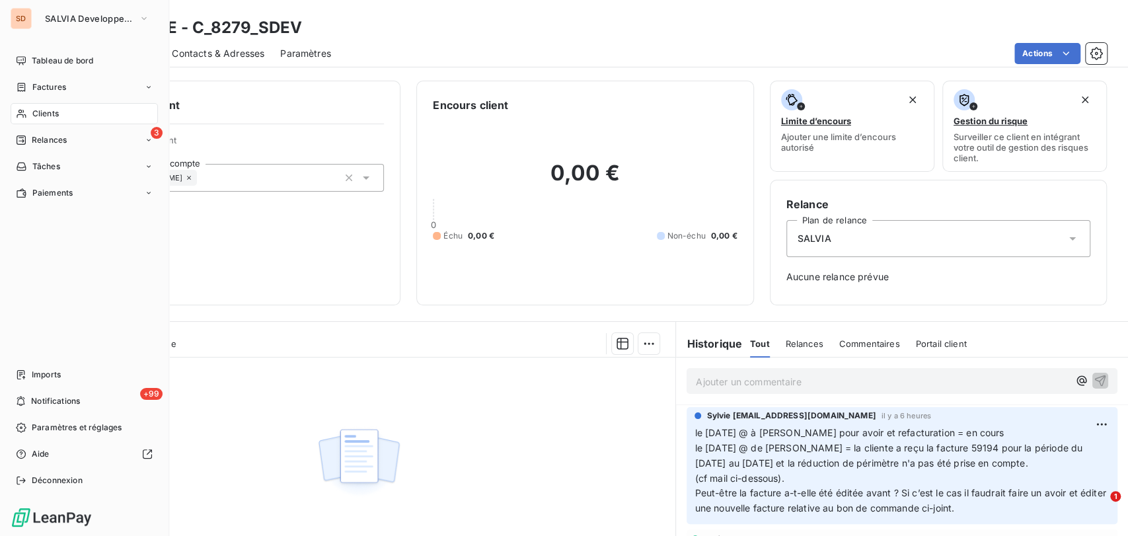
click at [42, 112] on span "Clients" at bounding box center [45, 114] width 26 height 12
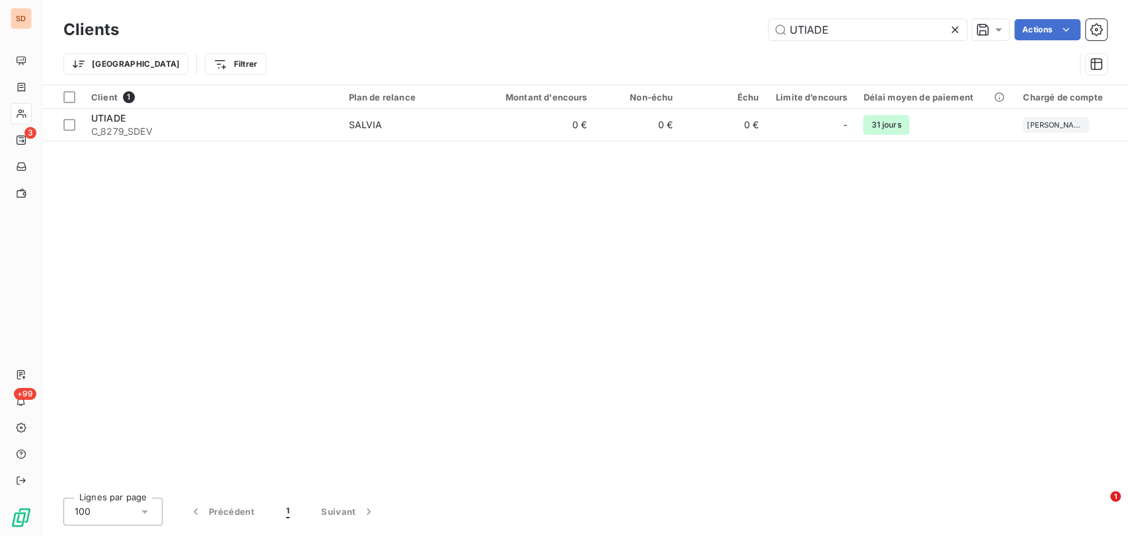
drag, startPoint x: 839, startPoint y: 28, endPoint x: 734, endPoint y: 36, distance: 106.0
click at [734, 36] on div "UTIADE Actions" at bounding box center [621, 29] width 972 height 21
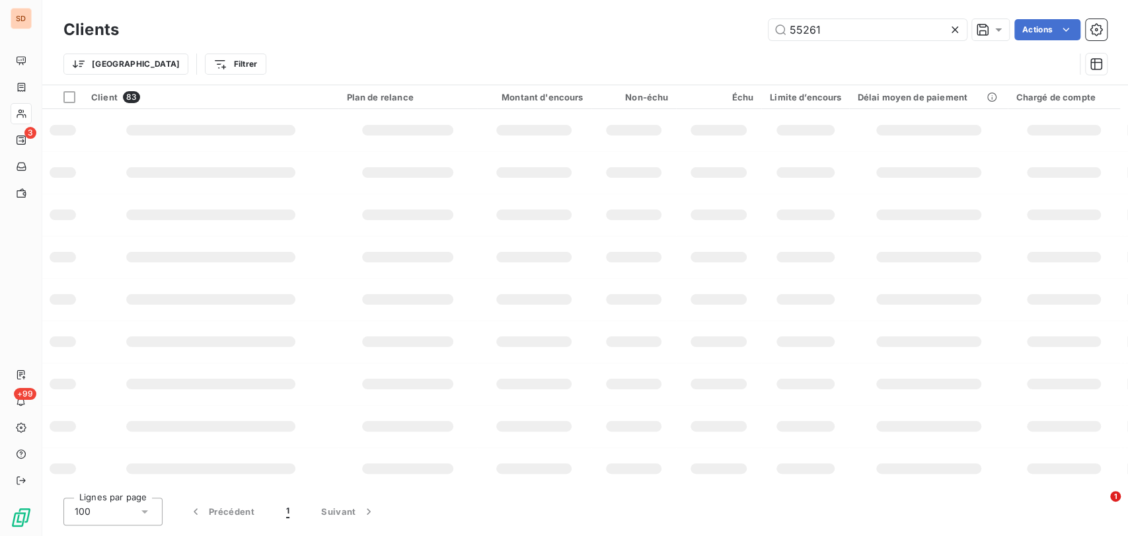
type input "55261"
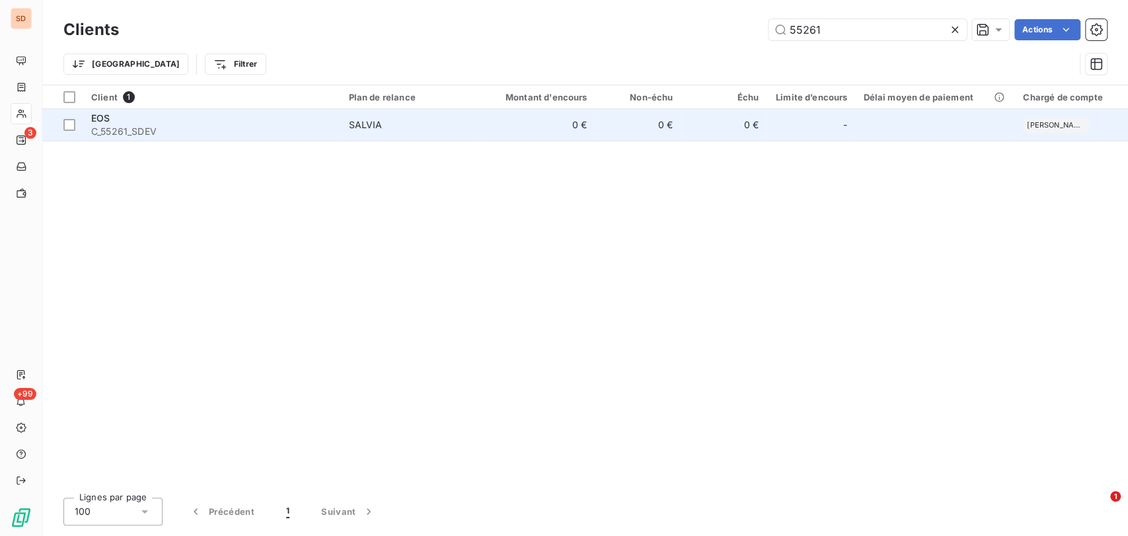
click at [115, 118] on div "EOS" at bounding box center [211, 118] width 241 height 13
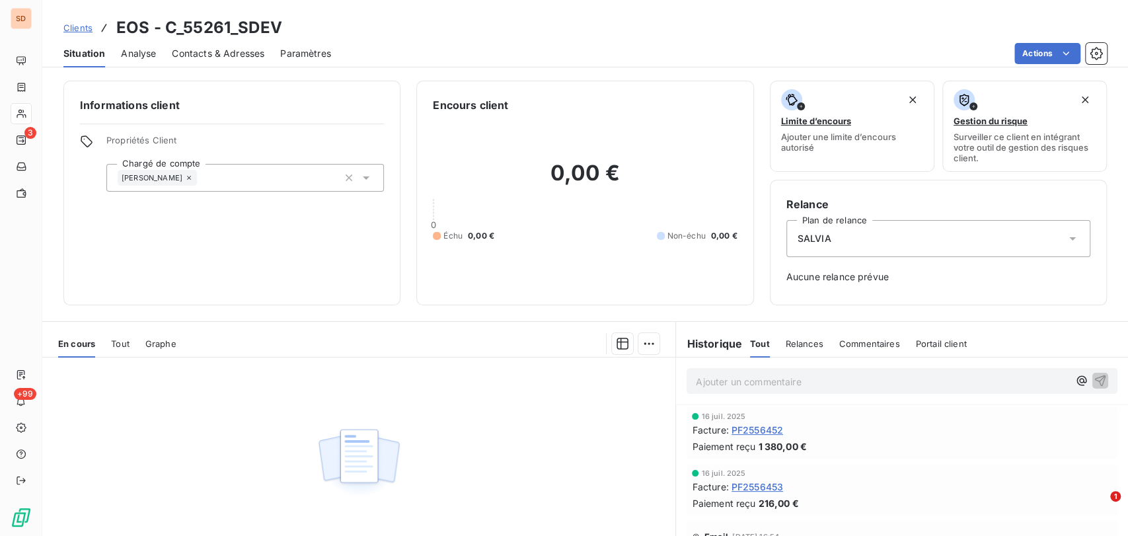
click at [194, 54] on span "Contacts & Adresses" at bounding box center [218, 53] width 93 height 13
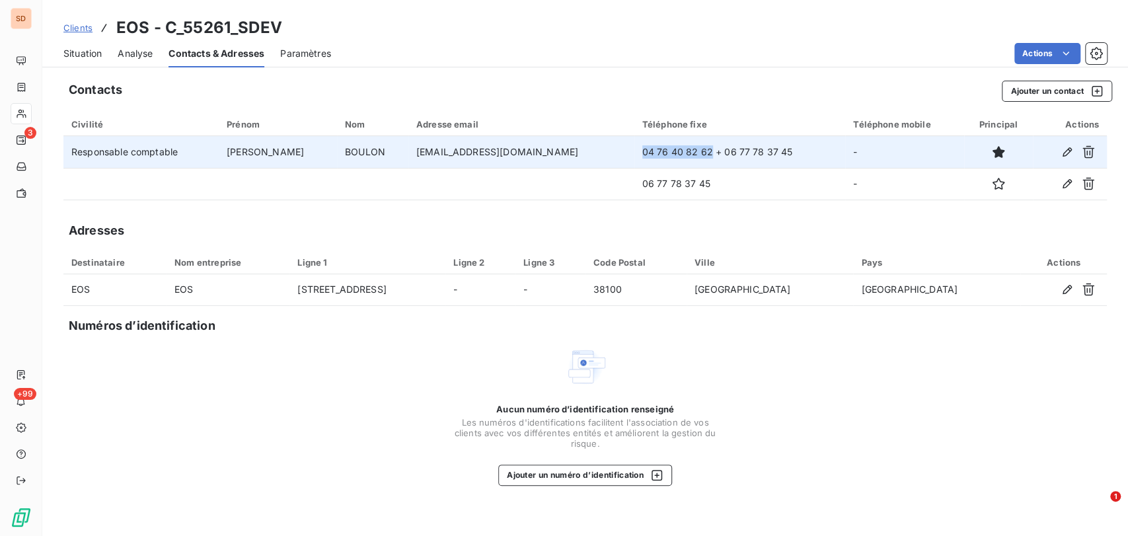
drag, startPoint x: 640, startPoint y: 149, endPoint x: 575, endPoint y: 150, distance: 65.4
click at [634, 150] on td "04 76 40 82 62 + 06 77 78 37 45" at bounding box center [739, 152] width 211 height 32
copy td "04 76 40 82 62"
drag, startPoint x: 722, startPoint y: 151, endPoint x: 654, endPoint y: 147, distance: 68.1
click at [654, 147] on td "04 76 40 82 62 + 06 77 78 37 45" at bounding box center [739, 152] width 211 height 32
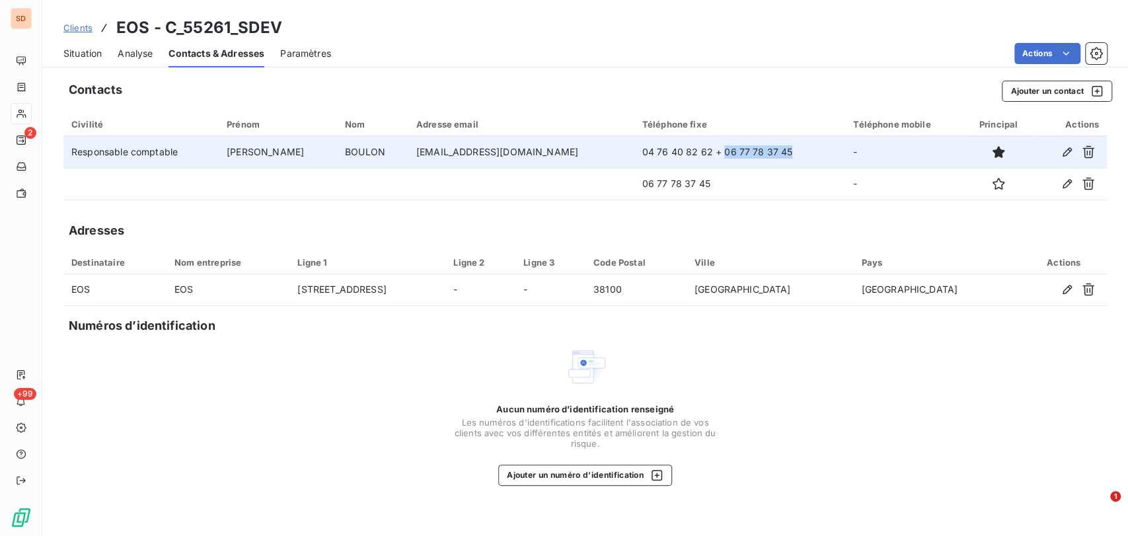
copy td "06 77 78 37 45"
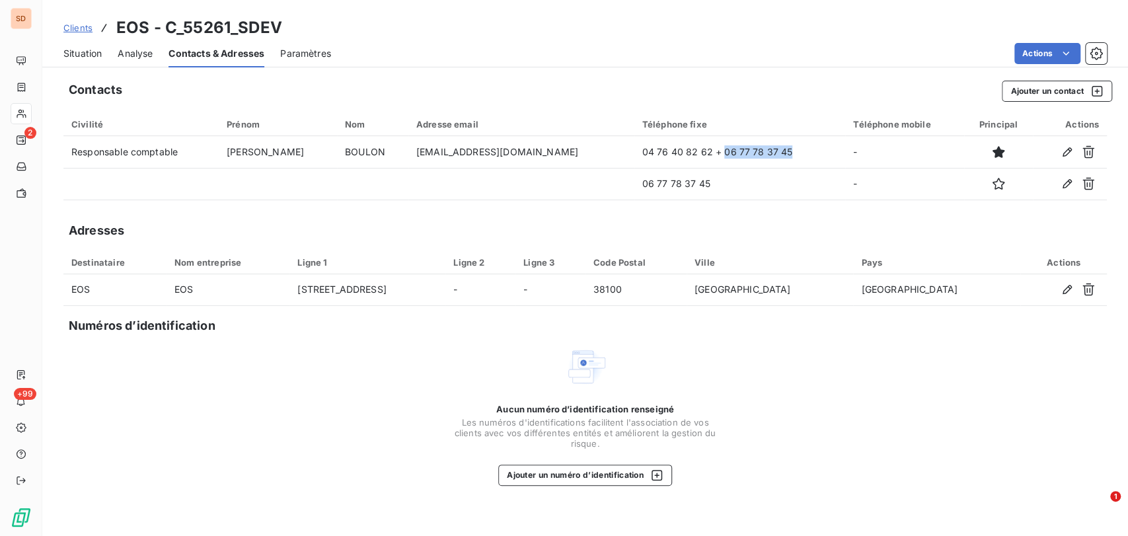
click at [91, 50] on span "Situation" at bounding box center [82, 53] width 38 height 13
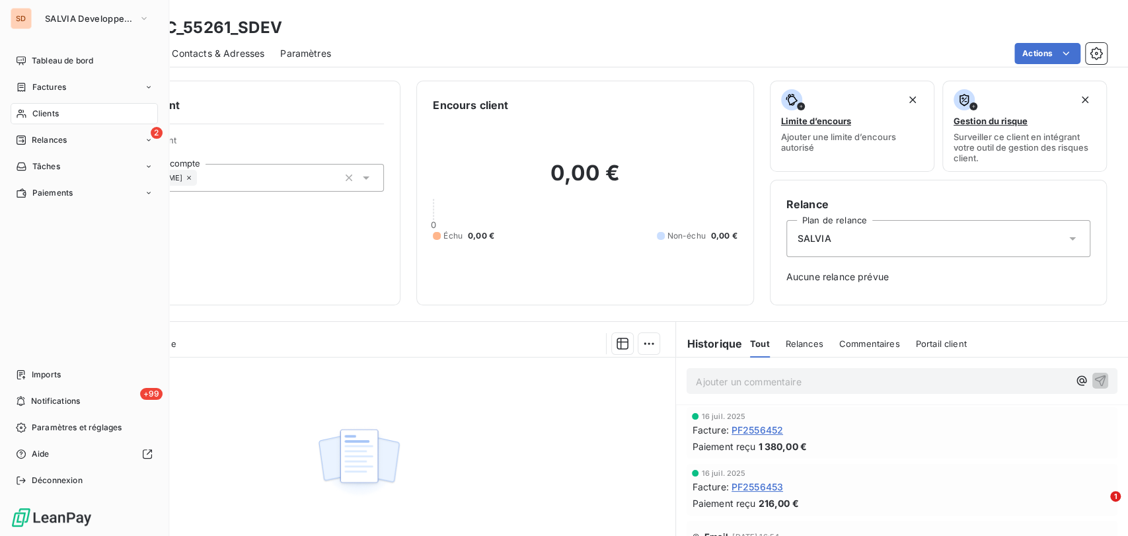
click at [38, 112] on span "Clients" at bounding box center [45, 114] width 26 height 12
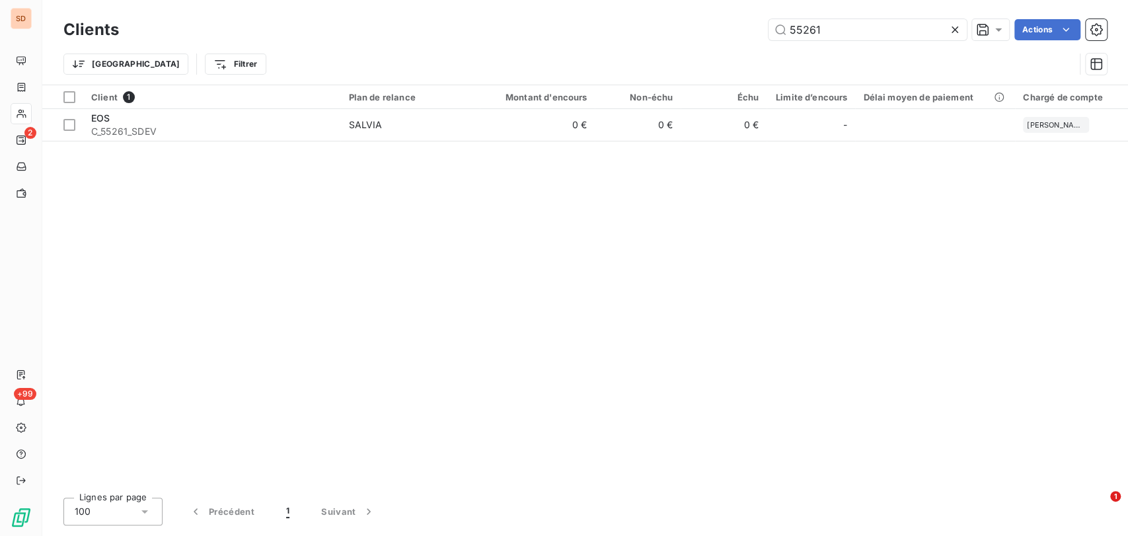
drag, startPoint x: 833, startPoint y: 26, endPoint x: 720, endPoint y: 26, distance: 113.0
click at [722, 27] on div "55261 Actions" at bounding box center [621, 29] width 972 height 21
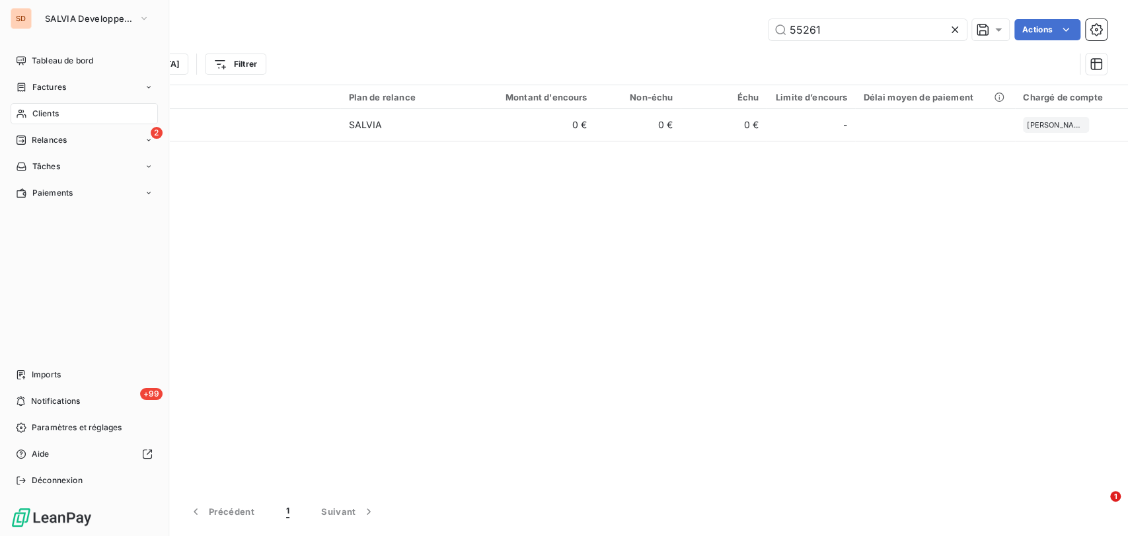
click at [33, 110] on span "Clients" at bounding box center [45, 114] width 26 height 12
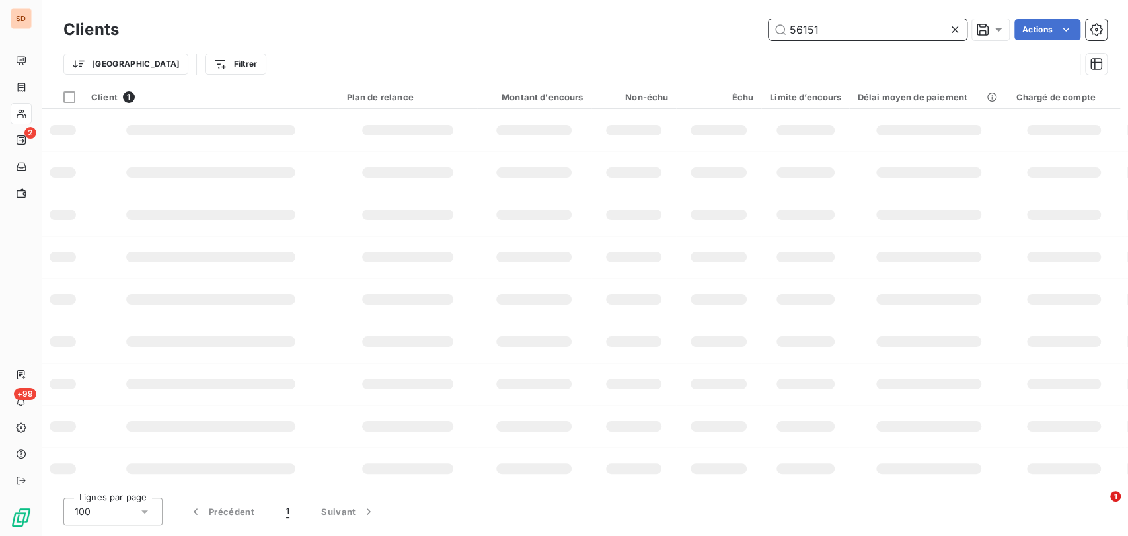
type input "56151"
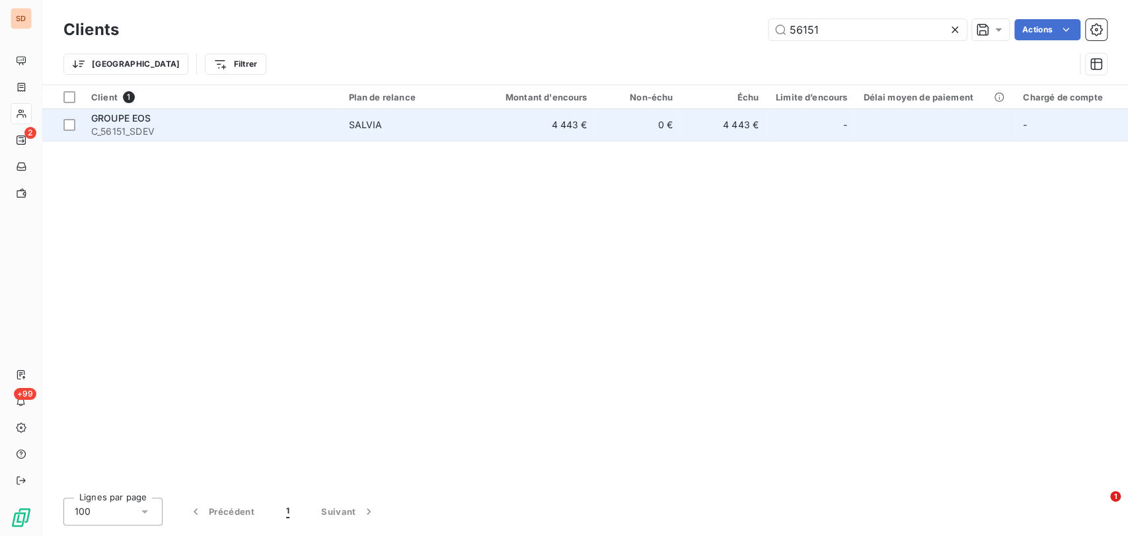
click at [135, 114] on span "GROUPE EOS" at bounding box center [121, 117] width 60 height 11
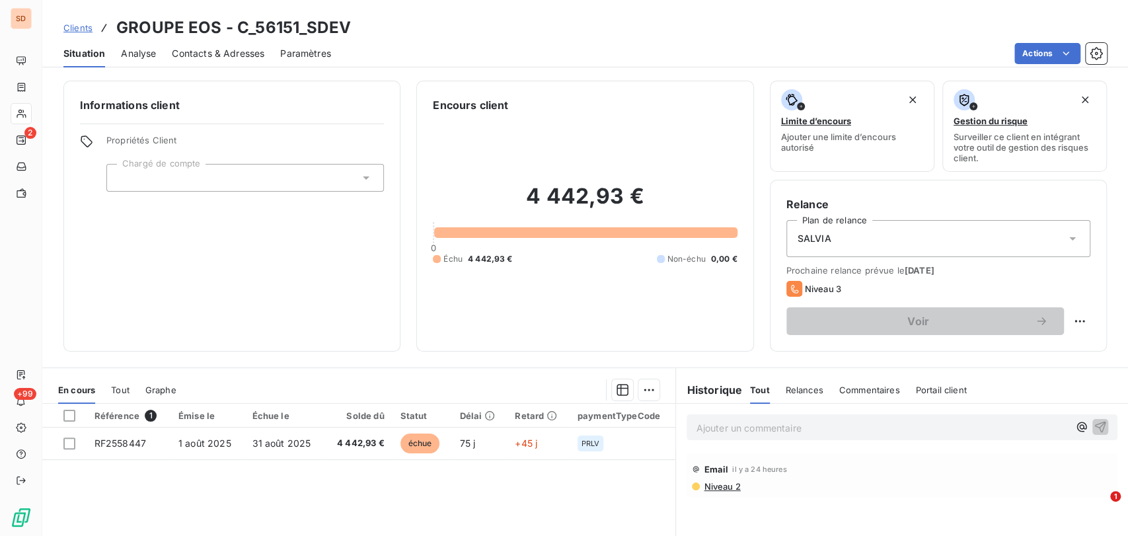
click at [190, 59] on span "Contacts & Adresses" at bounding box center [218, 53] width 93 height 13
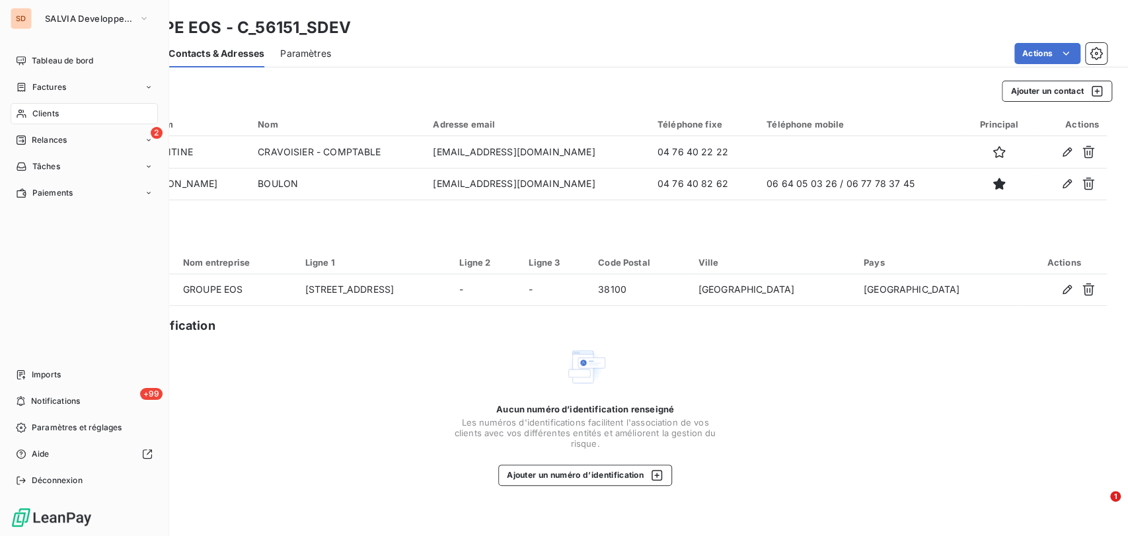
click at [52, 114] on span "Clients" at bounding box center [45, 114] width 26 height 12
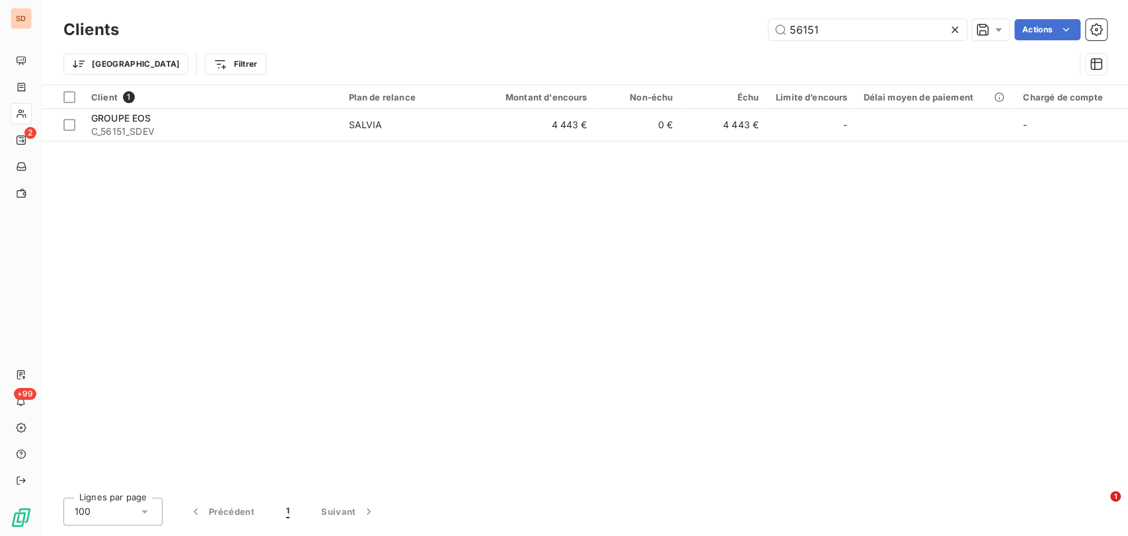
drag, startPoint x: 855, startPoint y: 26, endPoint x: 697, endPoint y: 28, distance: 158.0
click at [697, 28] on div "56151 Actions" at bounding box center [621, 29] width 972 height 21
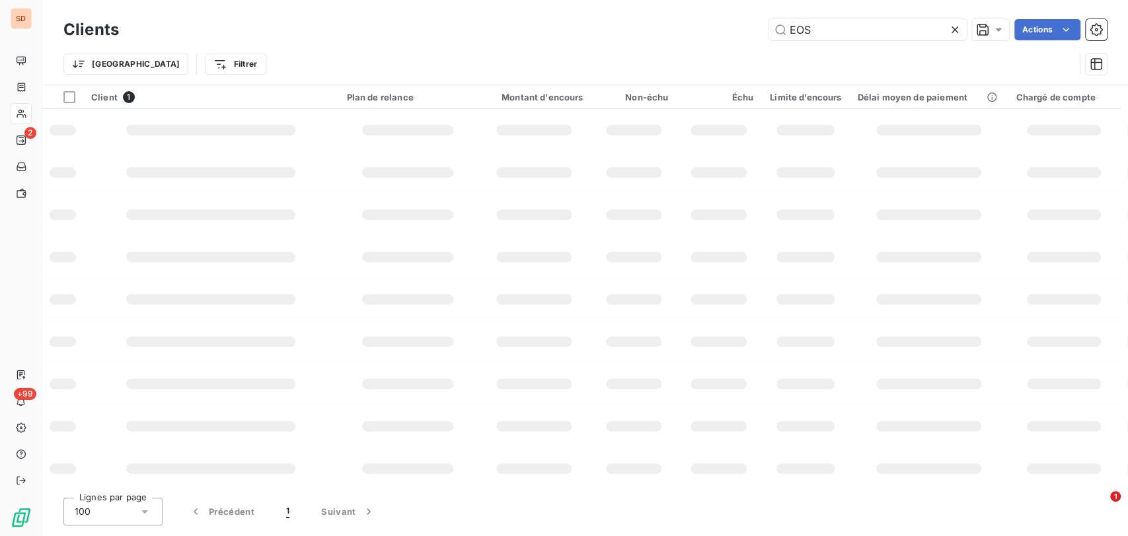
type input "EOS"
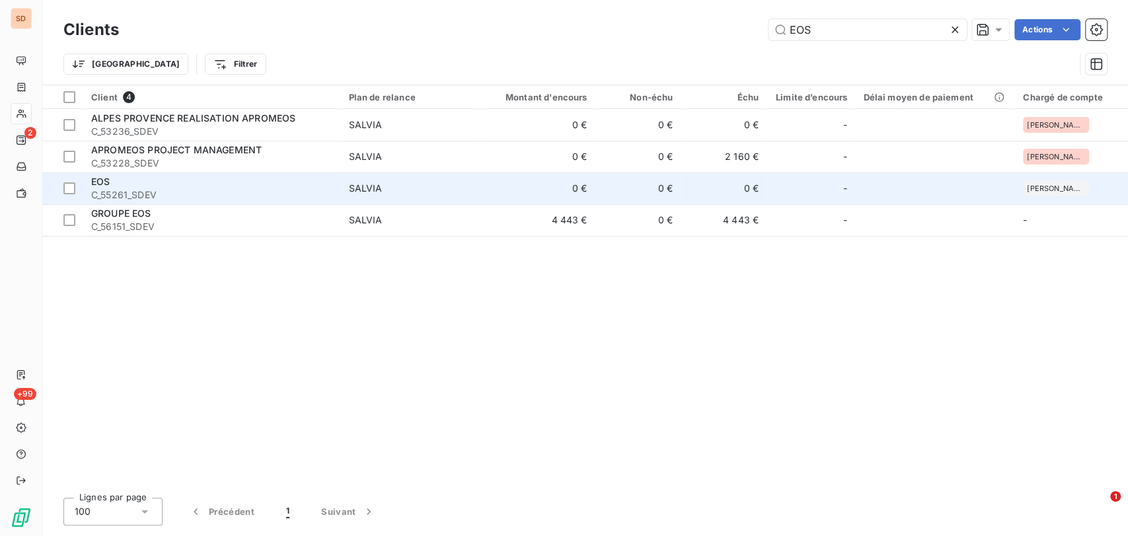
click at [113, 186] on div "EOS" at bounding box center [211, 181] width 241 height 13
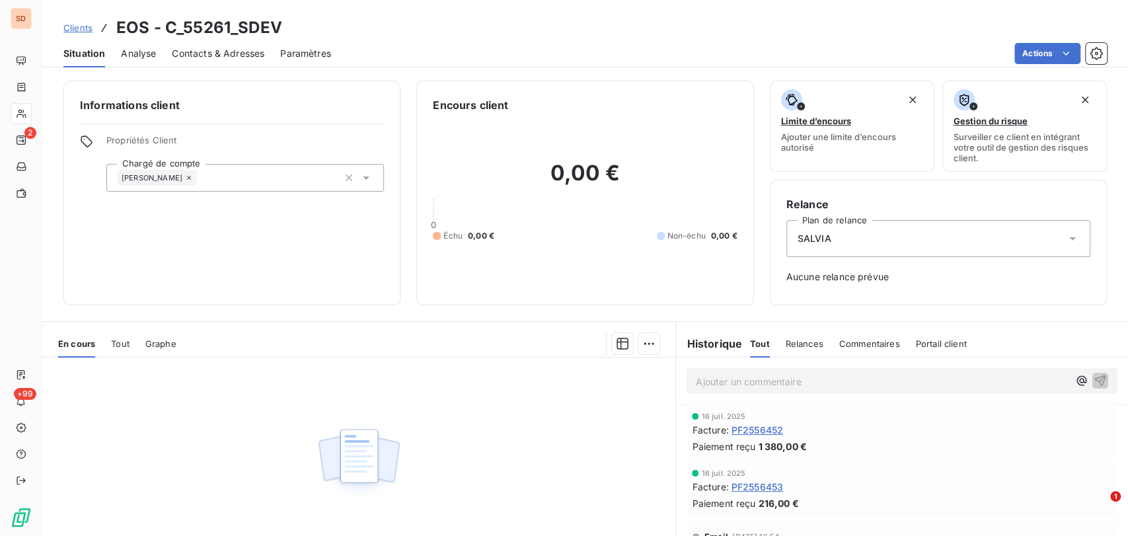
click at [218, 53] on span "Contacts & Adresses" at bounding box center [218, 53] width 93 height 13
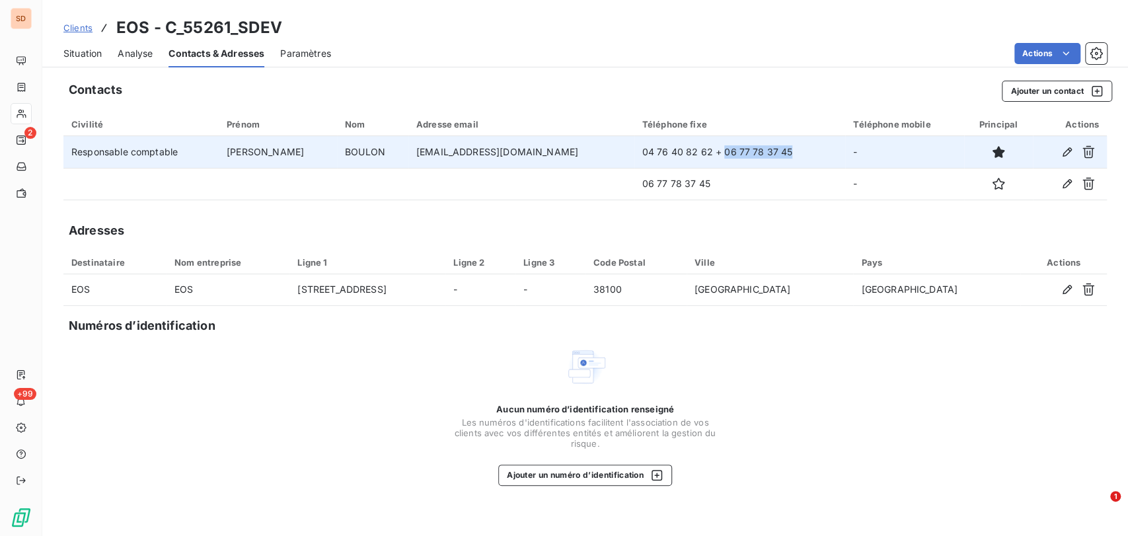
drag, startPoint x: 722, startPoint y: 151, endPoint x: 656, endPoint y: 149, distance: 66.1
click at [656, 149] on td "04 76 40 82 62 + 06 77 78 37 45" at bounding box center [739, 152] width 211 height 32
copy td "06 77 78 37 45"
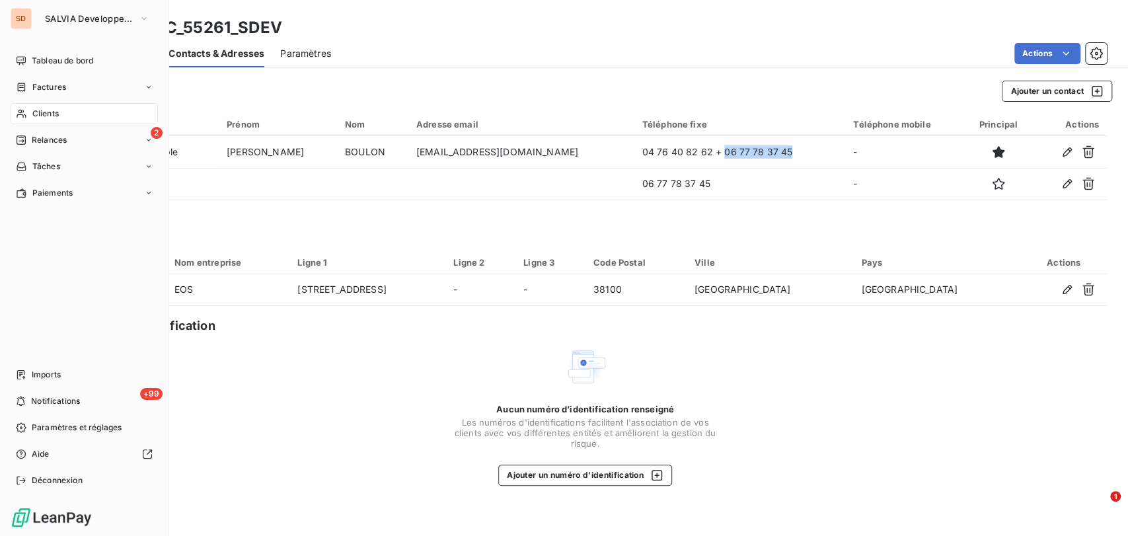
click at [44, 118] on span "Clients" at bounding box center [45, 114] width 26 height 12
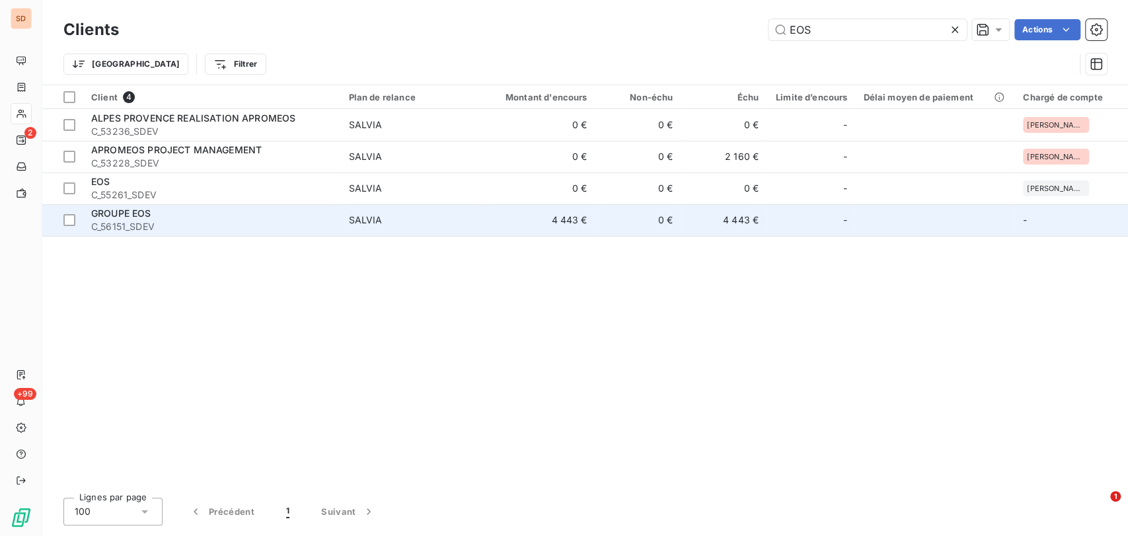
click at [131, 216] on span "GROUPE EOS" at bounding box center [121, 213] width 60 height 11
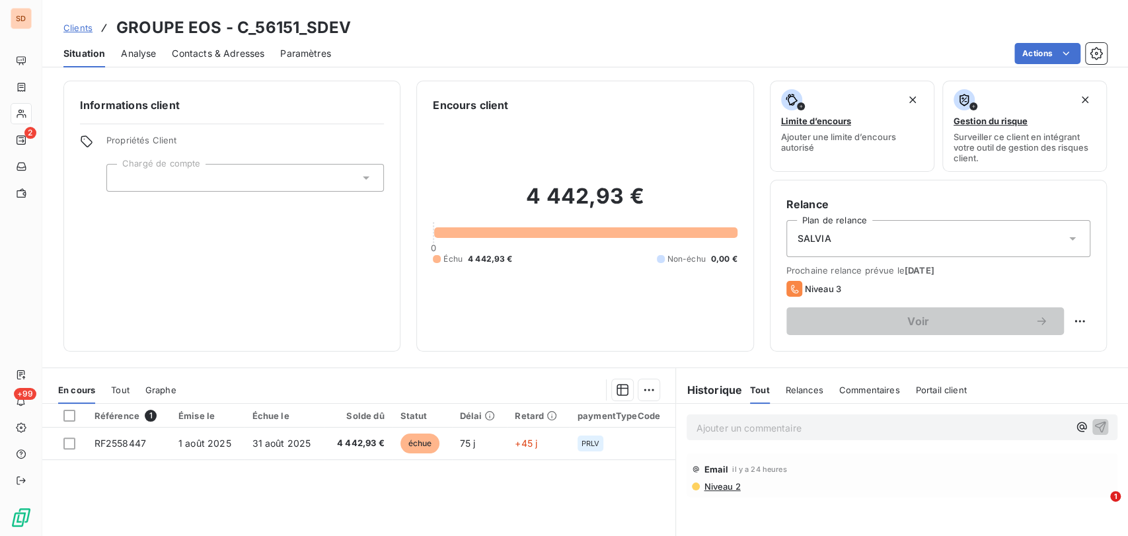
click at [199, 54] on span "Contacts & Adresses" at bounding box center [218, 53] width 93 height 13
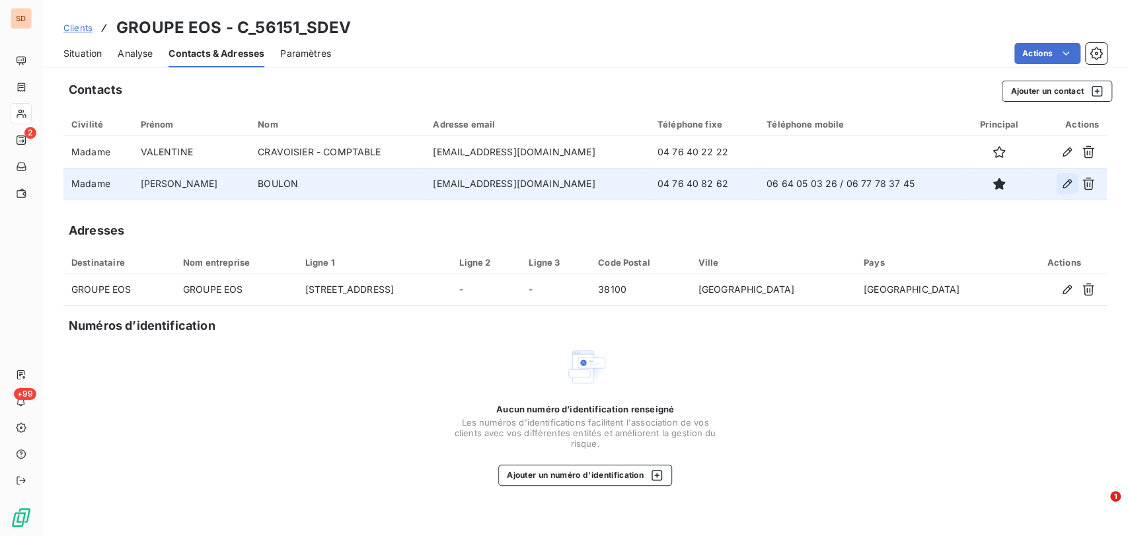
click at [1068, 182] on icon "button" at bounding box center [1067, 183] width 13 height 13
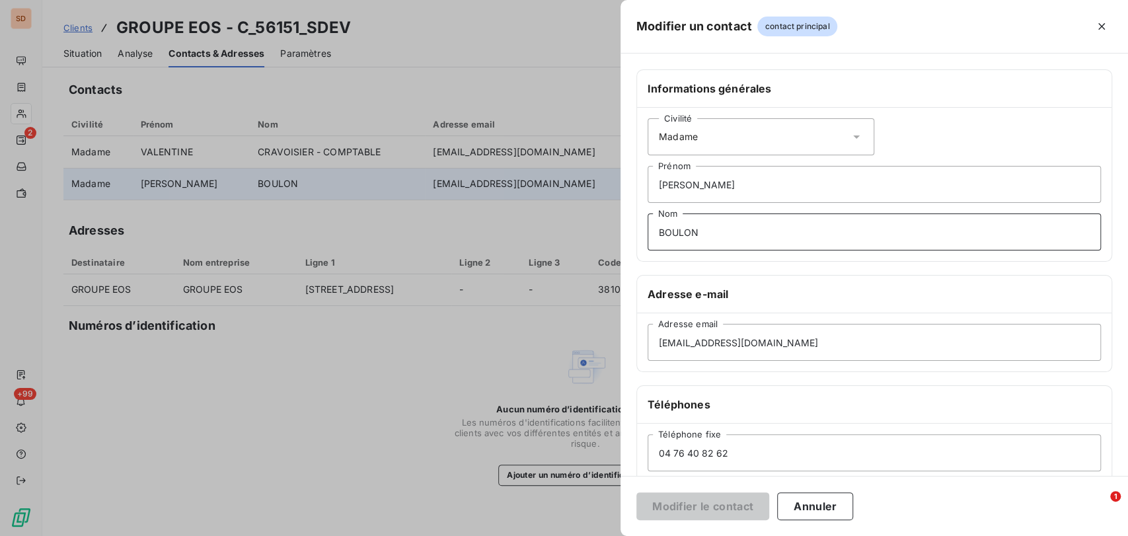
click at [777, 229] on input "BOULON" at bounding box center [874, 231] width 453 height 37
paste input "06 77 78 37 45"
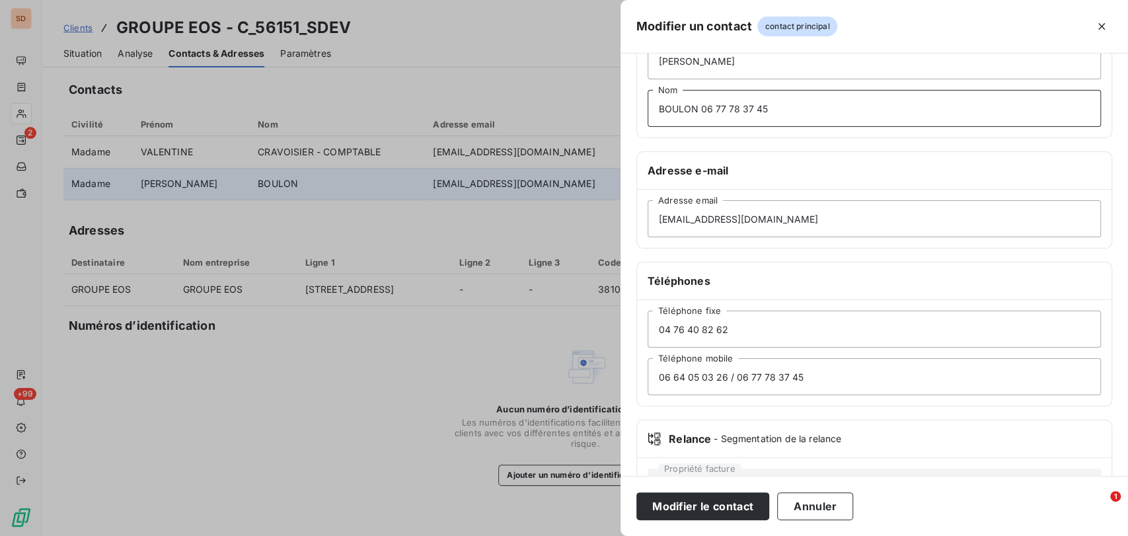
scroll to position [147, 0]
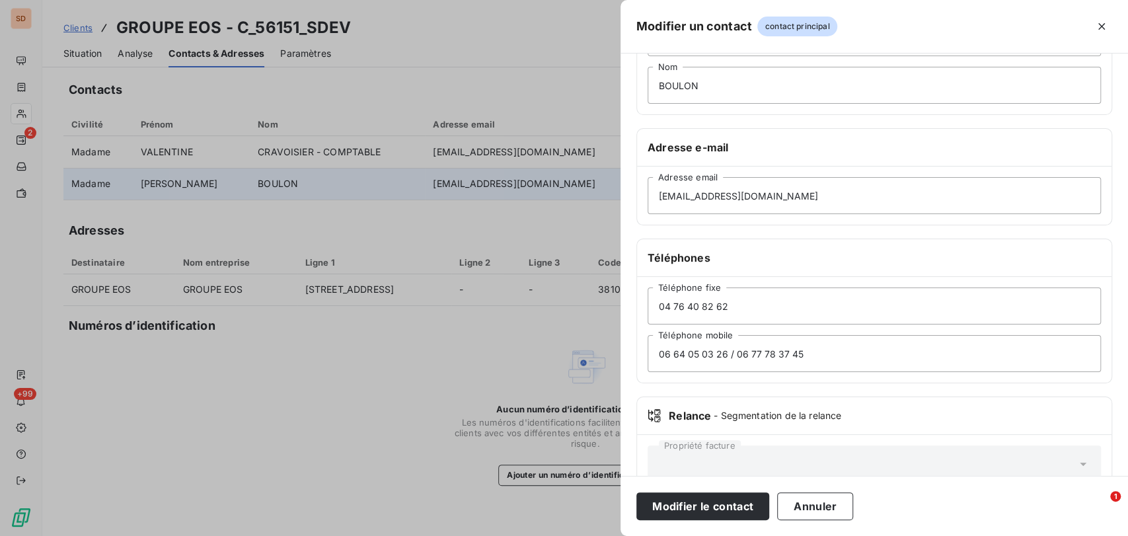
drag, startPoint x: 808, startPoint y: 496, endPoint x: 705, endPoint y: 394, distance: 144.4
click at [804, 492] on button "Annuler" at bounding box center [815, 506] width 76 height 28
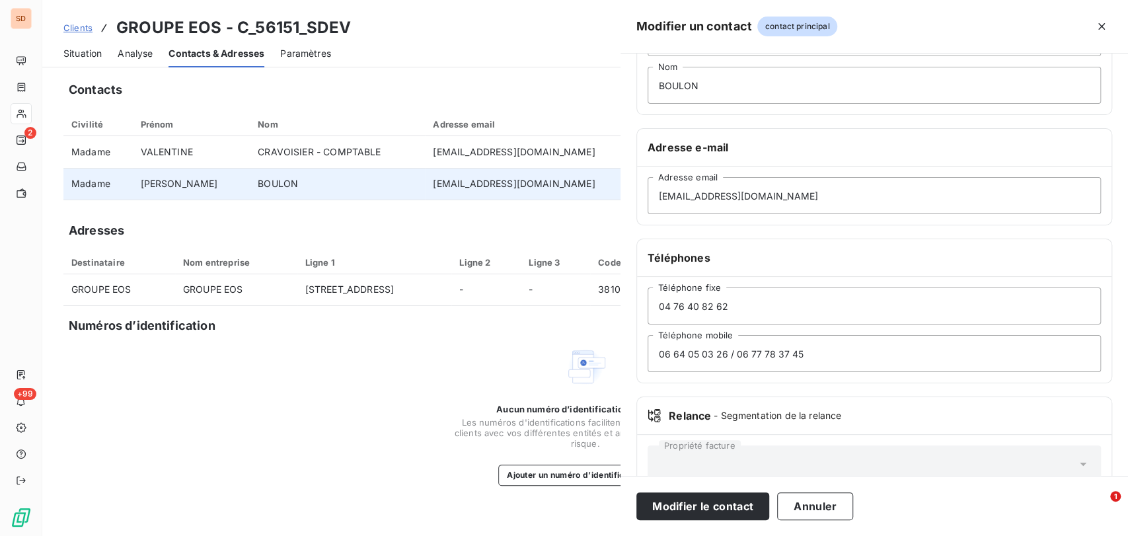
type input "BOULON"
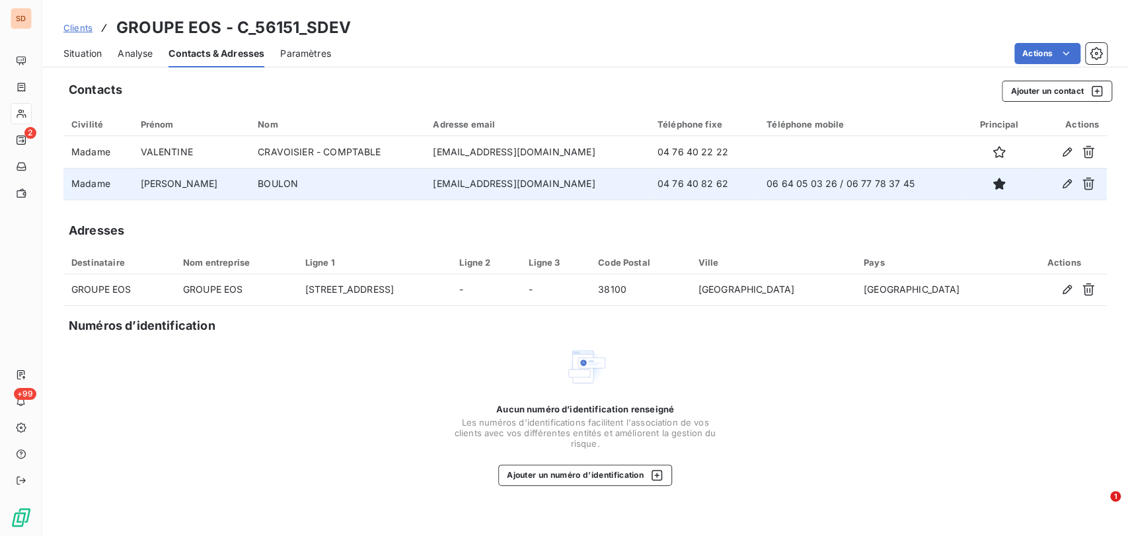
click at [75, 50] on span "Situation" at bounding box center [82, 53] width 38 height 13
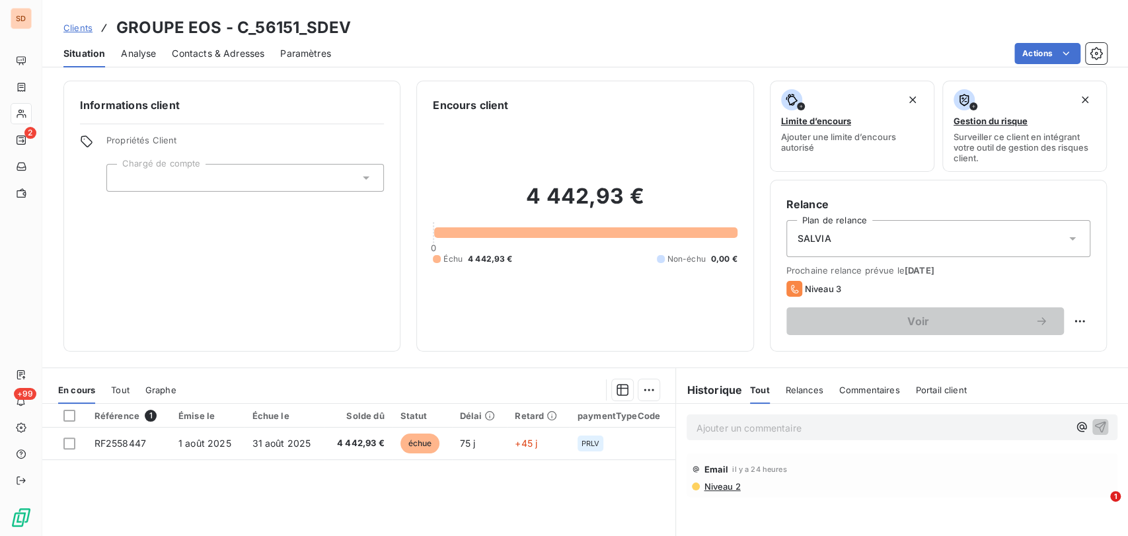
click at [189, 54] on span "Contacts & Adresses" at bounding box center [218, 53] width 93 height 13
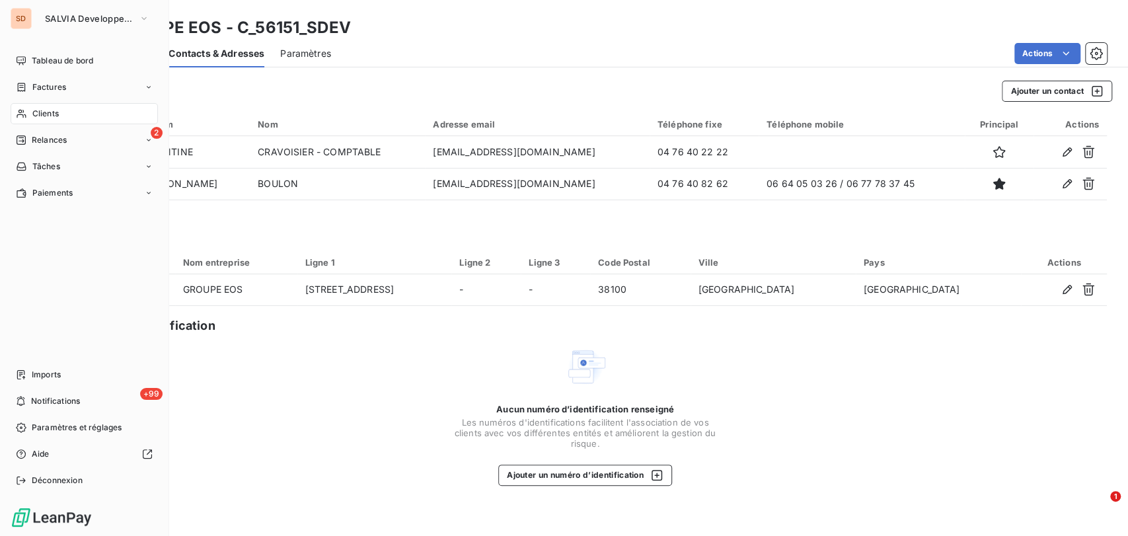
click at [30, 114] on div "Clients" at bounding box center [84, 113] width 147 height 21
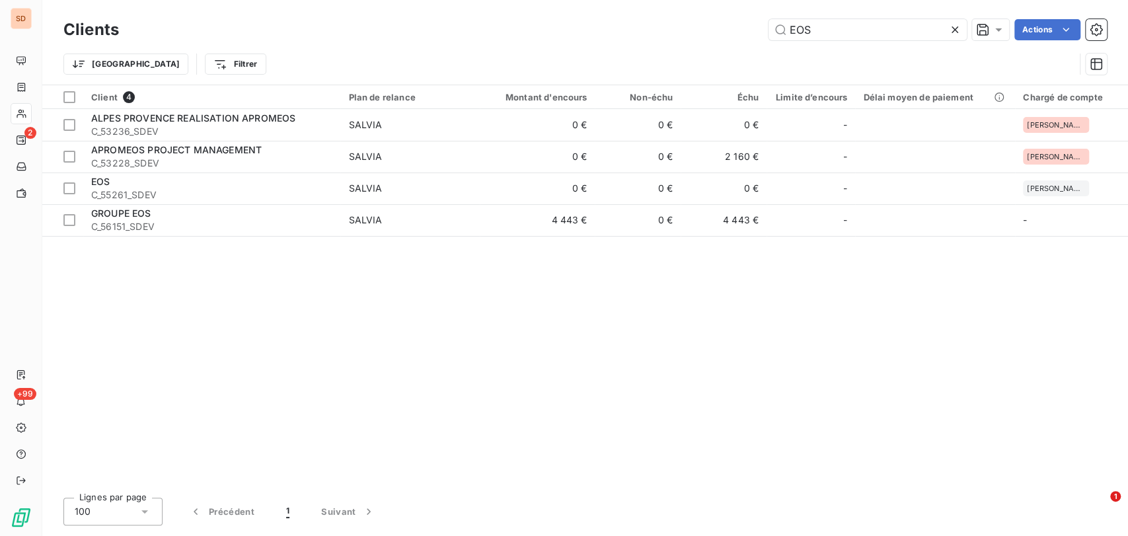
drag, startPoint x: 816, startPoint y: 30, endPoint x: 762, endPoint y: 26, distance: 54.3
click at [769, 26] on input "EOS" at bounding box center [868, 29] width 198 height 21
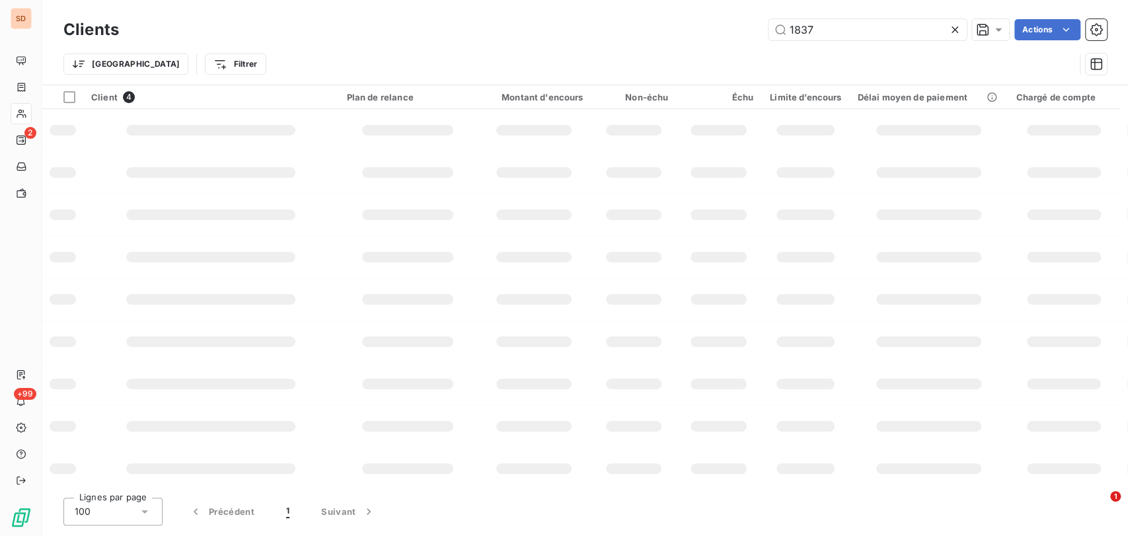
type input "1837"
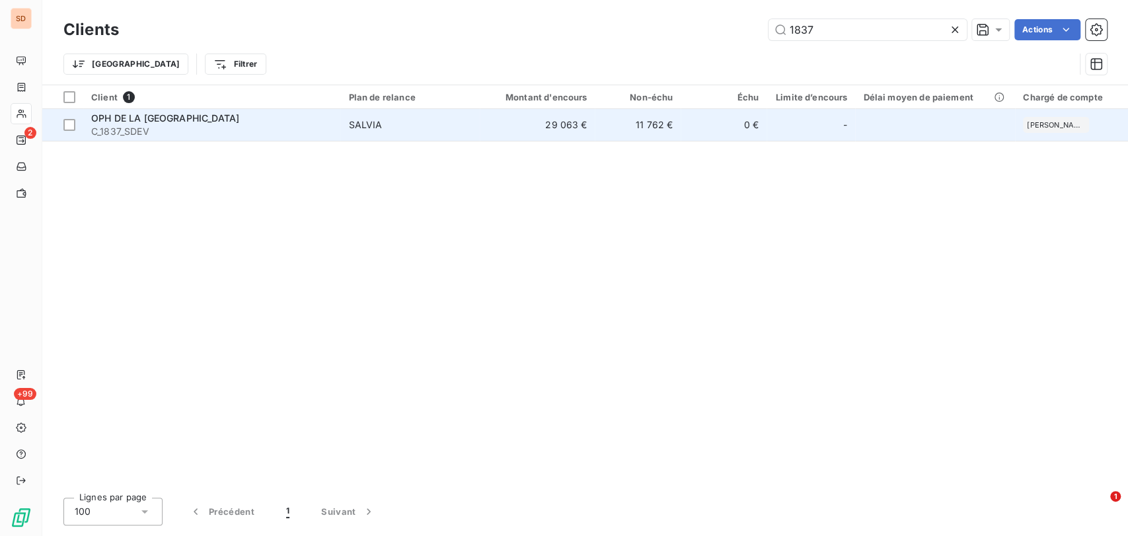
click at [93, 125] on span "C_1837_SDEV" at bounding box center [211, 131] width 241 height 13
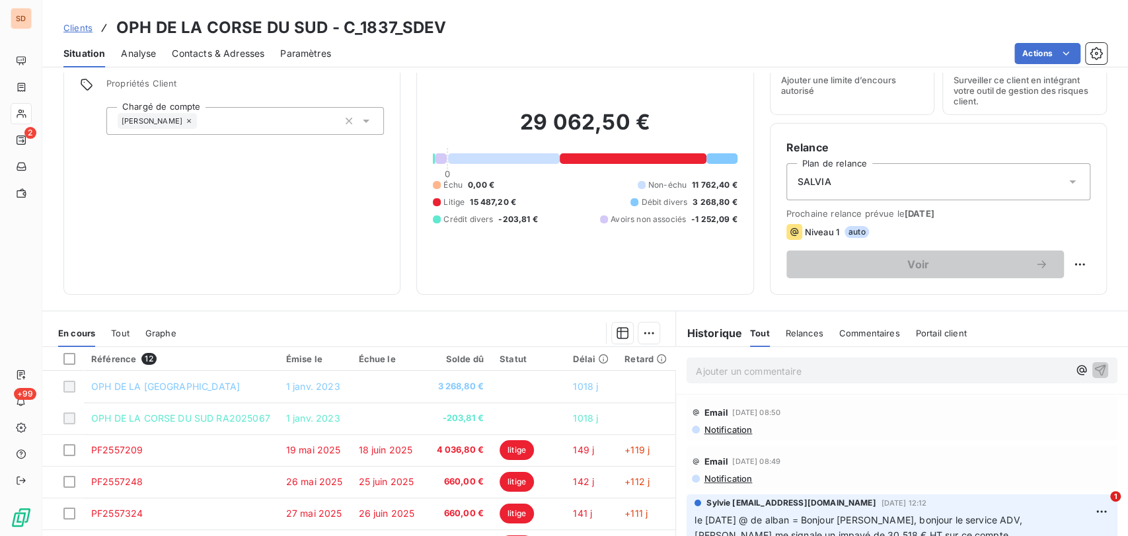
scroll to position [147, 0]
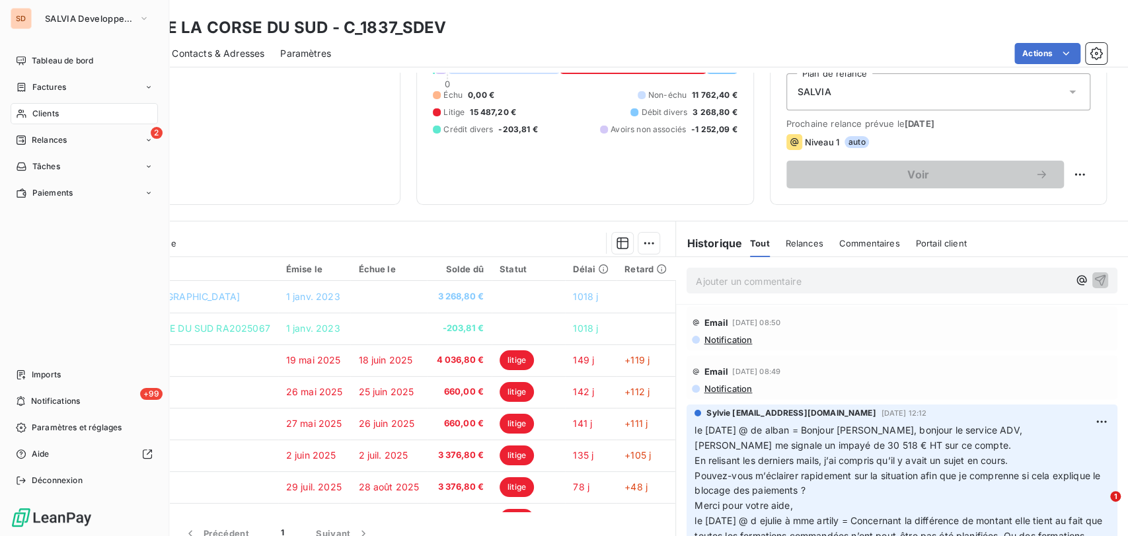
click at [31, 114] on div "Clients" at bounding box center [84, 113] width 147 height 21
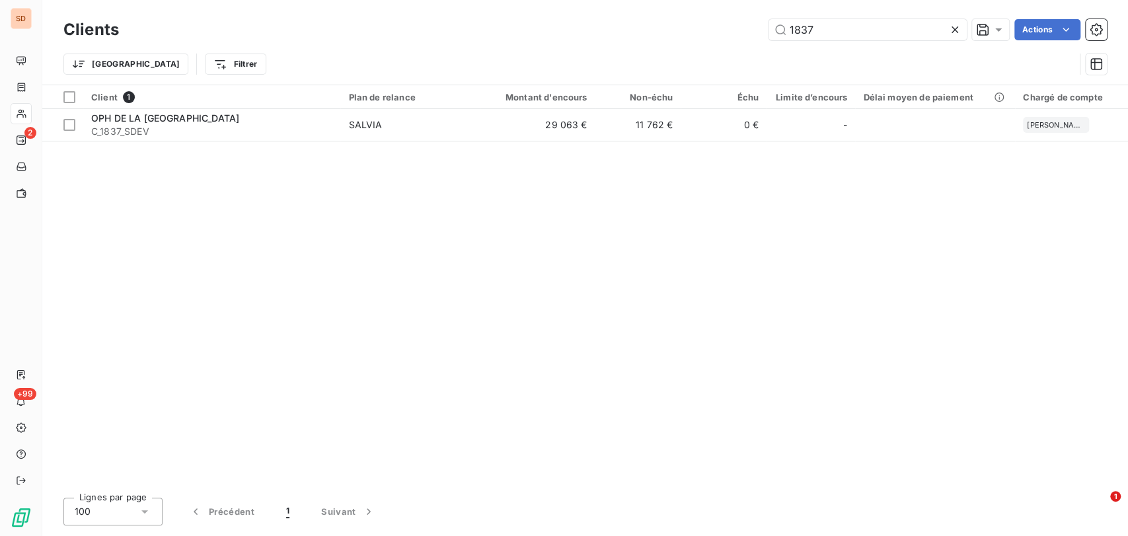
drag, startPoint x: 836, startPoint y: 23, endPoint x: 701, endPoint y: 32, distance: 135.7
click at [702, 32] on div "1837 Actions" at bounding box center [621, 29] width 972 height 21
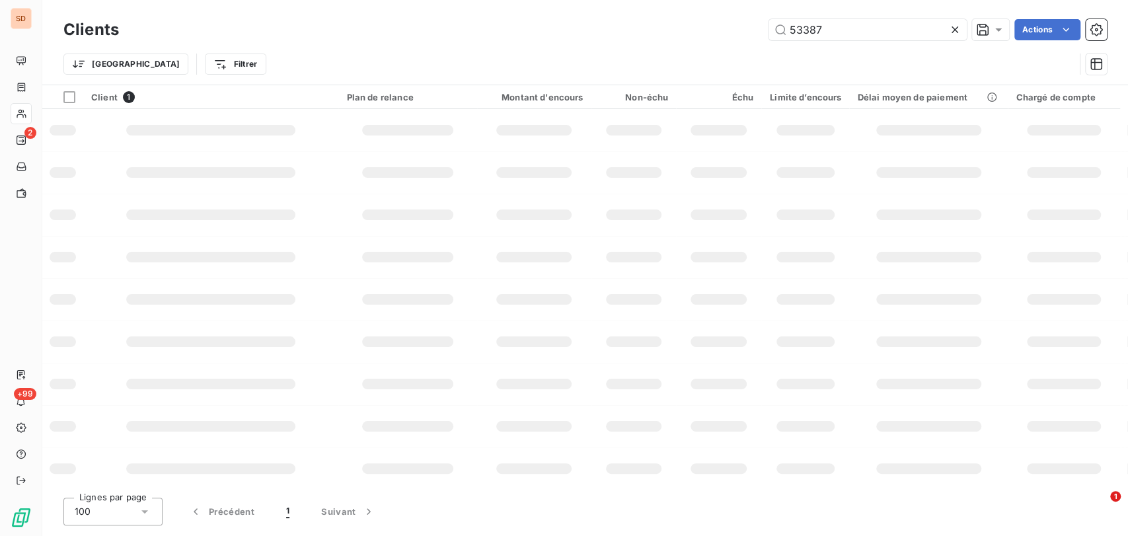
type input "53387"
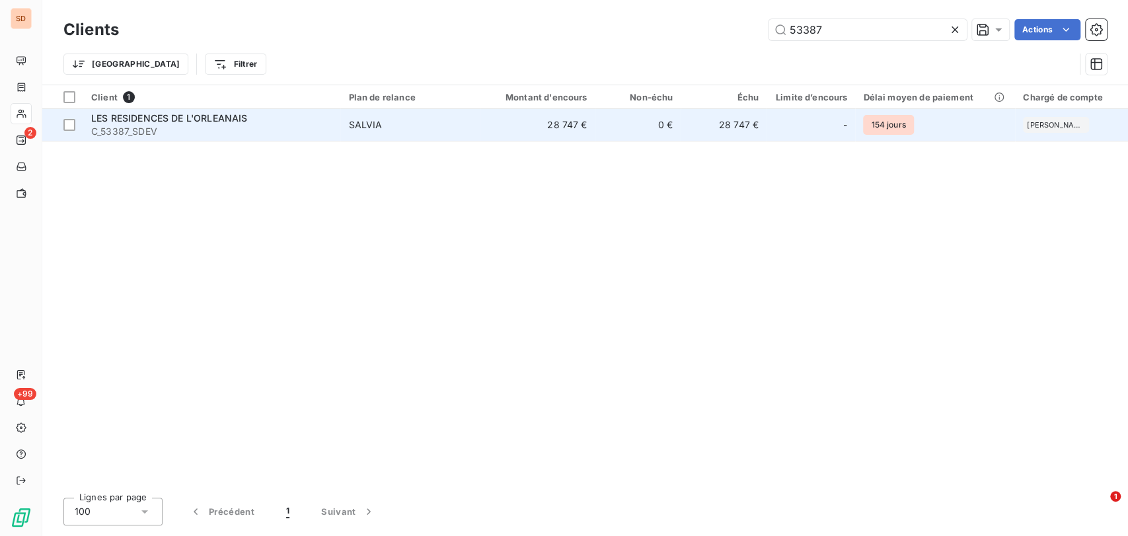
click at [155, 120] on span "LES RESIDENCES DE L'ORLEANAIS" at bounding box center [169, 117] width 156 height 11
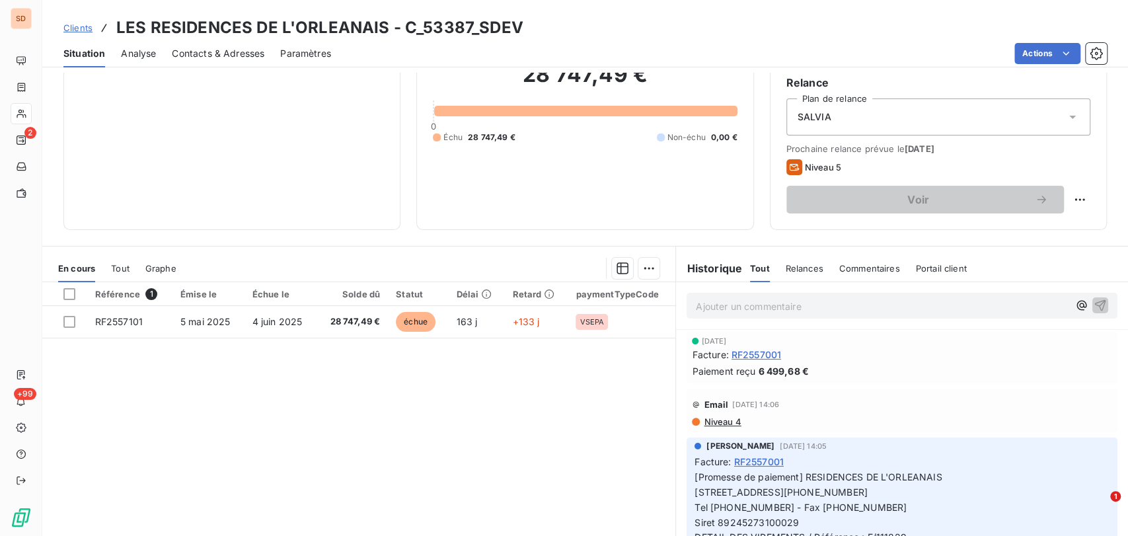
scroll to position [147, 0]
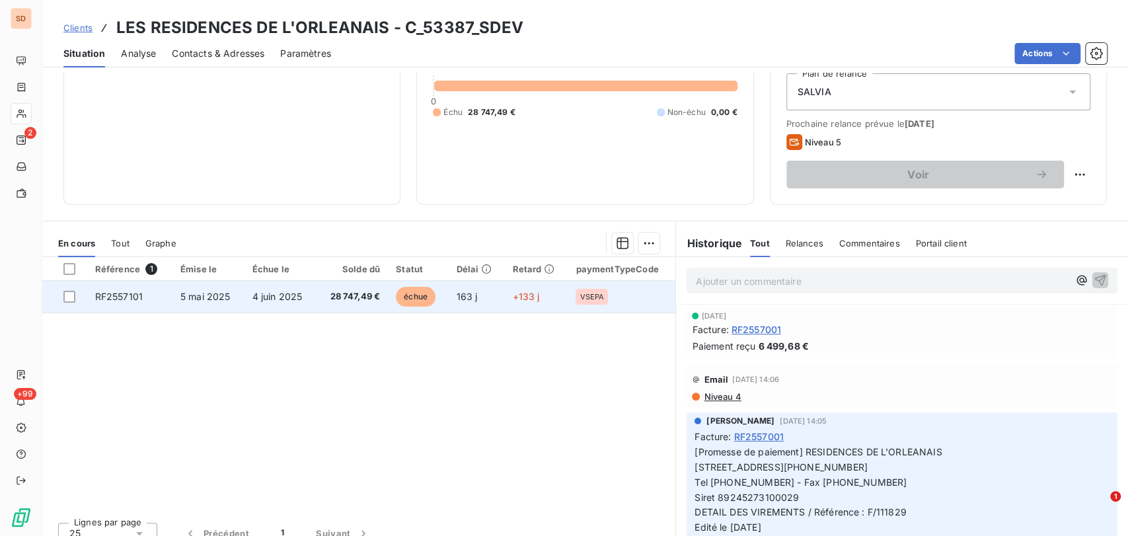
click at [117, 291] on span "RF2557101" at bounding box center [119, 296] width 48 height 11
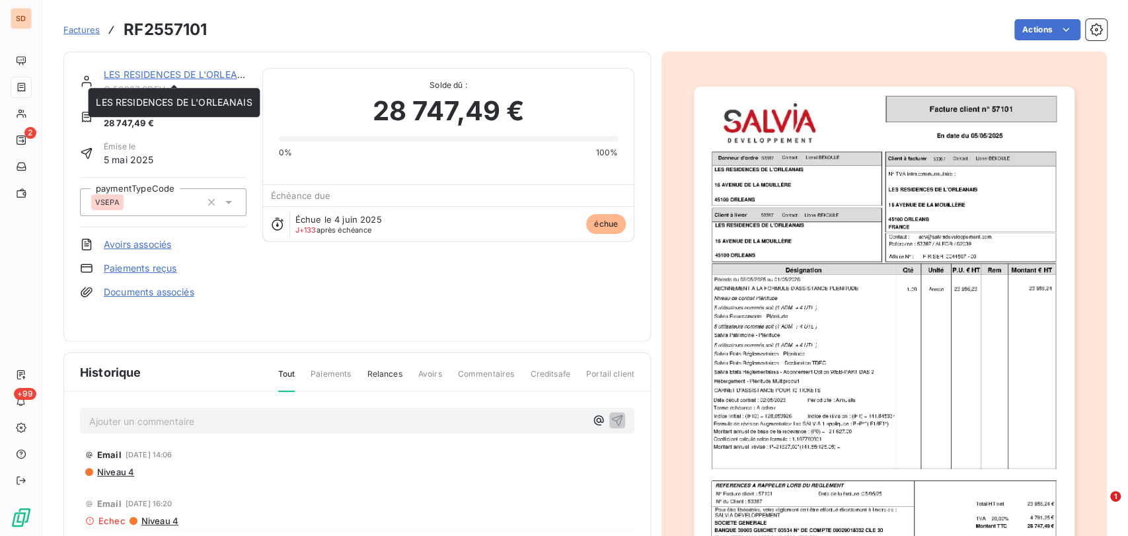
drag, startPoint x: 162, startPoint y: 81, endPoint x: 169, endPoint y: 93, distance: 13.9
click at [161, 83] on div "LES RESIDENCES DE L'ORLEANAIS C_53387_SDEV" at bounding box center [175, 81] width 143 height 26
click at [127, 70] on link "LES RESIDENCES DE L'ORLEANAIS" at bounding box center [182, 74] width 156 height 11
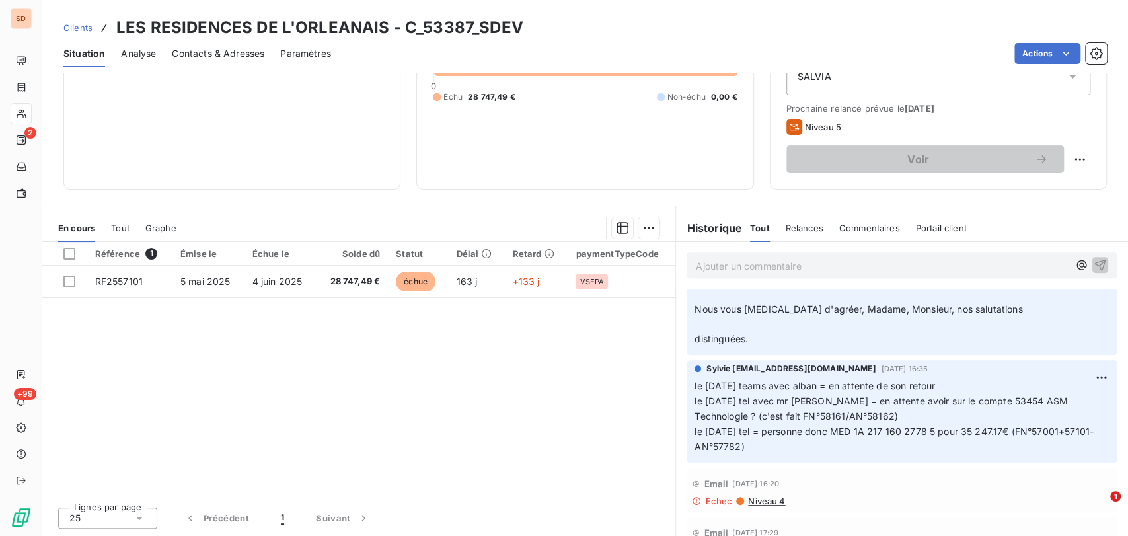
scroll to position [440, 0]
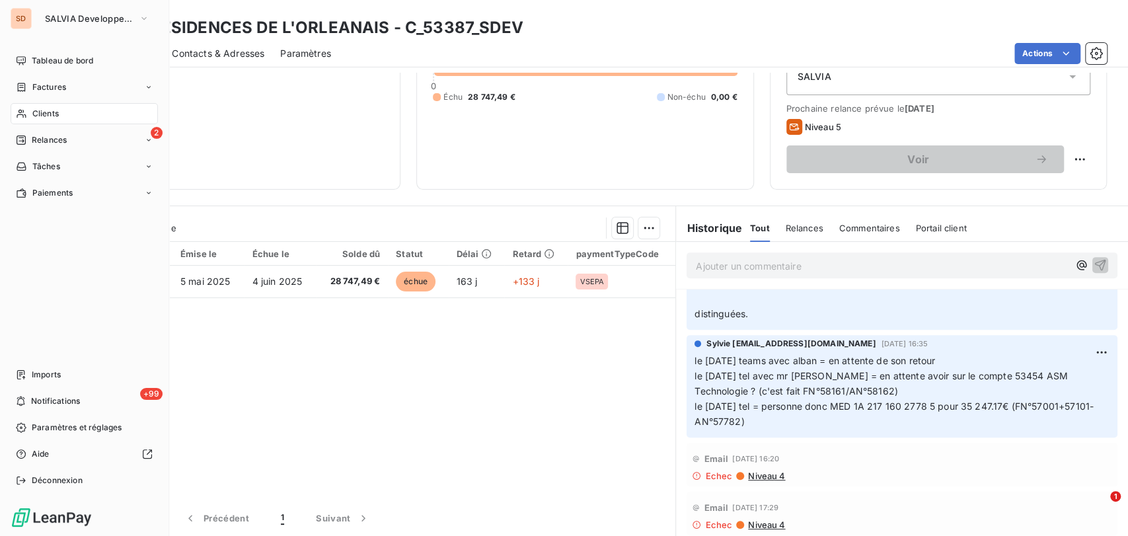
click at [32, 112] on span "Clients" at bounding box center [45, 114] width 26 height 12
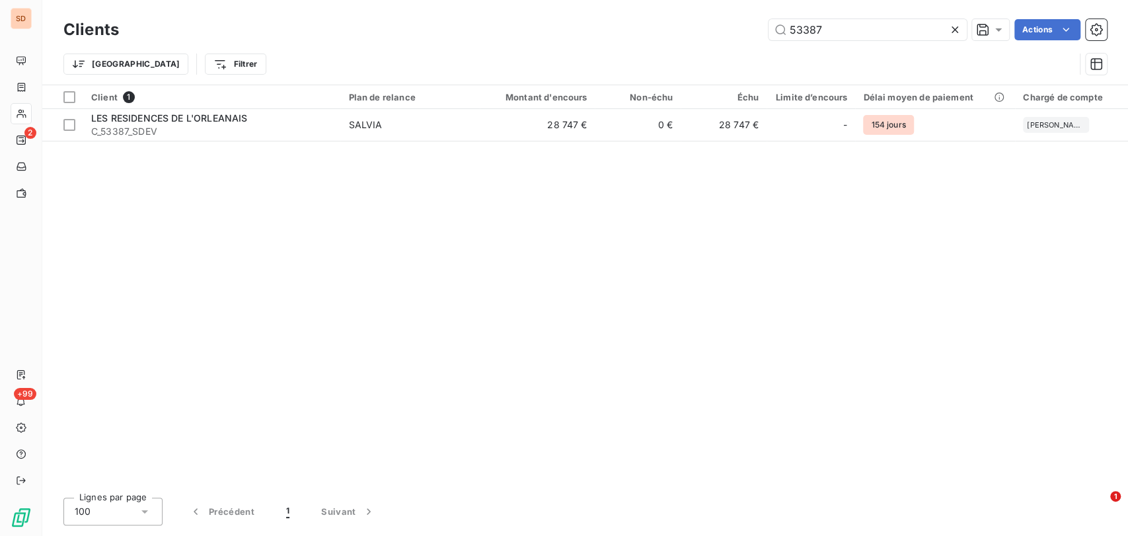
drag, startPoint x: 825, startPoint y: 28, endPoint x: 682, endPoint y: 45, distance: 143.8
click at [682, 45] on div "Clients 53387 Actions Trier Filtrer" at bounding box center [584, 50] width 1043 height 69
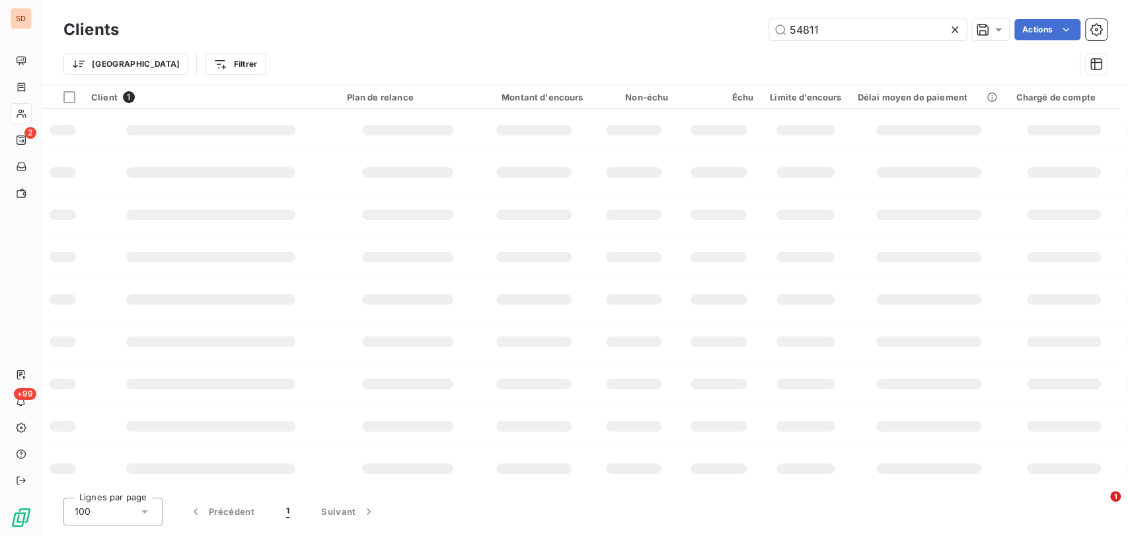
type input "54811"
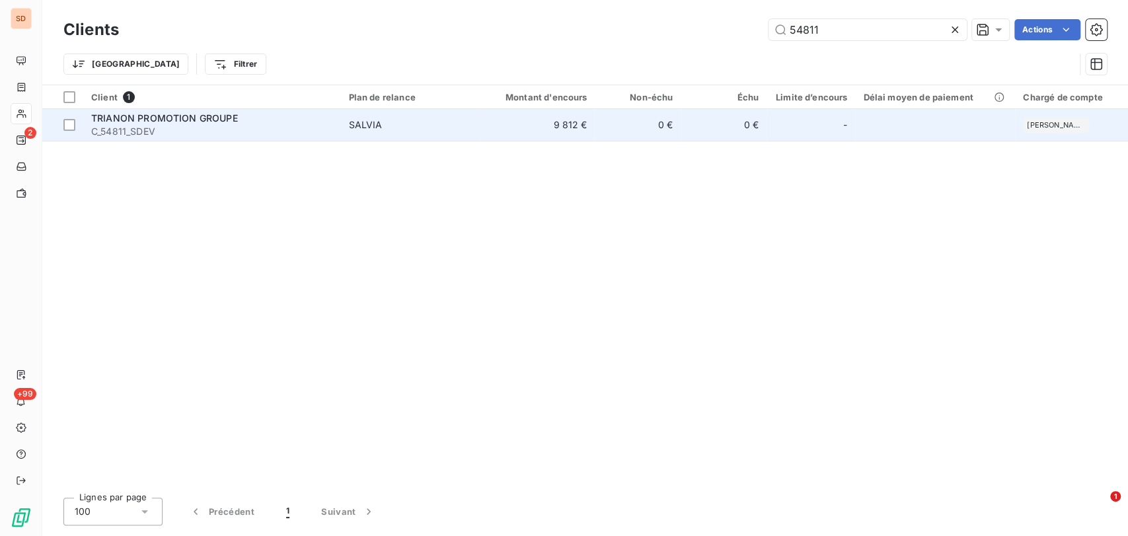
click at [137, 113] on span "TRIANON PROMOTION GROUPE" at bounding box center [164, 117] width 147 height 11
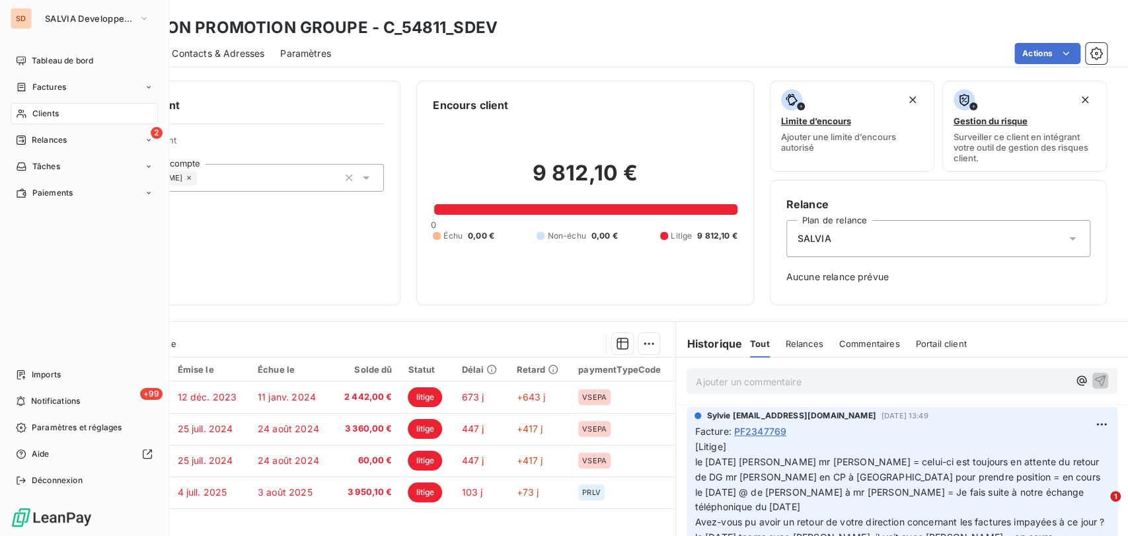
click at [33, 117] on span "Clients" at bounding box center [45, 114] width 26 height 12
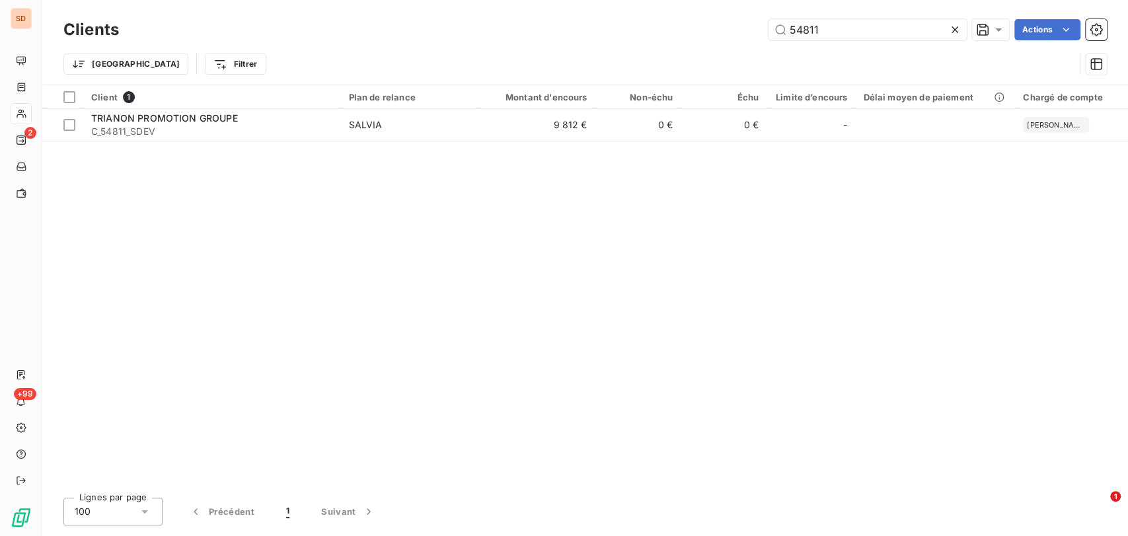
drag, startPoint x: 817, startPoint y: 29, endPoint x: 730, endPoint y: 40, distance: 87.9
click at [730, 40] on div "54811 Actions" at bounding box center [621, 29] width 972 height 21
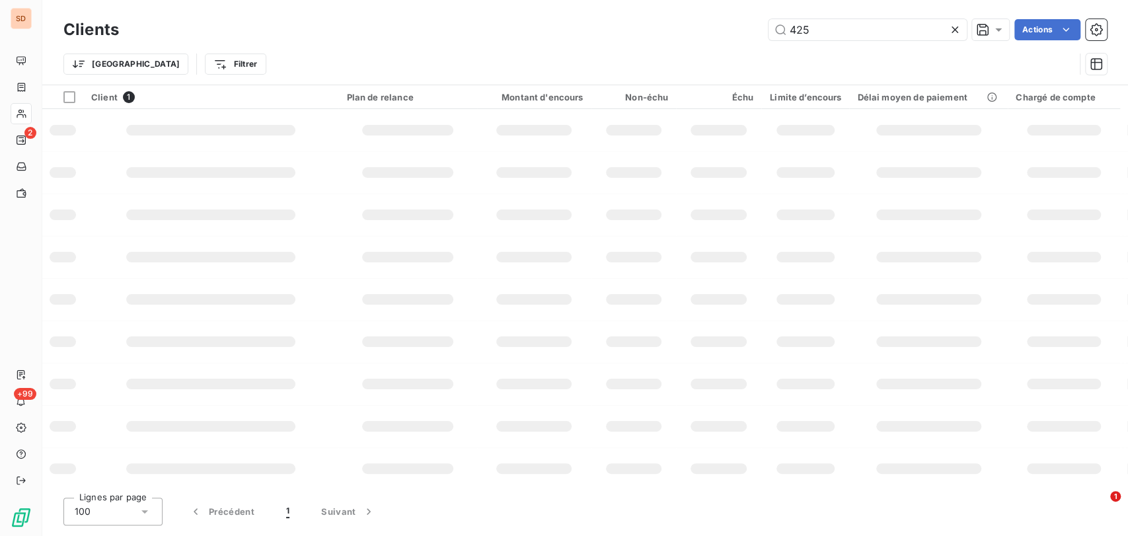
type input "425"
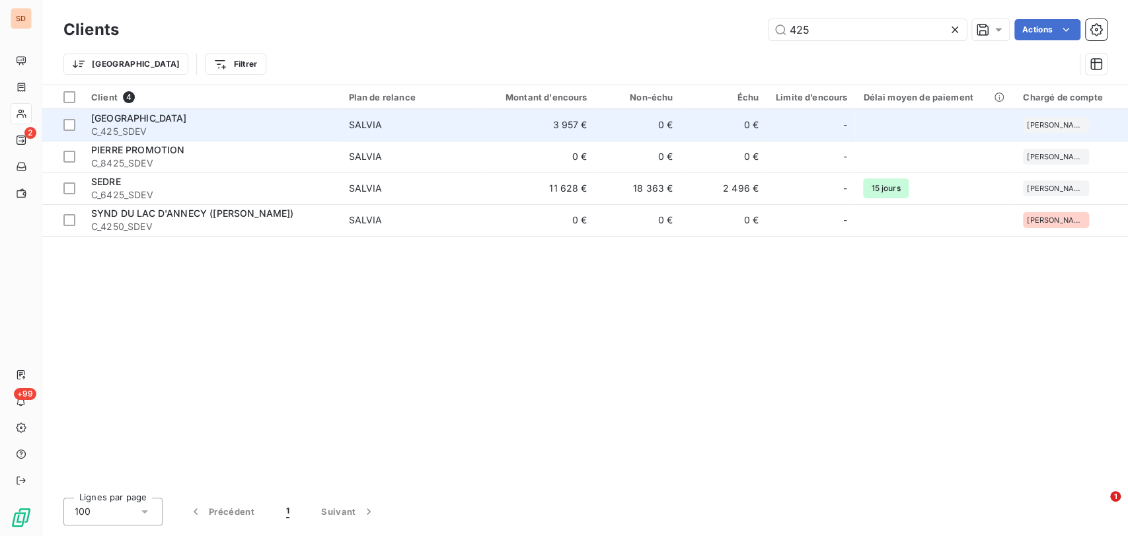
click at [115, 125] on span "C_425_SDEV" at bounding box center [211, 131] width 241 height 13
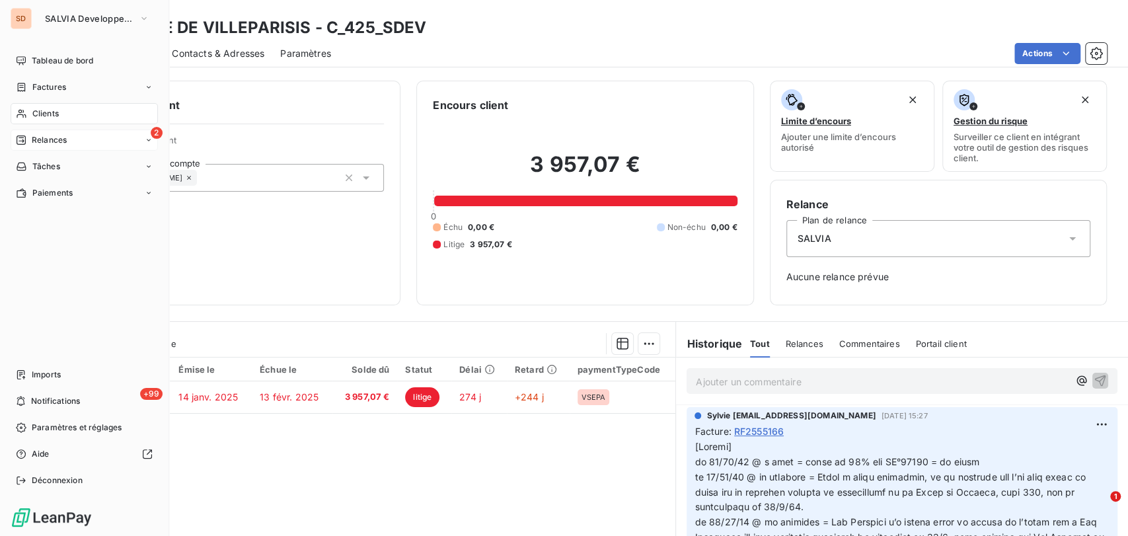
click at [51, 144] on span "Relances" at bounding box center [49, 140] width 35 height 12
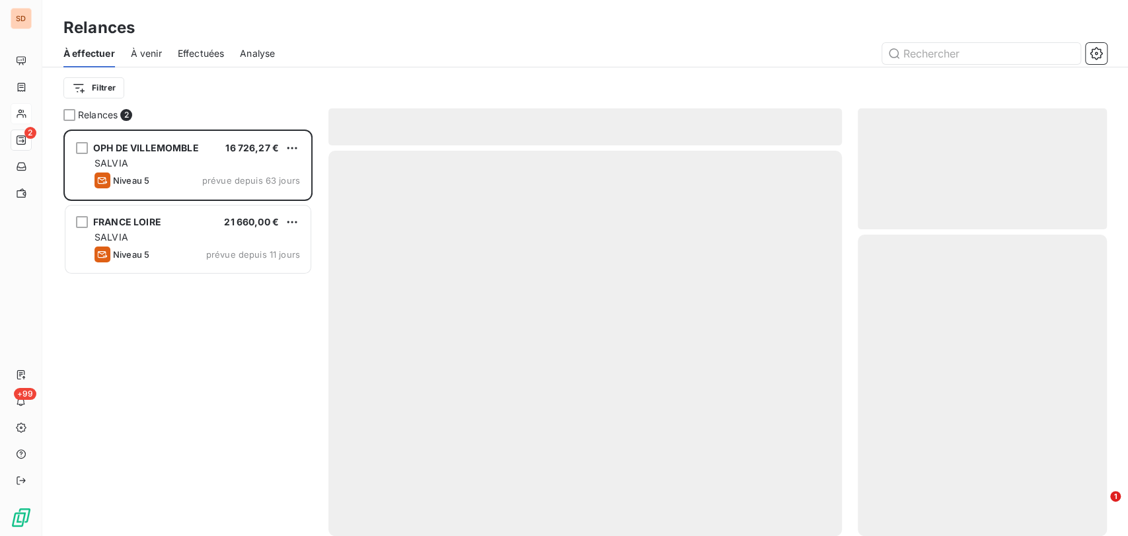
scroll to position [395, 238]
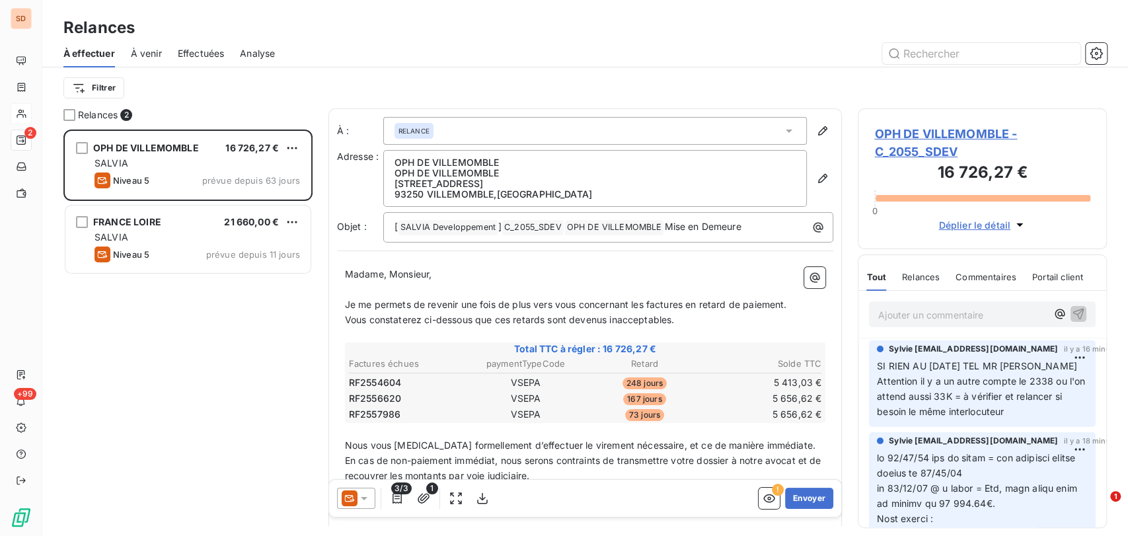
click at [891, 133] on span "OPH DE VILLEMOMBLE - C_2055_SDEV" at bounding box center [982, 143] width 216 height 36
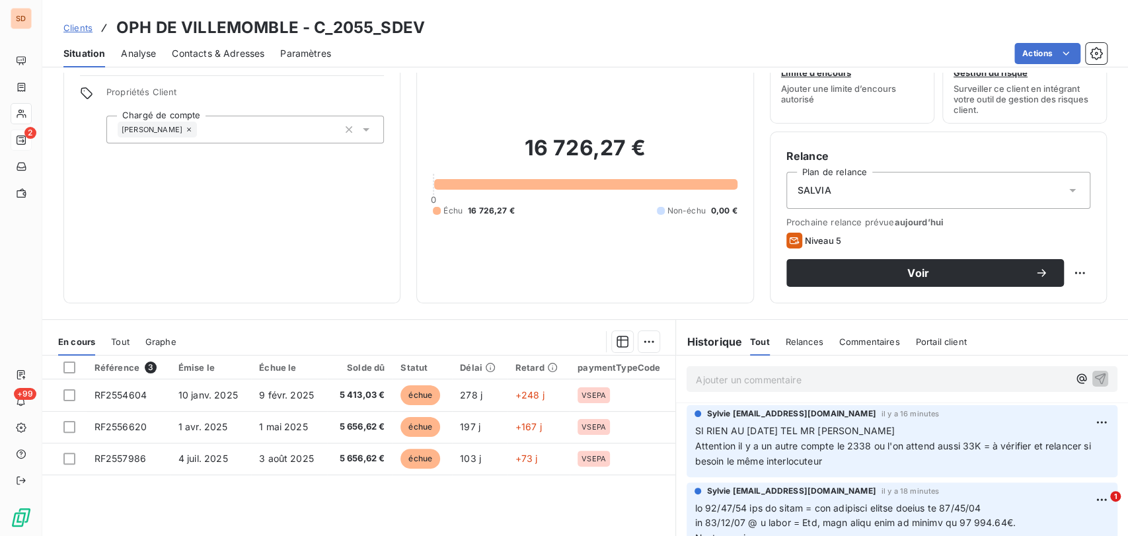
scroll to position [48, 0]
click at [1068, 268] on html "SD 2 +99 Clients OPH DE VILLEMOMBLE - C_2055_SDEV Situation Analyse Contacts & …" at bounding box center [564, 268] width 1128 height 536
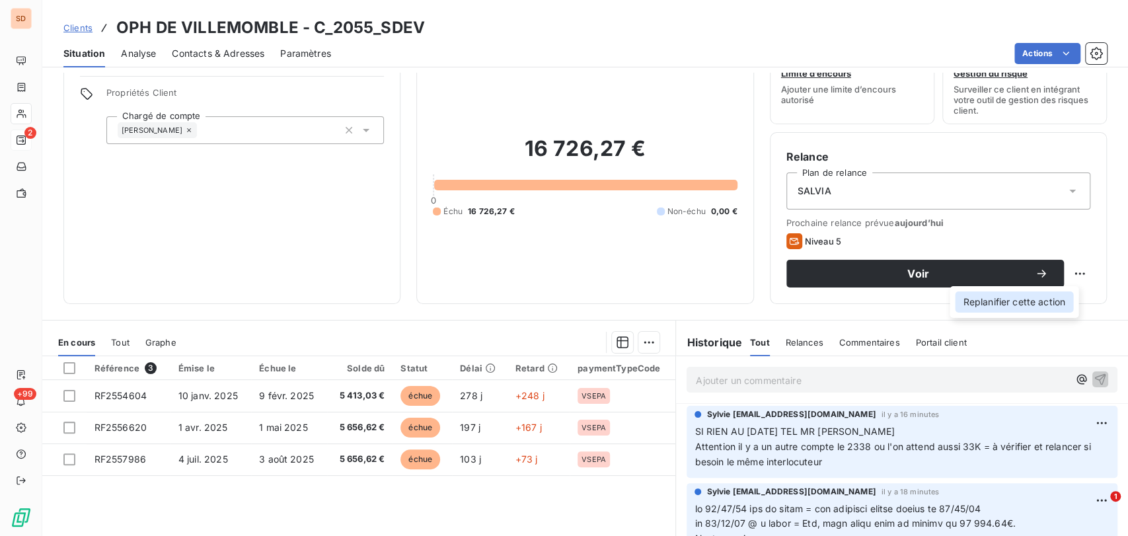
click at [986, 302] on div "Replanifier cette action" at bounding box center [1014, 301] width 118 height 21
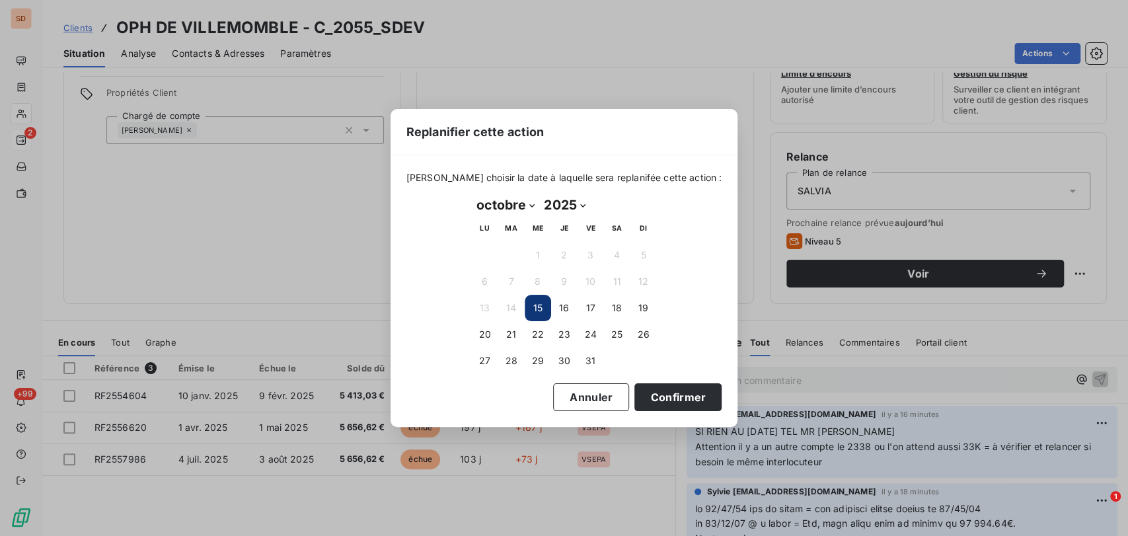
click at [529, 203] on select "janvier février mars avril mai juin juillet août septembre octobre novembre déc…" at bounding box center [506, 204] width 68 height 21
select select "10"
click at [472, 194] on select "janvier février mars avril mai juin juillet août septembre octobre novembre déc…" at bounding box center [506, 204] width 68 height 21
click at [512, 278] on button "4" at bounding box center [511, 281] width 26 height 26
click at [640, 397] on button "Confirmer" at bounding box center [677, 397] width 87 height 28
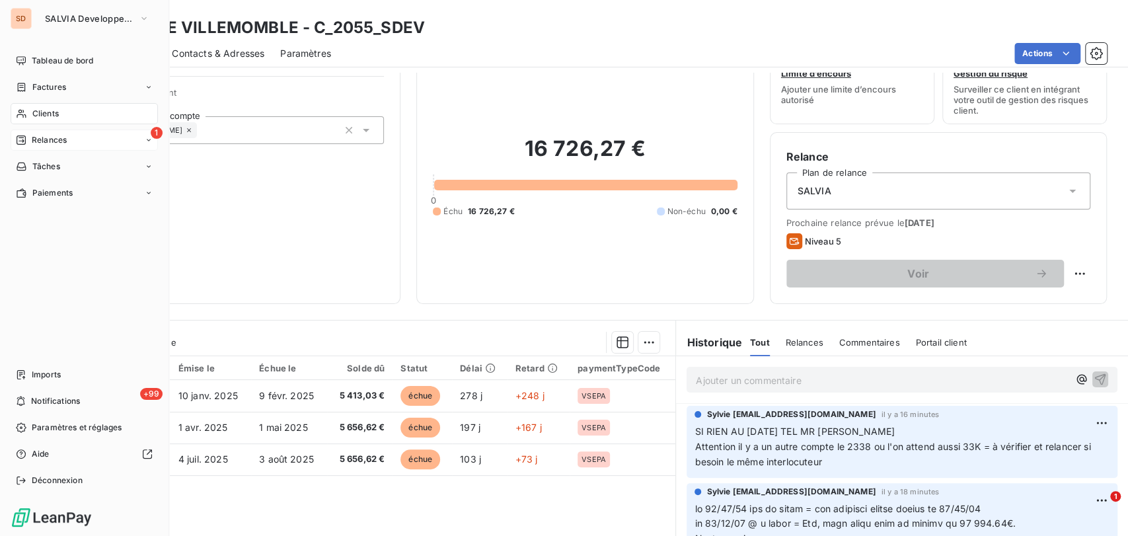
click at [48, 144] on span "Relances" at bounding box center [49, 140] width 35 height 12
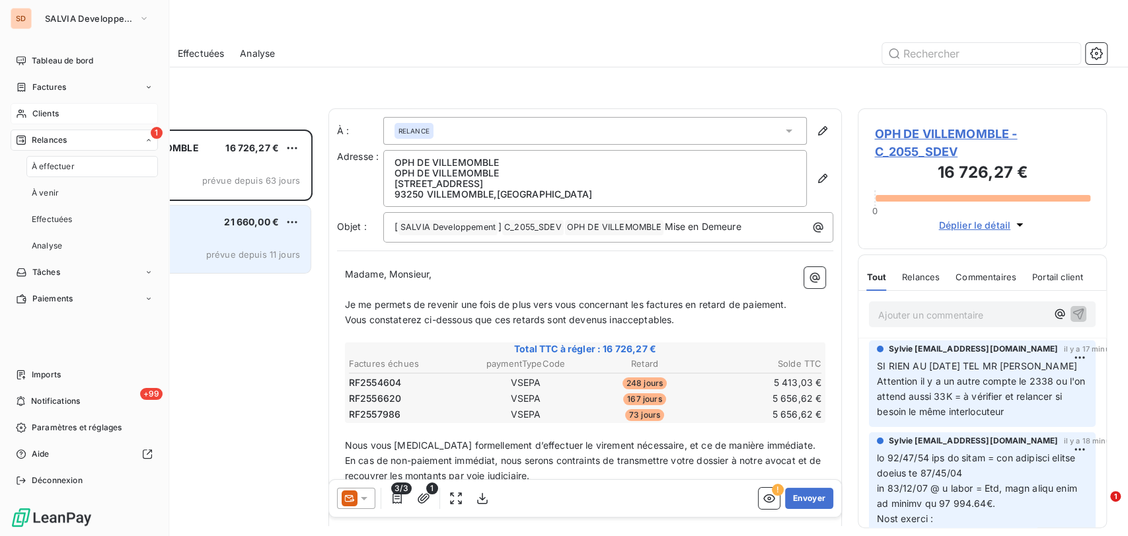
scroll to position [395, 238]
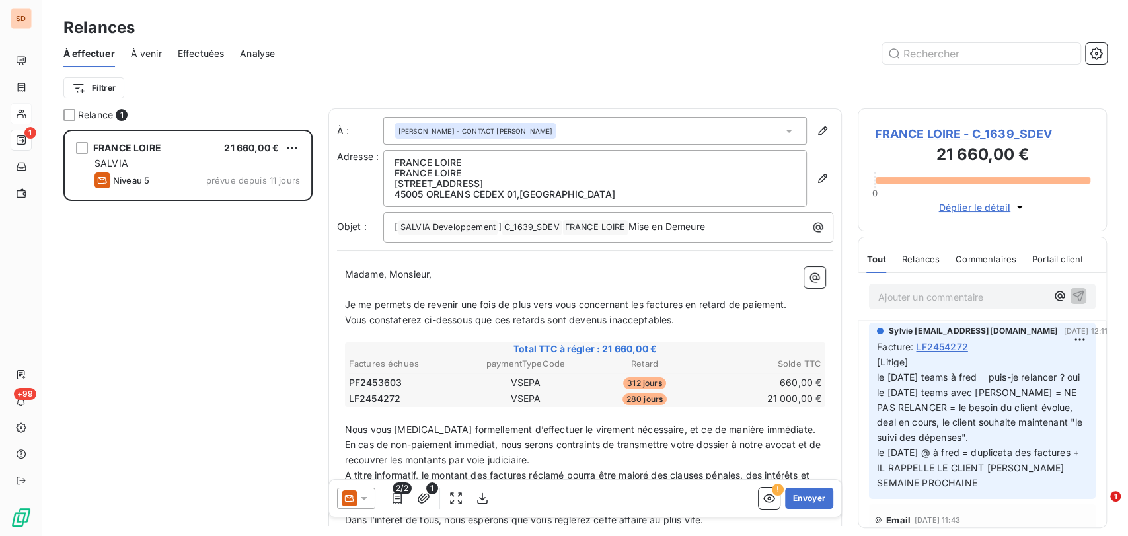
click at [913, 137] on span "FRANCE LOIRE - C_1639_SDEV" at bounding box center [982, 134] width 216 height 18
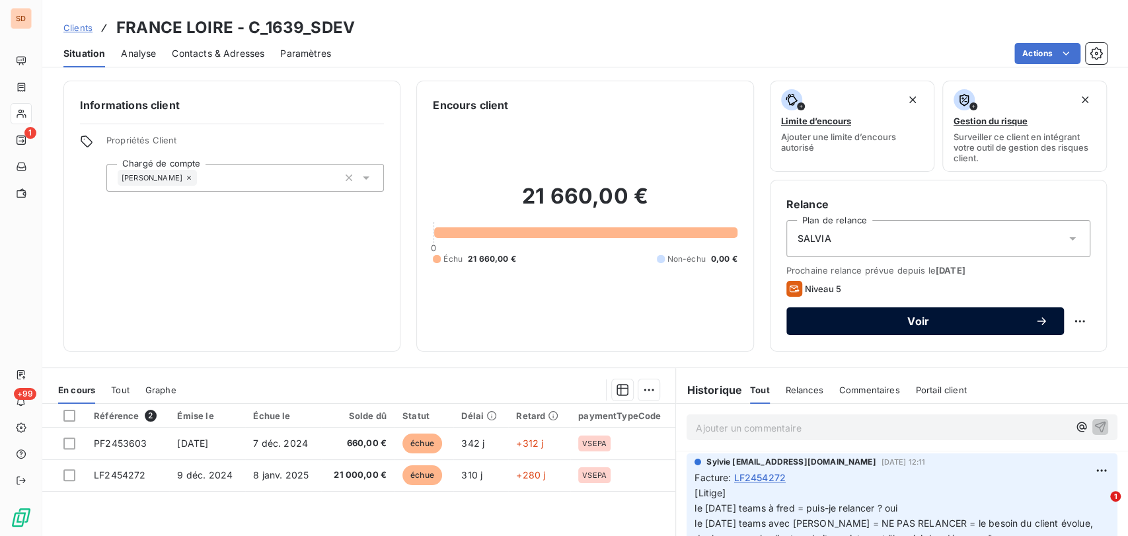
click at [962, 319] on span "Voir" at bounding box center [918, 321] width 233 height 11
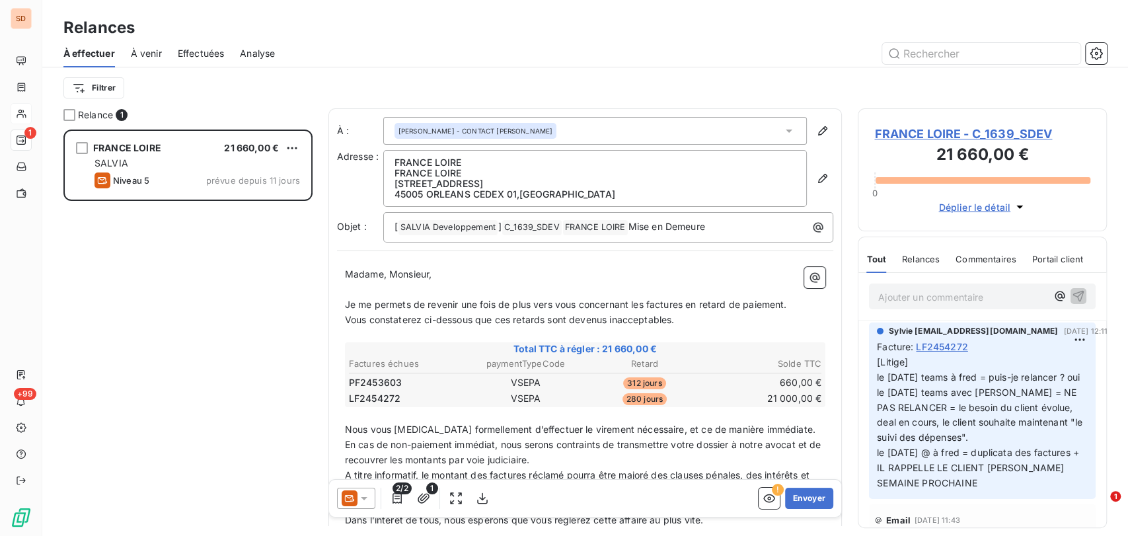
scroll to position [395, 238]
click at [370, 497] on div at bounding box center [356, 498] width 38 height 21
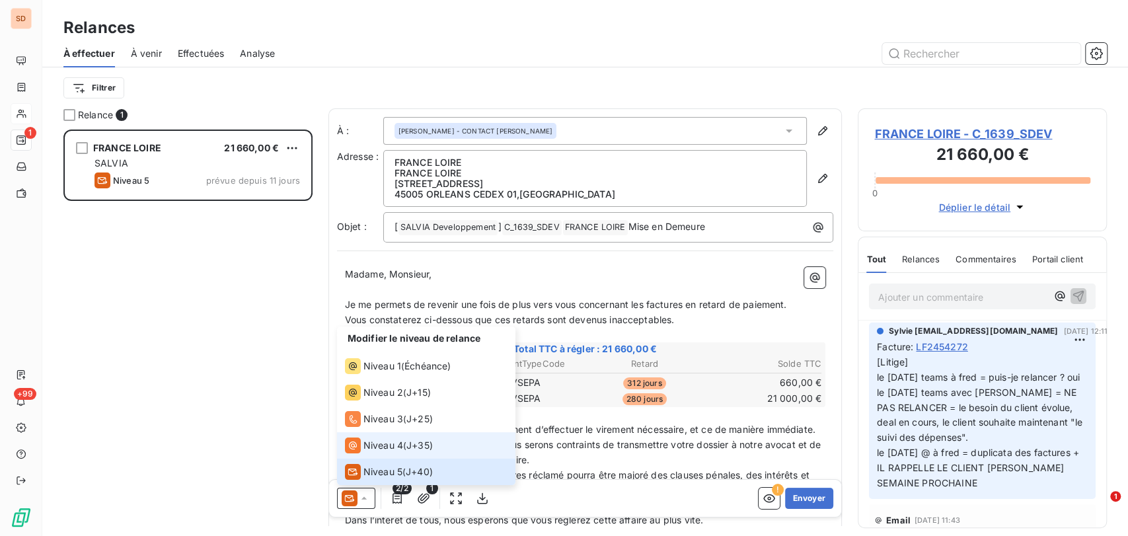
click at [371, 443] on span "Niveau 4" at bounding box center [383, 445] width 40 height 13
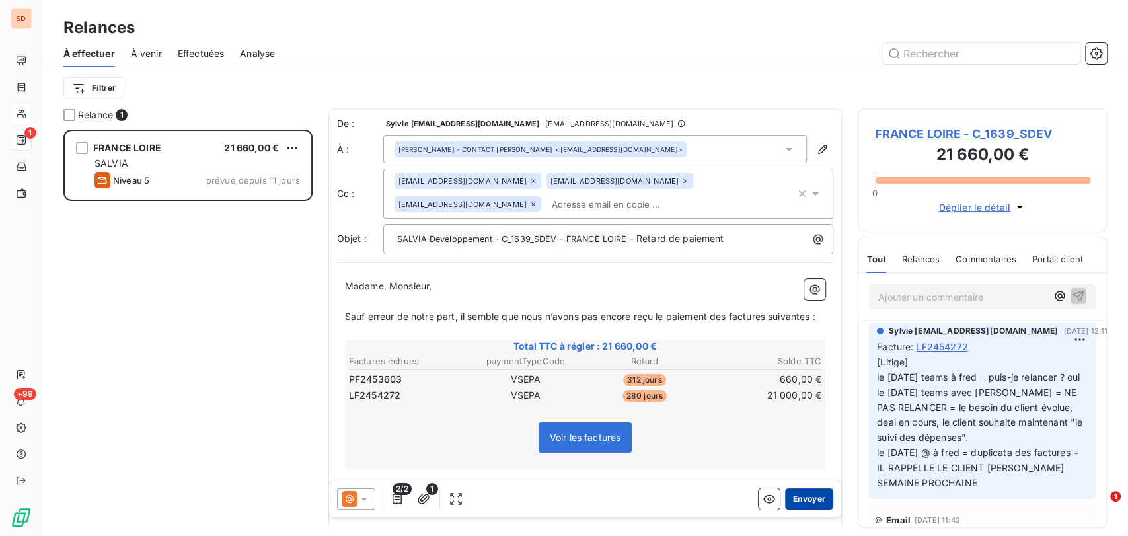
click at [789, 500] on button "Envoyer" at bounding box center [809, 498] width 48 height 21
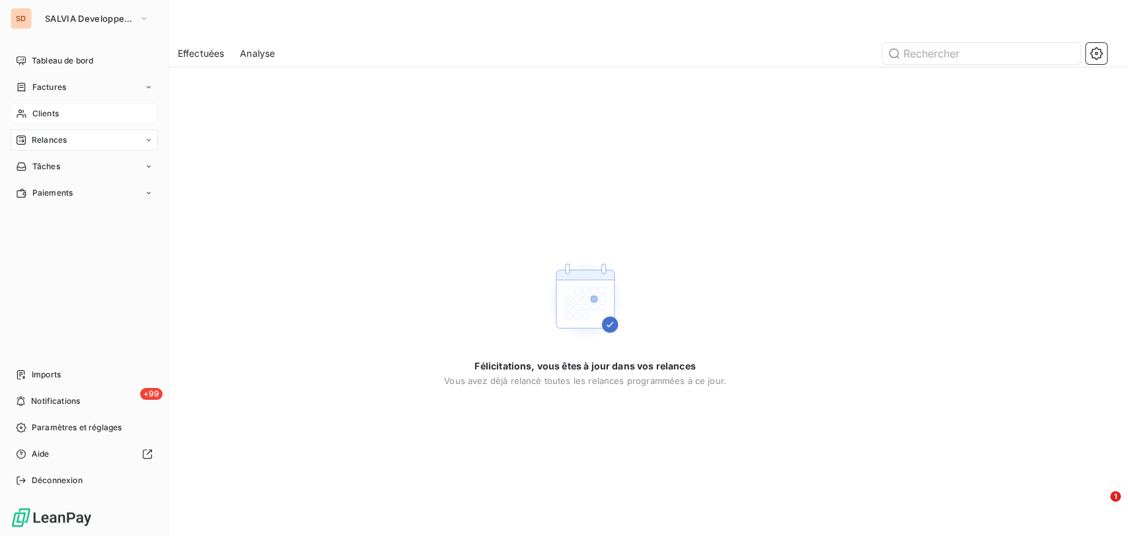
click at [40, 109] on span "Clients" at bounding box center [45, 114] width 26 height 12
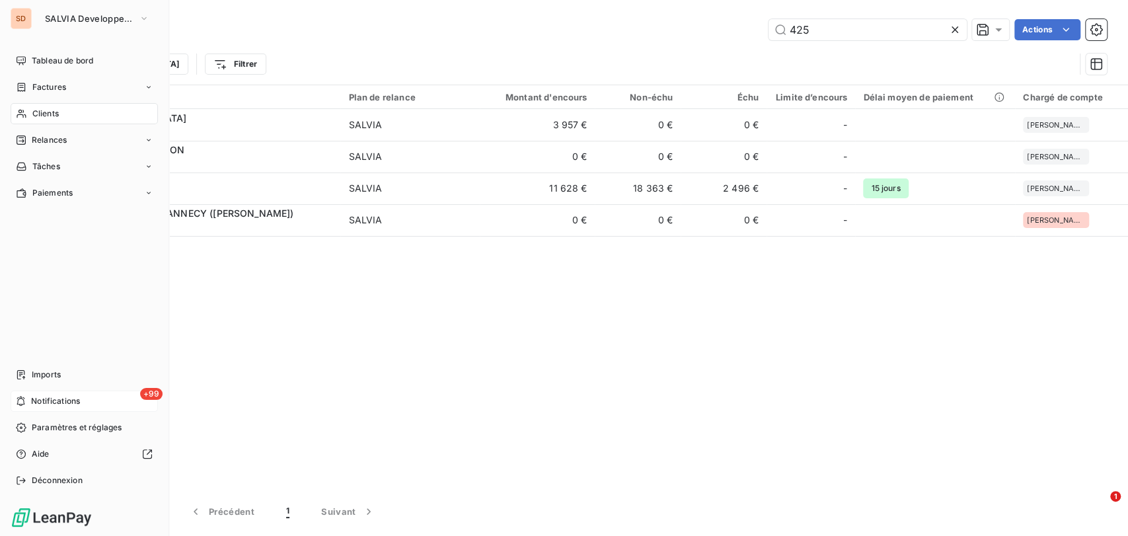
click at [51, 401] on span "Notifications" at bounding box center [55, 401] width 49 height 12
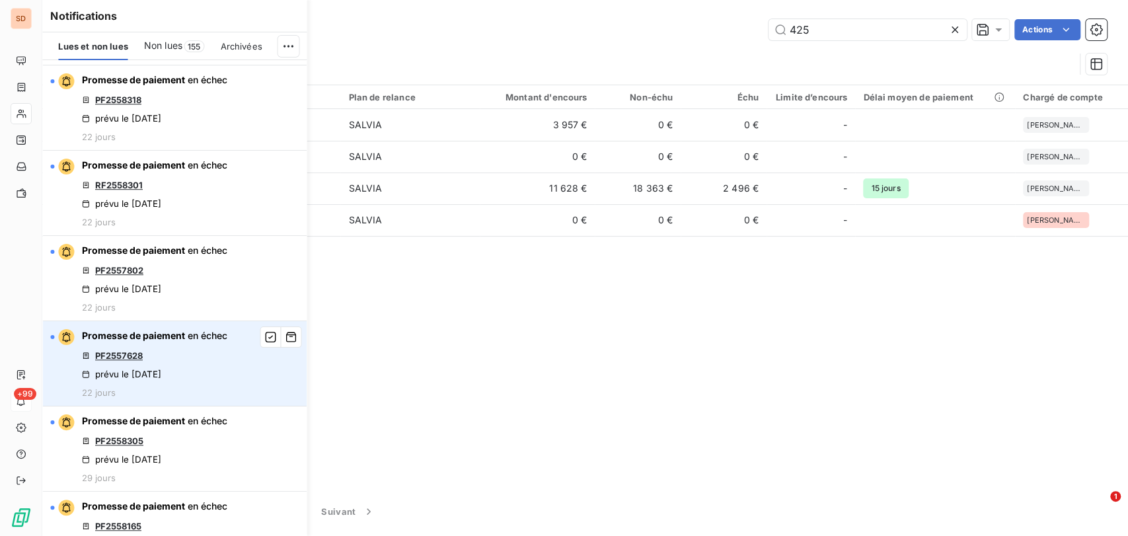
scroll to position [513, 0]
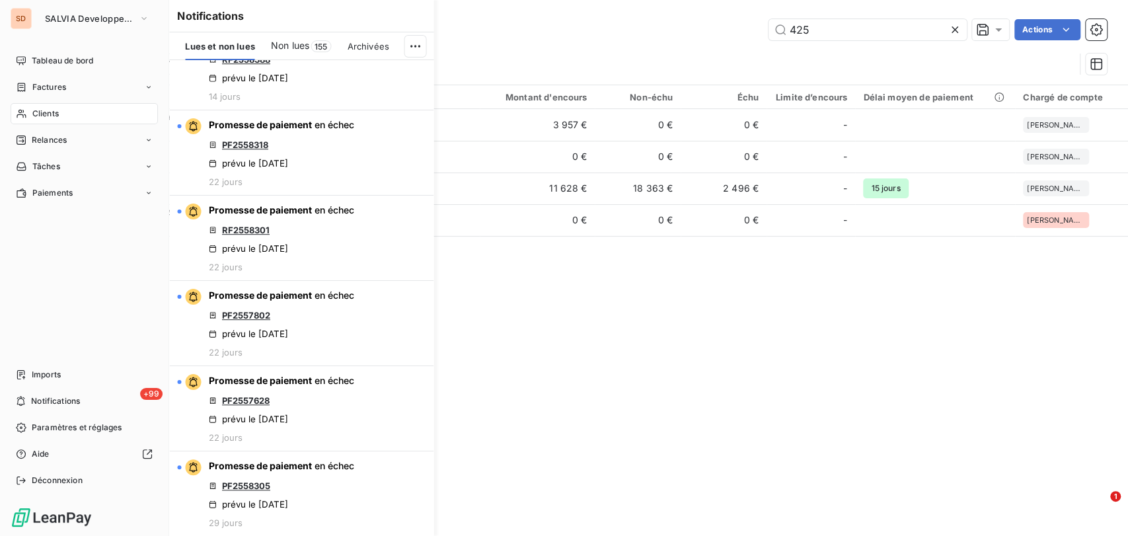
drag, startPoint x: 45, startPoint y: 397, endPoint x: 578, endPoint y: 379, distance: 532.9
click at [582, 379] on div "Client 4 Plan de relance Montant d'encours Non-échu Échu Limite d’encours Délai…" at bounding box center [585, 286] width 1086 height 402
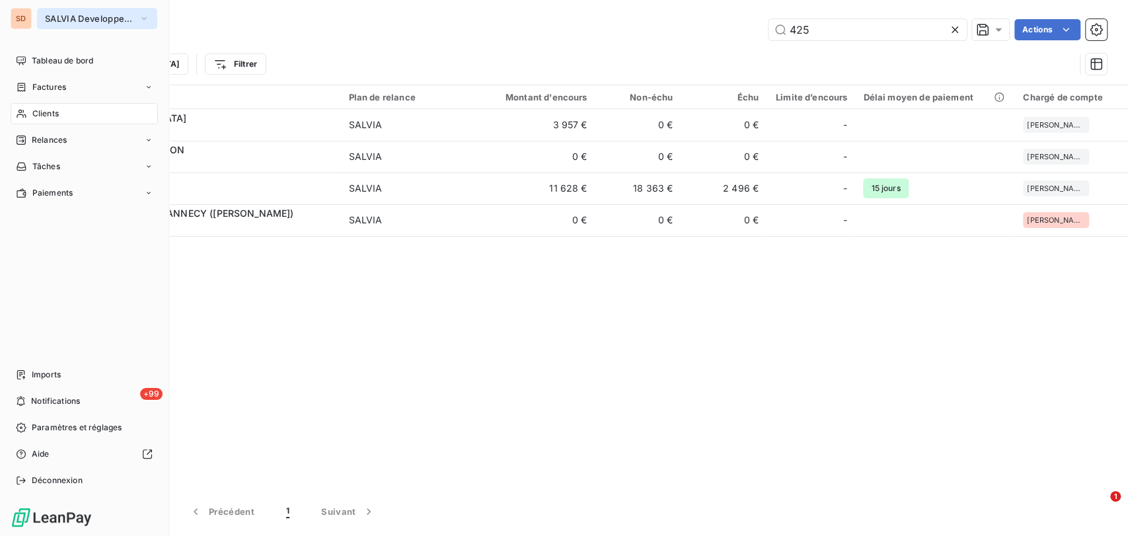
click at [139, 19] on icon "button" at bounding box center [144, 18] width 11 height 13
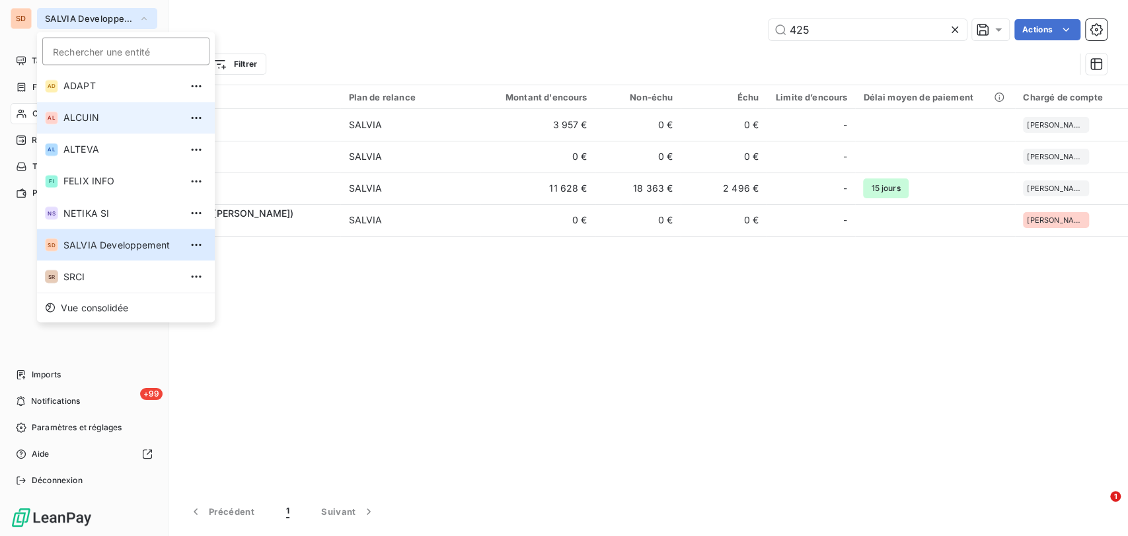
click at [73, 111] on span "ALCUIN" at bounding box center [121, 117] width 117 height 13
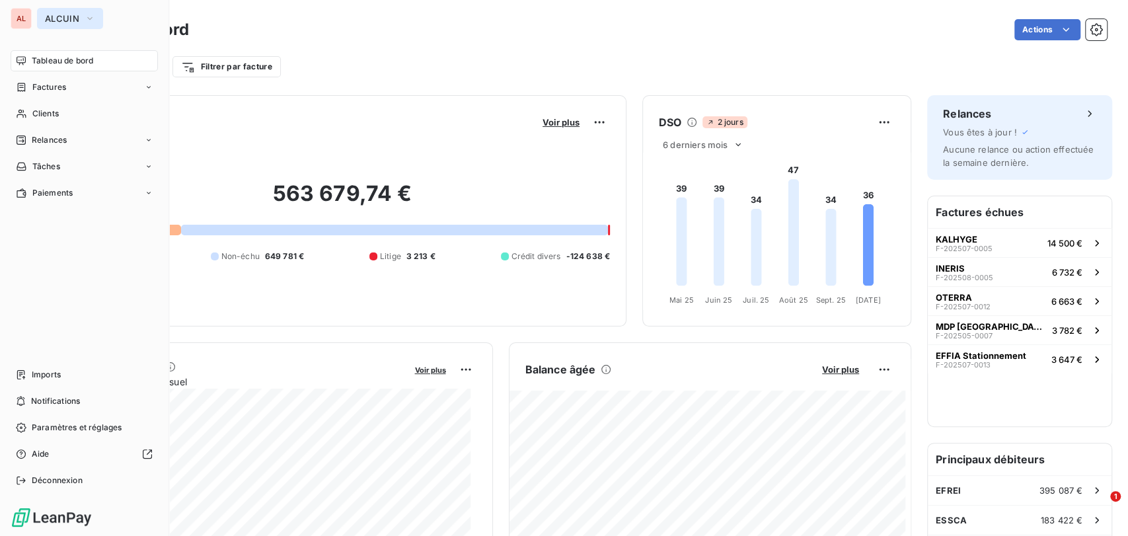
click at [87, 17] on icon "button" at bounding box center [89, 18] width 5 height 3
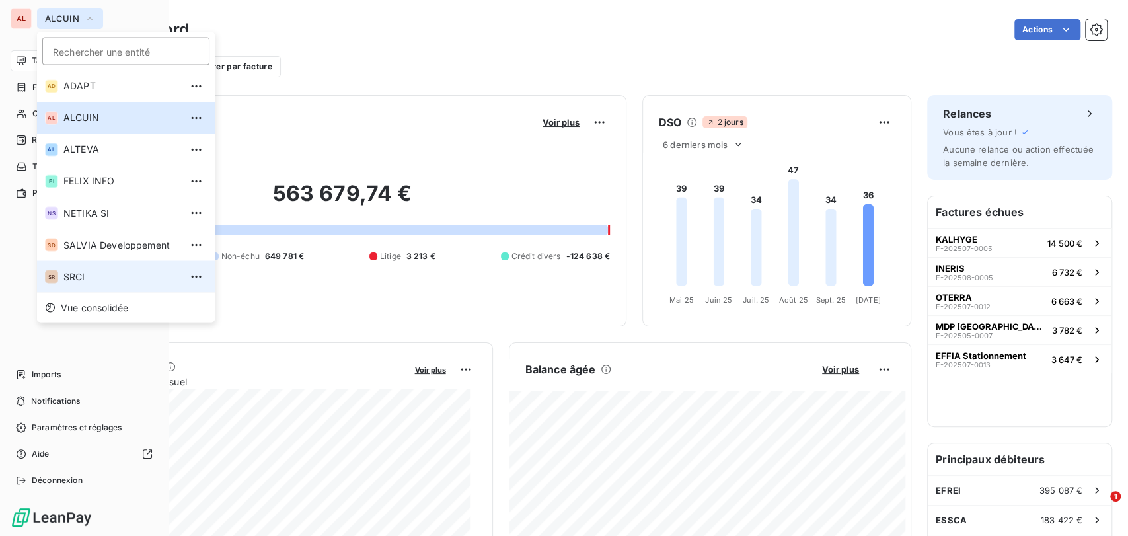
click at [81, 278] on span "SRCI" at bounding box center [121, 276] width 117 height 13
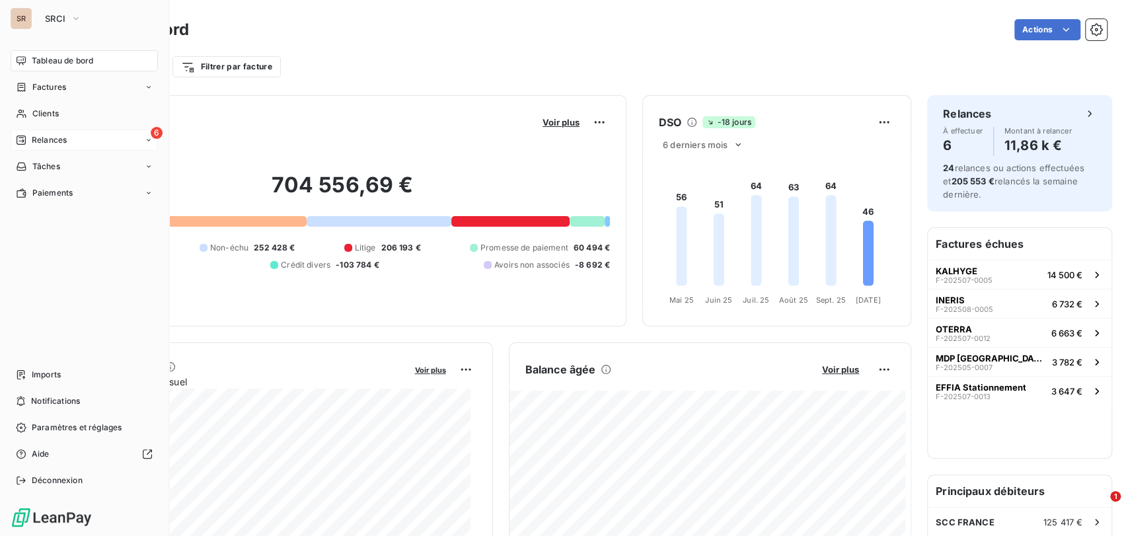
click at [77, 141] on div "6 Relances" at bounding box center [84, 140] width 147 height 21
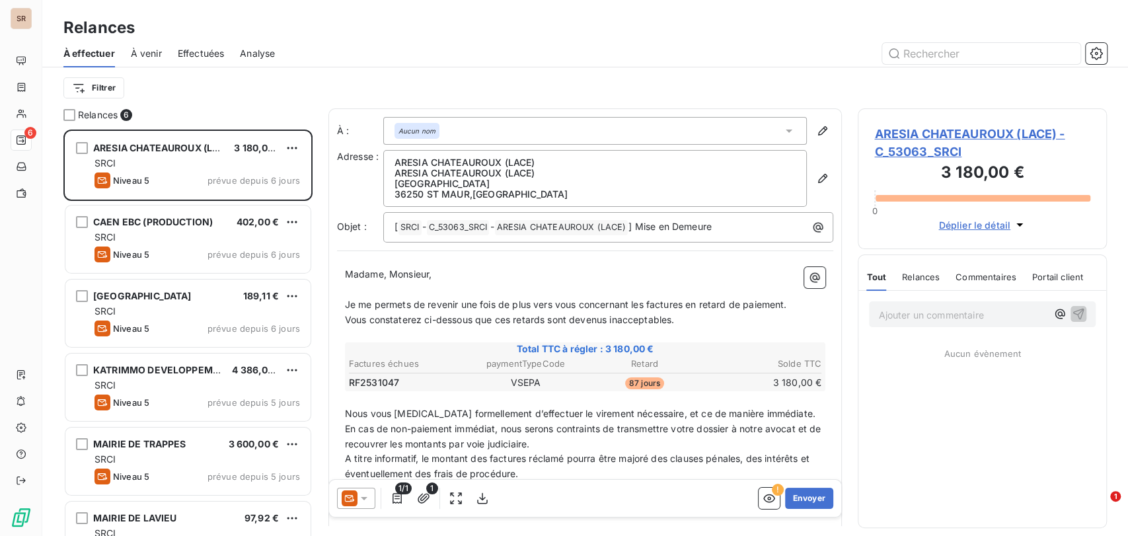
scroll to position [395, 238]
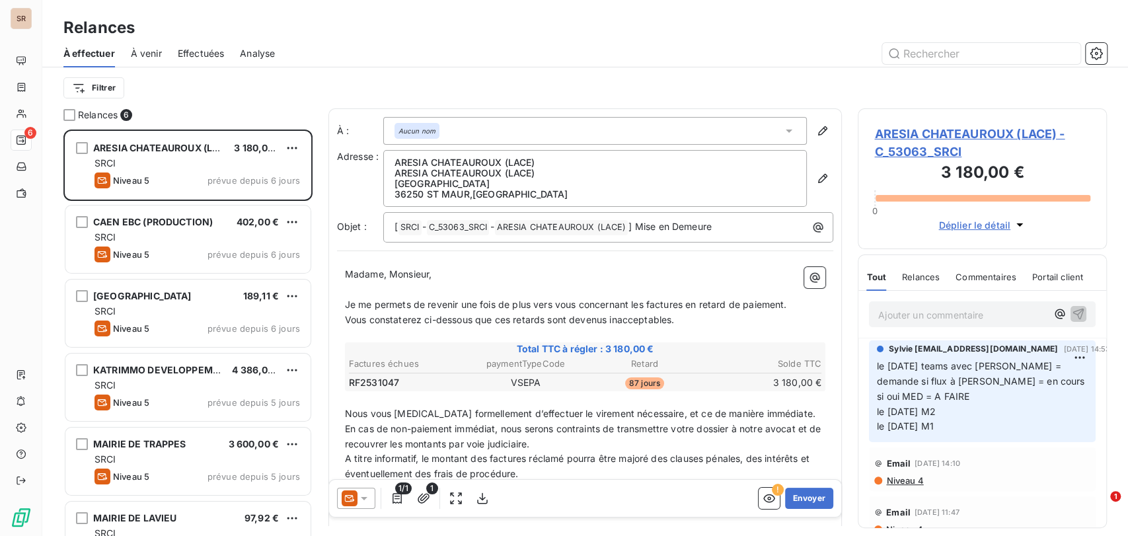
click at [911, 136] on span "ARESIA CHATEAUROUX (LACE) - C_53063_SRCI" at bounding box center [982, 143] width 216 height 36
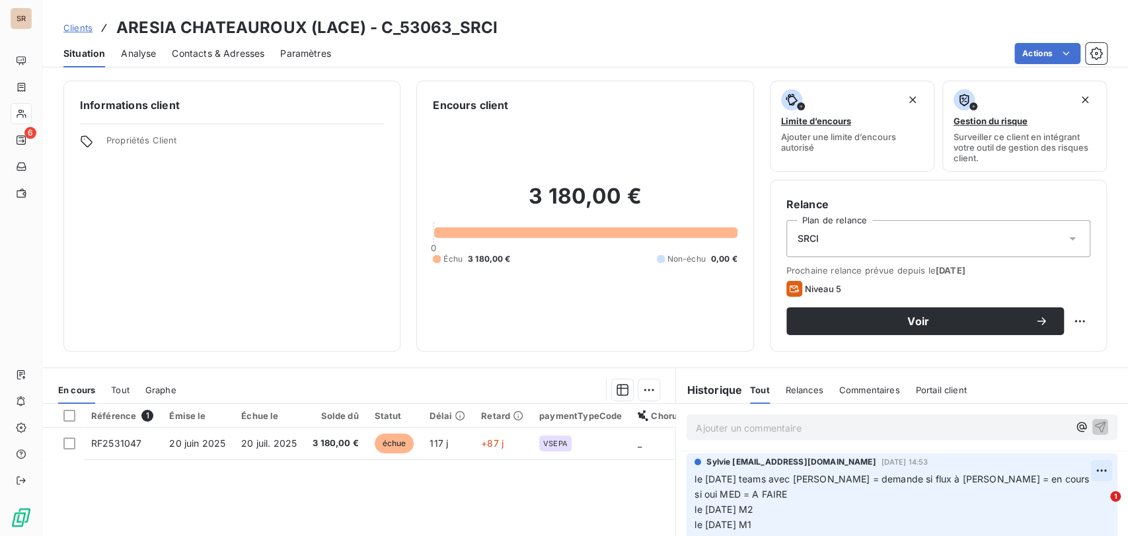
click at [1082, 468] on html "SR 6 Clients ARESIA CHATEAUROUX (LACE) - C_53063_SRCI Situation Analyse Contact…" at bounding box center [564, 268] width 1128 height 536
click at [1038, 417] on div "Editer" at bounding box center [1047, 417] width 74 height 21
click at [695, 478] on span "le 09/10/25 teams avec alicia = demande si flux à laurent = en cours si oui MED…" at bounding box center [893, 501] width 397 height 57
click at [698, 482] on p "le 09/10/25 teams avec alicia = demande si flux à laurent = en cours si oui MED…" at bounding box center [893, 502] width 397 height 61
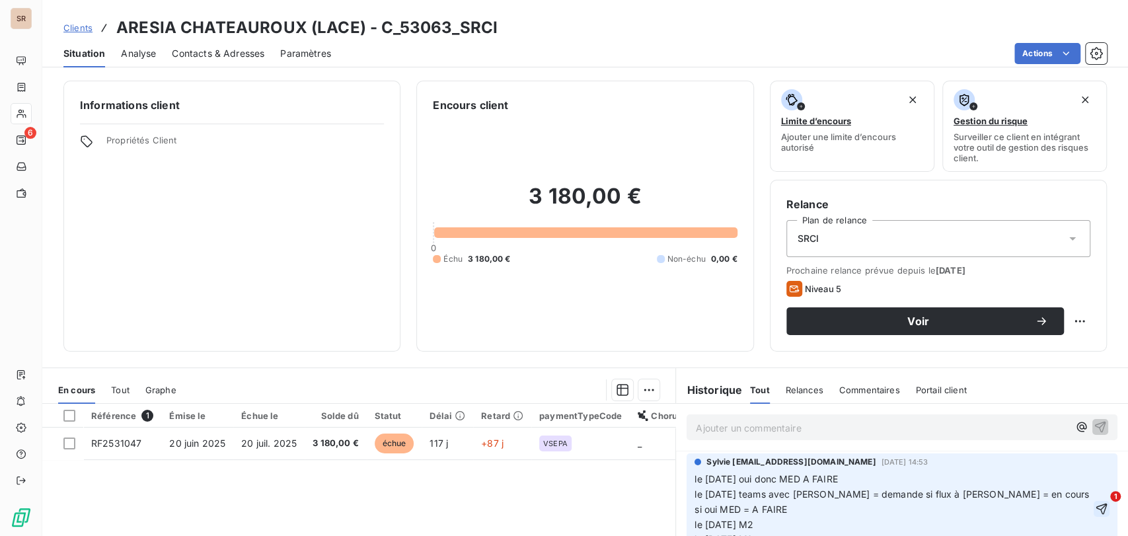
click at [1096, 506] on icon "button" at bounding box center [1101, 509] width 11 height 11
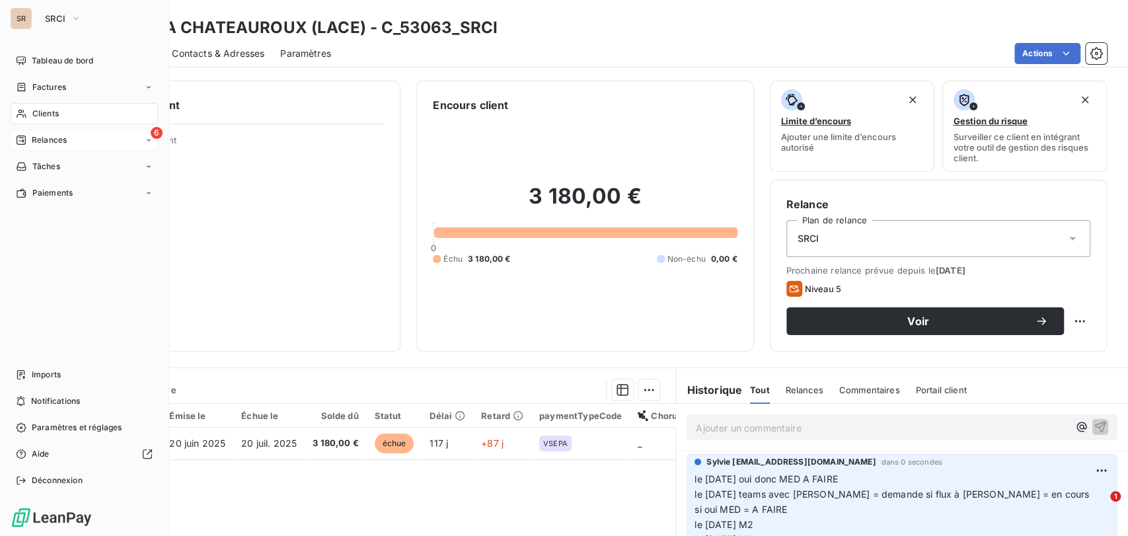
click at [52, 140] on span "Relances" at bounding box center [49, 140] width 35 height 12
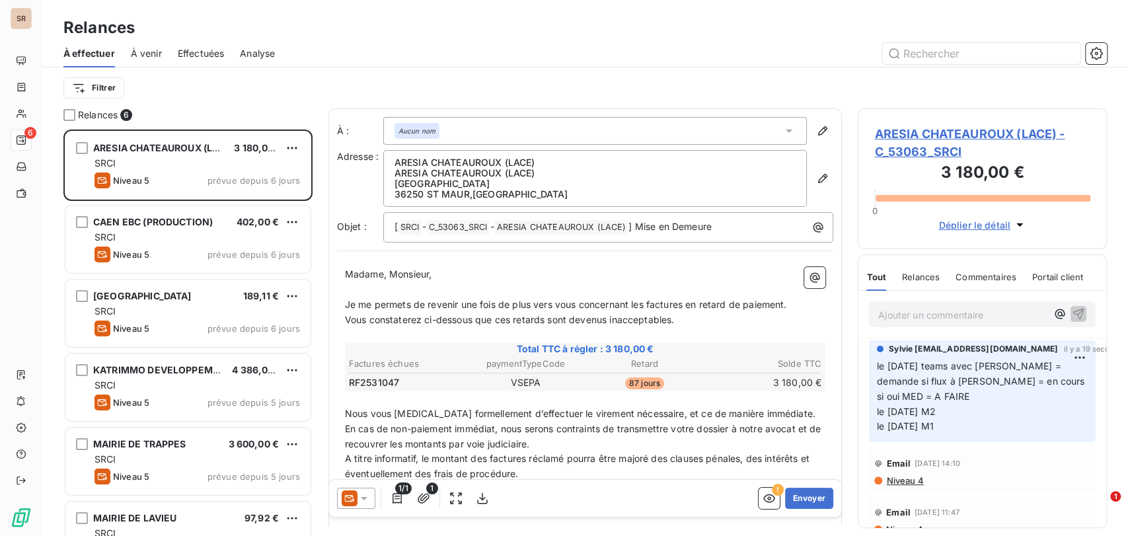
scroll to position [395, 238]
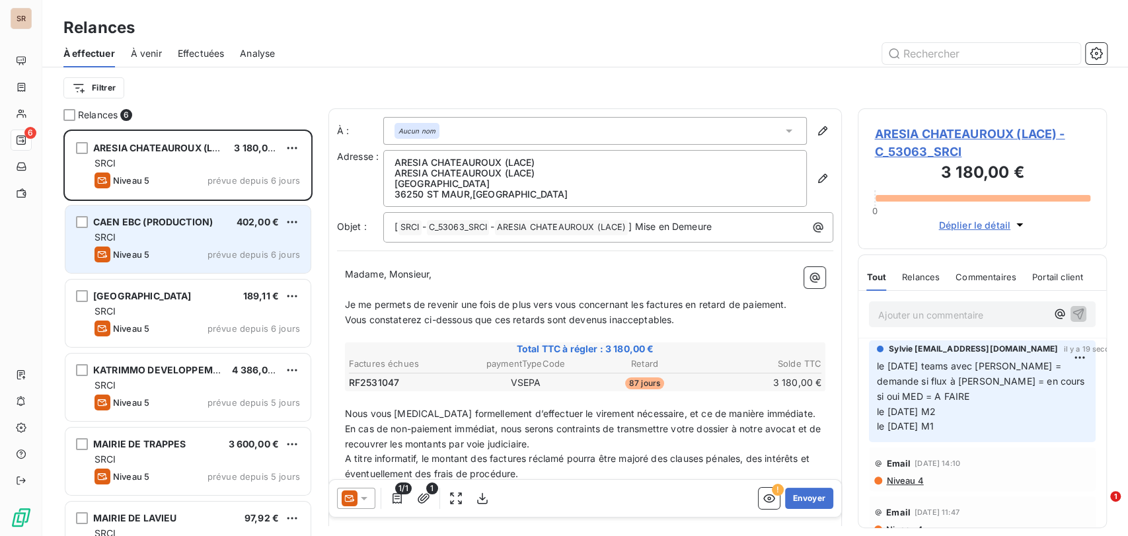
click at [153, 223] on span "CAEN EBC (PRODUCTION)" at bounding box center [153, 221] width 120 height 11
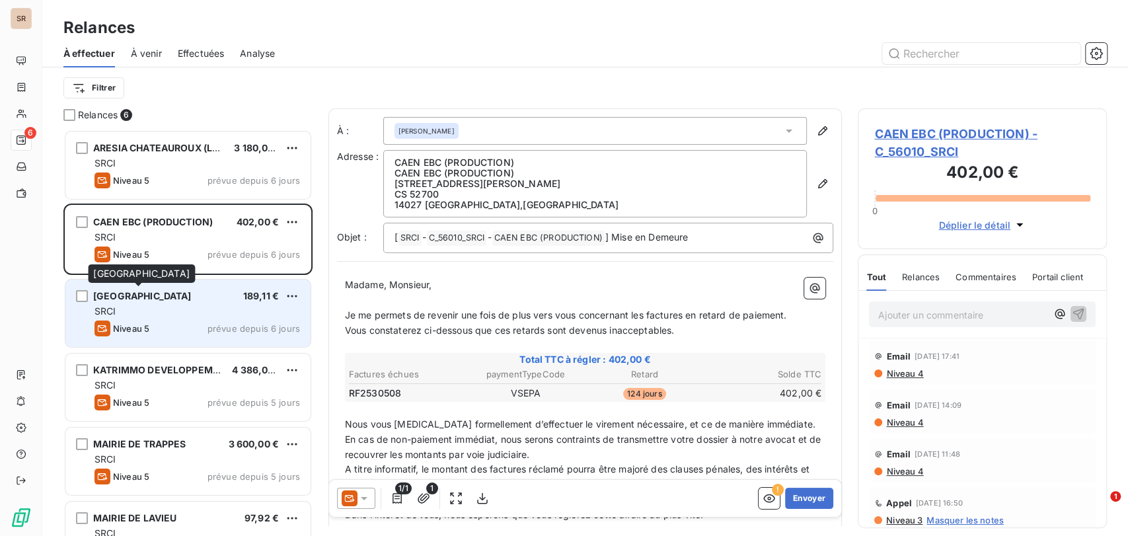
click at [146, 294] on span "[GEOGRAPHIC_DATA]" at bounding box center [142, 295] width 98 height 11
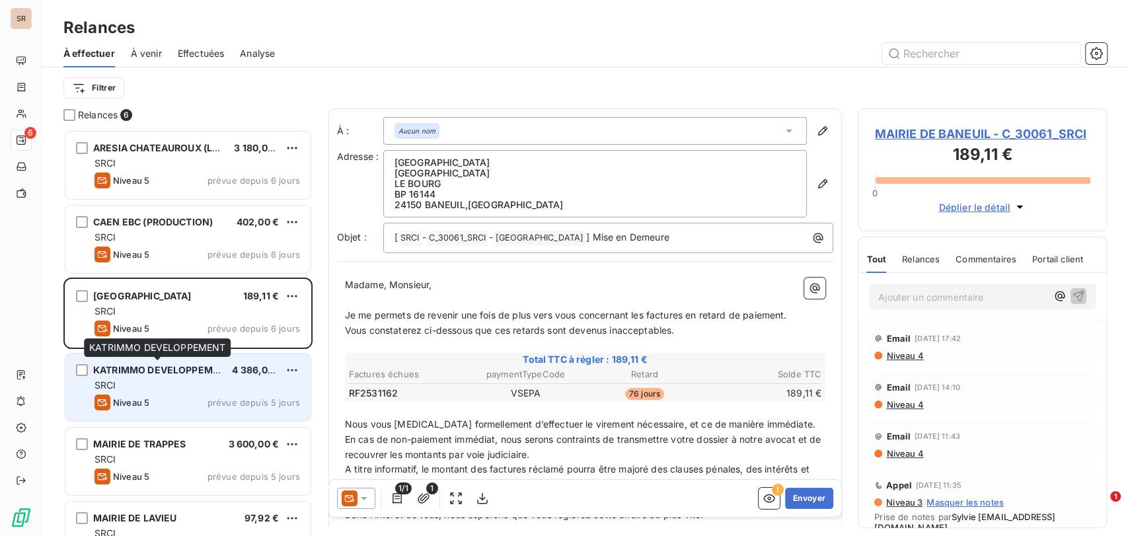
click at [148, 366] on span "KATRIMMO DEVELOPPEMENT" at bounding box center [162, 369] width 139 height 11
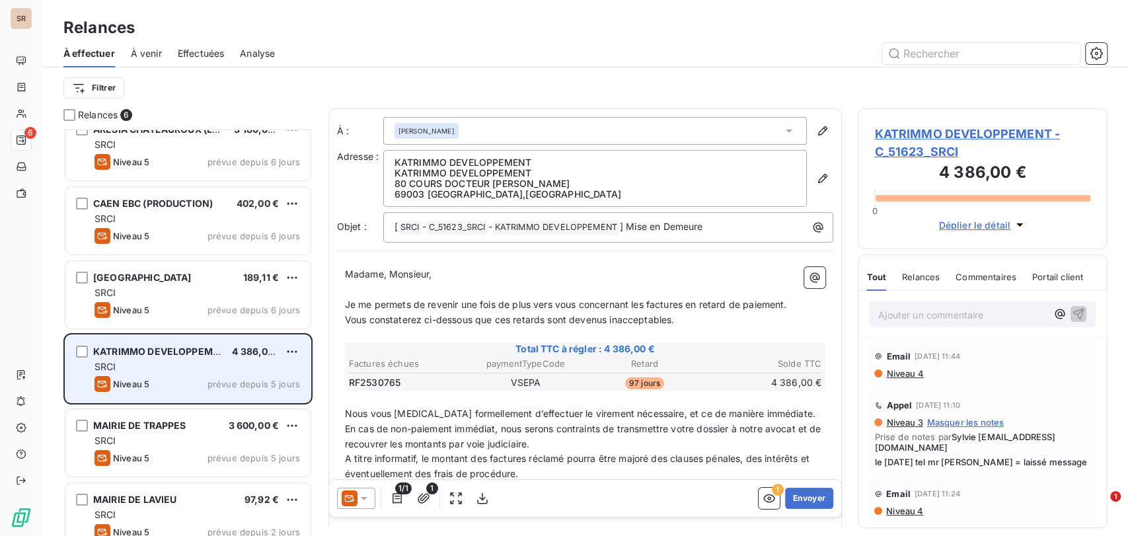
scroll to position [38, 0]
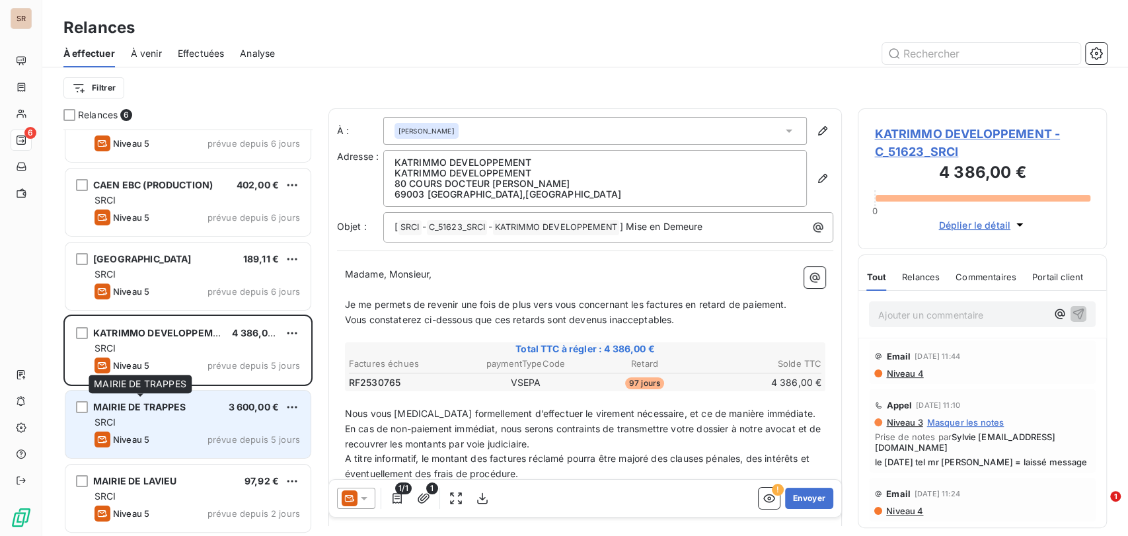
click at [154, 406] on span "MAIRIE DE TRAPPES" at bounding box center [139, 406] width 93 height 11
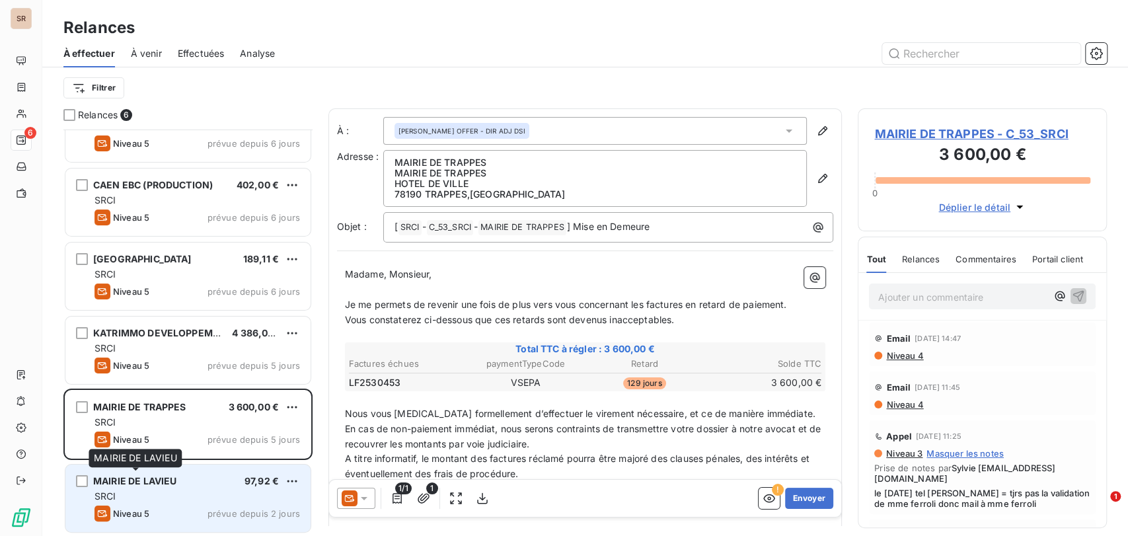
click at [168, 477] on span "MAIRIE DE LAVIEU" at bounding box center [134, 480] width 83 height 11
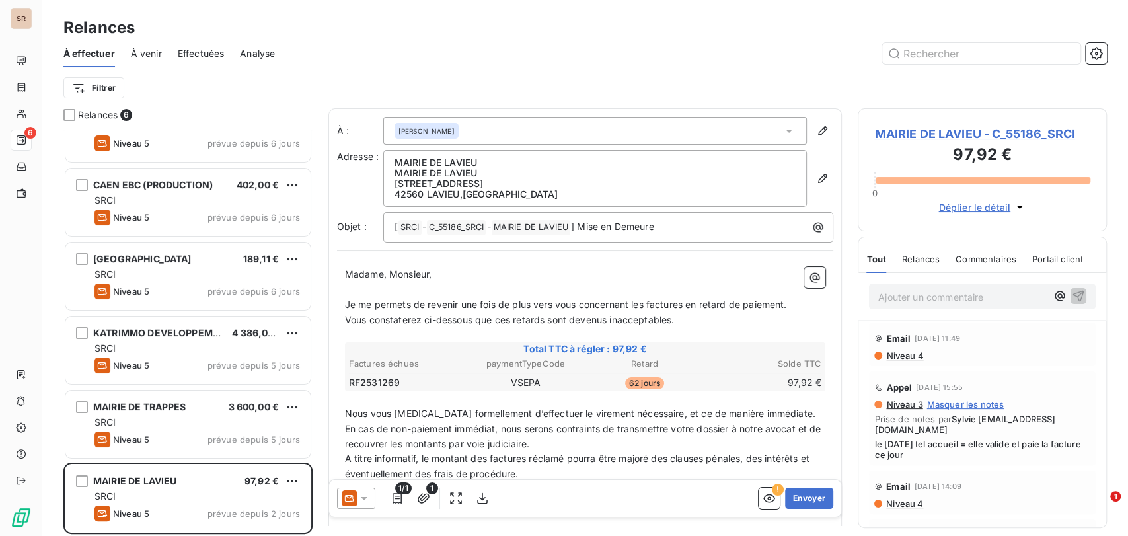
click at [901, 133] on span "MAIRIE DE LAVIEU - C_55186_SRCI" at bounding box center [982, 134] width 216 height 18
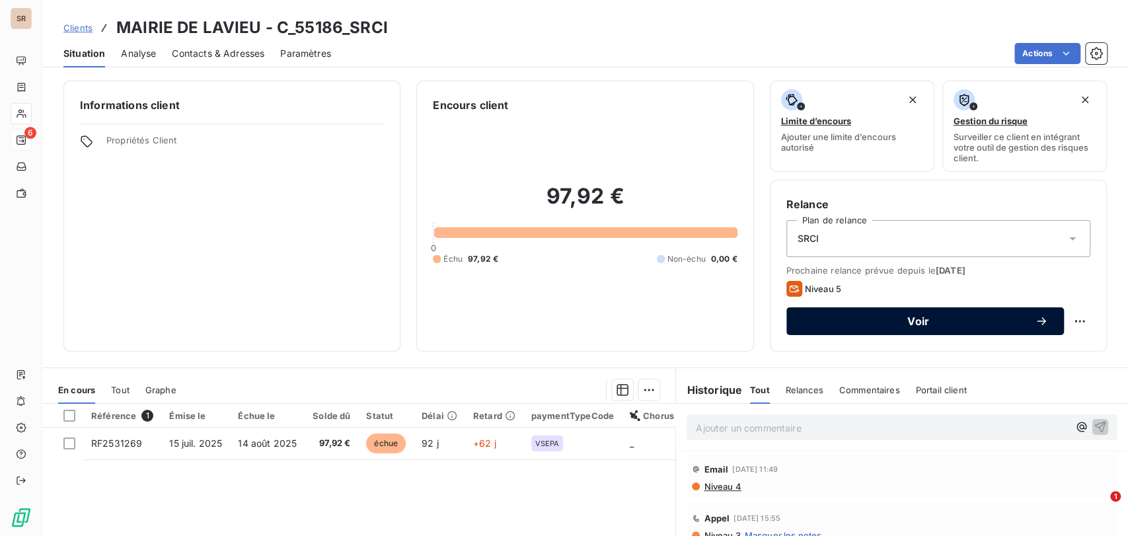
drag, startPoint x: 855, startPoint y: 322, endPoint x: 846, endPoint y: 326, distance: 10.1
click at [852, 323] on span "Voir" at bounding box center [918, 321] width 233 height 11
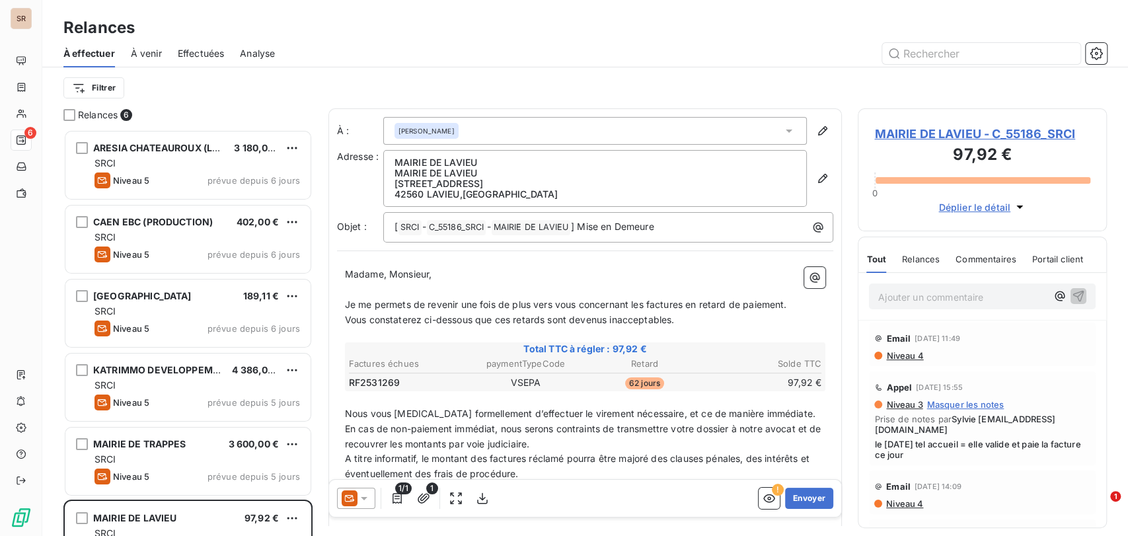
scroll to position [395, 238]
click at [374, 494] on div at bounding box center [356, 498] width 38 height 21
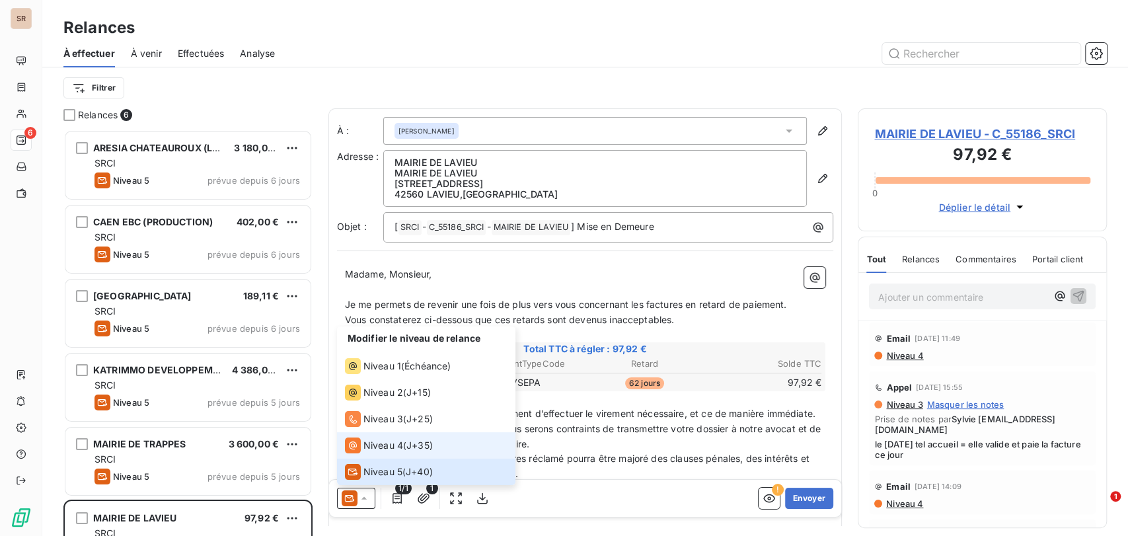
click at [370, 445] on span "Niveau 4" at bounding box center [383, 445] width 40 height 13
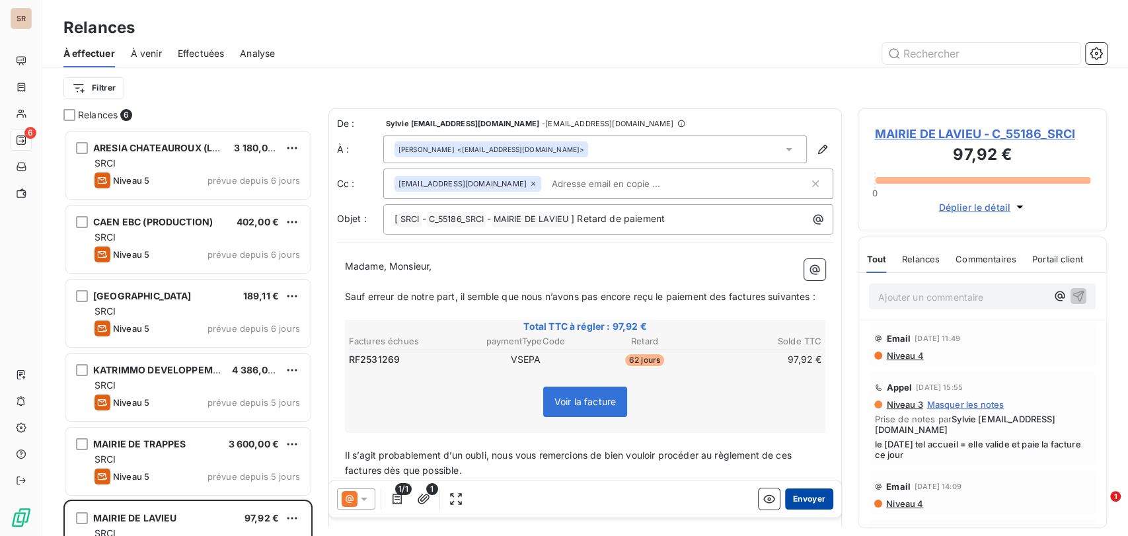
click at [796, 495] on button "Envoyer" at bounding box center [809, 498] width 48 height 21
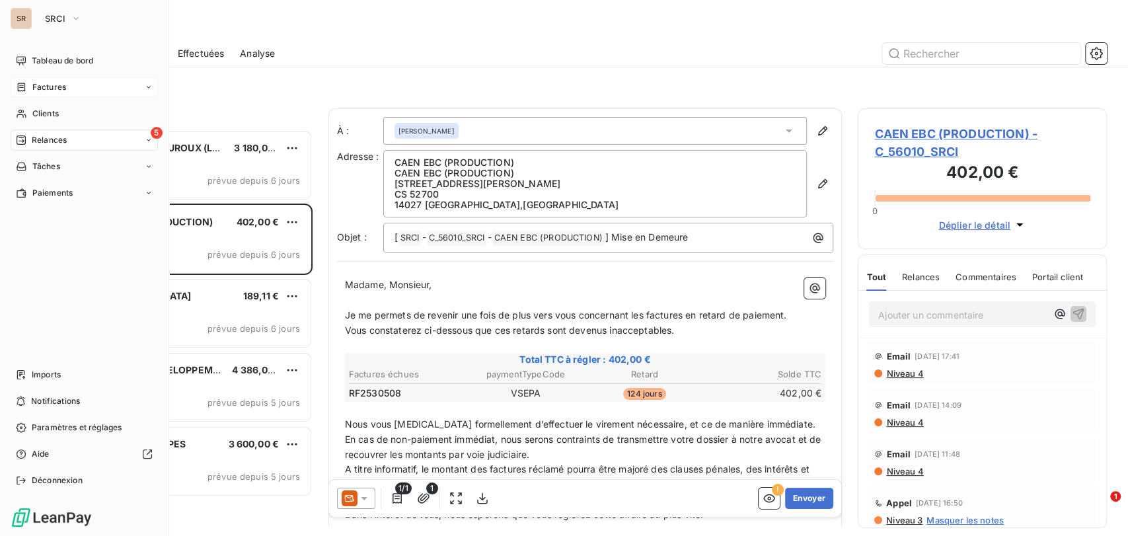
click at [35, 87] on span "Factures" at bounding box center [49, 87] width 34 height 12
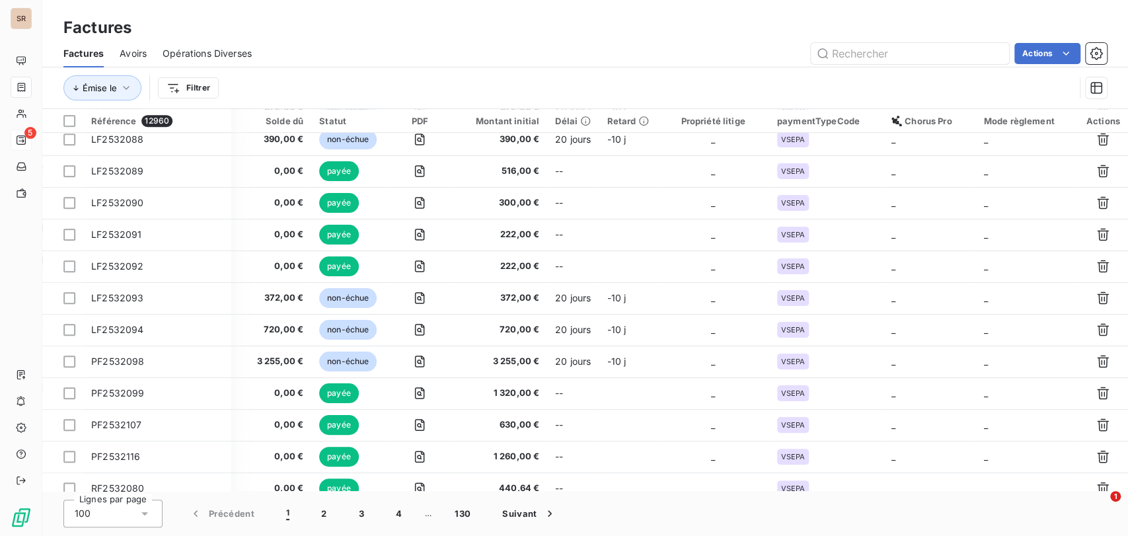
scroll to position [587, 328]
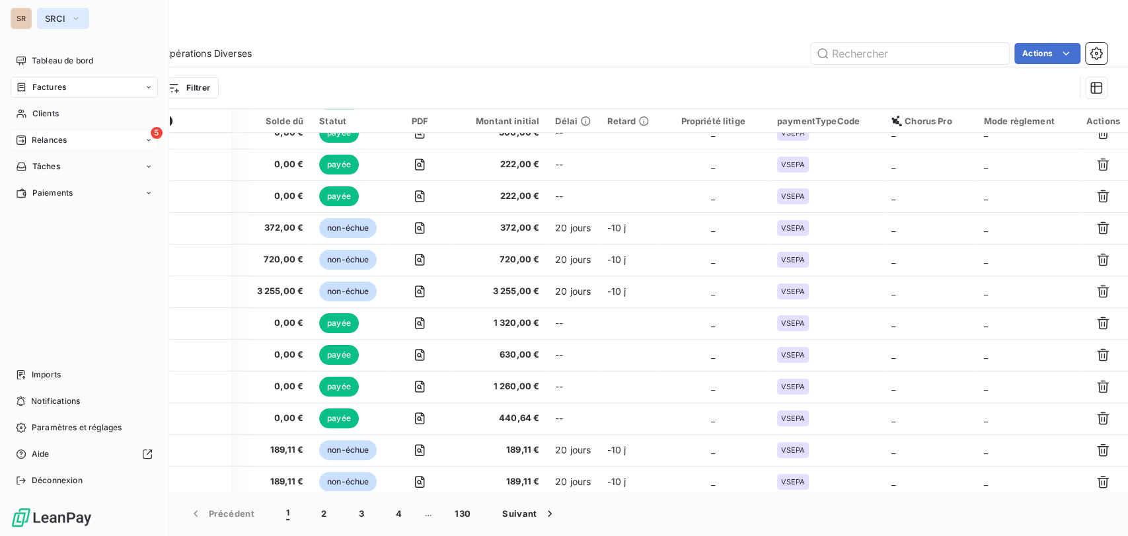
click at [74, 17] on icon "button" at bounding box center [75, 18] width 5 height 3
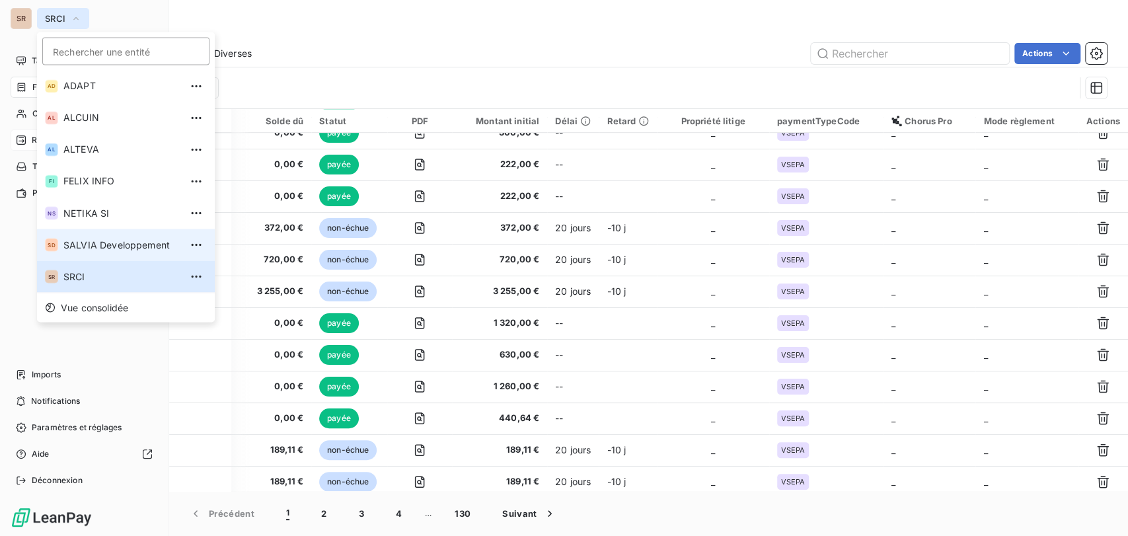
click at [74, 245] on span "SALVIA Developpement" at bounding box center [121, 244] width 117 height 13
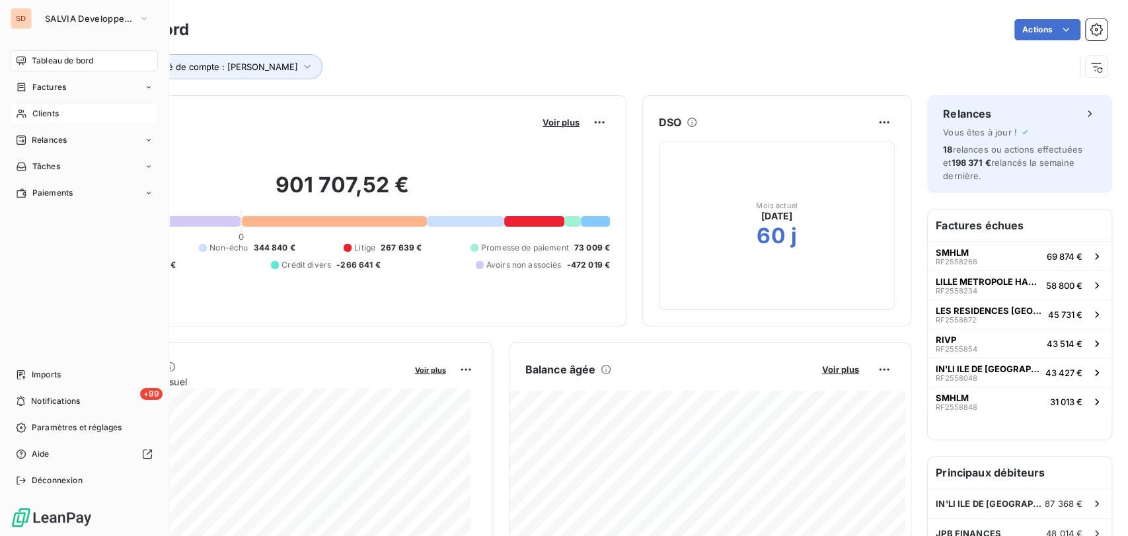
click at [36, 118] on span "Clients" at bounding box center [45, 114] width 26 height 12
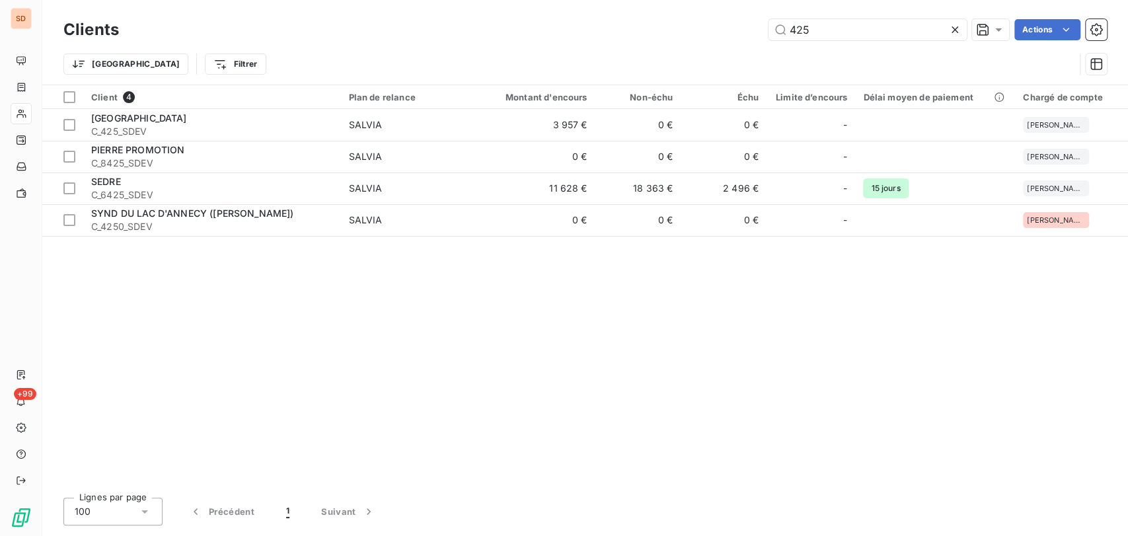
drag, startPoint x: 815, startPoint y: 28, endPoint x: 717, endPoint y: 38, distance: 99.0
click at [718, 38] on div "425 Actions" at bounding box center [621, 29] width 972 height 21
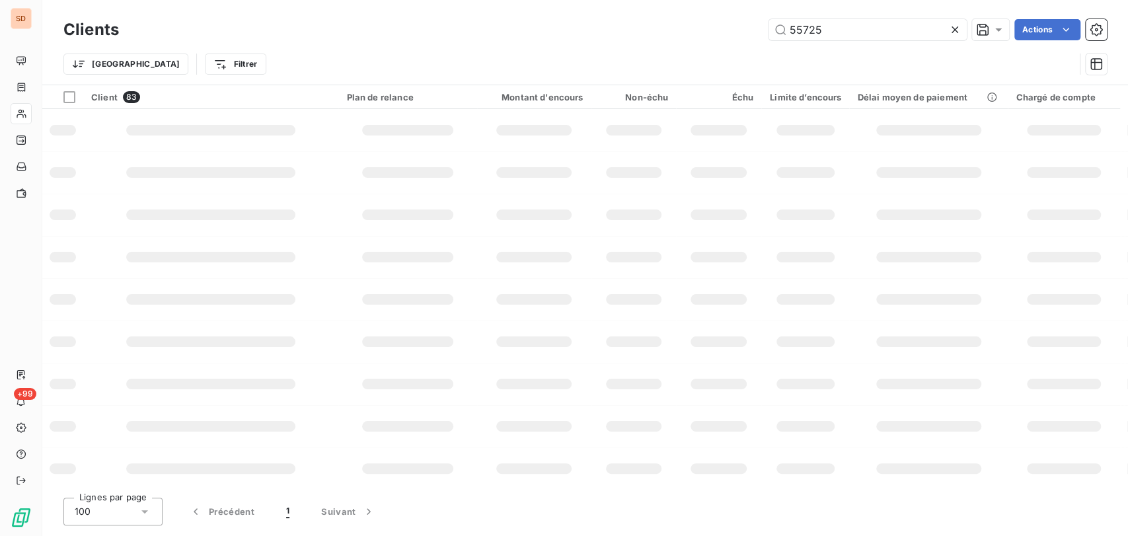
type input "55725"
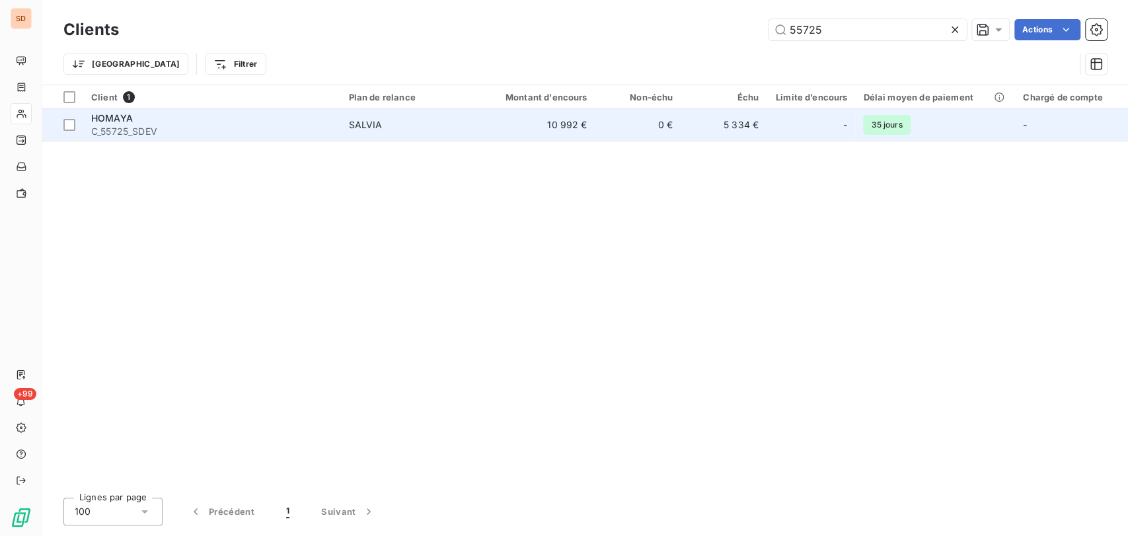
click at [127, 123] on div "HOMAYA" at bounding box center [211, 118] width 241 height 13
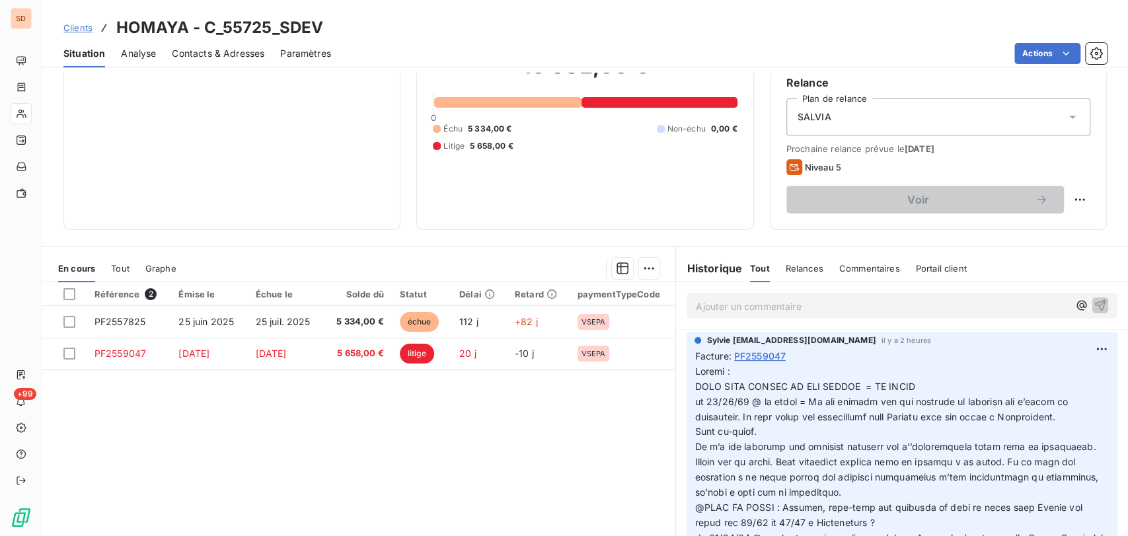
scroll to position [132, 0]
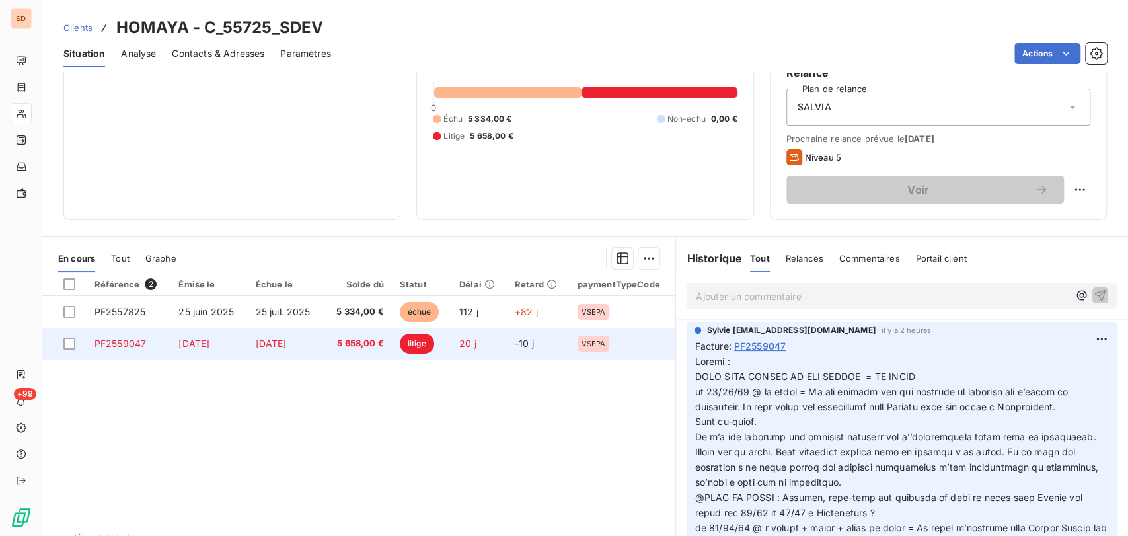
click at [122, 338] on span "PF2559047" at bounding box center [121, 343] width 52 height 11
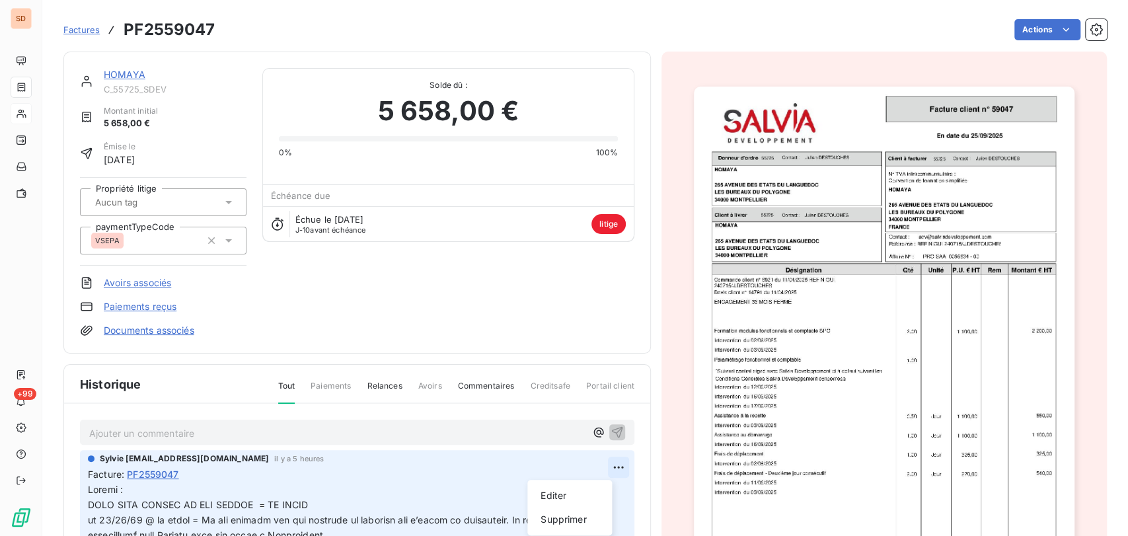
click at [599, 466] on html "SD +99 Factures PF2559047 Actions HOMAYA C_55725_SDEV Montant initial 5 658,00 …" at bounding box center [564, 268] width 1128 height 536
drag, startPoint x: 556, startPoint y: 493, endPoint x: 506, endPoint y: 469, distance: 55.9
click at [556, 493] on div "Editer" at bounding box center [570, 495] width 74 height 21
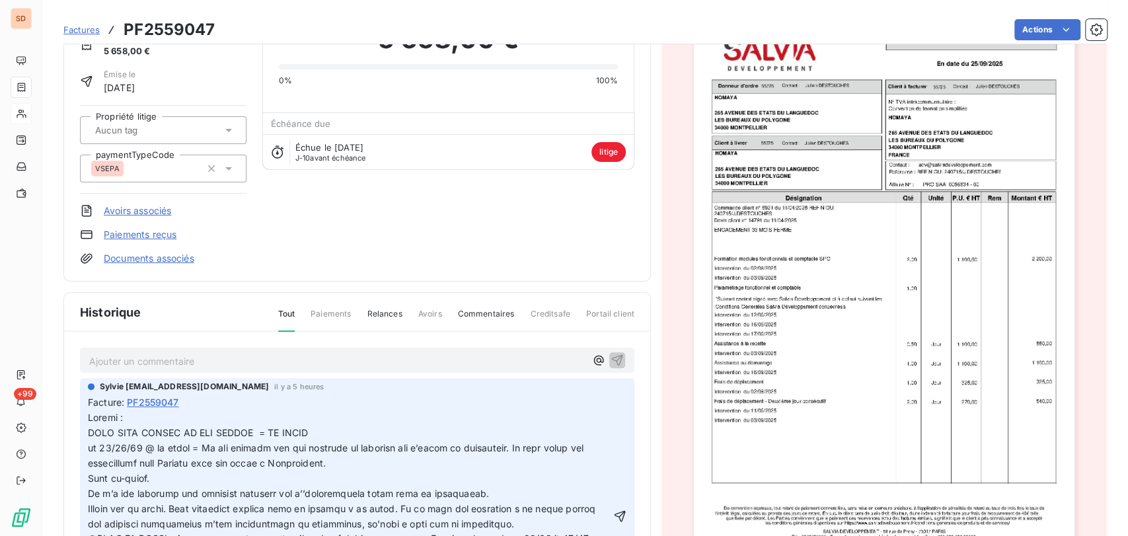
scroll to position [75, 0]
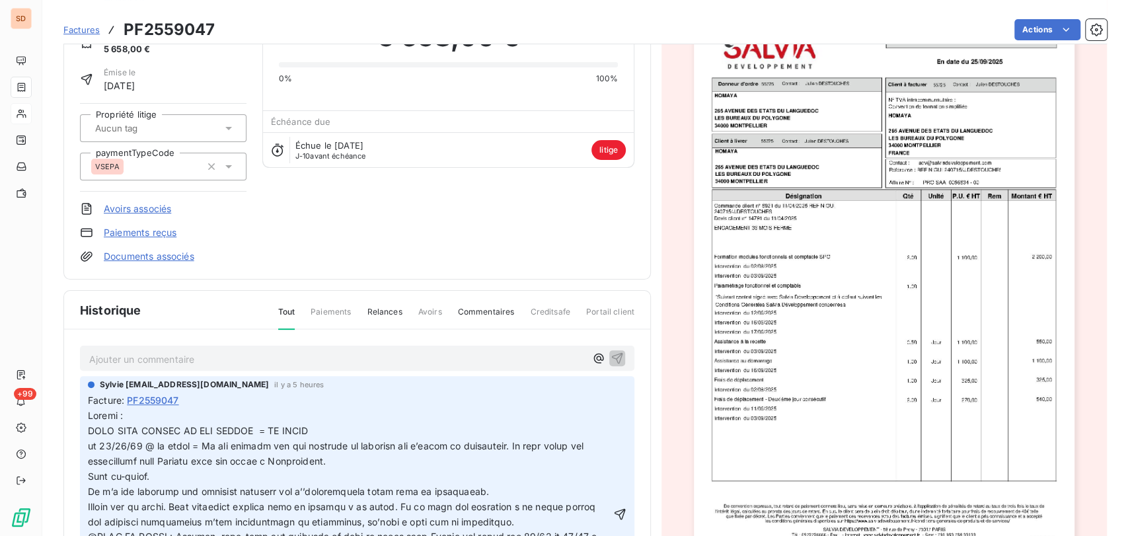
click at [135, 418] on p at bounding box center [349, 513] width 523 height 211
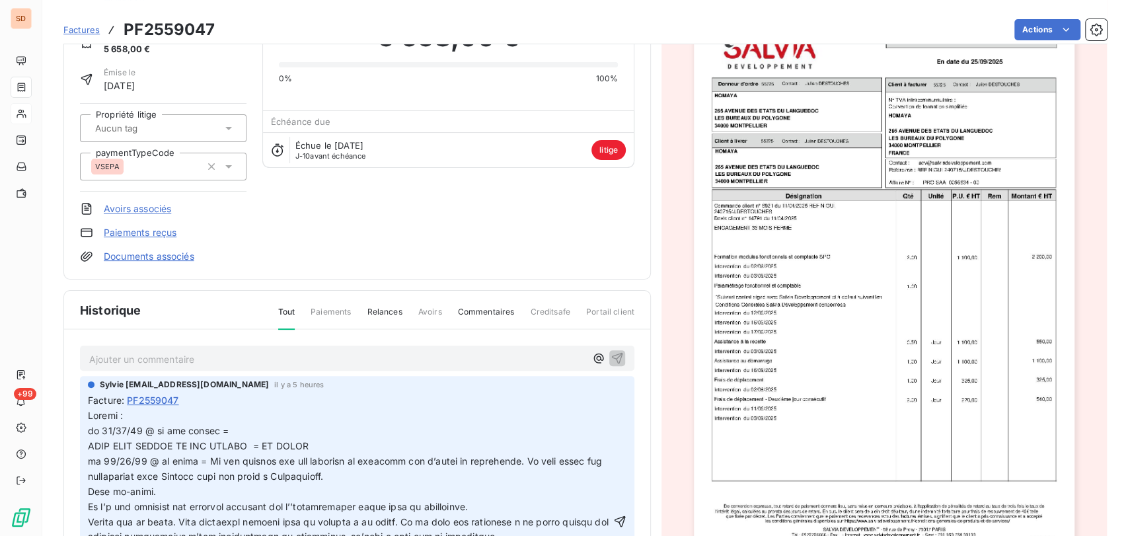
click at [245, 431] on p at bounding box center [349, 521] width 523 height 227
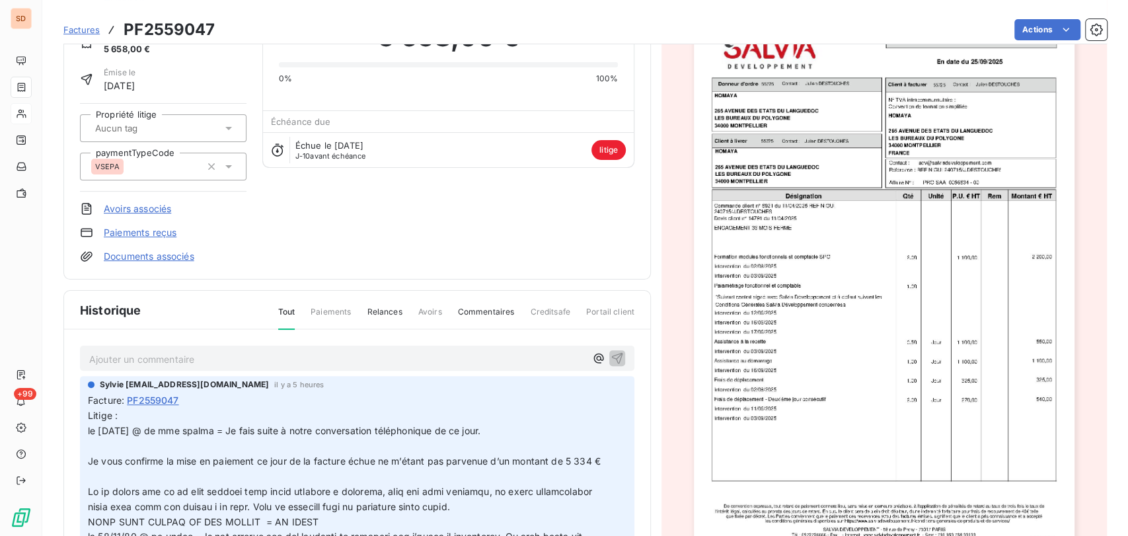
click at [110, 484] on p "﻿" at bounding box center [349, 476] width 523 height 15
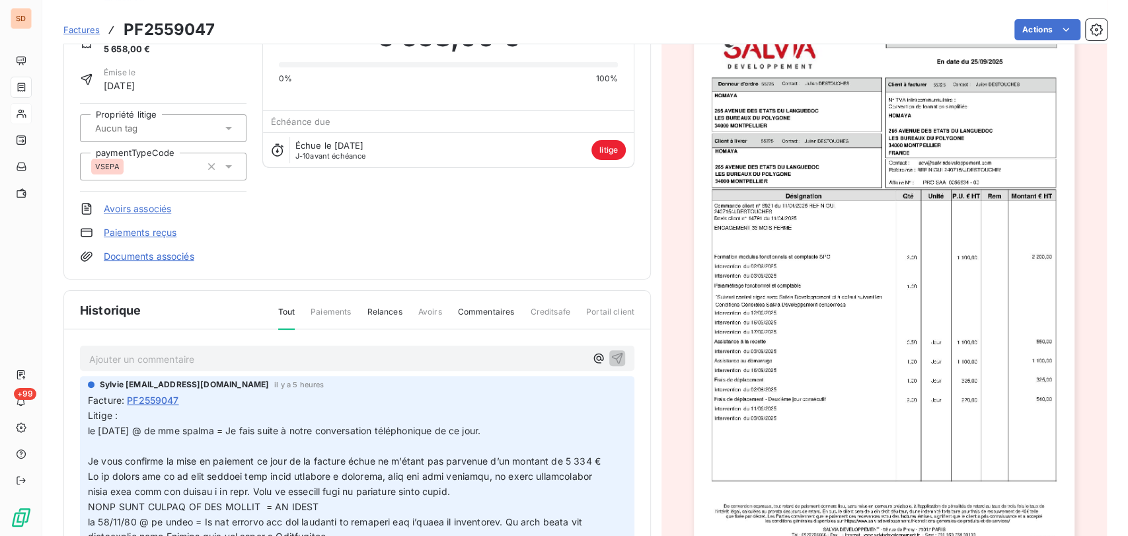
click at [101, 449] on p "﻿" at bounding box center [349, 446] width 523 height 15
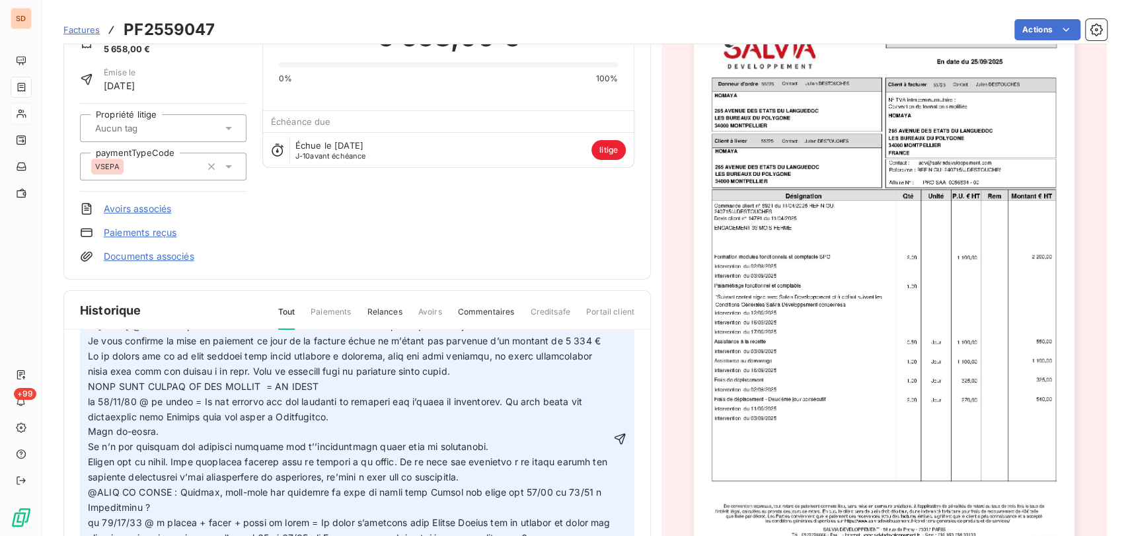
scroll to position [106, 0]
click at [613, 441] on icon "button" at bounding box center [619, 438] width 13 height 13
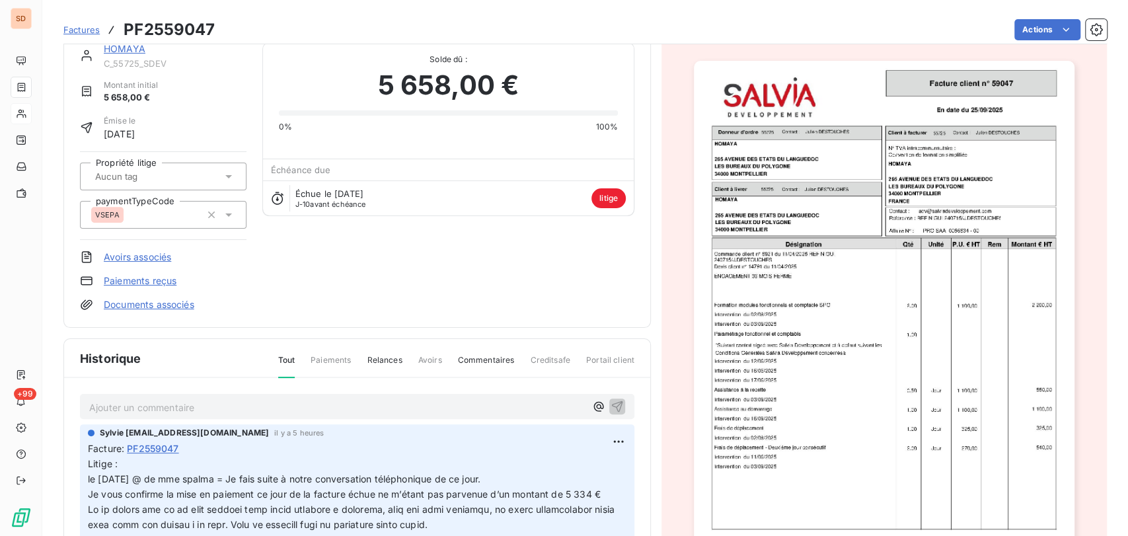
scroll to position [1, 0]
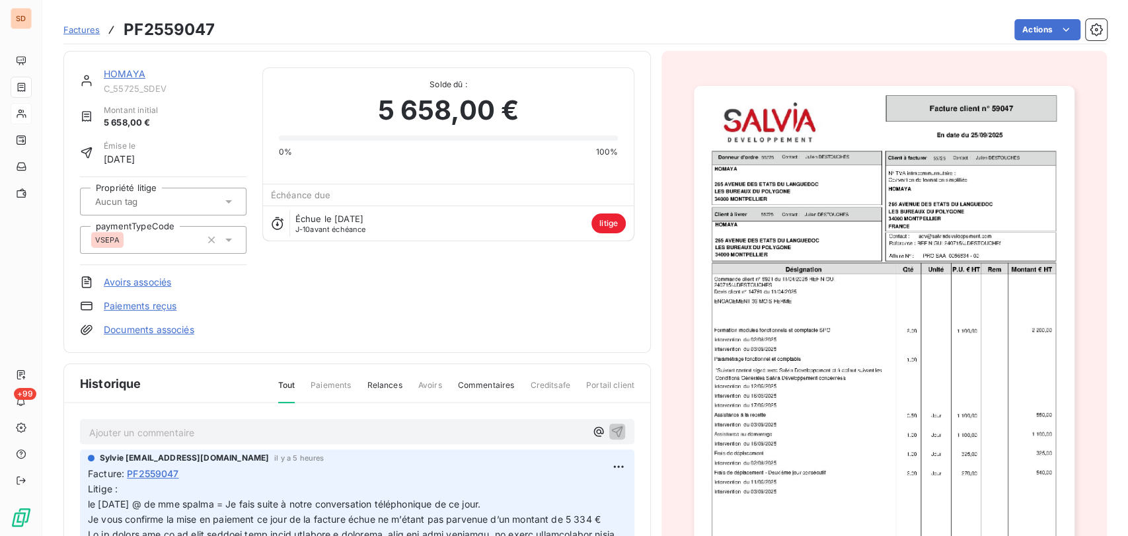
click at [128, 75] on link "HOMAYA" at bounding box center [125, 73] width 42 height 11
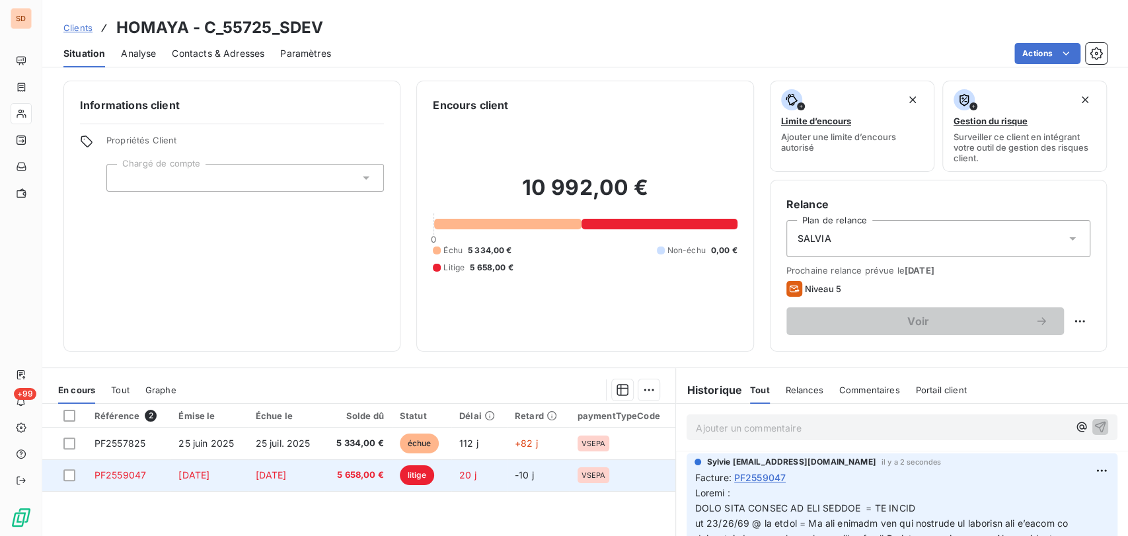
click at [118, 477] on span "PF2559047" at bounding box center [121, 474] width 52 height 11
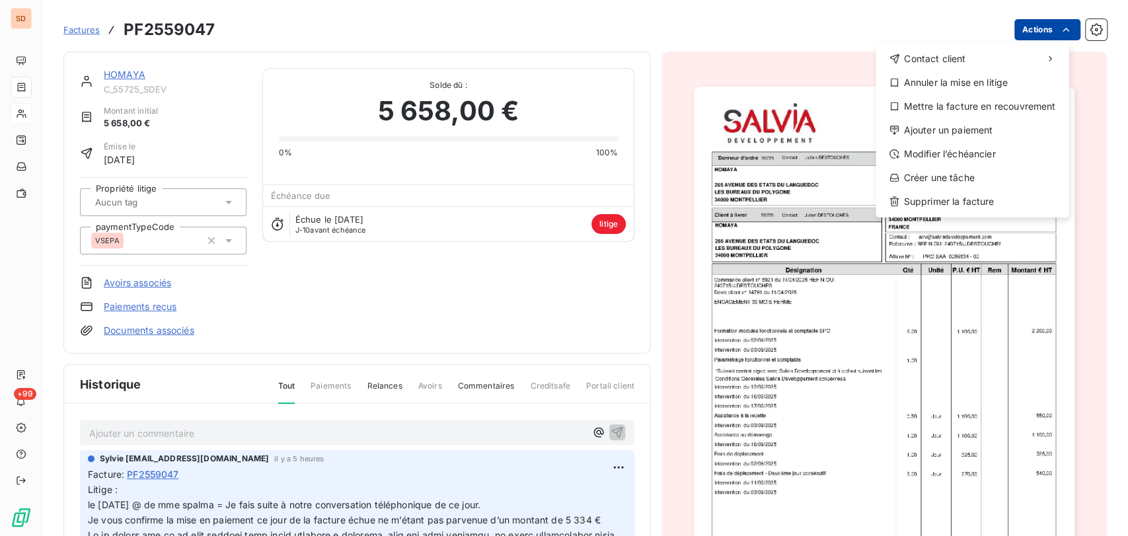
click at [1014, 30] on html "SD +99 Factures PF2559047 Actions Contact client Annuler la mise en litige Mett…" at bounding box center [564, 268] width 1128 height 536
click at [964, 80] on div "Annuler la mise en litige" at bounding box center [972, 82] width 182 height 21
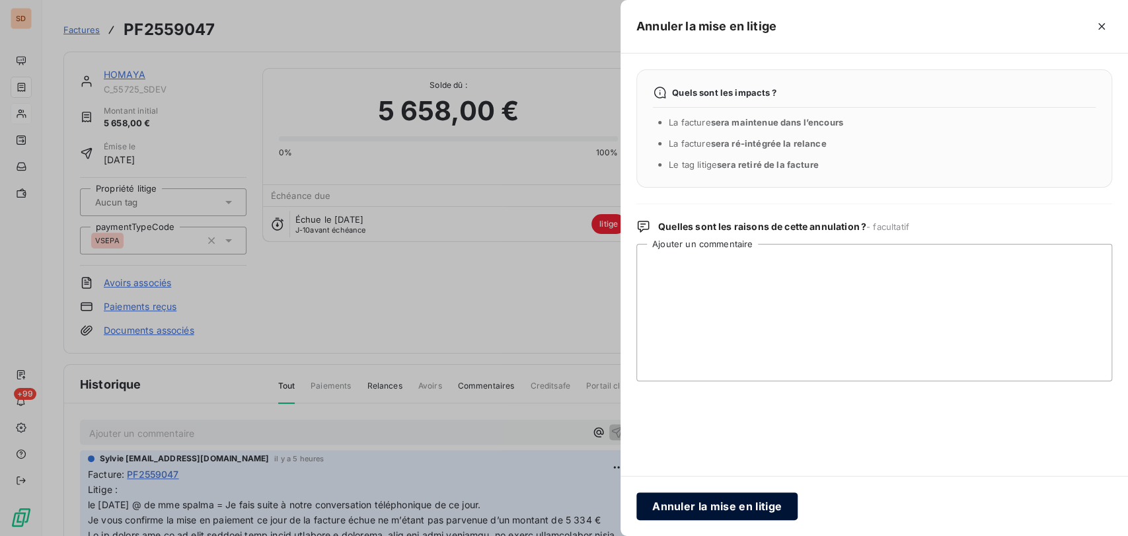
click at [715, 509] on button "Annuler la mise en litige" at bounding box center [716, 506] width 161 height 28
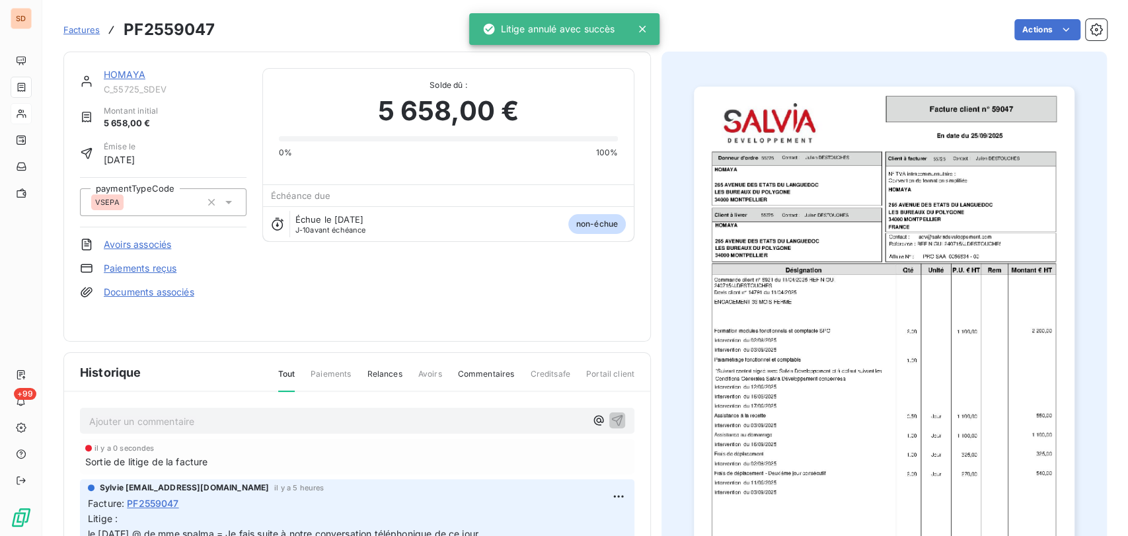
click at [129, 76] on link "HOMAYA" at bounding box center [125, 74] width 42 height 11
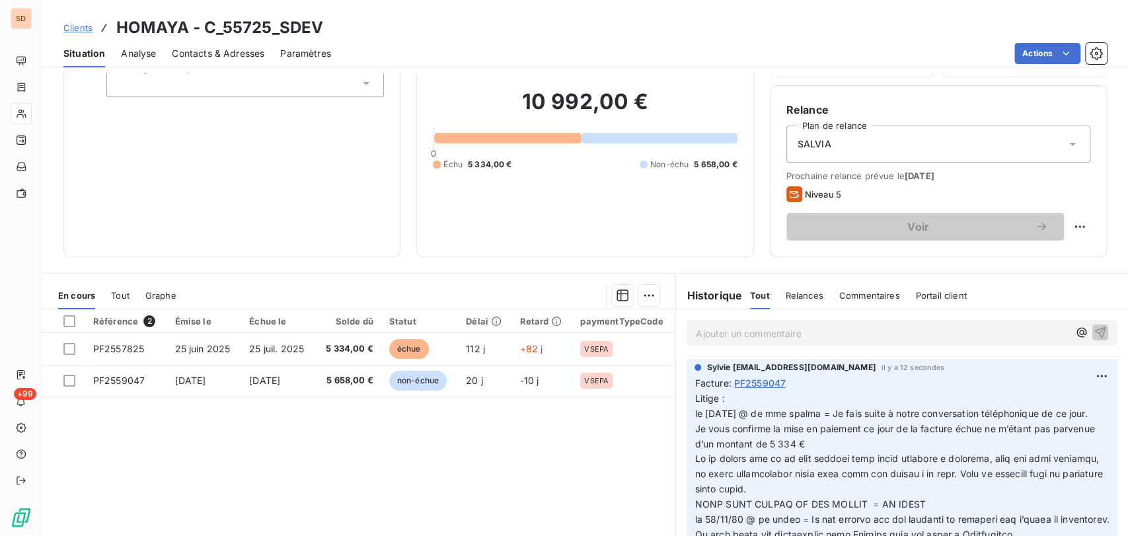
scroll to position [116, 0]
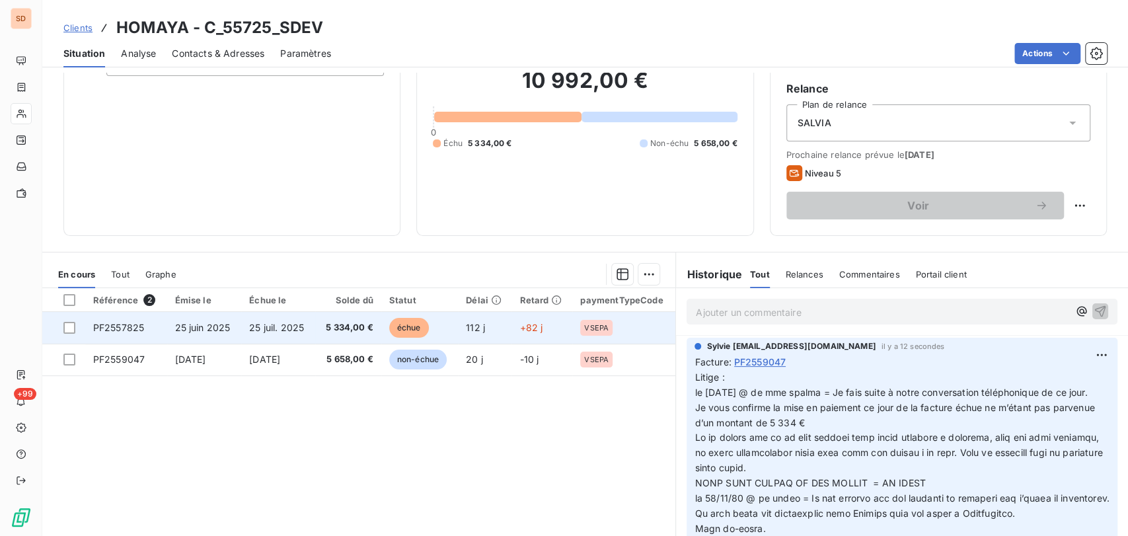
click at [136, 324] on span "PF2557825" at bounding box center [118, 327] width 51 height 11
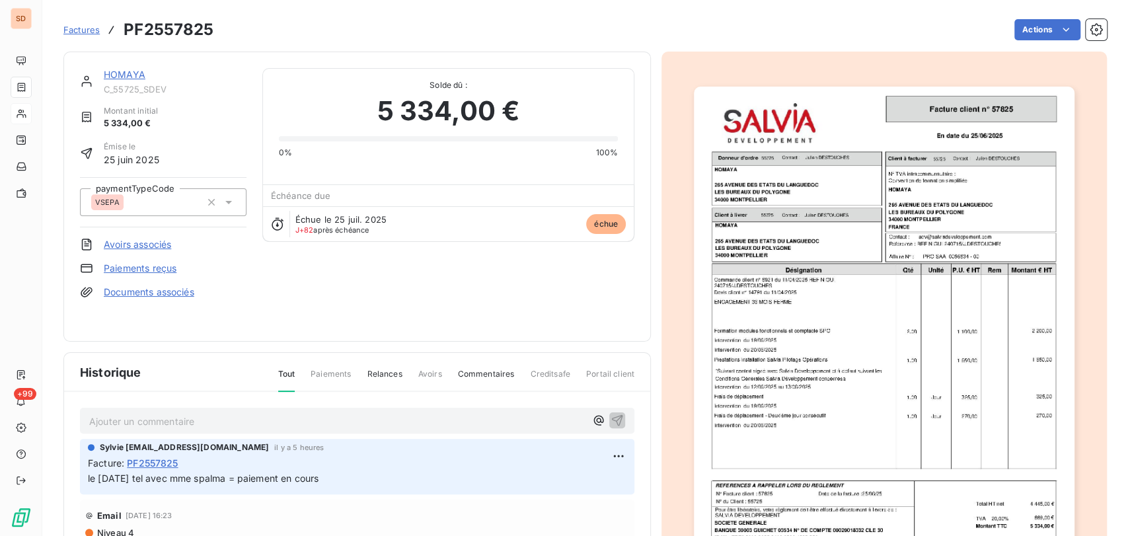
click at [130, 73] on link "HOMAYA" at bounding box center [125, 74] width 42 height 11
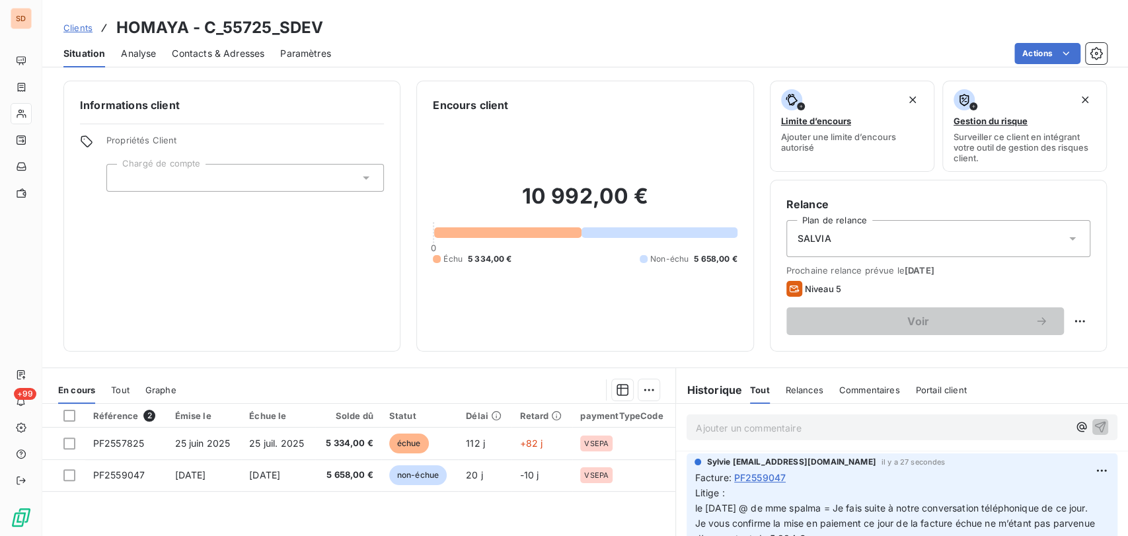
click at [233, 52] on span "Contacts & Adresses" at bounding box center [218, 53] width 93 height 13
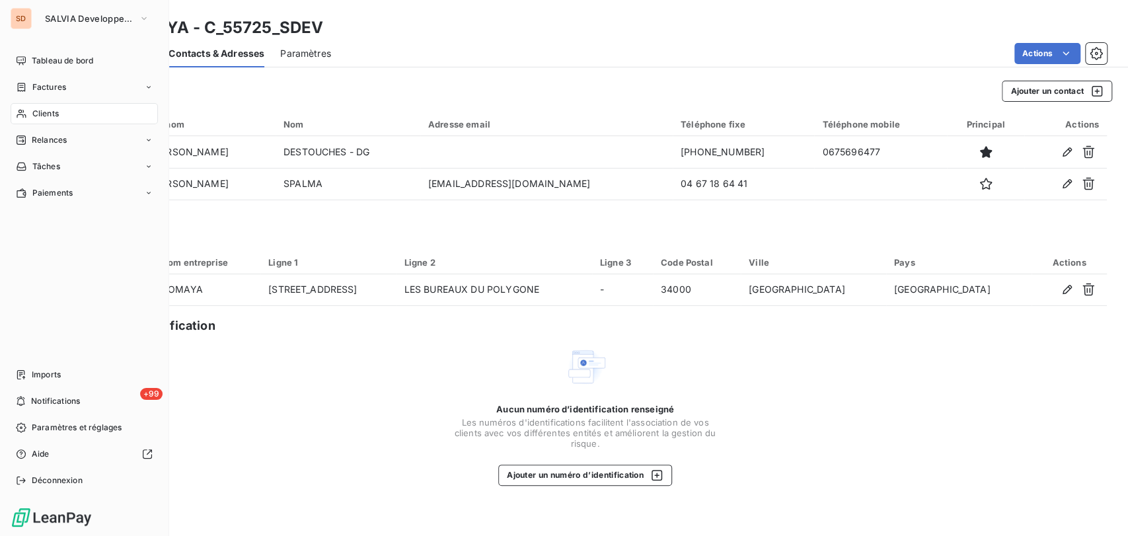
click at [26, 114] on icon at bounding box center [21, 113] width 11 height 11
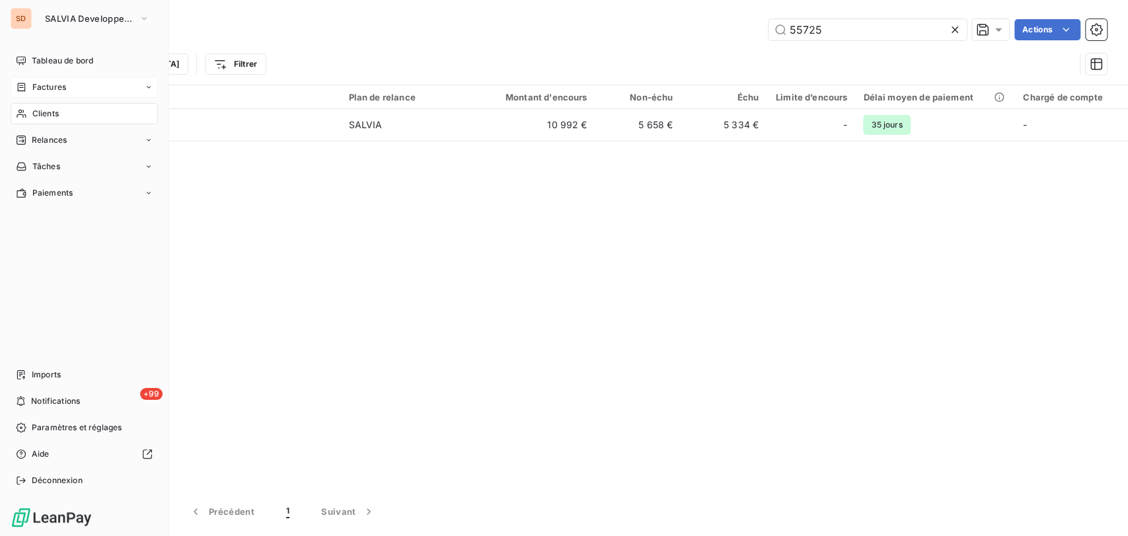
click at [38, 89] on span "Factures" at bounding box center [49, 87] width 34 height 12
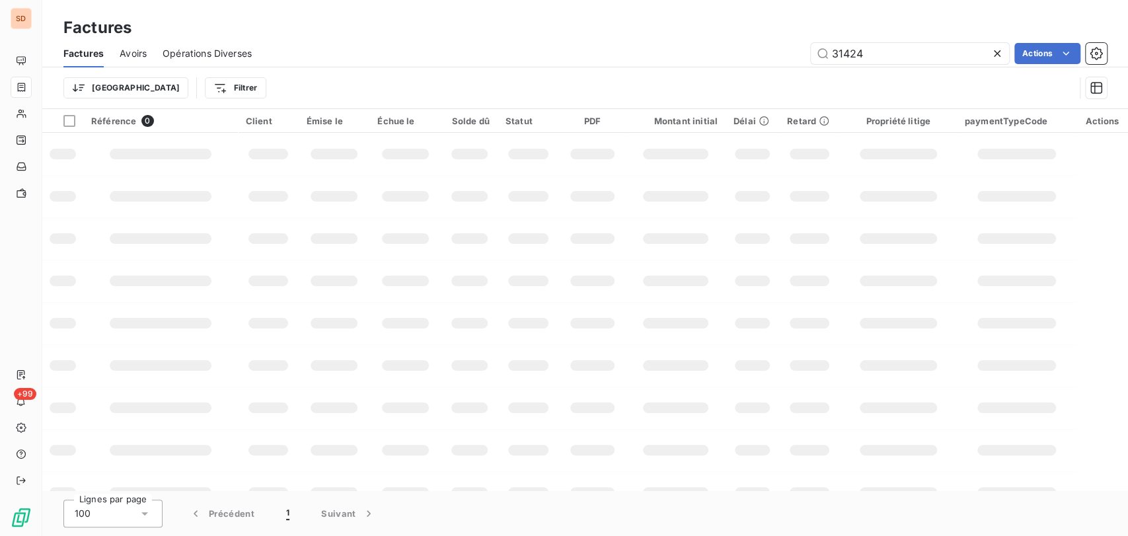
drag, startPoint x: 868, startPoint y: 54, endPoint x: 774, endPoint y: 57, distance: 94.5
click at [774, 57] on div "31424 Actions" at bounding box center [687, 53] width 839 height 21
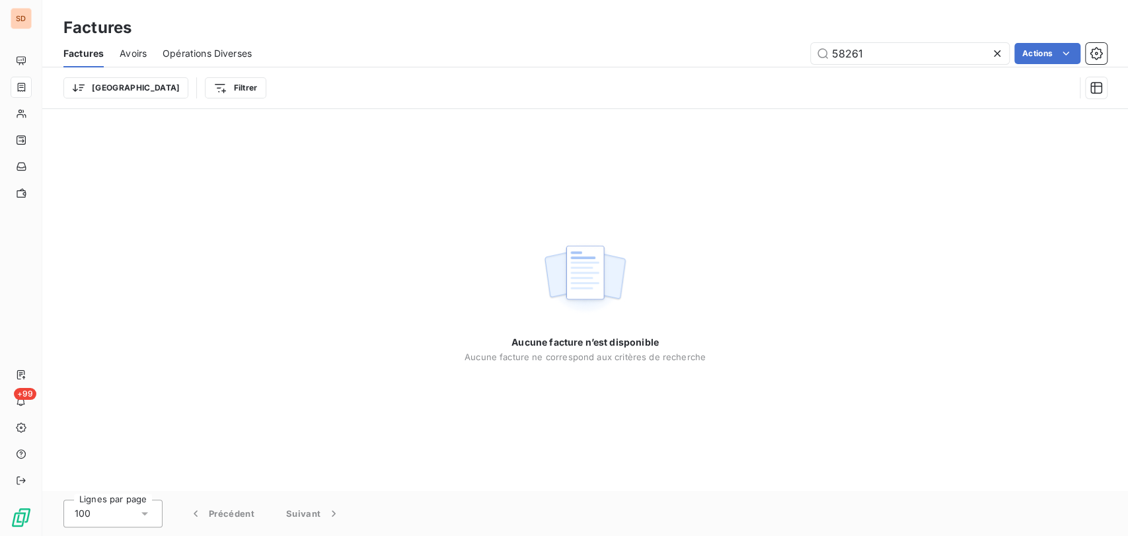
type input "58261"
drag, startPoint x: 882, startPoint y: 52, endPoint x: 748, endPoint y: 57, distance: 133.6
click at [751, 61] on div "58261 Actions" at bounding box center [687, 53] width 839 height 21
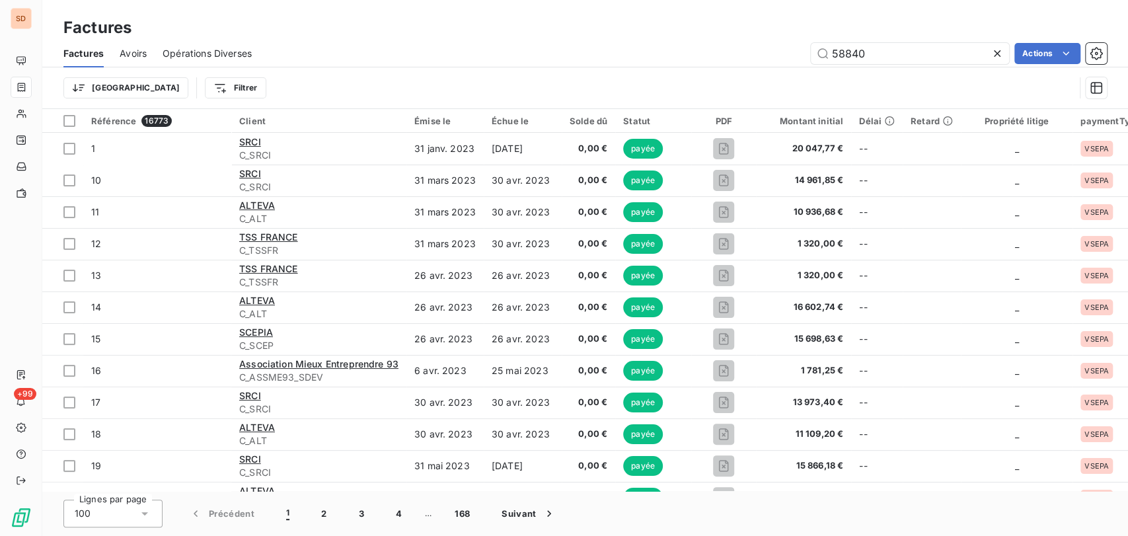
type input "58840"
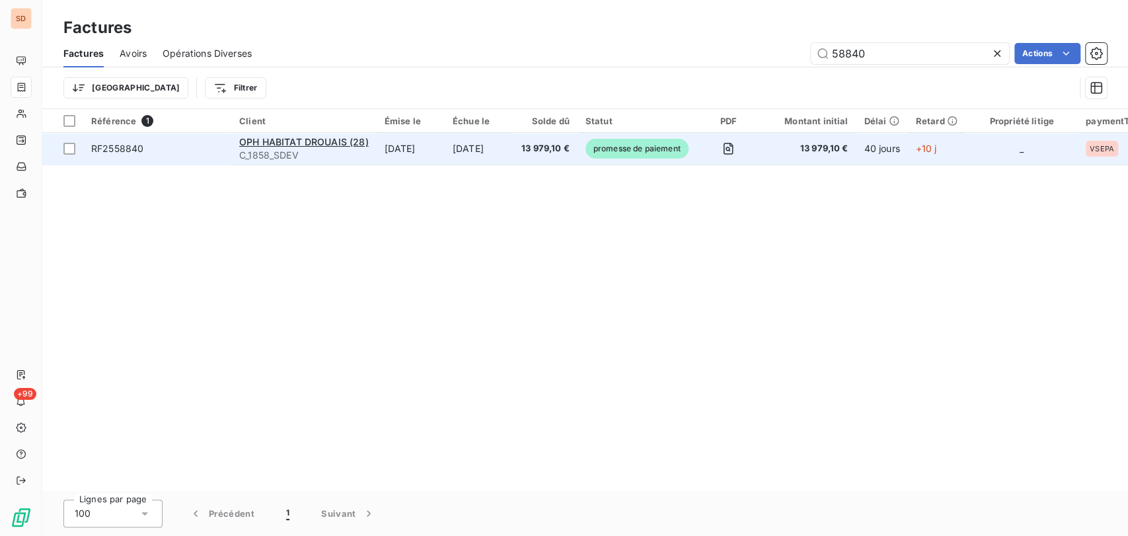
click at [260, 147] on div "OPH HABITAT DROUAIS (28)" at bounding box center [304, 141] width 130 height 13
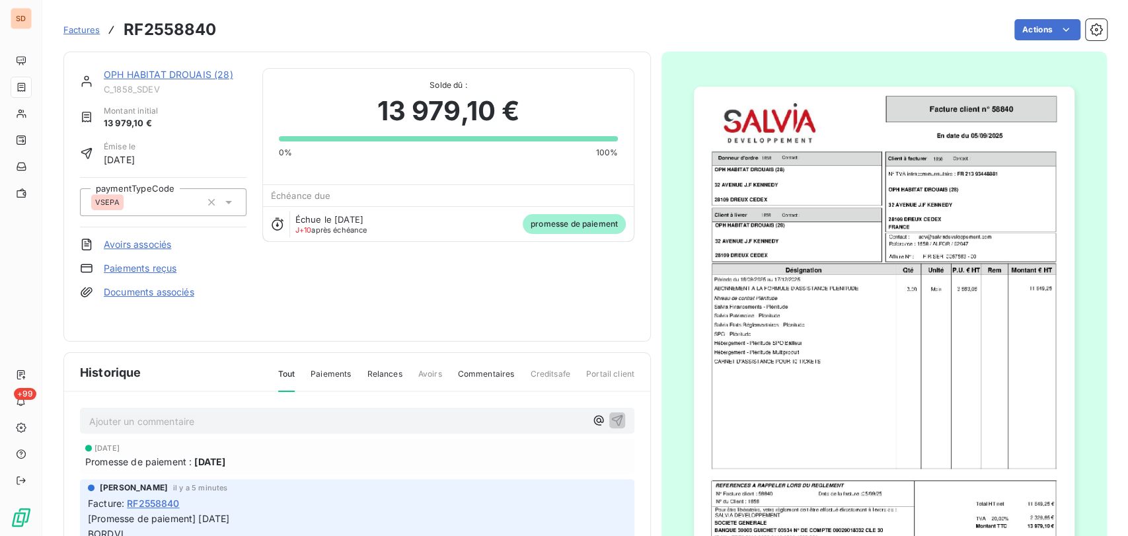
click at [148, 80] on div "OPH HABITAT DROUAIS (28)" at bounding box center [175, 74] width 143 height 13
click at [150, 74] on link "OPH HABITAT DROUAIS (28)" at bounding box center [169, 74] width 130 height 11
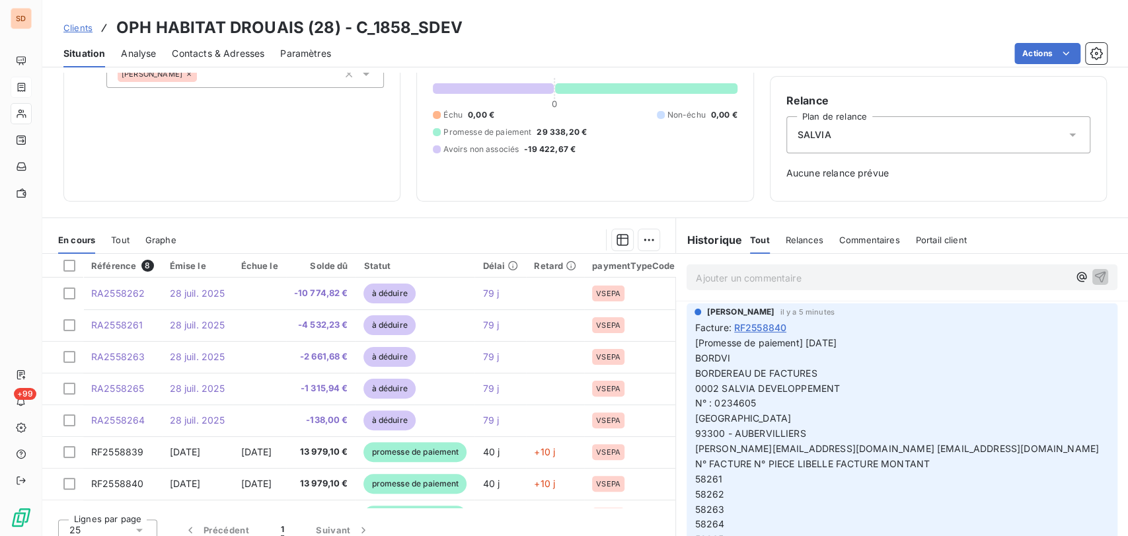
scroll to position [116, 0]
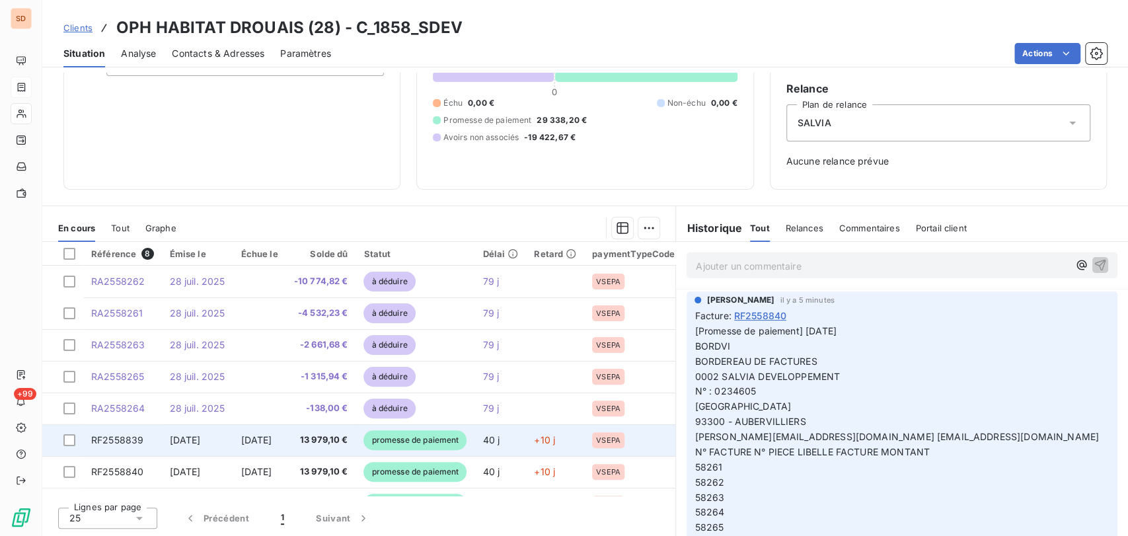
click at [122, 441] on span "RF2558839" at bounding box center [117, 439] width 52 height 11
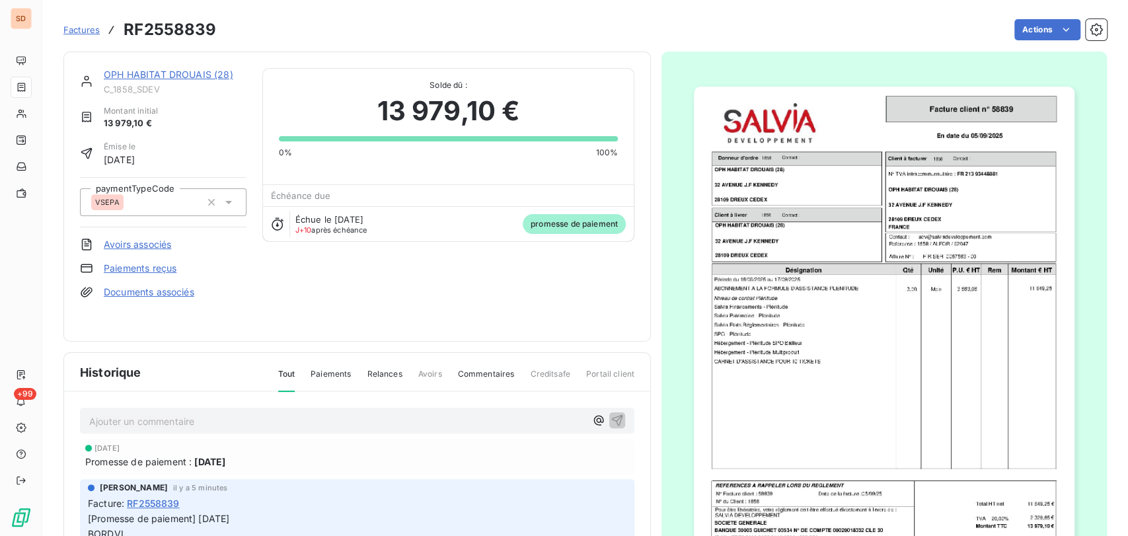
click at [140, 292] on link "Documents associés" at bounding box center [149, 291] width 91 height 13
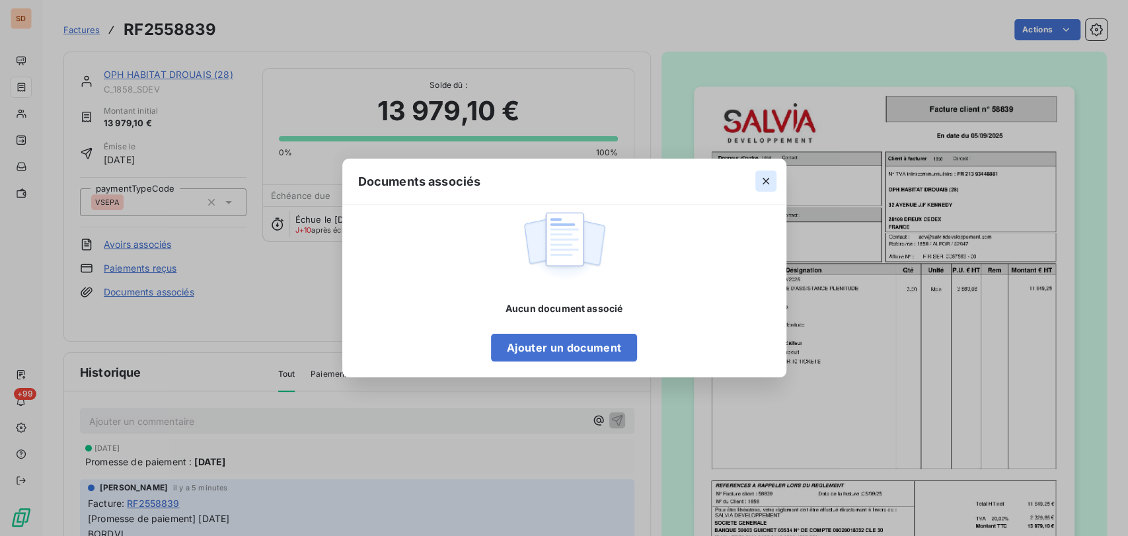
click at [761, 178] on icon "button" at bounding box center [765, 180] width 13 height 13
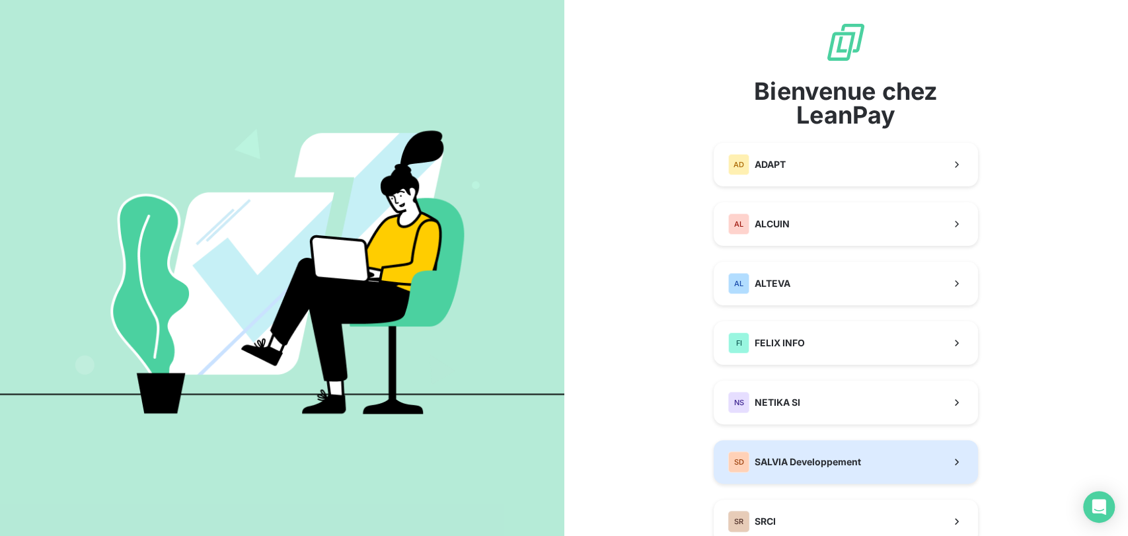
click at [785, 457] on span "SALVIA Developpement" at bounding box center [808, 461] width 106 height 13
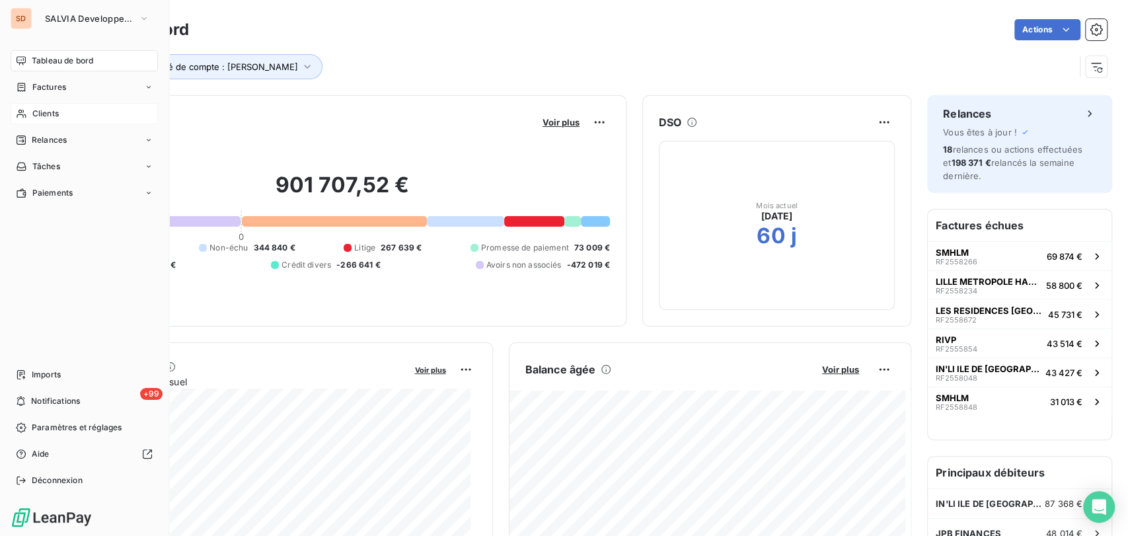
click at [26, 113] on div "Clients" at bounding box center [84, 113] width 147 height 21
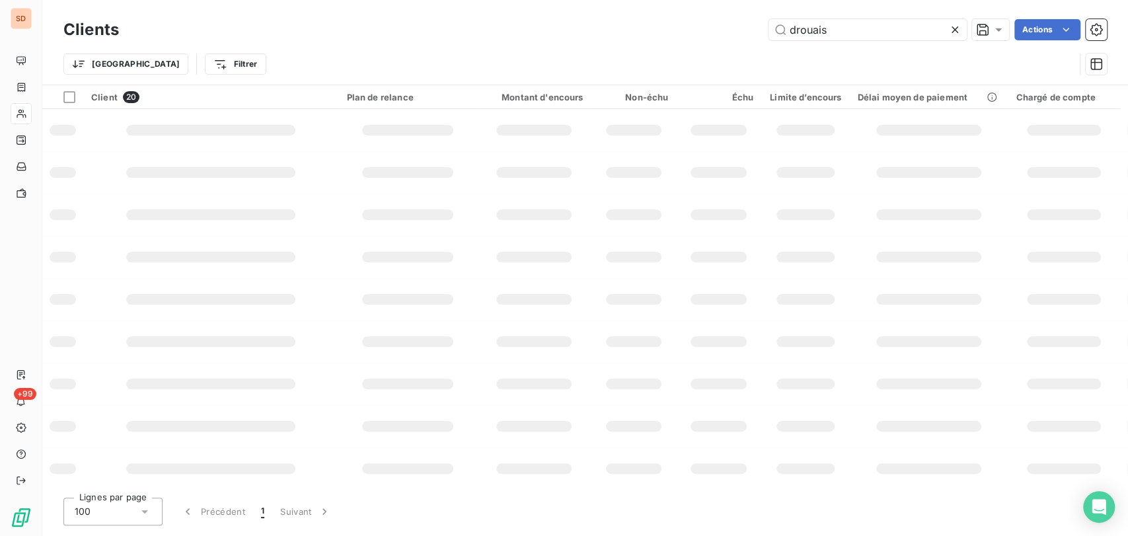
type input "drouais"
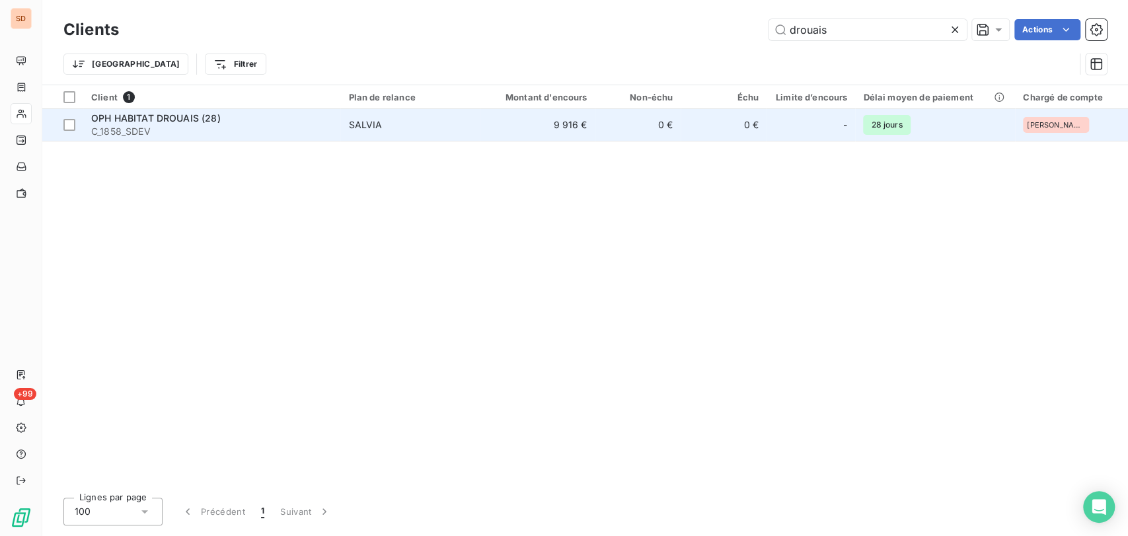
click at [127, 119] on span "OPH HABITAT DROUAIS (28)" at bounding box center [156, 117] width 130 height 11
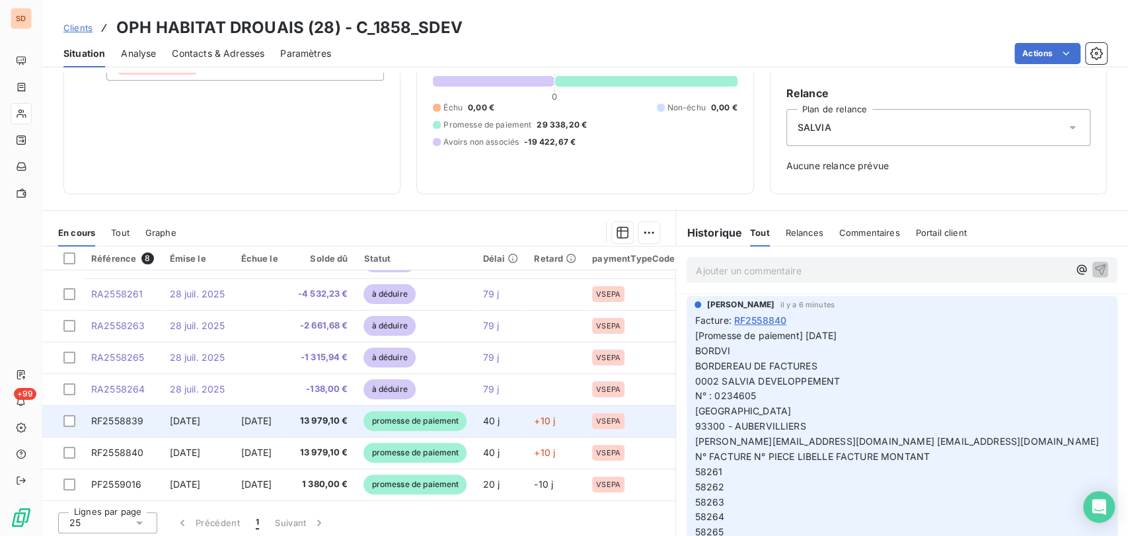
scroll to position [116, 0]
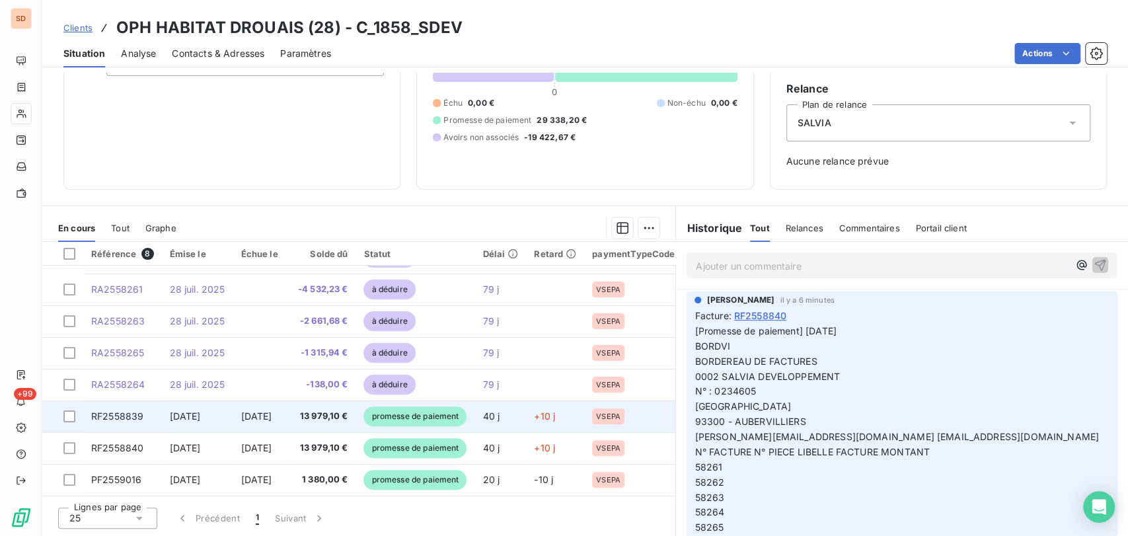
click at [115, 411] on span "RF2558839" at bounding box center [117, 415] width 52 height 11
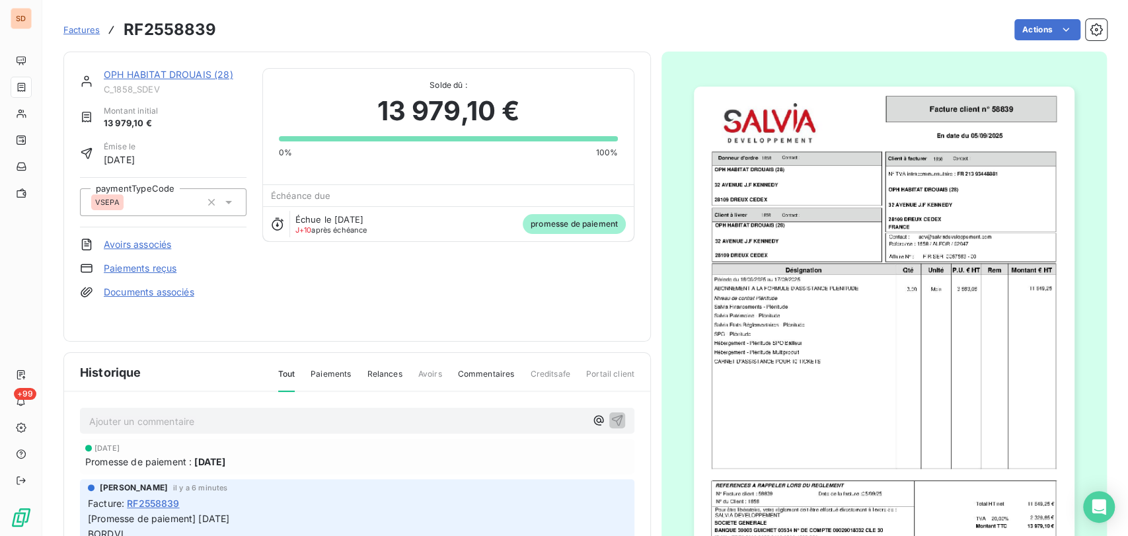
click at [198, 71] on link "OPH HABITAT DROUAIS (28)" at bounding box center [169, 74] width 130 height 11
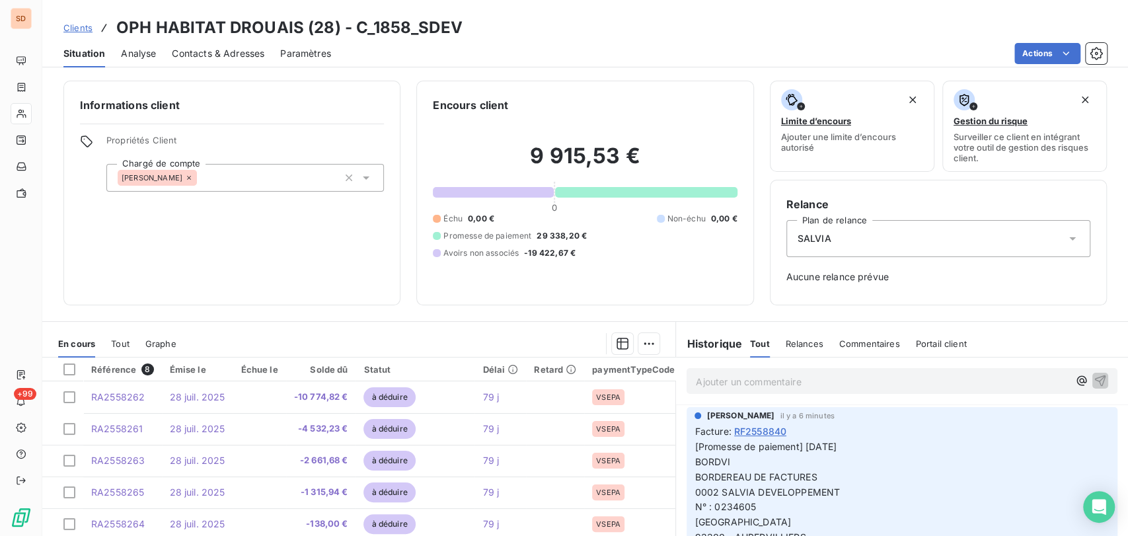
click at [79, 49] on span "Situation" at bounding box center [84, 53] width 42 height 13
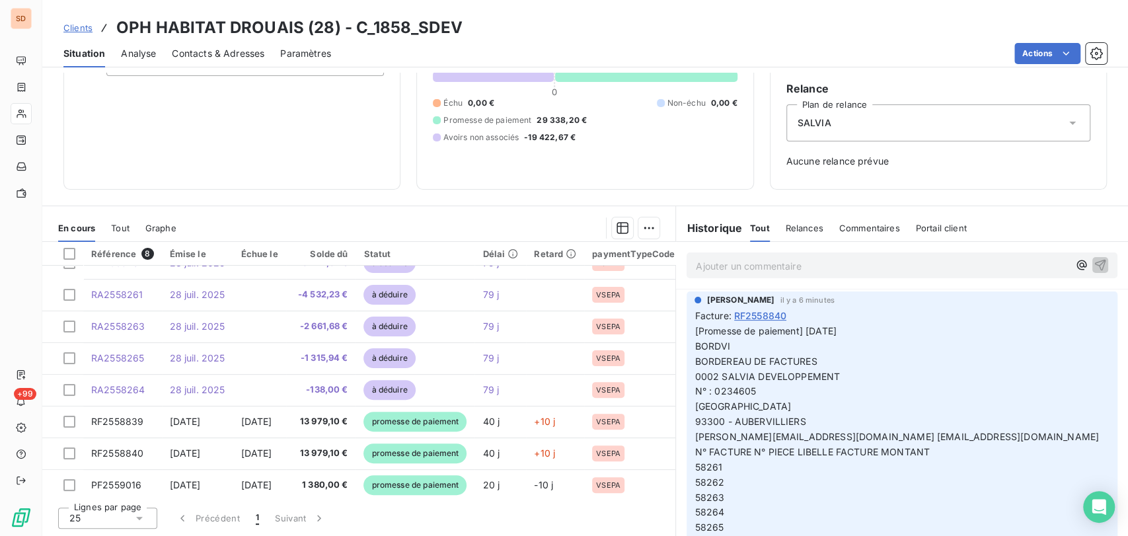
scroll to position [28, 0]
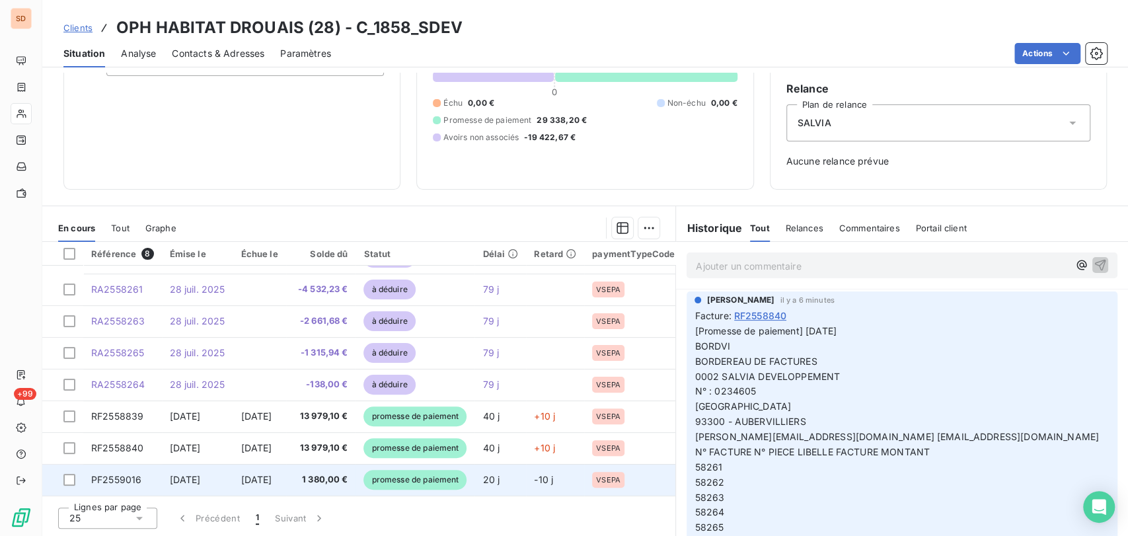
click at [127, 475] on span "PF2559016" at bounding box center [116, 479] width 50 height 11
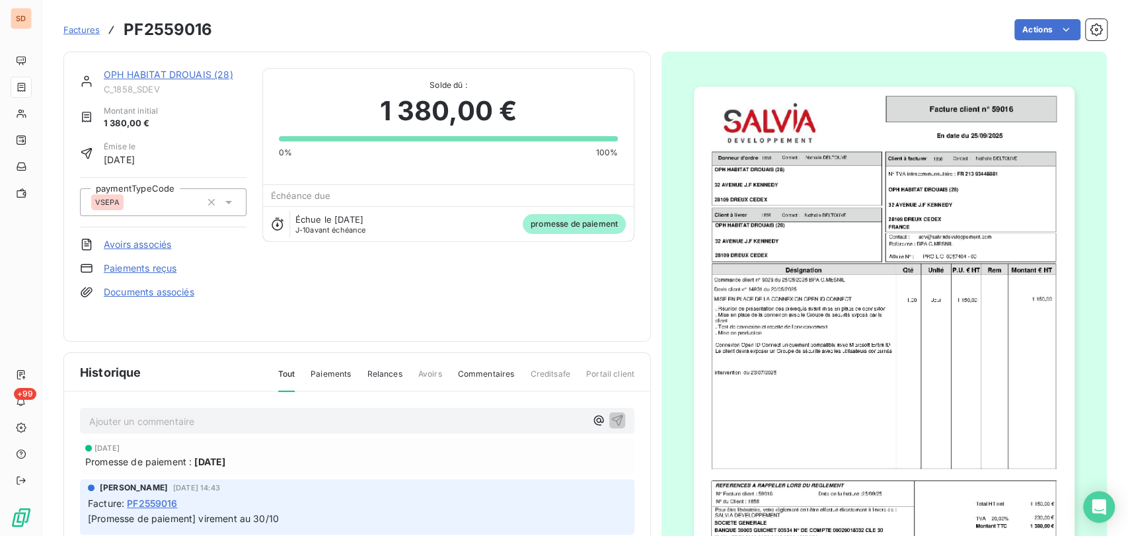
click at [163, 265] on link "Paiements reçus" at bounding box center [140, 268] width 73 height 13
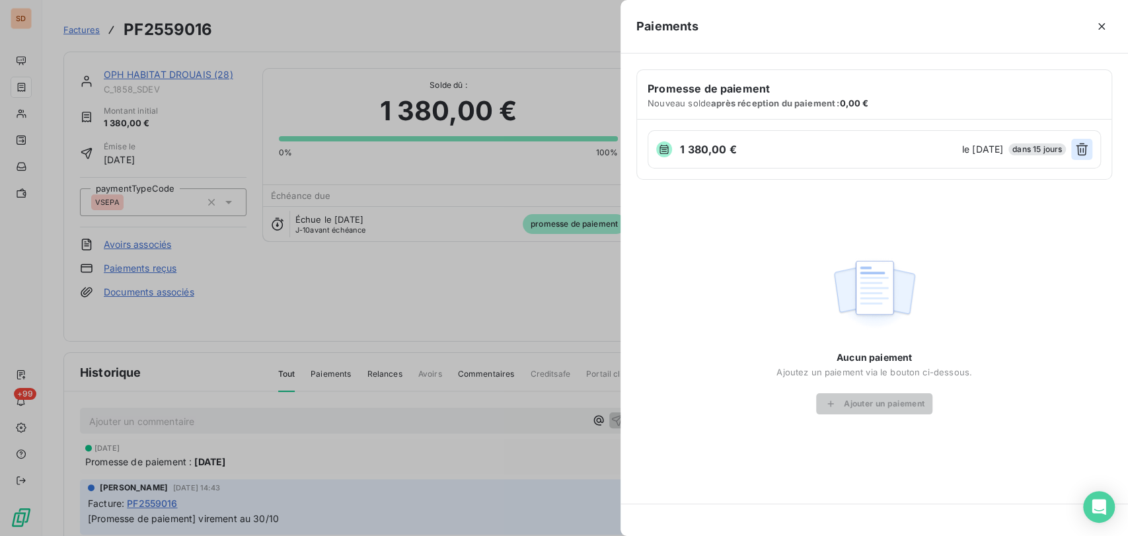
click at [1083, 147] on icon "button" at bounding box center [1081, 149] width 13 height 13
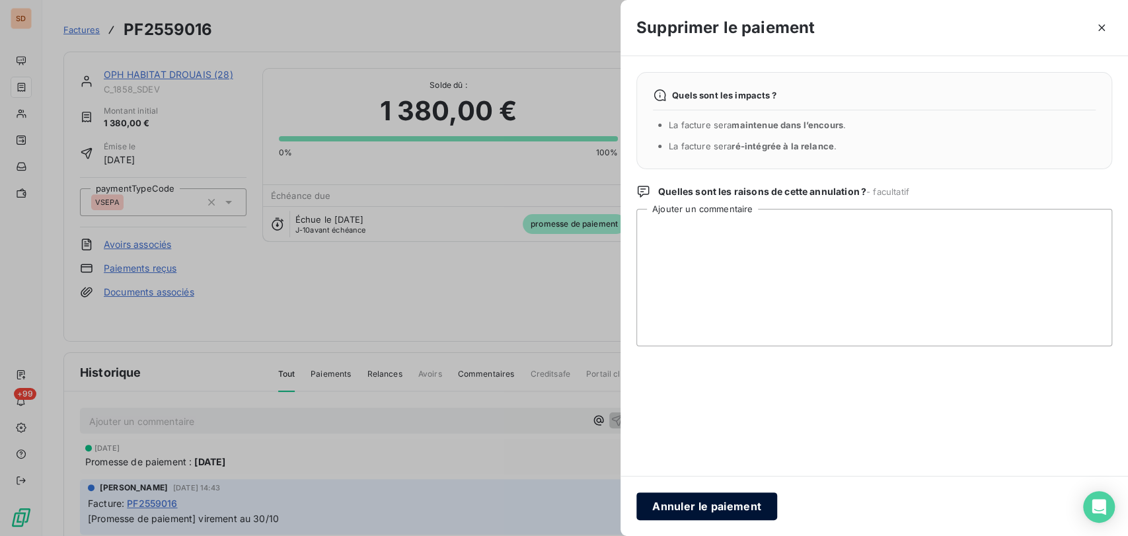
click at [697, 506] on button "Annuler le paiement" at bounding box center [706, 506] width 141 height 28
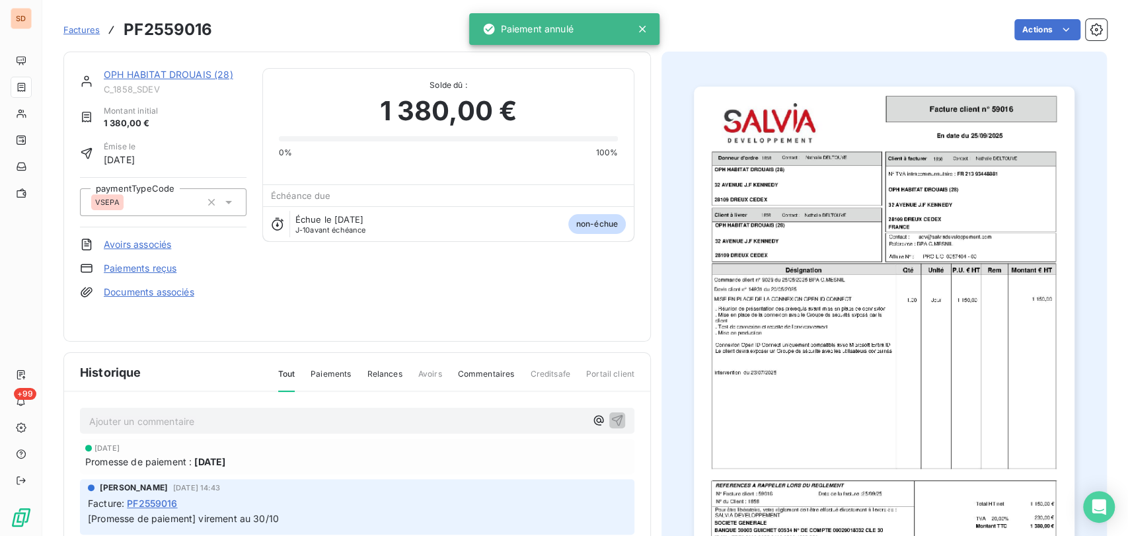
click at [180, 72] on link "OPH HABITAT DROUAIS (28)" at bounding box center [169, 74] width 130 height 11
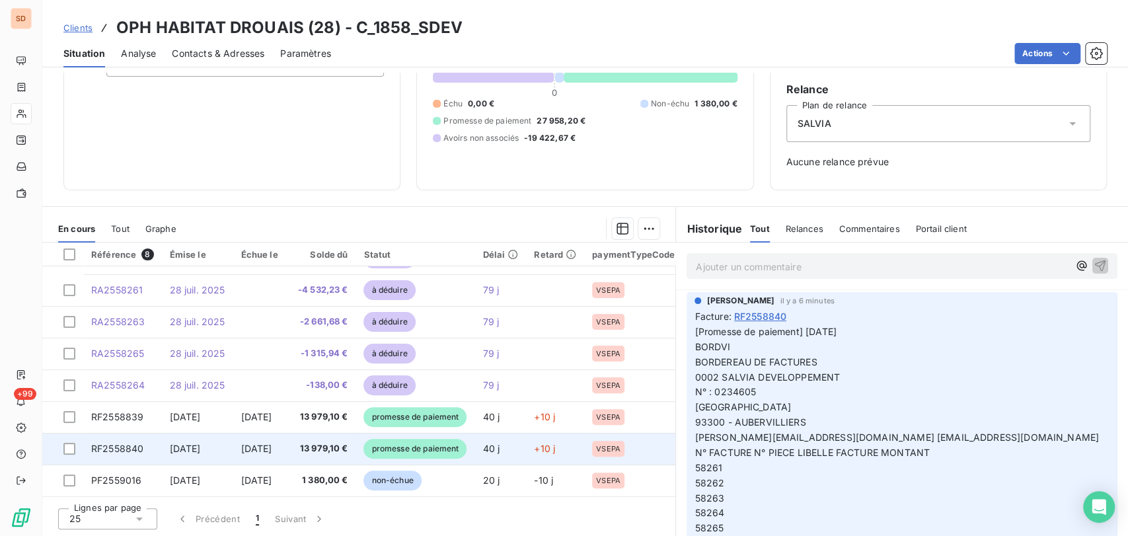
scroll to position [116, 0]
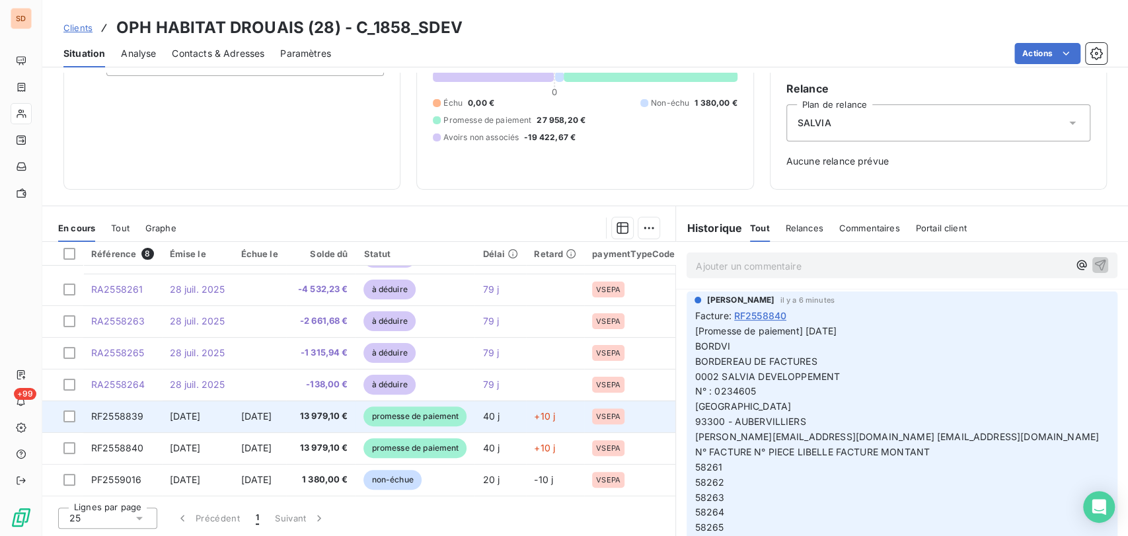
click at [125, 410] on span "RF2558839" at bounding box center [117, 415] width 52 height 11
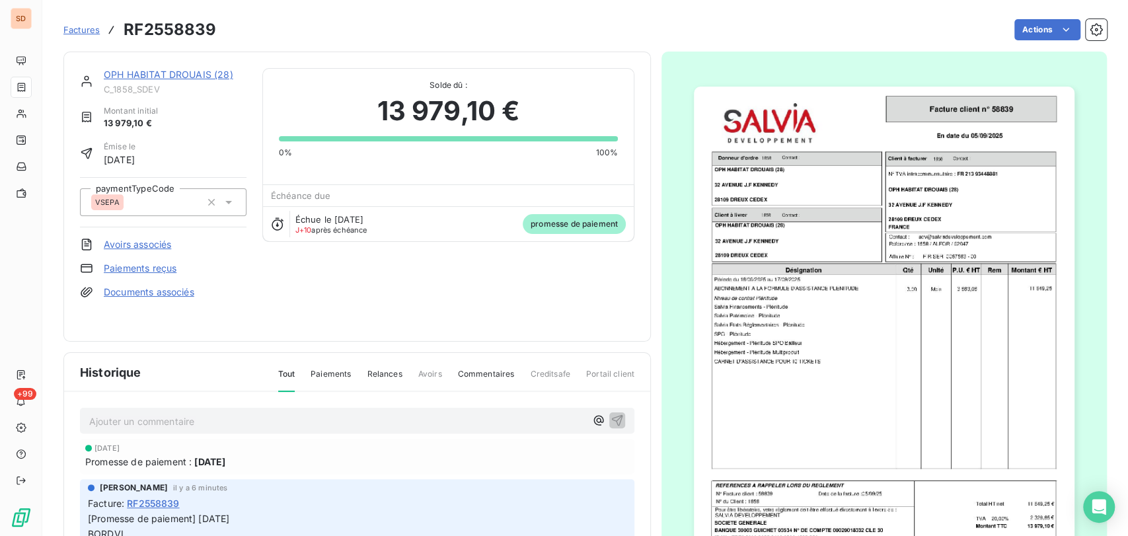
click at [139, 293] on link "Documents associés" at bounding box center [149, 291] width 91 height 13
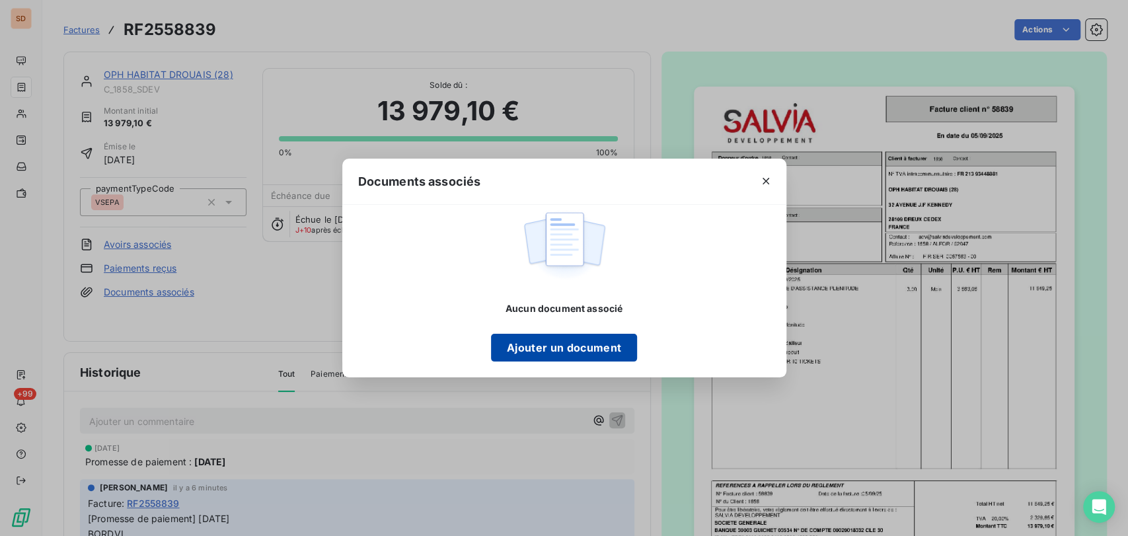
click at [529, 342] on button "Ajouter un document" at bounding box center [564, 348] width 146 height 28
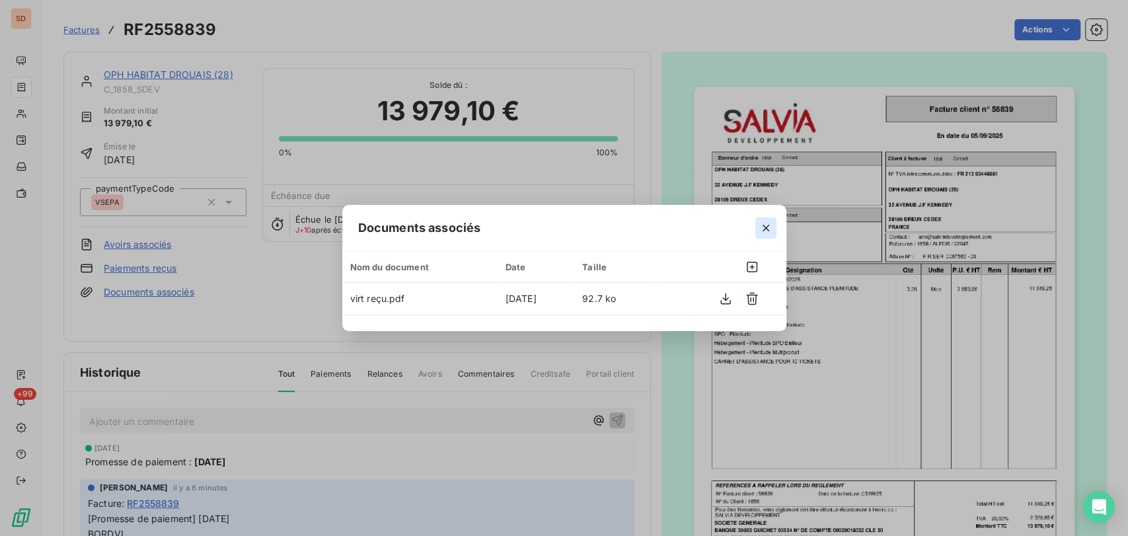
click at [765, 226] on icon "button" at bounding box center [765, 227] width 13 height 13
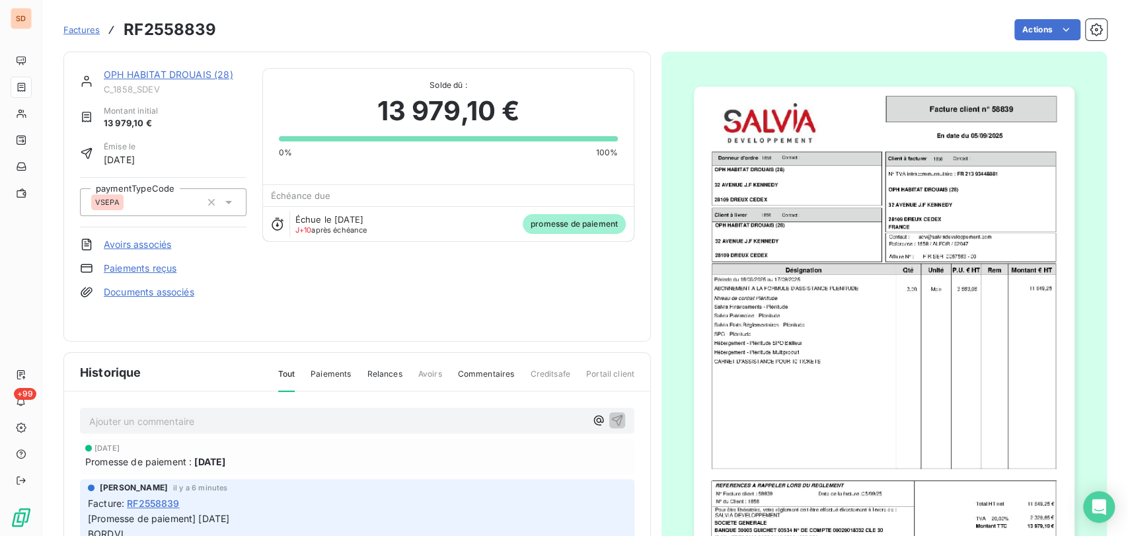
click at [165, 73] on link "OPH HABITAT DROUAIS (28)" at bounding box center [169, 74] width 130 height 11
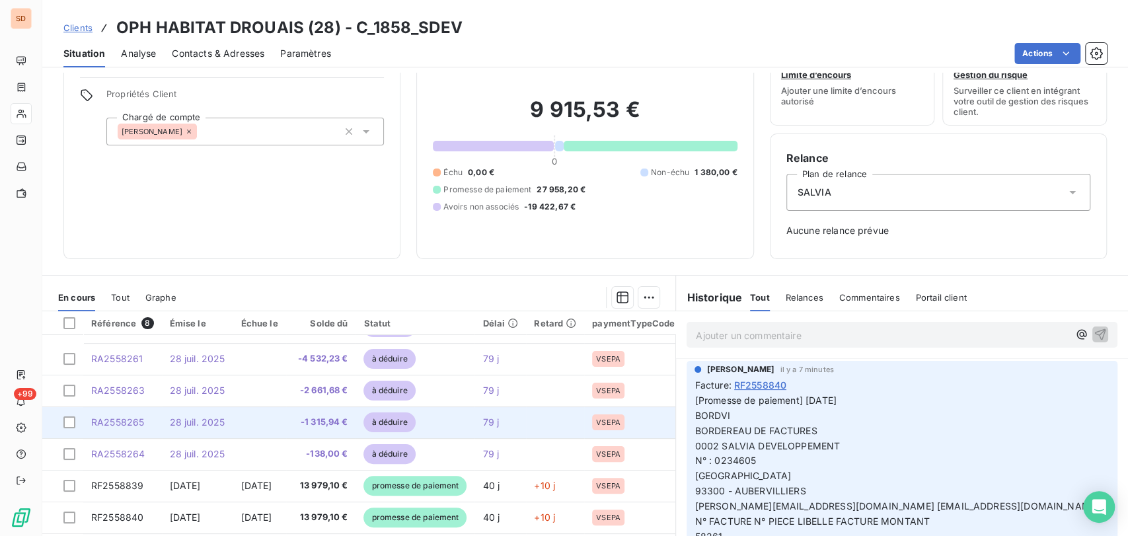
scroll to position [116, 0]
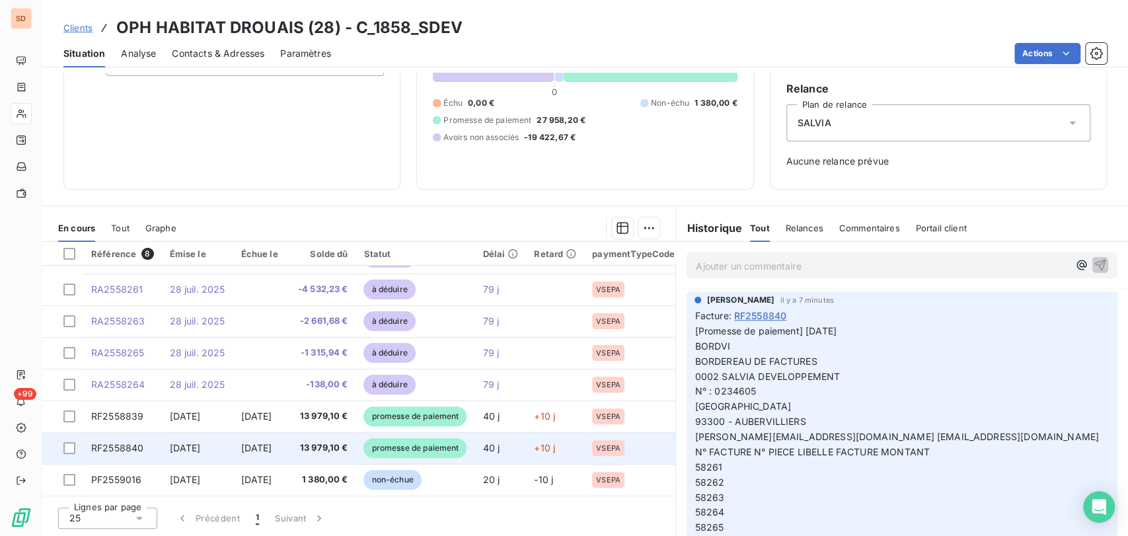
click at [131, 442] on span "RF2558840" at bounding box center [117, 447] width 52 height 11
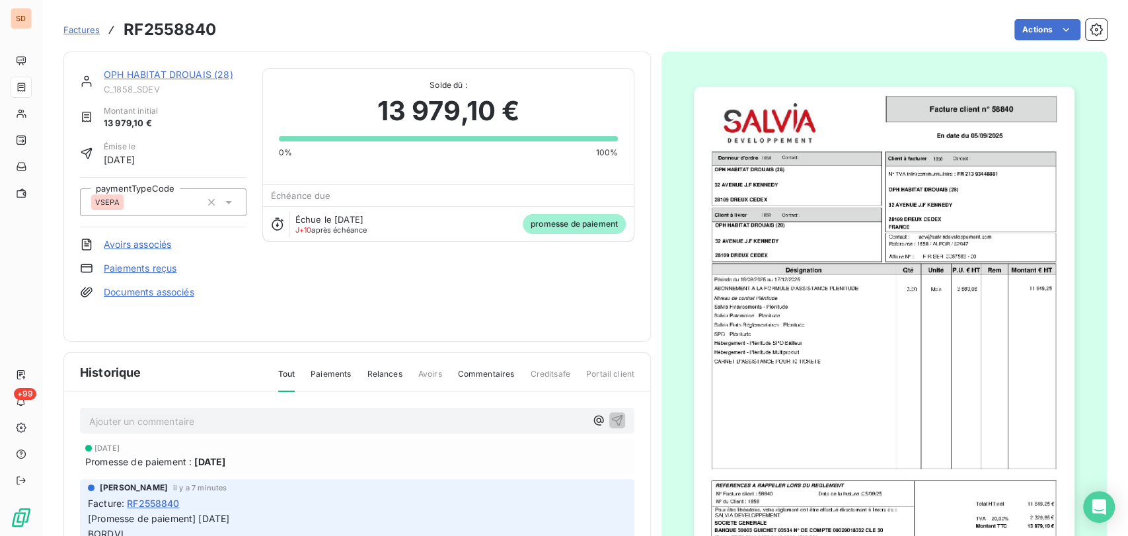
click at [143, 292] on link "Documents associés" at bounding box center [149, 291] width 91 height 13
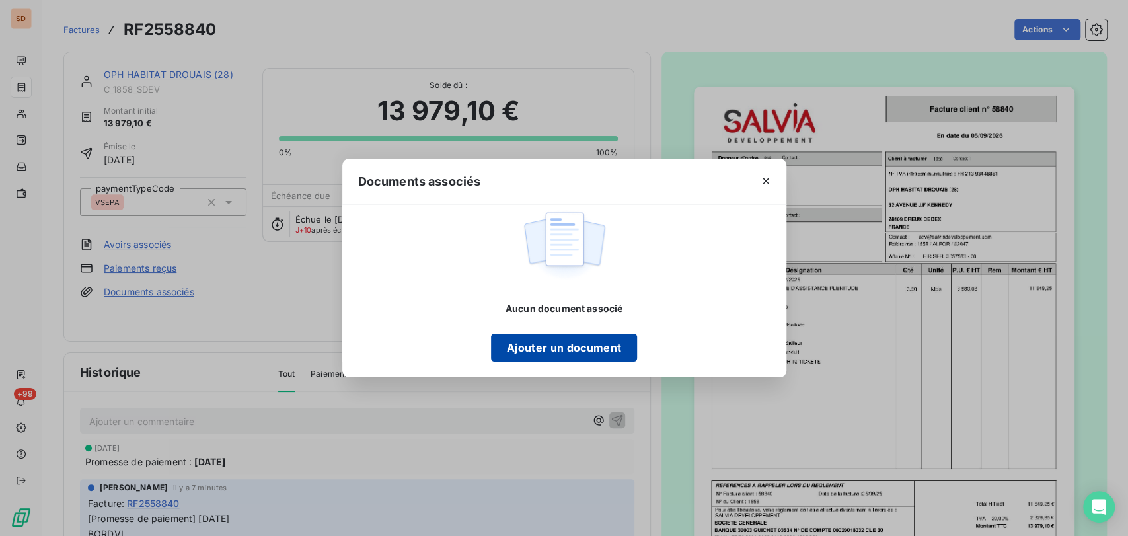
click at [519, 341] on button "Ajouter un document" at bounding box center [564, 348] width 146 height 28
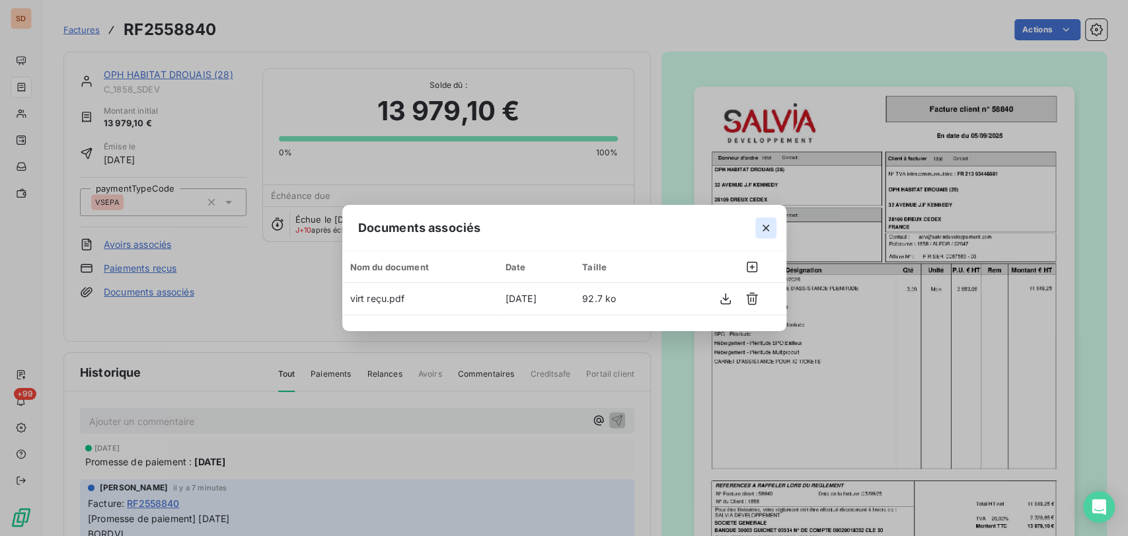
click at [767, 227] on icon "button" at bounding box center [765, 227] width 13 height 13
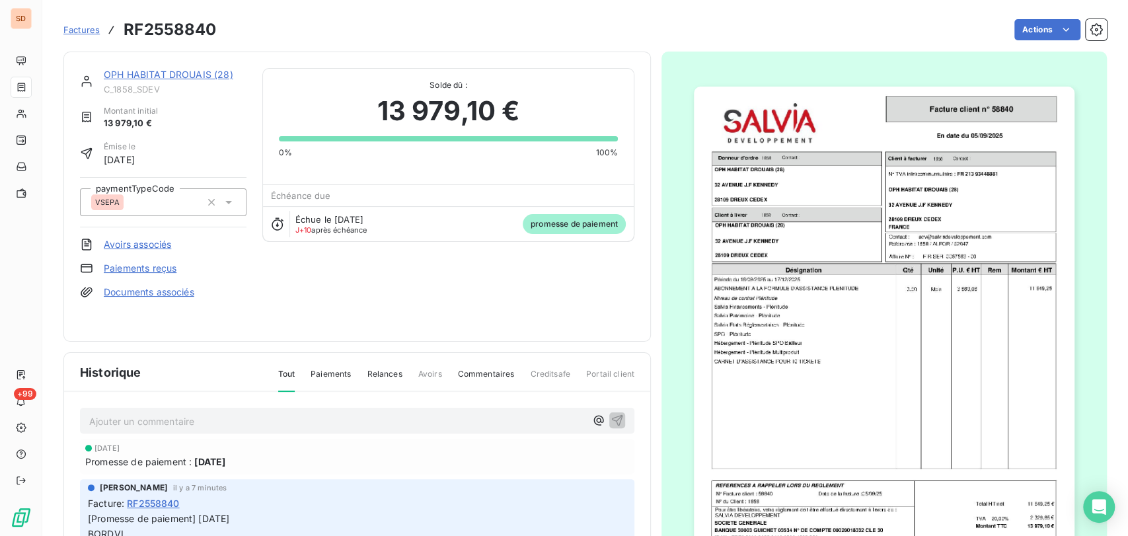
click at [154, 69] on link "OPH HABITAT DROUAIS (28)" at bounding box center [169, 74] width 130 height 11
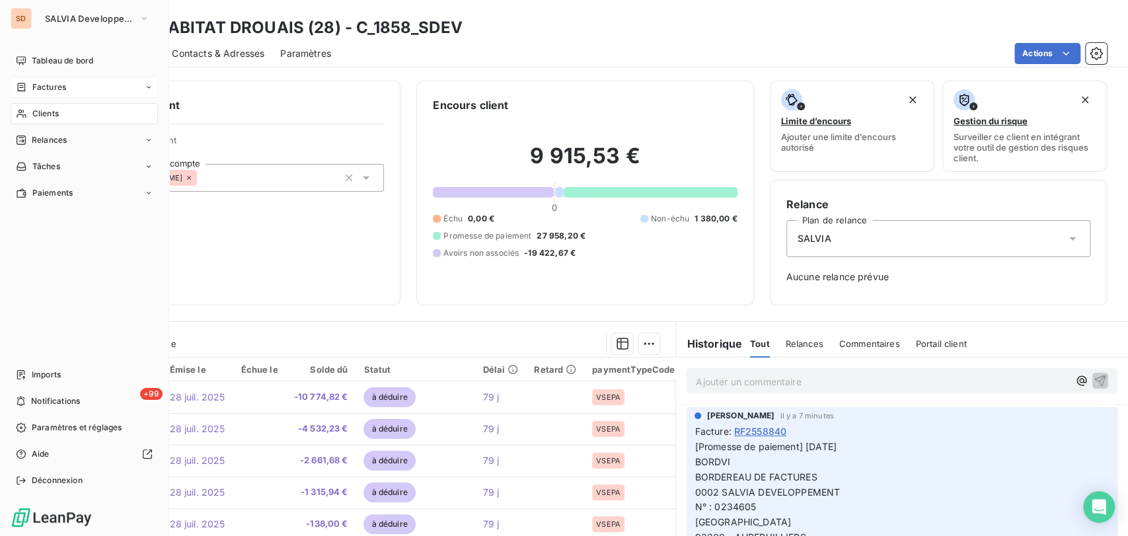
click at [40, 88] on span "Factures" at bounding box center [49, 87] width 34 height 12
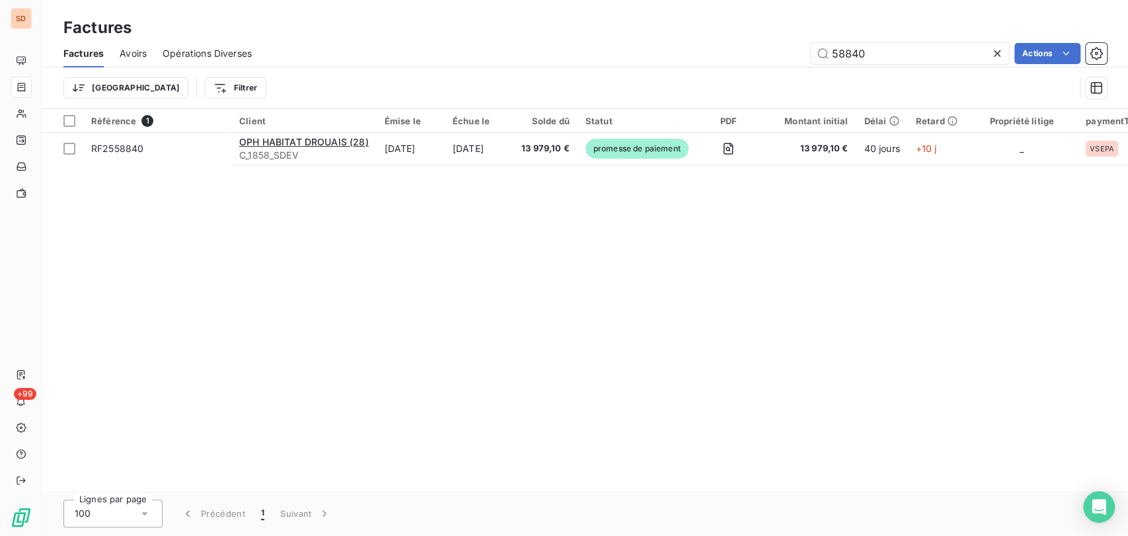
drag, startPoint x: 874, startPoint y: 57, endPoint x: 755, endPoint y: 59, distance: 119.0
click at [756, 59] on div "58840 Actions" at bounding box center [687, 53] width 839 height 21
type input "59067"
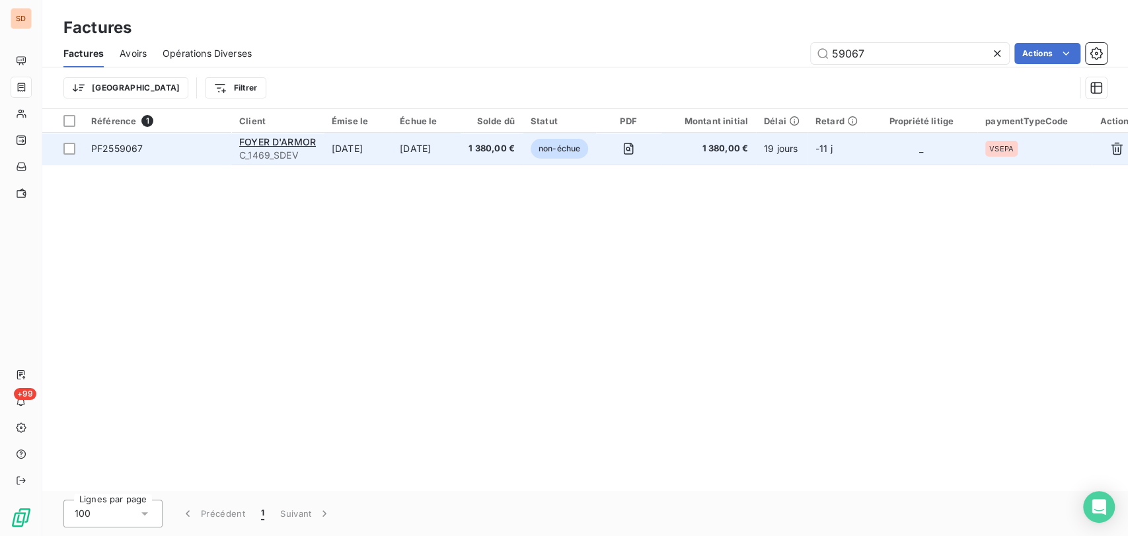
click at [112, 149] on span "PF2559067" at bounding box center [117, 148] width 52 height 11
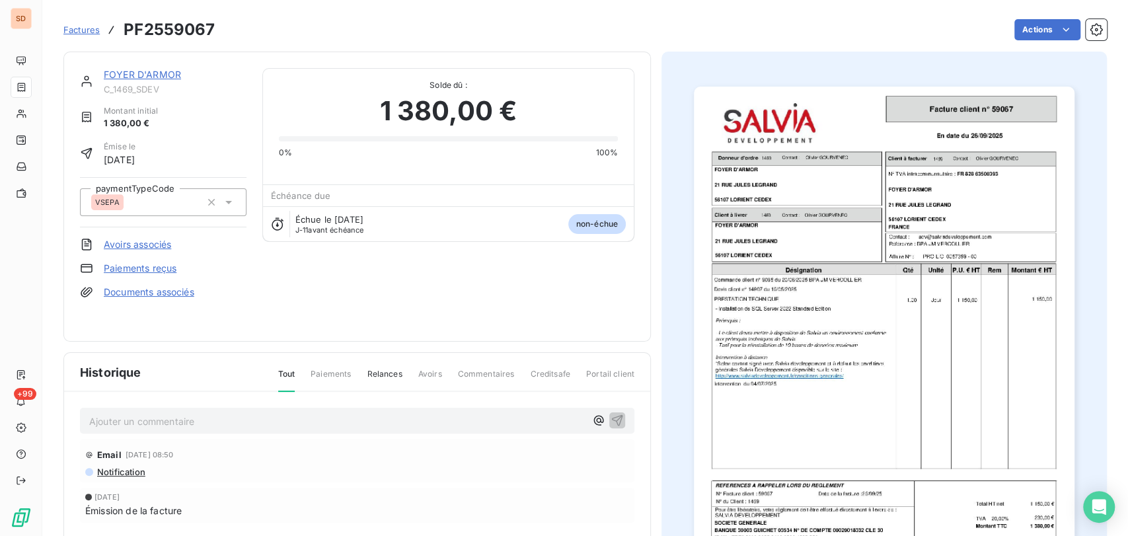
scroll to position [1, 0]
click at [123, 412] on p "Ajouter un commentaire ﻿" at bounding box center [337, 420] width 496 height 17
click at [615, 414] on icon "button" at bounding box center [617, 419] width 11 height 11
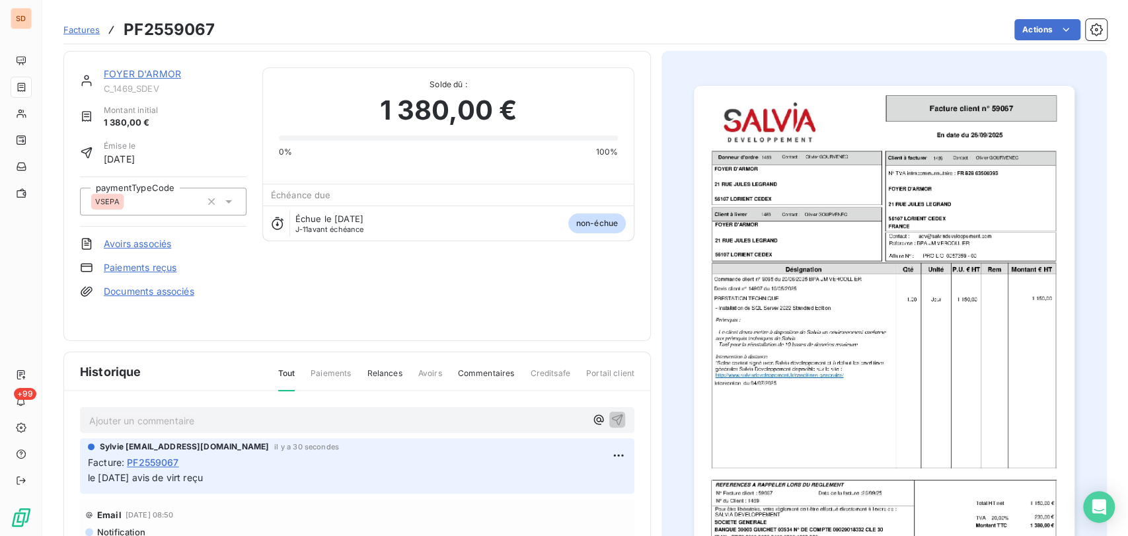
click at [153, 293] on link "Documents associés" at bounding box center [149, 291] width 91 height 13
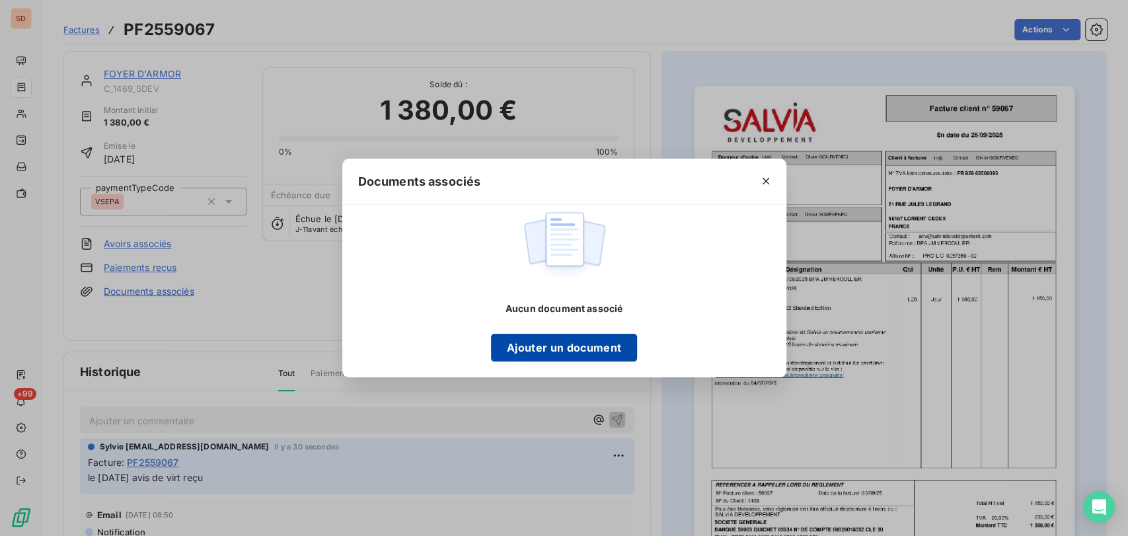
click at [521, 349] on button "Ajouter un document" at bounding box center [564, 348] width 146 height 28
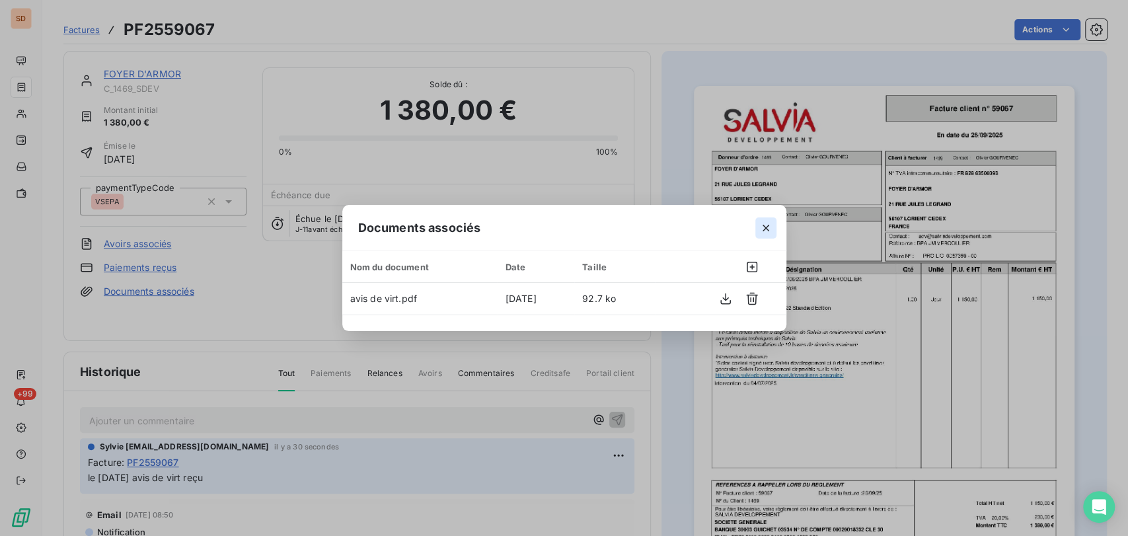
click at [774, 225] on button "button" at bounding box center [765, 227] width 21 height 21
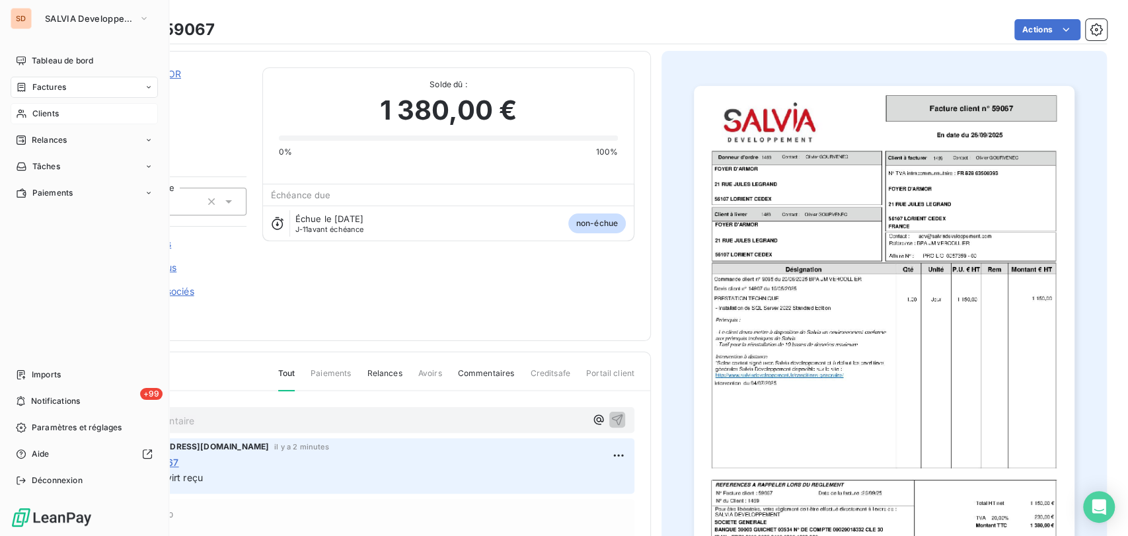
click at [37, 111] on span "Clients" at bounding box center [45, 114] width 26 height 12
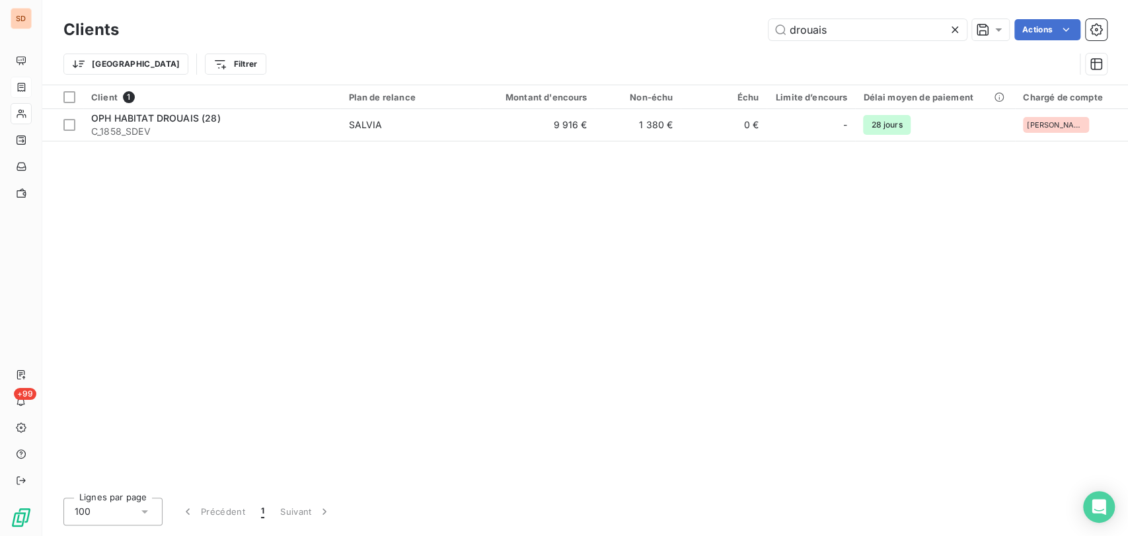
drag, startPoint x: 843, startPoint y: 32, endPoint x: 703, endPoint y: 36, distance: 140.2
click at [703, 36] on div "drouais Actions" at bounding box center [621, 29] width 972 height 21
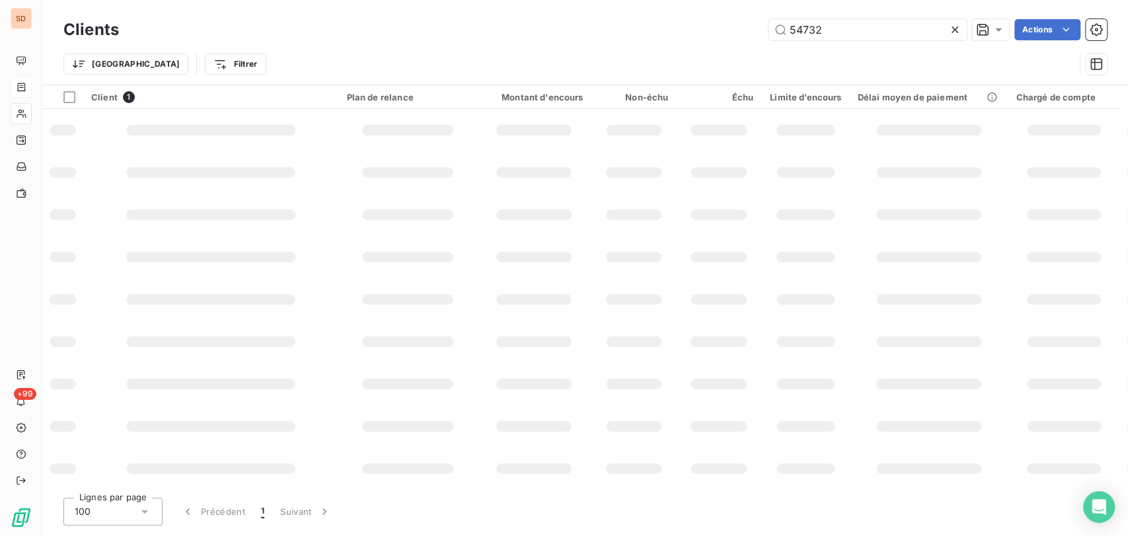
type input "54732"
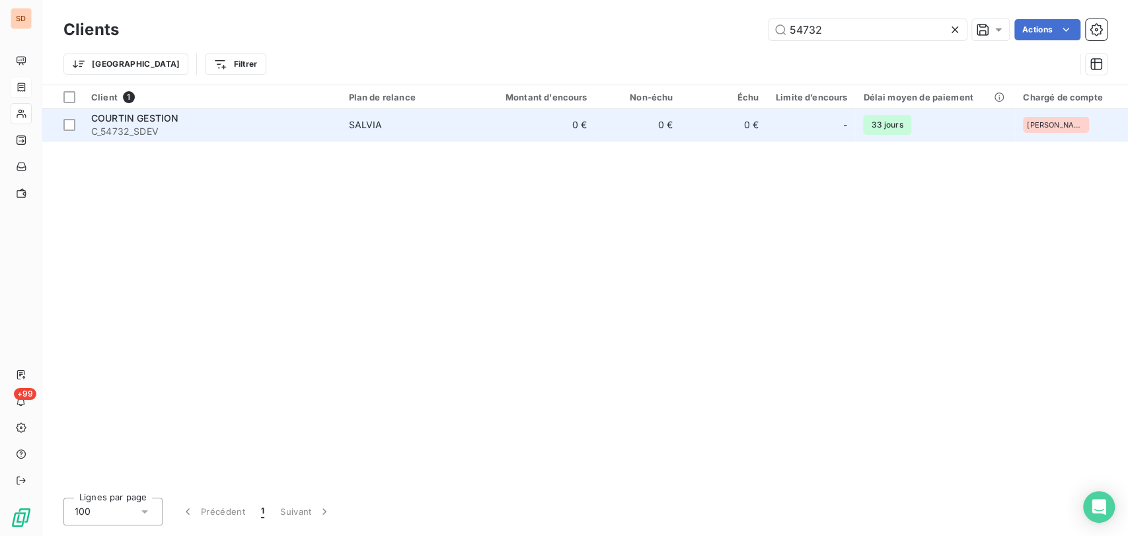
click at [104, 121] on span "COURTIN GESTION" at bounding box center [134, 117] width 87 height 11
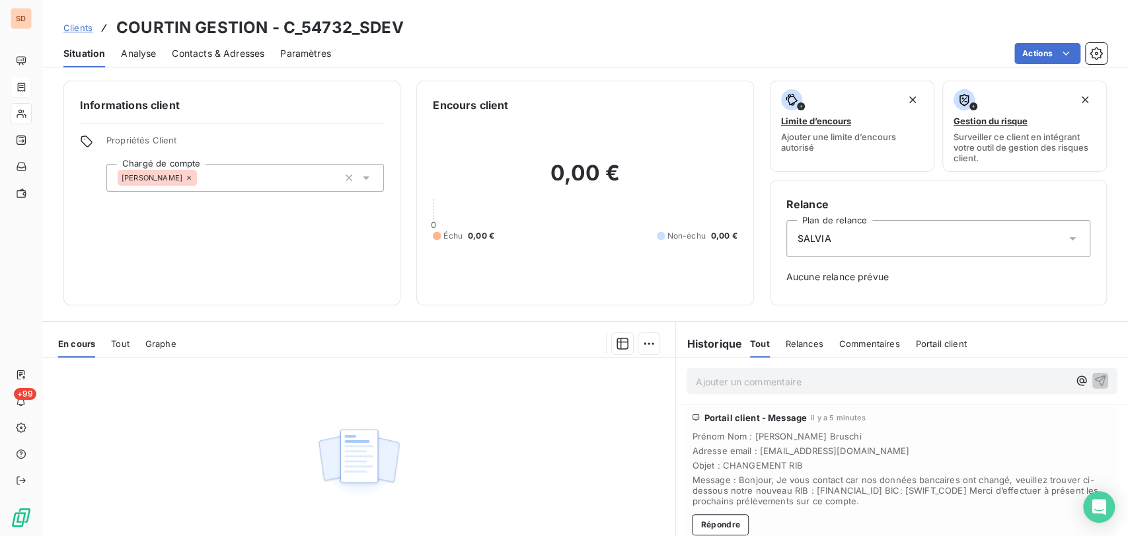
click at [209, 52] on span "Contacts & Adresses" at bounding box center [218, 53] width 93 height 13
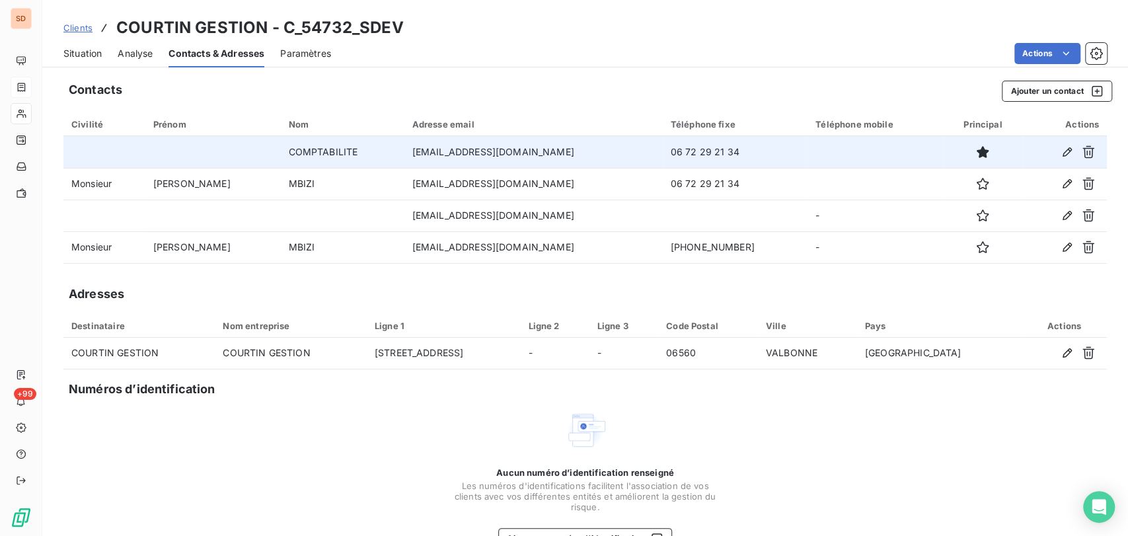
drag, startPoint x: 531, startPoint y: 151, endPoint x: 370, endPoint y: 159, distance: 161.4
click at [404, 159] on td "comptabilite@groupe-courtin.com" at bounding box center [533, 152] width 258 height 32
copy td "comptabilite@groupe-courtin.com"
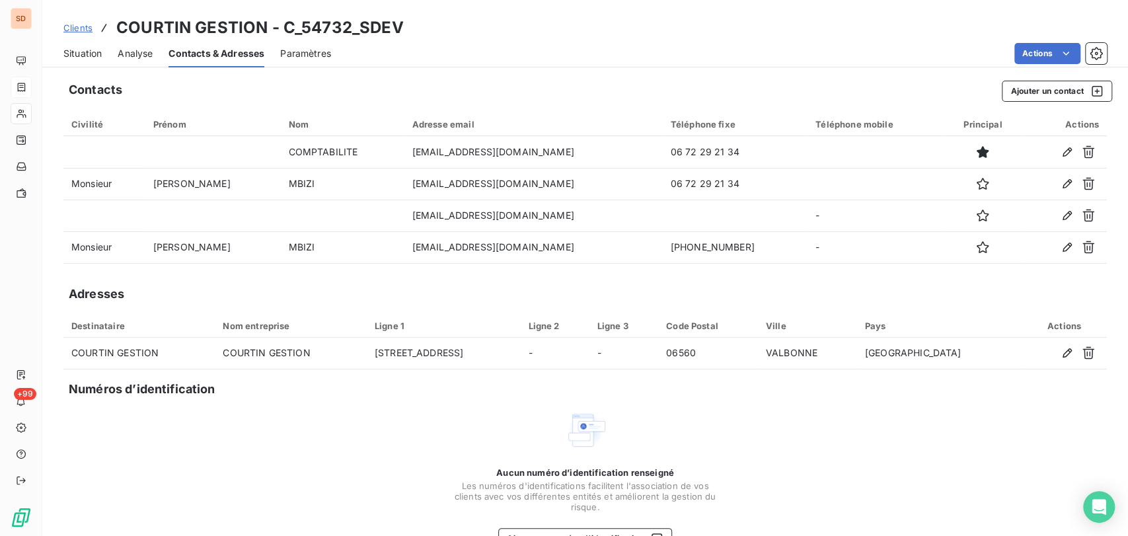
click at [89, 54] on span "Situation" at bounding box center [82, 53] width 38 height 13
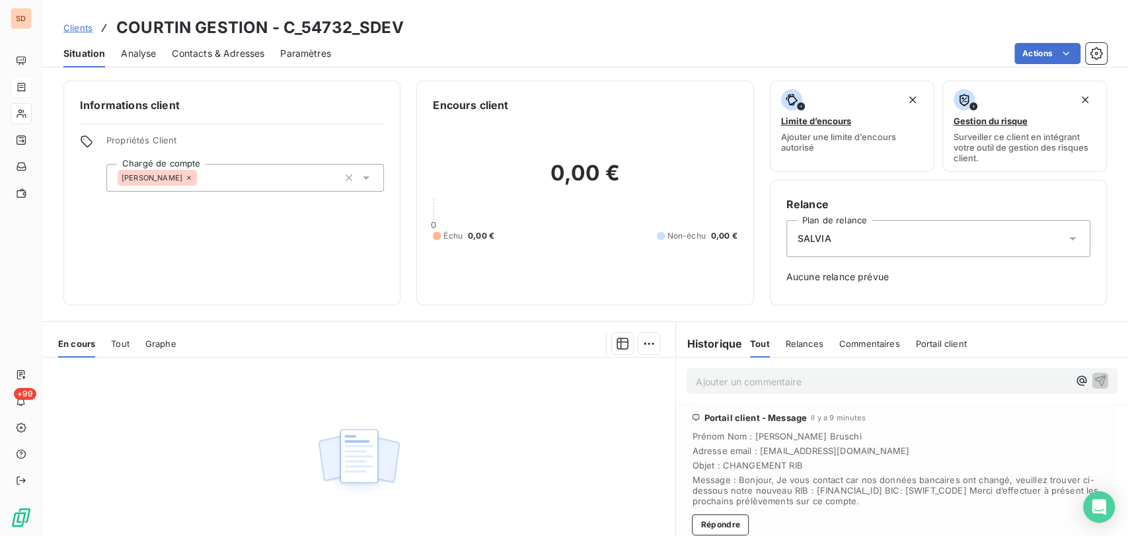
click at [706, 379] on p "Ajouter un commentaire ﻿" at bounding box center [882, 381] width 373 height 17
click at [850, 383] on p "le 15/10/25 @ à mme bruschi =" at bounding box center [882, 380] width 373 height 15
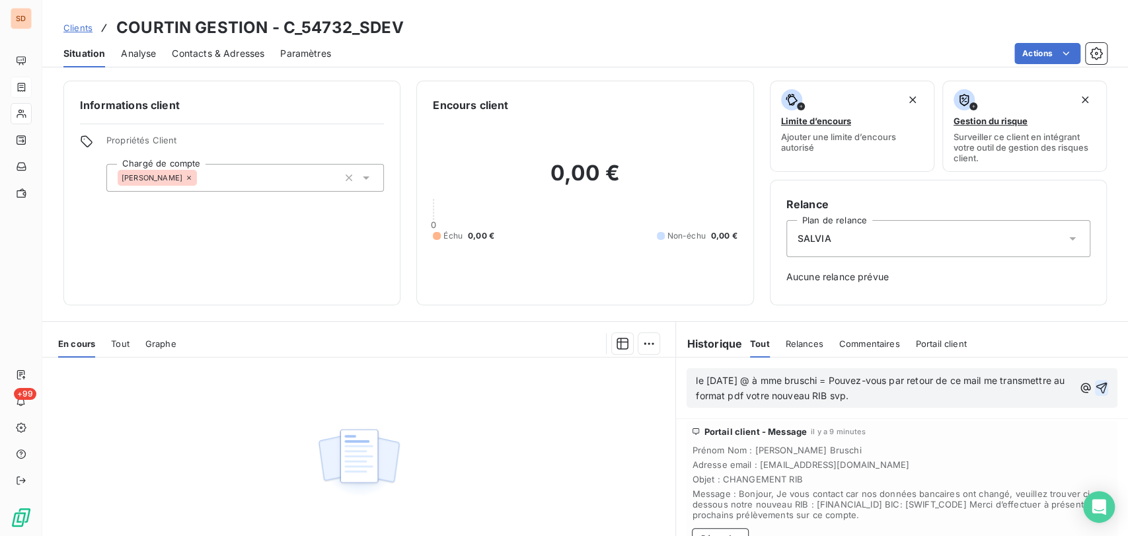
click at [1095, 385] on icon "button" at bounding box center [1101, 387] width 13 height 13
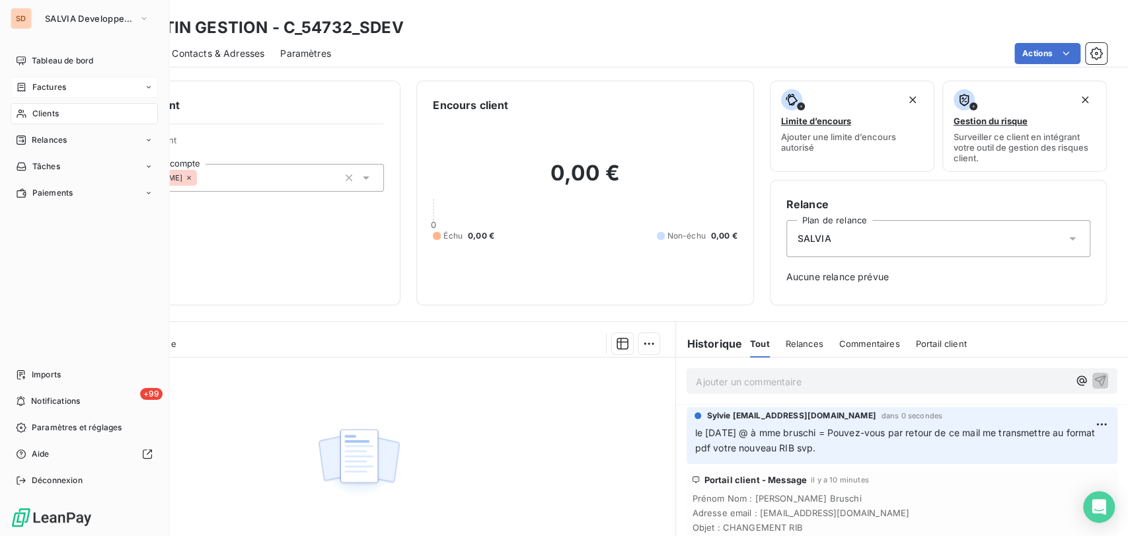
click at [28, 111] on div "Clients" at bounding box center [84, 113] width 147 height 21
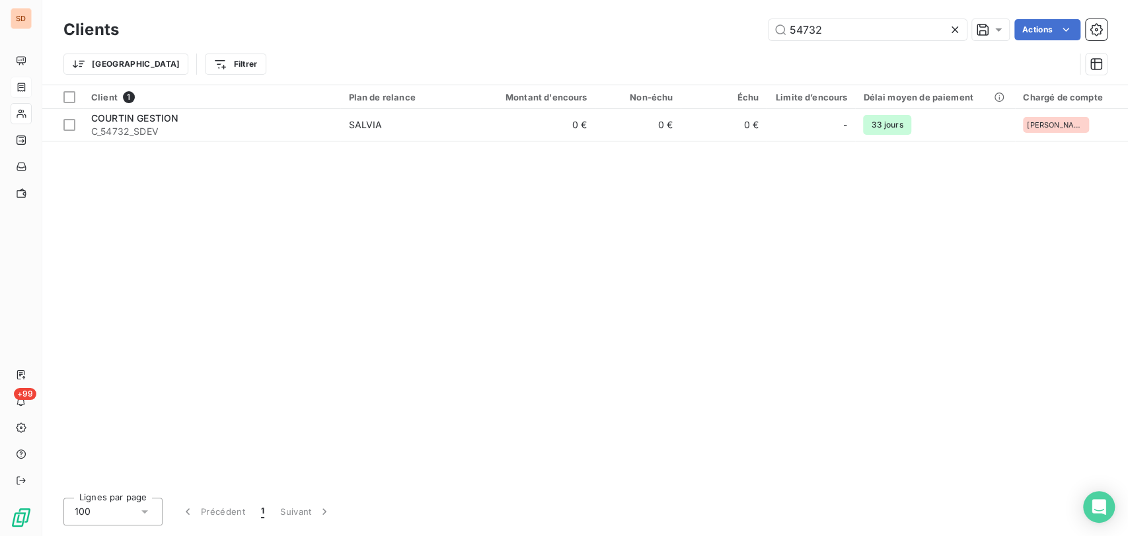
drag, startPoint x: 780, startPoint y: 29, endPoint x: 724, endPoint y: 35, distance: 56.5
click at [726, 34] on div "54732 Actions" at bounding box center [621, 29] width 972 height 21
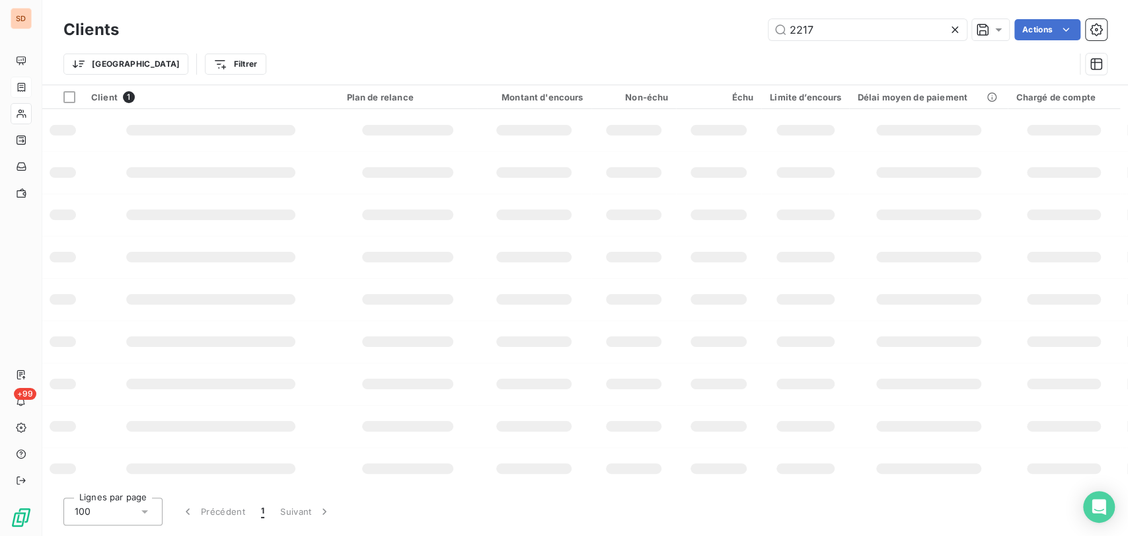
type input "2217"
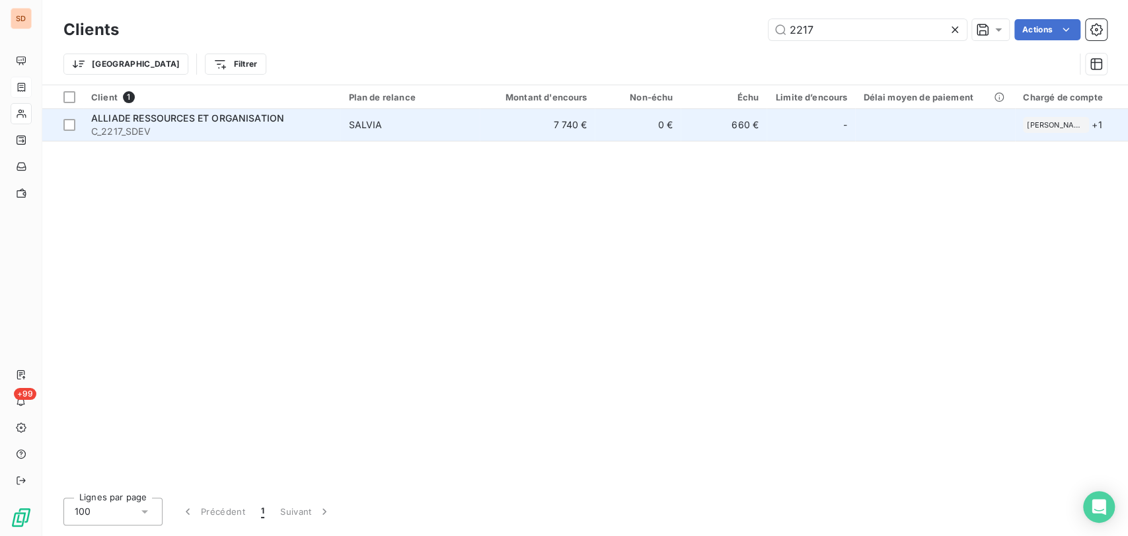
click at [144, 123] on div "ALLIADE RESSOURCES ET ORGANISATION" at bounding box center [211, 118] width 241 height 13
